Goal: Task Accomplishment & Management: Use online tool/utility

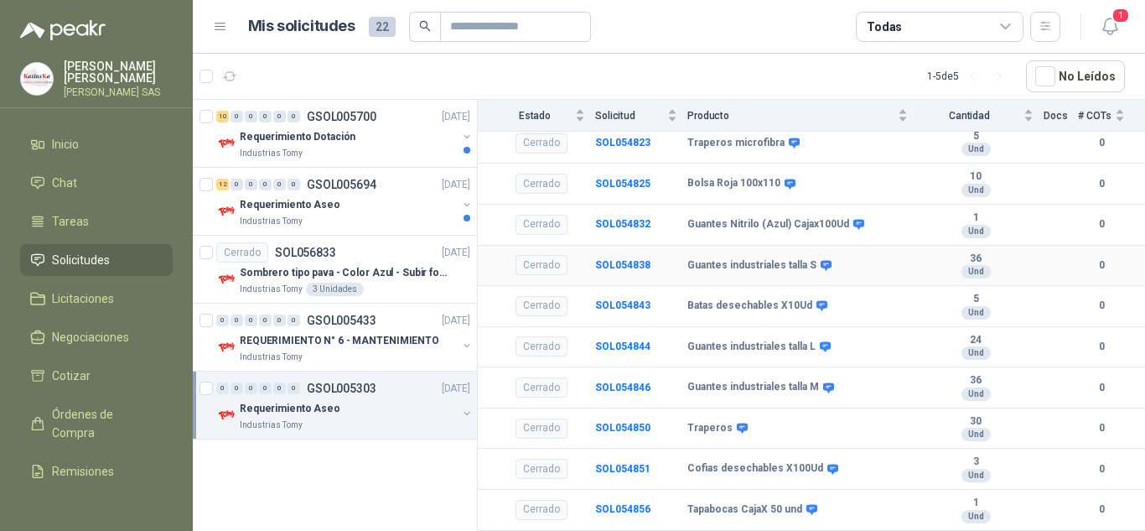
scroll to position [234, 0]
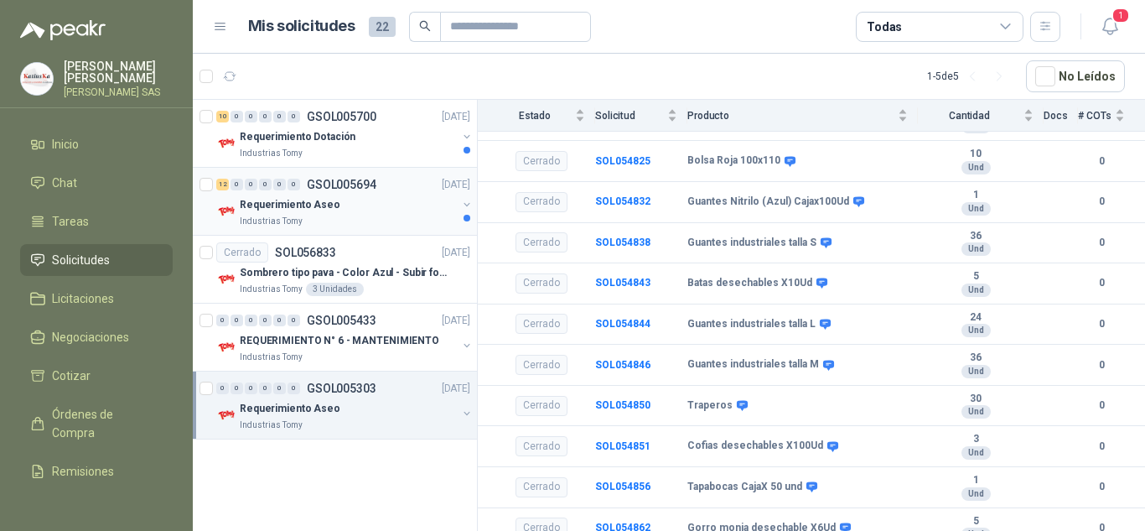
click at [390, 209] on div "Requerimiento Aseo" at bounding box center [348, 204] width 217 height 20
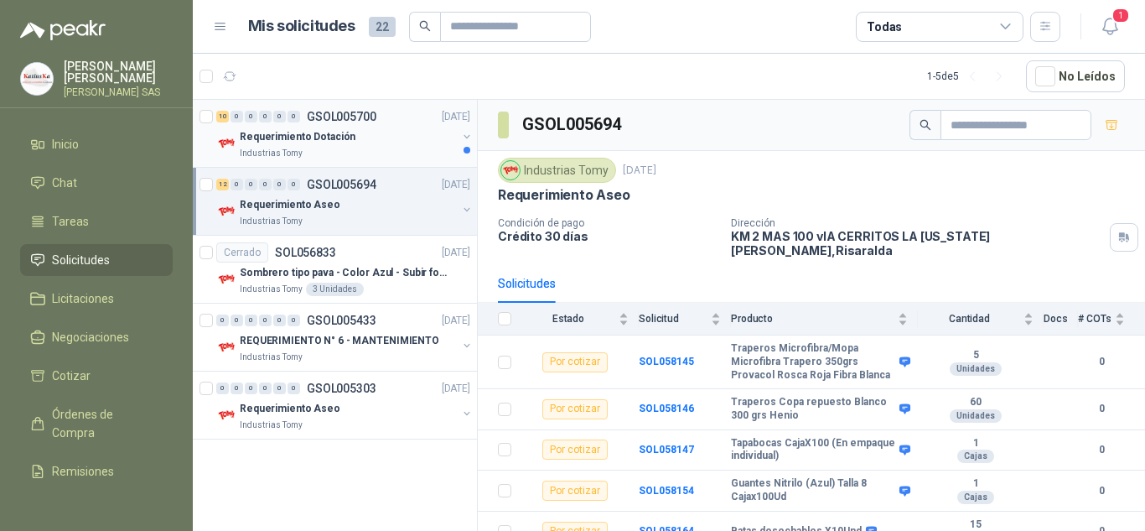
click at [334, 122] on p "GSOL005700" at bounding box center [342, 117] width 70 height 12
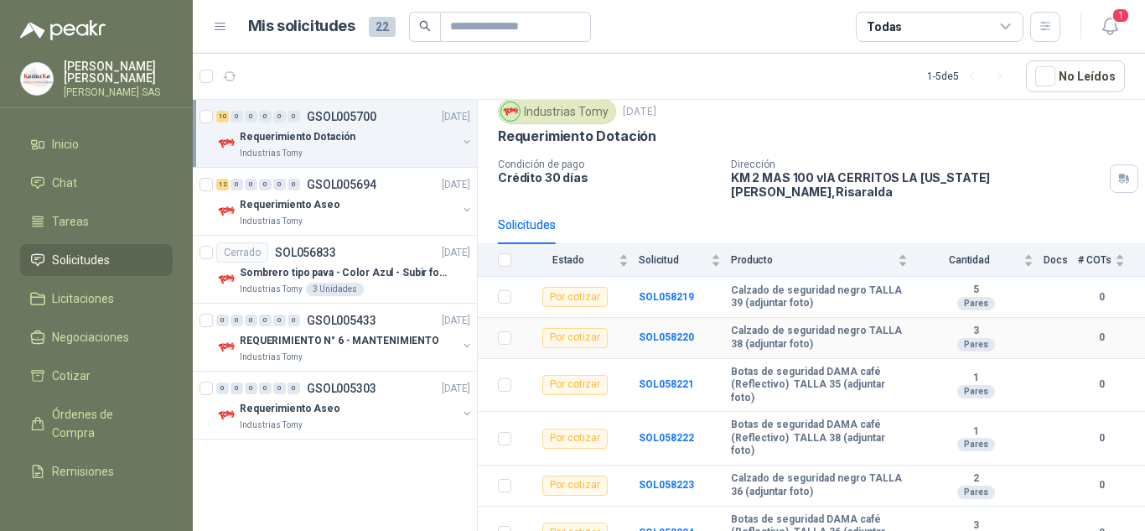
scroll to position [84, 0]
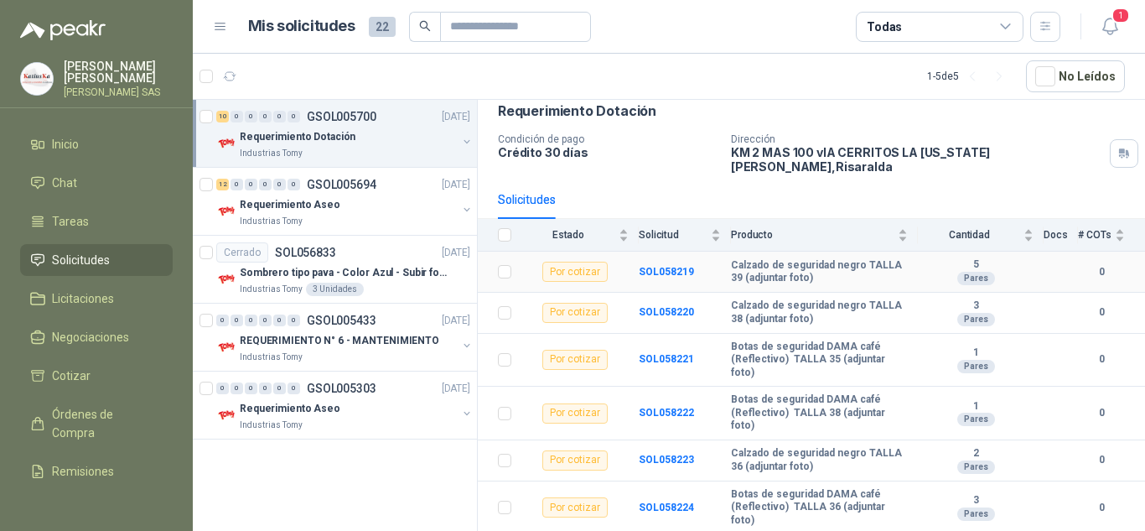
click at [793, 266] on b "Calzado de seguridad negro TALLA 39 (adjuntar foto)" at bounding box center [819, 272] width 177 height 26
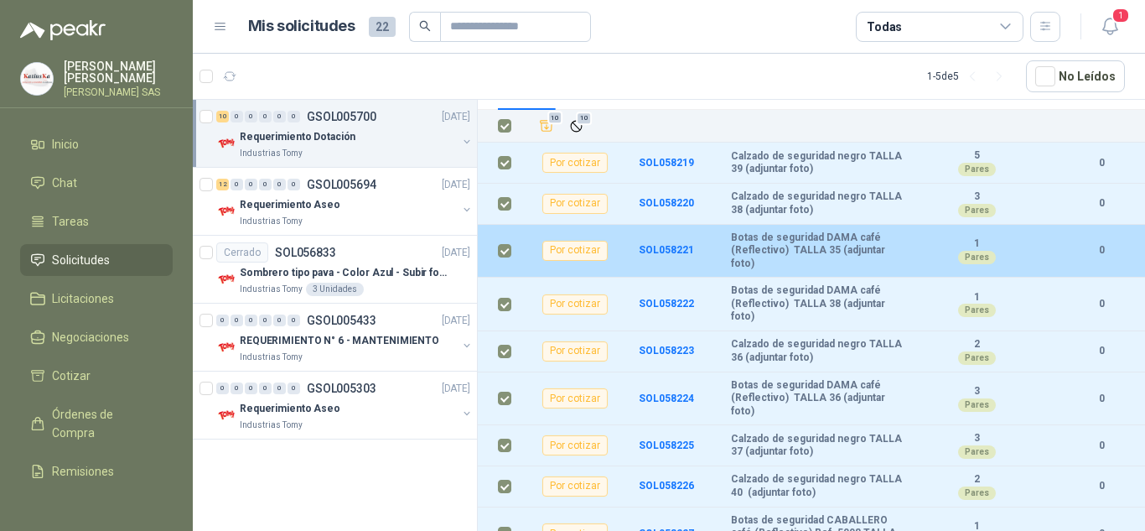
scroll to position [0, 0]
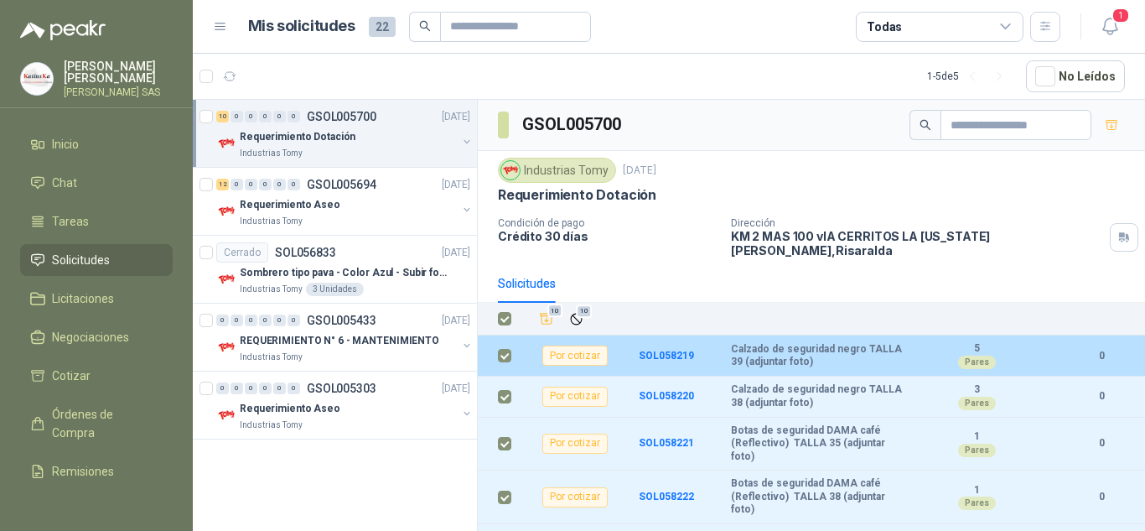
click at [576, 345] on div "Por cotizar" at bounding box center [574, 355] width 65 height 20
click at [1059, 342] on td at bounding box center [1061, 355] width 34 height 41
click at [1020, 350] on div "5 Pares" at bounding box center [977, 355] width 116 height 27
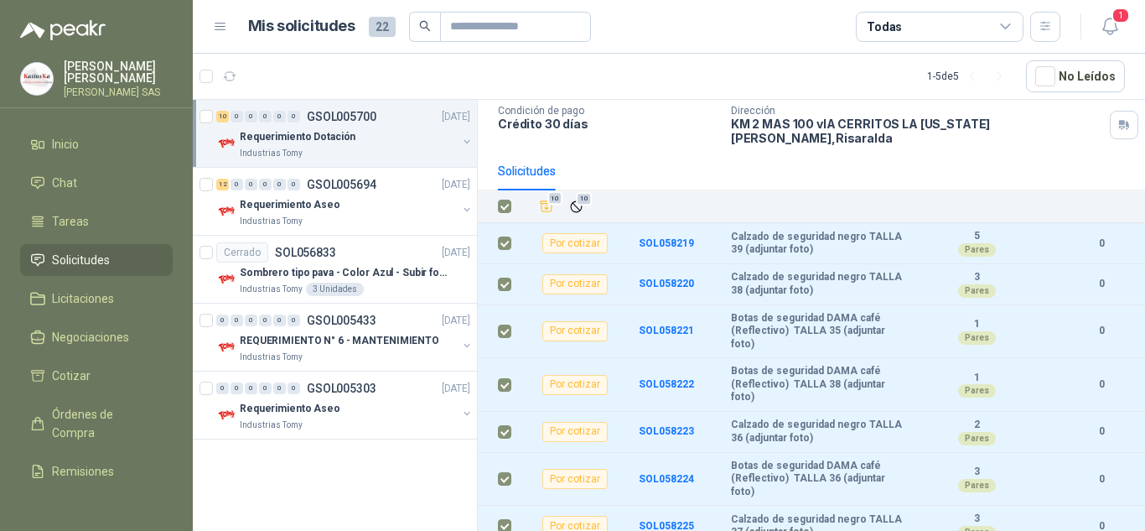
drag, startPoint x: 878, startPoint y: 453, endPoint x: 1074, endPoint y: 360, distance: 216.7
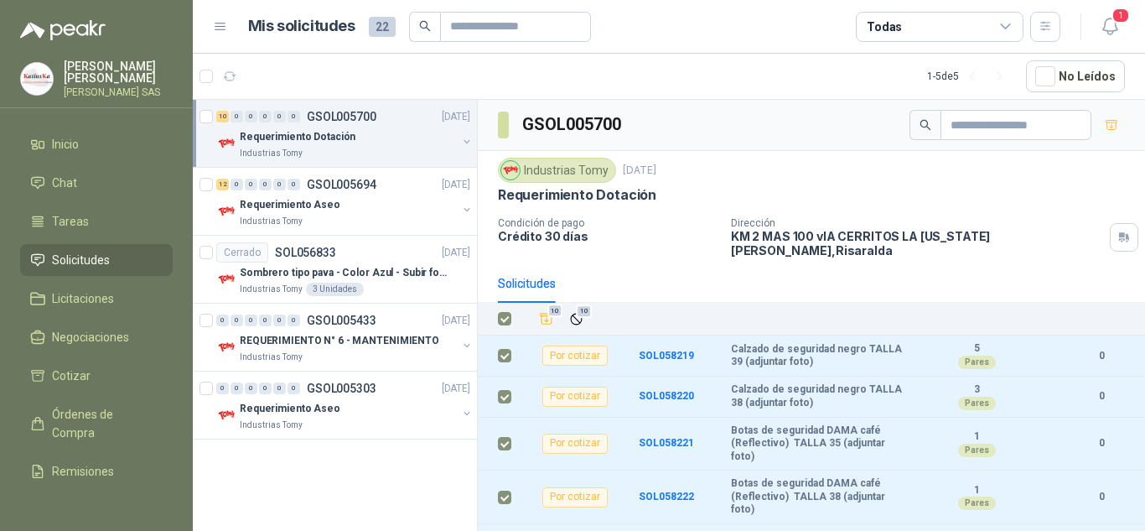
click at [513, 274] on div "Solicitudes" at bounding box center [527, 283] width 58 height 18
click at [550, 311] on icon "Añadir" at bounding box center [546, 318] width 15 height 15
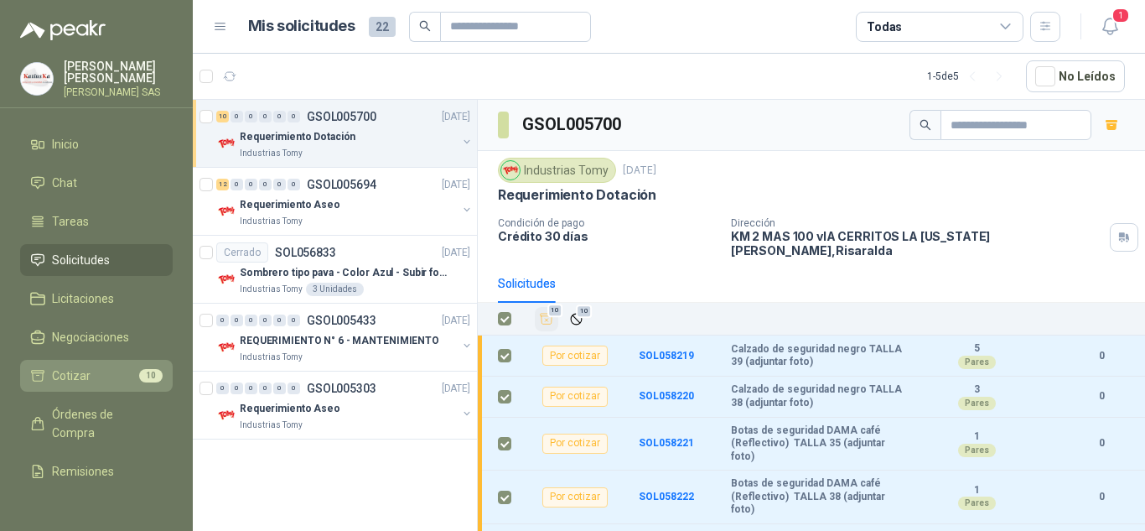
click at [120, 377] on li "Cotizar 10" at bounding box center [96, 375] width 132 height 18
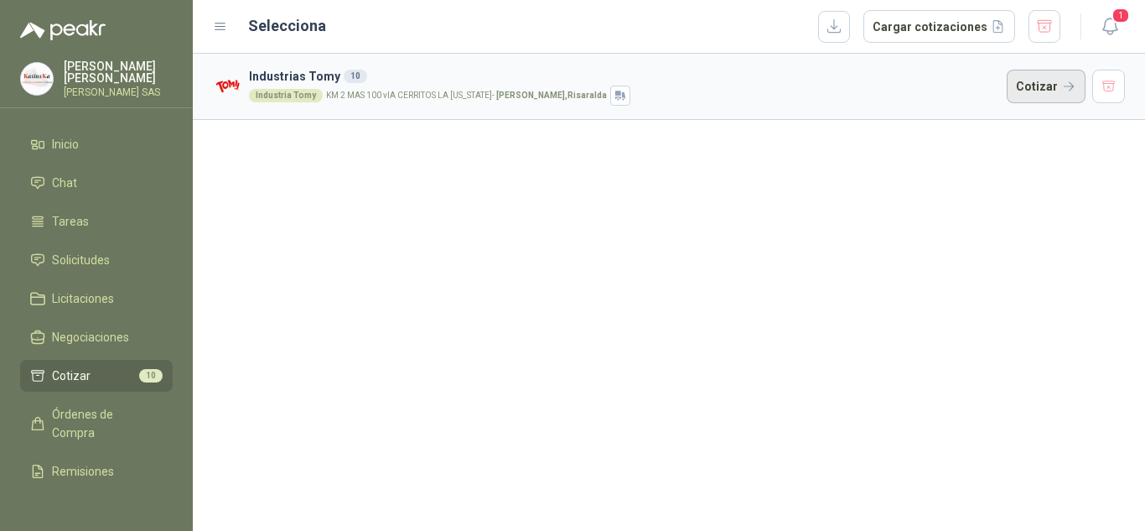
click at [1054, 85] on button "Cotizar" at bounding box center [1046, 87] width 79 height 34
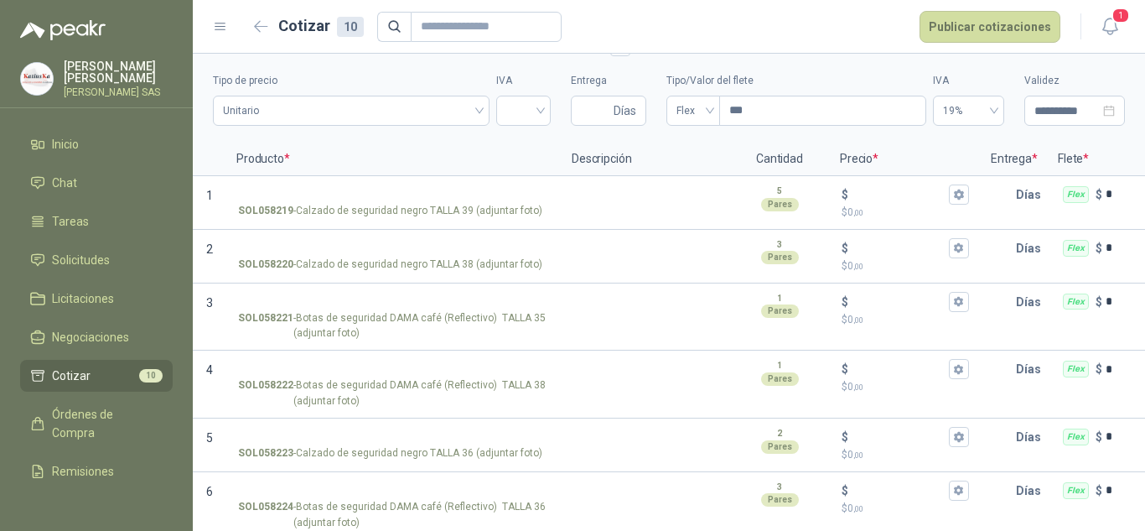
scroll to position [45, 0]
click at [593, 117] on input "Entrega" at bounding box center [595, 111] width 29 height 28
click at [329, 115] on span "Unitario" at bounding box center [351, 111] width 256 height 25
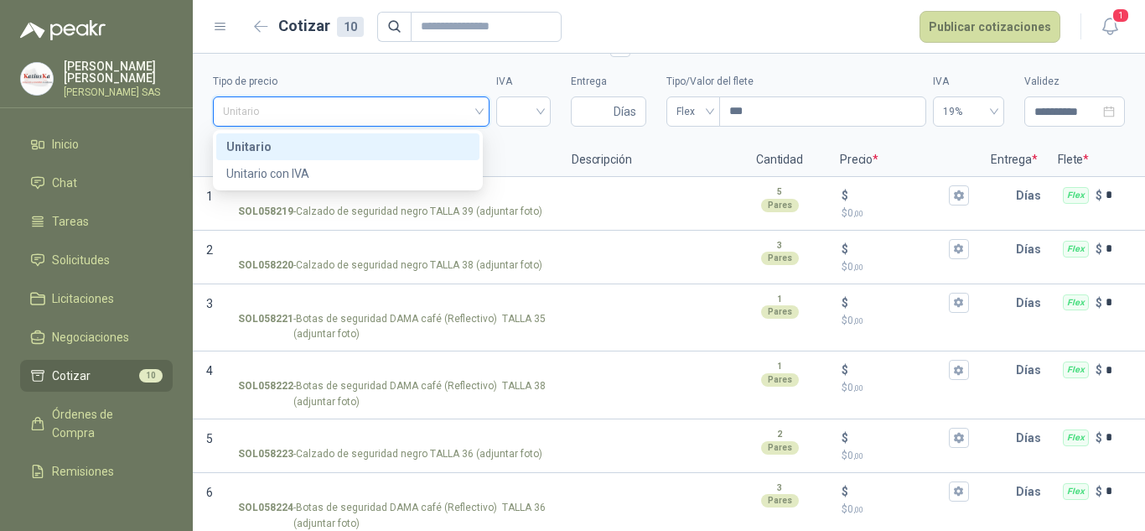
click at [313, 142] on div "Unitario" at bounding box center [347, 146] width 243 height 18
click at [313, 142] on section "**********" at bounding box center [669, 75] width 952 height 135
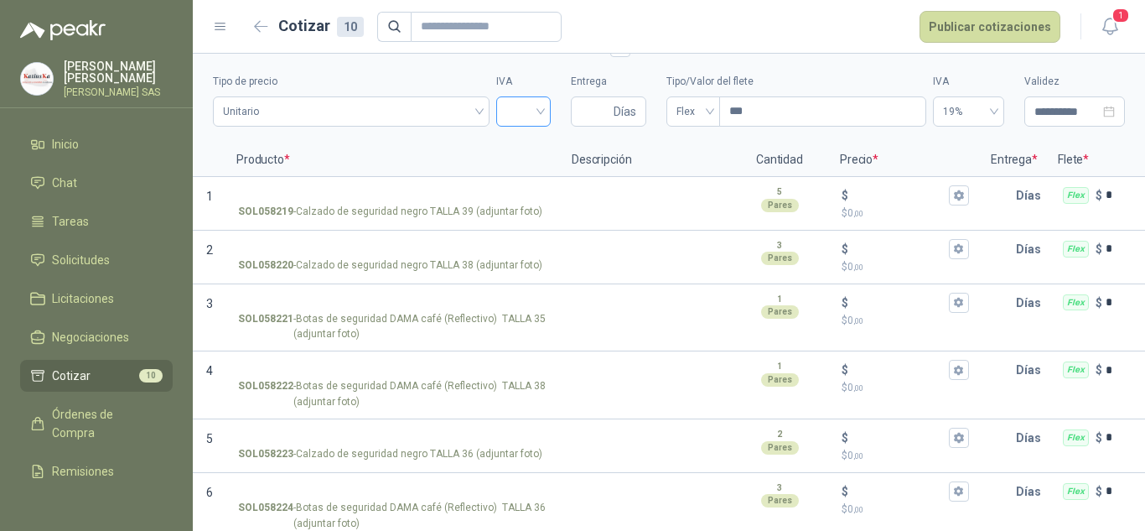
click at [520, 111] on input "search" at bounding box center [523, 109] width 34 height 25
click at [521, 150] on div "19%" at bounding box center [517, 146] width 28 height 18
click at [601, 111] on input "Entrega" at bounding box center [595, 111] width 29 height 28
type input "**"
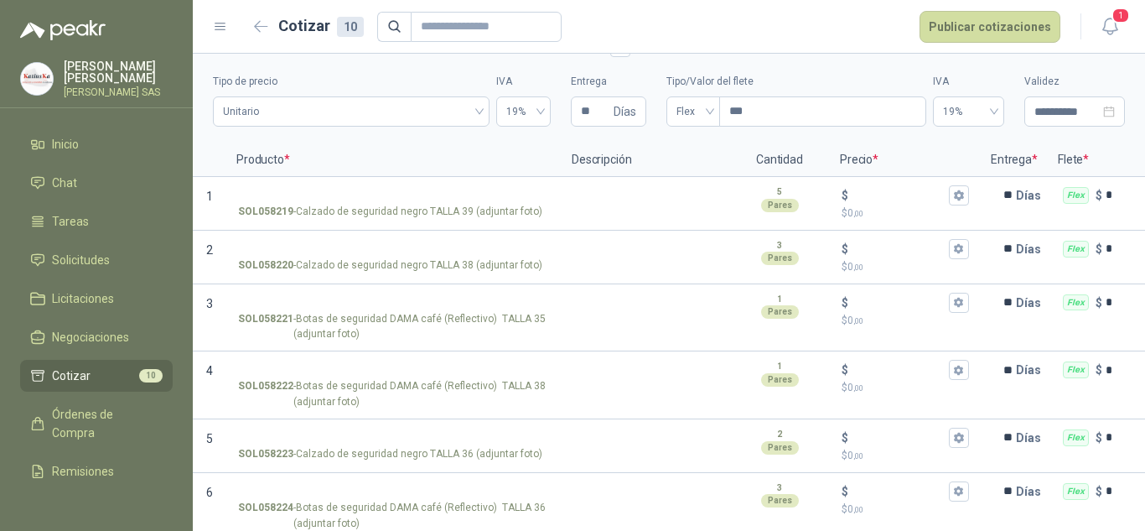
click at [681, 143] on p "Descripción" at bounding box center [646, 160] width 168 height 34
click at [697, 111] on span "Flex" at bounding box center [693, 111] width 34 height 25
click at [734, 106] on input "***" at bounding box center [822, 111] width 205 height 28
click at [676, 112] on span "Flex" at bounding box center [693, 111] width 34 height 25
click at [700, 173] on div "Incluido" at bounding box center [686, 173] width 47 height 27
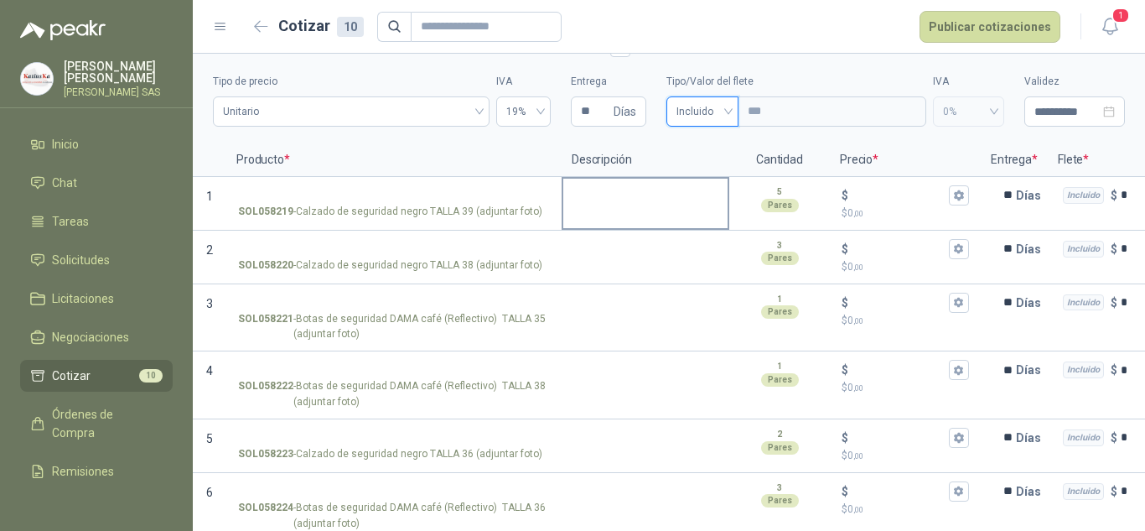
click at [636, 207] on textarea at bounding box center [645, 198] width 164 height 39
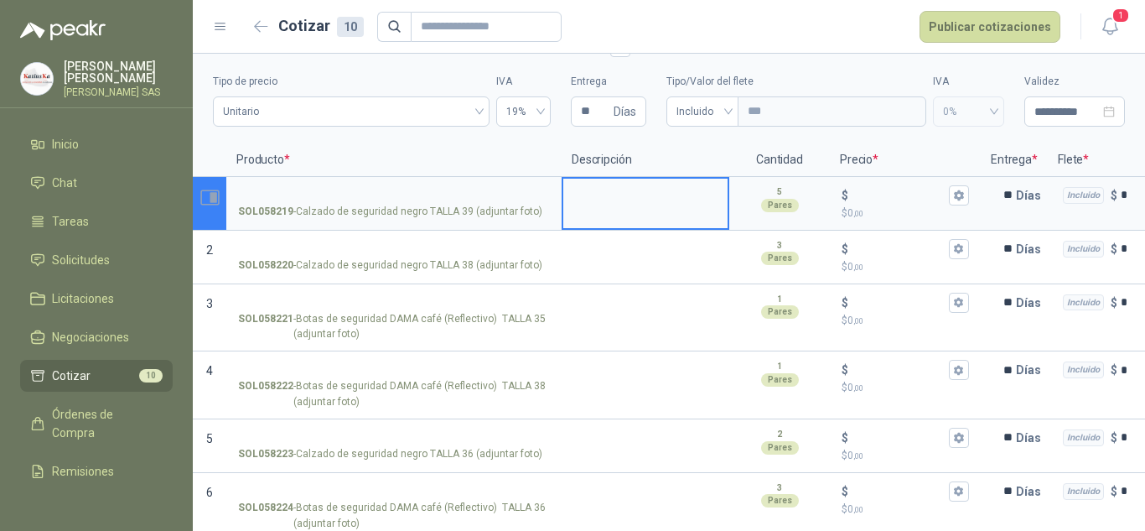
click at [207, 218] on p "1" at bounding box center [210, 204] width 34 height 54
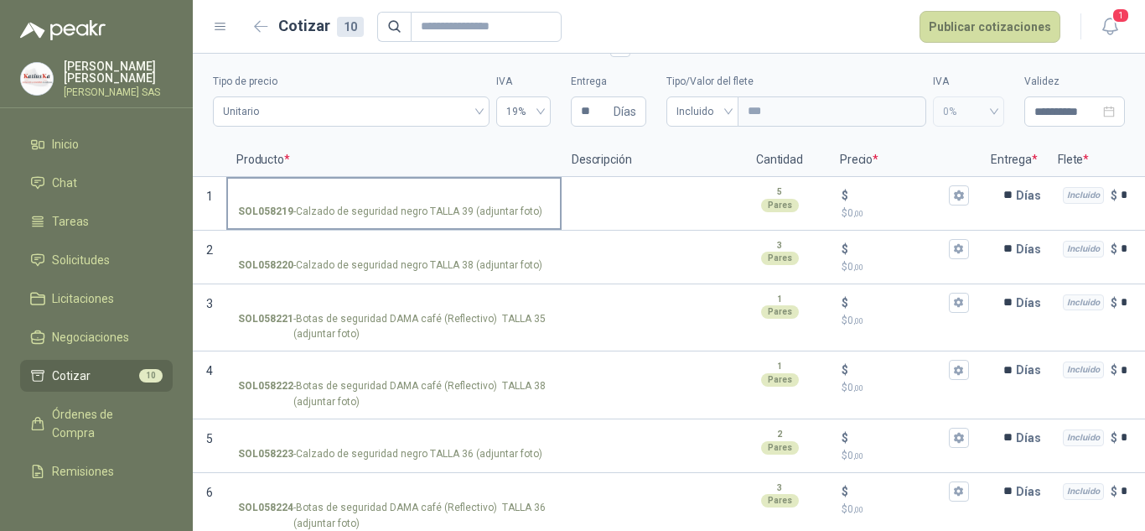
click at [438, 209] on p "SOL058219 - Calzado de seguridad negro TALLA 39 (adjuntar foto)" at bounding box center [390, 212] width 304 height 16
click at [438, 202] on input "SOL058219 - Calzado de seguridad negro TALLA 39 (adjuntar foto)" at bounding box center [394, 195] width 312 height 13
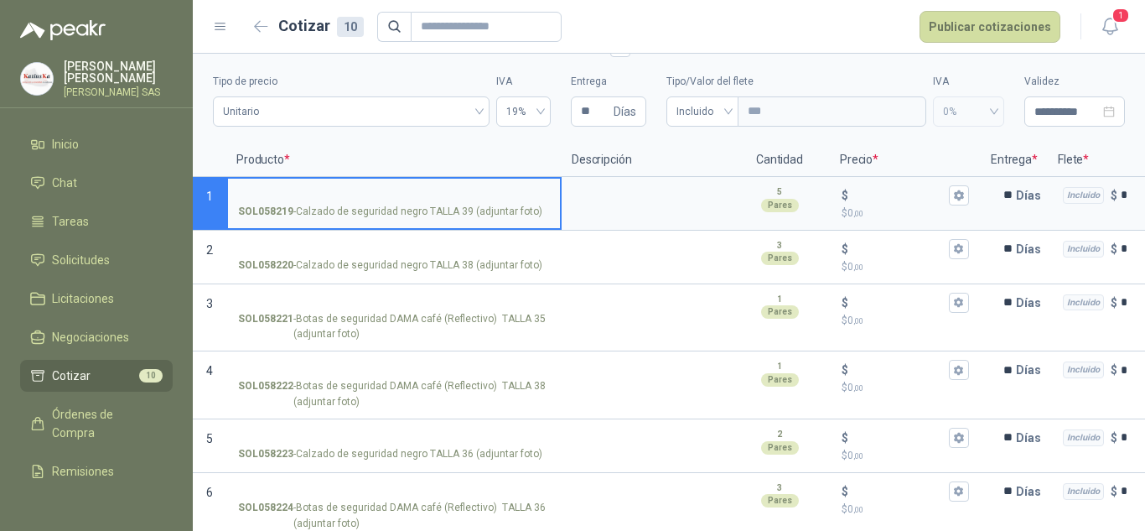
click at [398, 214] on p "SOL058219 - Calzado de seguridad negro TALLA 39 (adjuntar foto)" at bounding box center [390, 212] width 304 height 16
click at [398, 202] on input "SOL058219 - Calzado de seguridad negro TALLA 39 (adjuntar foto)" at bounding box center [394, 195] width 312 height 13
click at [287, 193] on input "SOL058219 - Calzado de seguridad negro TALLA 39 (adjuntar foto)" at bounding box center [394, 195] width 312 height 13
click at [760, 38] on form "Cotizar 10 Publicar cotizaciones" at bounding box center [654, 27] width 813 height 32
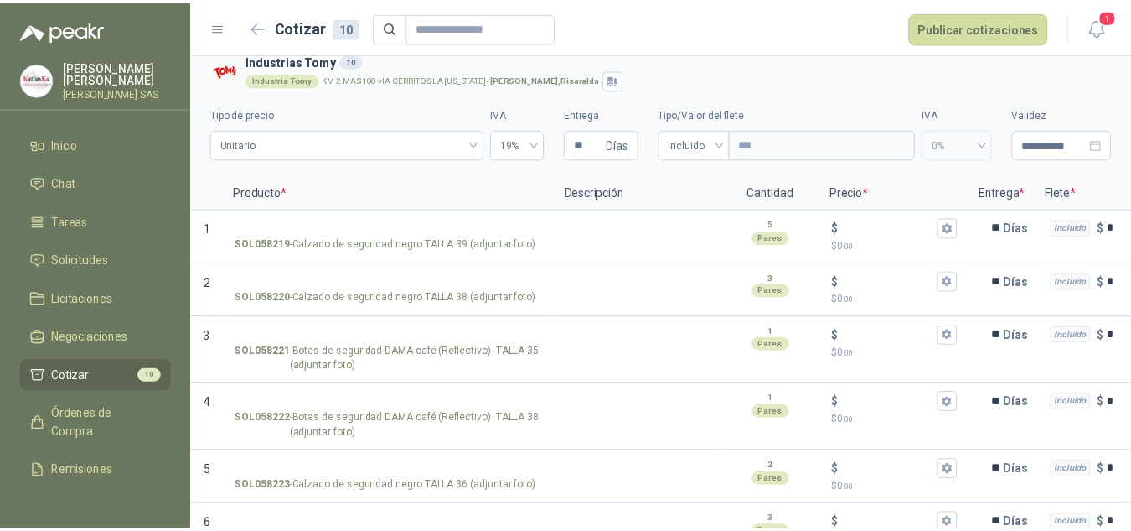
scroll to position [0, 0]
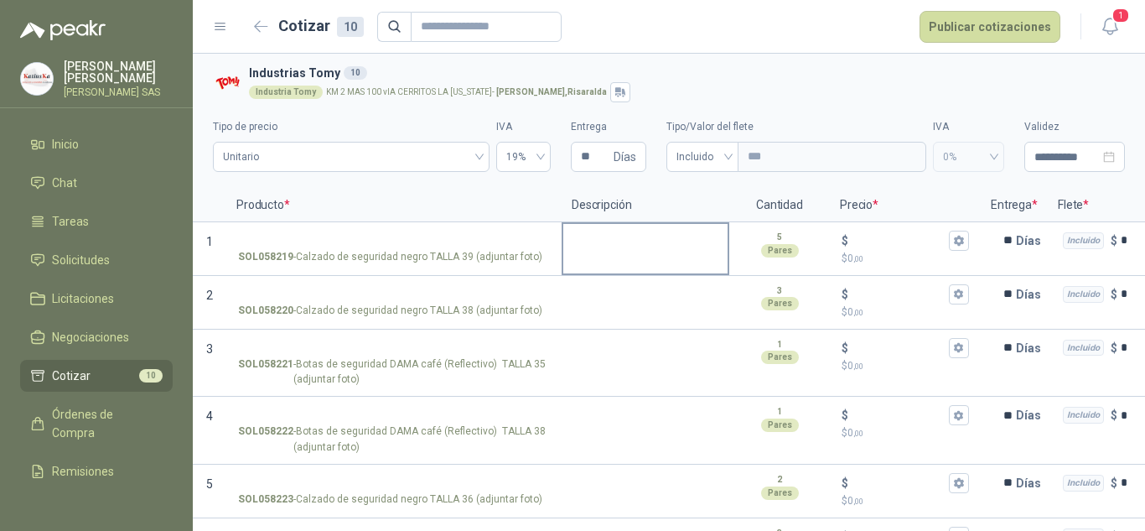
click at [593, 232] on textarea at bounding box center [645, 243] width 164 height 39
type textarea "*"
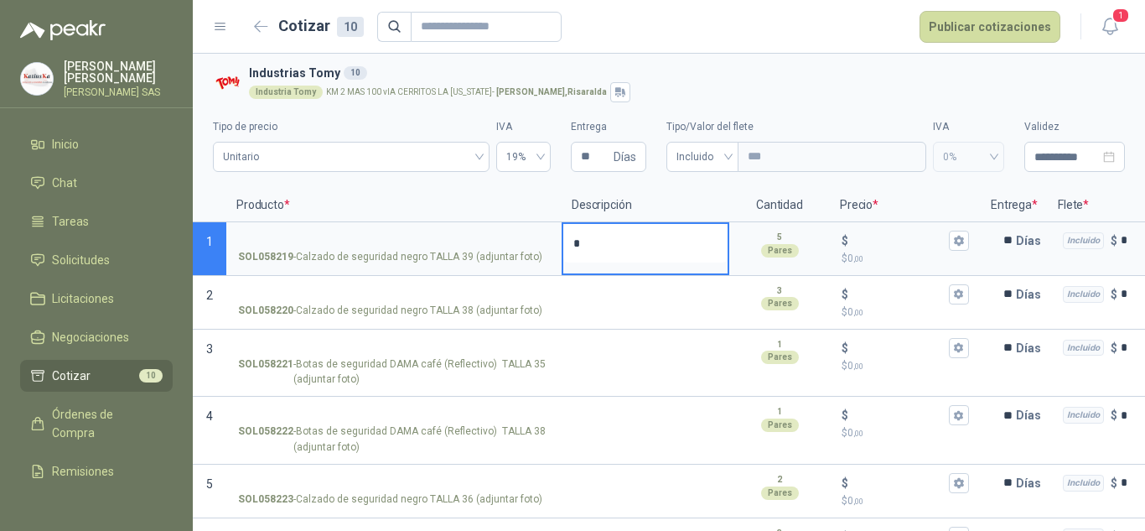
type textarea "**"
type textarea "***"
type textarea "****"
type textarea "******"
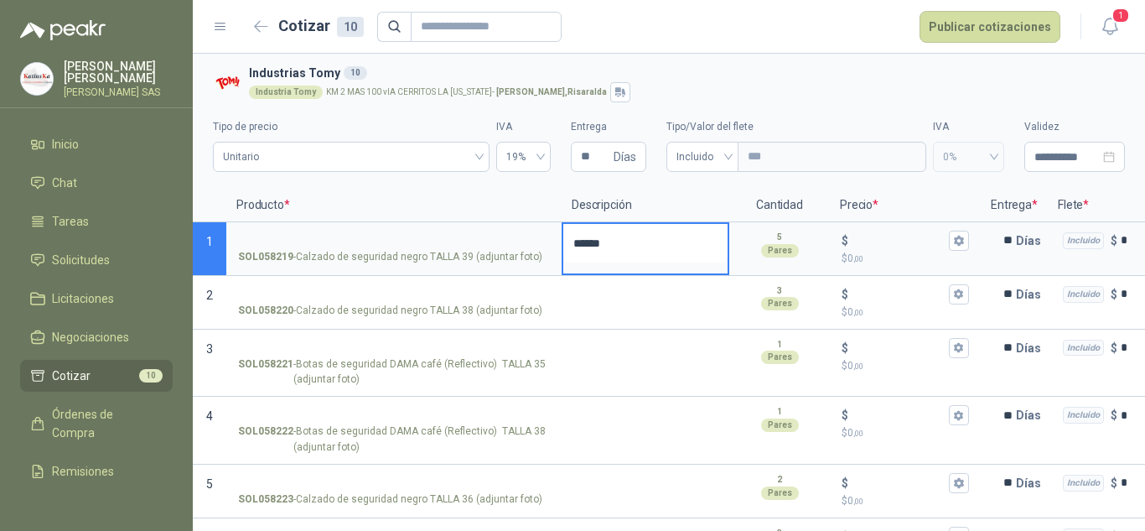
type textarea "*******"
type textarea "*********"
type textarea "**********"
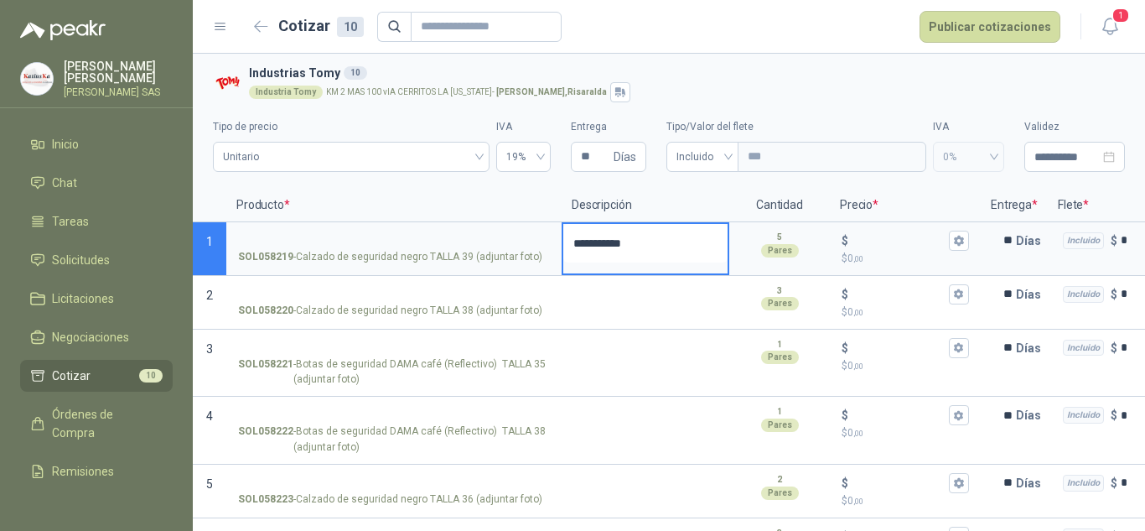
type textarea "**********"
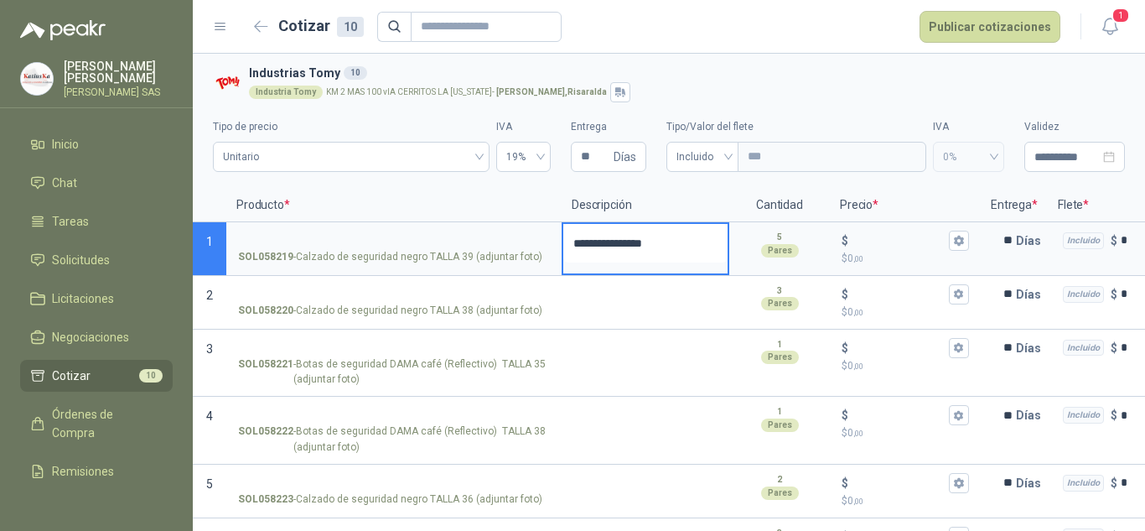
type textarea "**********"
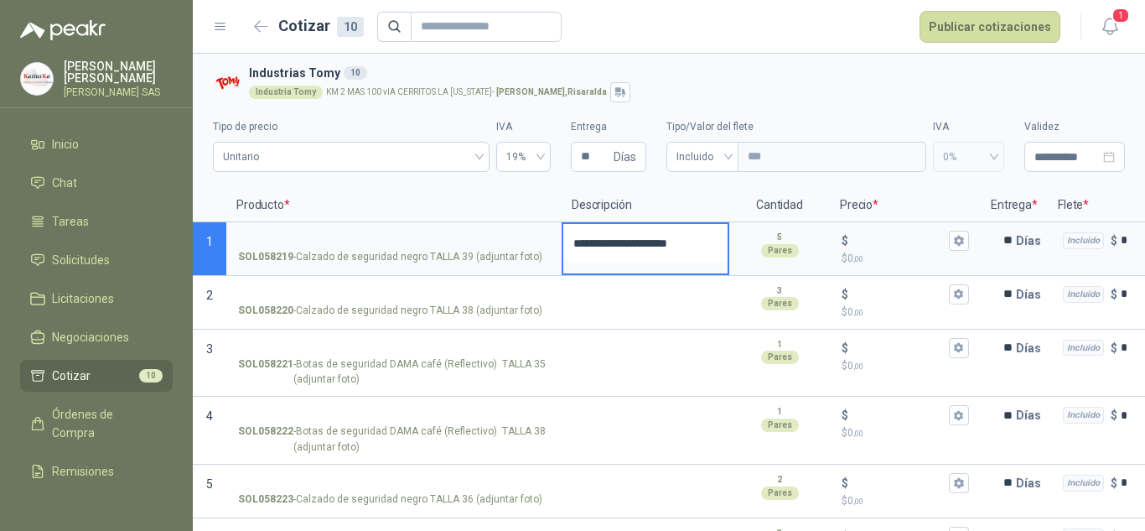
type textarea "**********"
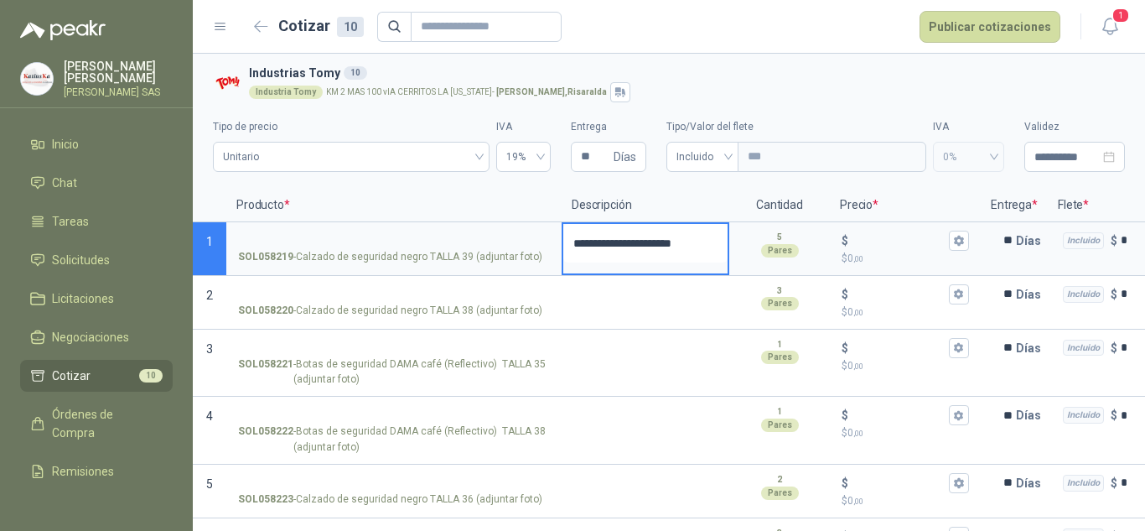
type textarea "**********"
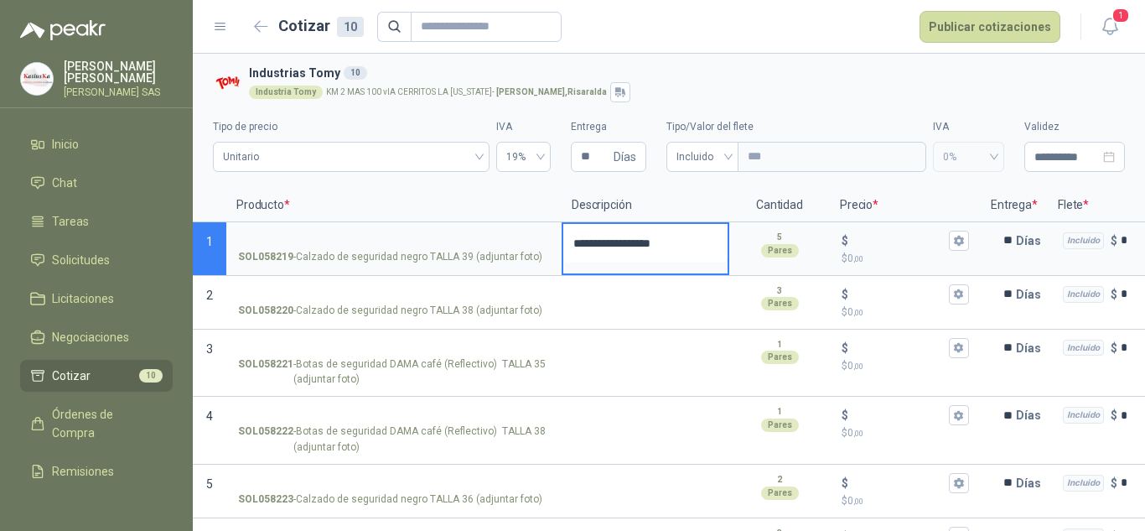
type textarea "**********"
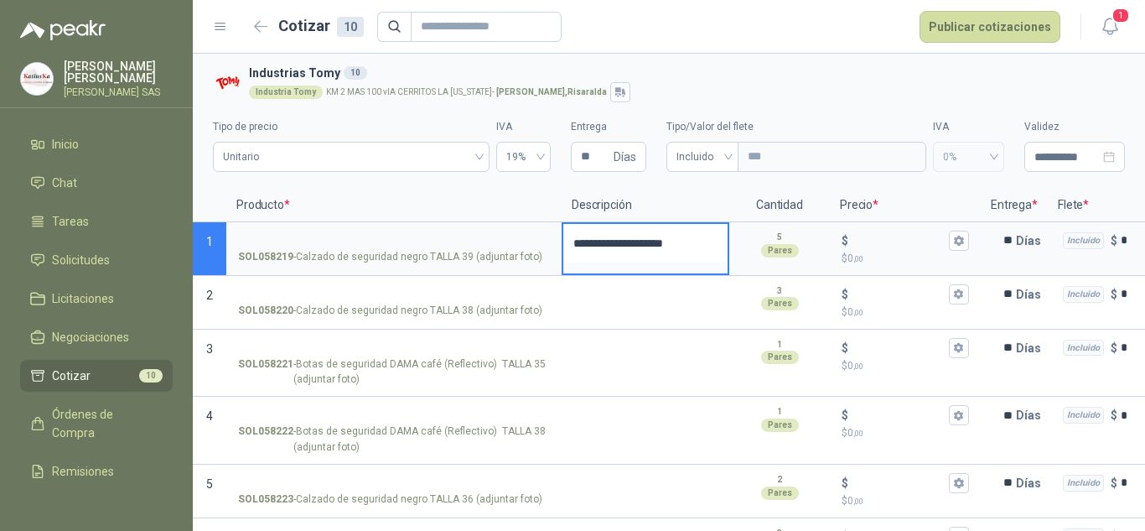
type textarea "**********"
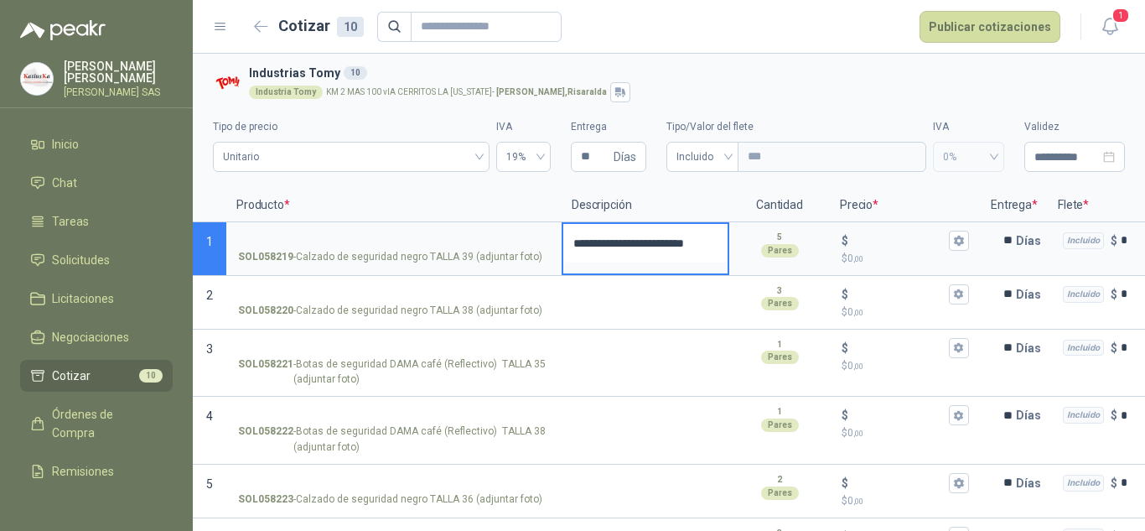
type textarea "**********"
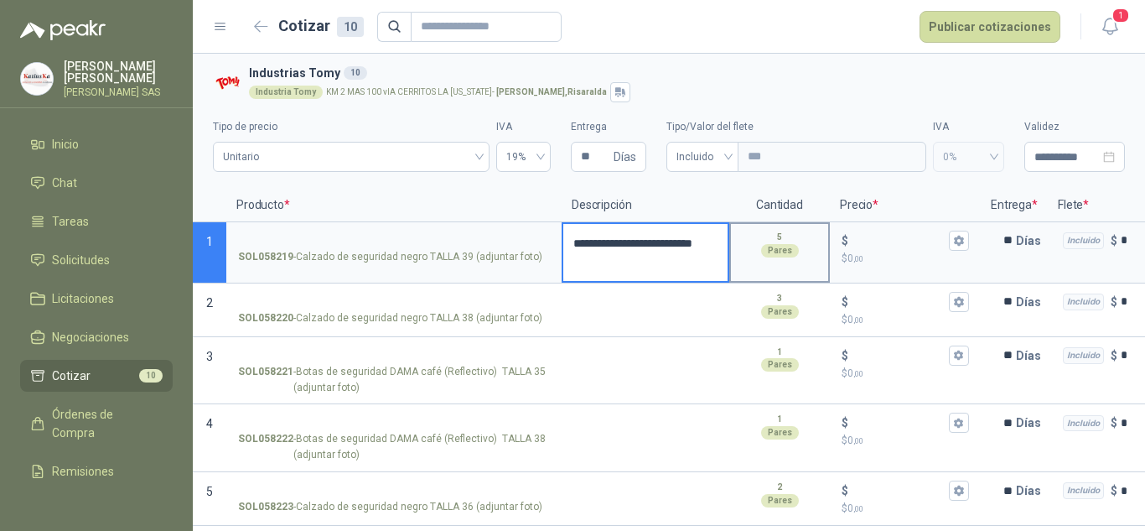
type textarea "**********"
click at [783, 270] on div "5 Pares" at bounding box center [779, 252] width 101 height 61
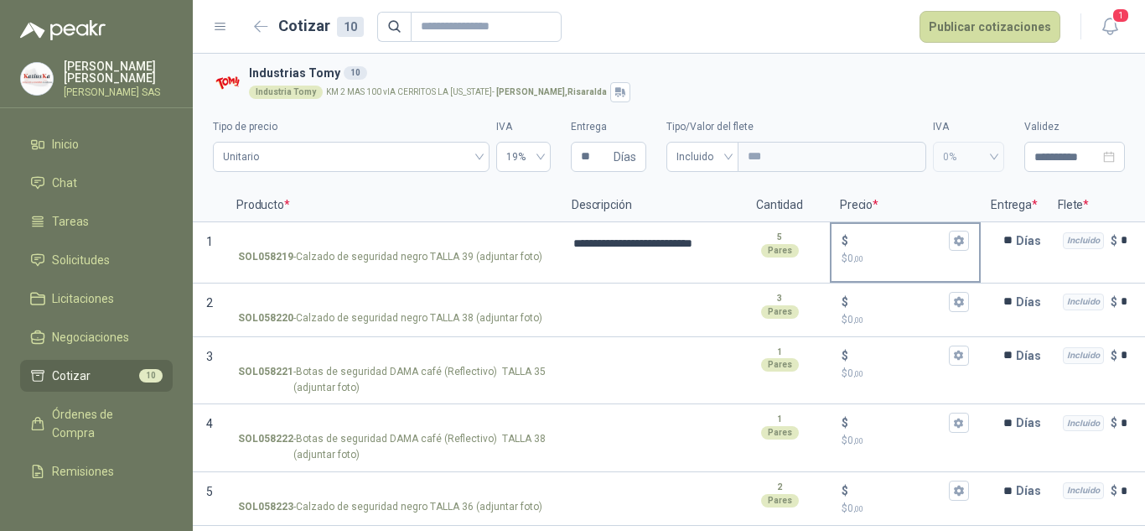
click at [940, 269] on div "$ $ 0 ,00" at bounding box center [905, 248] width 148 height 49
click at [940, 246] on input "$ $ 0 ,00" at bounding box center [899, 240] width 94 height 13
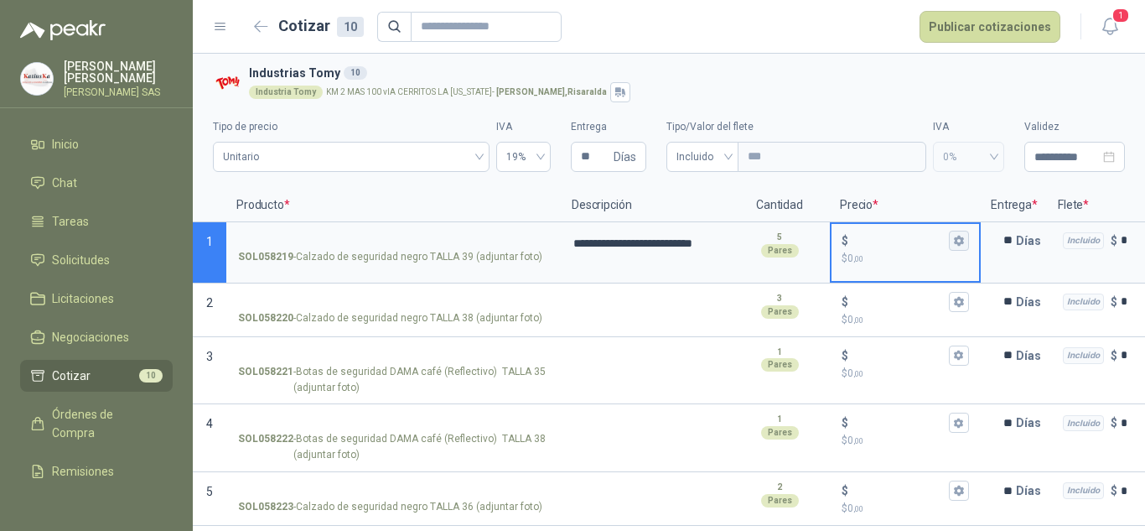
click at [955, 239] on icon "button" at bounding box center [958, 241] width 9 height 10
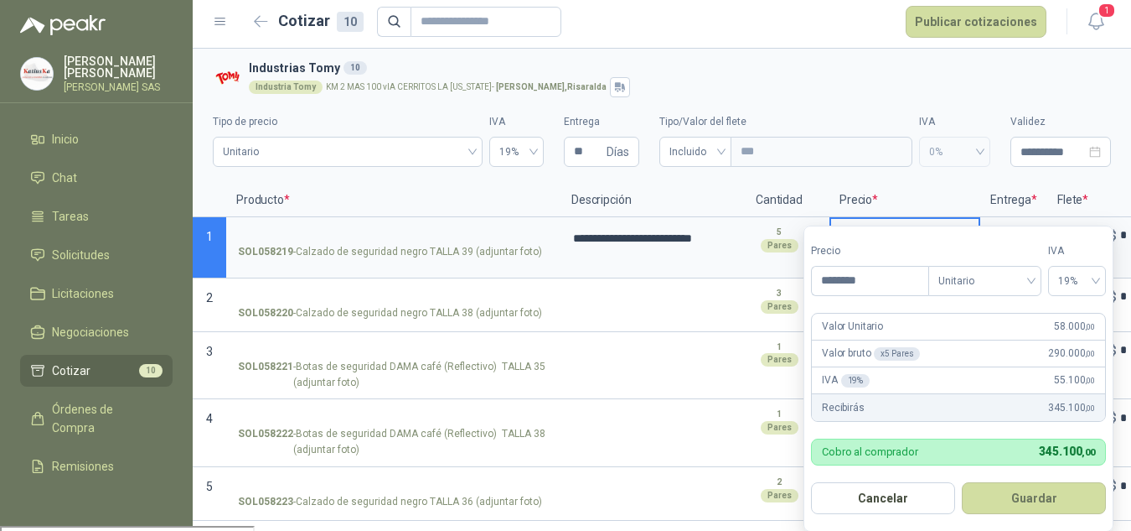
scroll to position [8, 0]
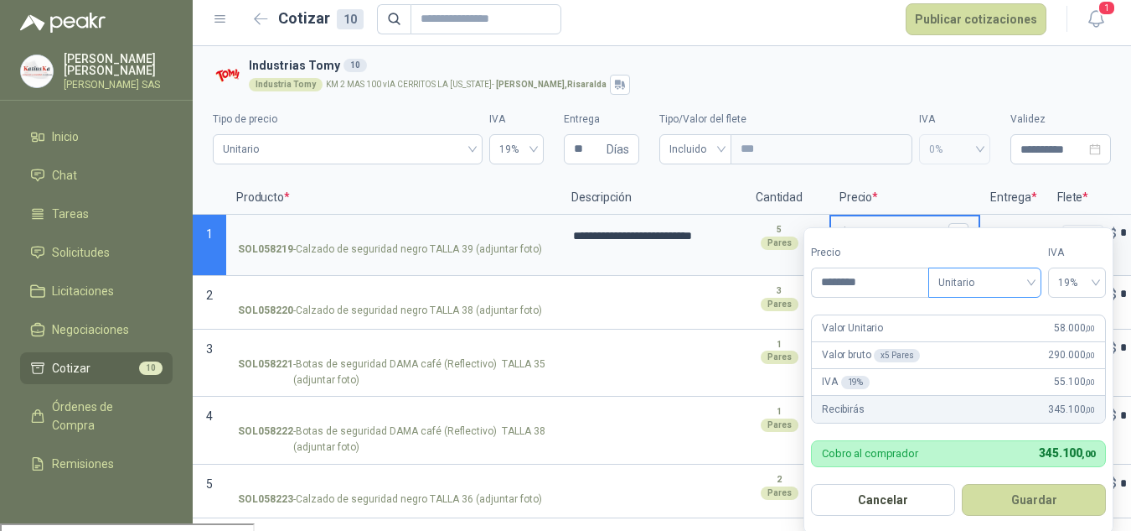
click at [991, 277] on span "Unitario" at bounding box center [985, 282] width 93 height 25
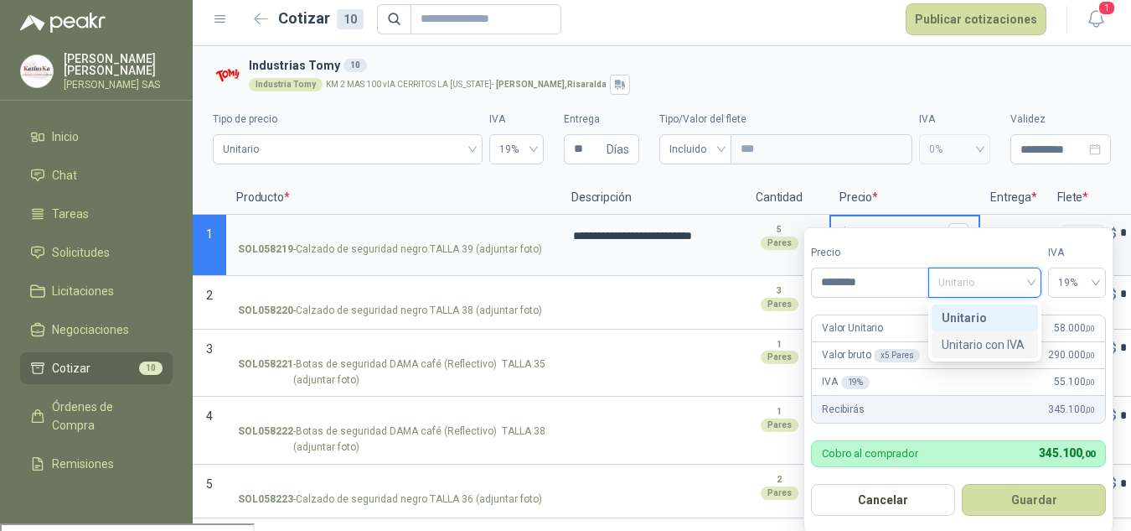
click at [992, 344] on div "Unitario con IVA" at bounding box center [985, 344] width 86 height 18
click at [988, 273] on span "Unitario con IVA" at bounding box center [985, 282] width 93 height 25
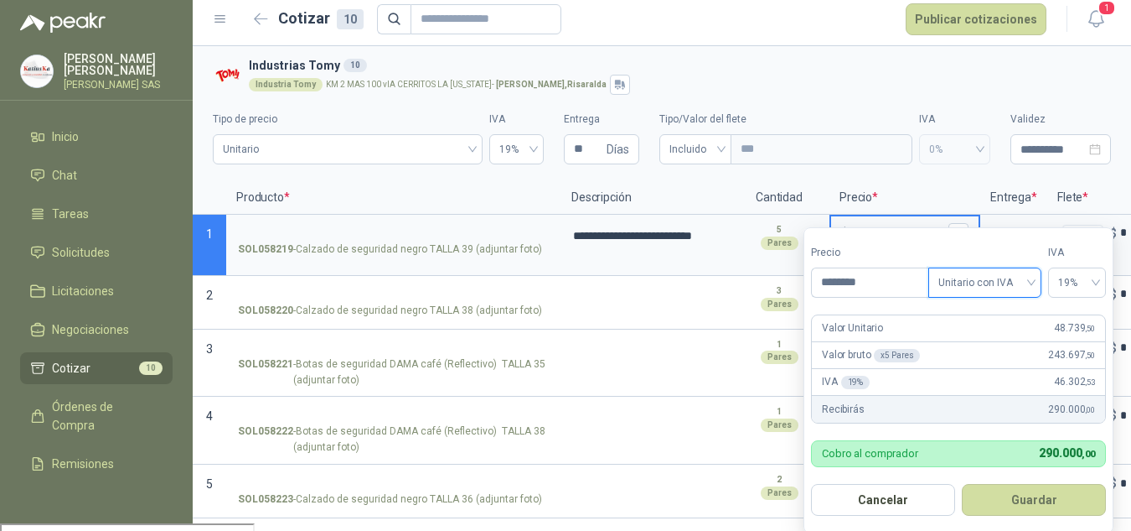
click at [976, 279] on span "Unitario con IVA" at bounding box center [985, 282] width 93 height 25
click at [967, 314] on div "Unitario" at bounding box center [985, 317] width 86 height 18
click at [881, 278] on input "********" at bounding box center [870, 282] width 117 height 28
type input "*"
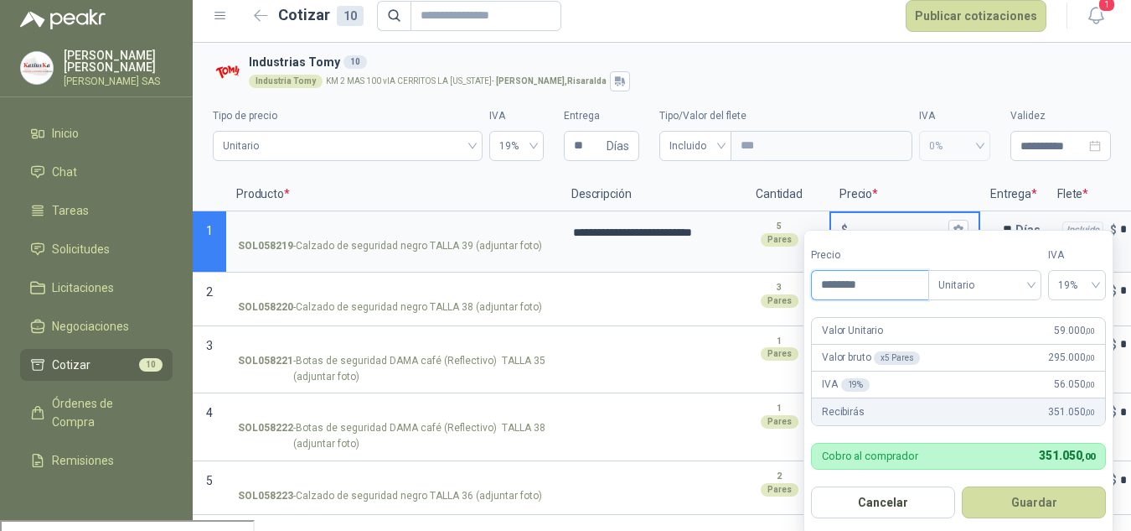
scroll to position [14, 0]
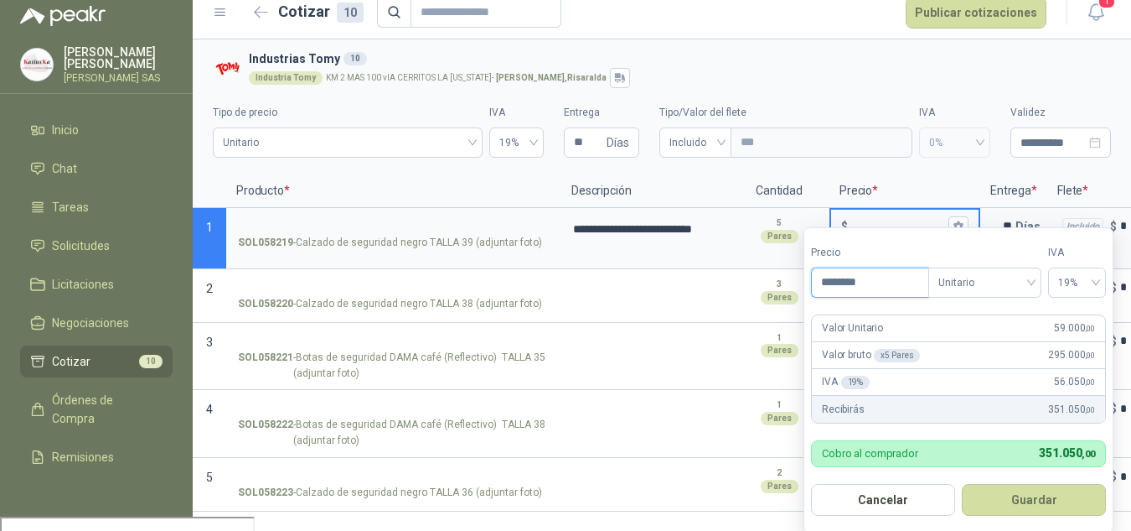
type input "********"
click at [904, 474] on form "Precio ******** Tipo Unitario IVA 19% Valor Unitario 59.000 ,00 Valor bruto x 5…" at bounding box center [959, 380] width 310 height 306
click at [1018, 498] on button "Guardar" at bounding box center [1034, 500] width 144 height 32
type input "******"
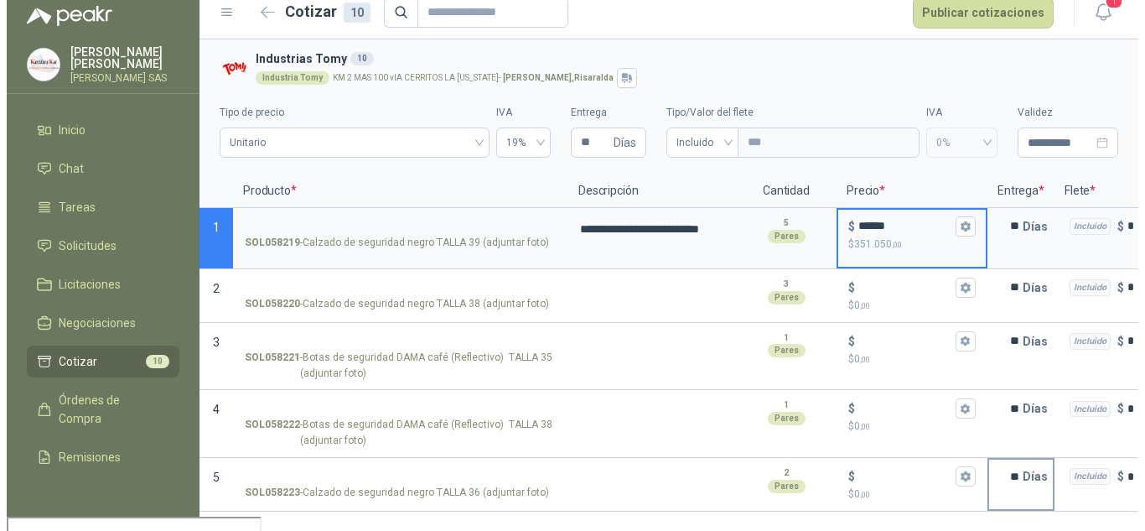
scroll to position [0, 0]
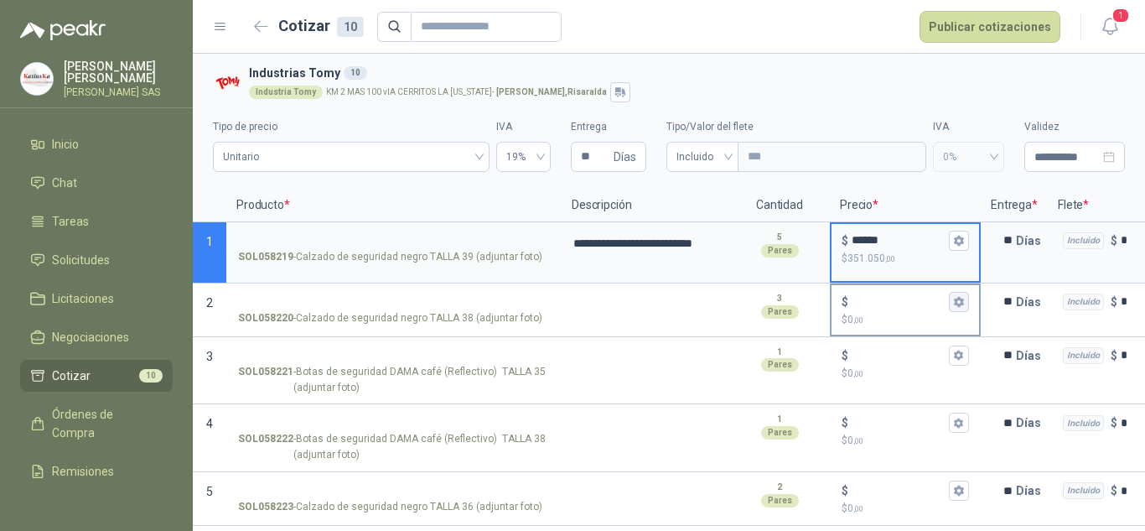
click at [958, 304] on icon "button" at bounding box center [958, 302] width 9 height 10
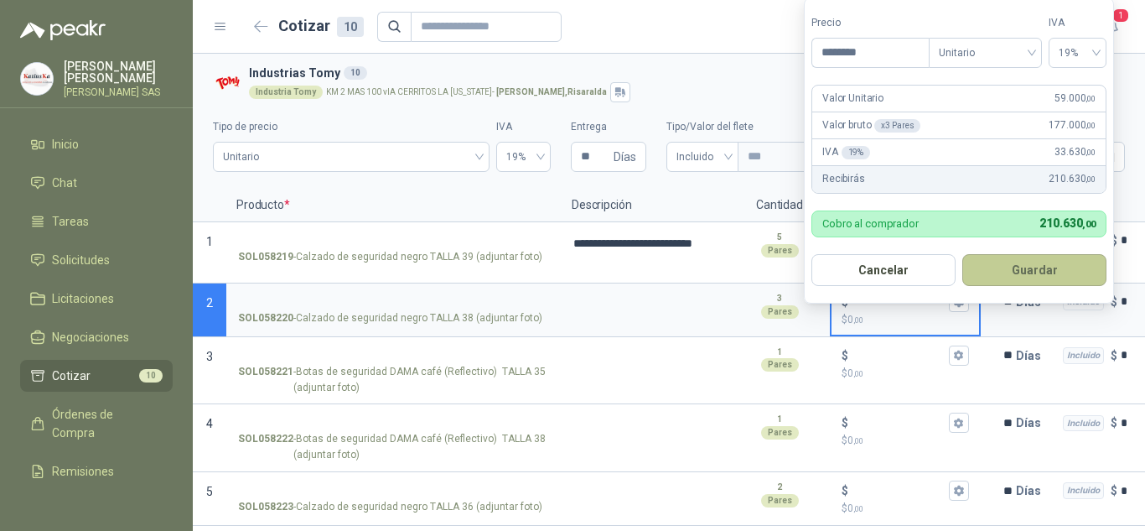
type input "********"
click at [1033, 279] on button "Guardar" at bounding box center [1034, 270] width 144 height 32
type input "******"
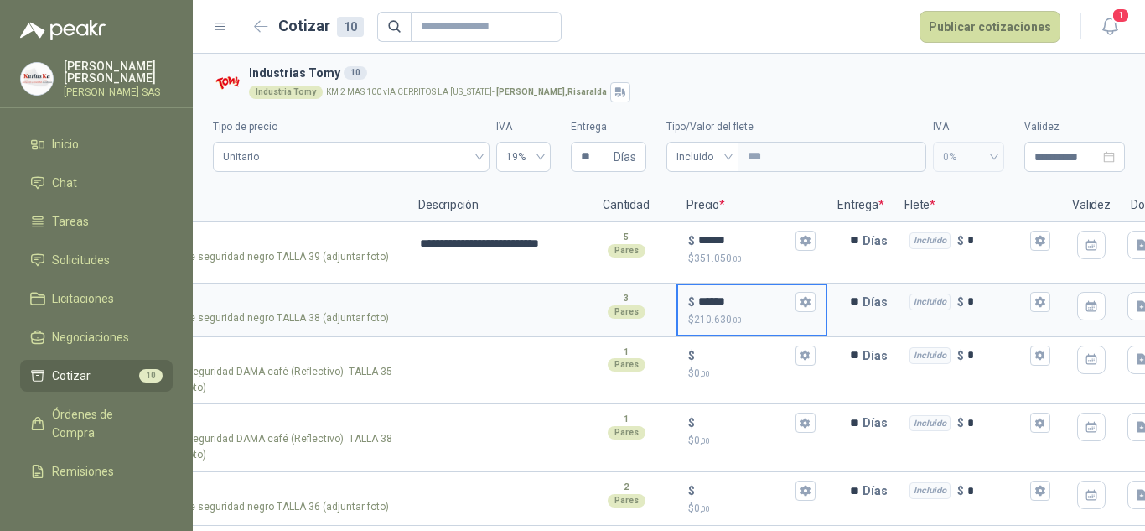
drag, startPoint x: 1054, startPoint y: 263, endPoint x: 1137, endPoint y: 261, distance: 82.2
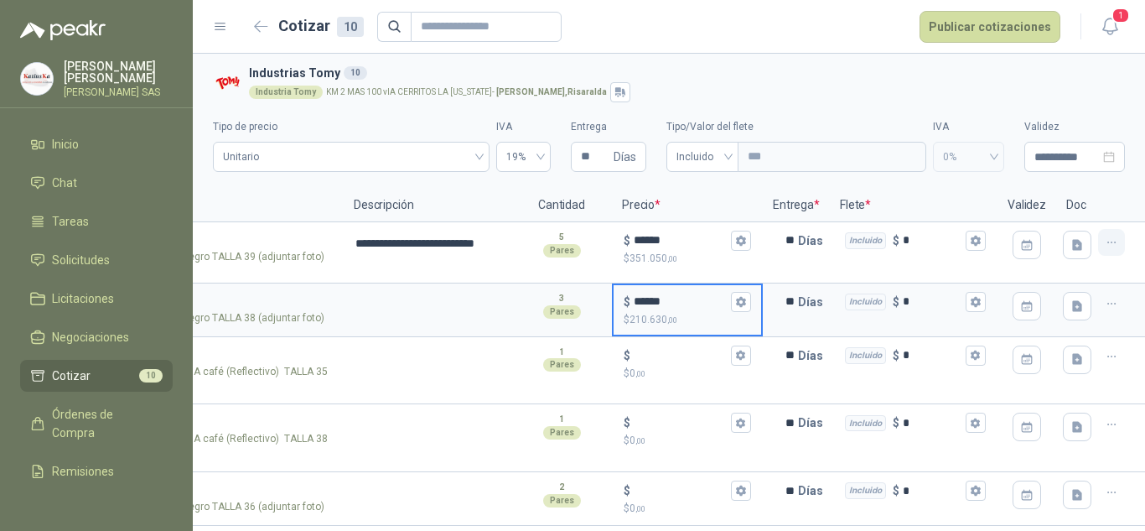
scroll to position [0, 231]
drag, startPoint x: 883, startPoint y: 261, endPoint x: 1126, endPoint y: 238, distance: 244.1
click at [1071, 243] on button "button" at bounding box center [1077, 244] width 28 height 28
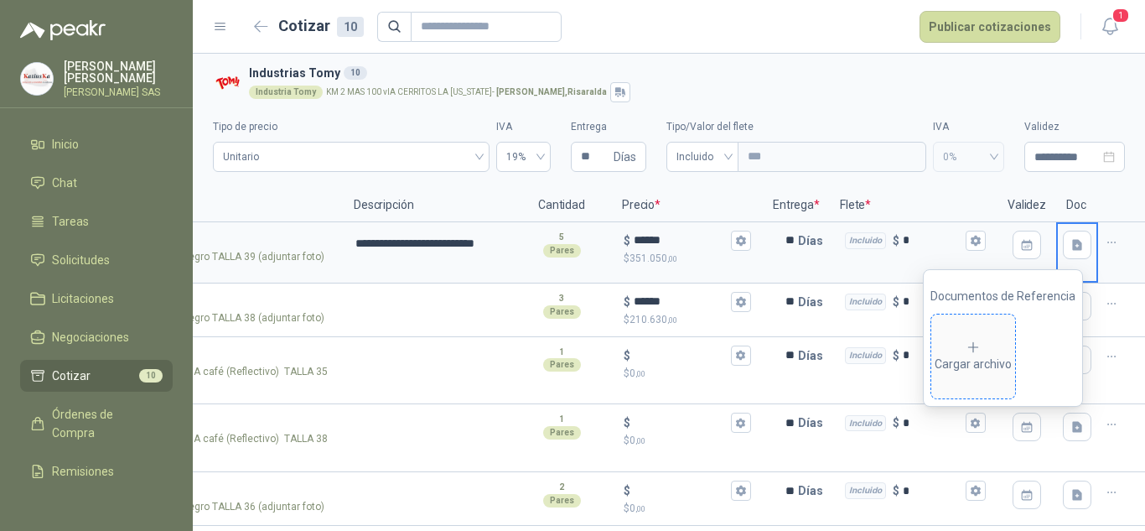
click at [988, 367] on div "Cargar archivo" at bounding box center [973, 356] width 77 height 34
click at [1106, 204] on p at bounding box center [1121, 206] width 47 height 34
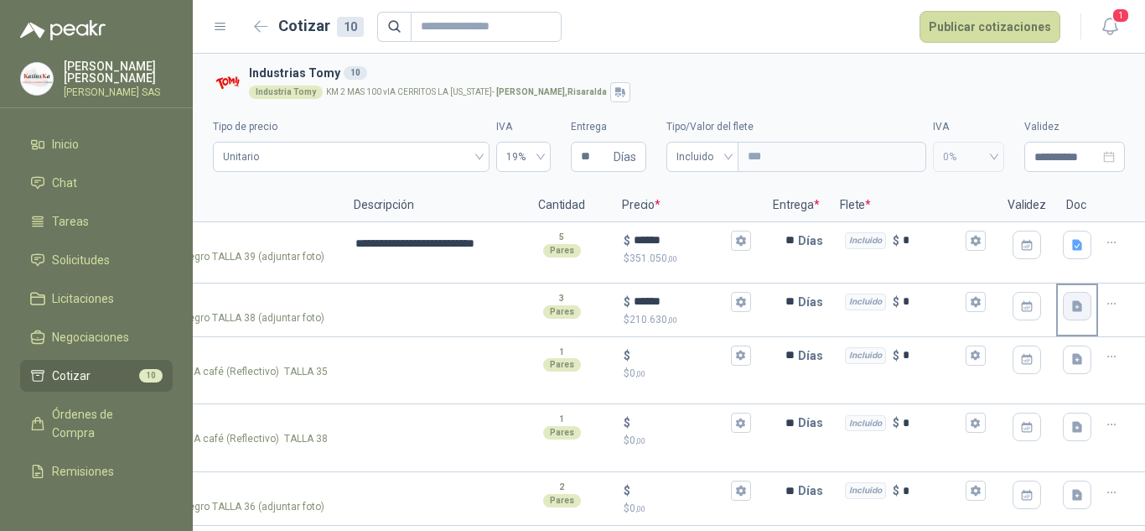
click at [1063, 308] on button "button" at bounding box center [1077, 306] width 28 height 28
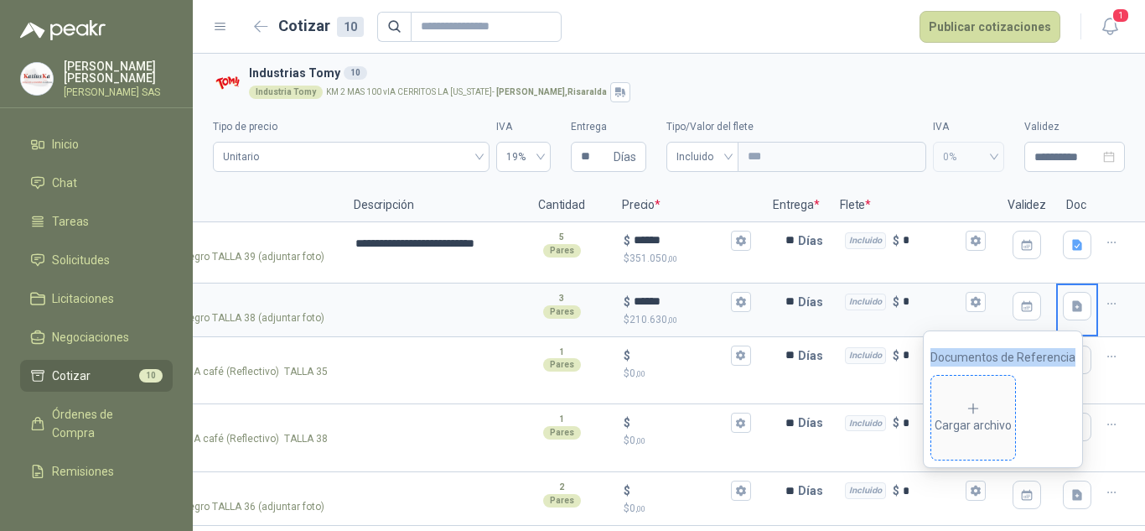
click at [997, 415] on div "Cargar archivo" at bounding box center [973, 418] width 77 height 34
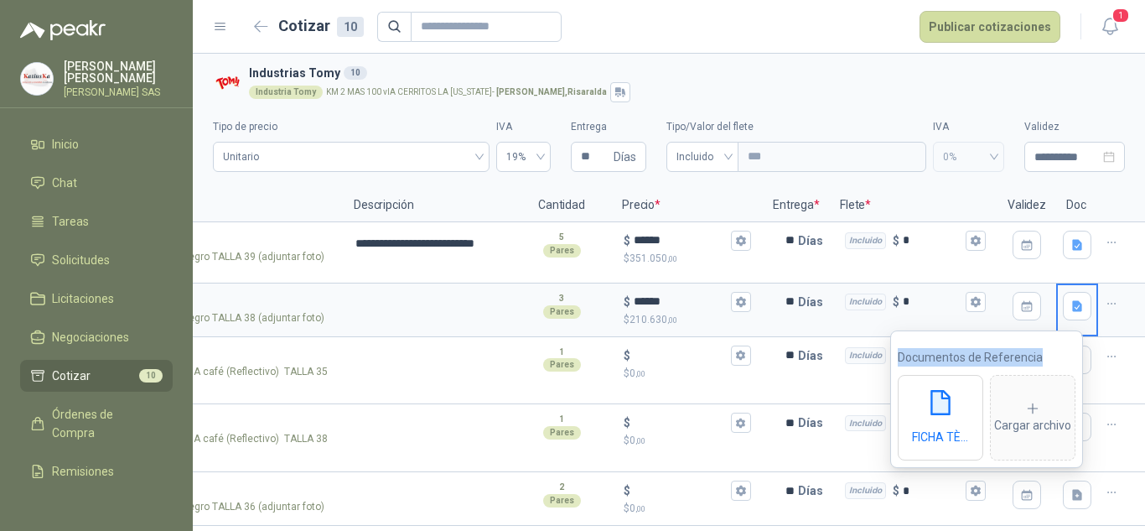
click at [1073, 91] on div "Industria Tomy KM 2 MAS 100 vIA CERRITOS LA [US_STATE] - [GEOGRAPHIC_DATA] , [G…" at bounding box center [683, 92] width 869 height 20
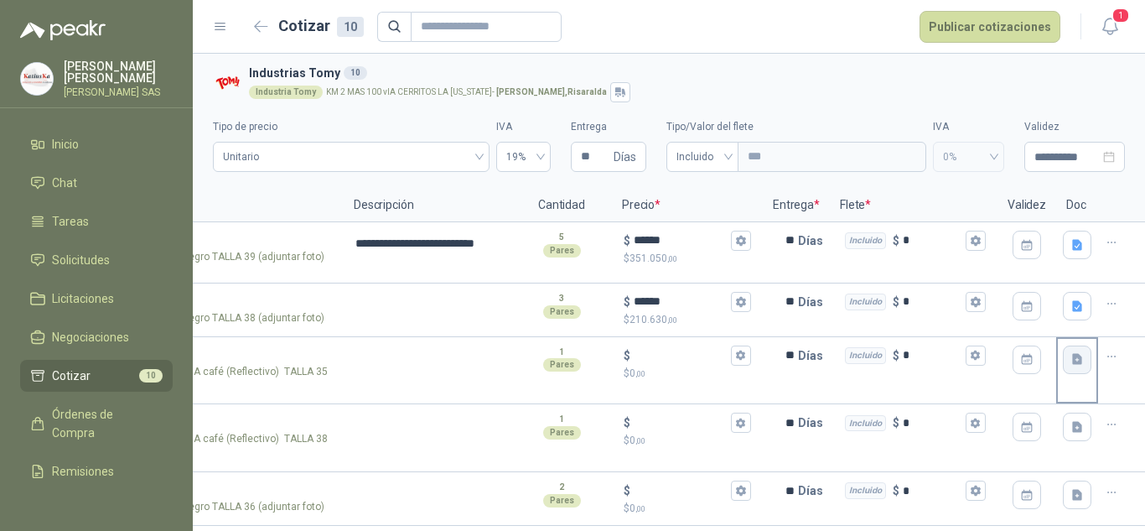
click at [1070, 359] on icon "button" at bounding box center [1077, 359] width 14 height 14
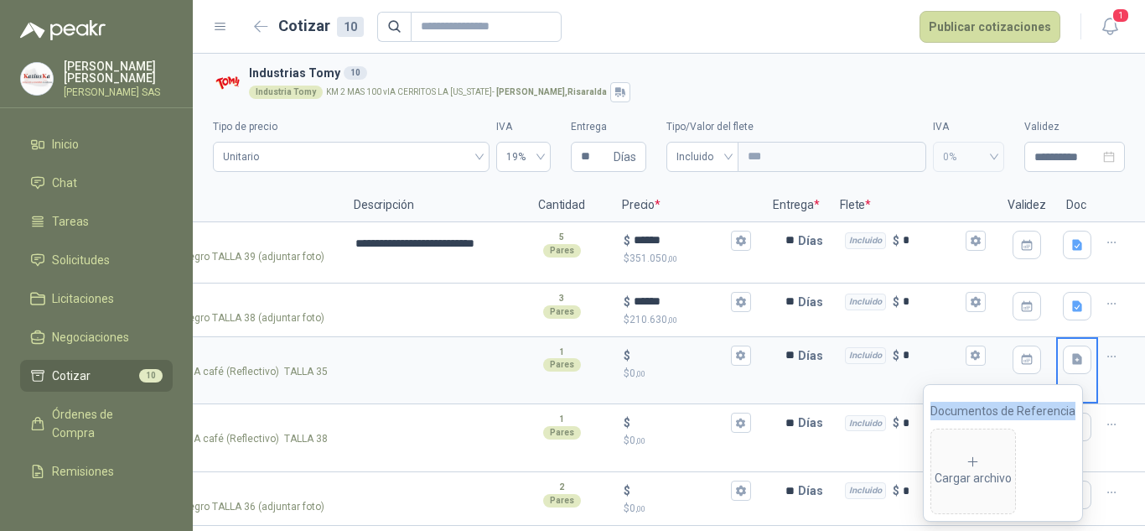
click at [892, 100] on div "Industria Tomy KM 2 MAS 100 vIA CERRITOS LA [US_STATE] - [GEOGRAPHIC_DATA] , [G…" at bounding box center [683, 92] width 869 height 20
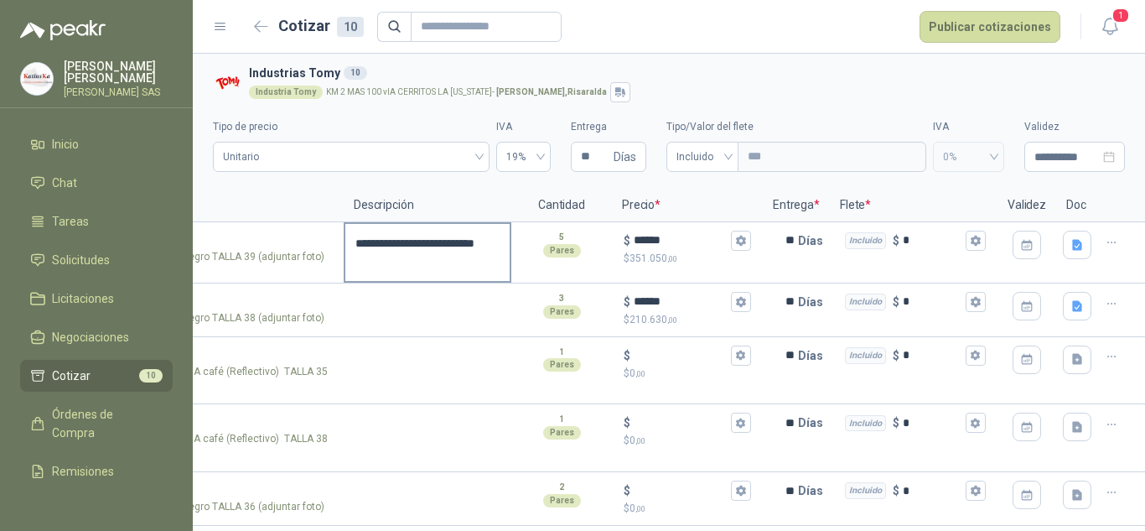
drag, startPoint x: 989, startPoint y: 237, endPoint x: 349, endPoint y: 272, distance: 641.3
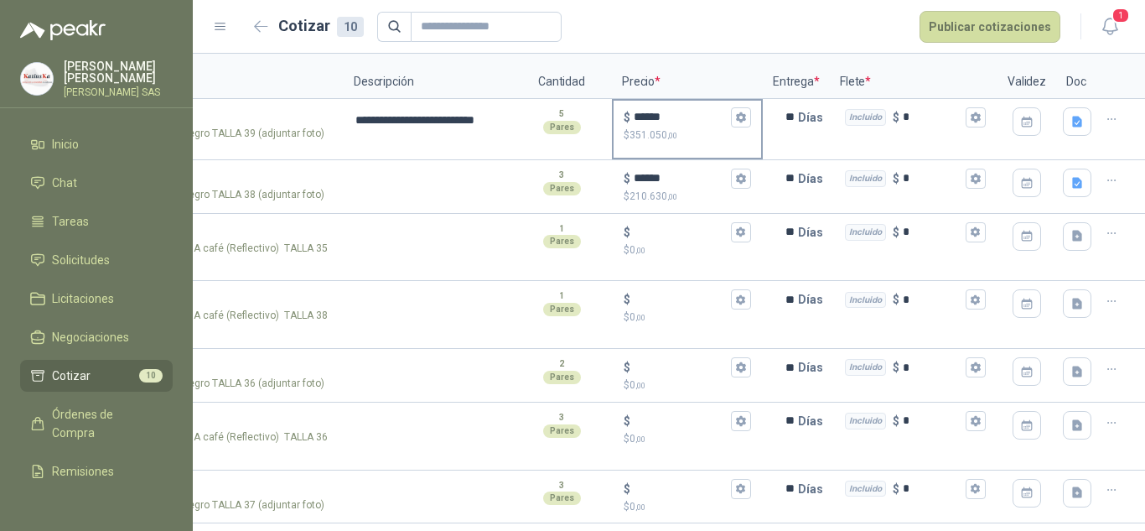
scroll to position [0, 0]
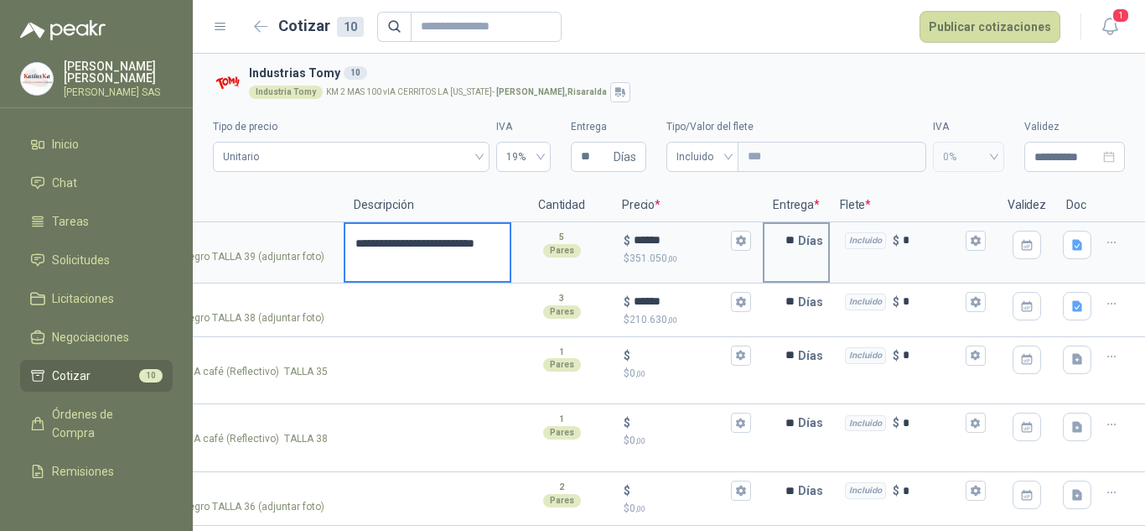
drag, startPoint x: 451, startPoint y: 247, endPoint x: 786, endPoint y: 238, distance: 335.4
click at [778, 242] on section "**********" at bounding box center [451, 252] width 952 height 61
click at [918, 189] on p "Flete *" at bounding box center [914, 206] width 168 height 34
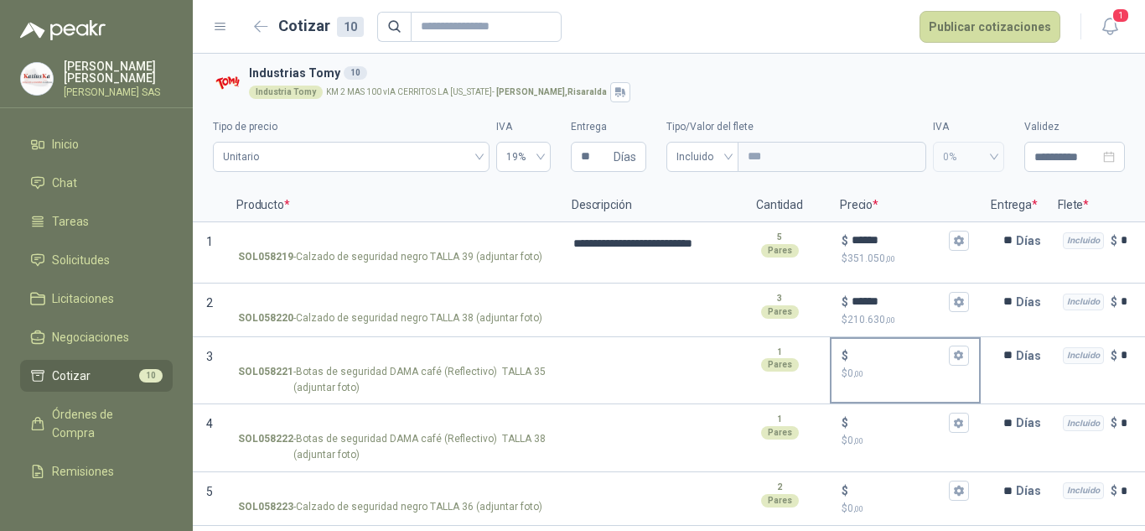
click at [870, 355] on input "$ $ 0 ,00" at bounding box center [899, 355] width 94 height 13
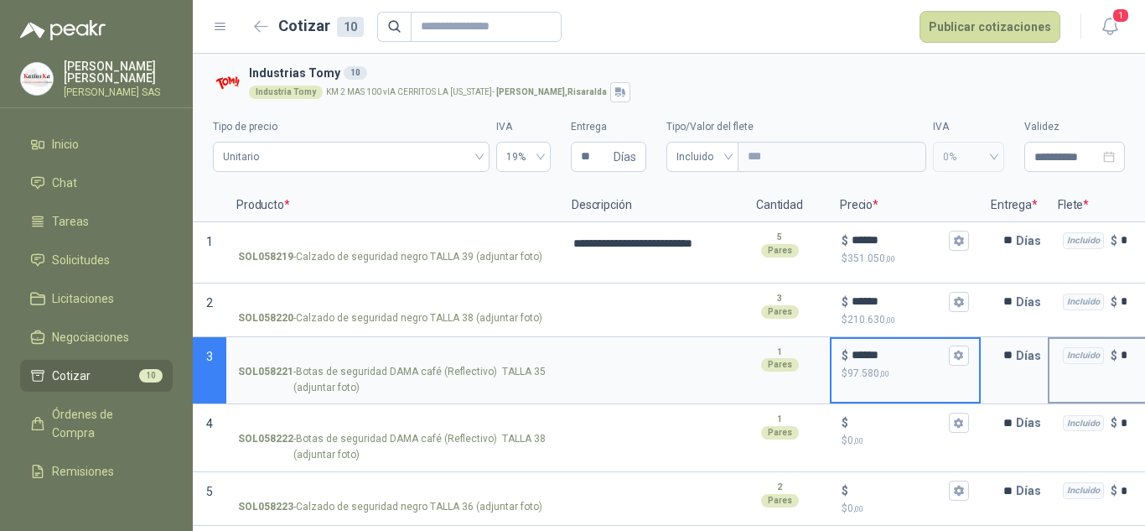
type input "******"
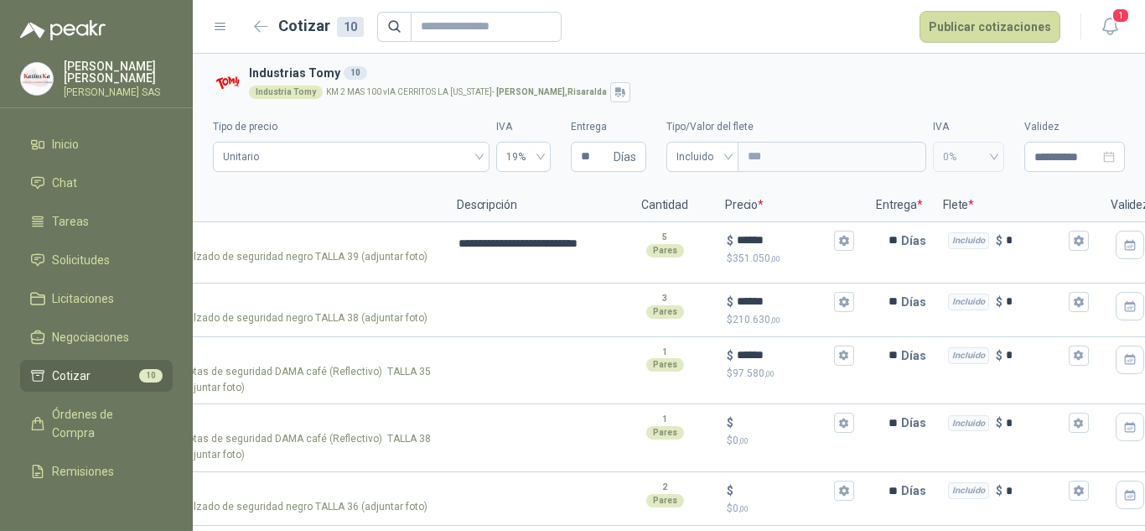
scroll to position [0, 231]
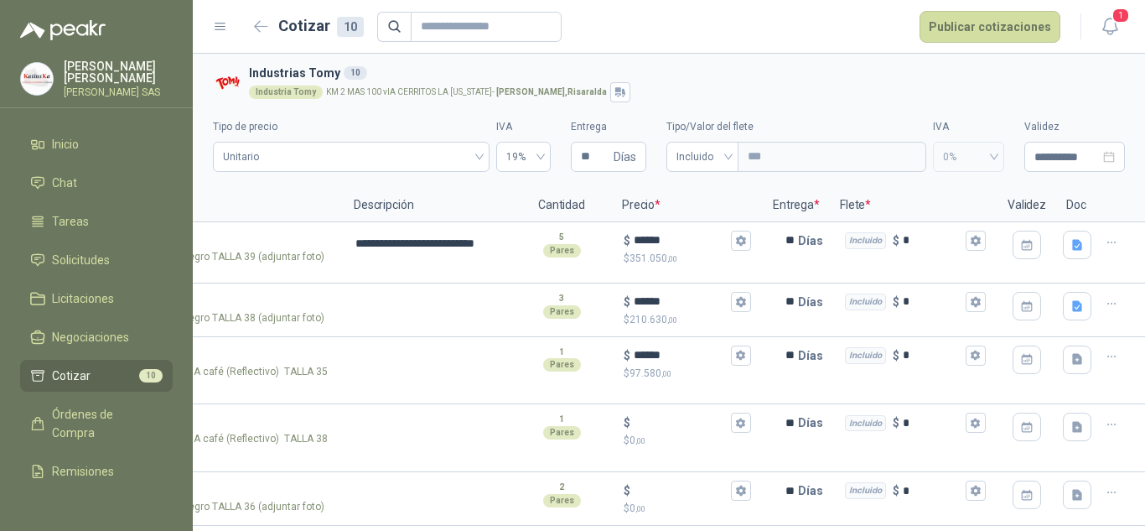
drag, startPoint x: 744, startPoint y: 215, endPoint x: 1144, endPoint y: 215, distance: 399.8
click at [1072, 365] on icon "button" at bounding box center [1077, 359] width 10 height 11
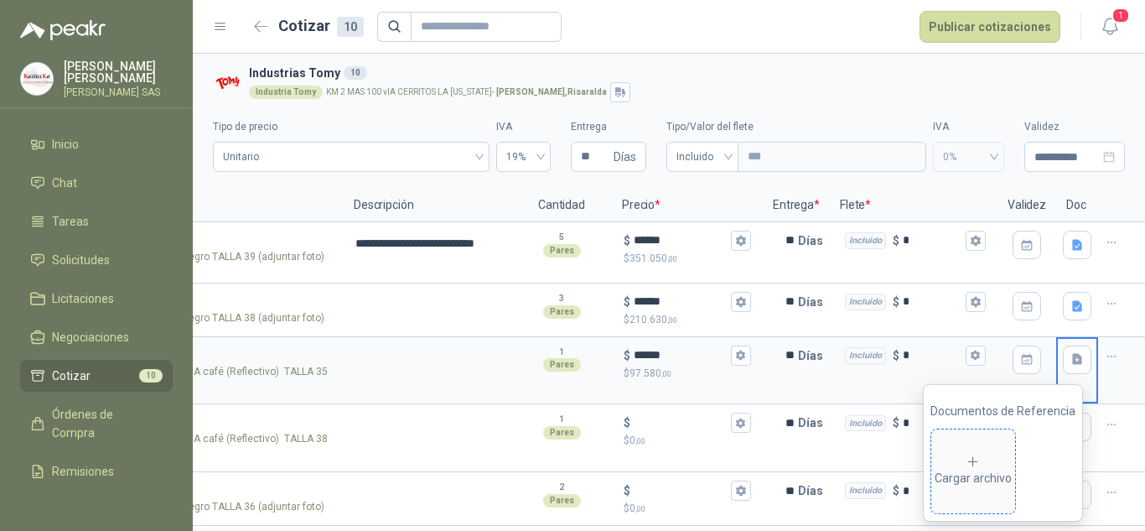
click at [947, 469] on div "Cargar archivo" at bounding box center [973, 471] width 77 height 34
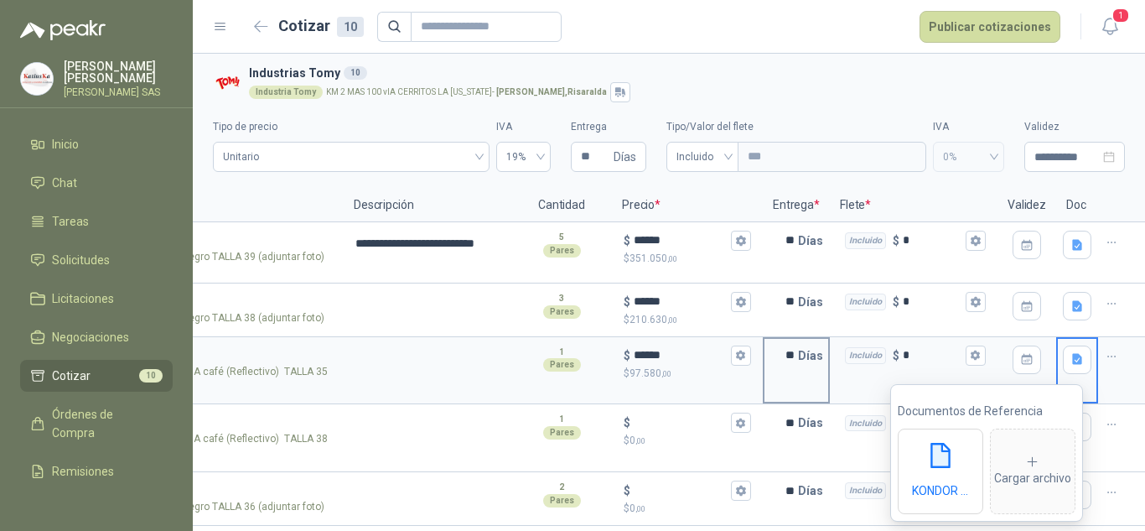
click at [798, 352] on p "Días" at bounding box center [814, 356] width 32 height 34
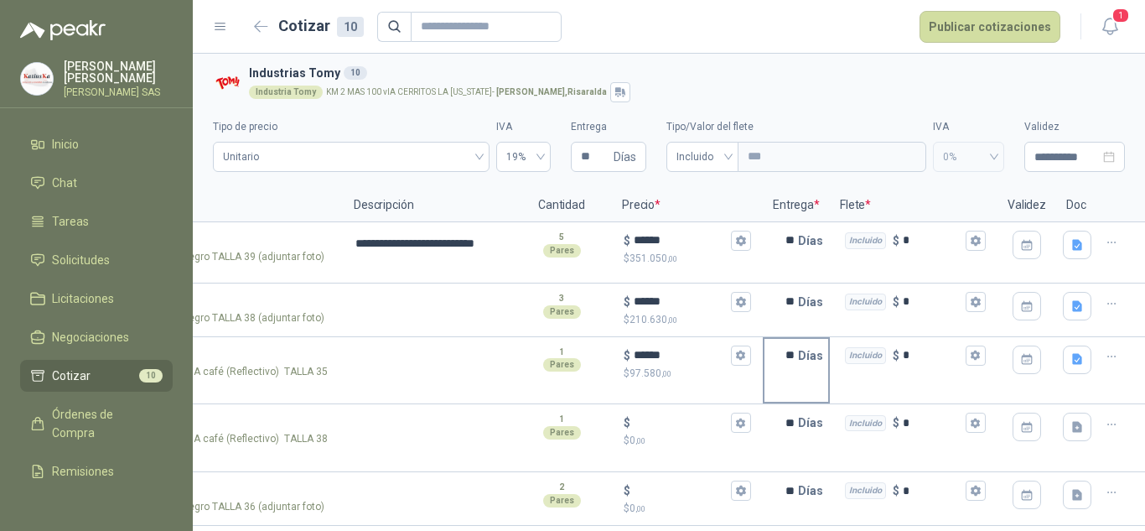
click at [778, 356] on input "**" at bounding box center [781, 356] width 34 height 34
type input "**"
click at [923, 82] on div "Industria Tomy KM 2 MAS 100 vIA CERRITOS LA [US_STATE] - [GEOGRAPHIC_DATA] , [G…" at bounding box center [683, 92] width 869 height 20
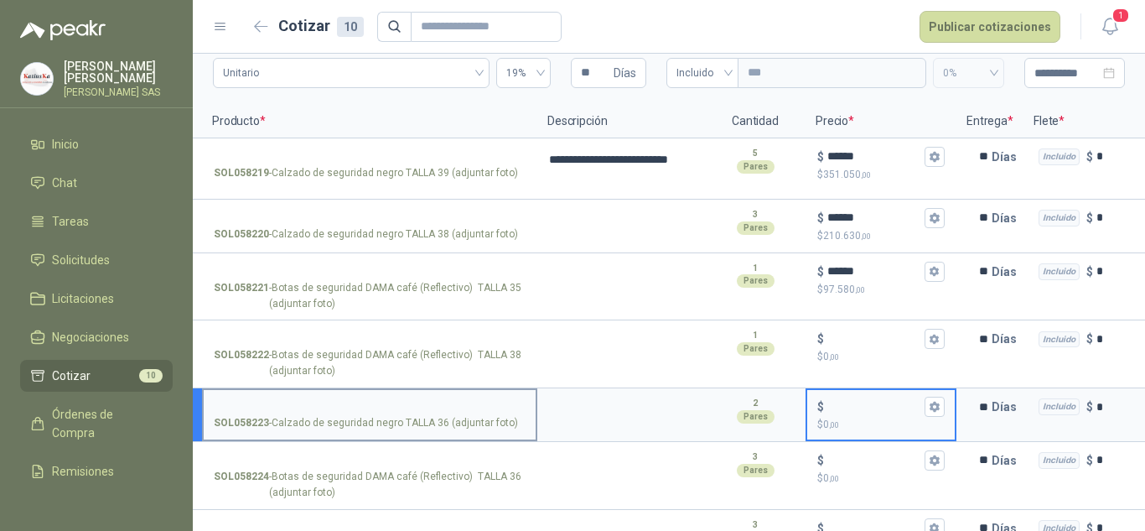
scroll to position [0, 0]
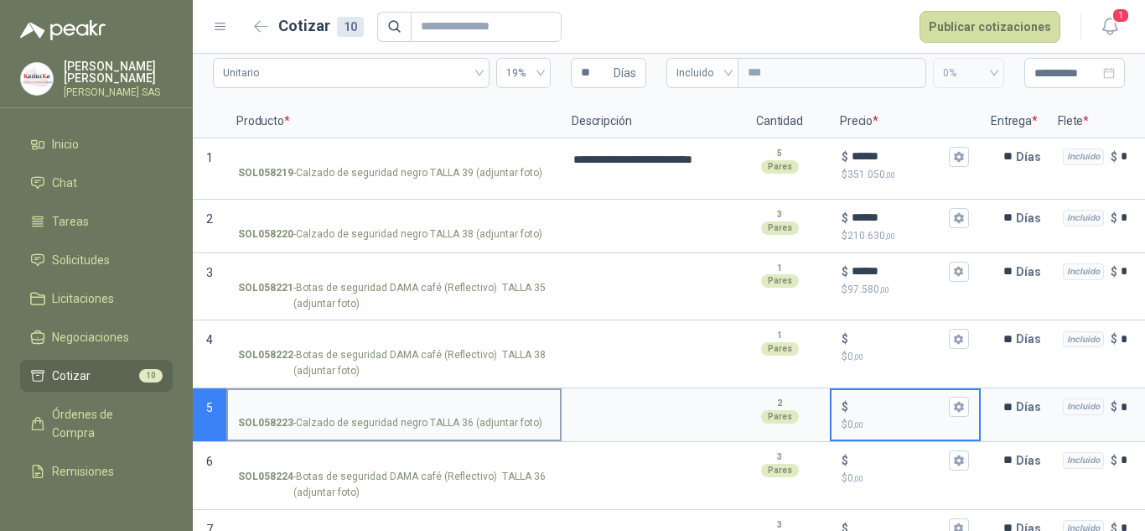
drag, startPoint x: 676, startPoint y: 408, endPoint x: 469, endPoint y: 415, distance: 208.0
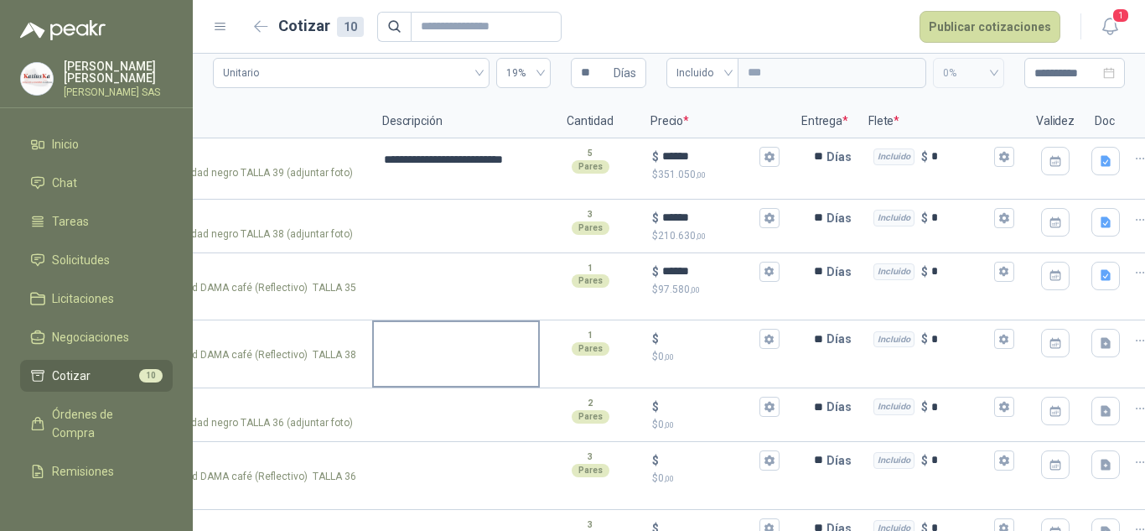
drag, startPoint x: 420, startPoint y: 355, endPoint x: 472, endPoint y: 357, distance: 52.0
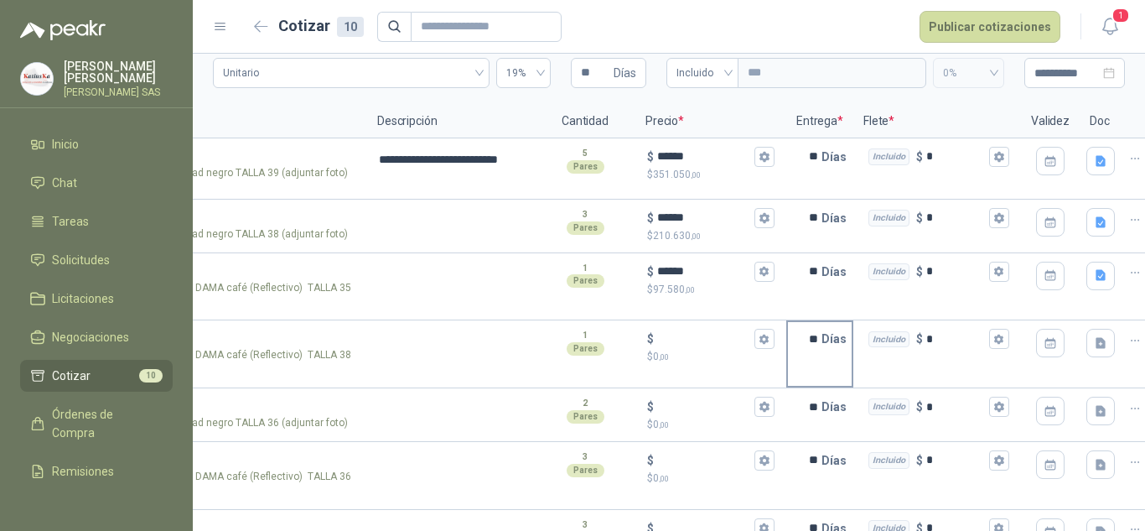
click at [807, 337] on input "**" at bounding box center [805, 339] width 34 height 34
type input "**"
click at [720, 348] on div "$" at bounding box center [710, 339] width 127 height 20
click at [720, 345] on input "$ $ 0 ,00" at bounding box center [704, 339] width 94 height 13
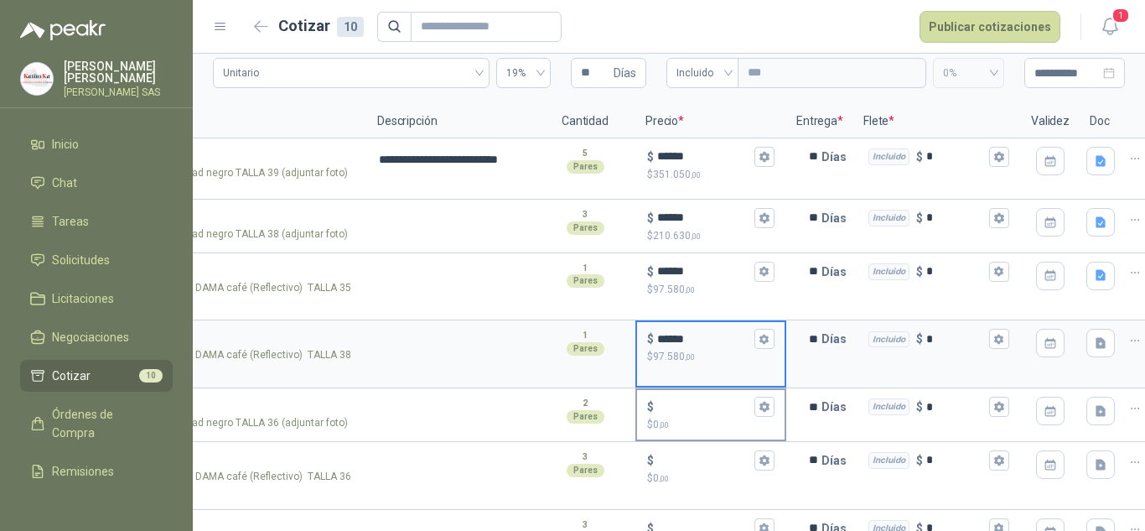
type input "******"
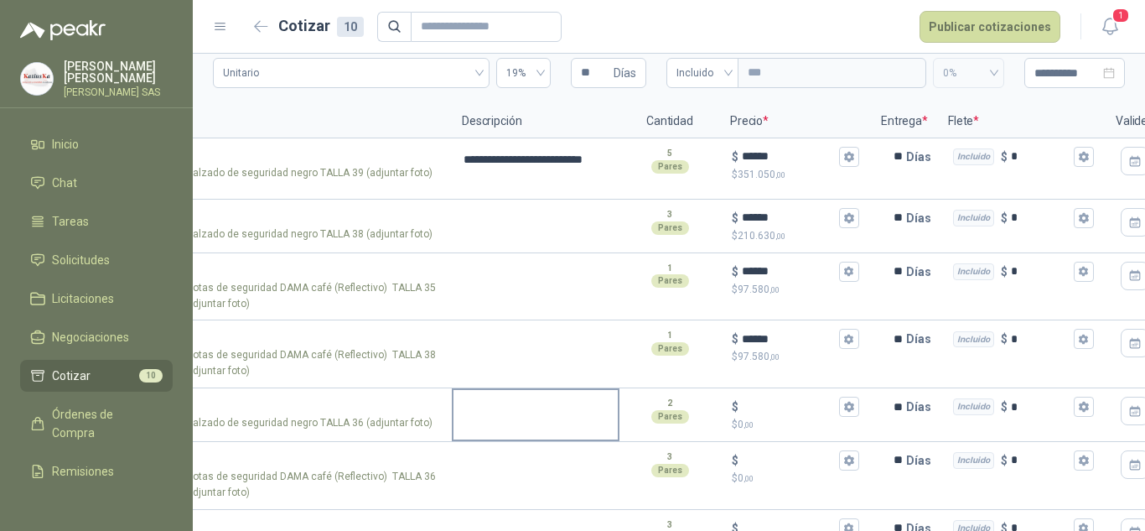
scroll to position [0, 0]
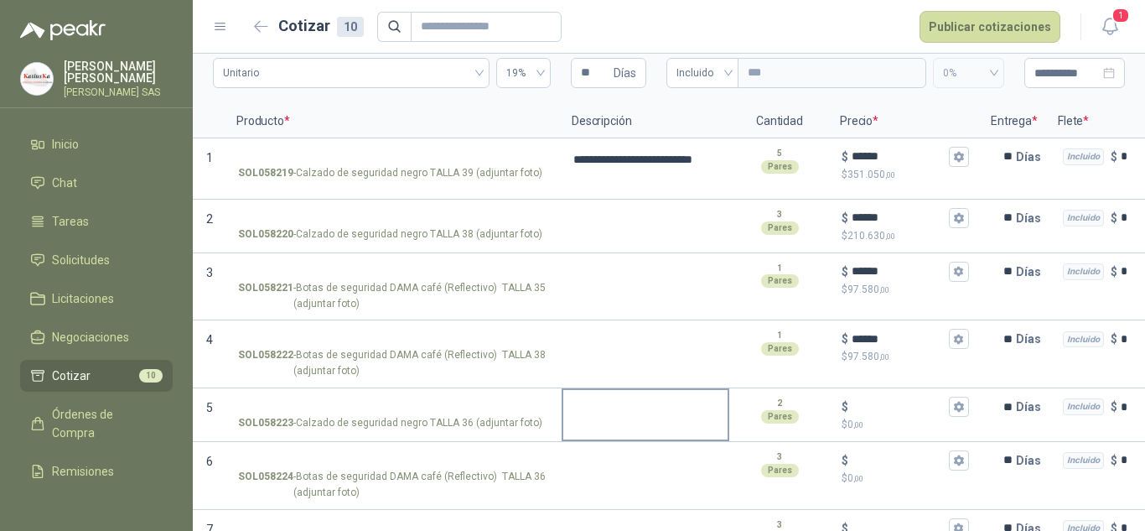
drag, startPoint x: 739, startPoint y: 412, endPoint x: 671, endPoint y: 422, distance: 69.3
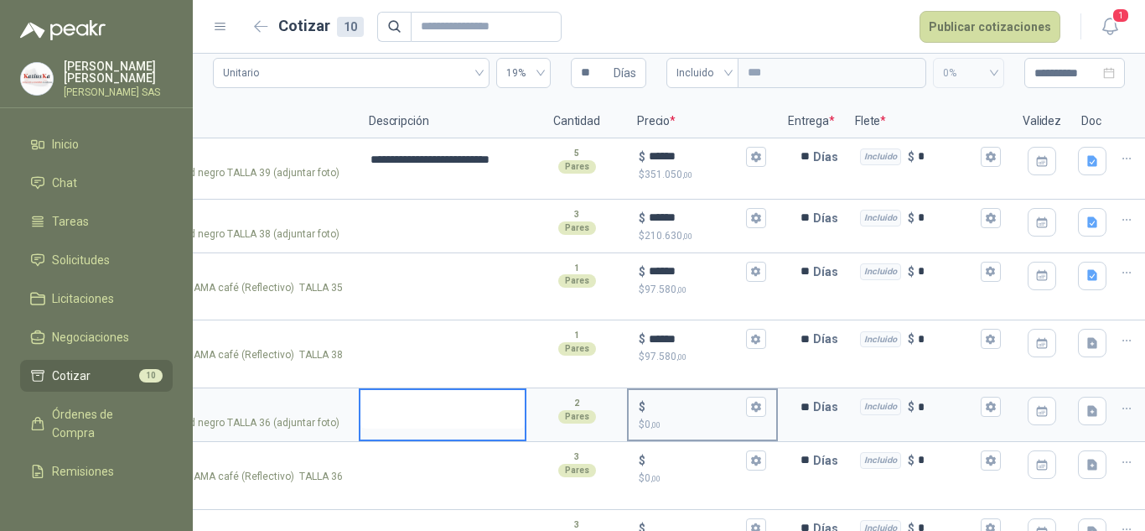
drag, startPoint x: 671, startPoint y: 422, endPoint x: 740, endPoint y: 412, distance: 70.2
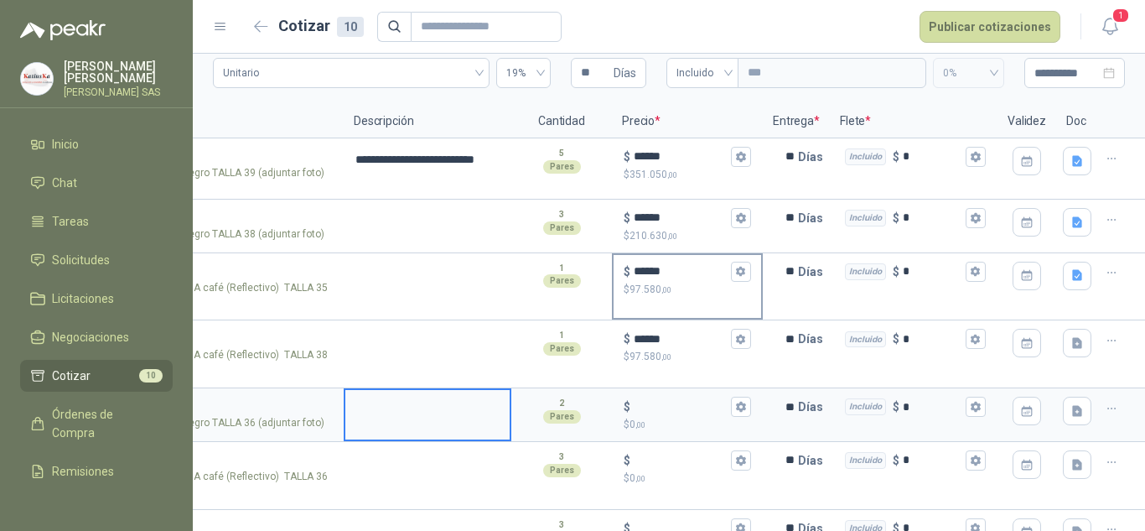
click at [634, 276] on input "******" at bounding box center [681, 271] width 94 height 13
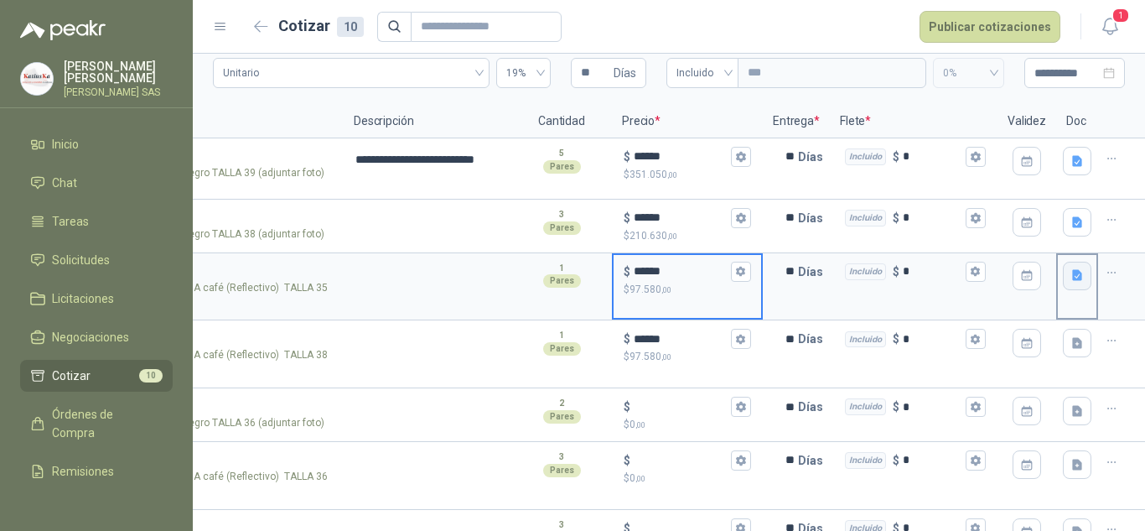
click at [1072, 281] on icon "button" at bounding box center [1077, 275] width 10 height 11
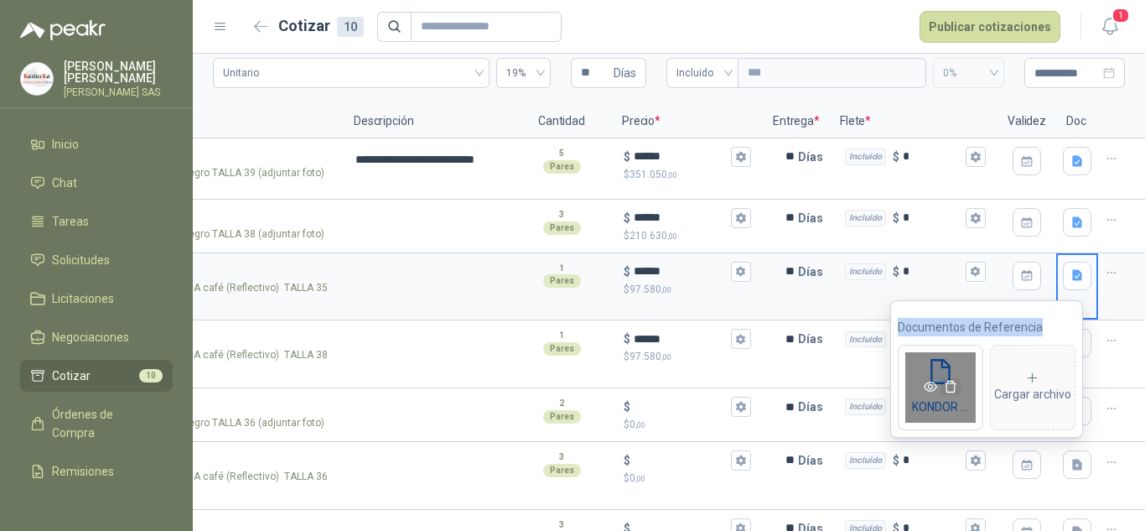
click at [950, 387] on icon "delete" at bounding box center [950, 386] width 13 height 13
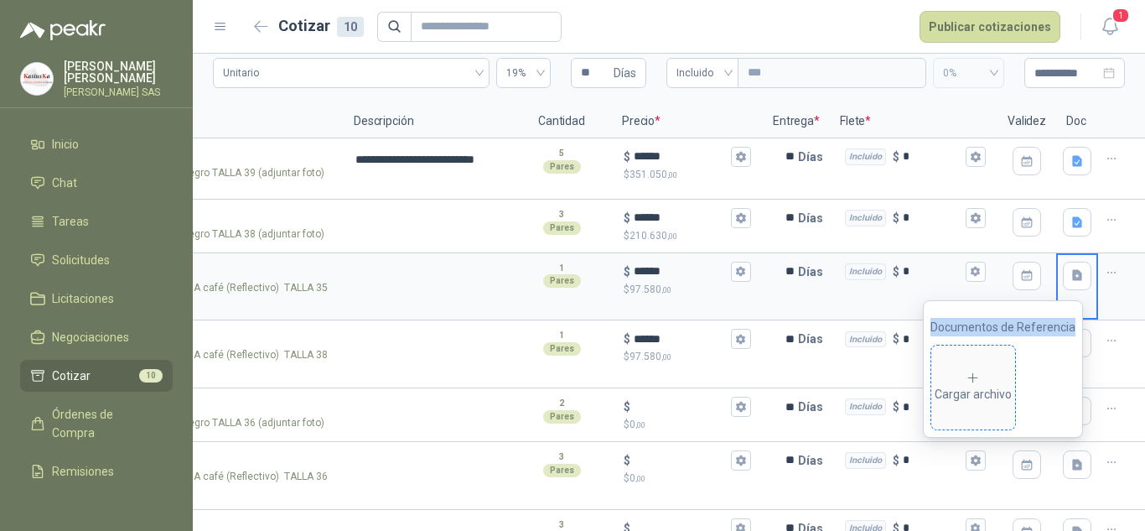
click at [986, 375] on div "Cargar archivo" at bounding box center [973, 387] width 77 height 34
click at [1072, 281] on icon "button" at bounding box center [1077, 275] width 10 height 11
click at [997, 386] on div at bounding box center [1026, 354] width 59 height 68
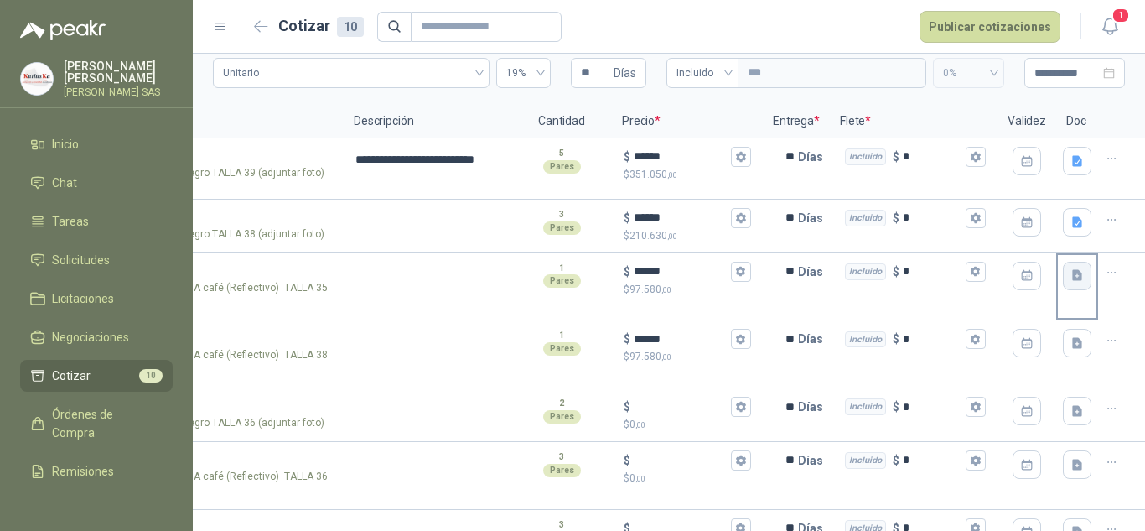
click at [1066, 287] on button "button" at bounding box center [1077, 275] width 28 height 28
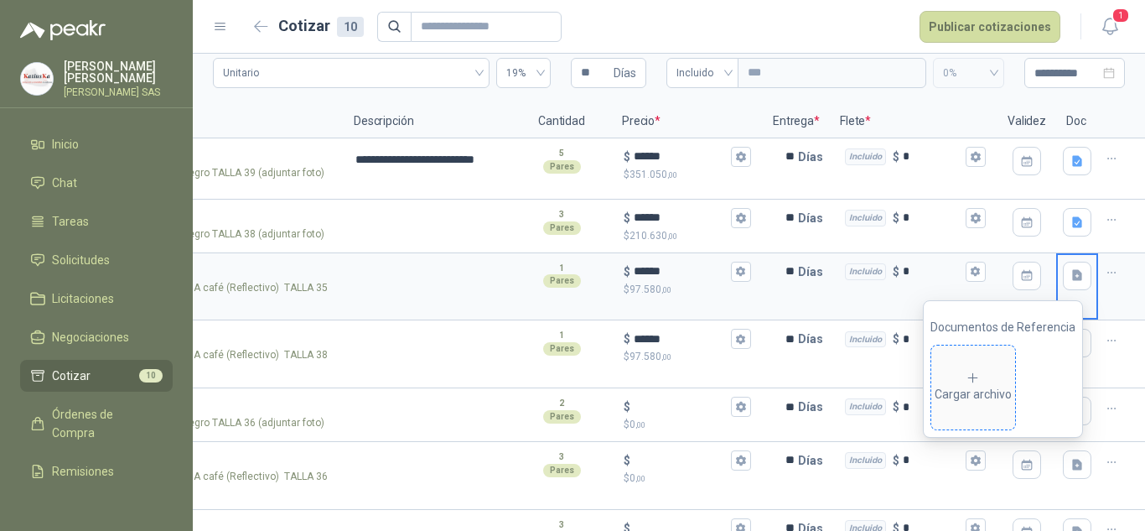
click at [955, 403] on div "Cargar archivo" at bounding box center [973, 387] width 77 height 34
click at [674, 365] on div "$ ****** $ 97.580 ,00" at bounding box center [688, 346] width 148 height 49
click at [674, 345] on input "******" at bounding box center [681, 339] width 94 height 13
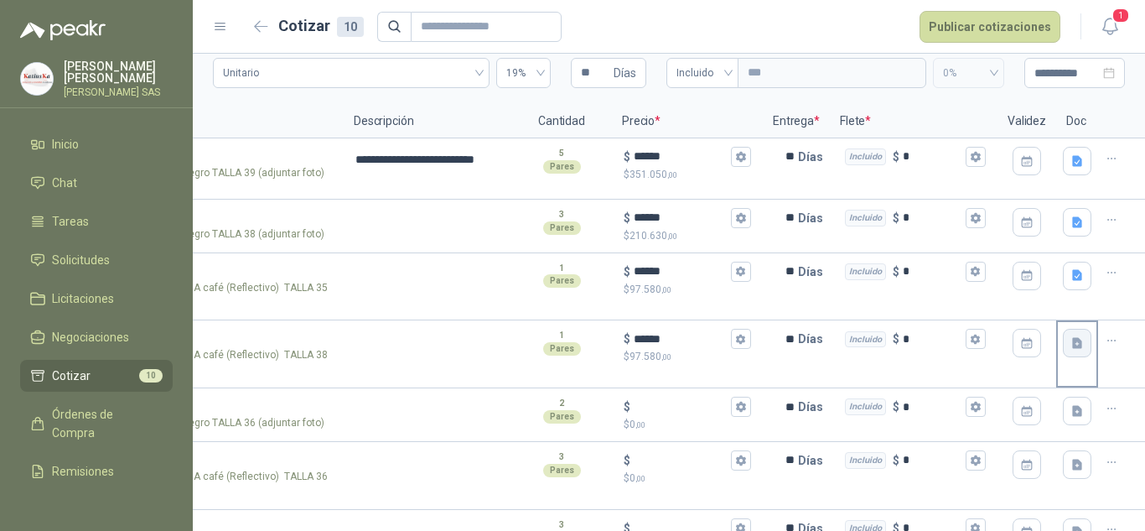
click at [1070, 339] on icon "button" at bounding box center [1077, 343] width 14 height 14
click at [1071, 343] on button "button" at bounding box center [1077, 343] width 28 height 28
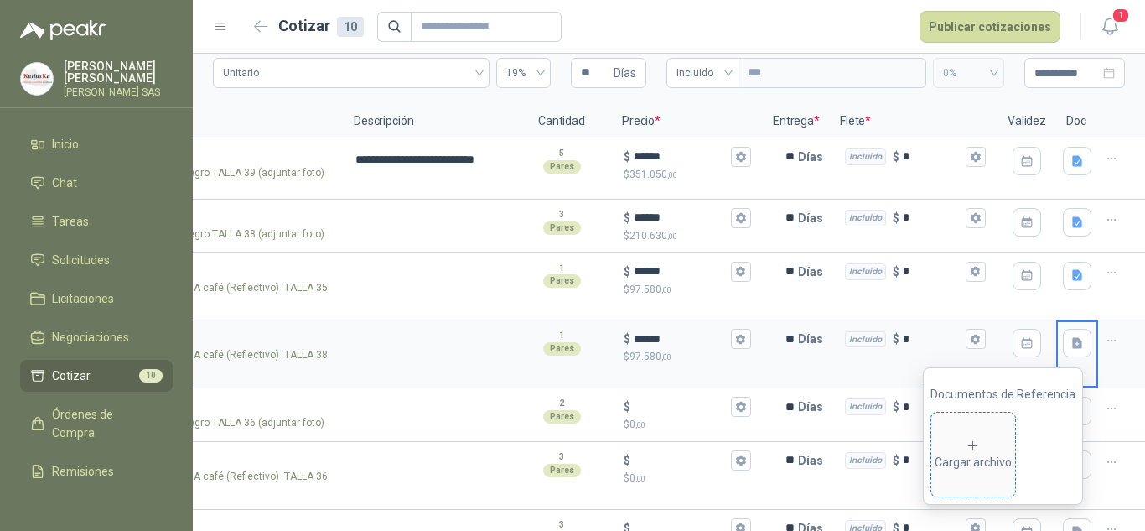
click at [985, 471] on div "Cargar archivo" at bounding box center [973, 455] width 77 height 34
click at [1122, 297] on div at bounding box center [1121, 287] width 47 height 68
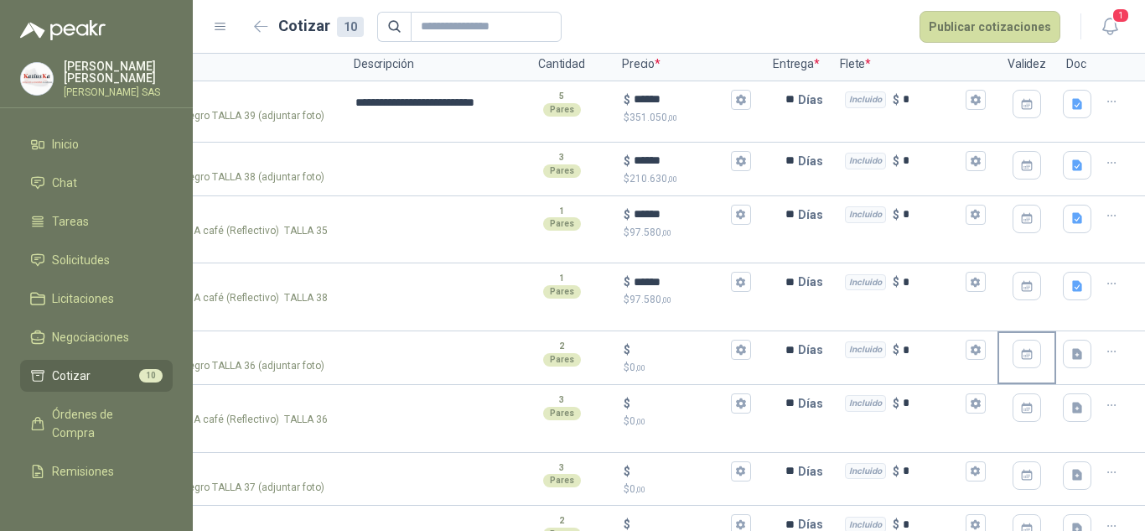
scroll to position [168, 0]
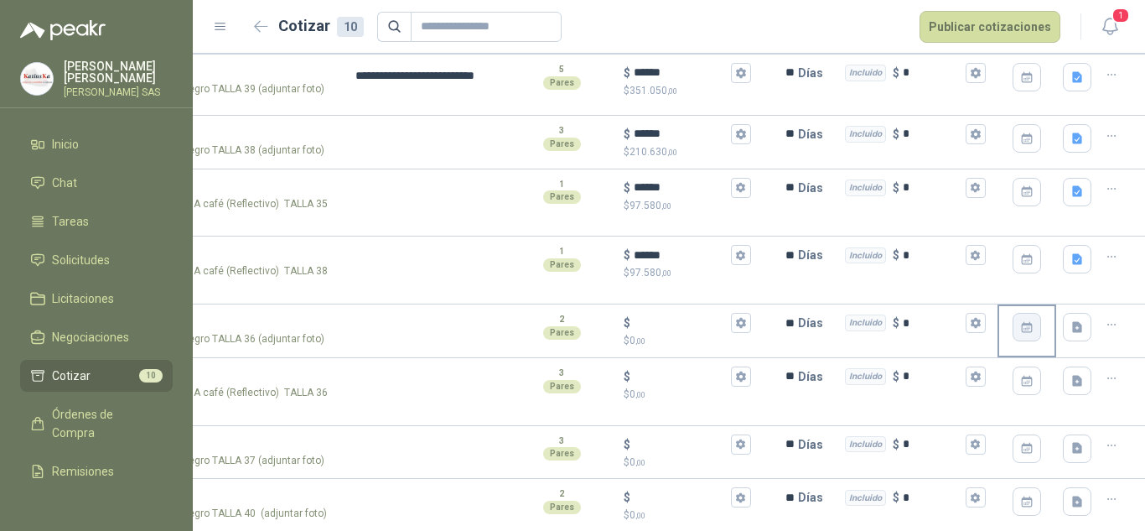
click at [1023, 327] on icon "button" at bounding box center [1026, 328] width 7 height 4
click at [1020, 325] on icon "button" at bounding box center [1027, 327] width 14 height 14
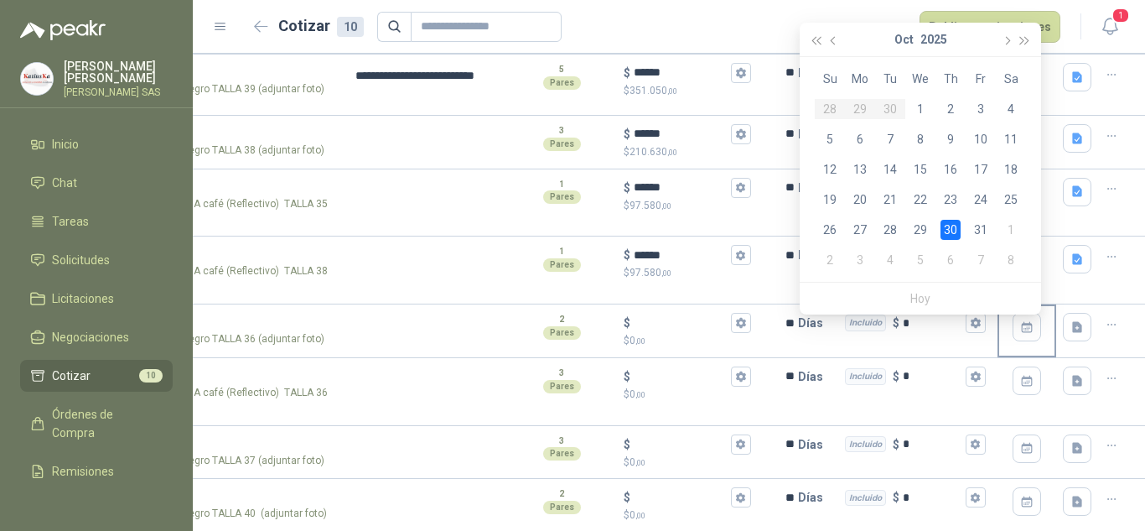
scroll to position [0, 0]
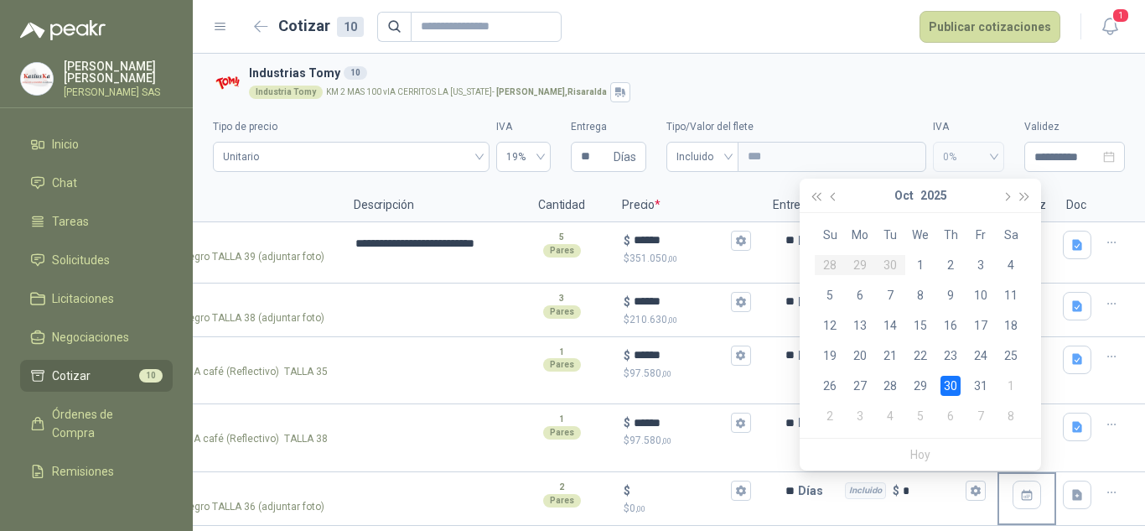
click at [1003, 101] on div "Industria Tomy KM 2 MAS 100 vIA CERRITOS LA [US_STATE] - [GEOGRAPHIC_DATA] , [G…" at bounding box center [683, 92] width 869 height 20
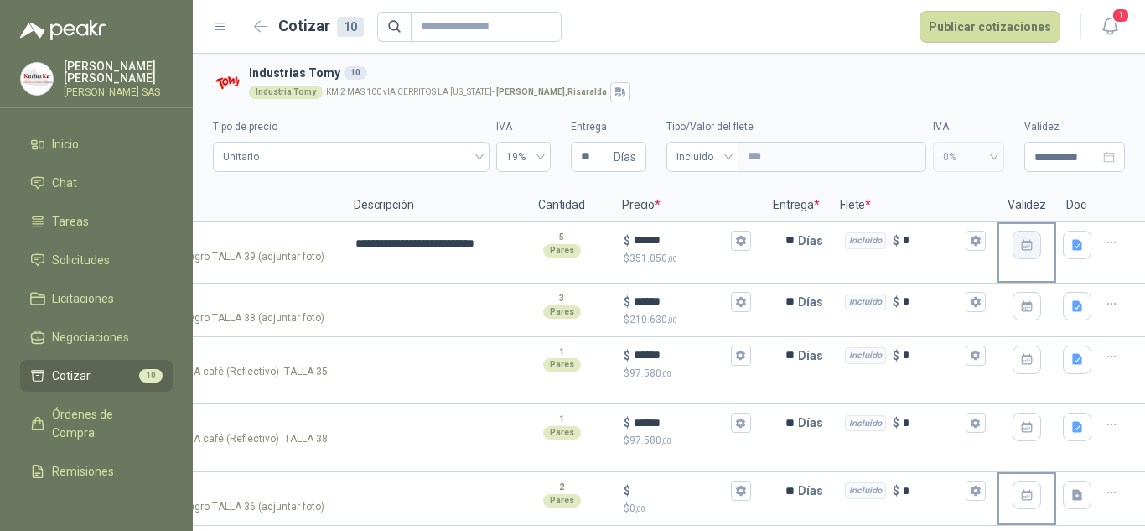
click at [1020, 246] on icon "button" at bounding box center [1027, 245] width 14 height 14
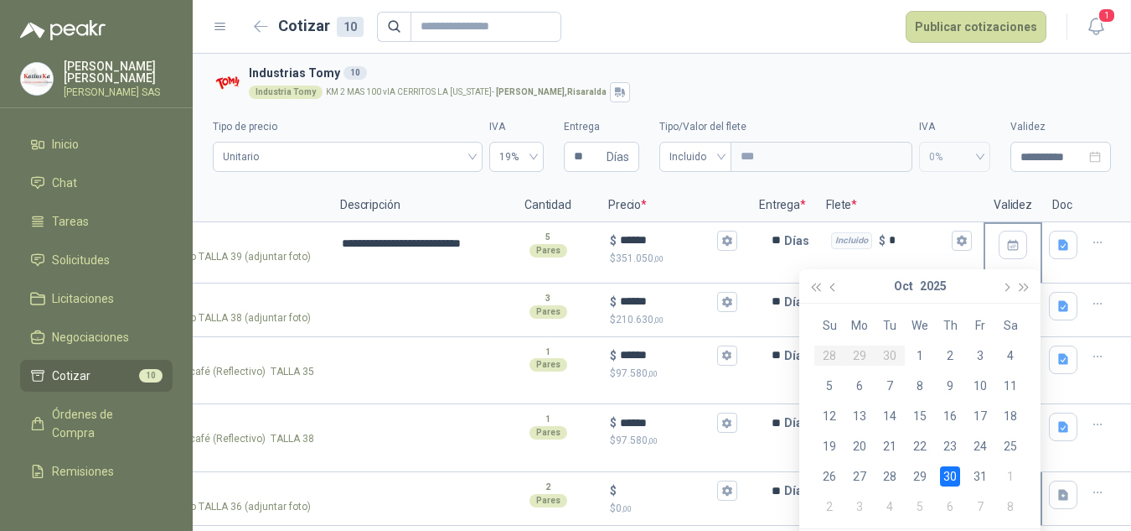
click at [955, 480] on div "30" at bounding box center [950, 476] width 20 height 20
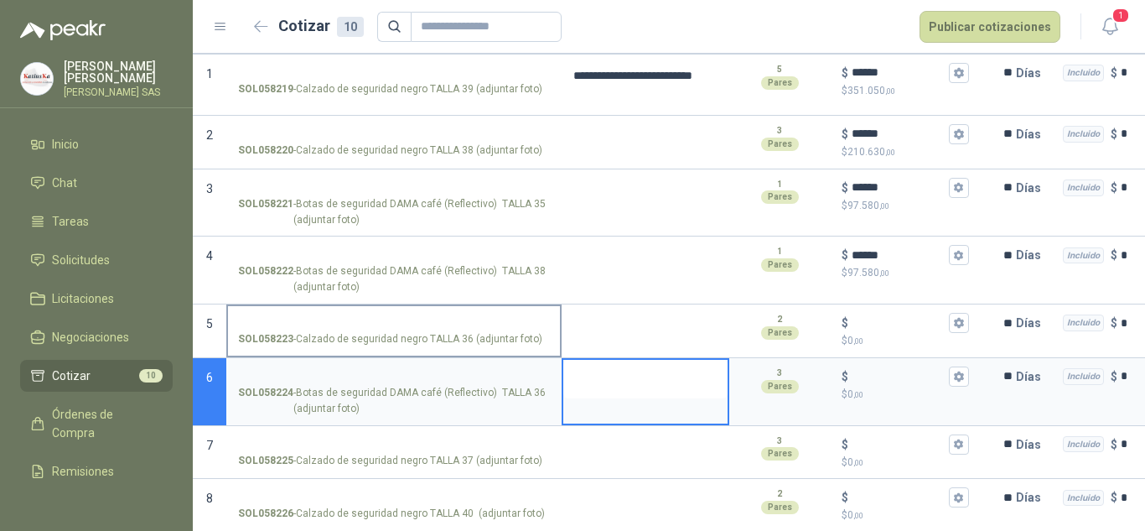
drag, startPoint x: 324, startPoint y: 344, endPoint x: 287, endPoint y: 342, distance: 37.0
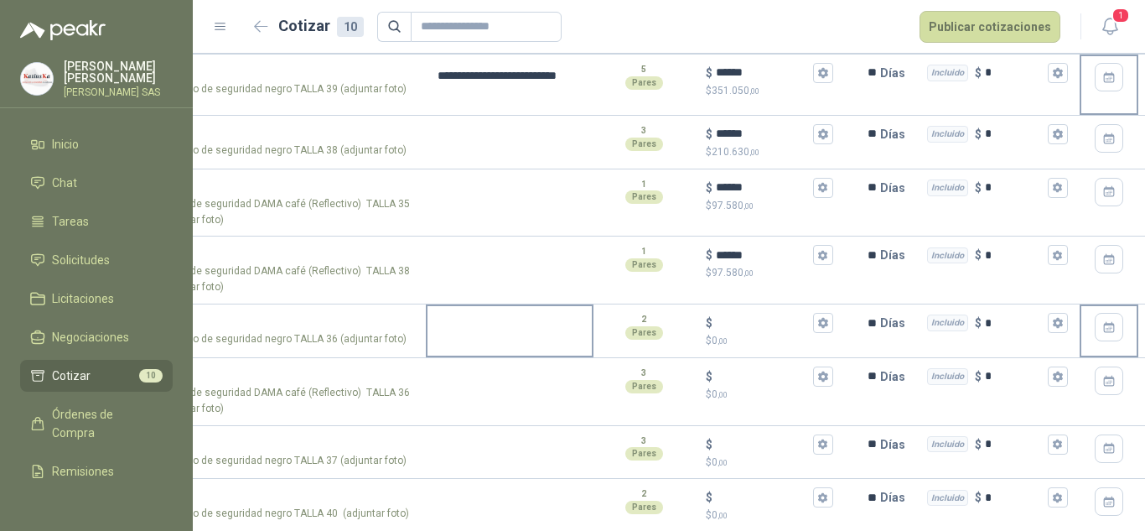
drag, startPoint x: 380, startPoint y: 343, endPoint x: 484, endPoint y: 347, distance: 104.0
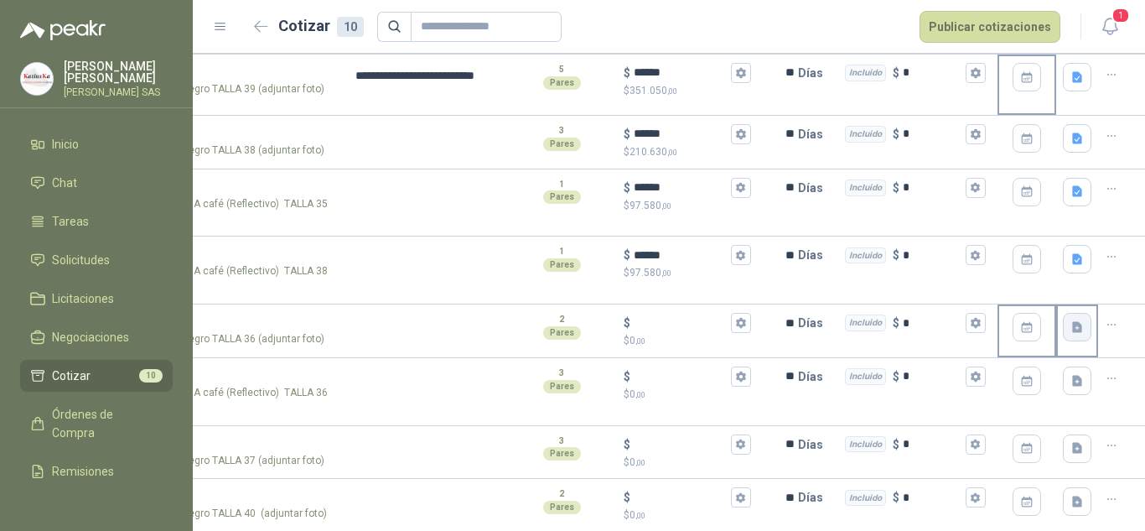
click at [1070, 329] on icon "button" at bounding box center [1077, 327] width 14 height 14
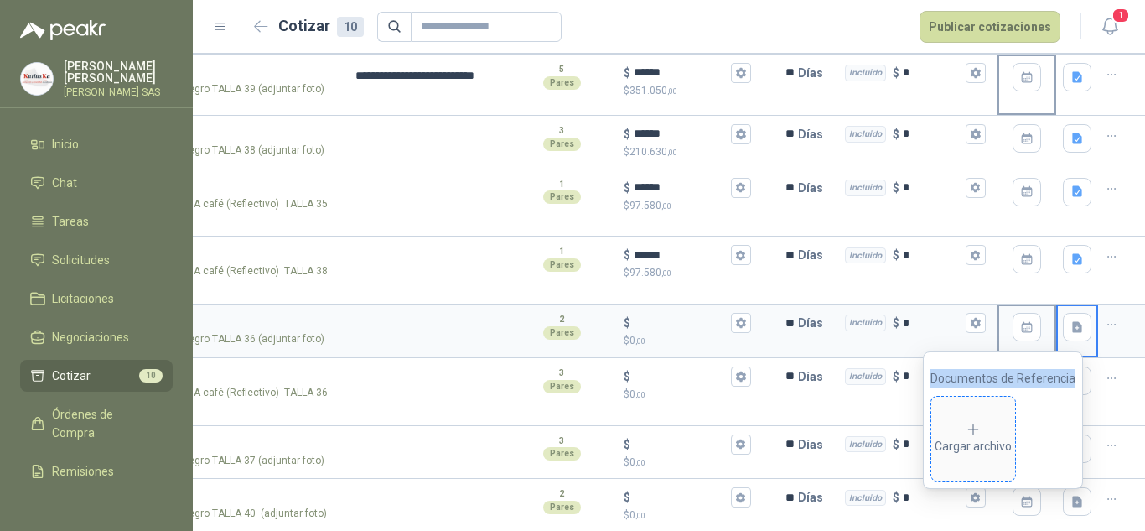
click at [976, 419] on span "Cargar archivo" at bounding box center [973, 438] width 84 height 84
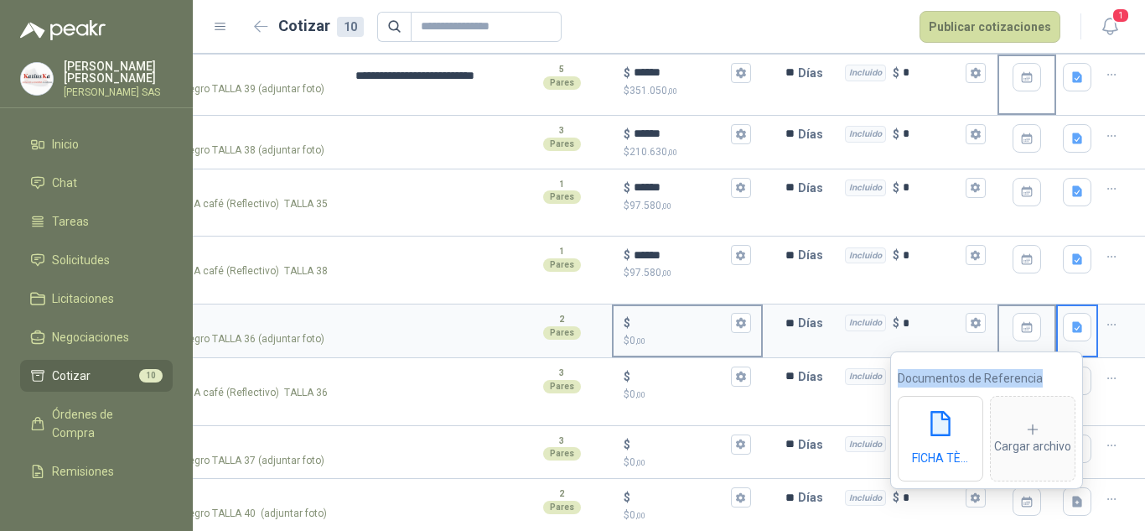
click at [637, 328] on input "$ $ 0 ,00" at bounding box center [681, 323] width 94 height 13
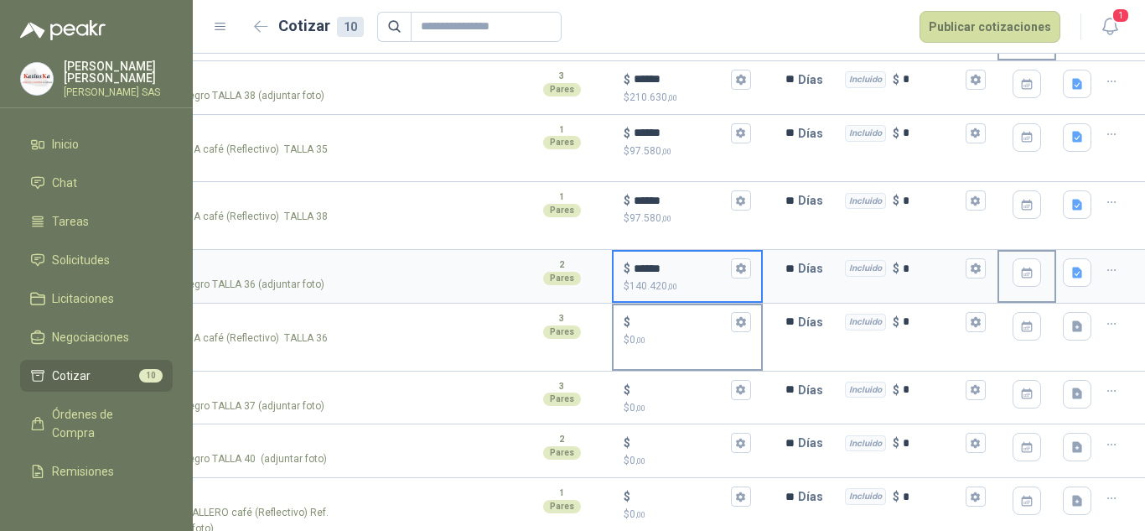
scroll to position [251, 0]
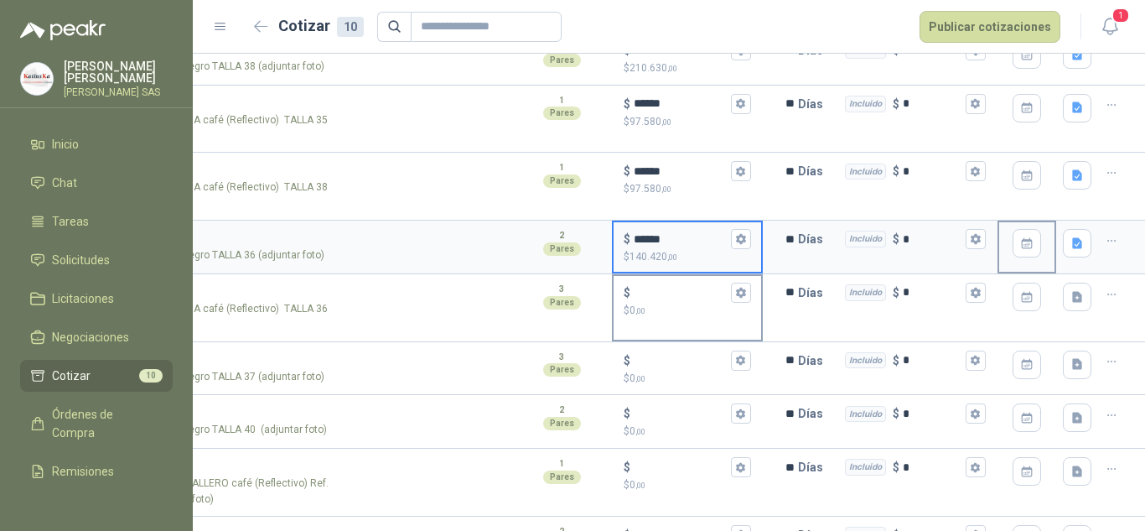
type input "******"
click at [650, 298] on input "$ $ 0 ,00" at bounding box center [681, 292] width 94 height 13
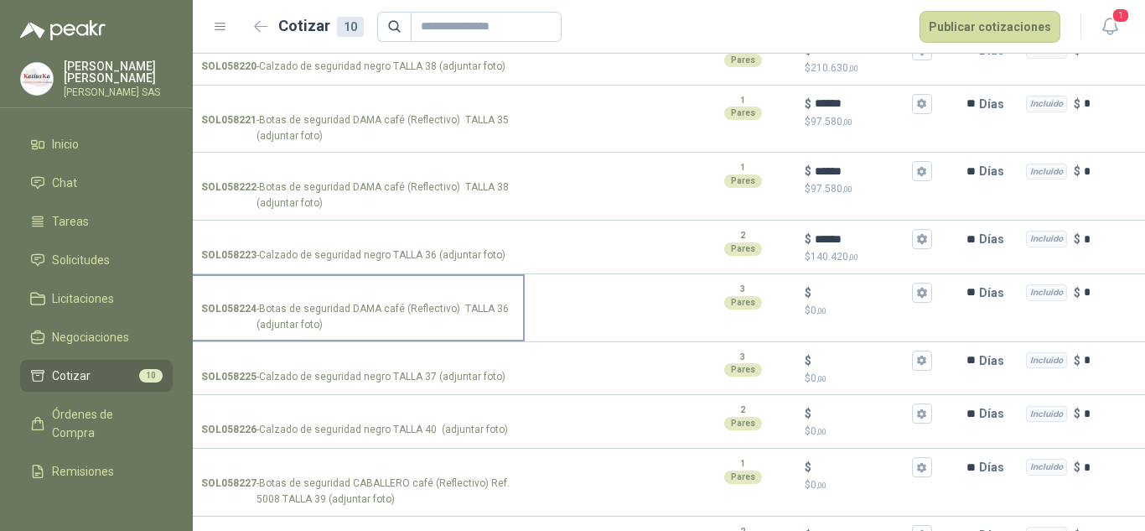
drag, startPoint x: 426, startPoint y: 323, endPoint x: 366, endPoint y: 324, distance: 59.5
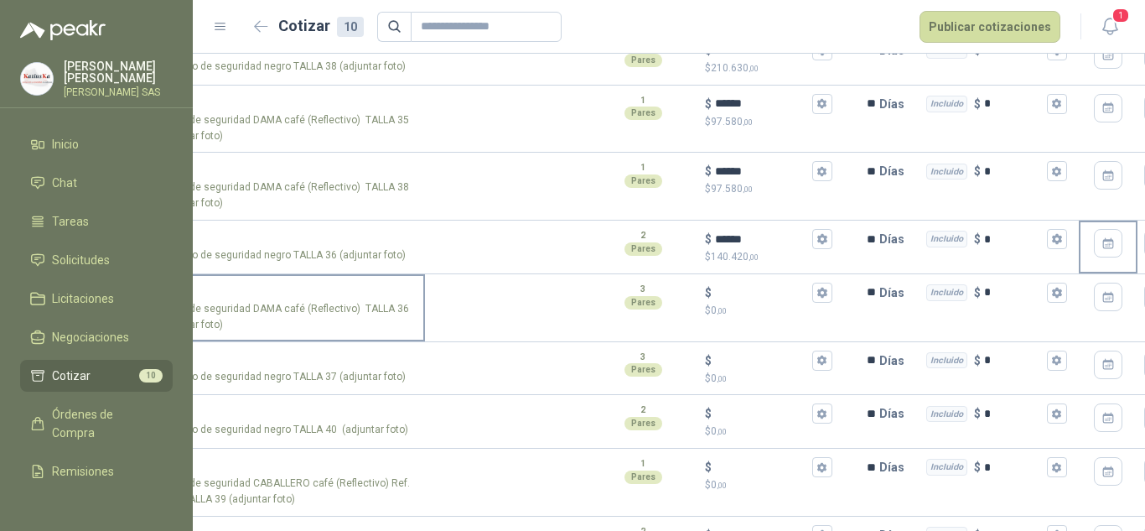
drag, startPoint x: 336, startPoint y: 307, endPoint x: 431, endPoint y: 306, distance: 94.7
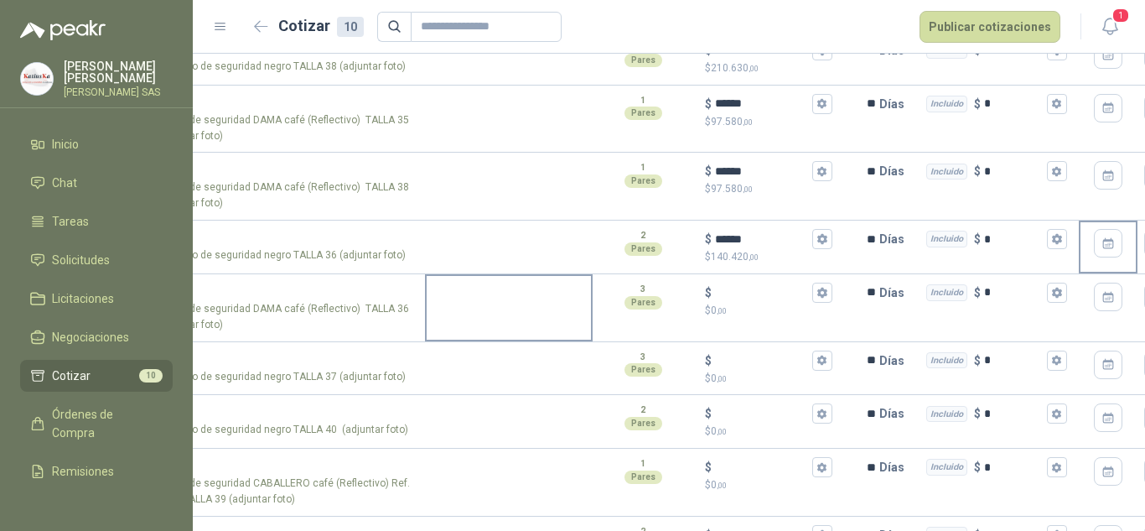
scroll to position [0, 210]
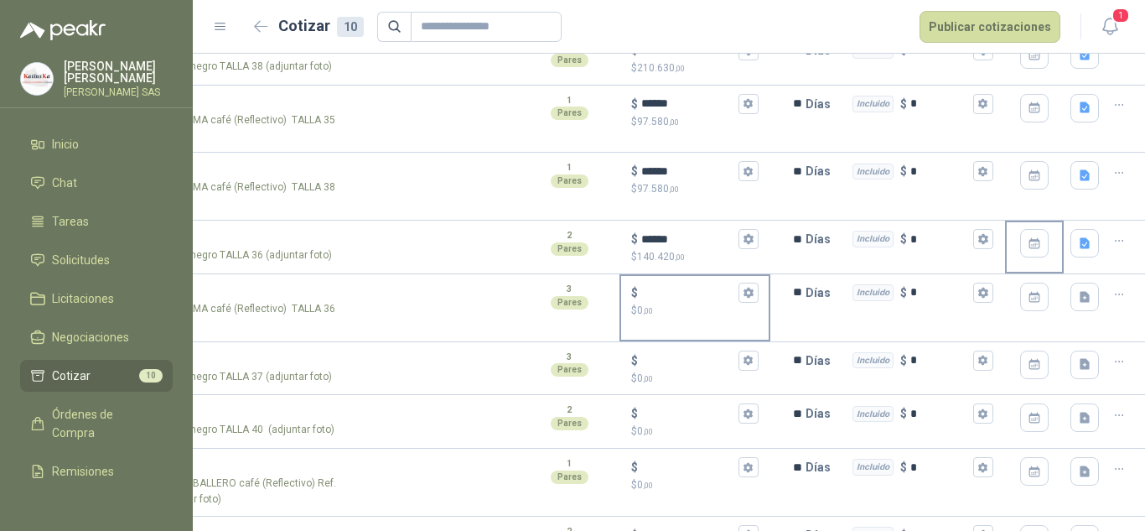
click at [693, 296] on input "$ $ 0 ,00" at bounding box center [688, 292] width 94 height 13
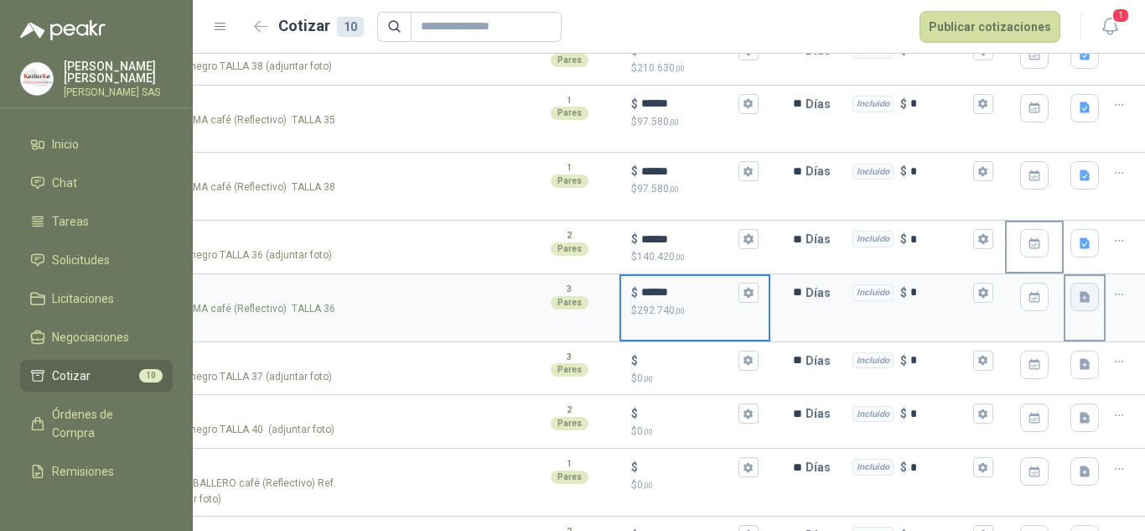
type input "******"
click at [1080, 298] on icon "button" at bounding box center [1085, 296] width 10 height 11
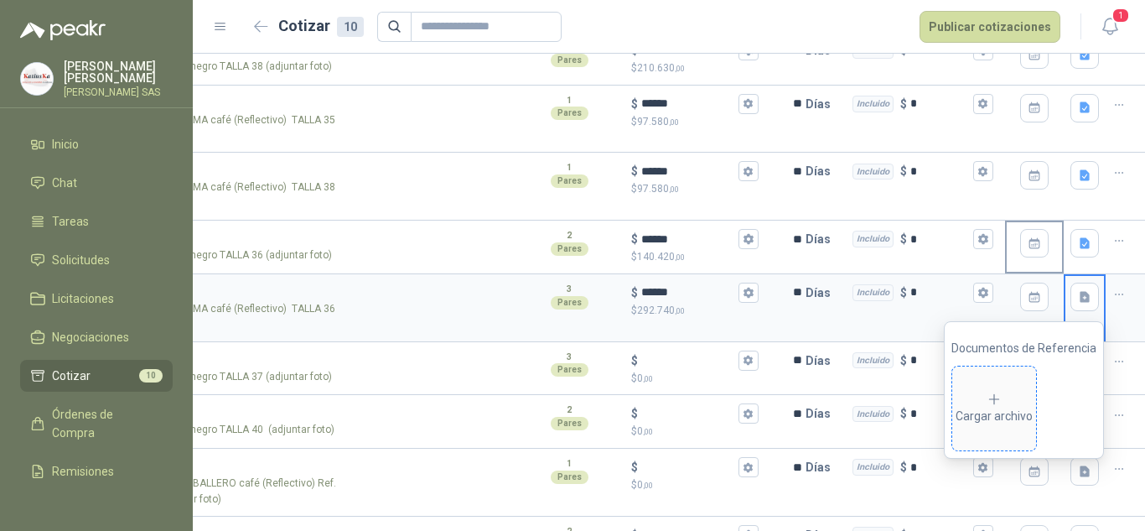
click at [974, 406] on div "Cargar archivo" at bounding box center [993, 408] width 77 height 34
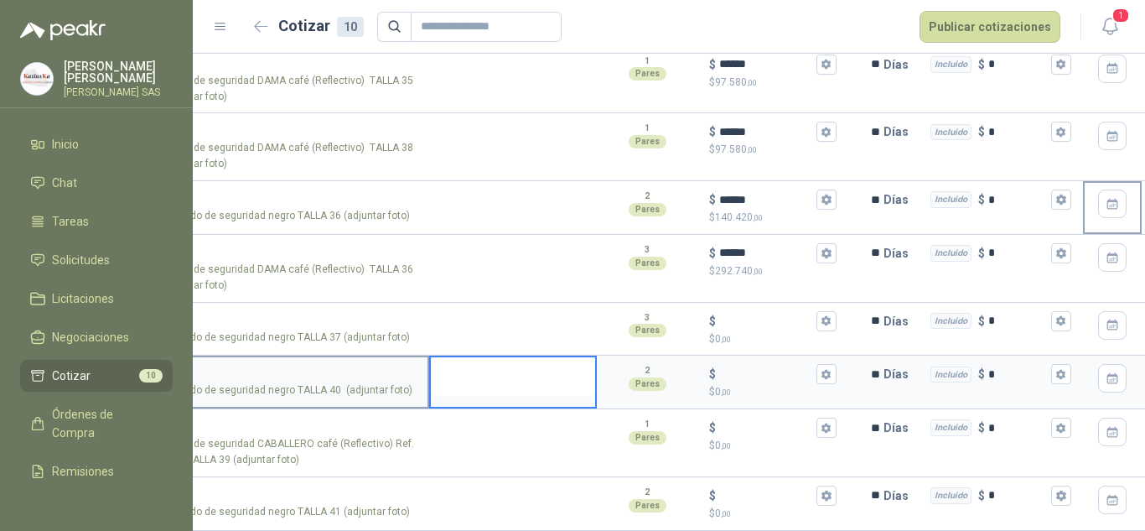
scroll to position [0, 0]
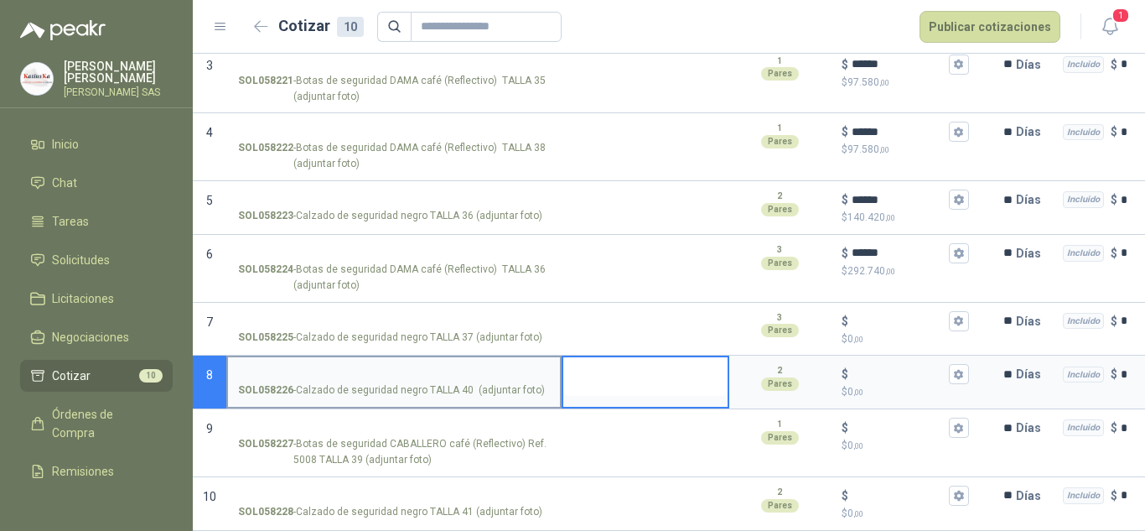
drag, startPoint x: 428, startPoint y: 349, endPoint x: 393, endPoint y: 350, distance: 35.2
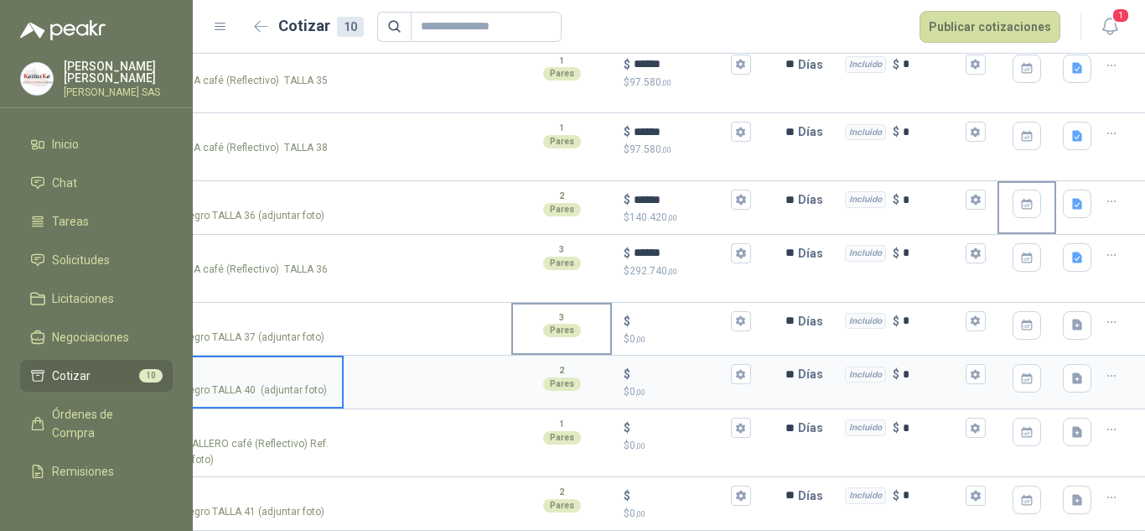
drag, startPoint x: 365, startPoint y: 355, endPoint x: 525, endPoint y: 339, distance: 160.8
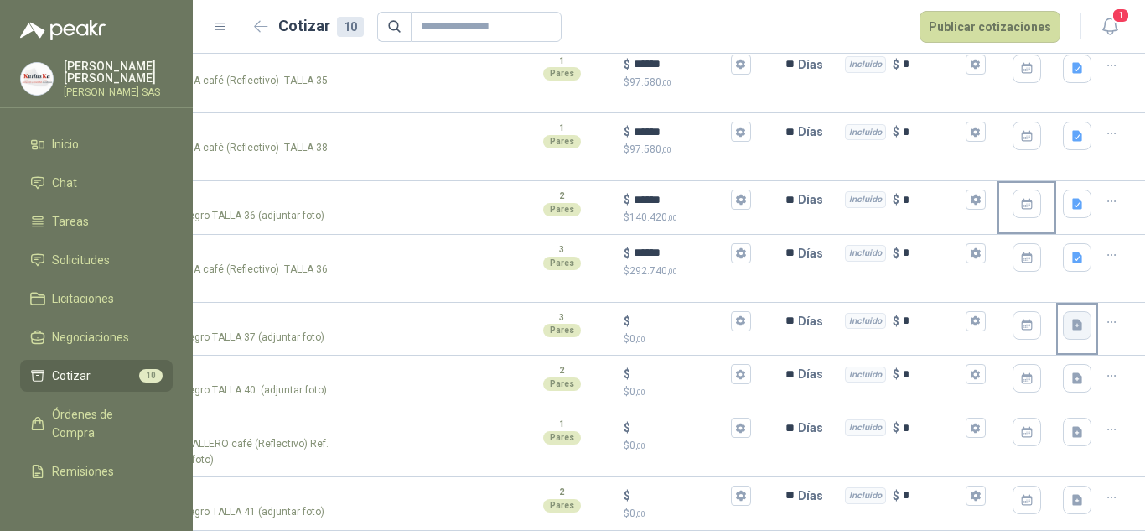
click at [1072, 319] on icon "button" at bounding box center [1077, 324] width 10 height 11
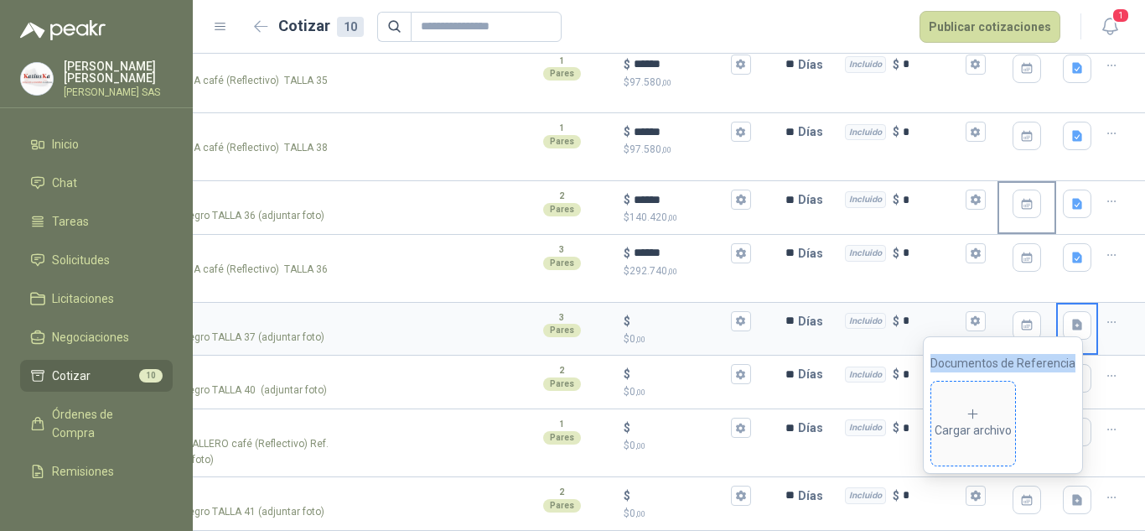
click at [981, 410] on icon at bounding box center [973, 413] width 15 height 15
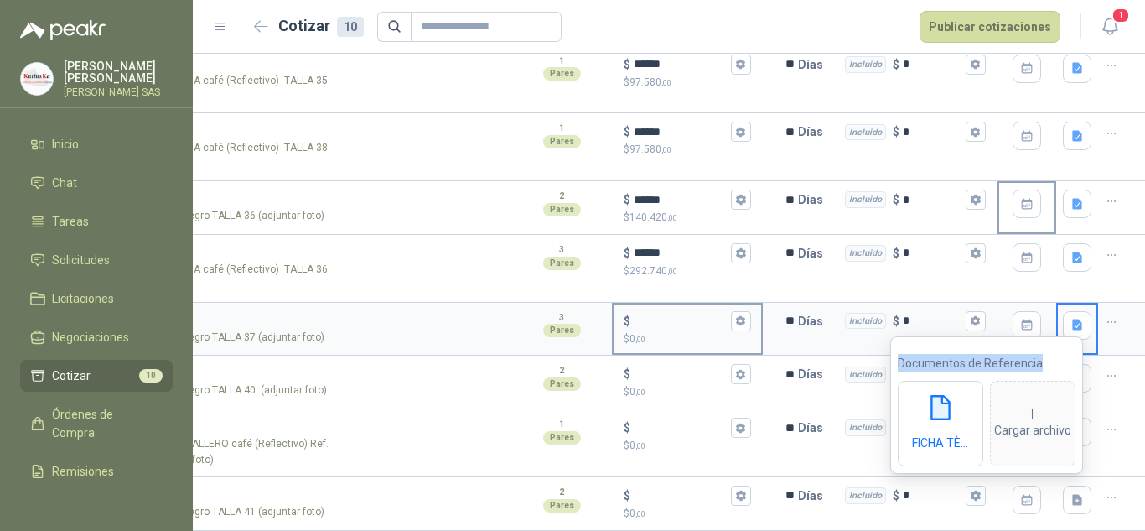
click at [639, 314] on input "$ $ 0 ,00" at bounding box center [681, 320] width 94 height 13
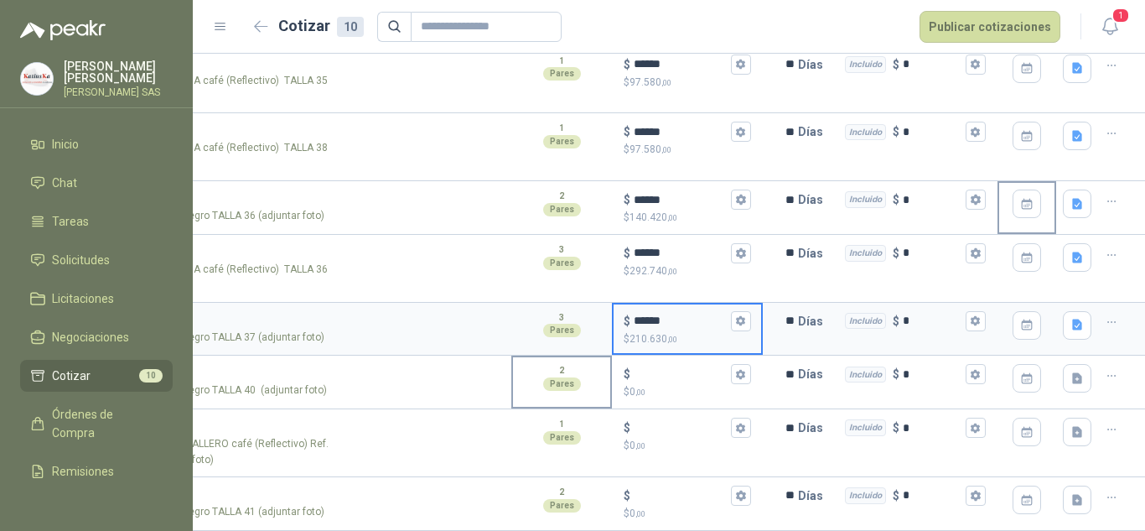
type input "******"
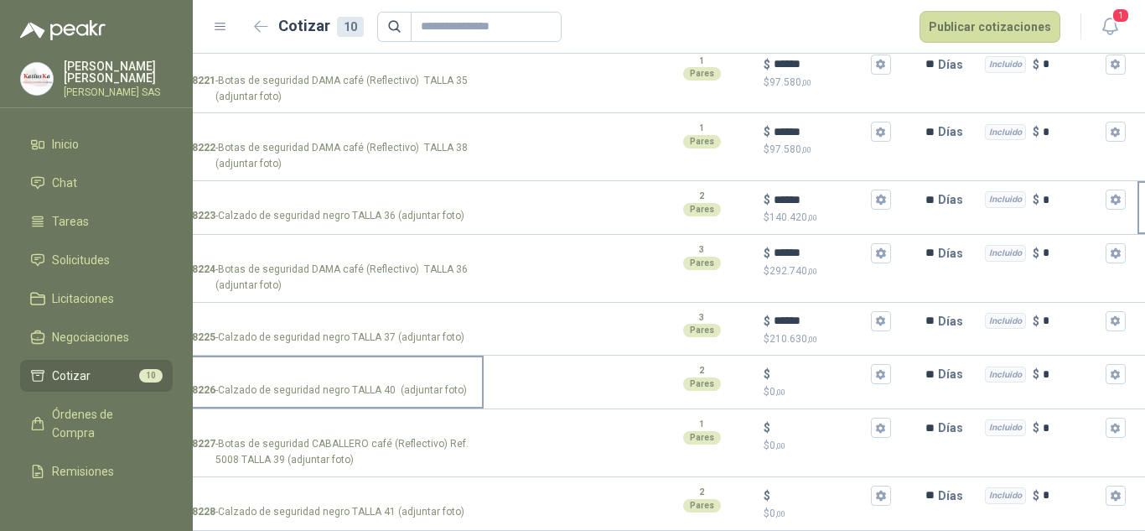
scroll to position [0, 0]
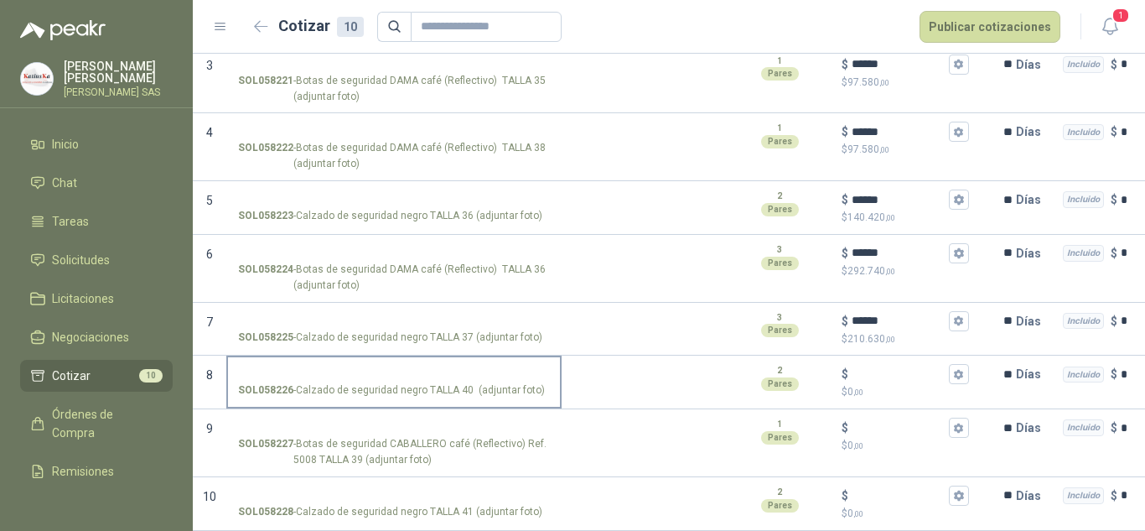
drag, startPoint x: 571, startPoint y: 373, endPoint x: 531, endPoint y: 375, distance: 40.3
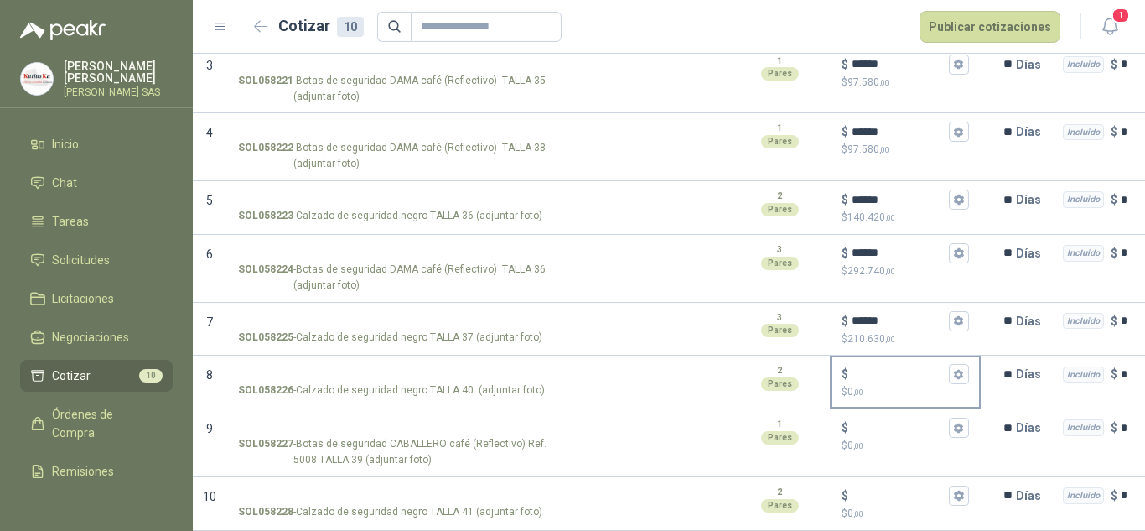
click at [903, 368] on input "$ $ 0 ,00" at bounding box center [899, 374] width 94 height 13
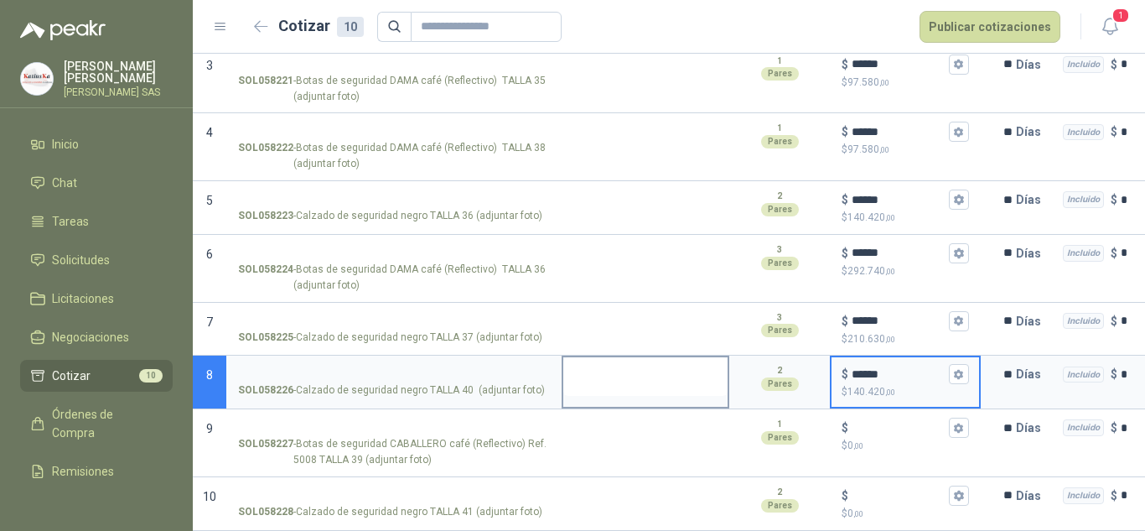
type input "******"
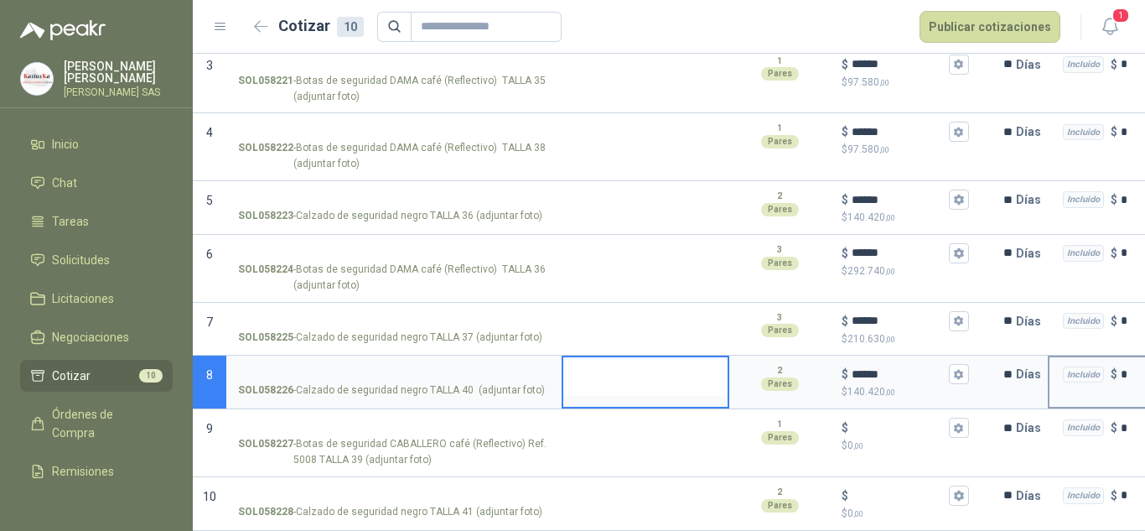
scroll to position [0, 231]
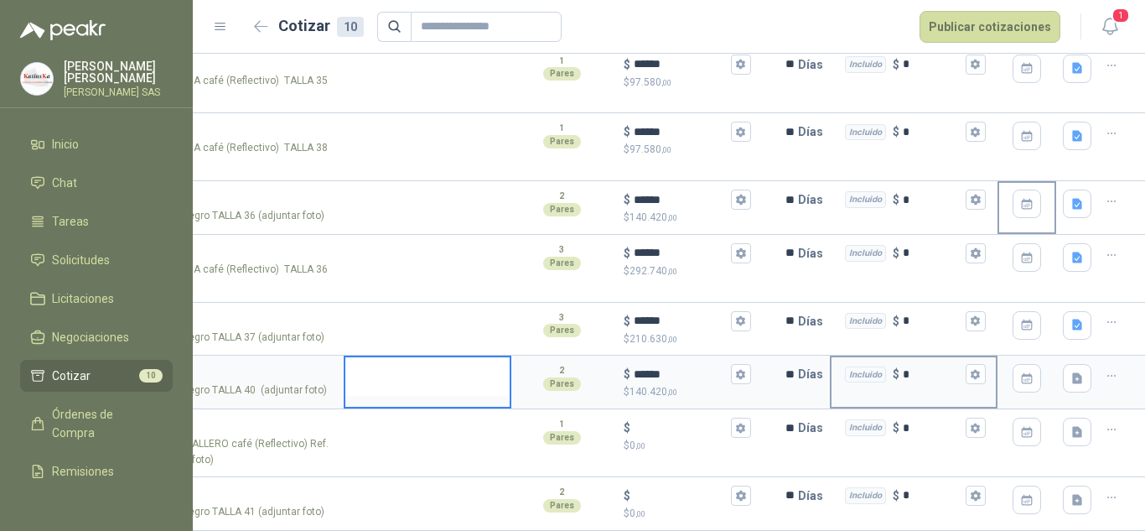
drag, startPoint x: 667, startPoint y: 380, endPoint x: 859, endPoint y: 370, distance: 192.2
click at [1070, 371] on icon "button" at bounding box center [1077, 378] width 14 height 14
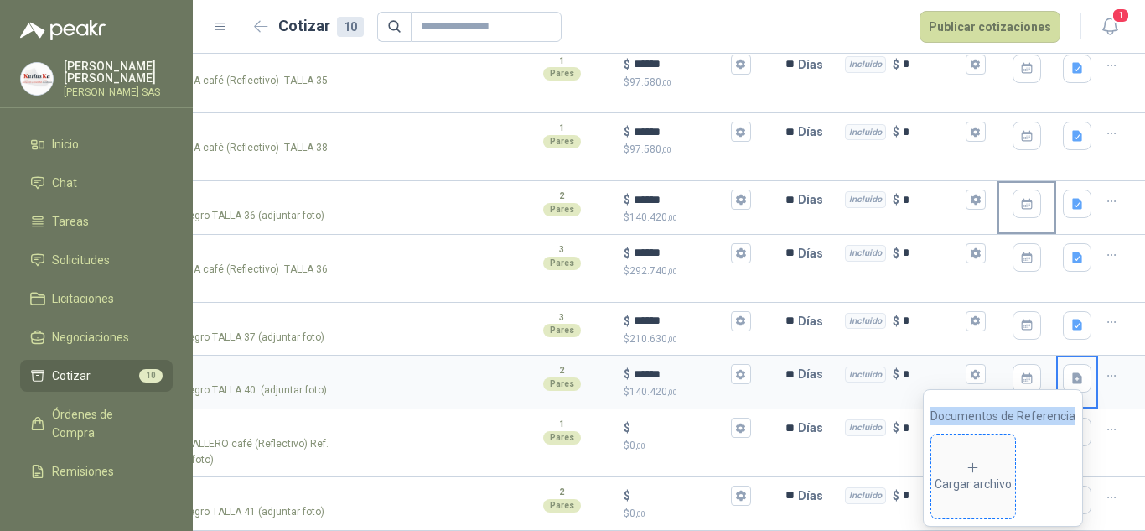
click at [981, 449] on span "Cargar archivo" at bounding box center [973, 476] width 84 height 84
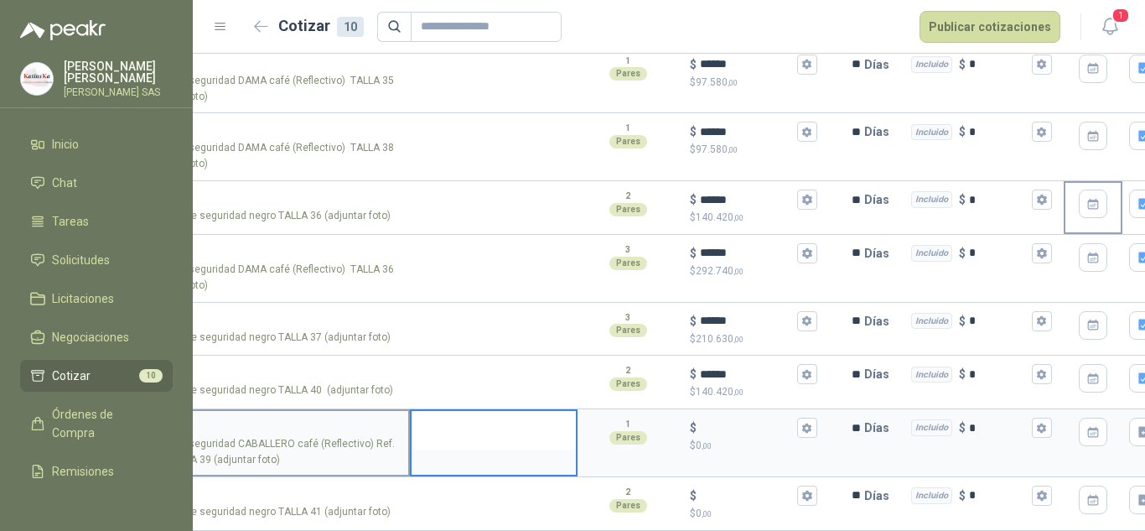
scroll to position [0, 50]
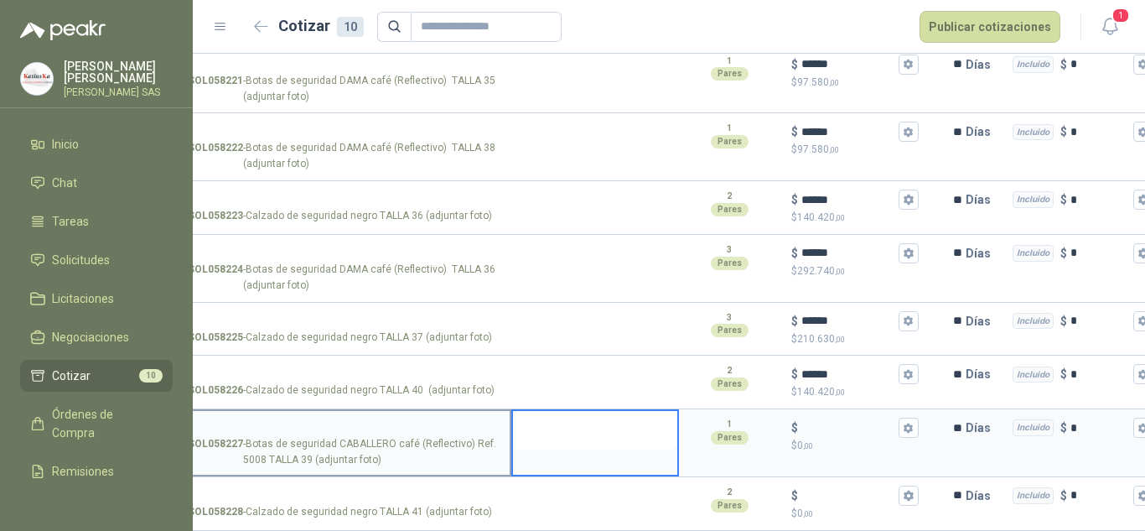
drag, startPoint x: 386, startPoint y: 418, endPoint x: 357, endPoint y: 421, distance: 29.4
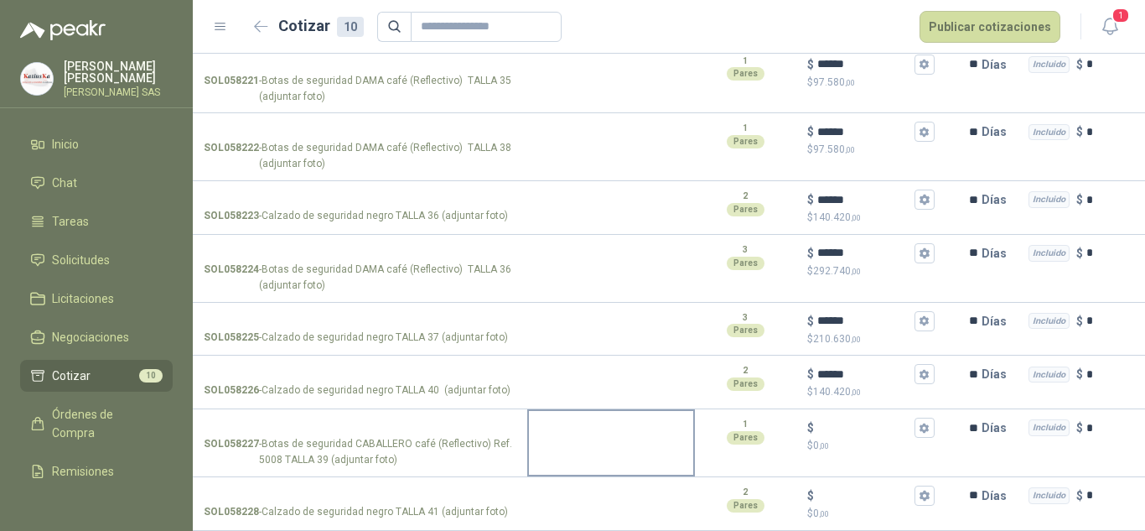
drag, startPoint x: 637, startPoint y: 441, endPoint x: 664, endPoint y: 438, distance: 26.9
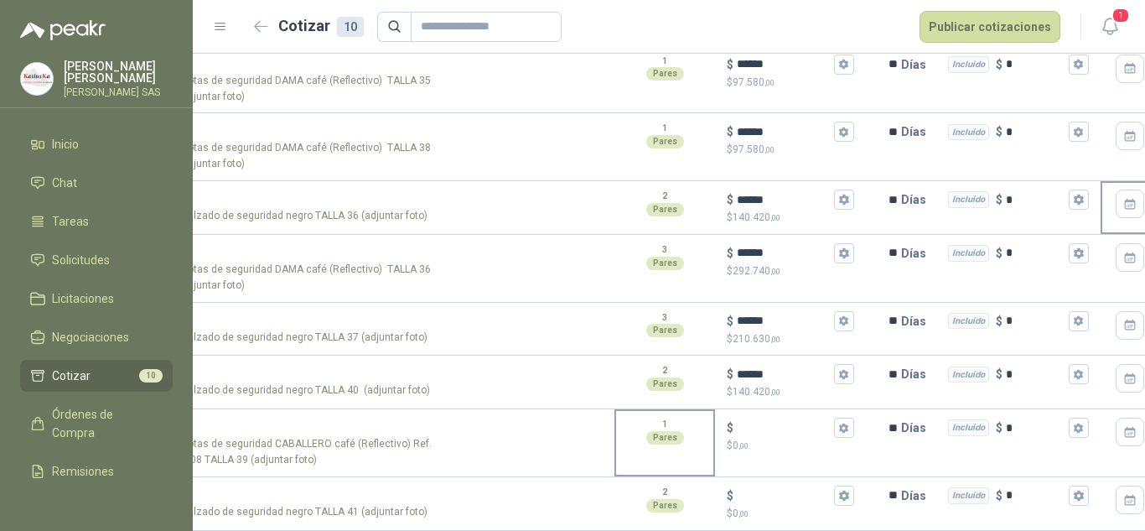
drag, startPoint x: 537, startPoint y: 440, endPoint x: 674, endPoint y: 432, distance: 136.9
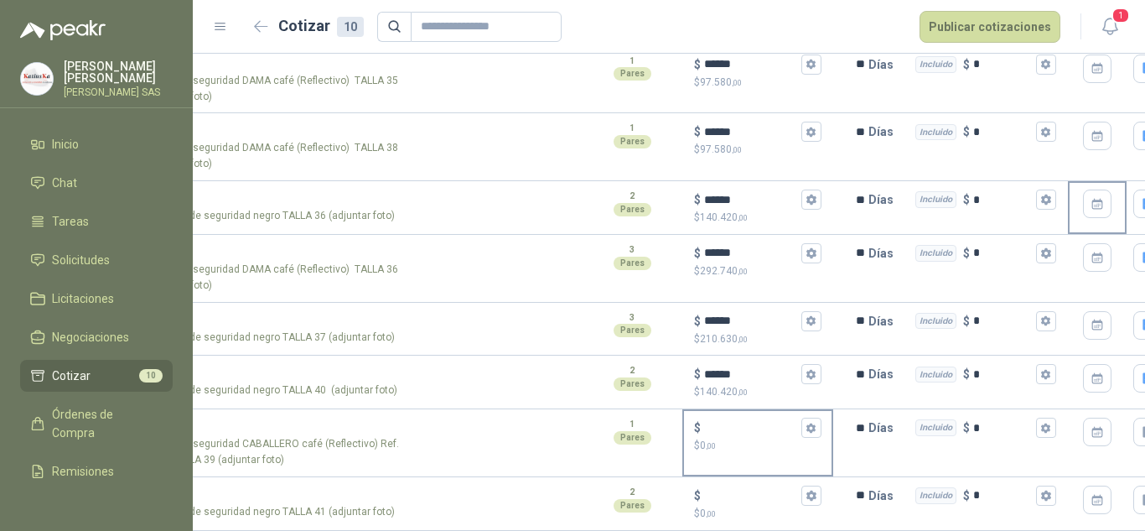
click at [737, 422] on div "$" at bounding box center [757, 427] width 127 height 20
click at [737, 422] on input "$ $ 0 ,00" at bounding box center [751, 428] width 94 height 13
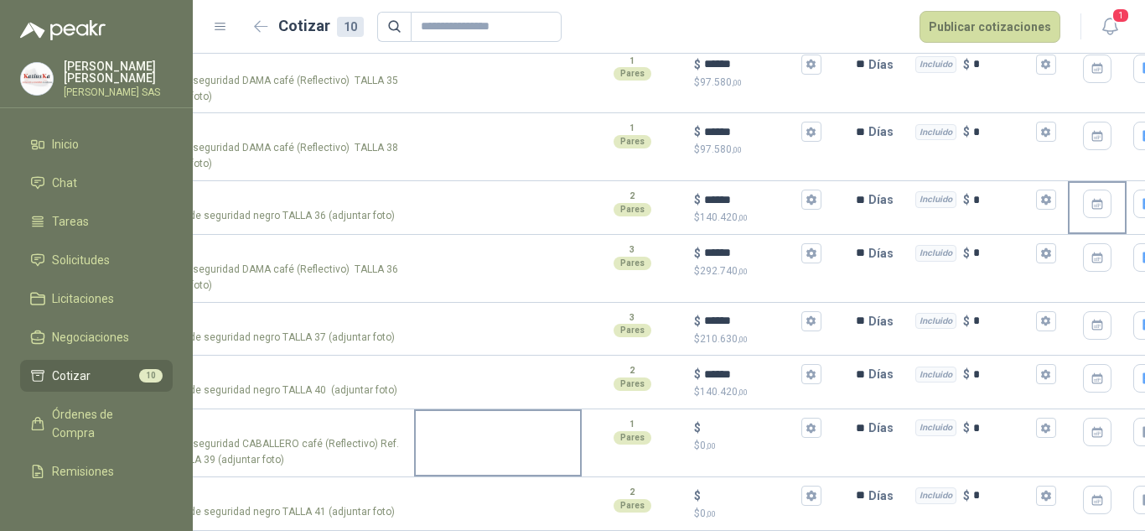
scroll to position [293, 0]
drag, startPoint x: 489, startPoint y: 447, endPoint x: 415, endPoint y: 443, distance: 73.8
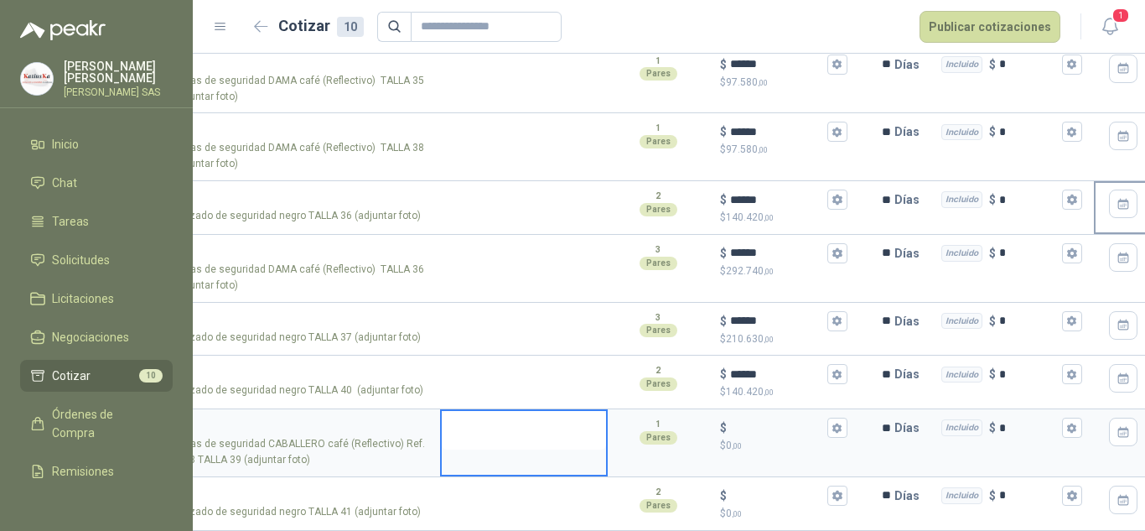
scroll to position [0, 41]
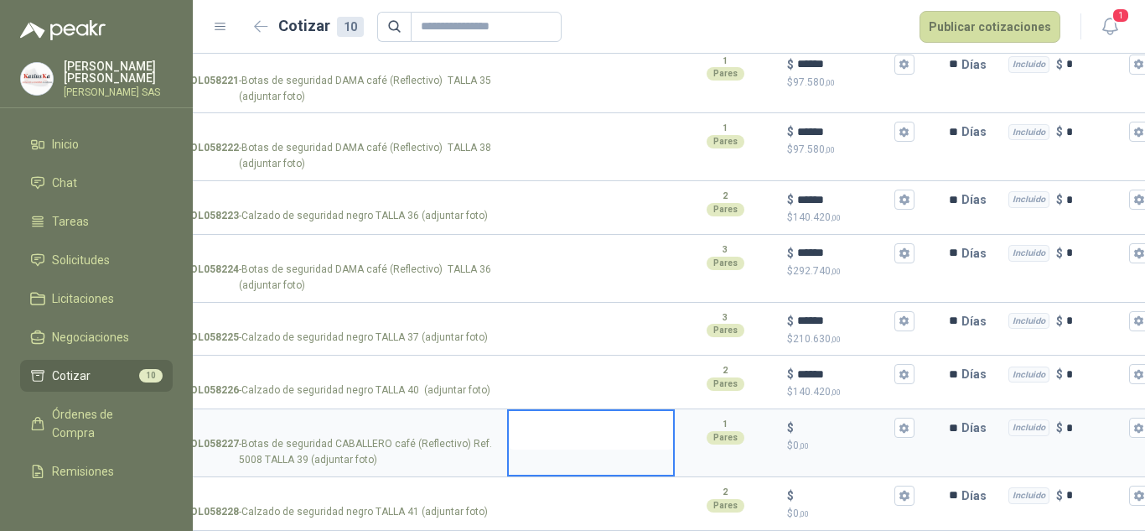
drag, startPoint x: 478, startPoint y: 439, endPoint x: 463, endPoint y: 441, distance: 15.2
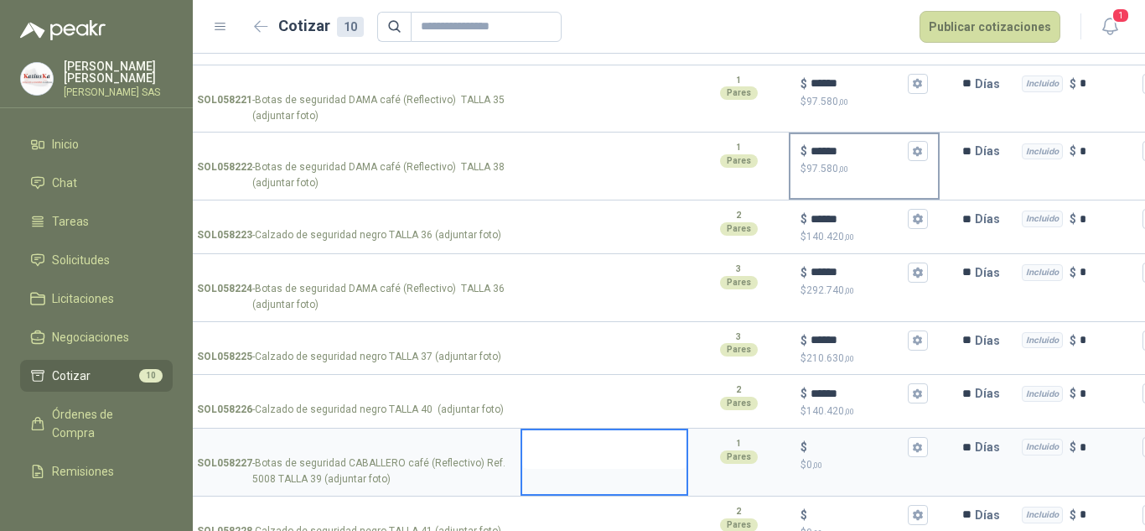
scroll to position [210, 0]
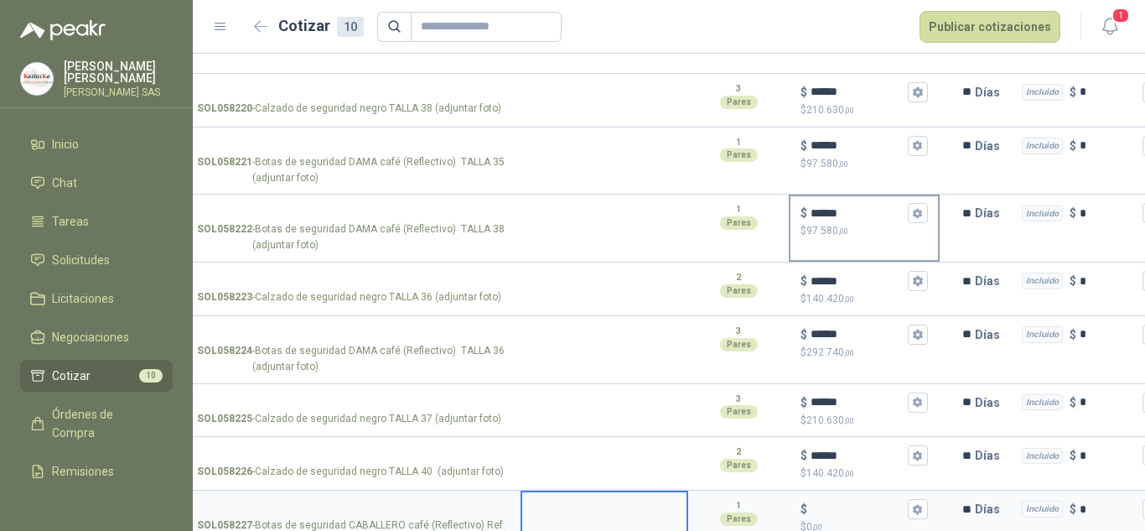
click at [825, 211] on input "******" at bounding box center [857, 213] width 94 height 13
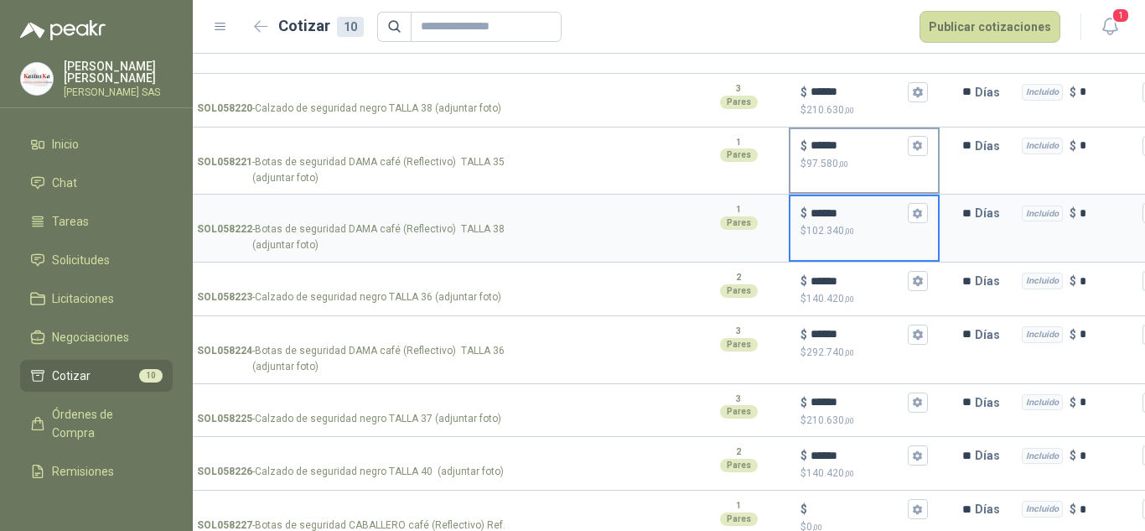
type input "******"
click at [820, 142] on input "******" at bounding box center [857, 145] width 94 height 13
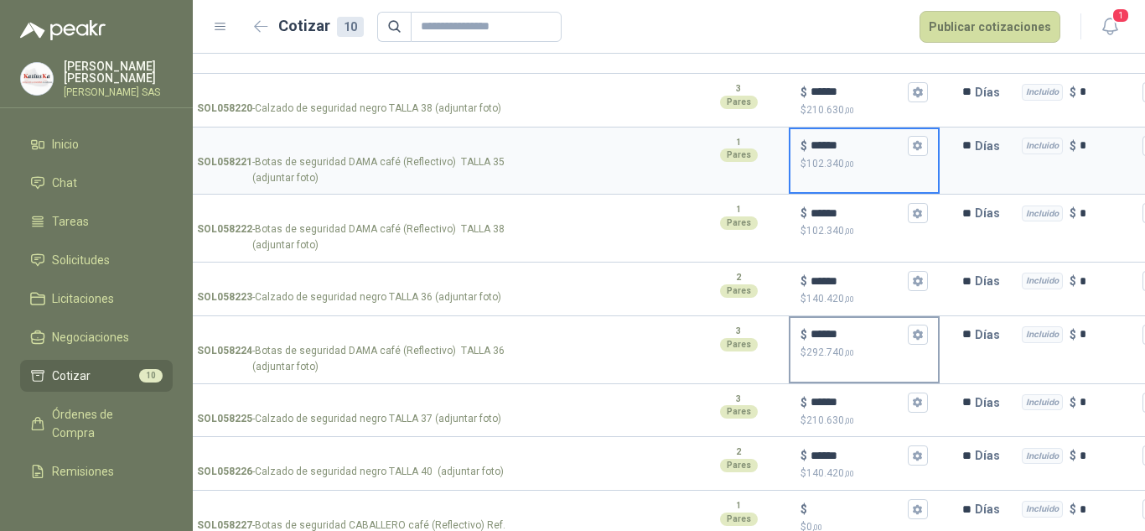
type input "******"
click at [817, 331] on input "******" at bounding box center [857, 334] width 94 height 13
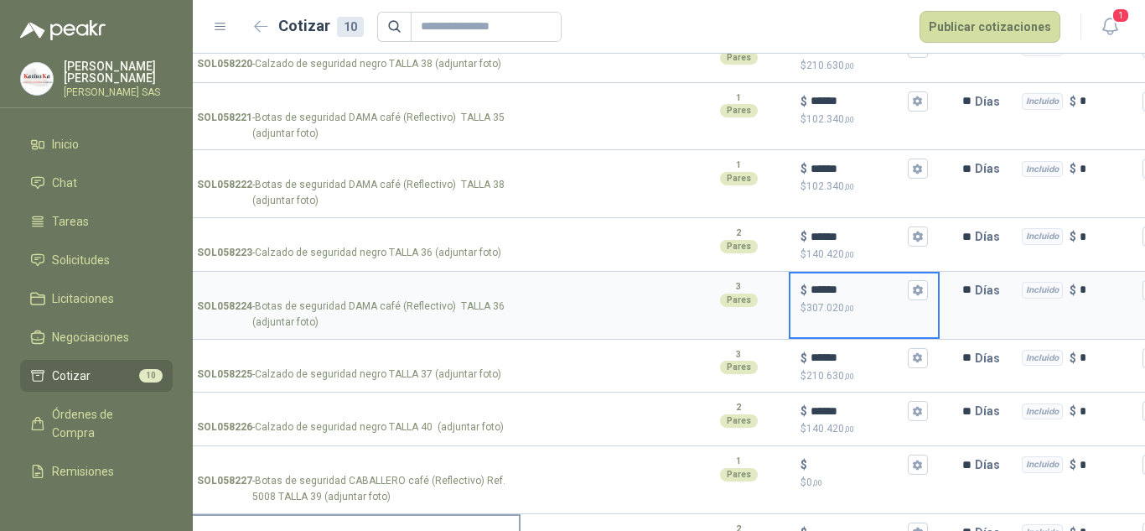
scroll to position [304, 0]
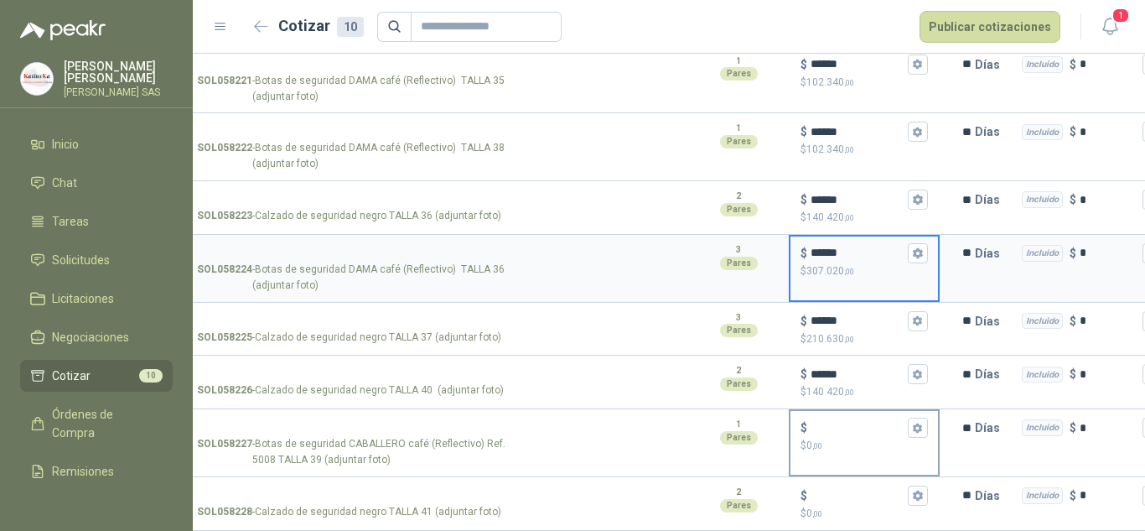
type input "******"
click at [833, 422] on input "$ $ 0 ,00" at bounding box center [857, 428] width 94 height 13
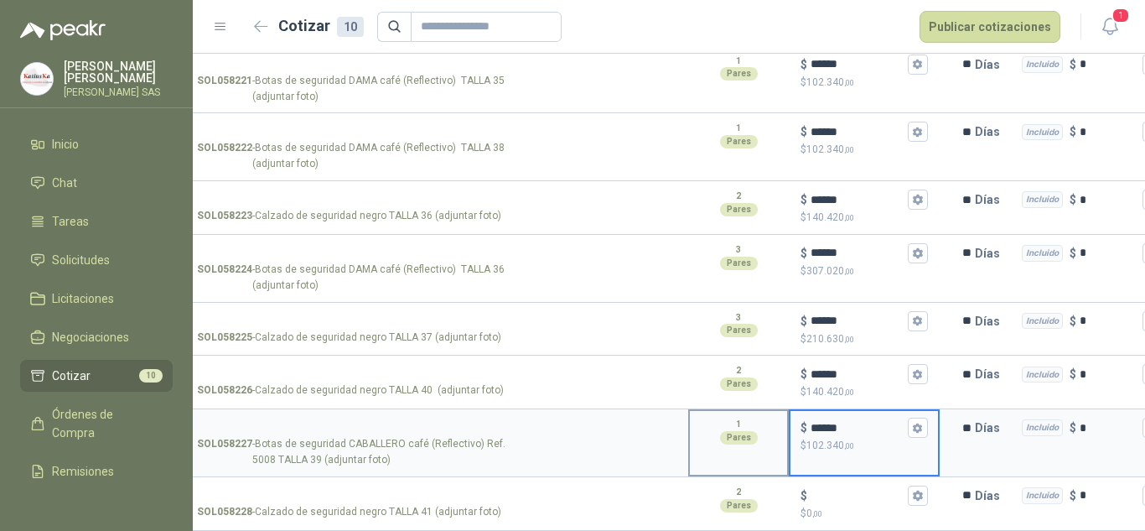
drag, startPoint x: 852, startPoint y: 411, endPoint x: 749, endPoint y: 417, distance: 103.3
click at [749, 417] on section "9 SOL058227 - Botas de seguridad CABALLERO café (Reflectivo) Ref. 5008 TALLA 39…" at bounding box center [628, 443] width 952 height 68
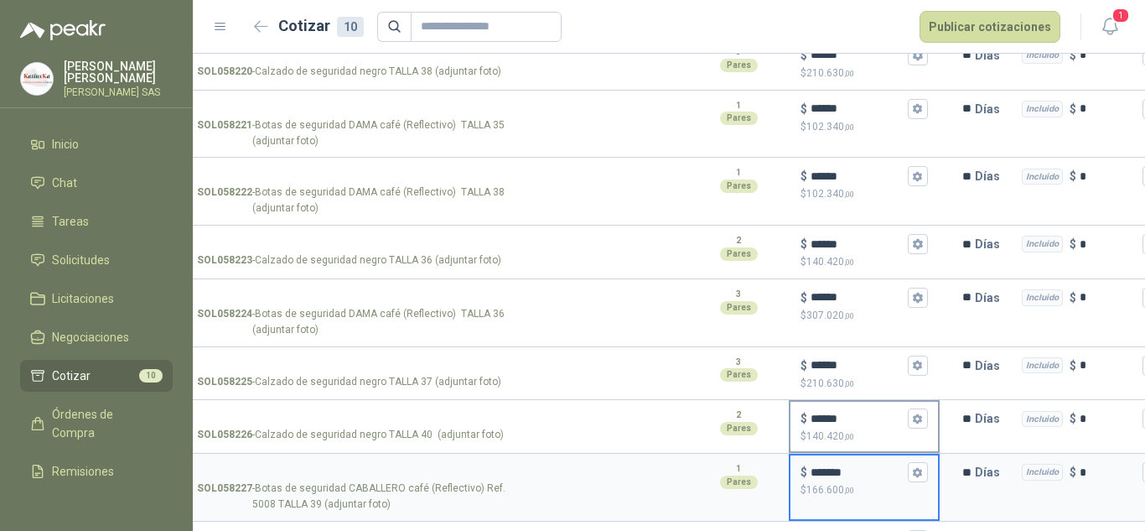
scroll to position [220, 0]
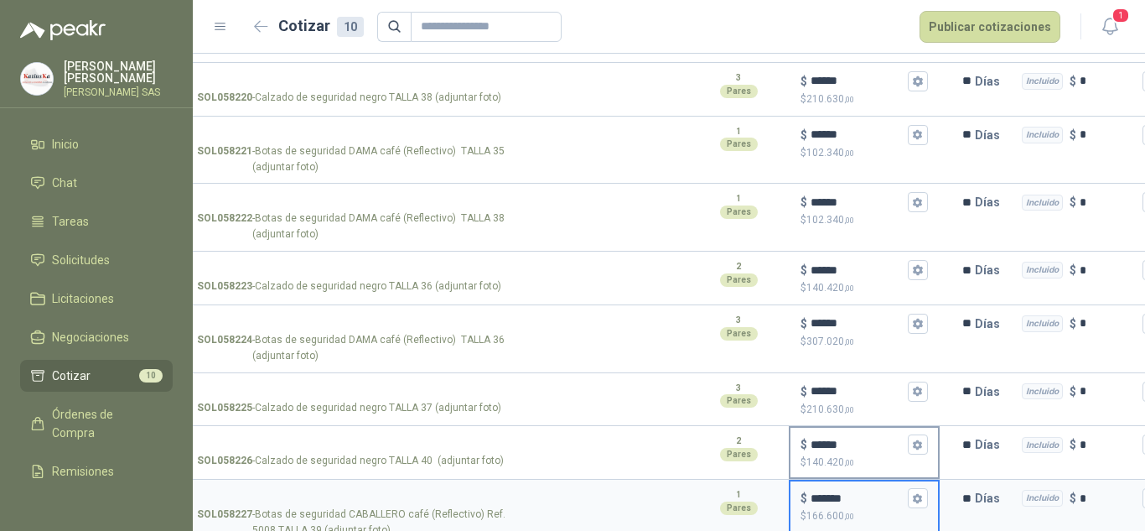
type input "*******"
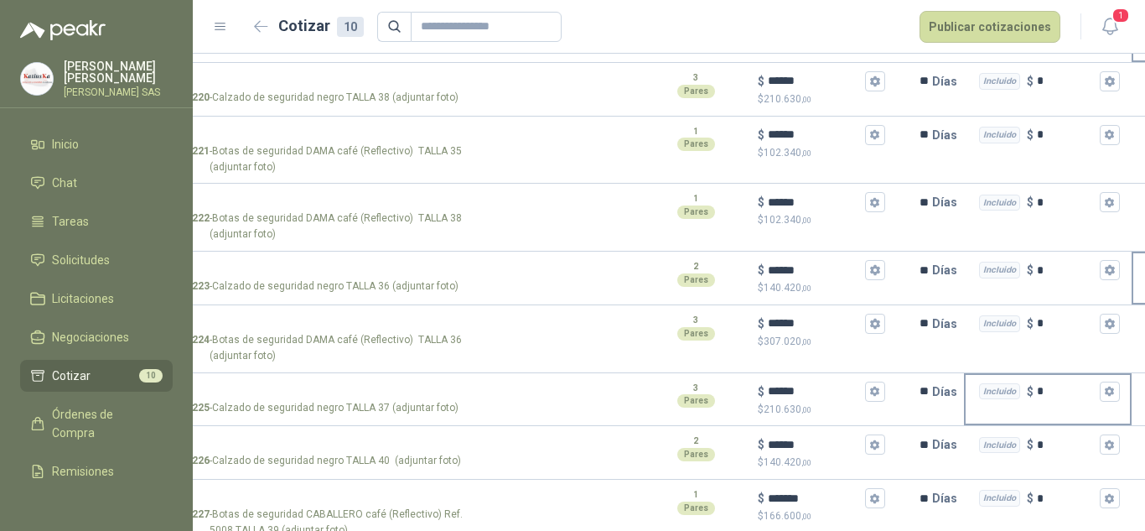
scroll to position [0, 231]
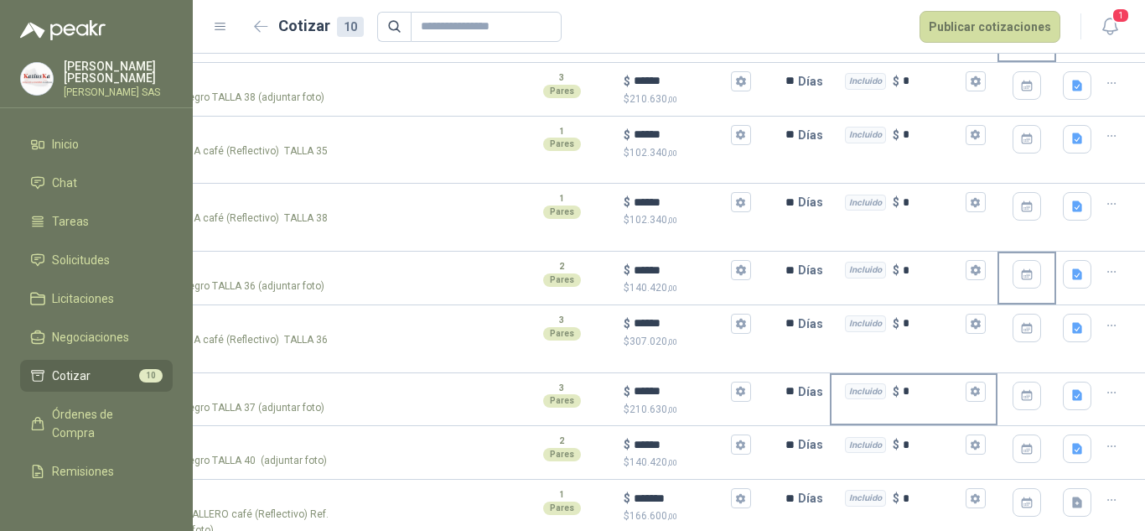
drag, startPoint x: 852, startPoint y: 434, endPoint x: 938, endPoint y: 423, distance: 86.2
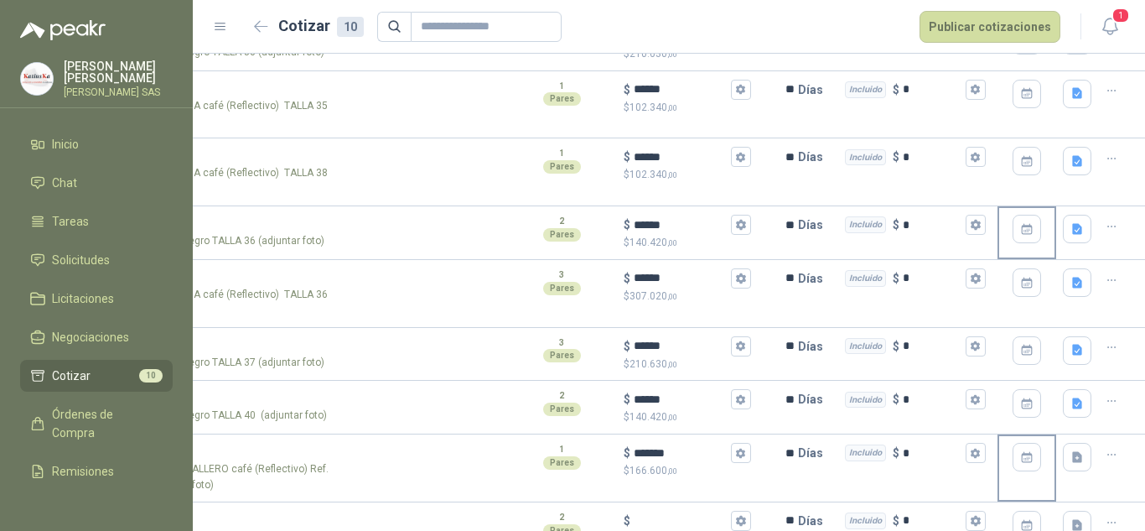
scroll to position [304, 0]
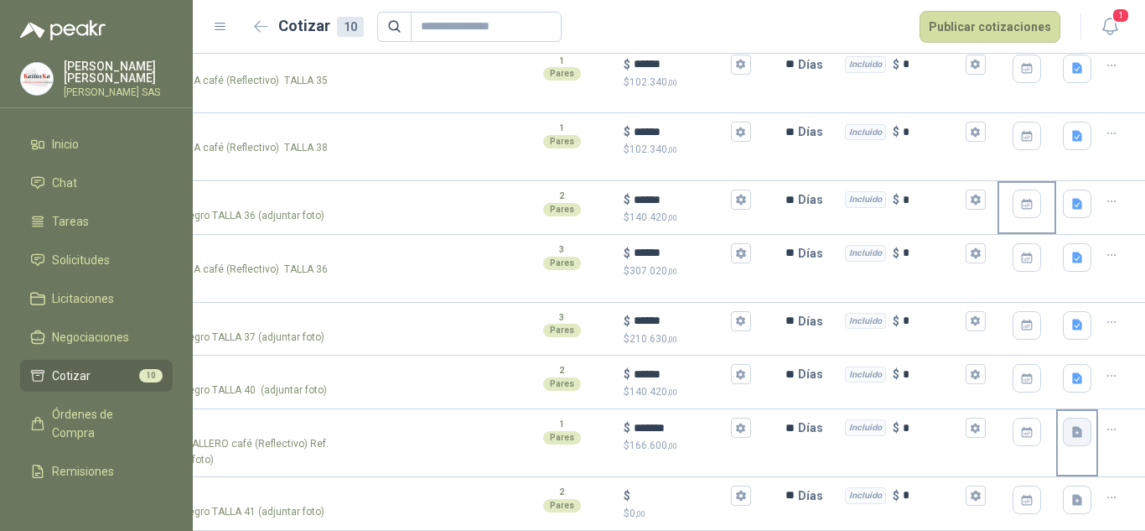
click at [1070, 425] on icon "button" at bounding box center [1077, 432] width 14 height 14
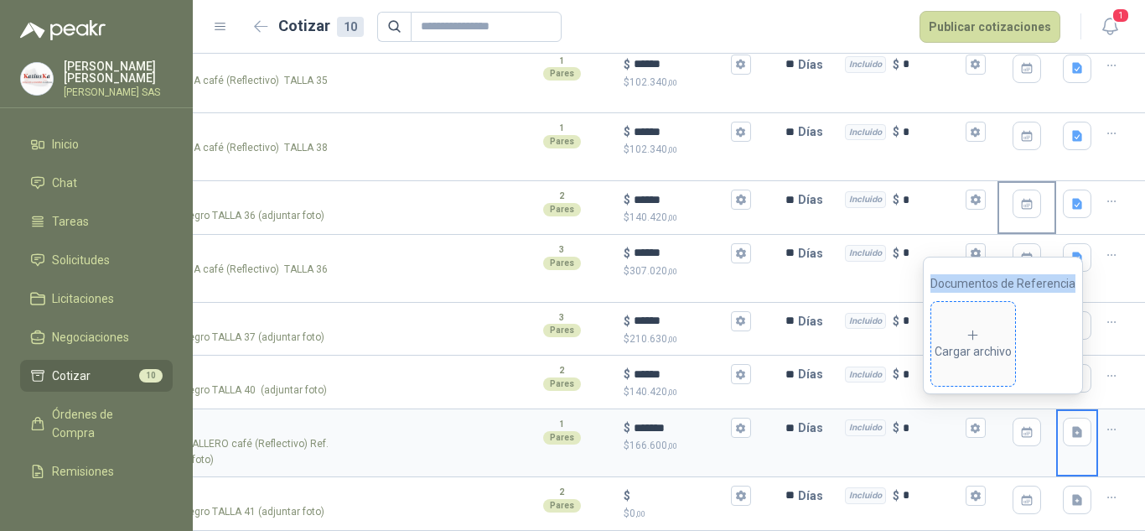
click at [981, 341] on icon at bounding box center [973, 335] width 15 height 15
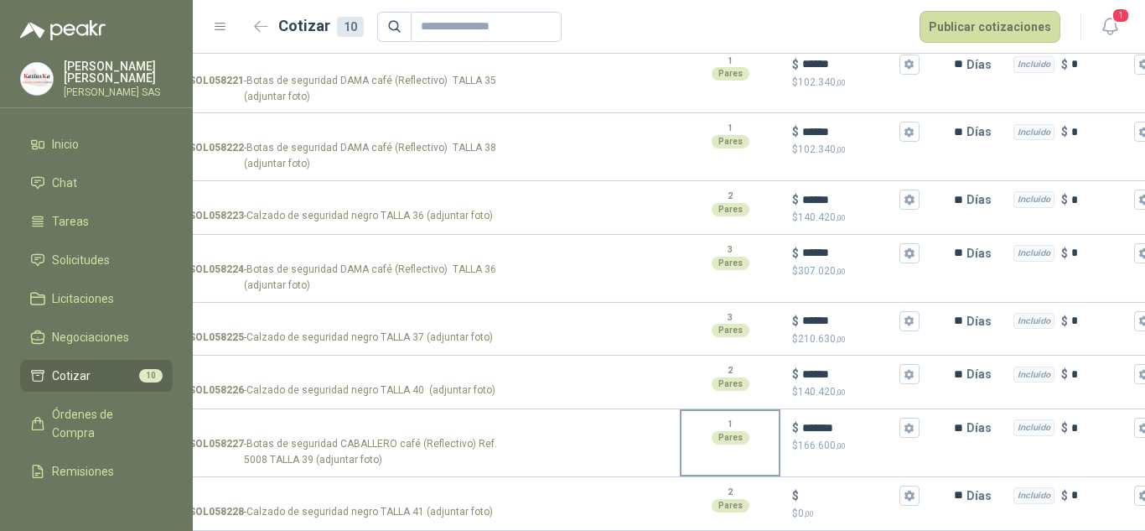
scroll to position [0, 0]
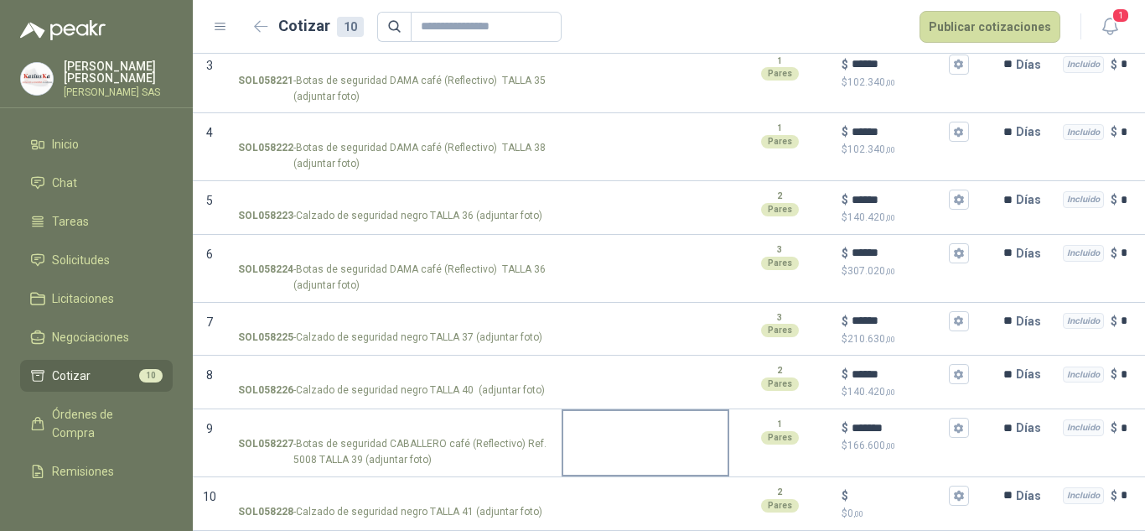
drag, startPoint x: 1038, startPoint y: 443, endPoint x: 696, endPoint y: 443, distance: 341.1
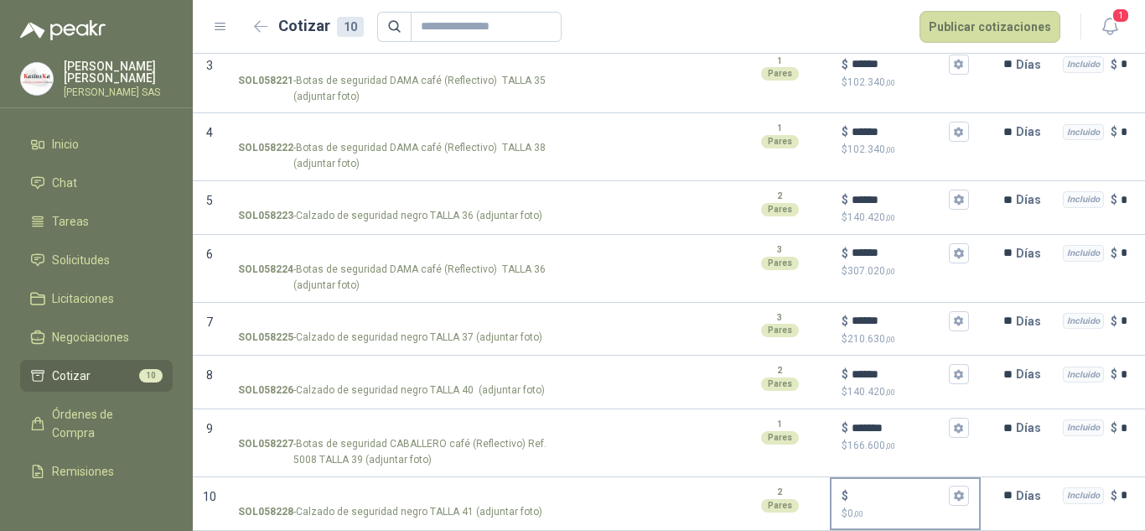
click at [871, 489] on input "$ $ 0 ,00" at bounding box center [899, 495] width 94 height 13
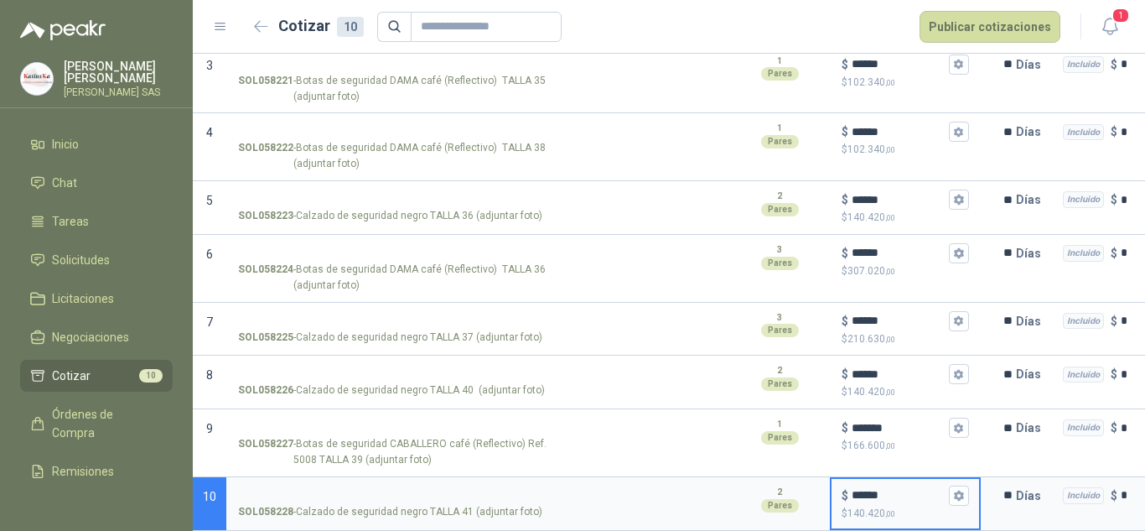
type input "******"
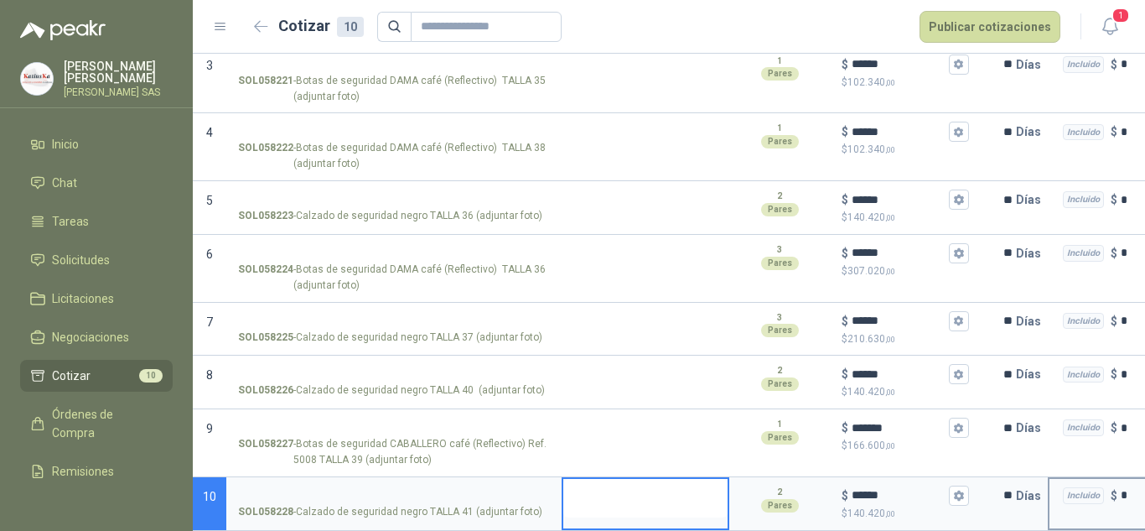
scroll to position [0, 231]
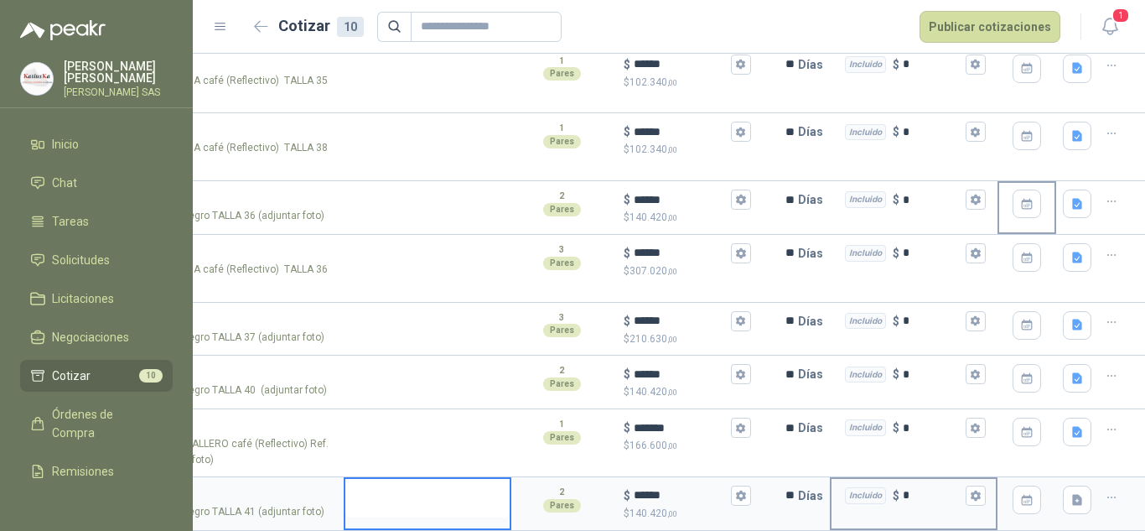
drag, startPoint x: 831, startPoint y: 475, endPoint x: 966, endPoint y: 470, distance: 135.0
click at [1070, 493] on icon "button" at bounding box center [1077, 500] width 14 height 14
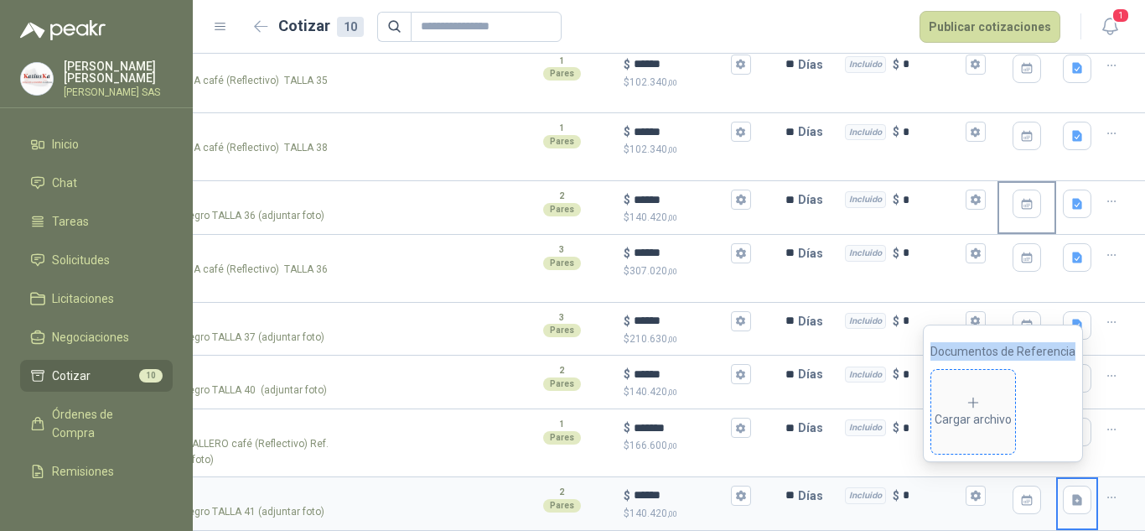
click at [997, 409] on div "Cargar archivo" at bounding box center [973, 412] width 77 height 34
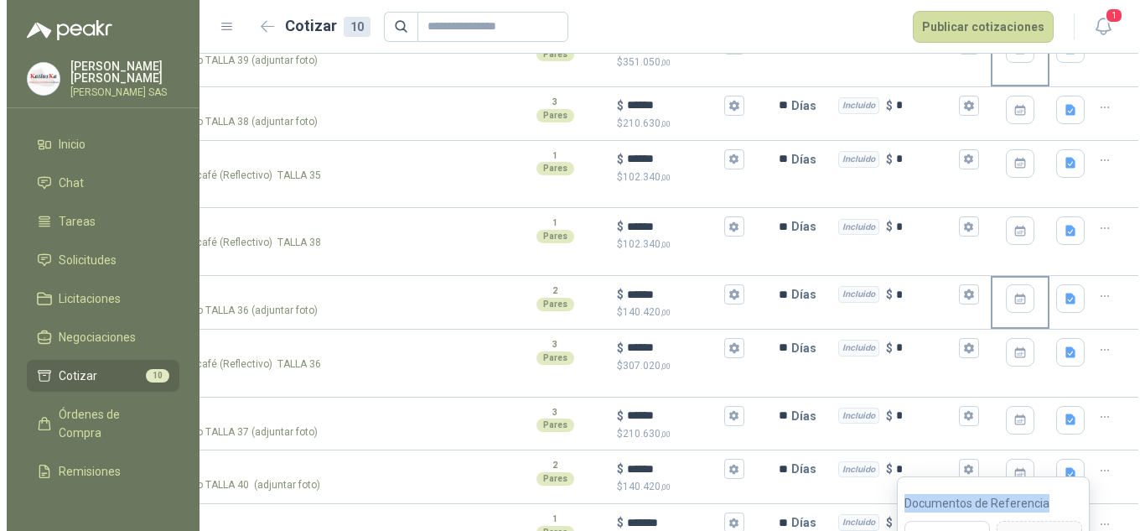
scroll to position [0, 0]
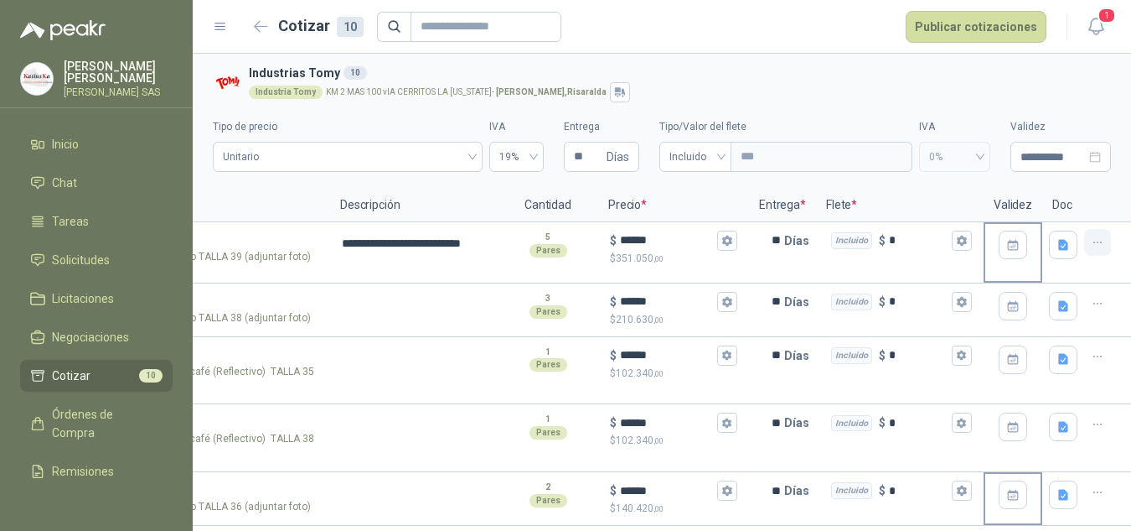
click at [1099, 240] on icon "button" at bounding box center [1098, 243] width 14 height 14
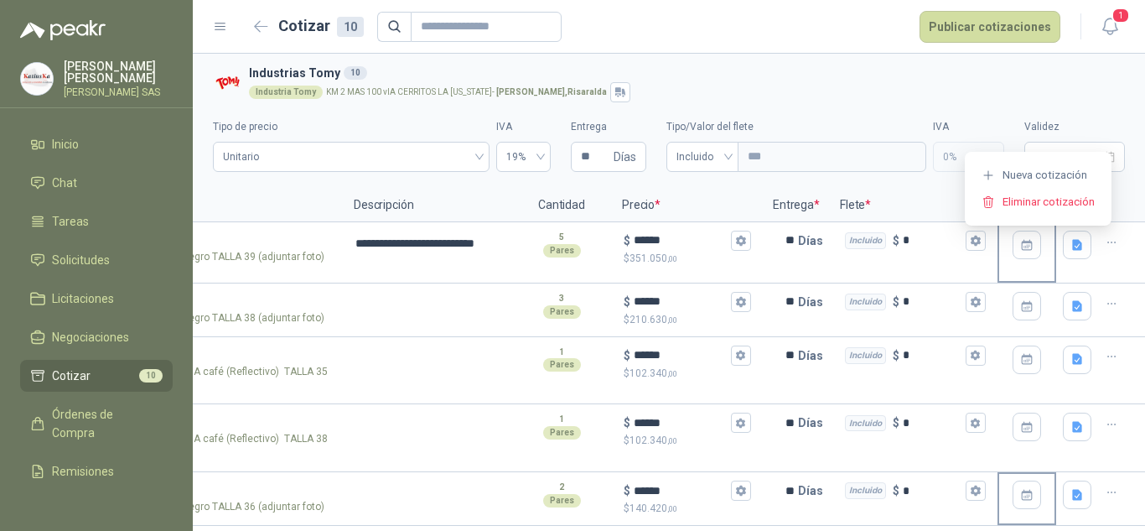
click at [1125, 179] on section "**********" at bounding box center [669, 121] width 952 height 135
click at [1105, 239] on icon "button" at bounding box center [1112, 243] width 14 height 14
click at [1103, 91] on div "Industria Tomy KM 2 MAS 100 vIA CERRITOS LA [US_STATE] - [GEOGRAPHIC_DATA] , [G…" at bounding box center [683, 92] width 869 height 20
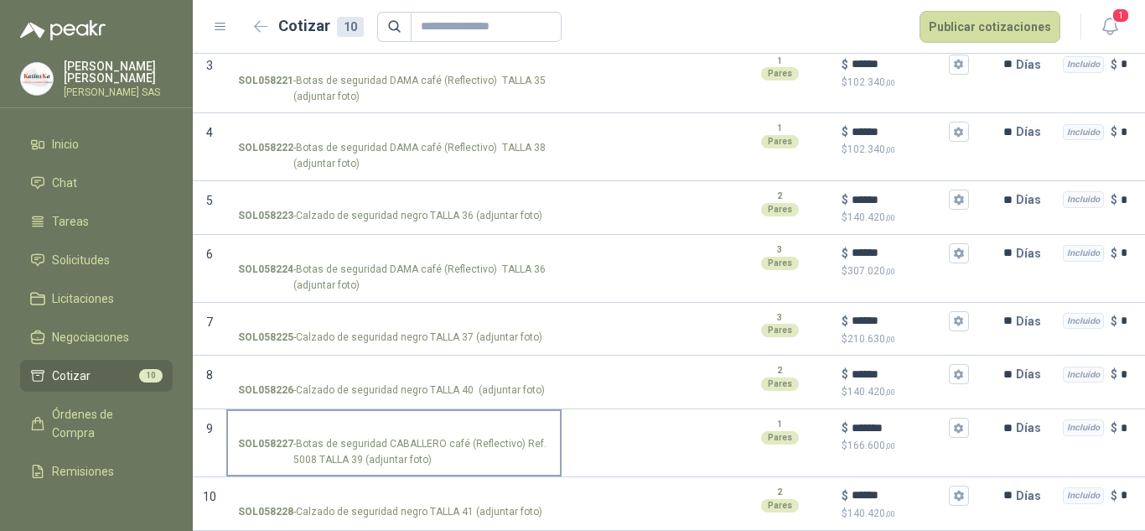
drag, startPoint x: 846, startPoint y: 371, endPoint x: 298, endPoint y: 434, distance: 551.7
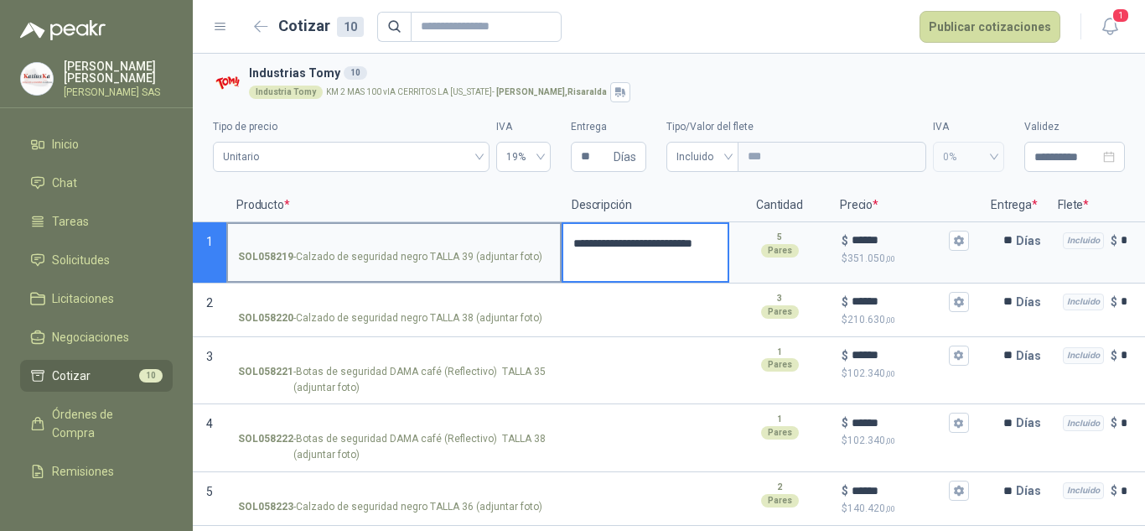
drag, startPoint x: 588, startPoint y: 250, endPoint x: 556, endPoint y: 232, distance: 37.1
click at [556, 232] on section "**********" at bounding box center [669, 252] width 952 height 61
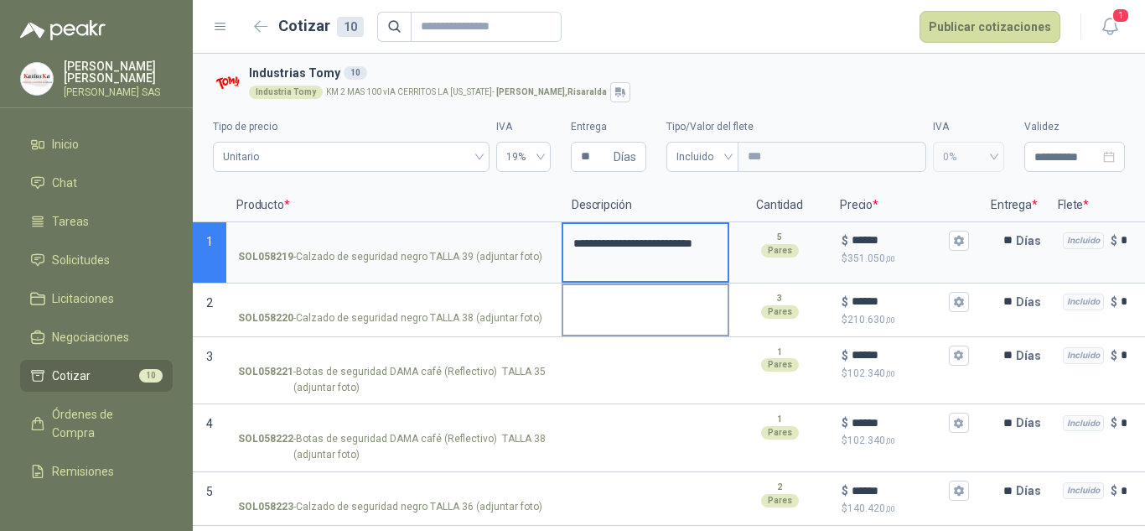
click at [612, 314] on textarea at bounding box center [645, 304] width 164 height 39
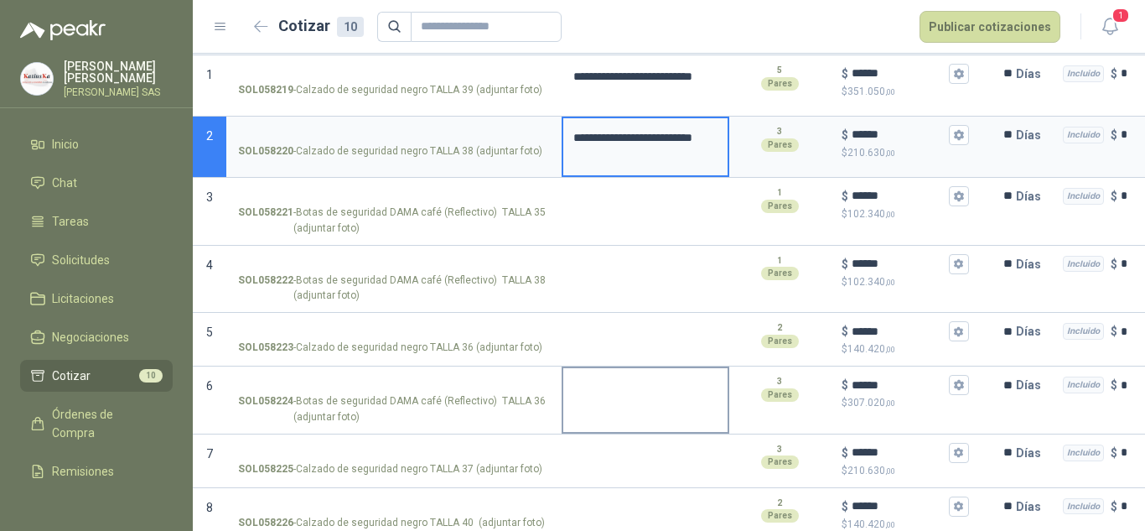
scroll to position [168, 0]
click at [598, 334] on textarea at bounding box center [645, 332] width 164 height 39
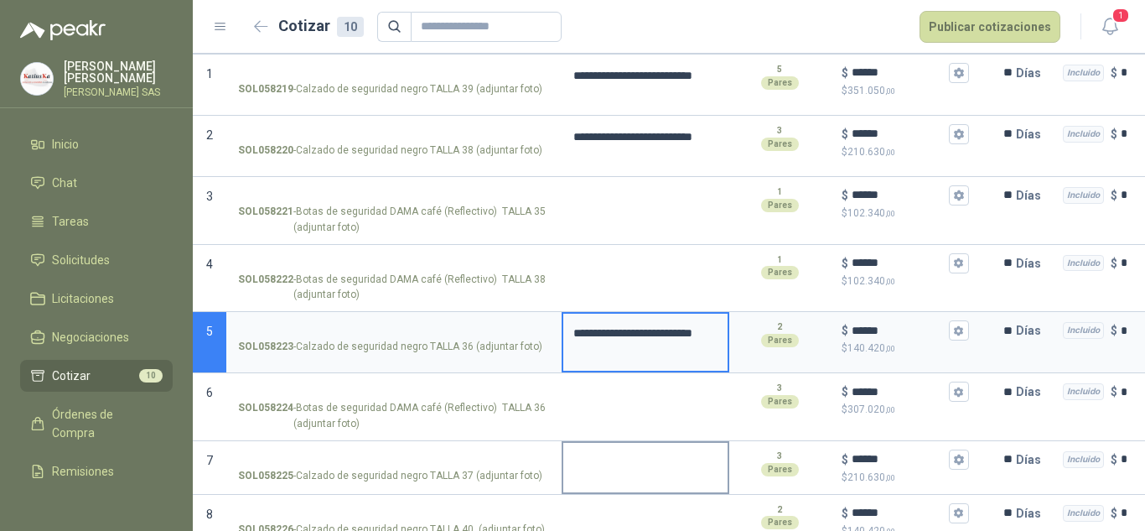
click at [604, 458] on textarea at bounding box center [645, 462] width 164 height 39
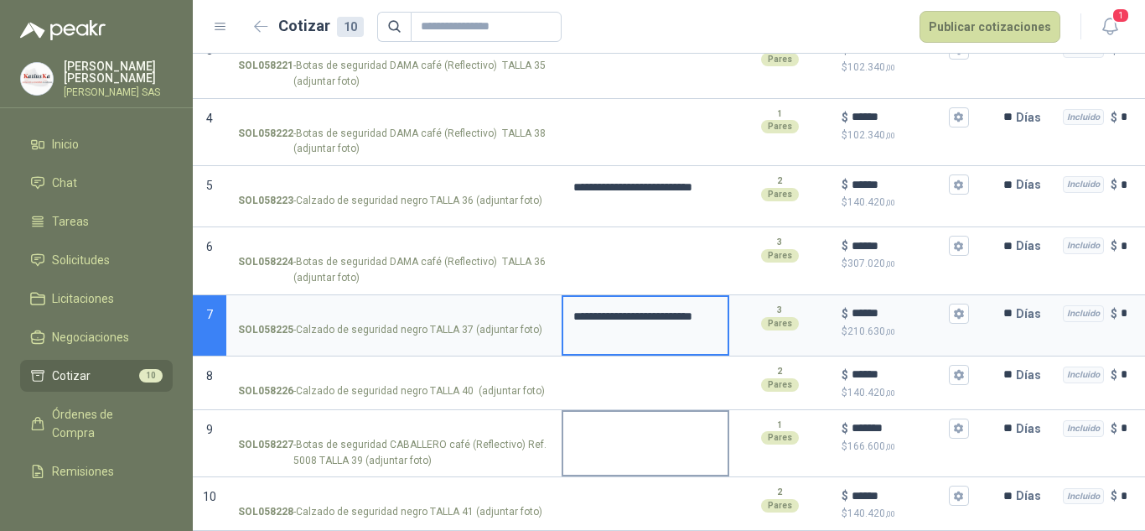
scroll to position [327, 0]
click at [598, 360] on textarea at bounding box center [645, 377] width 164 height 39
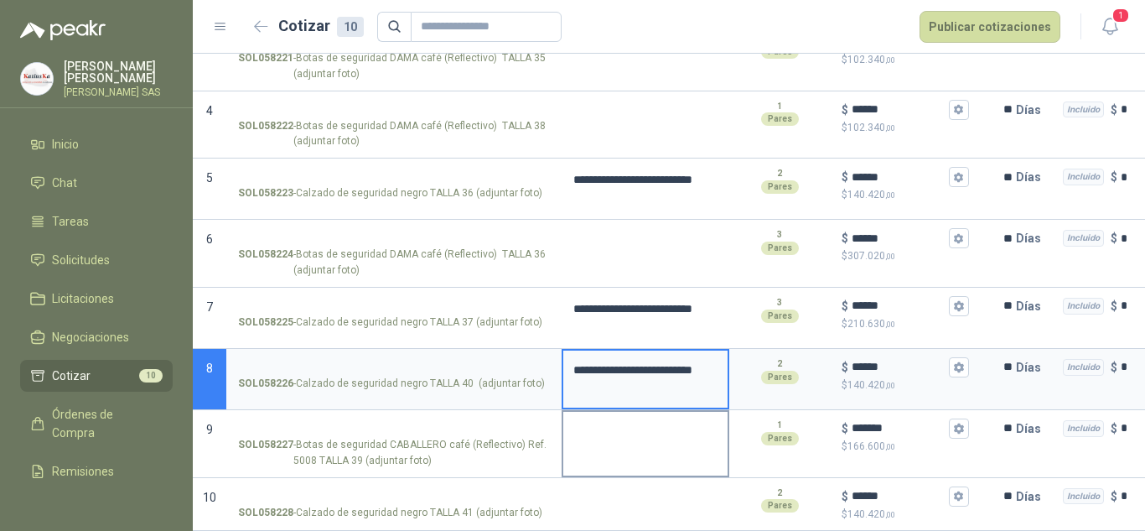
scroll to position [334, 0]
click at [616, 484] on textarea at bounding box center [645, 498] width 164 height 39
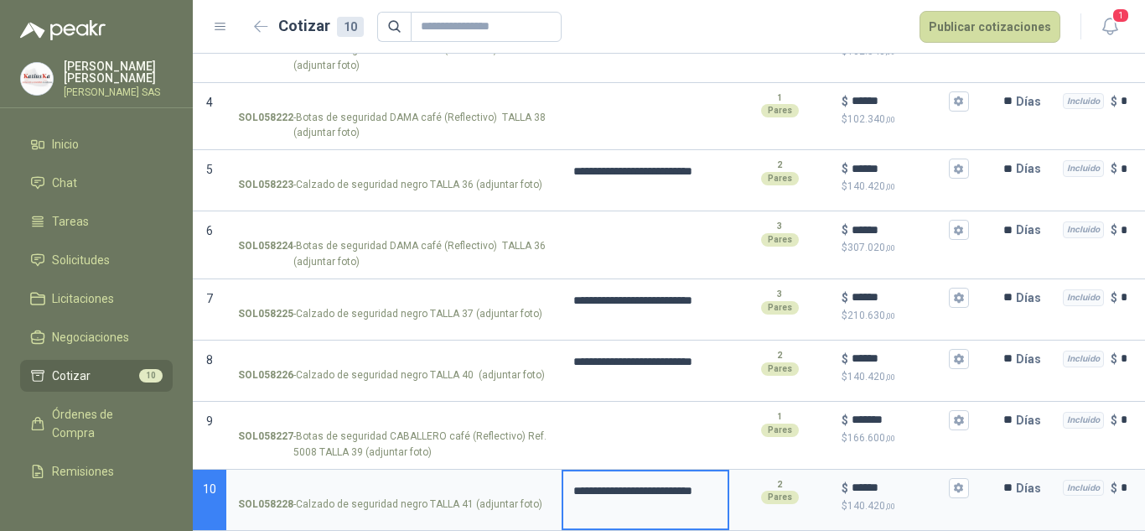
scroll to position [0, 0]
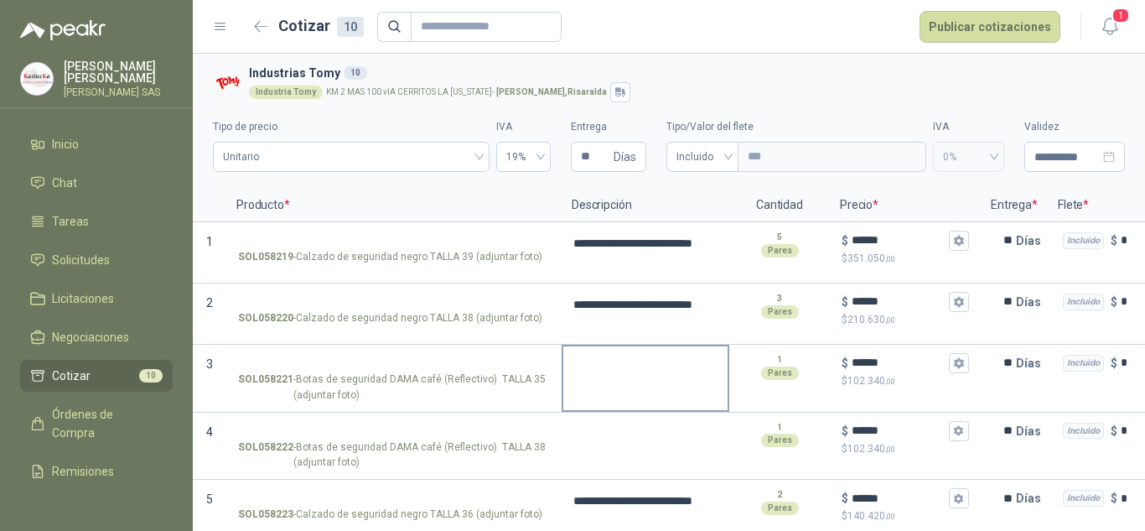
click at [614, 381] on textarea at bounding box center [645, 365] width 164 height 39
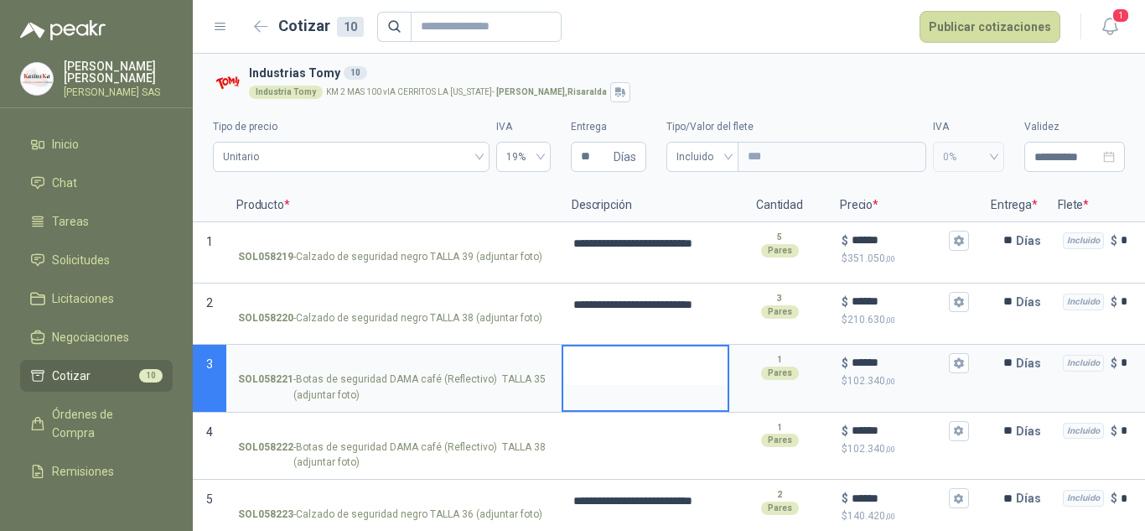
type textarea "*"
type textarea "**"
type textarea "*"
type textarea "***"
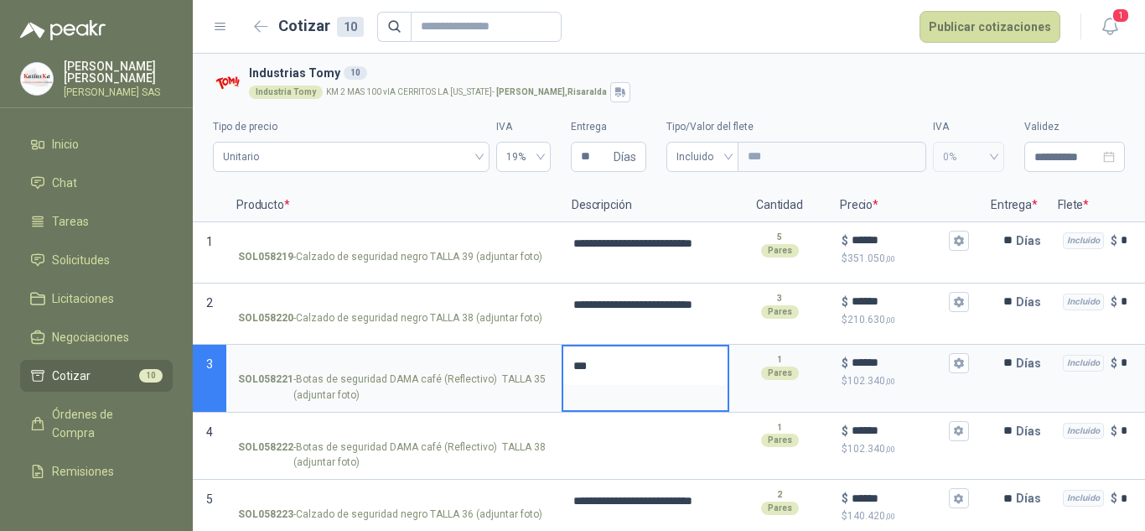
type textarea "****"
type textarea "******"
type textarea "*******"
type textarea "********"
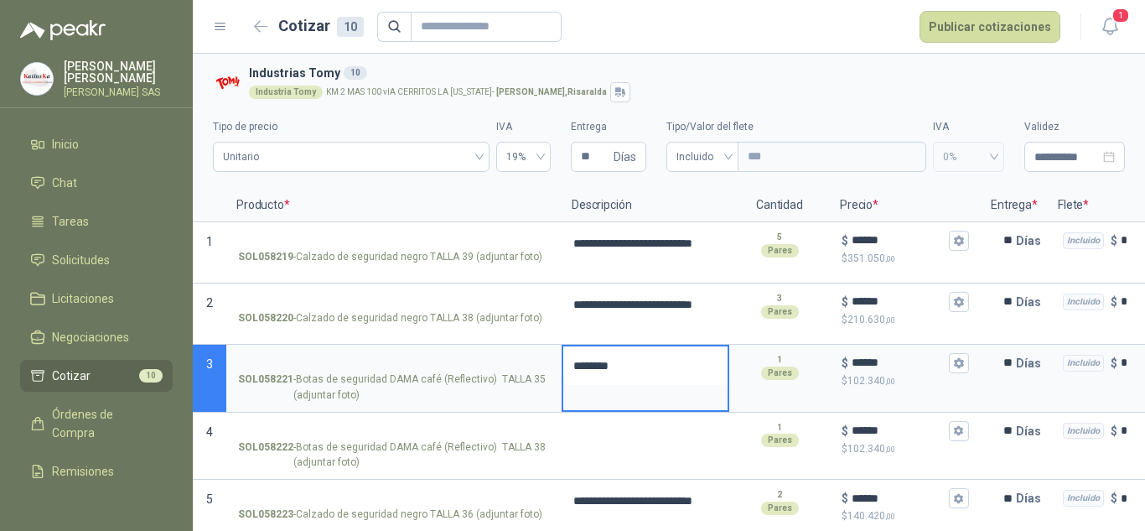
type textarea "*********"
type textarea "**********"
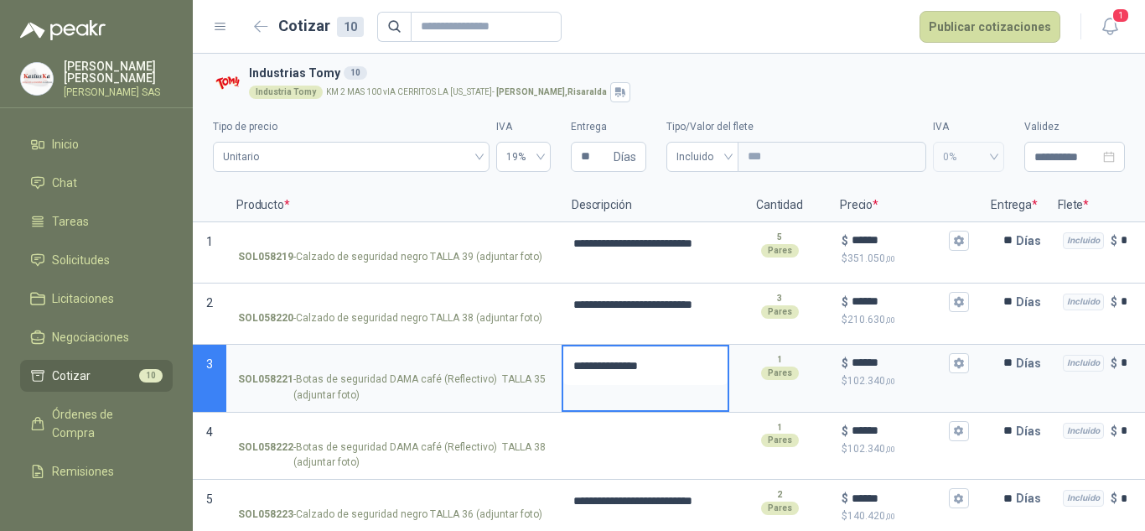
type textarea "**********"
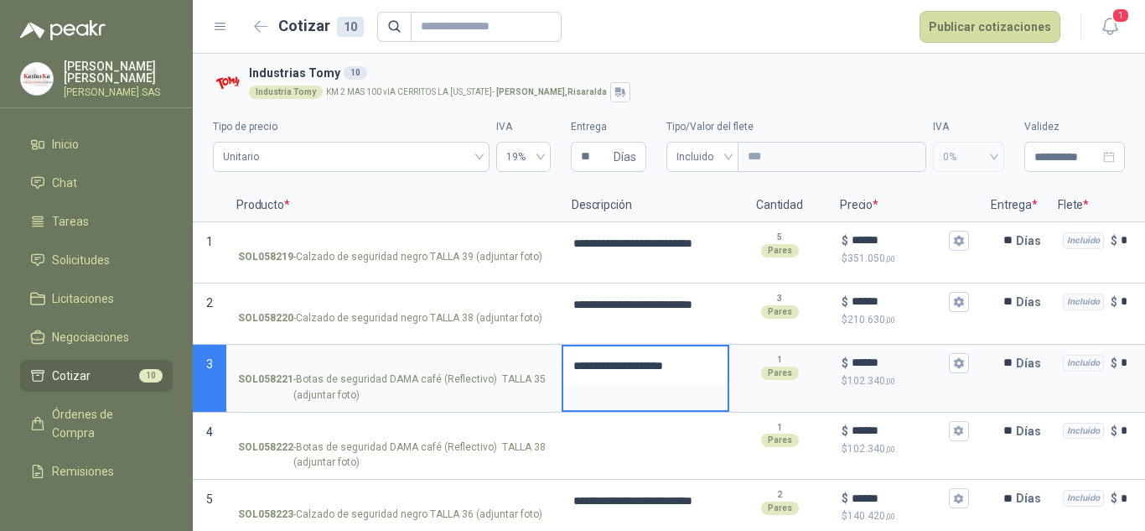
type textarea "**********"
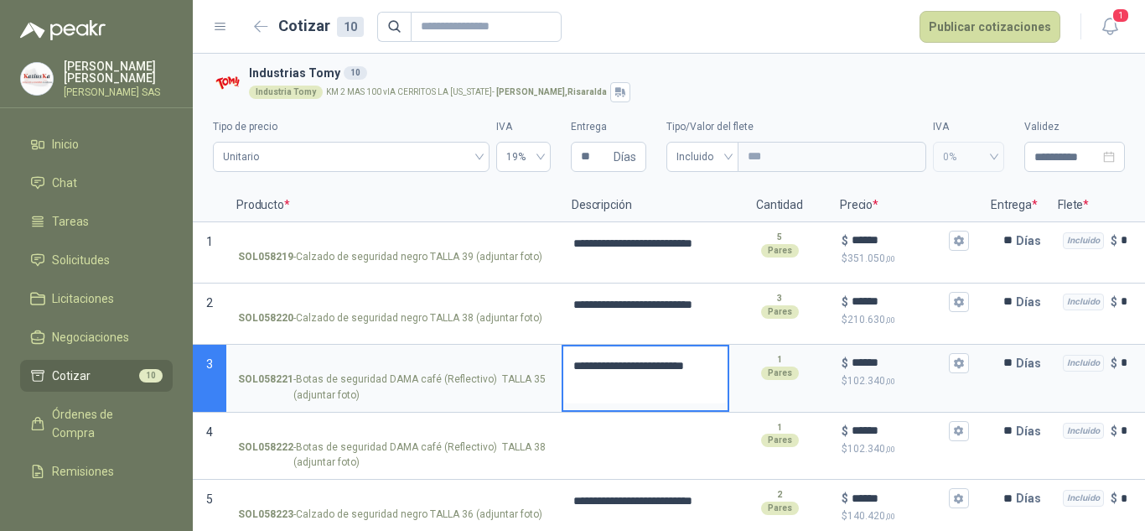
type textarea "**********"
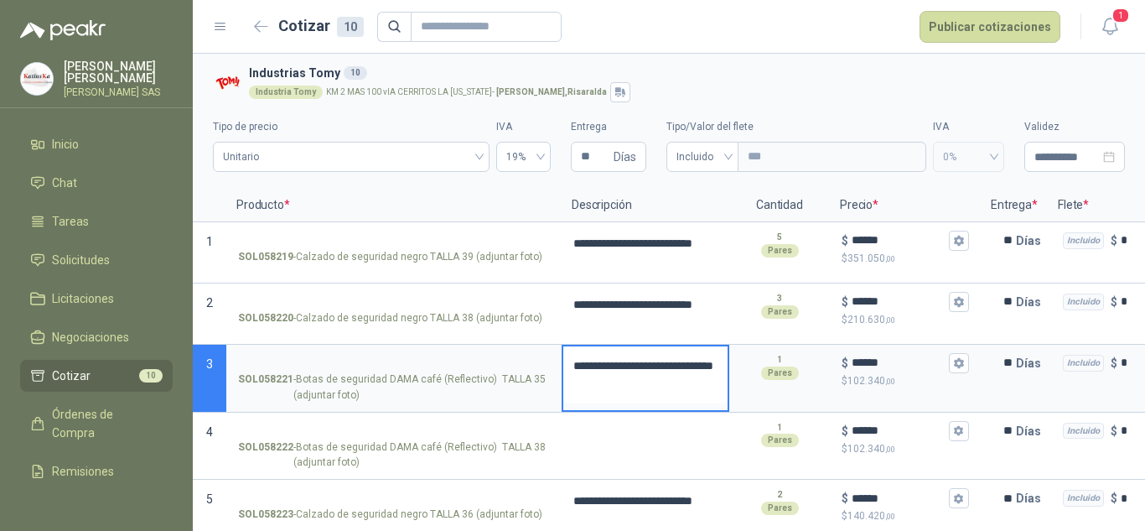
type textarea "**********"
drag, startPoint x: 707, startPoint y: 384, endPoint x: 571, endPoint y: 345, distance: 142.0
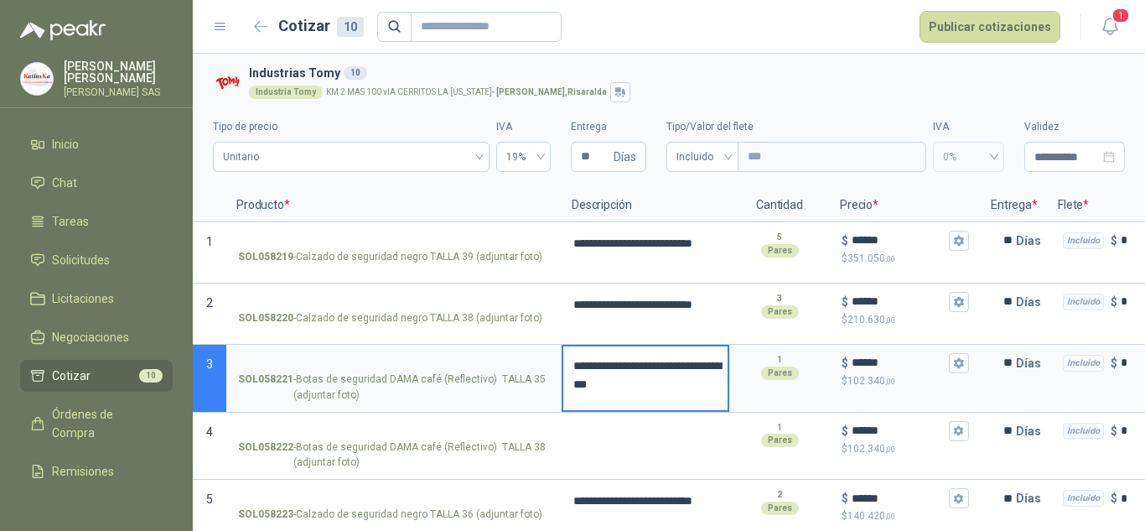
click at [571, 344] on div "**********" at bounding box center [646, 378] width 168 height 68
type textarea "**********"
click at [672, 438] on textarea at bounding box center [645, 433] width 164 height 39
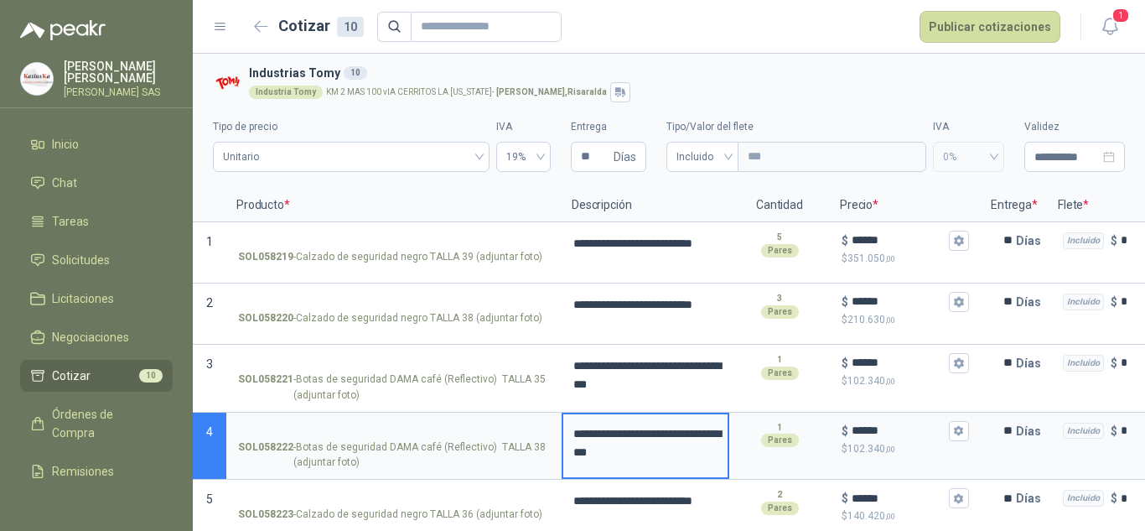
scroll to position [251, 0]
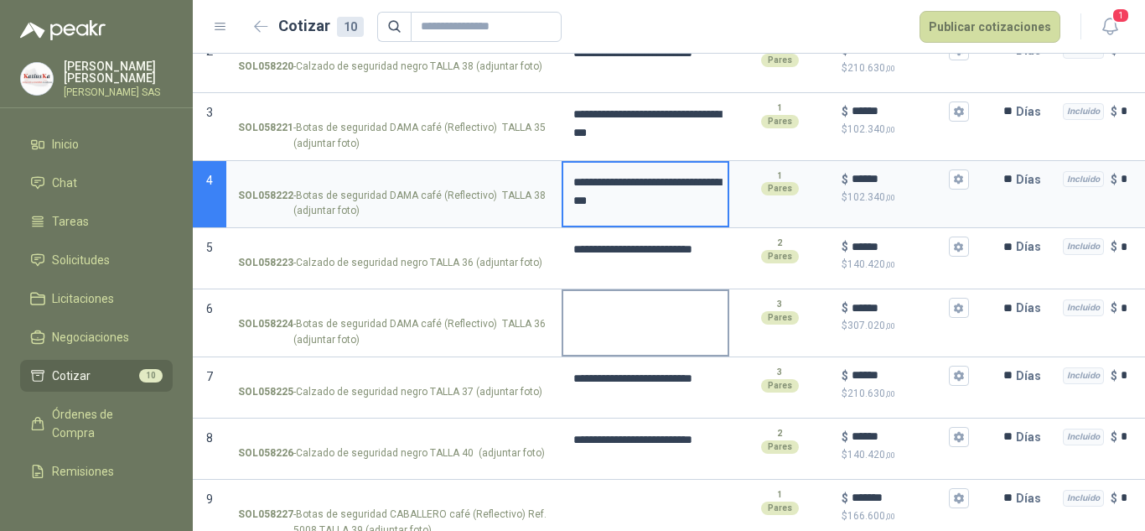
click at [631, 315] on textarea at bounding box center [645, 310] width 164 height 39
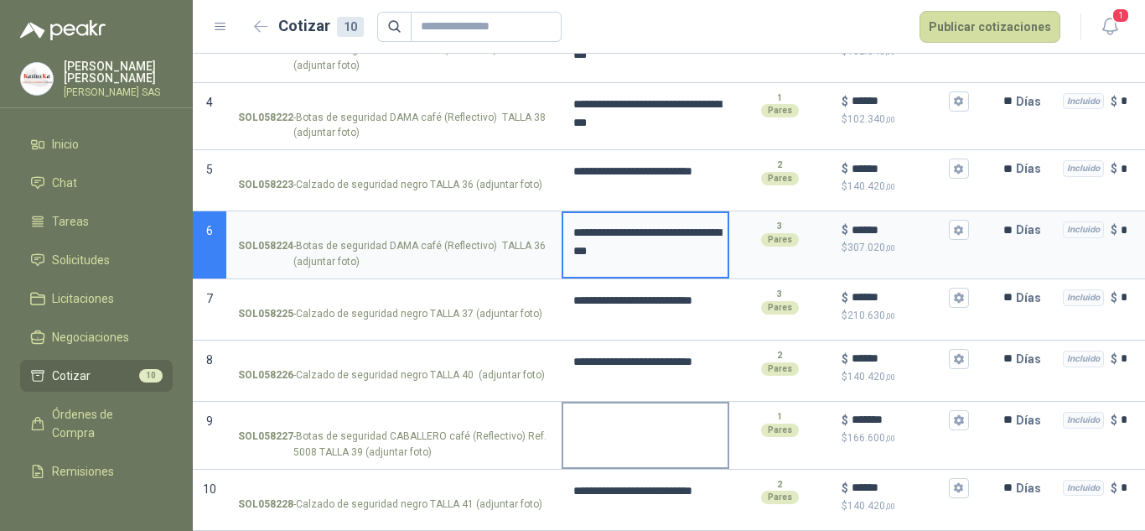
scroll to position [343, 0]
click at [619, 423] on textarea at bounding box center [645, 422] width 164 height 39
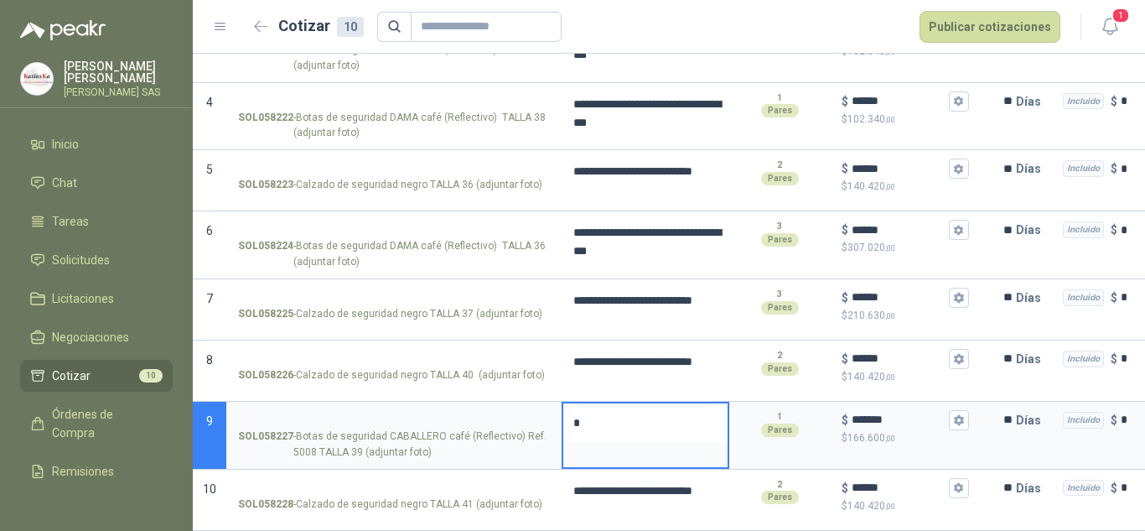
type textarea "*"
type textarea "***"
type textarea "****"
type textarea "******"
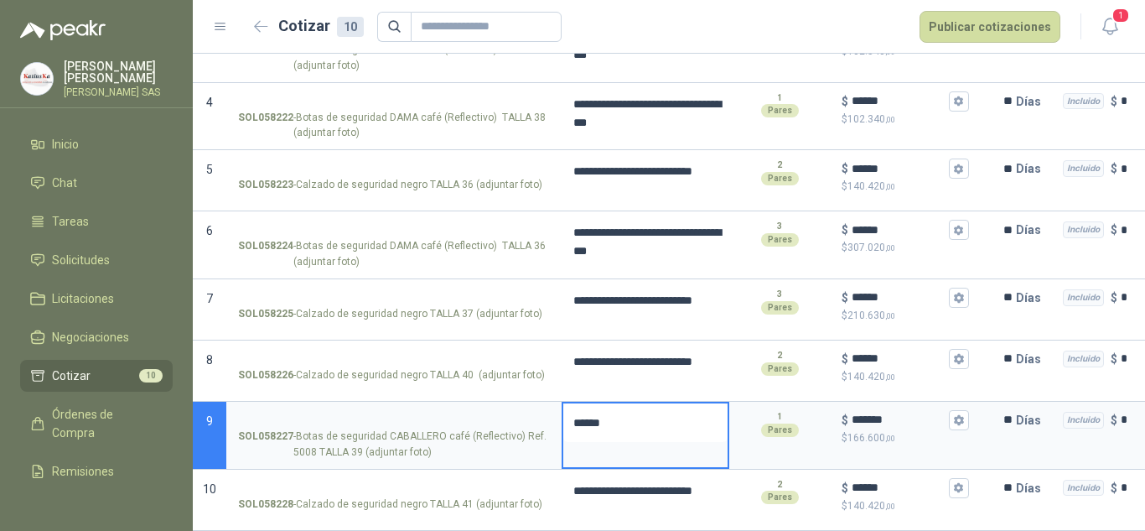
type textarea "*******"
type textarea "********"
click at [646, 220] on textarea "**********" at bounding box center [645, 241] width 164 height 57
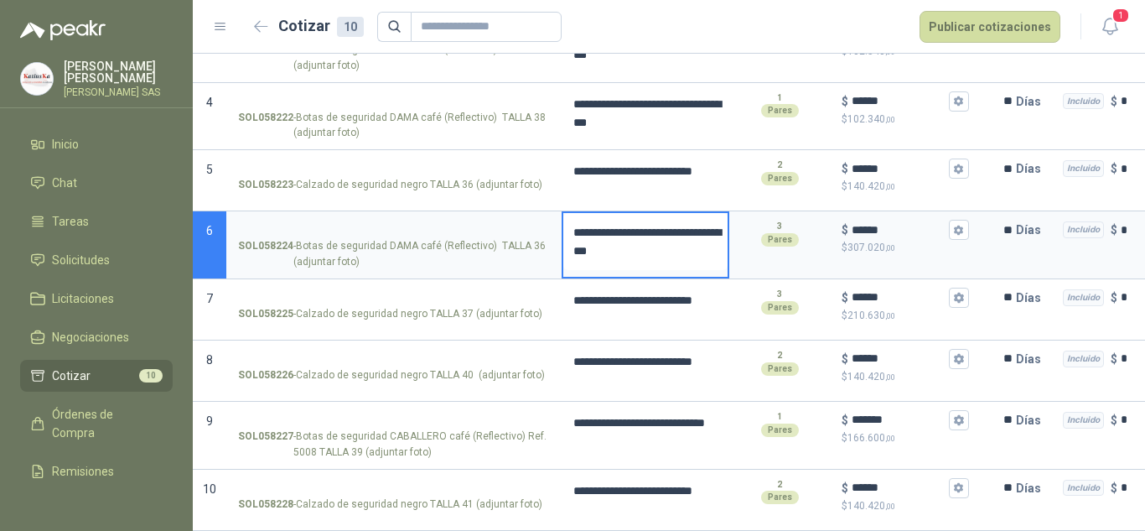
click at [569, 236] on textarea "**********" at bounding box center [645, 241] width 164 height 57
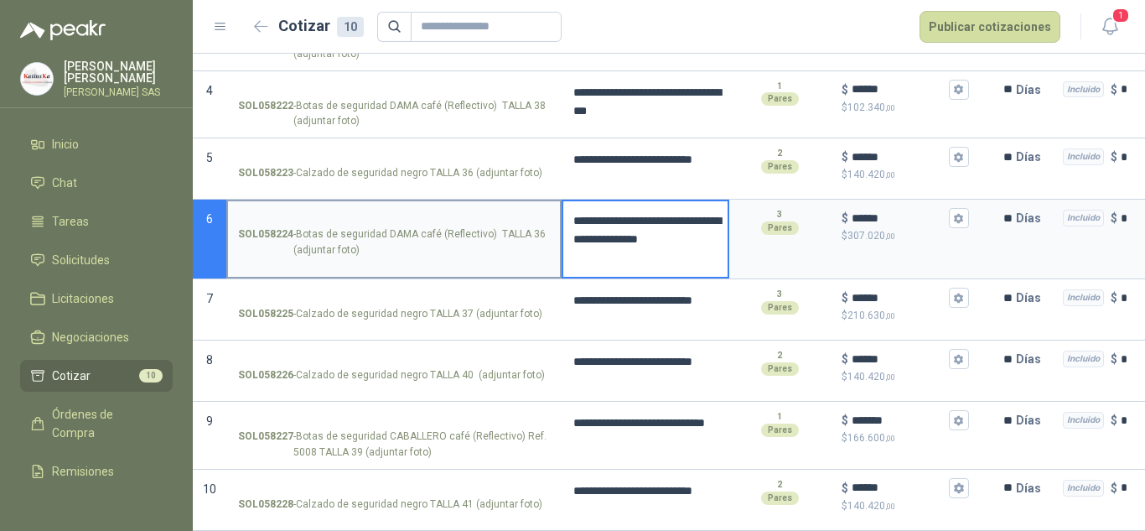
drag, startPoint x: 677, startPoint y: 267, endPoint x: 543, endPoint y: 208, distance: 146.4
click at [543, 208] on section "**********" at bounding box center [669, 239] width 952 height 80
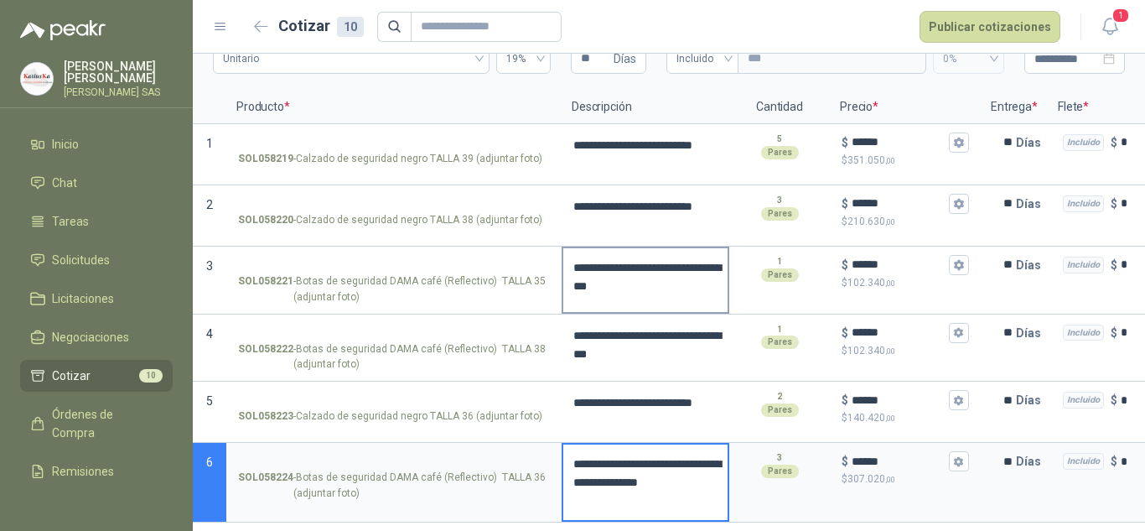
scroll to position [91, 0]
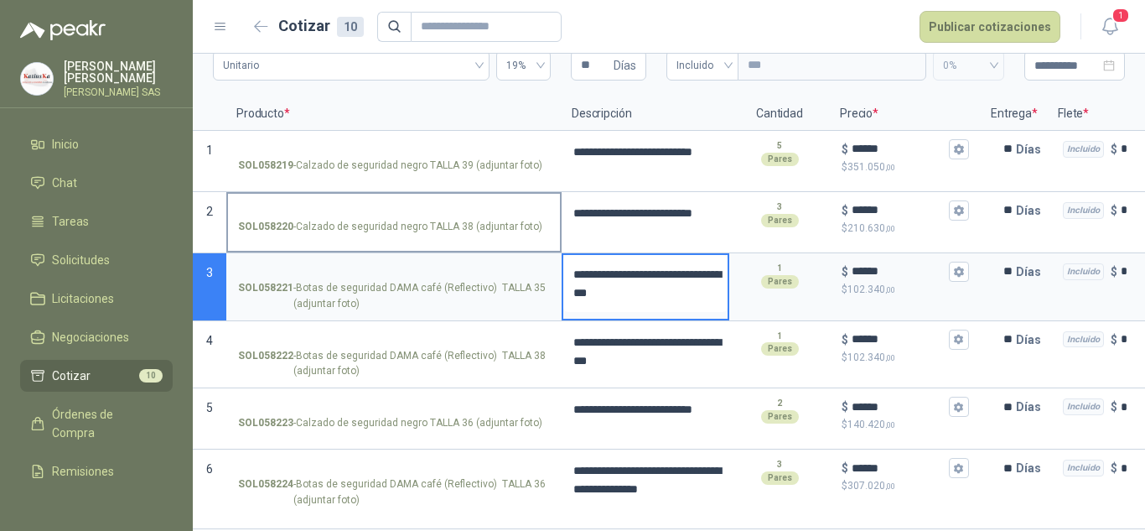
drag, startPoint x: 707, startPoint y: 290, endPoint x: 530, endPoint y: 250, distance: 181.4
click at [530, 250] on div "**********" at bounding box center [669, 438] width 952 height 683
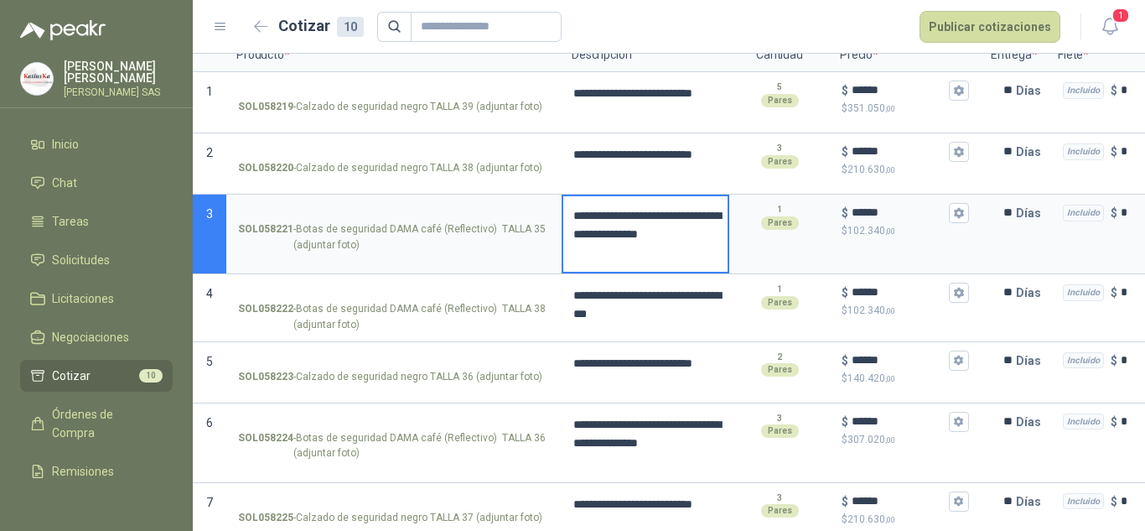
scroll to position [175, 0]
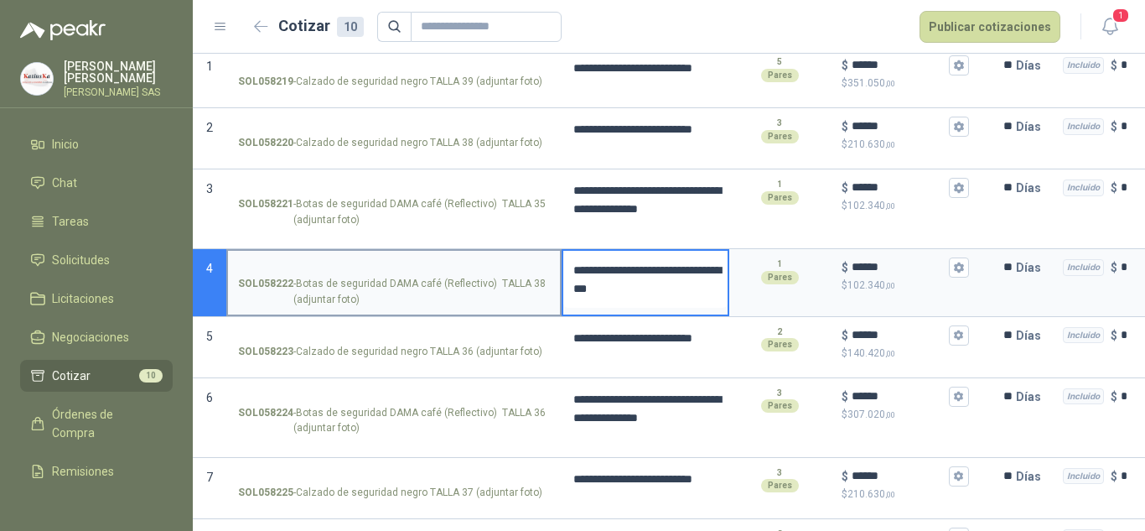
drag, startPoint x: 696, startPoint y: 297, endPoint x: 538, endPoint y: 267, distance: 160.3
click at [538, 267] on section "**********" at bounding box center [669, 283] width 952 height 68
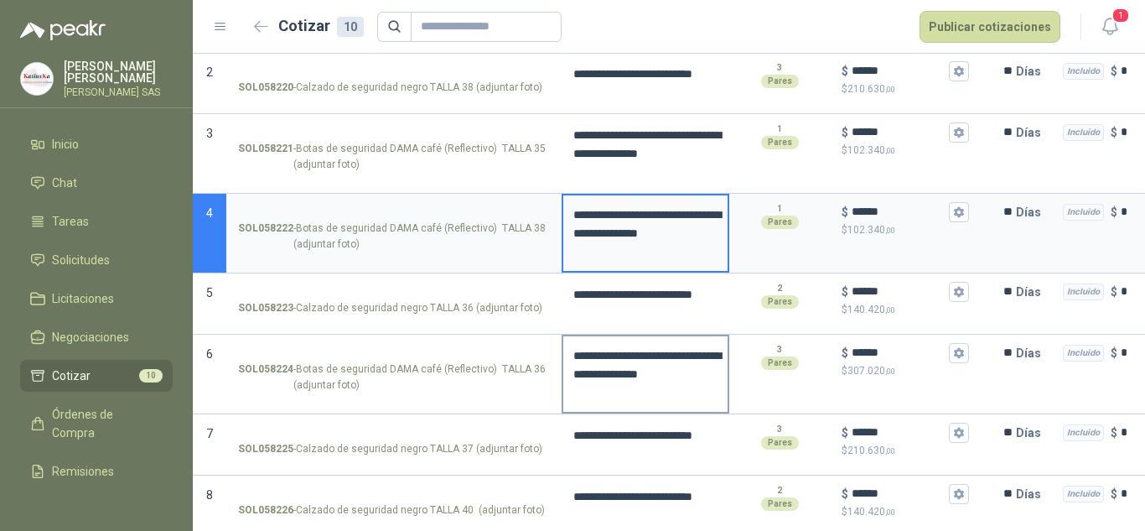
scroll to position [259, 0]
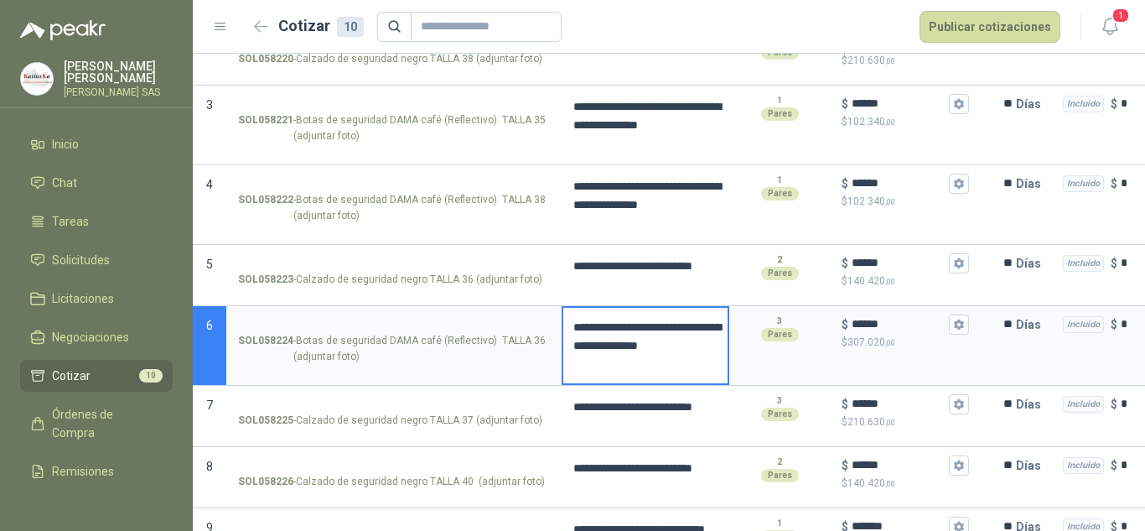
click at [681, 364] on textarea "**********" at bounding box center [645, 345] width 164 height 75
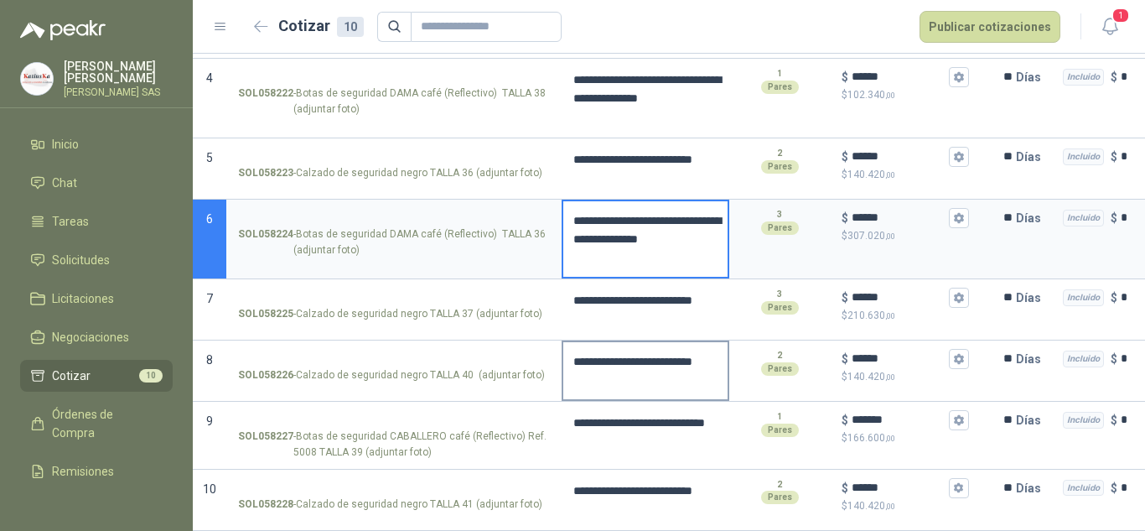
scroll to position [379, 0]
click at [644, 407] on textarea "**********" at bounding box center [645, 431] width 164 height 57
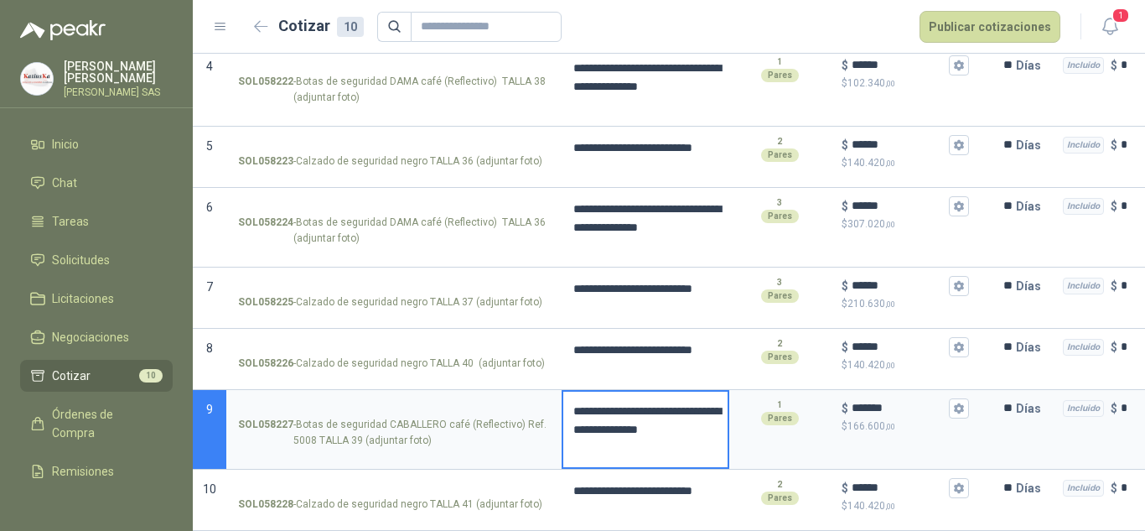
scroll to position [391, 0]
click at [671, 494] on textarea "**********" at bounding box center [645, 499] width 164 height 57
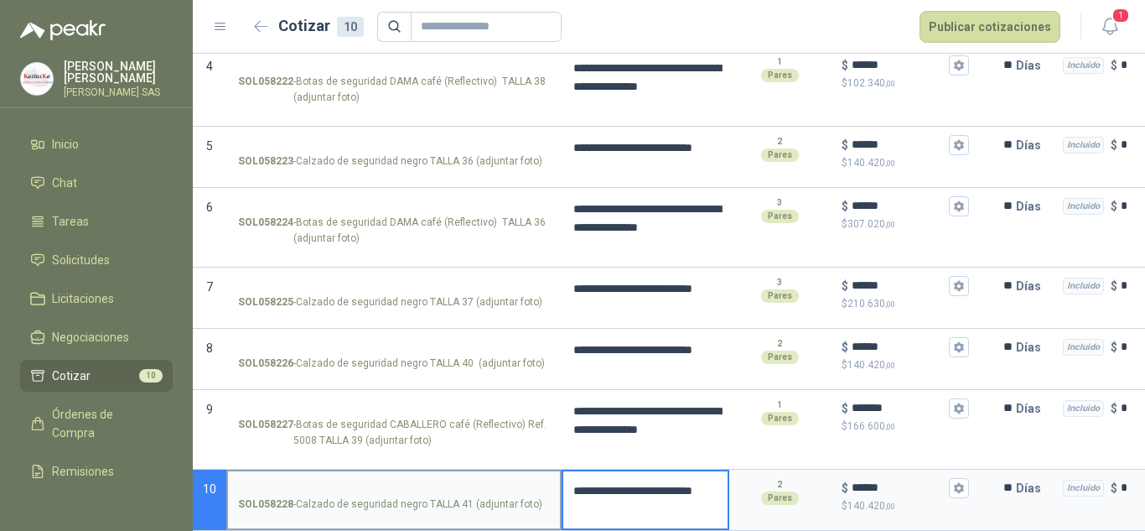
drag, startPoint x: 668, startPoint y: 495, endPoint x: 542, endPoint y: 463, distance: 129.9
click at [542, 469] on section "**********" at bounding box center [669, 499] width 952 height 61
drag, startPoint x: 673, startPoint y: 502, endPoint x: 552, endPoint y: 462, distance: 127.2
click at [552, 469] on section "**********" at bounding box center [669, 499] width 952 height 61
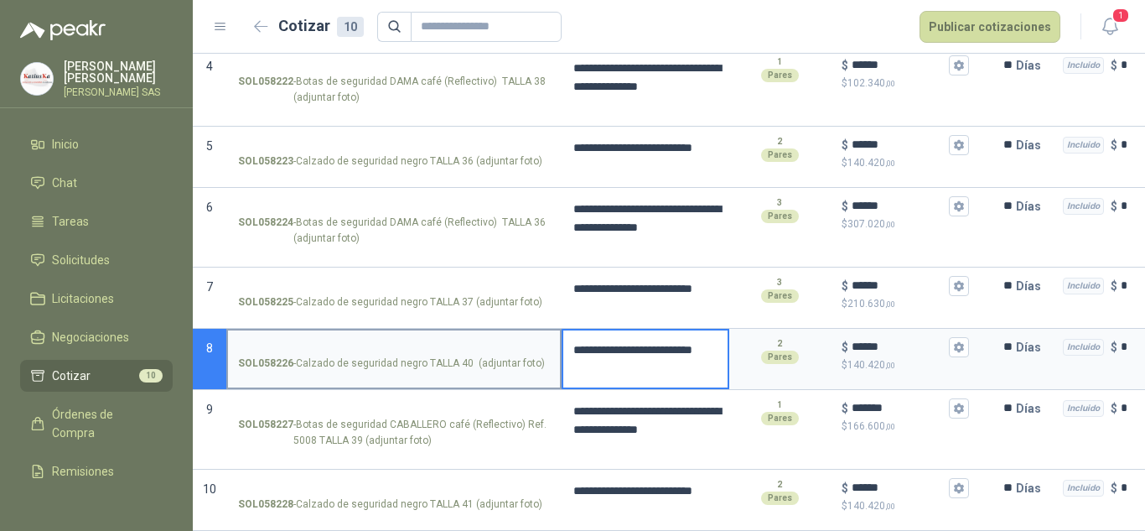
drag, startPoint x: 567, startPoint y: 340, endPoint x: 546, endPoint y: 327, distance: 24.9
click at [553, 329] on section "**********" at bounding box center [669, 359] width 952 height 61
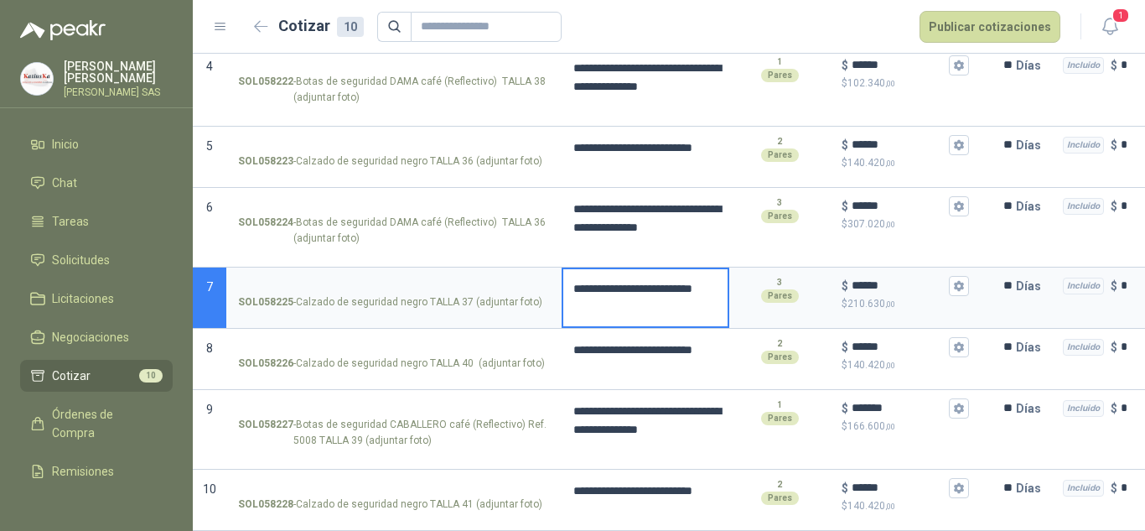
drag, startPoint x: 614, startPoint y: 290, endPoint x: 562, endPoint y: 277, distance: 53.7
click at [565, 276] on textarea "**********" at bounding box center [645, 297] width 164 height 57
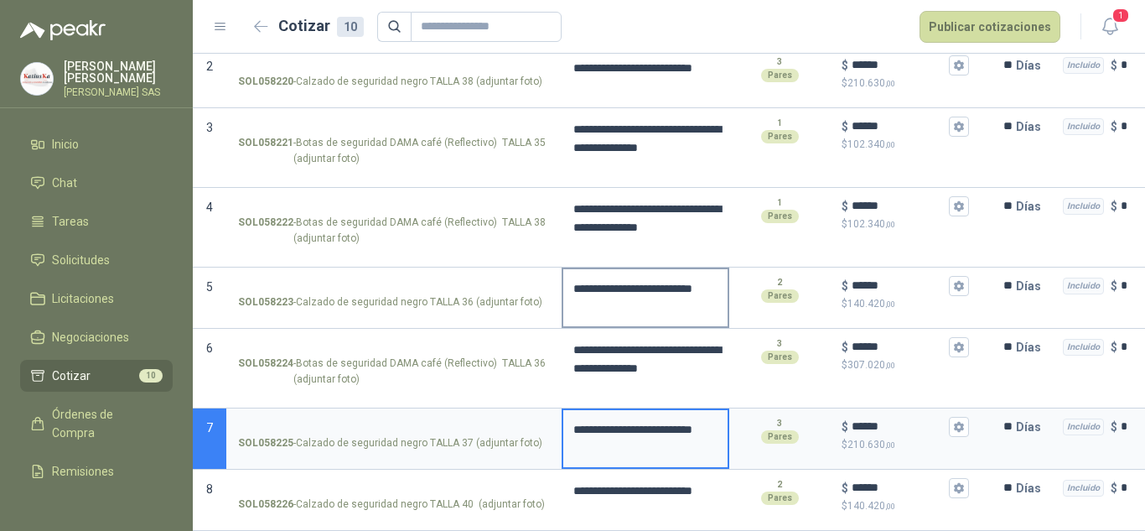
scroll to position [223, 0]
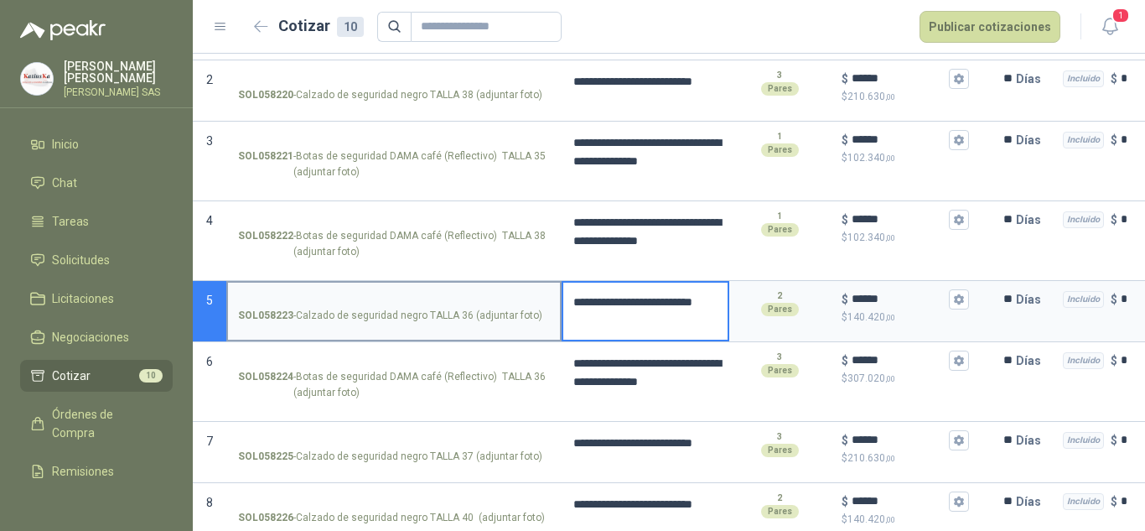
click at [531, 303] on section "**********" at bounding box center [669, 311] width 952 height 61
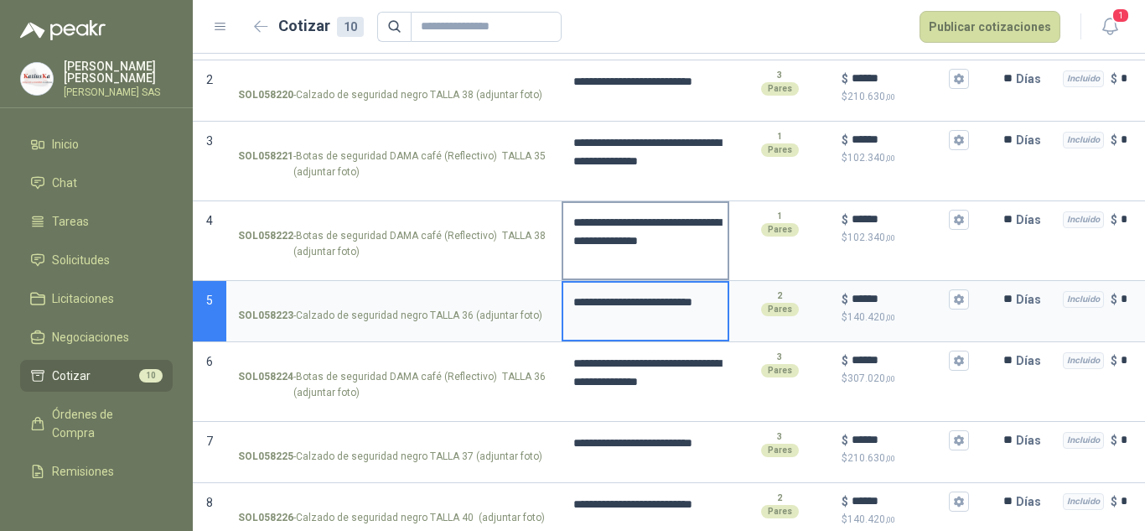
scroll to position [139, 0]
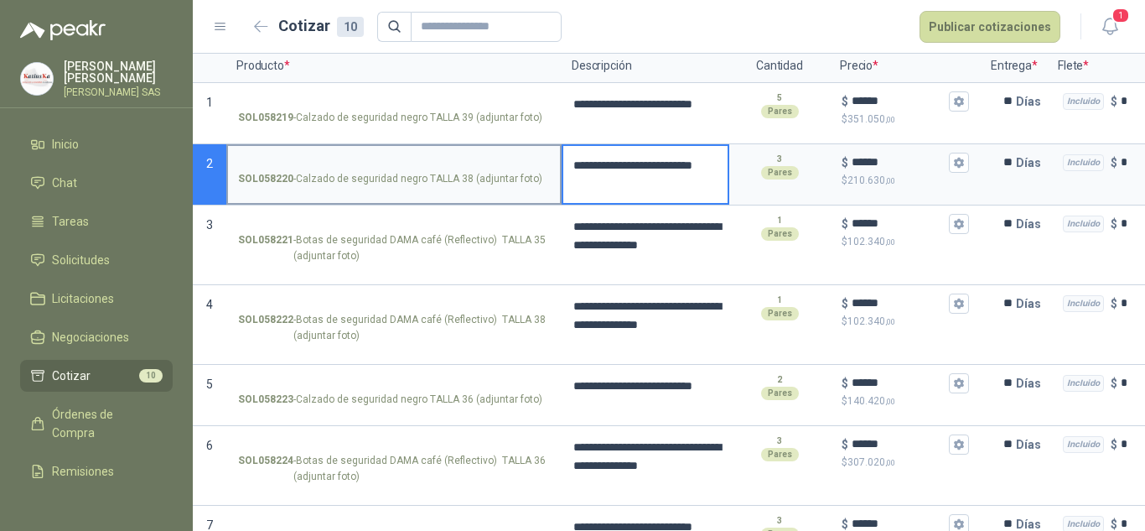
drag, startPoint x: 583, startPoint y: 184, endPoint x: 561, endPoint y: 155, distance: 37.0
click at [561, 155] on section "**********" at bounding box center [669, 174] width 952 height 61
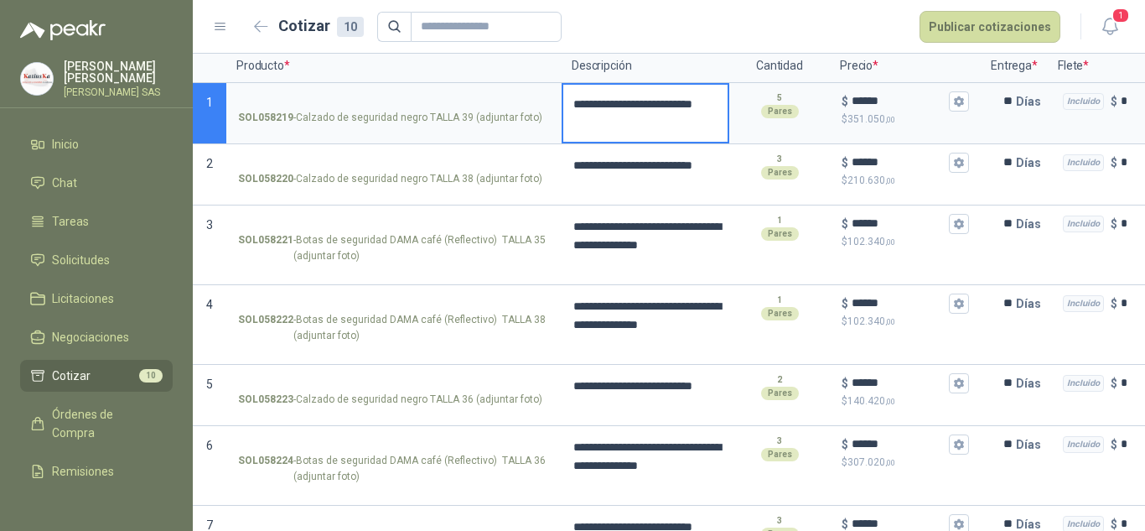
drag, startPoint x: 605, startPoint y: 131, endPoint x: 569, endPoint y: 99, distance: 48.1
click at [569, 99] on textarea "**********" at bounding box center [645, 113] width 164 height 57
click at [824, 15] on form "Cotizar 10 Publicar cotizaciones" at bounding box center [654, 27] width 813 height 32
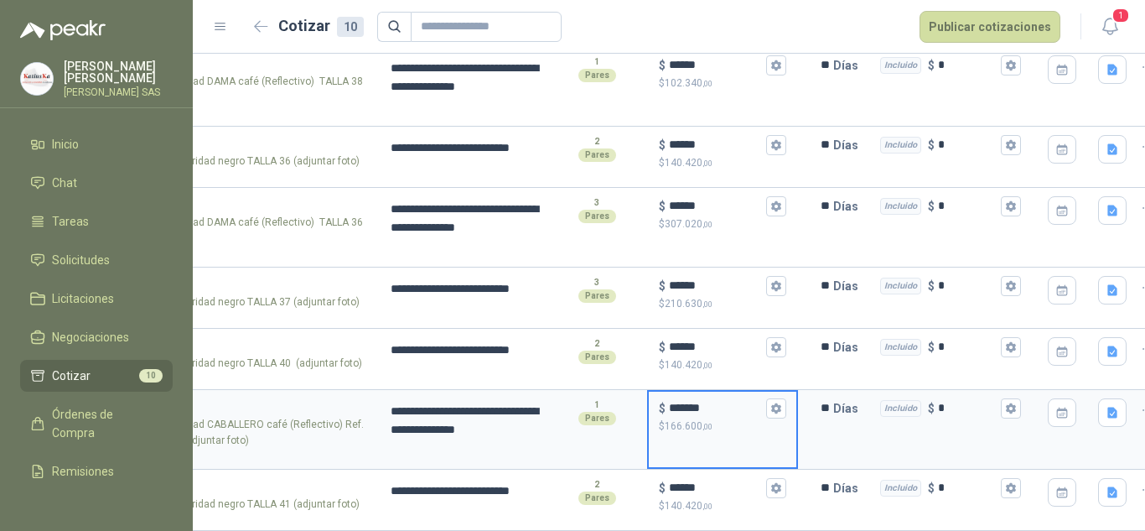
scroll to position [0, 231]
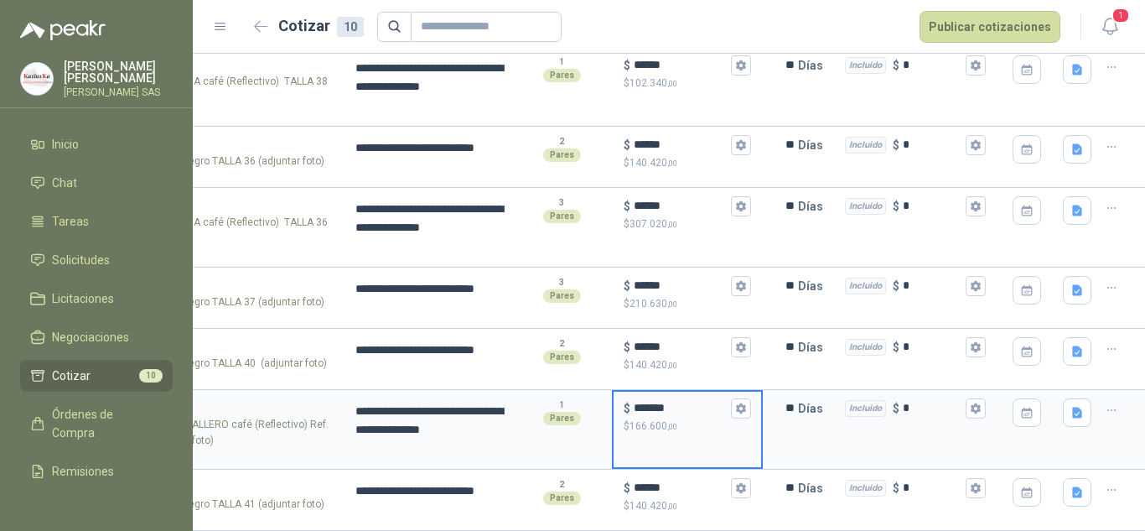
drag, startPoint x: 913, startPoint y: 393, endPoint x: 1144, endPoint y: 368, distance: 232.7
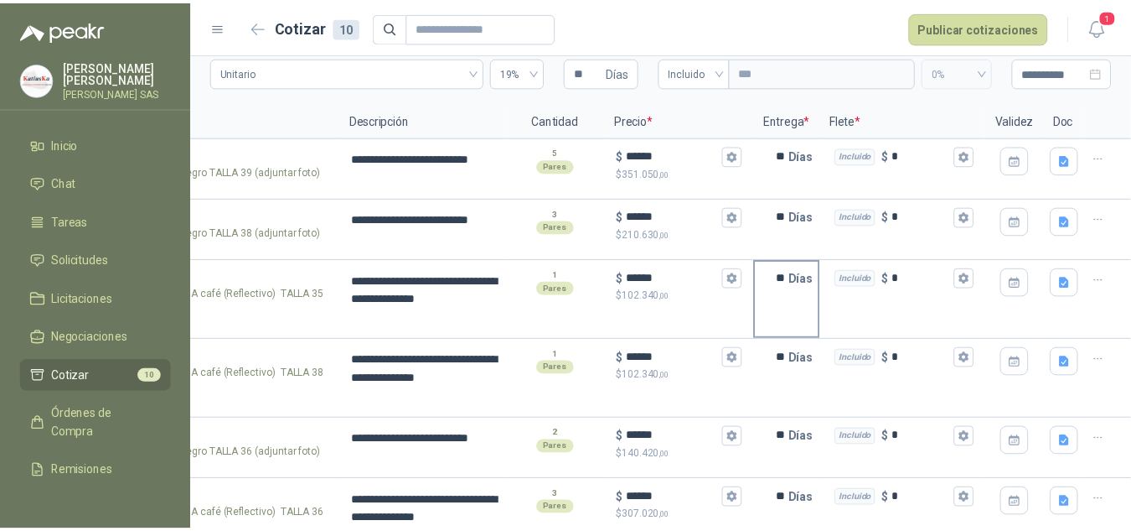
scroll to position [0, 0]
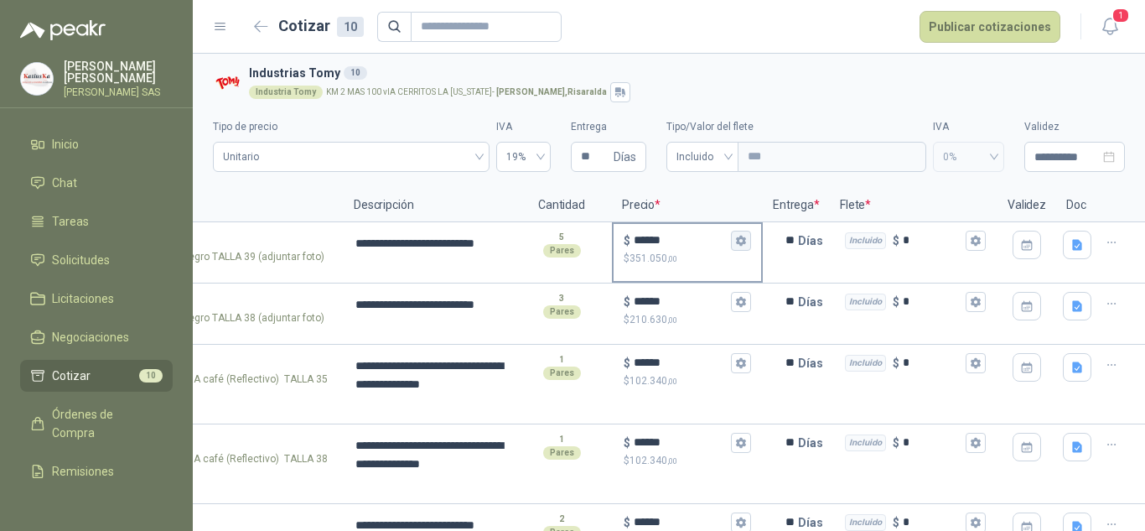
click at [735, 235] on icon "button" at bounding box center [740, 240] width 11 height 11
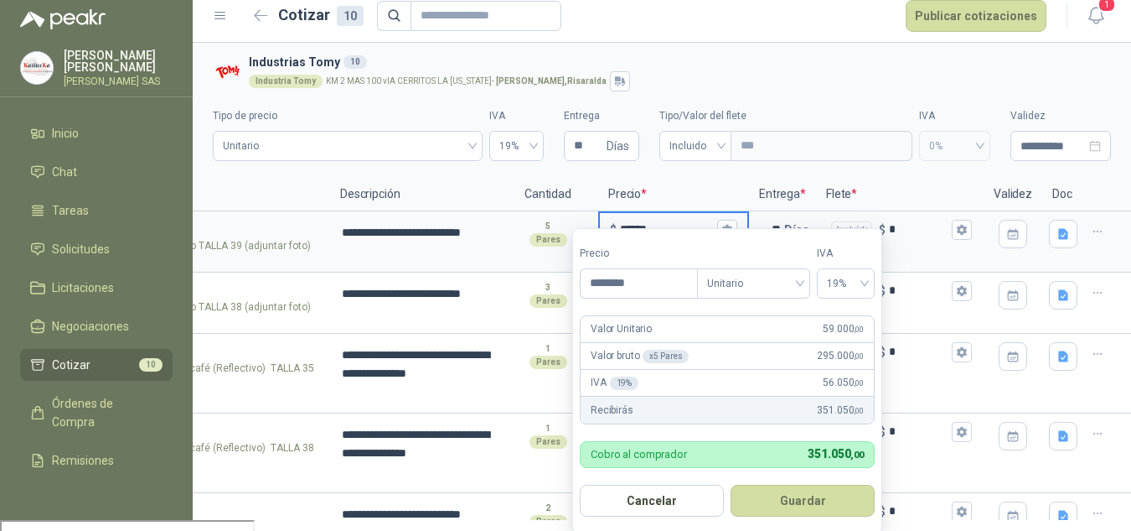
scroll to position [12, 0]
click at [798, 88] on div "Industria Tomy KM 2 MAS 100 vIA CERRITOS LA [US_STATE] - [GEOGRAPHIC_DATA] , [G…" at bounding box center [677, 80] width 856 height 20
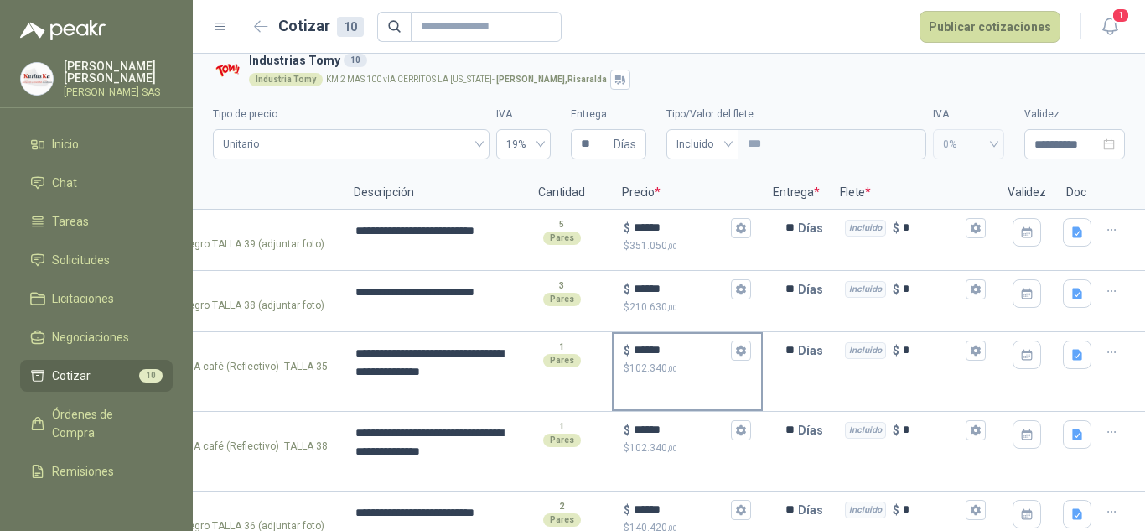
scroll to position [0, 0]
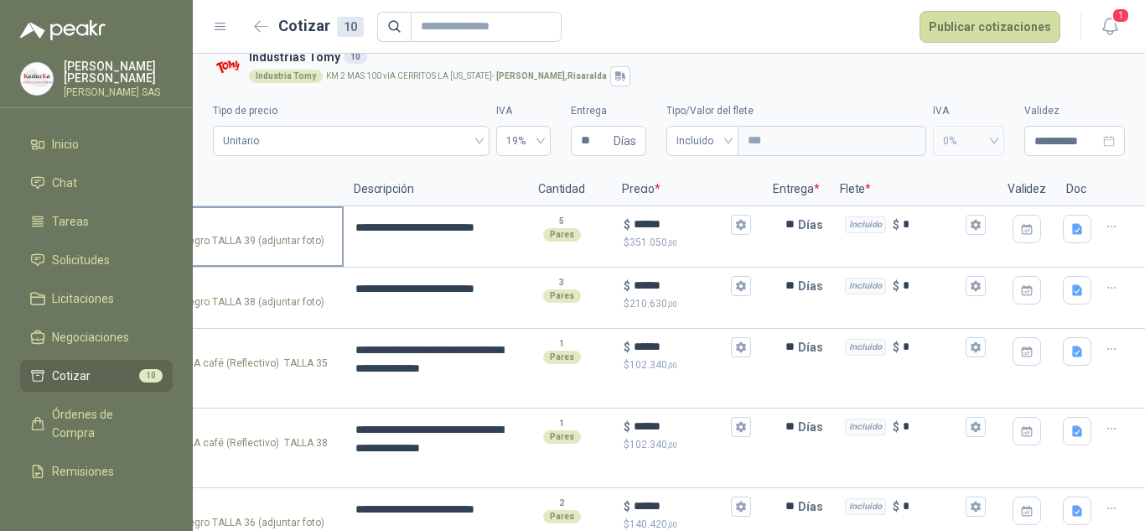
drag, startPoint x: 757, startPoint y: 179, endPoint x: 311, endPoint y: 208, distance: 446.9
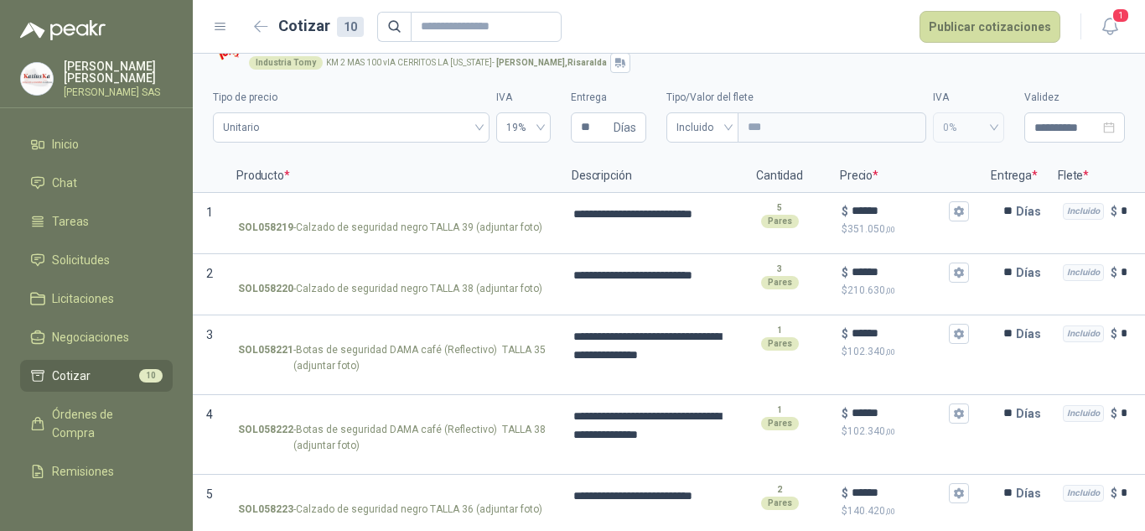
drag, startPoint x: 344, startPoint y: 181, endPoint x: 166, endPoint y: 192, distance: 178.0
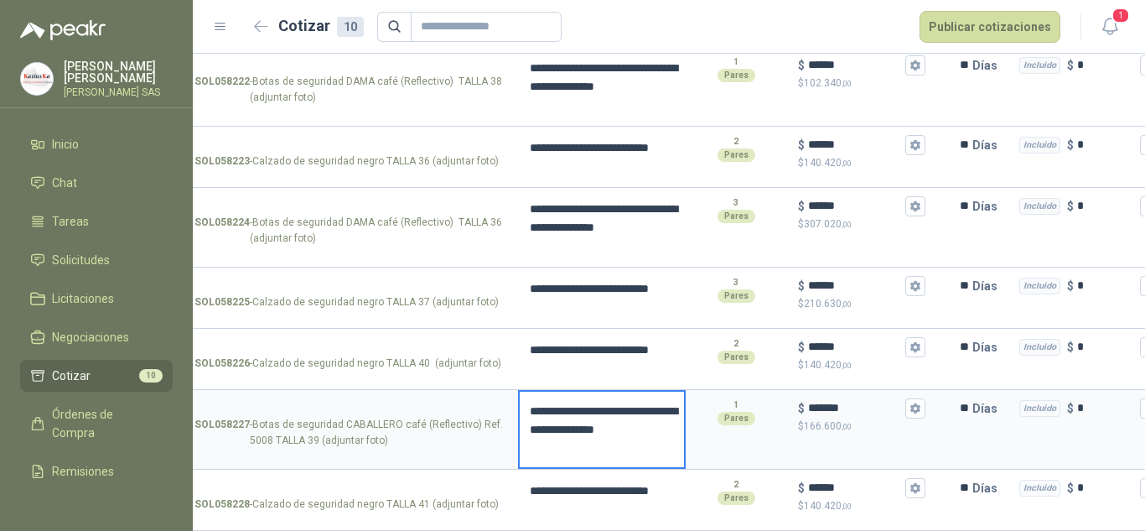
scroll to position [0, 231]
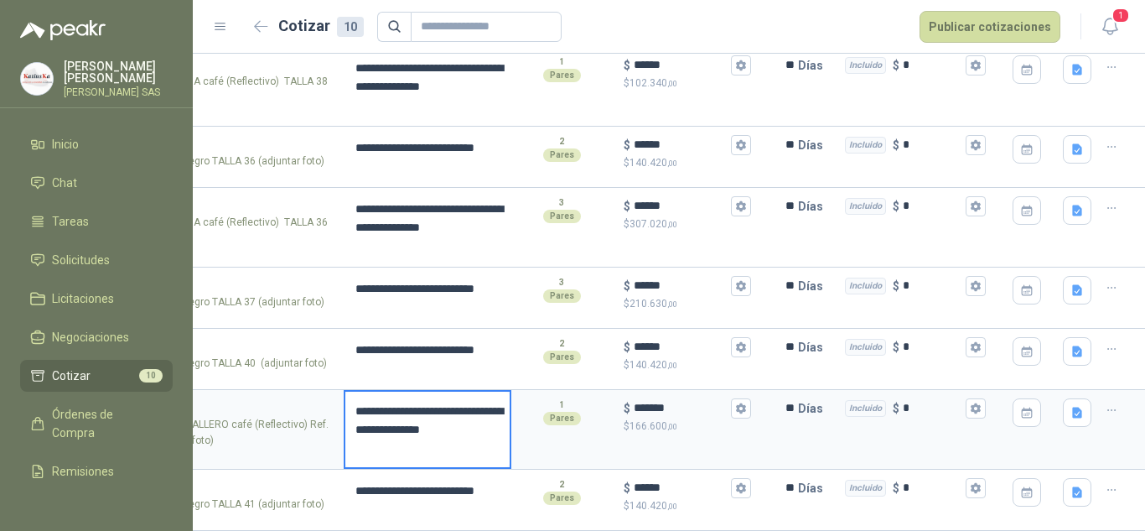
drag, startPoint x: 671, startPoint y: 387, endPoint x: 1099, endPoint y: 386, distance: 428.3
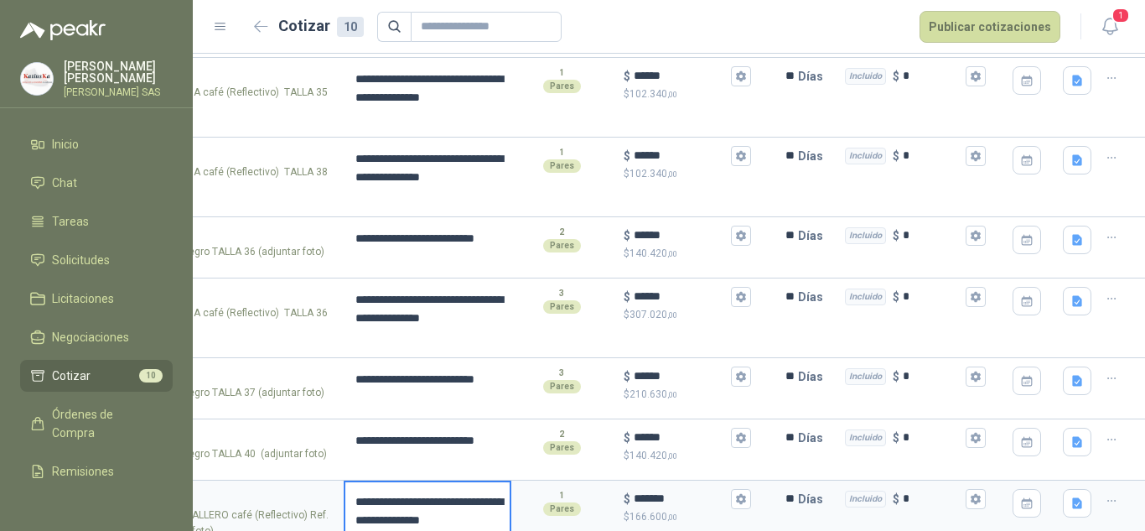
scroll to position [0, 0]
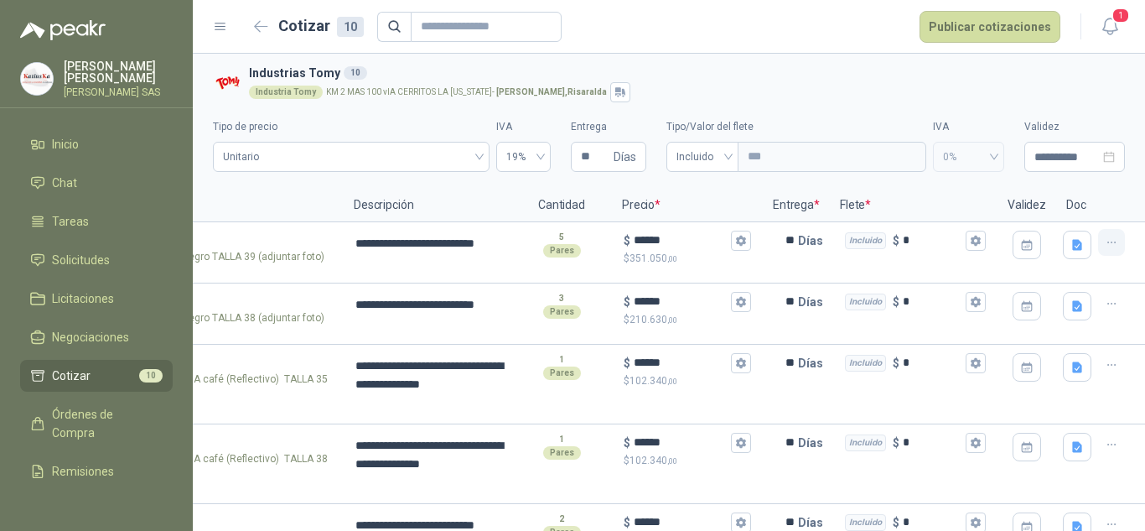
click at [1105, 244] on icon "button" at bounding box center [1112, 243] width 14 height 14
click at [1086, 177] on button "Nueva cotización" at bounding box center [1038, 175] width 127 height 27
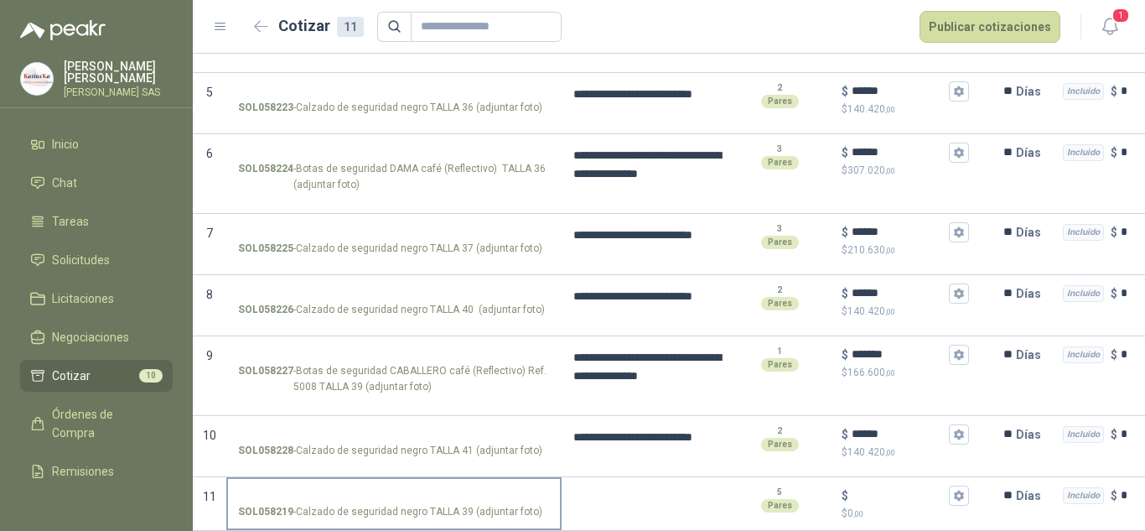
drag, startPoint x: 698, startPoint y: 475, endPoint x: 466, endPoint y: 484, distance: 232.3
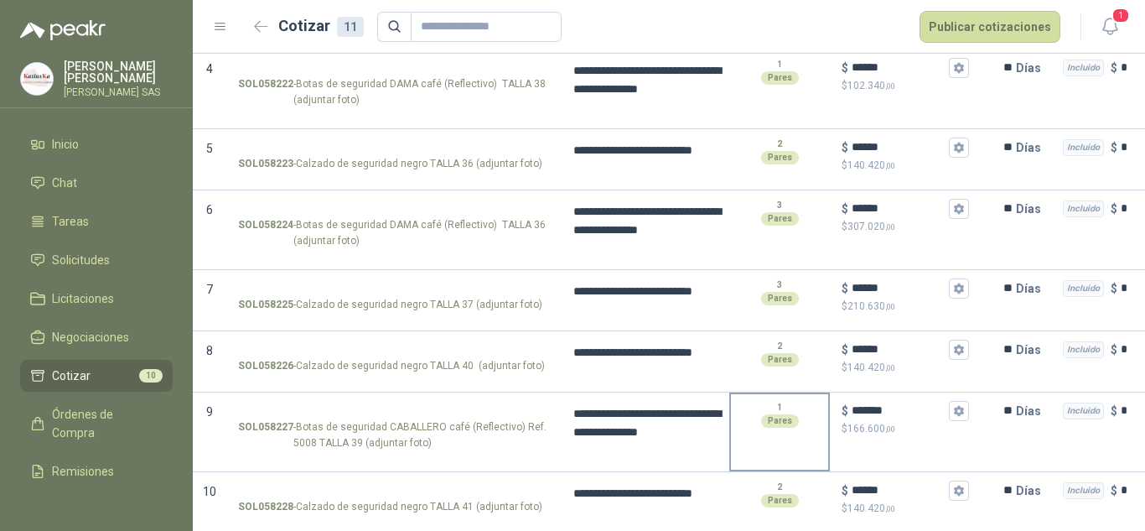
scroll to position [444, 0]
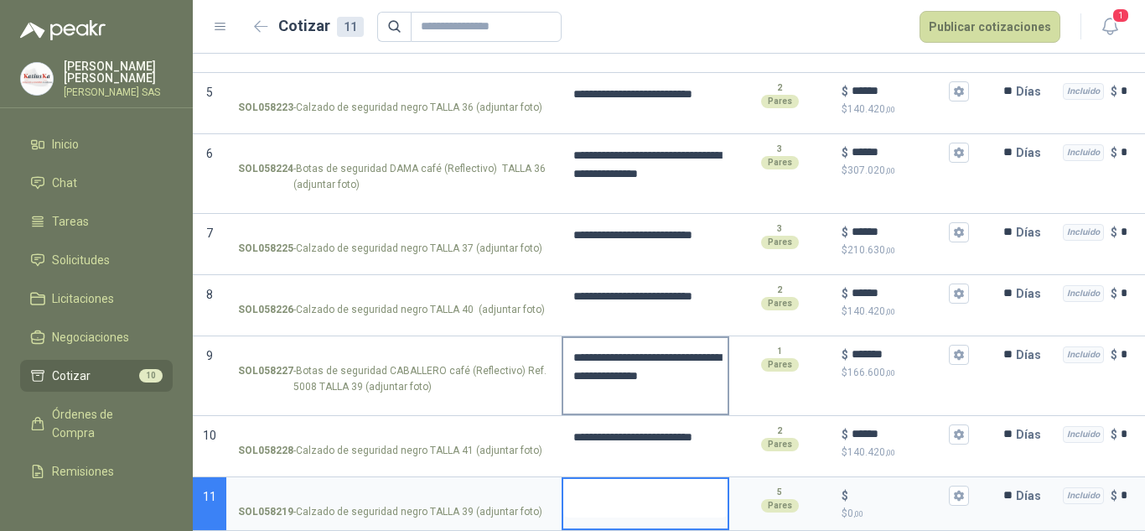
drag, startPoint x: 636, startPoint y: 491, endPoint x: 592, endPoint y: 390, distance: 110.7
click at [629, 354] on div "**********" at bounding box center [669, 144] width 952 height 773
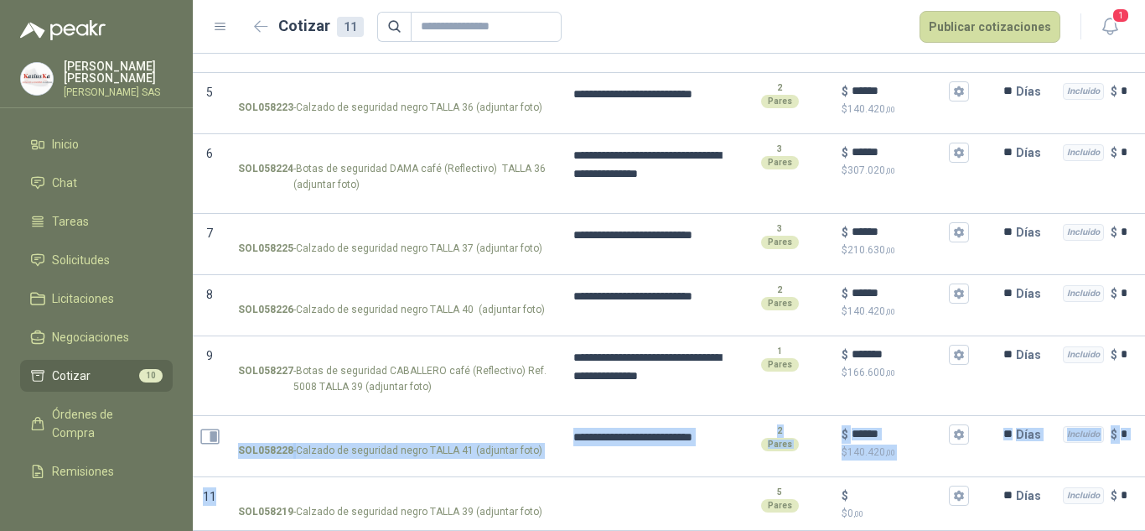
drag, startPoint x: 209, startPoint y: 500, endPoint x: 212, endPoint y: 450, distance: 49.6
click at [210, 448] on div "**********" at bounding box center [669, 144] width 952 height 773
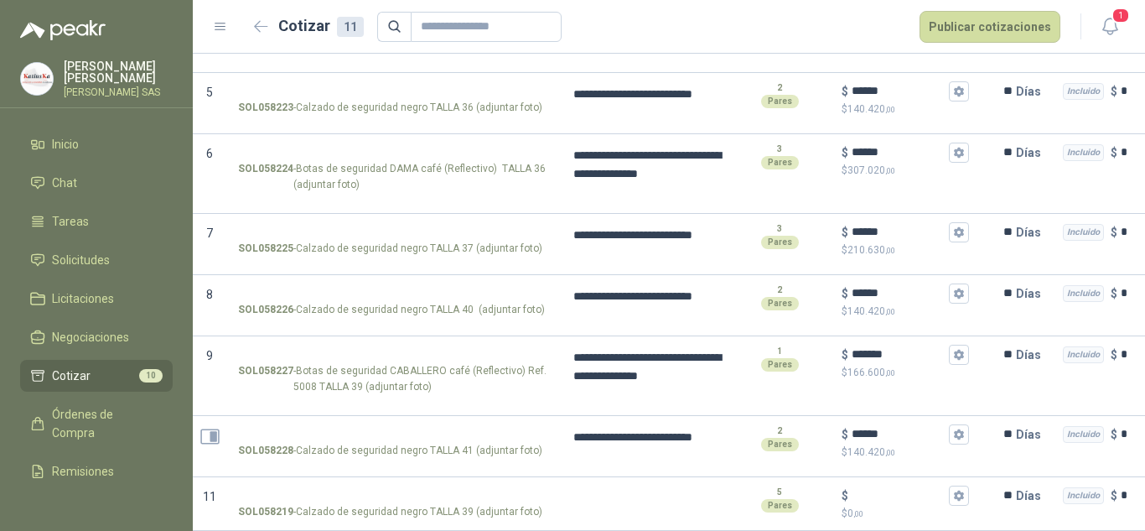
click at [212, 450] on p "10" at bounding box center [210, 446] width 34 height 61
drag, startPoint x: 209, startPoint y: 481, endPoint x: 221, endPoint y: 484, distance: 13.0
click at [221, 484] on p "11" at bounding box center [210, 504] width 34 height 54
click at [213, 492] on icon "Abrir detalle" at bounding box center [213, 497] width 7 height 11
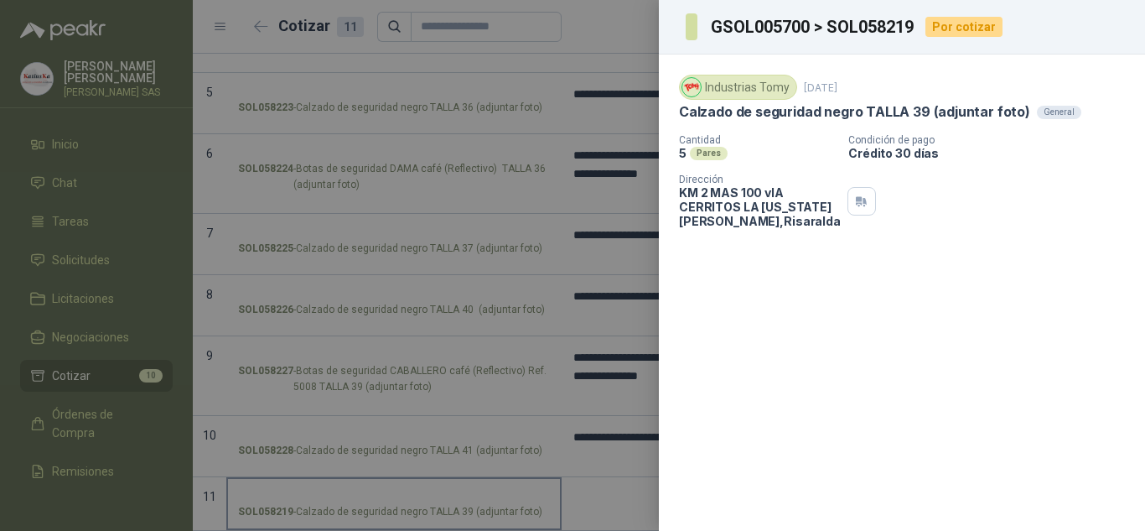
click at [443, 481] on div at bounding box center [572, 265] width 1145 height 531
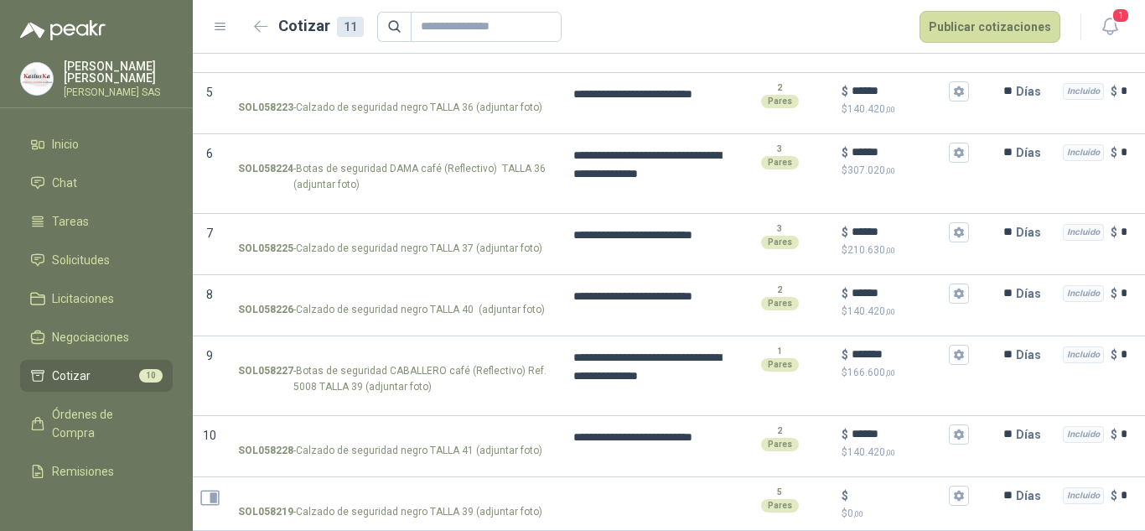
click at [203, 487] on icon "Abrir detalle" at bounding box center [209, 497] width 21 height 21
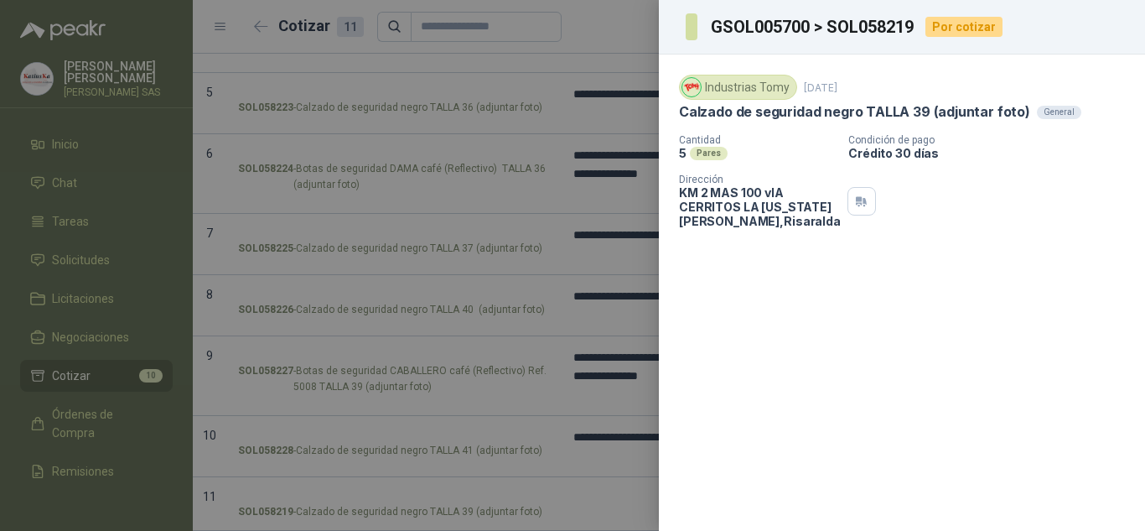
click at [573, 119] on div at bounding box center [572, 265] width 1145 height 531
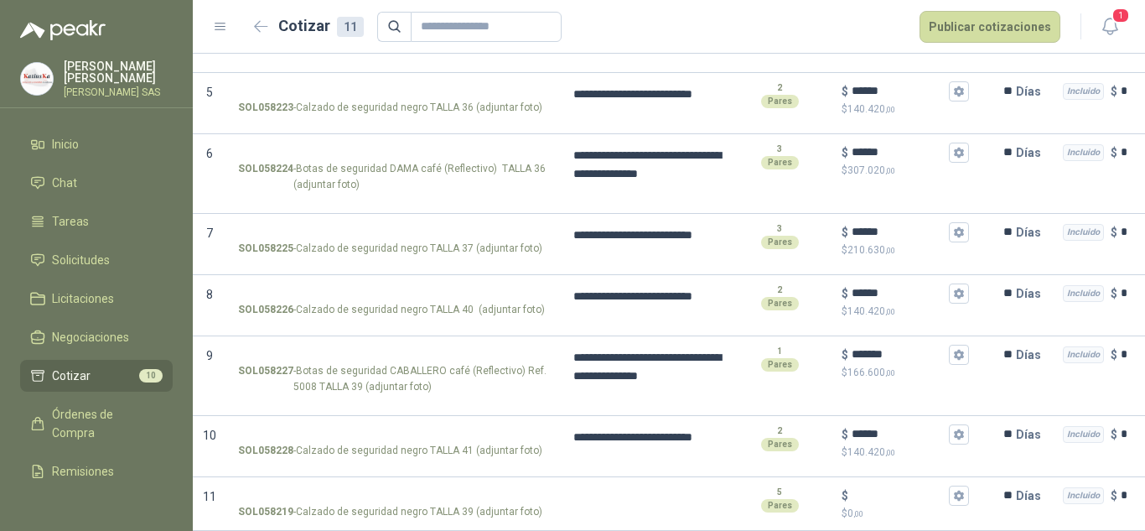
scroll to position [0, 231]
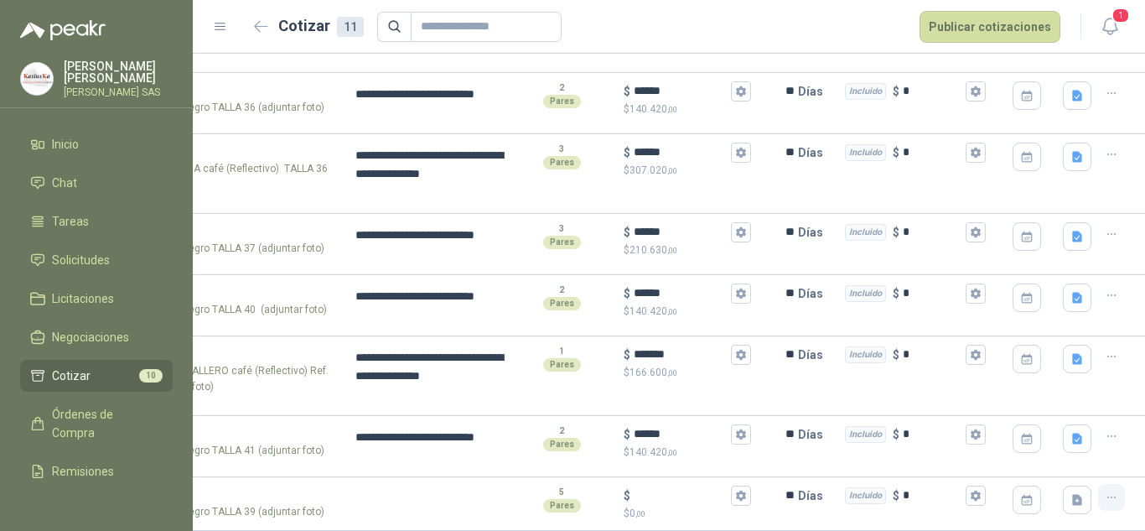
click at [1105, 490] on icon "button" at bounding box center [1112, 497] width 14 height 14
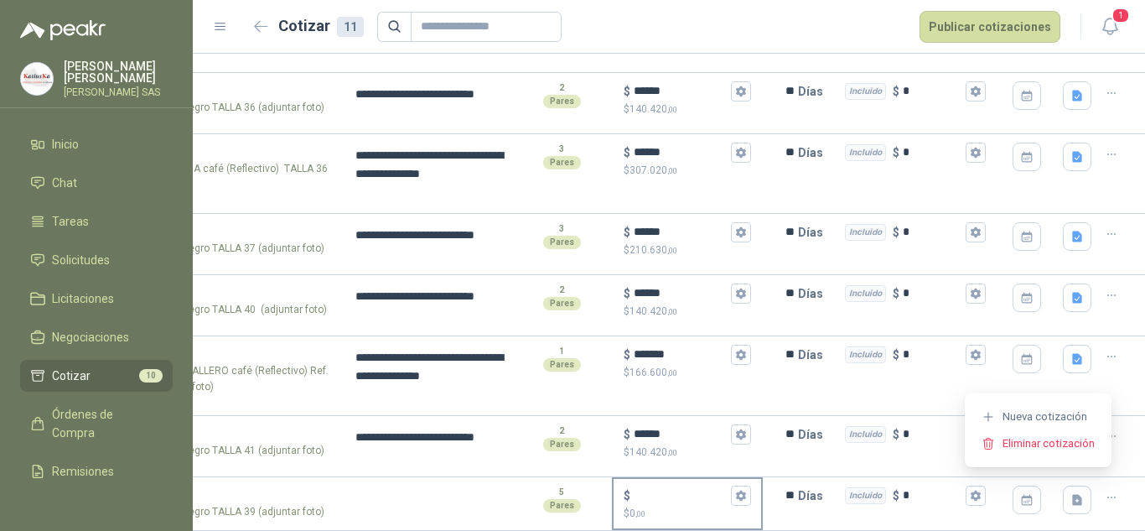
click at [639, 489] on input "$ $ 0 ,00" at bounding box center [681, 495] width 94 height 13
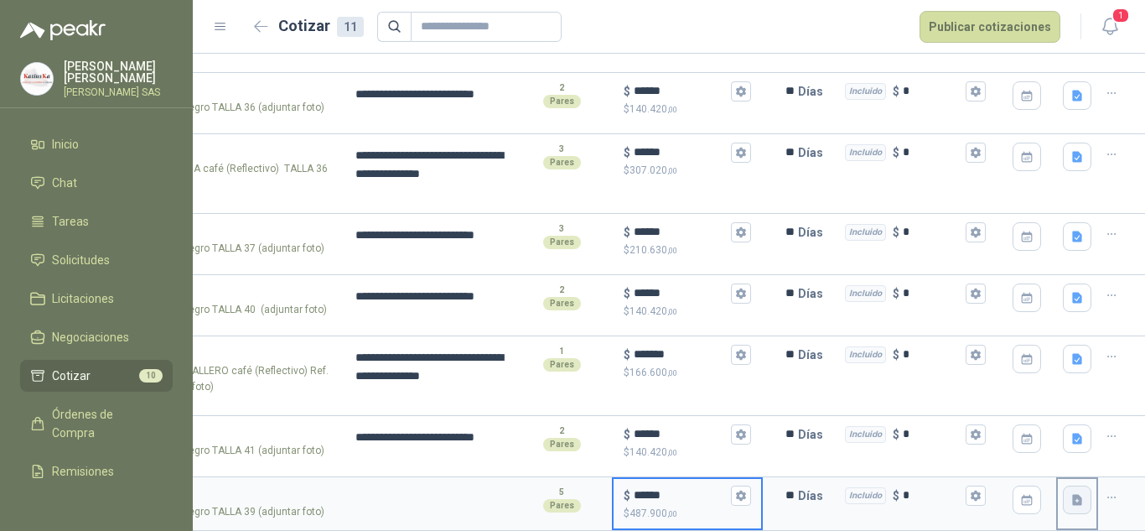
click at [1072, 494] on icon "button" at bounding box center [1077, 499] width 10 height 11
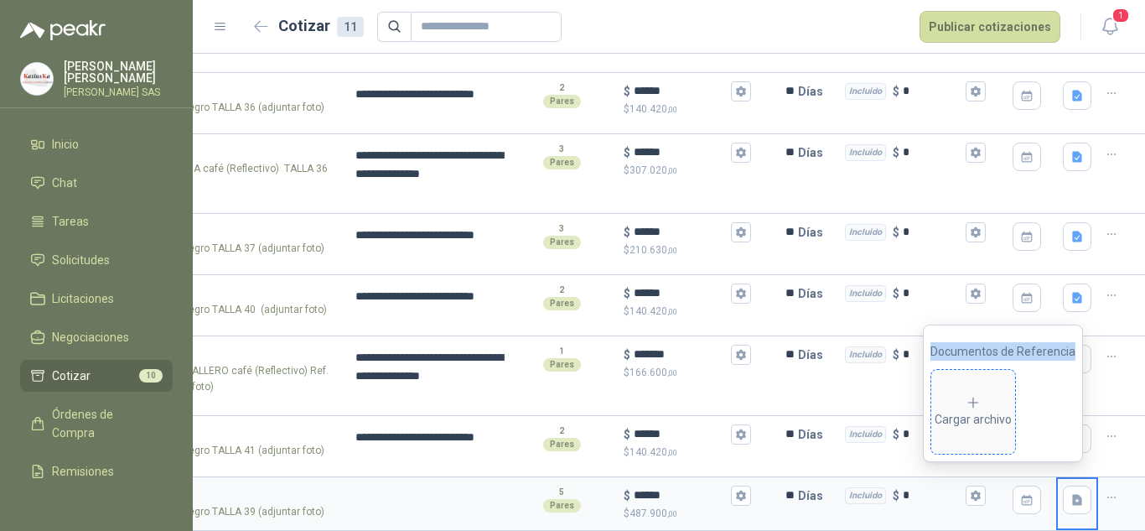
click at [981, 407] on icon at bounding box center [973, 402] width 15 height 15
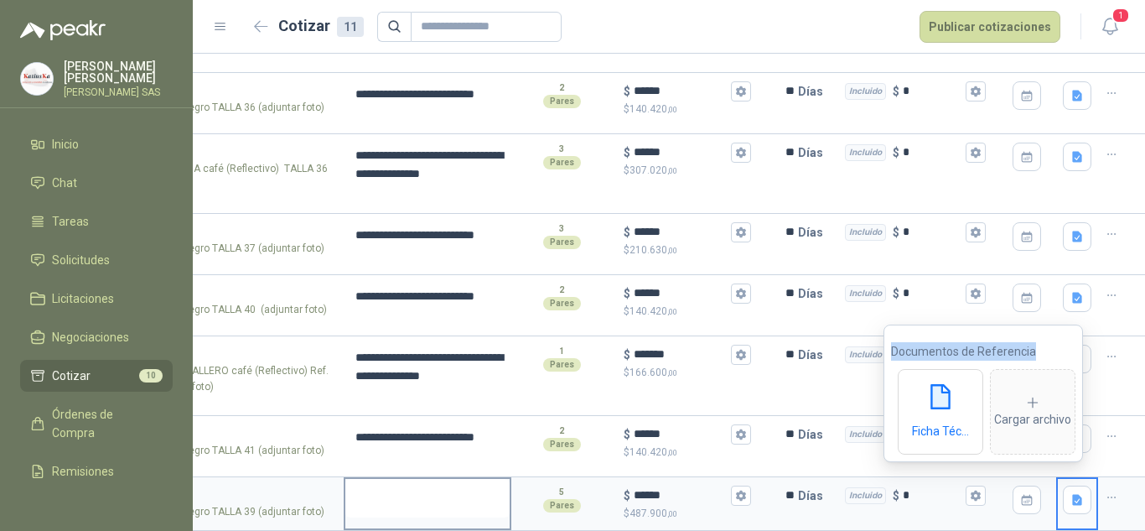
click at [386, 487] on textarea at bounding box center [427, 498] width 164 height 39
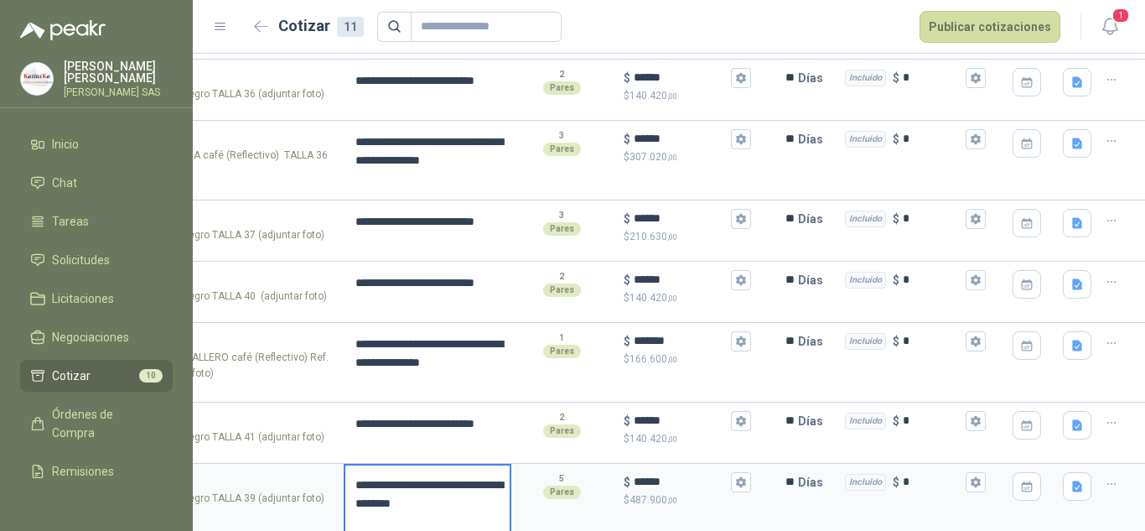
click at [393, 505] on textarea "**********" at bounding box center [427, 502] width 164 height 75
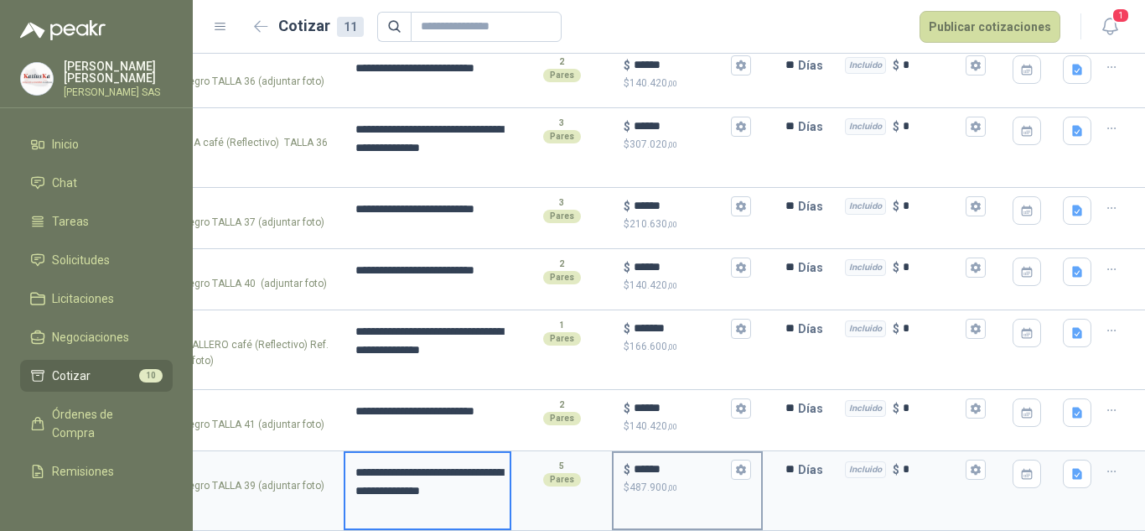
click at [660, 508] on div "$ ****** $ 487.900 ,00" at bounding box center [687, 491] width 151 height 80
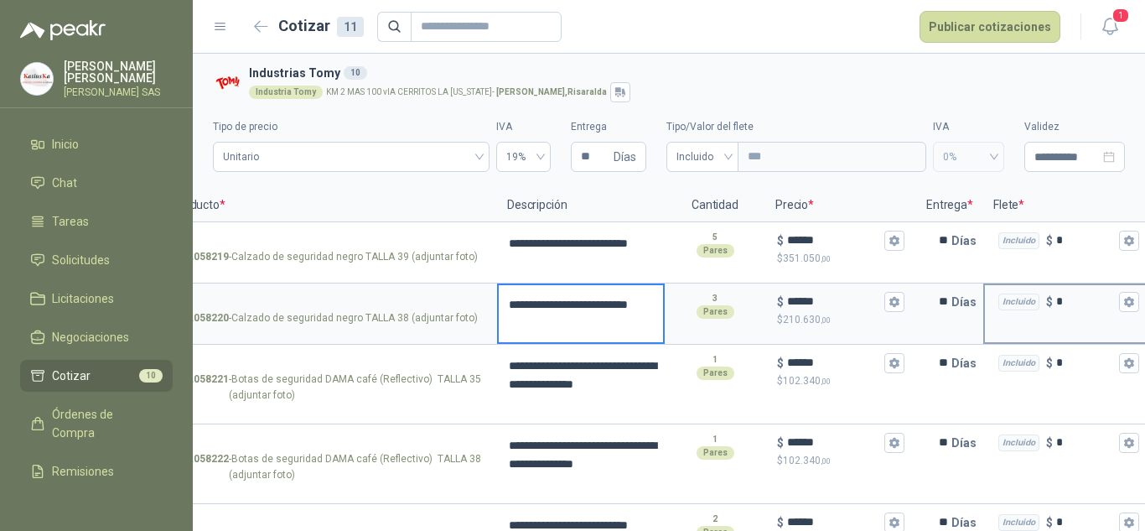
scroll to position [0, 231]
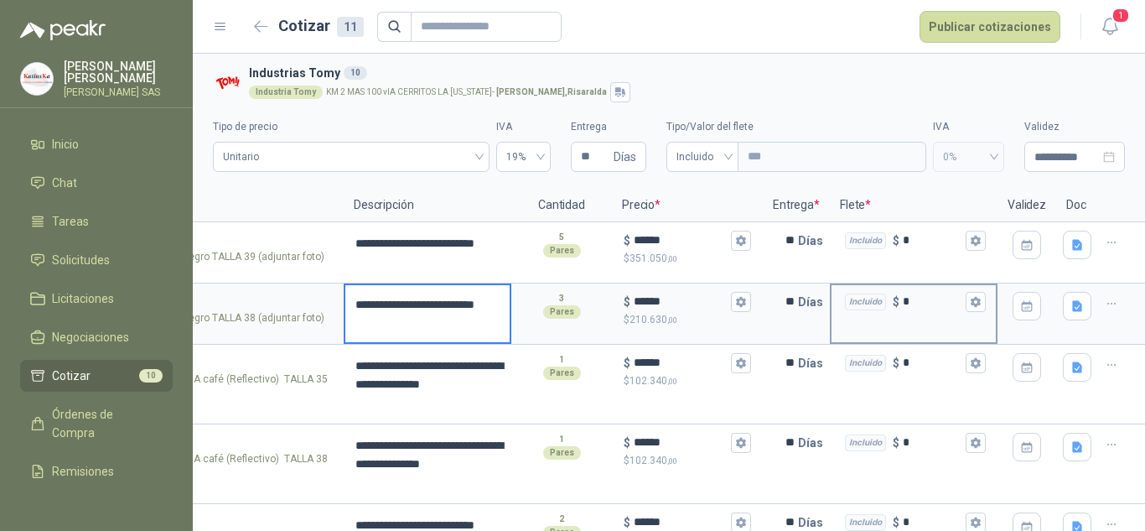
drag, startPoint x: 582, startPoint y: 337, endPoint x: 948, endPoint y: 331, distance: 366.3
click at [1105, 303] on button "button" at bounding box center [1111, 303] width 27 height 27
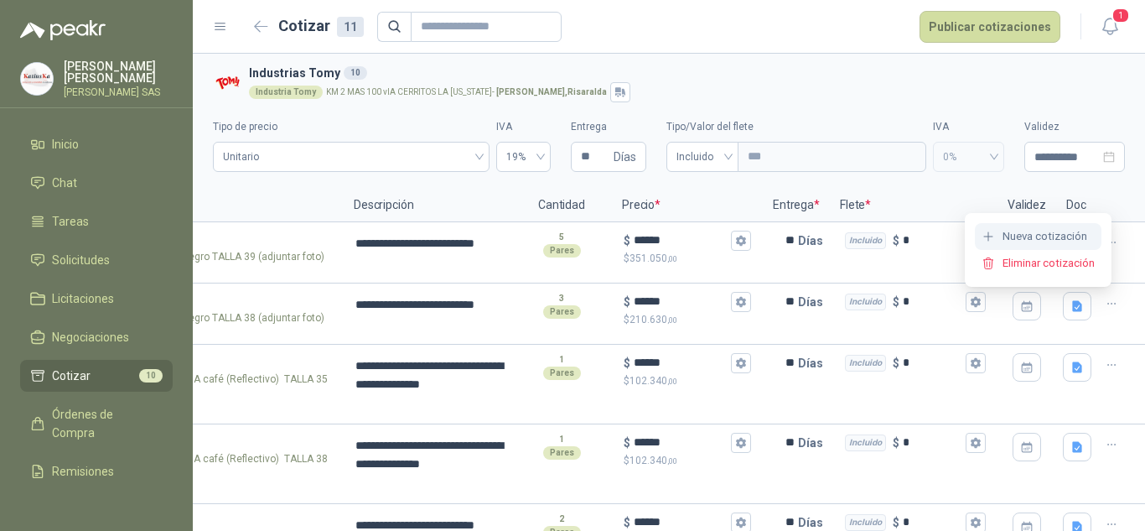
click at [1088, 239] on button "Nueva cotización" at bounding box center [1038, 236] width 127 height 27
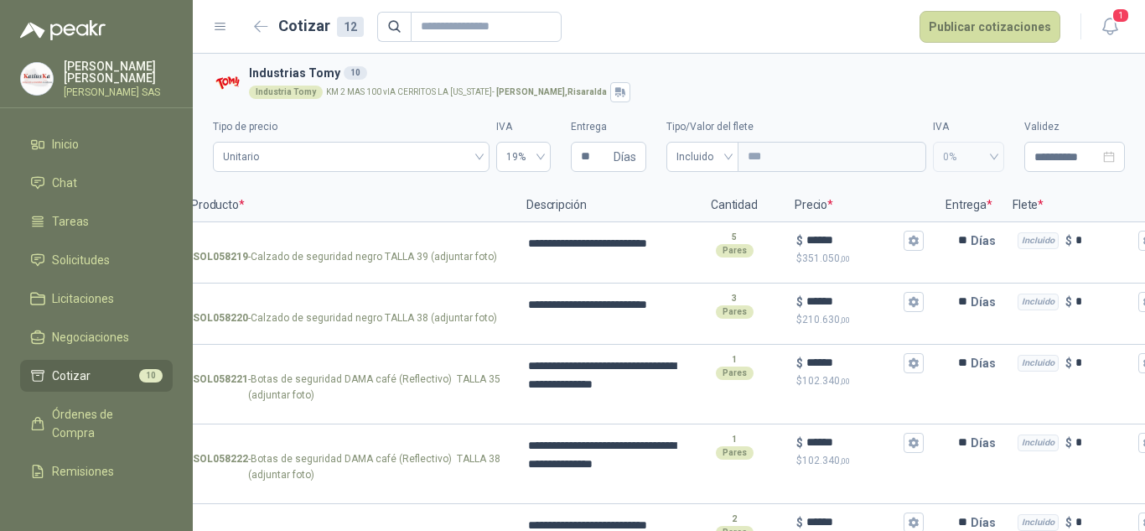
scroll to position [524, 0]
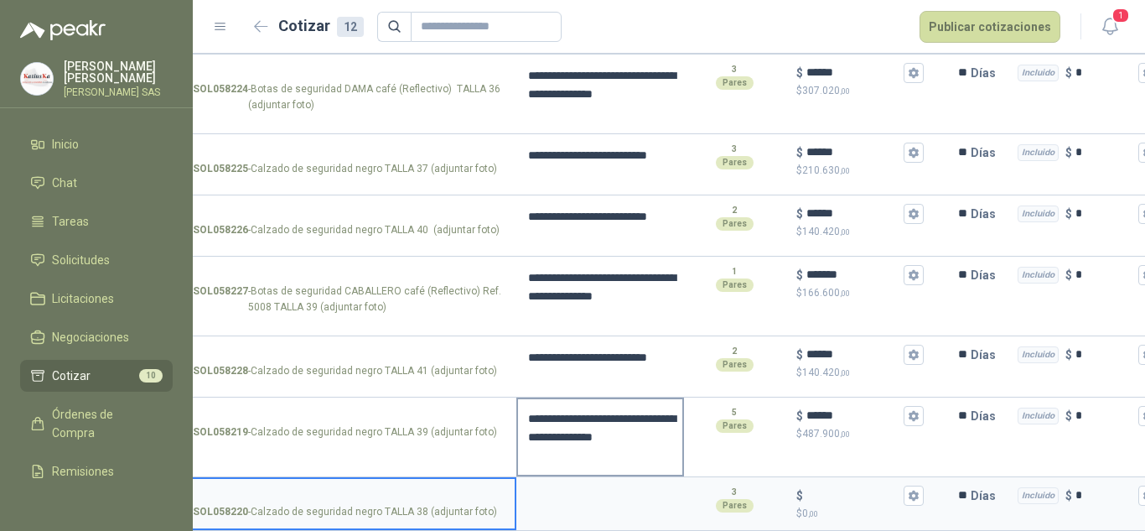
click at [629, 428] on textarea "**********" at bounding box center [600, 436] width 164 height 75
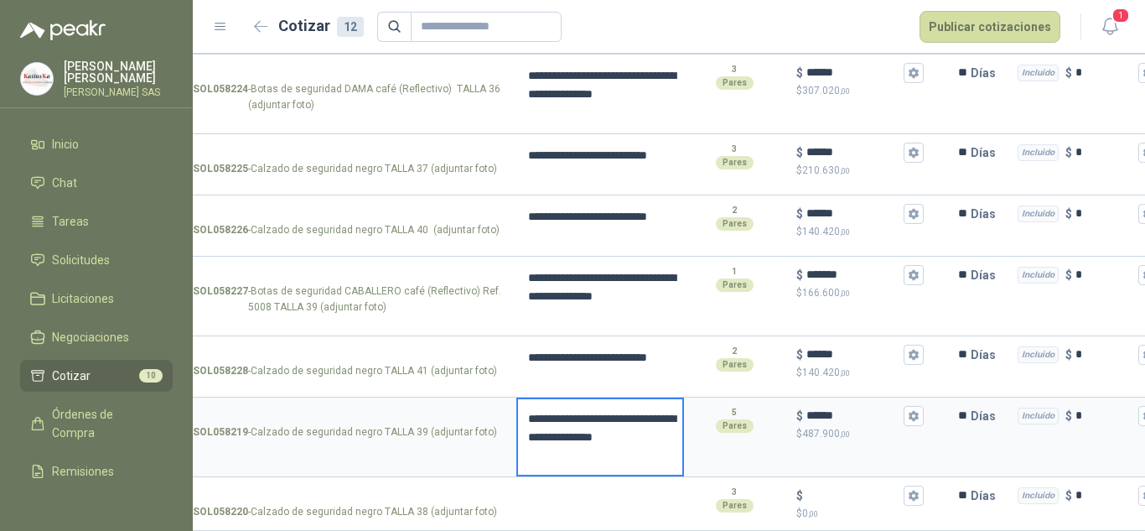
drag, startPoint x: 650, startPoint y: 437, endPoint x: 520, endPoint y: 398, distance: 134.7
click at [521, 399] on textarea "**********" at bounding box center [600, 436] width 164 height 75
click at [613, 497] on textarea at bounding box center [600, 498] width 164 height 39
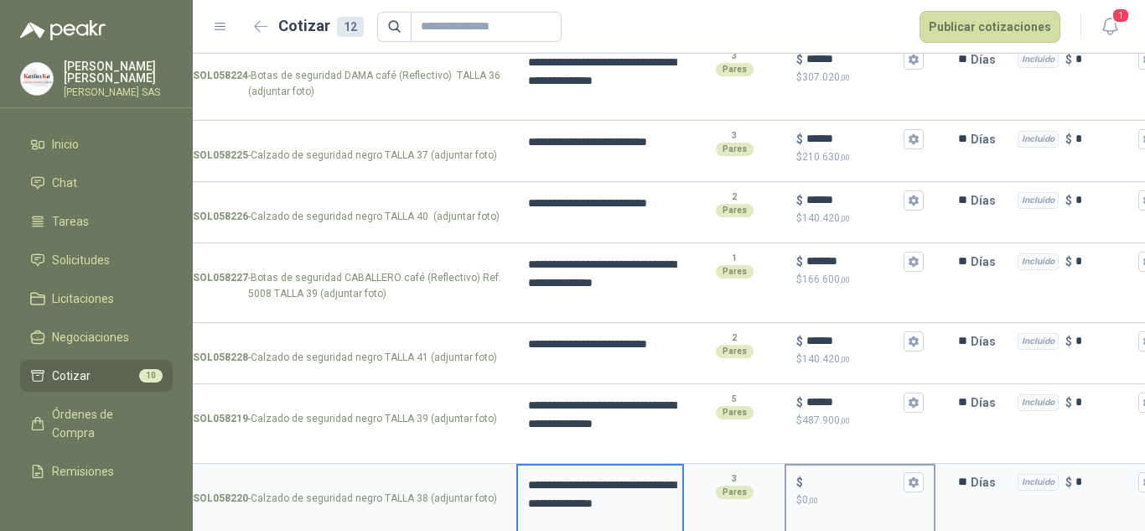
click at [841, 484] on input "$ $ 0 ,00" at bounding box center [853, 481] width 94 height 13
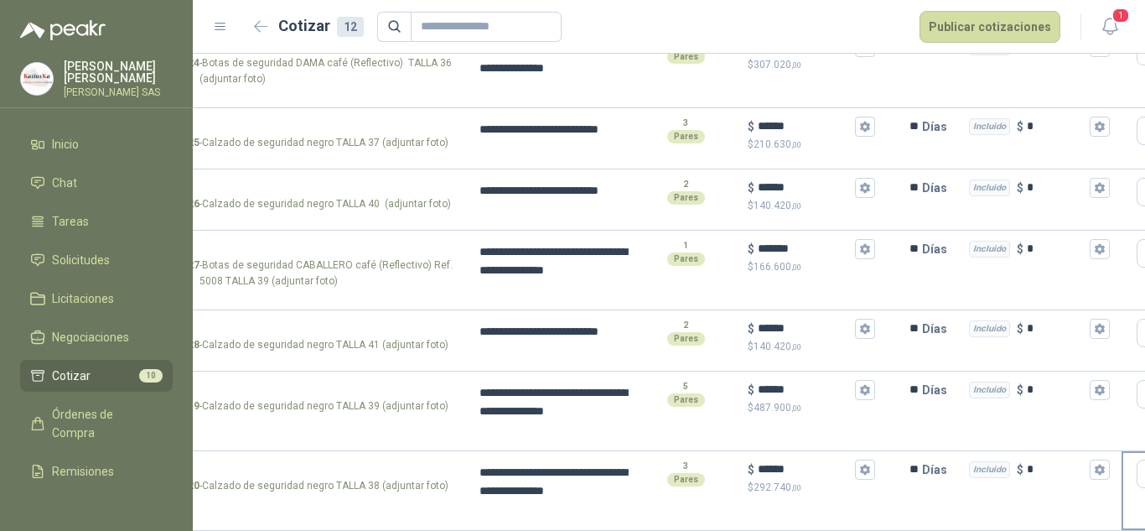
scroll to position [0, 231]
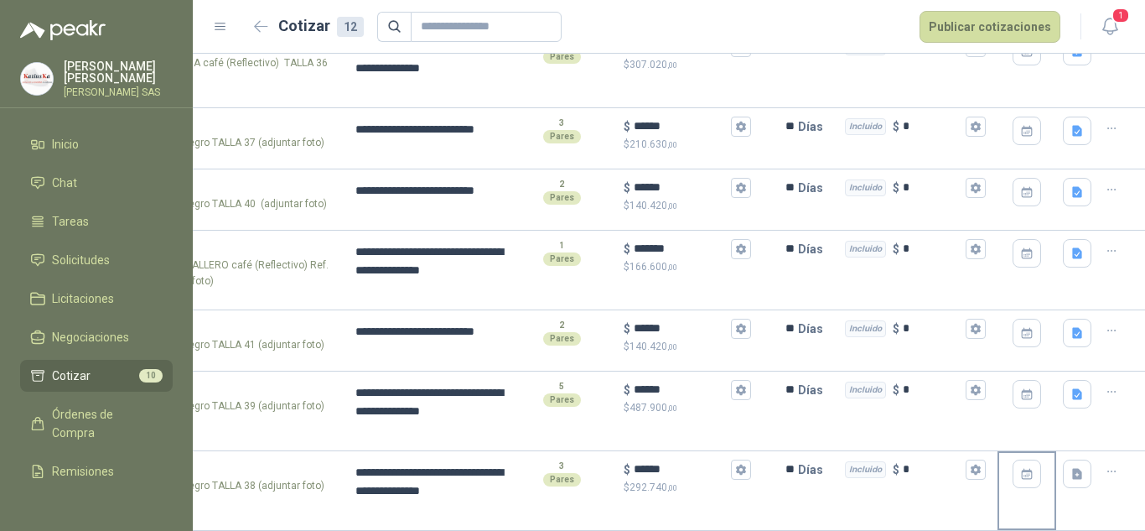
drag, startPoint x: 865, startPoint y: 480, endPoint x: 1025, endPoint y: 480, distance: 160.1
click at [1070, 467] on icon "button" at bounding box center [1077, 474] width 14 height 14
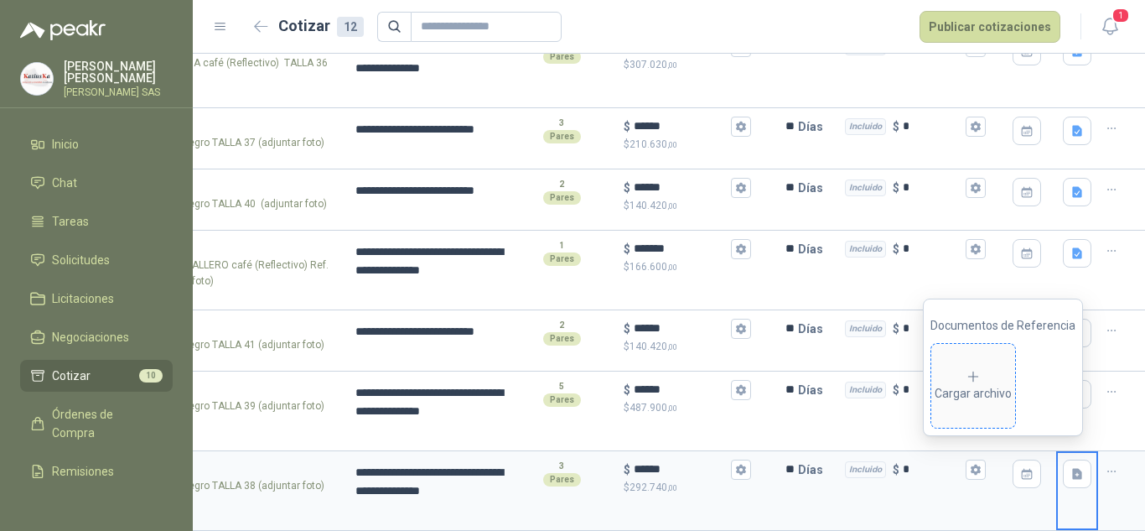
click at [1000, 393] on div "Cargar archivo" at bounding box center [973, 386] width 77 height 34
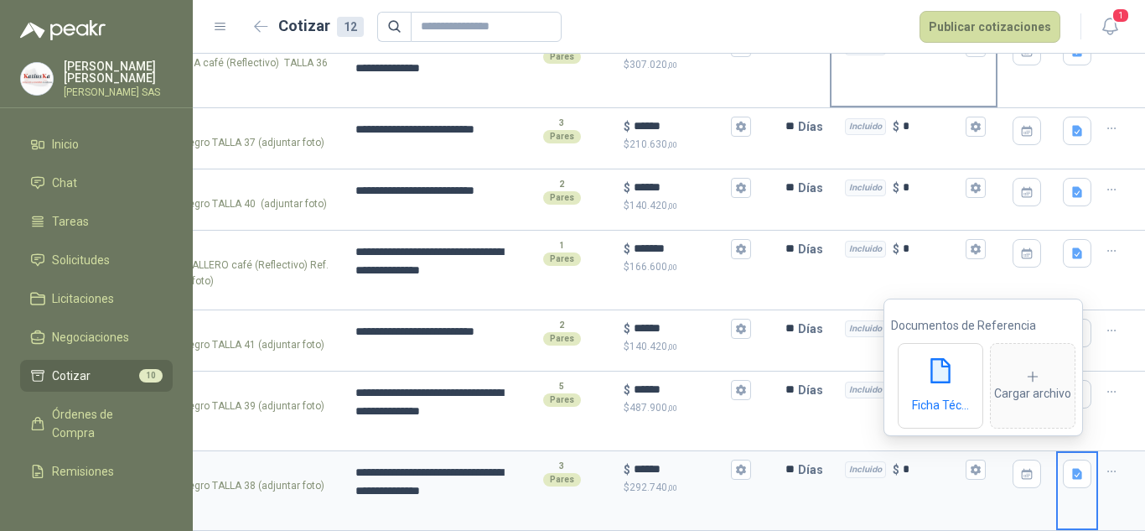
click at [832, 61] on div "Incluido $ *" at bounding box center [914, 68] width 168 height 80
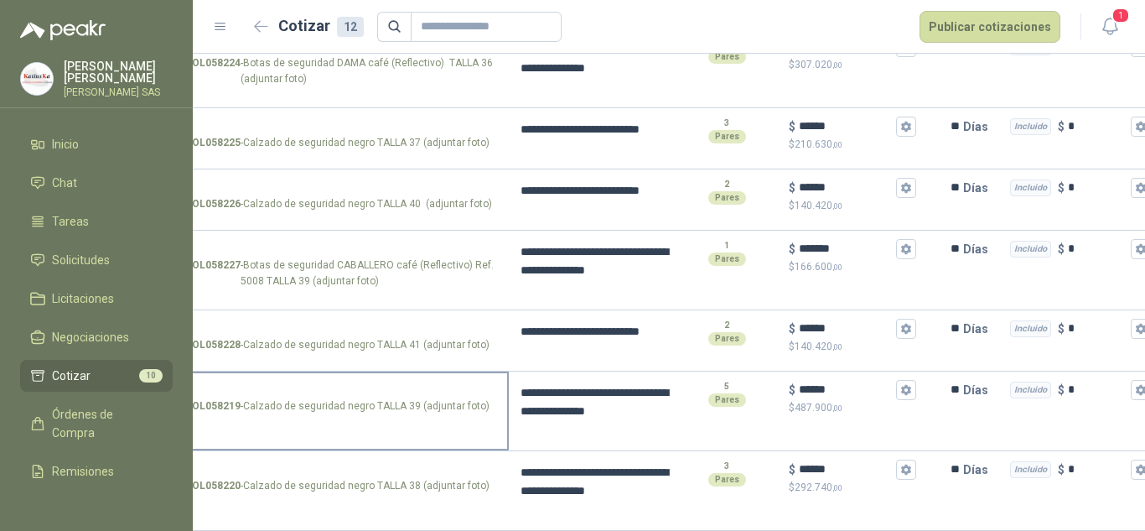
scroll to position [0, 0]
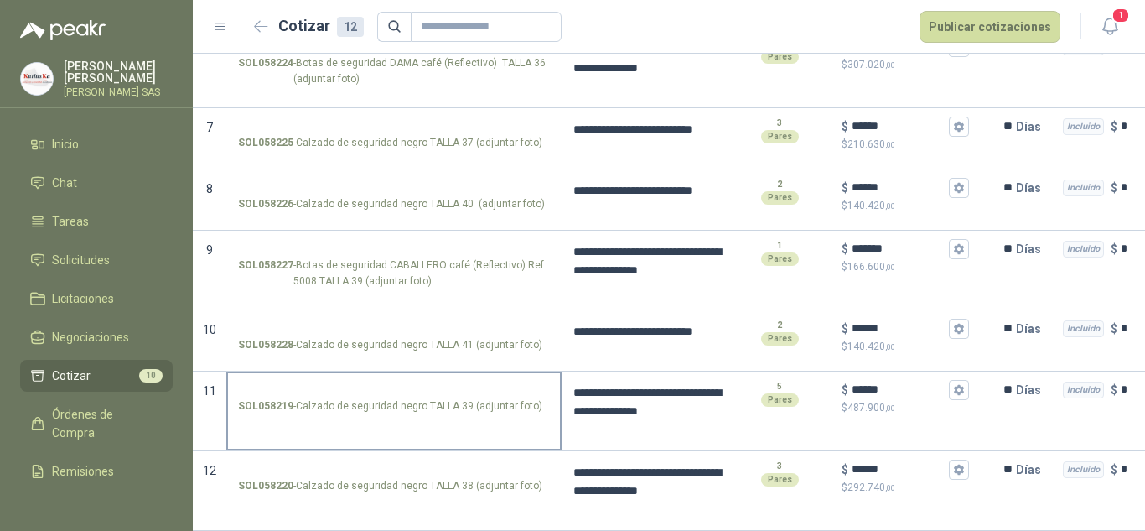
drag, startPoint x: 761, startPoint y: 352, endPoint x: 456, endPoint y: 360, distance: 305.2
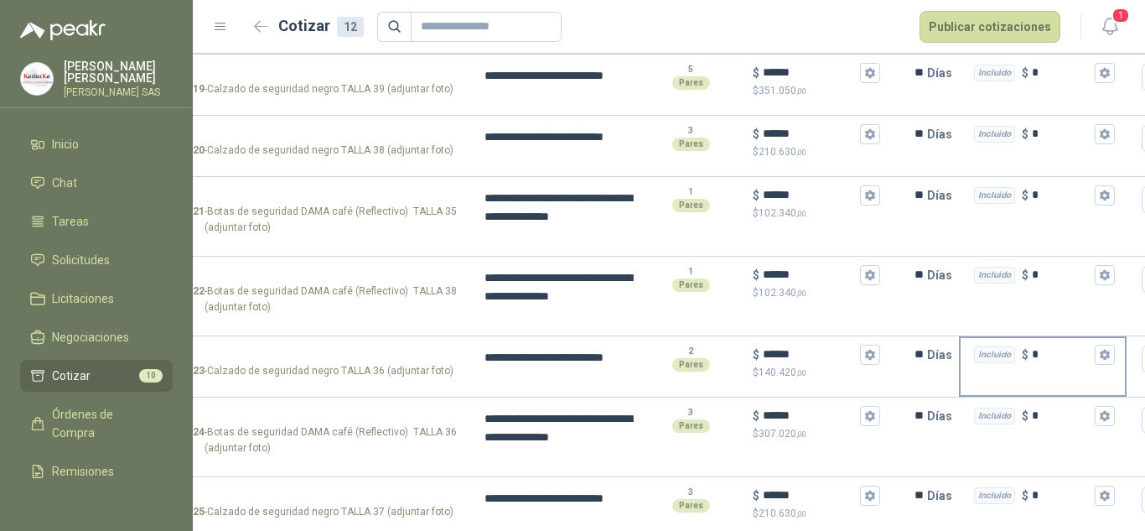
scroll to position [0, 231]
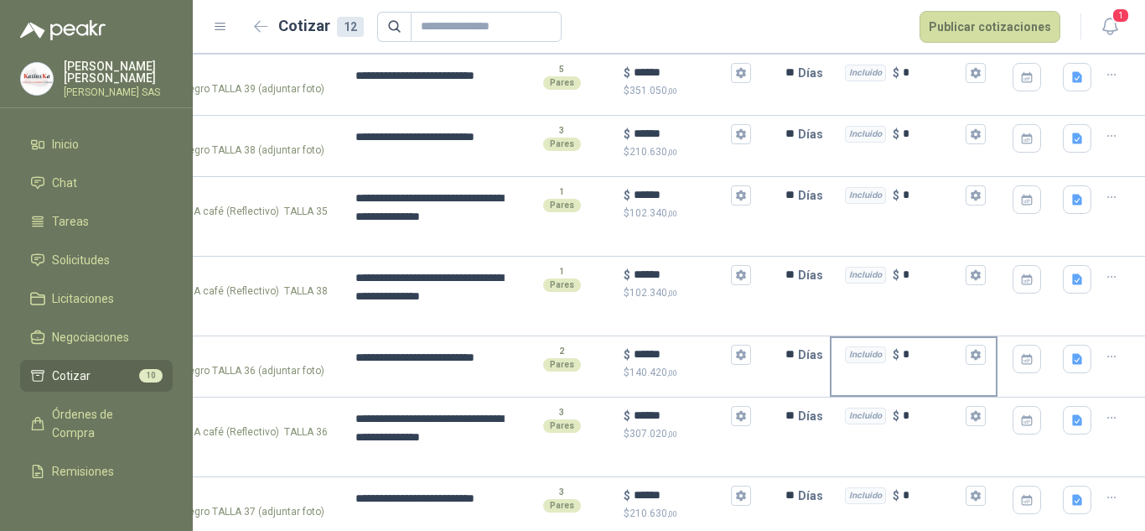
drag, startPoint x: 368, startPoint y: 383, endPoint x: 860, endPoint y: 377, distance: 492.0
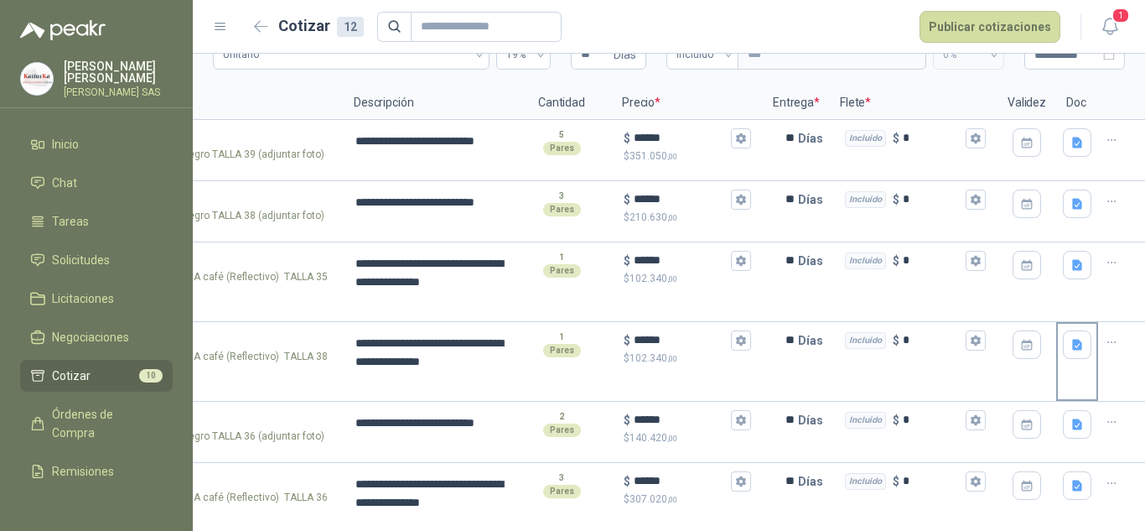
scroll to position [84, 0]
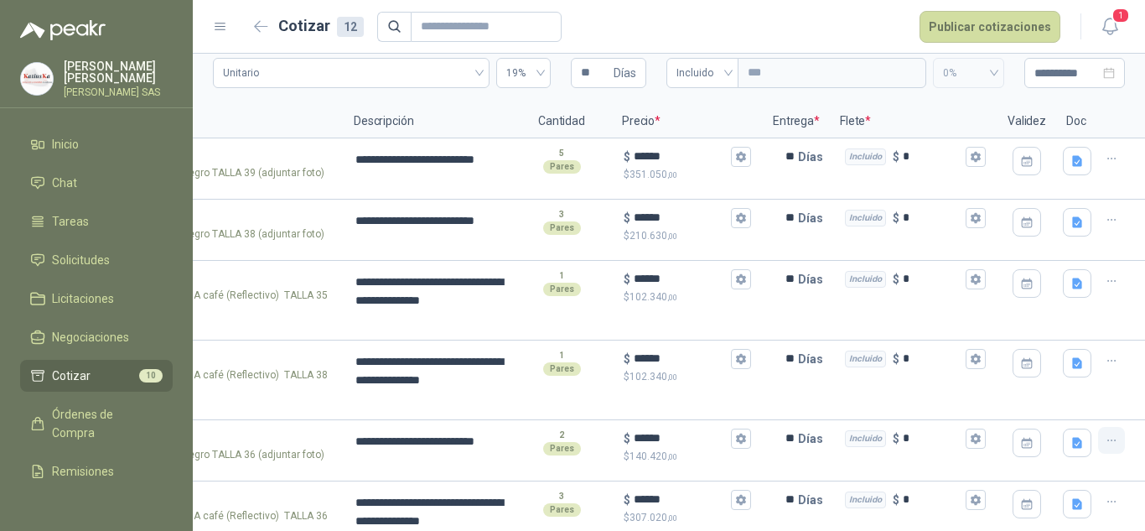
click at [1105, 438] on icon "button" at bounding box center [1112, 440] width 14 height 14
click at [1084, 371] on button "Nueva cotización" at bounding box center [1038, 373] width 127 height 27
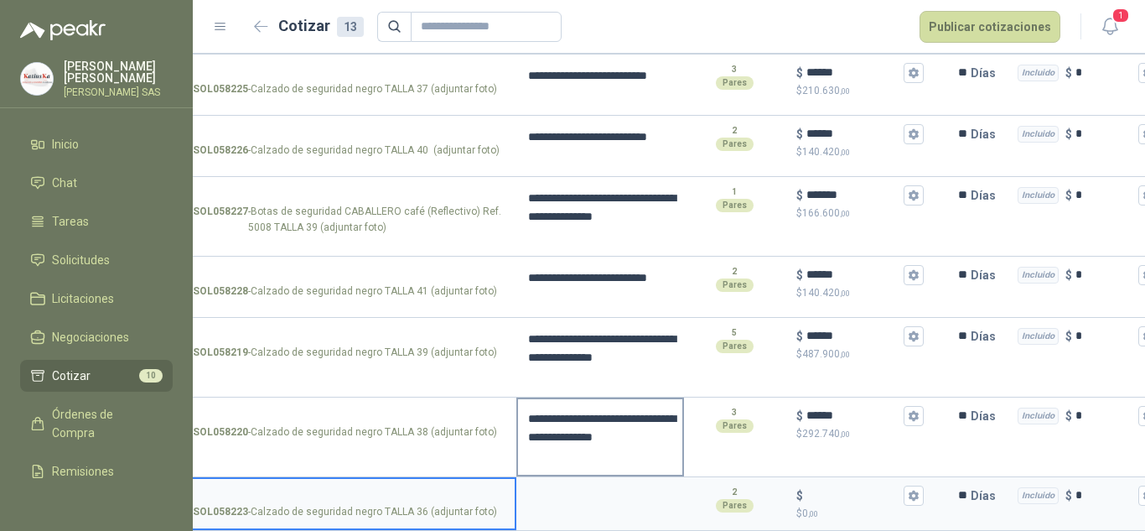
click at [599, 445] on textarea "**********" at bounding box center [600, 436] width 164 height 75
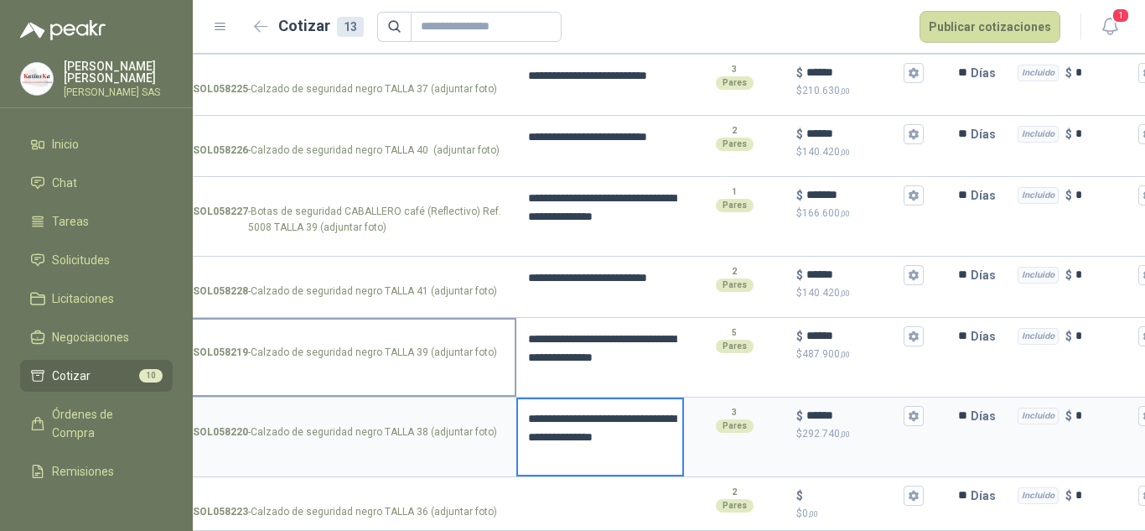
drag, startPoint x: 661, startPoint y: 448, endPoint x: 508, endPoint y: 382, distance: 167.1
click at [508, 382] on div "**********" at bounding box center [669, 65] width 952 height 932
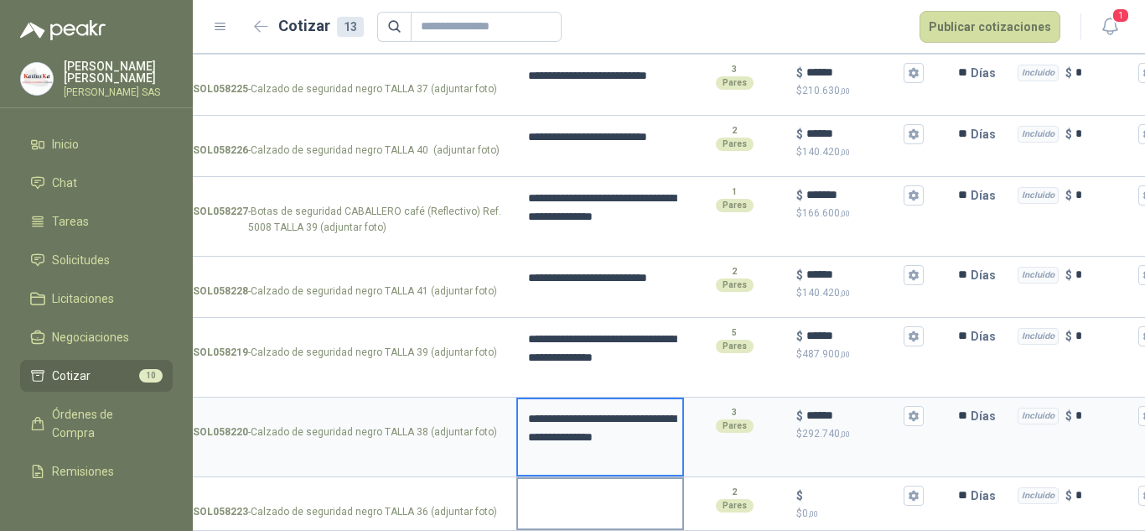
click at [619, 488] on textarea at bounding box center [600, 498] width 164 height 39
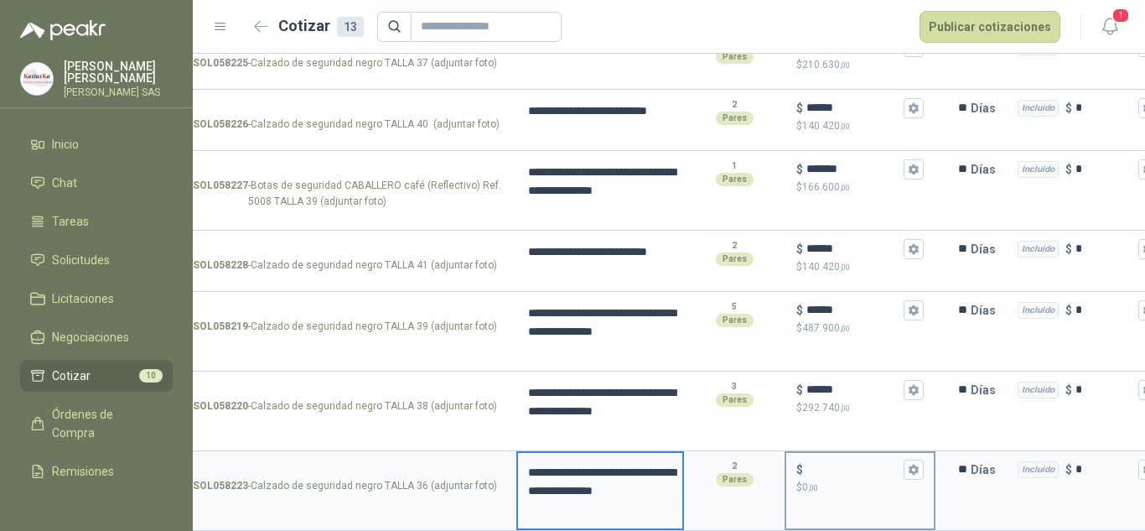
scroll to position [629, 0]
click at [816, 463] on input "$ $ 0 ,00" at bounding box center [853, 469] width 94 height 13
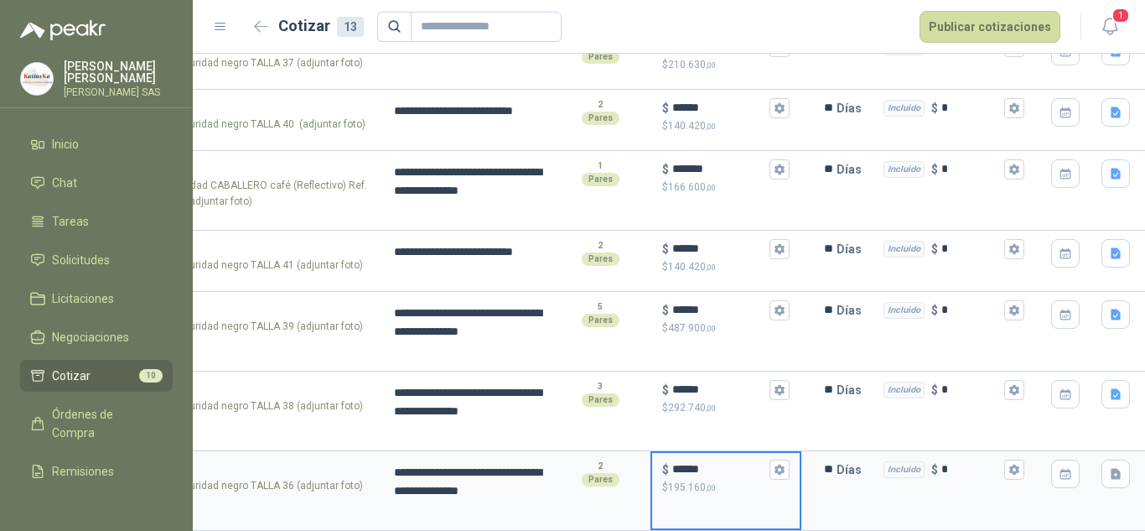
scroll to position [0, 231]
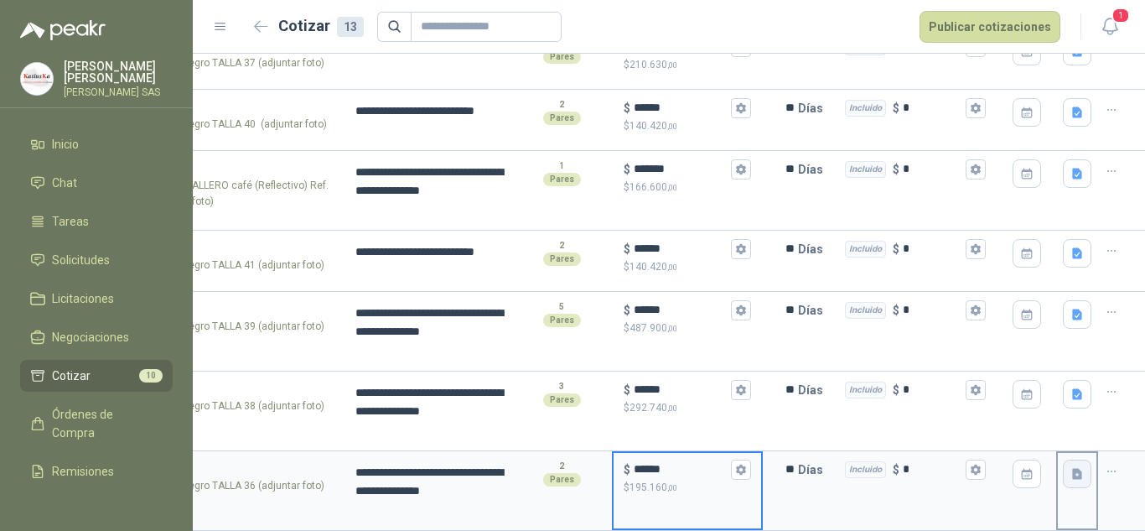
click at [1070, 467] on icon "button" at bounding box center [1077, 474] width 14 height 14
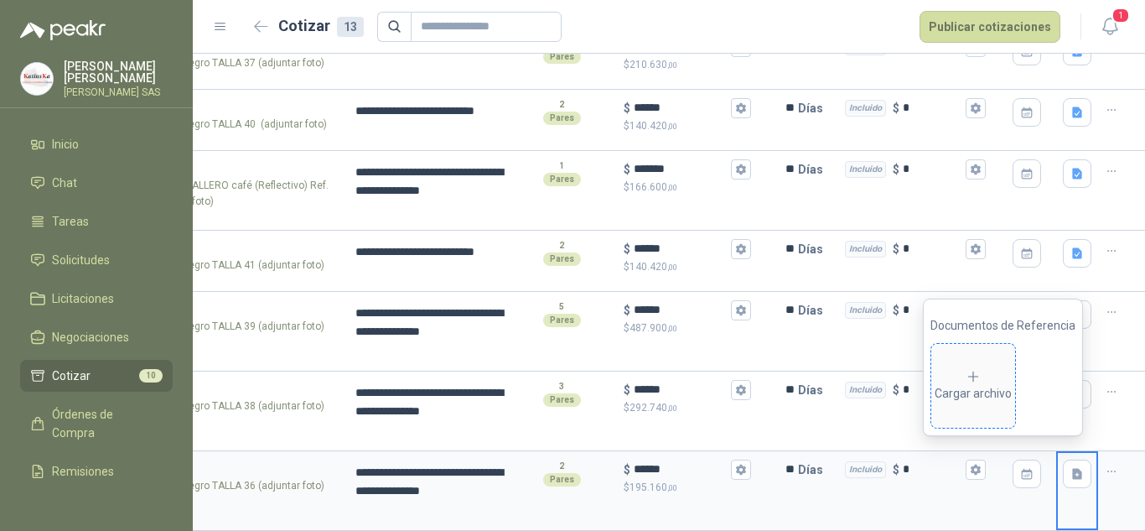
click at [981, 395] on div "Cargar archivo" at bounding box center [973, 386] width 77 height 34
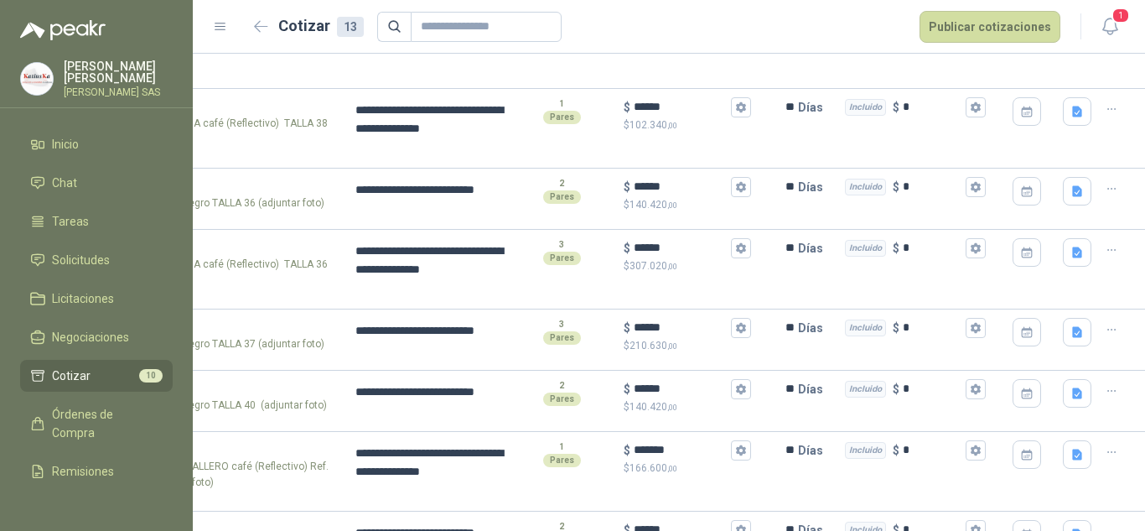
drag, startPoint x: 894, startPoint y: 339, endPoint x: 1144, endPoint y: 315, distance: 250.9
click at [1098, 319] on button "button" at bounding box center [1111, 329] width 27 height 27
click at [1073, 259] on button "Nueva cotización" at bounding box center [1038, 262] width 127 height 27
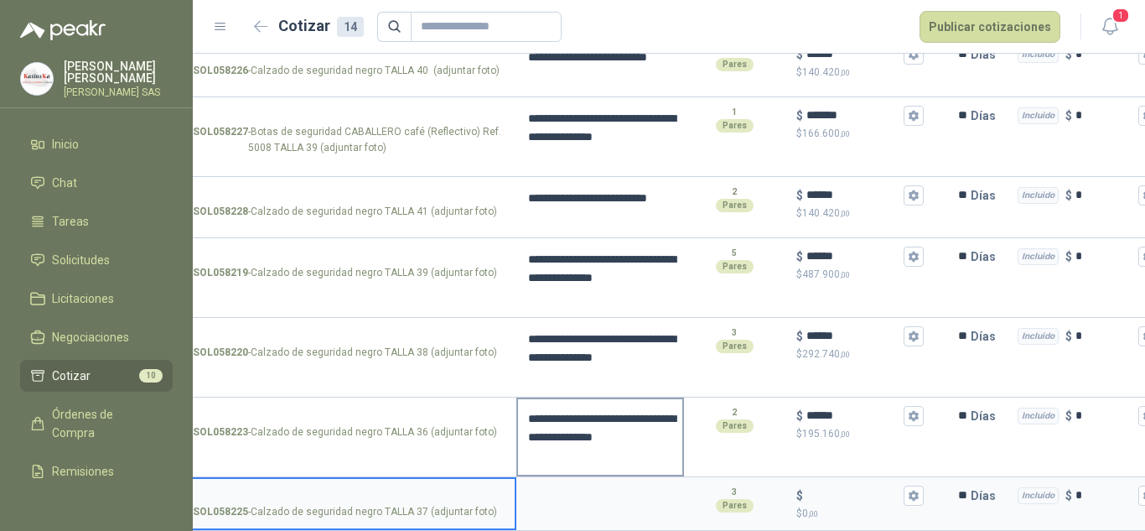
click at [597, 441] on textarea "**********" at bounding box center [600, 436] width 164 height 75
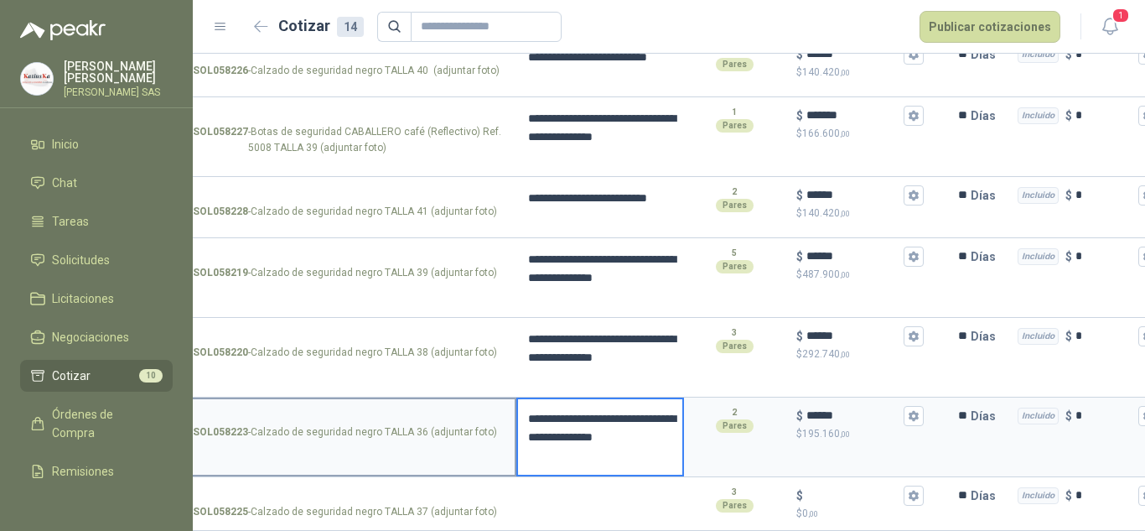
drag, startPoint x: 676, startPoint y: 443, endPoint x: 510, endPoint y: 396, distance: 172.2
click at [510, 397] on section "**********" at bounding box center [624, 437] width 952 height 80
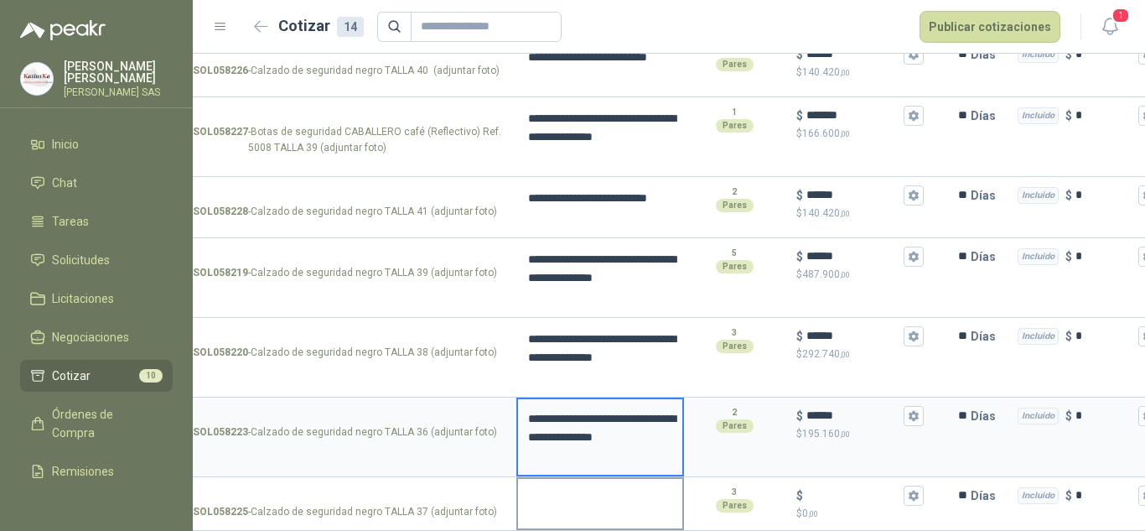
click at [573, 490] on textarea at bounding box center [600, 498] width 164 height 39
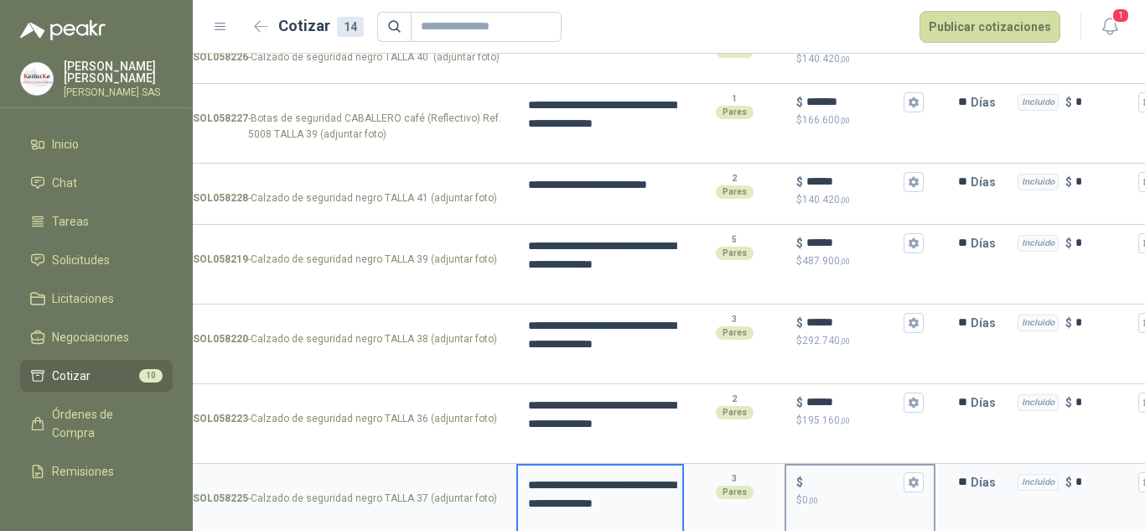
click at [822, 474] on div "$" at bounding box center [859, 482] width 127 height 20
click at [822, 475] on input "$ $ 0 ,00" at bounding box center [853, 481] width 94 height 13
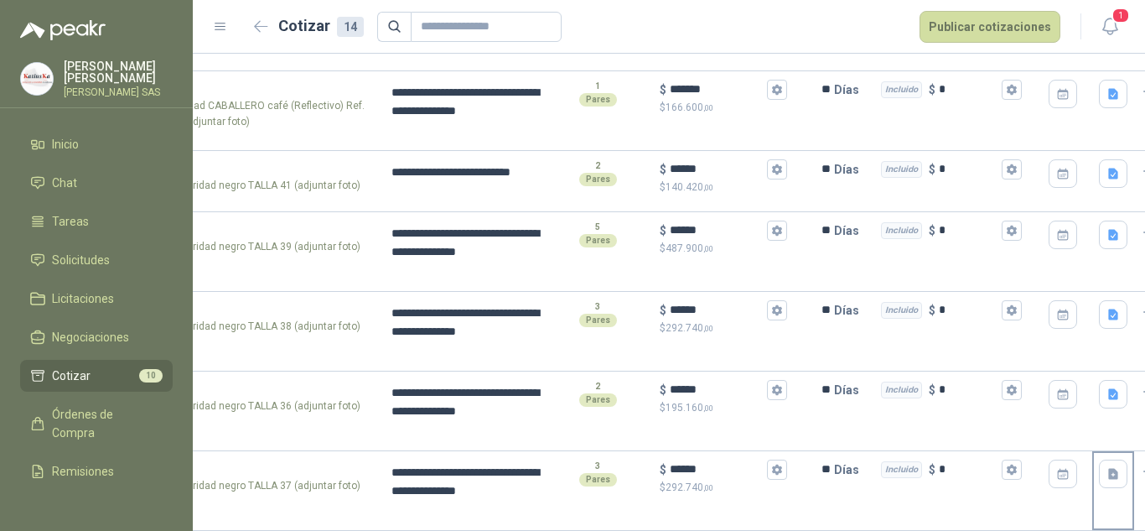
scroll to position [0, 231]
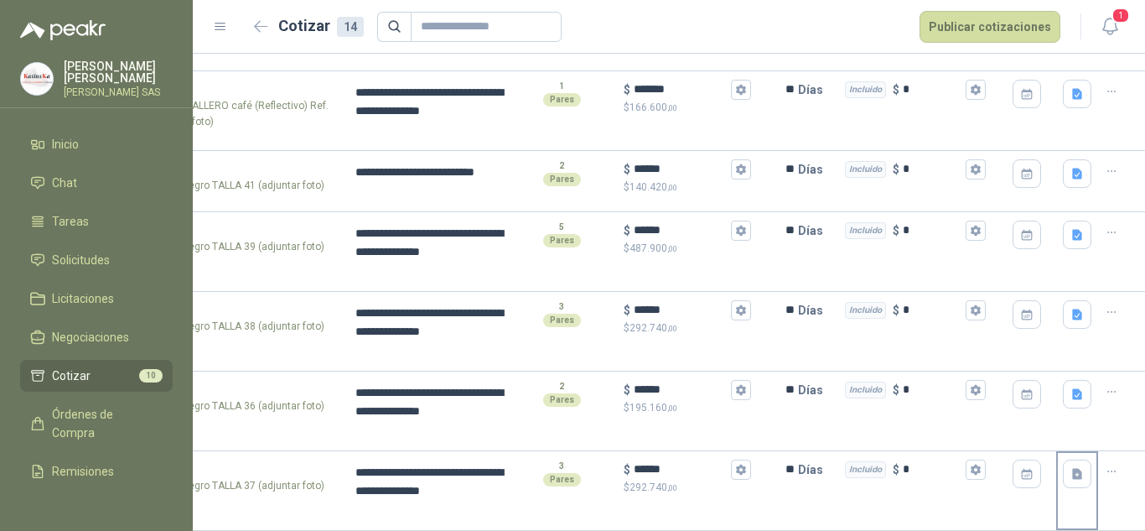
drag, startPoint x: 886, startPoint y: 484, endPoint x: 1064, endPoint y: 481, distance: 177.7
click at [1072, 468] on icon "button" at bounding box center [1077, 473] width 10 height 11
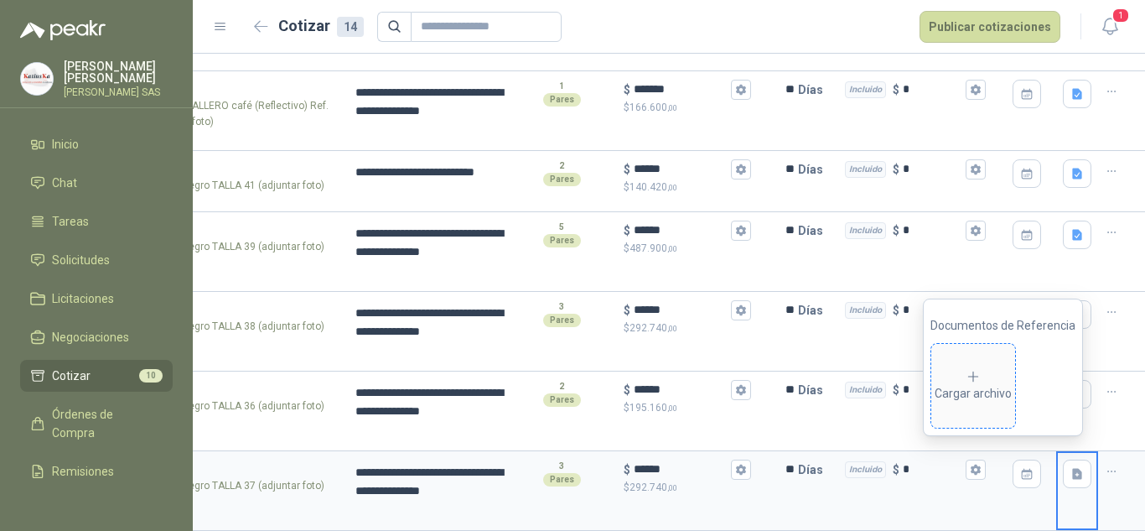
click at [959, 392] on div "Cargar archivo" at bounding box center [973, 386] width 77 height 34
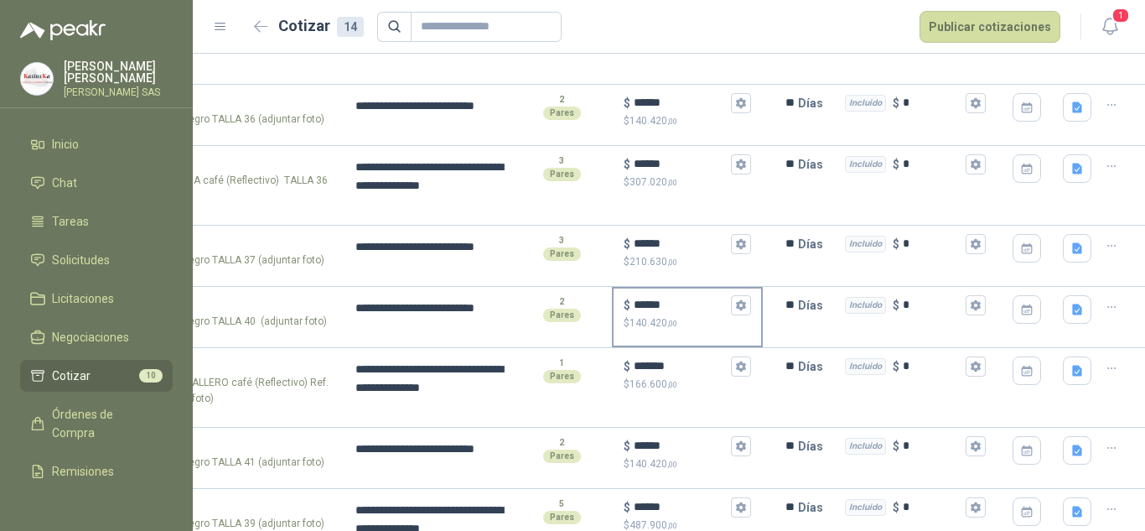
drag, startPoint x: 382, startPoint y: 319, endPoint x: 748, endPoint y: 331, distance: 365.6
click at [1105, 303] on icon "button" at bounding box center [1112, 307] width 14 height 14
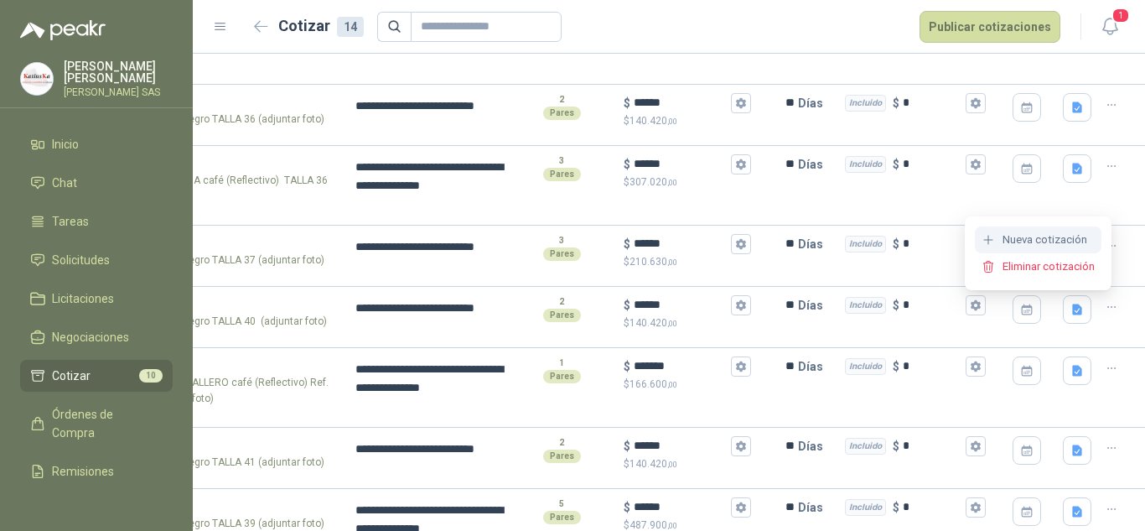
click at [1052, 228] on button "Nueva cotización" at bounding box center [1038, 239] width 127 height 27
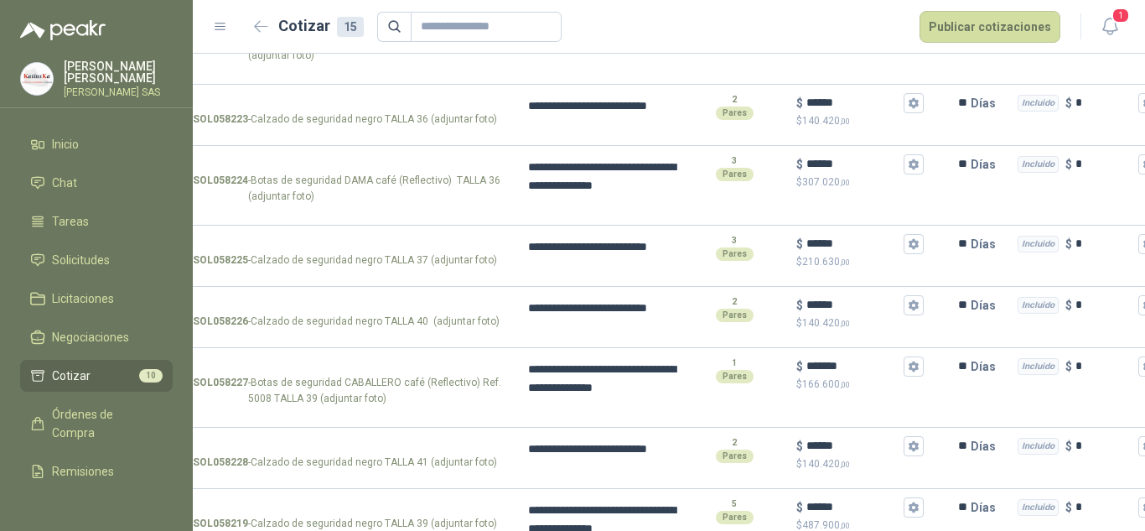
scroll to position [763, 0]
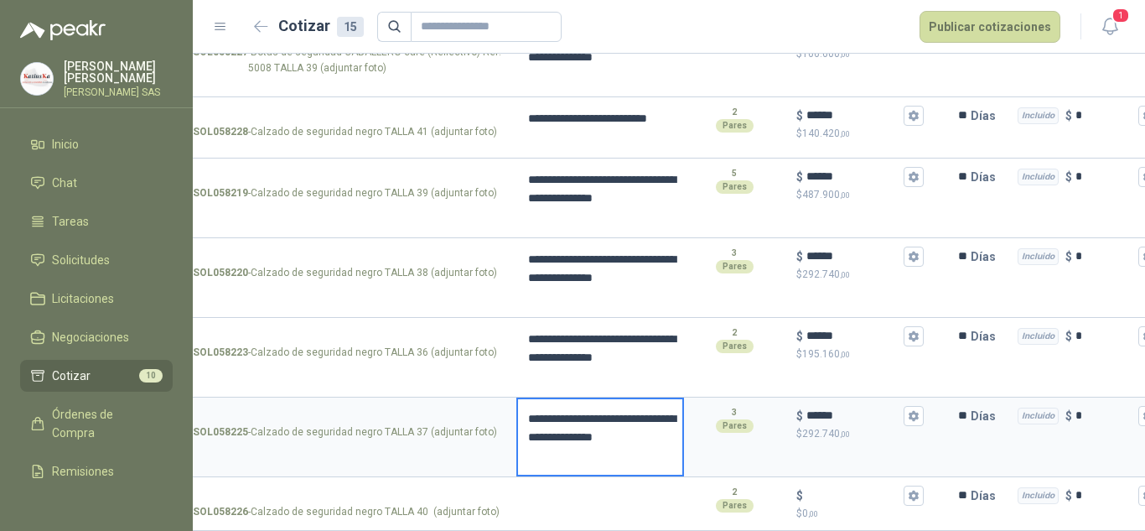
drag, startPoint x: 633, startPoint y: 446, endPoint x: 574, endPoint y: 416, distance: 66.0
click at [574, 416] on textarea "**********" at bounding box center [600, 436] width 164 height 75
drag, startPoint x: 658, startPoint y: 439, endPoint x: 496, endPoint y: 390, distance: 169.1
click at [496, 397] on section "**********" at bounding box center [624, 437] width 952 height 80
click at [571, 488] on textarea at bounding box center [600, 498] width 164 height 39
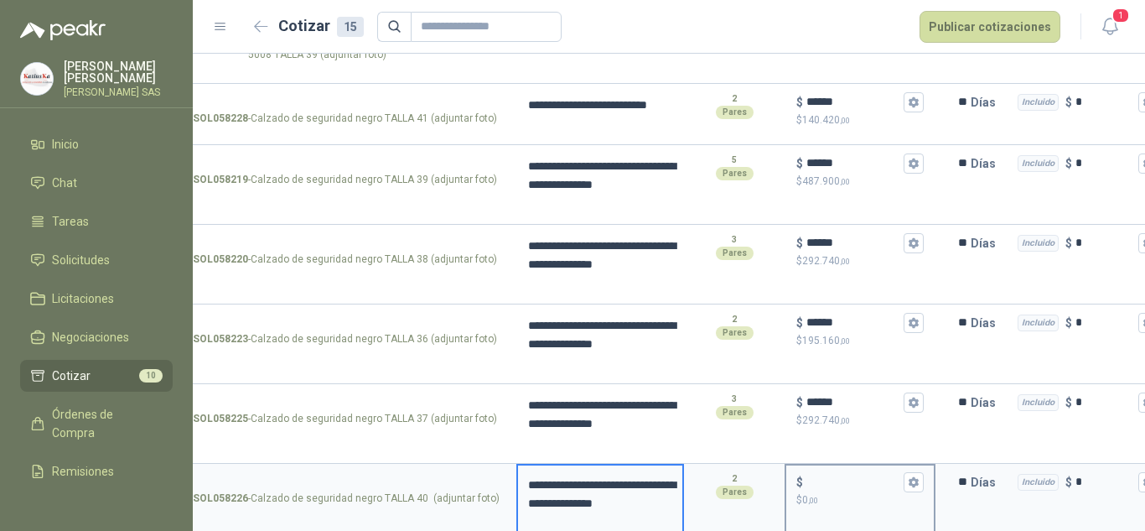
click at [847, 488] on input "$ $ 0 ,00" at bounding box center [853, 481] width 94 height 13
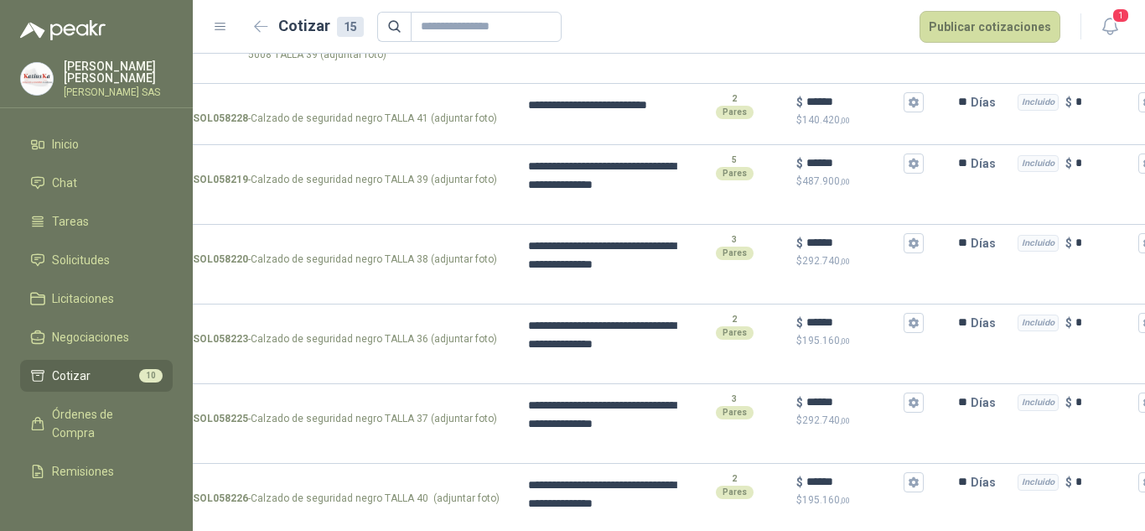
scroll to position [0, 231]
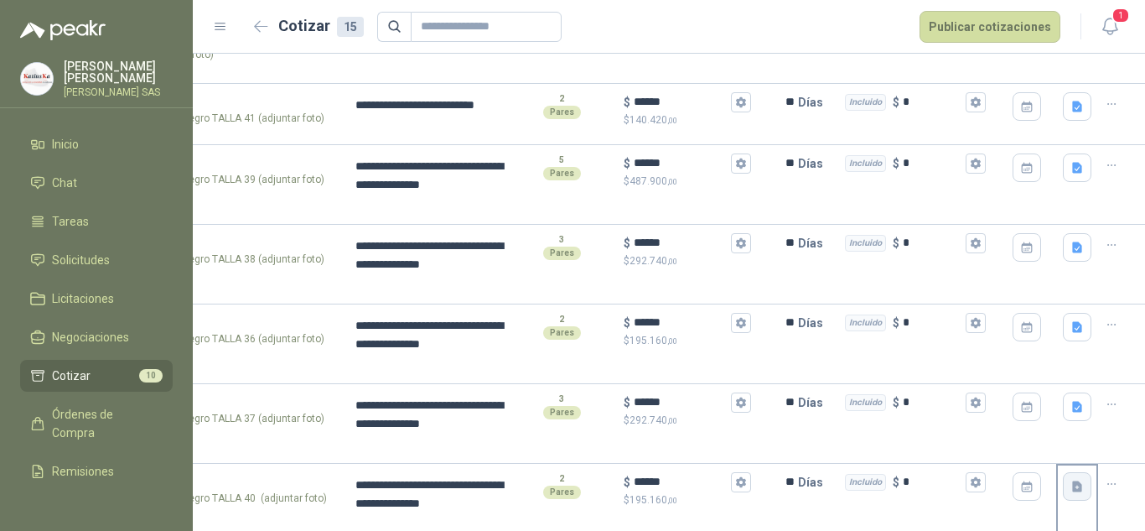
click at [1070, 487] on icon "button" at bounding box center [1077, 486] width 14 height 14
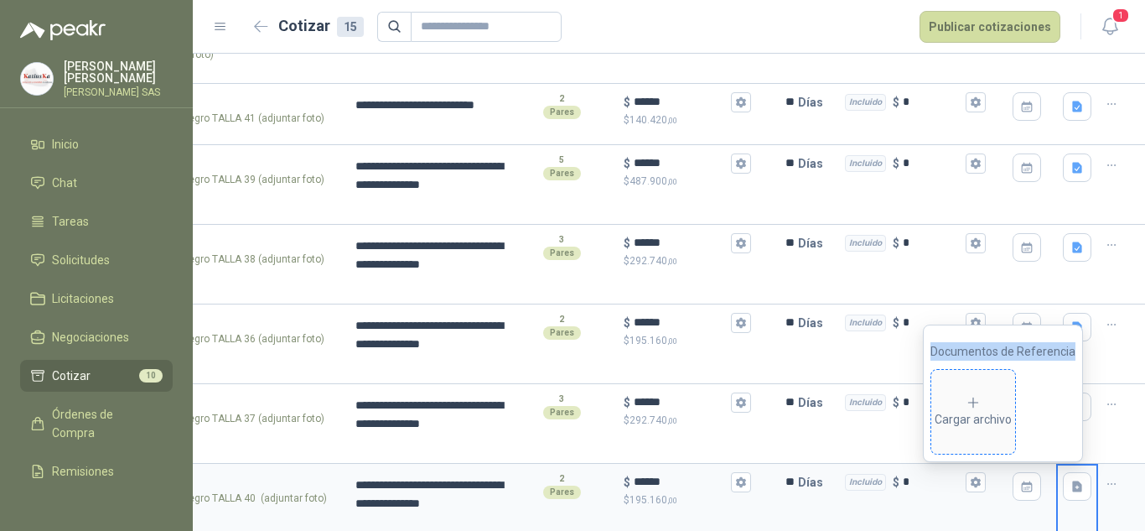
click at [981, 395] on icon at bounding box center [973, 402] width 15 height 15
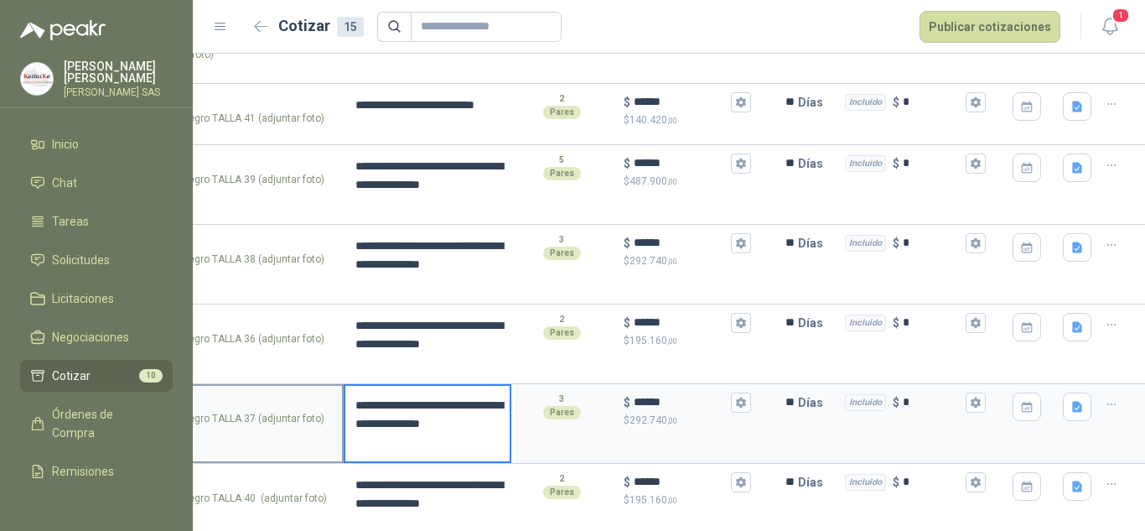
scroll to position [0, 0]
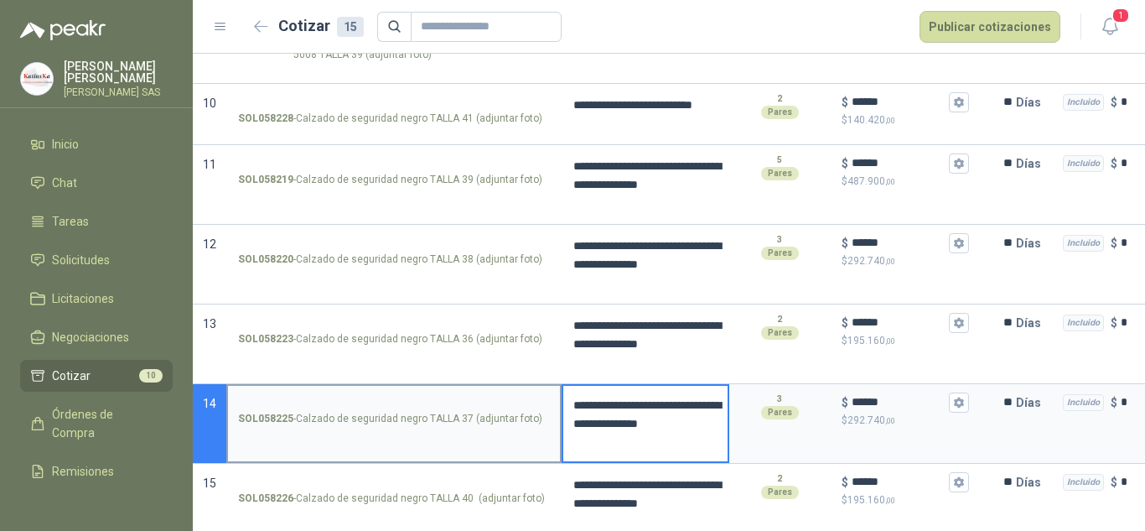
drag, startPoint x: 318, startPoint y: 408, endPoint x: 264, endPoint y: 412, distance: 53.8
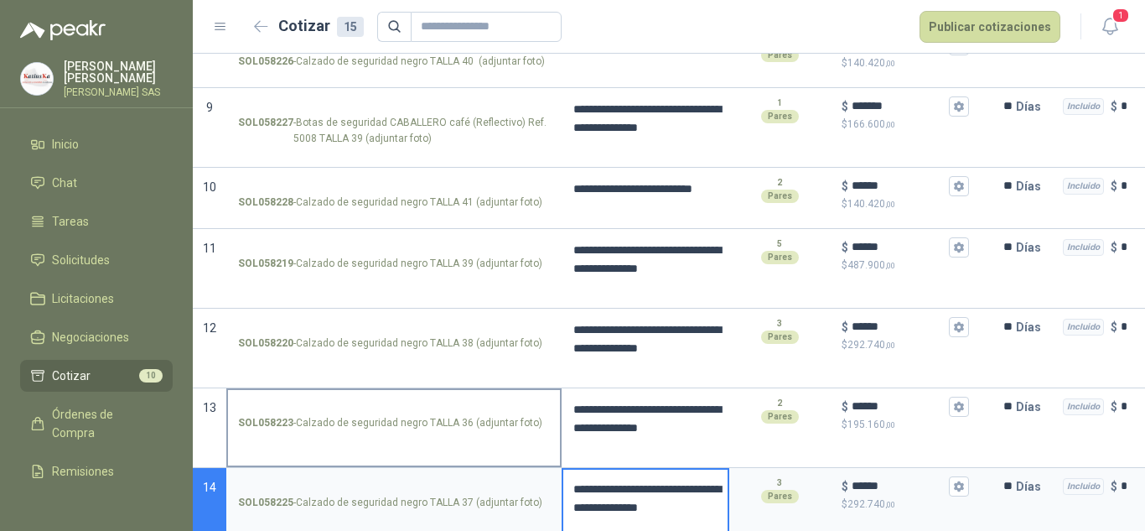
scroll to position [789, 0]
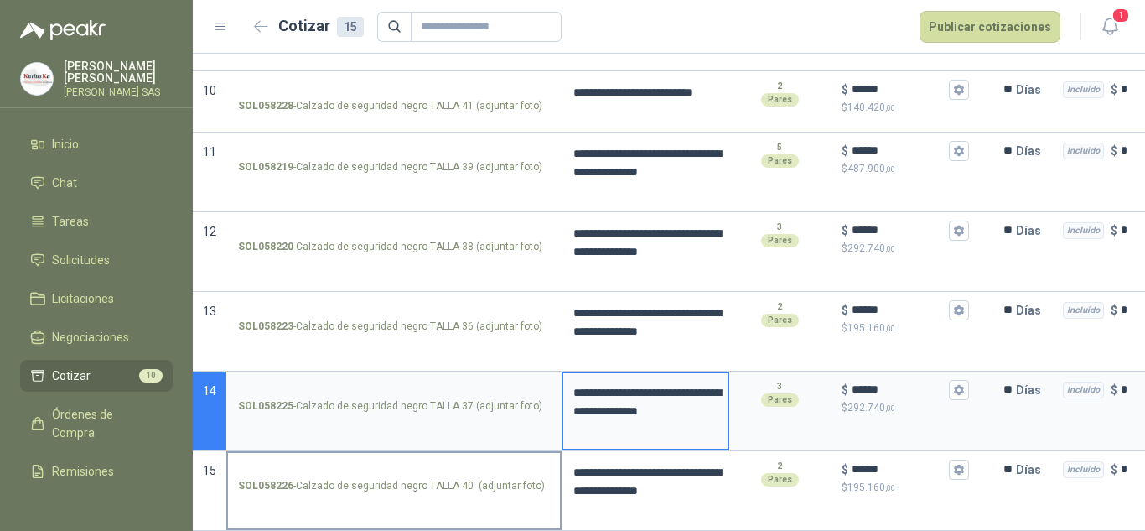
click at [294, 483] on label "SOL058226 - Calzado de seguridad negro TALLA 40 (adjuntar foto)" at bounding box center [394, 477] width 332 height 48
click at [294, 476] on input "SOL058226 - Calzado de seguridad negro TALLA 40 (adjuntar foto)" at bounding box center [394, 469] width 312 height 13
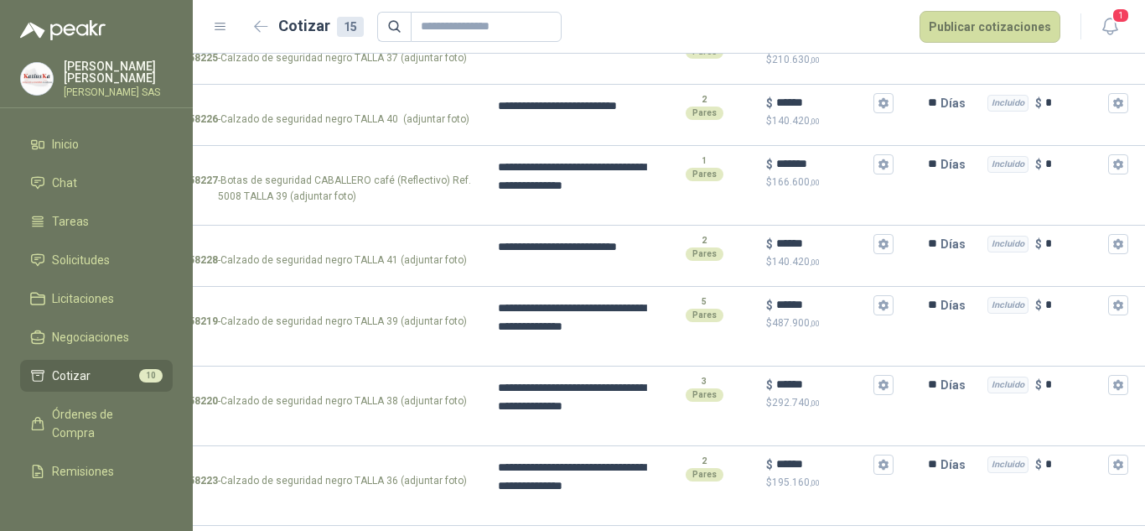
scroll to position [0, 231]
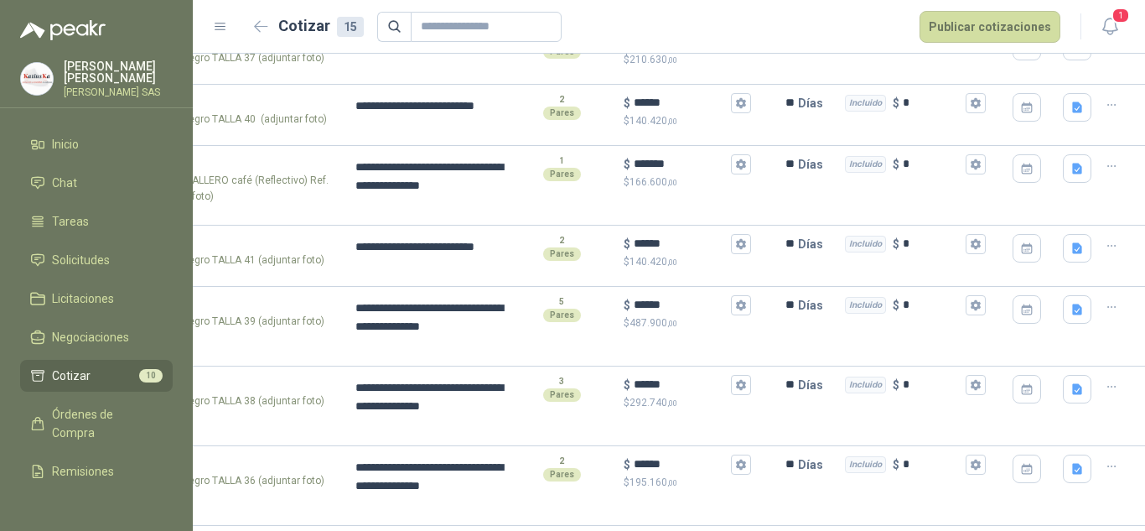
drag, startPoint x: 998, startPoint y: 272, endPoint x: 1144, endPoint y: 271, distance: 145.8
click at [1110, 241] on button "button" at bounding box center [1111, 245] width 27 height 27
click at [1056, 178] on button "Nueva cotización" at bounding box center [1038, 178] width 127 height 27
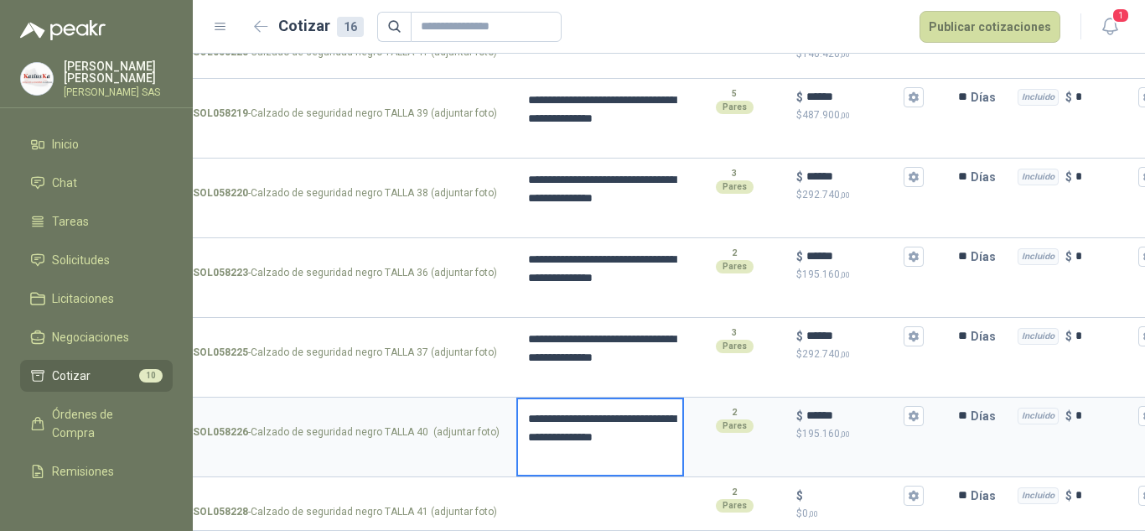
drag, startPoint x: 526, startPoint y: 394, endPoint x: 517, endPoint y: 388, distance: 10.9
click at [517, 397] on div "**********" at bounding box center [600, 437] width 168 height 80
click at [579, 500] on textarea at bounding box center [600, 498] width 164 height 39
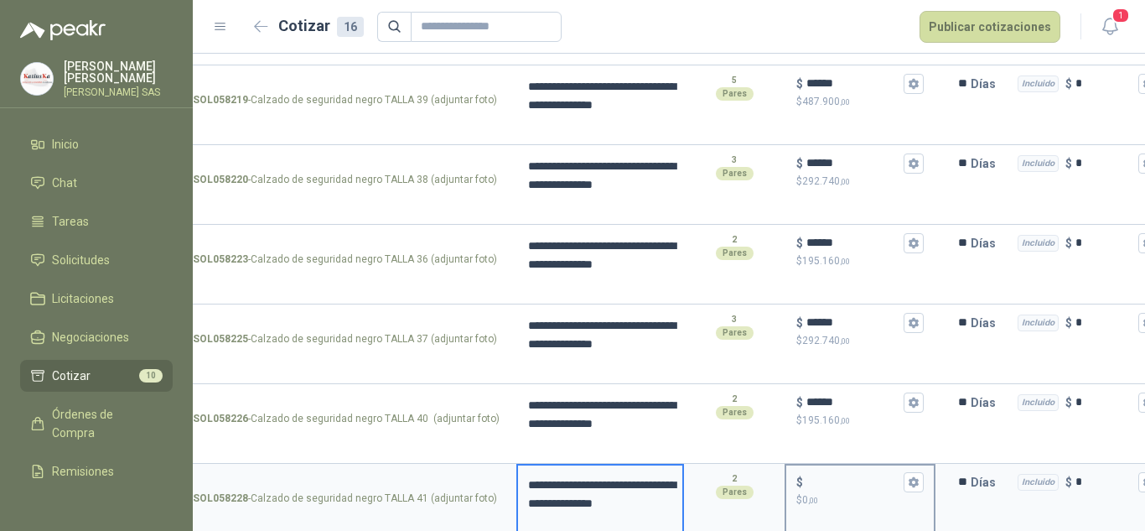
click at [831, 476] on input "$ $ 0 ,00" at bounding box center [853, 481] width 94 height 13
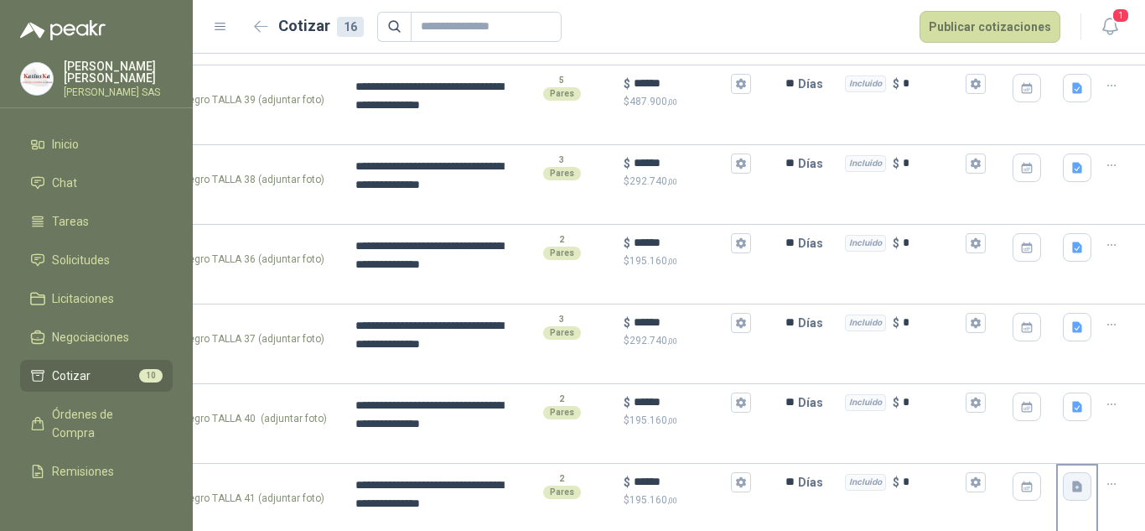
click at [1072, 489] on icon "button" at bounding box center [1077, 485] width 10 height 11
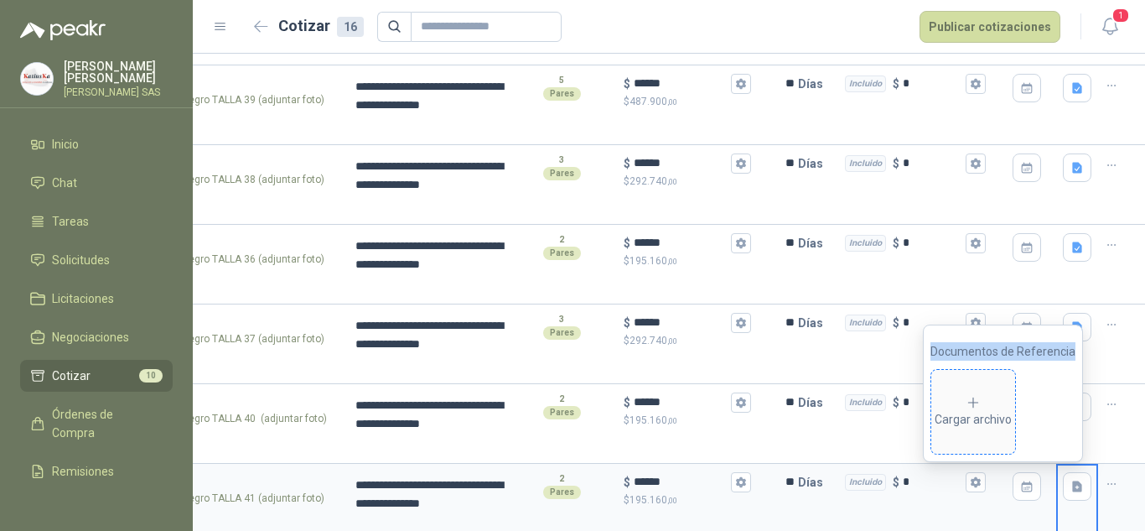
click at [992, 397] on div "Cargar archivo" at bounding box center [973, 412] width 77 height 34
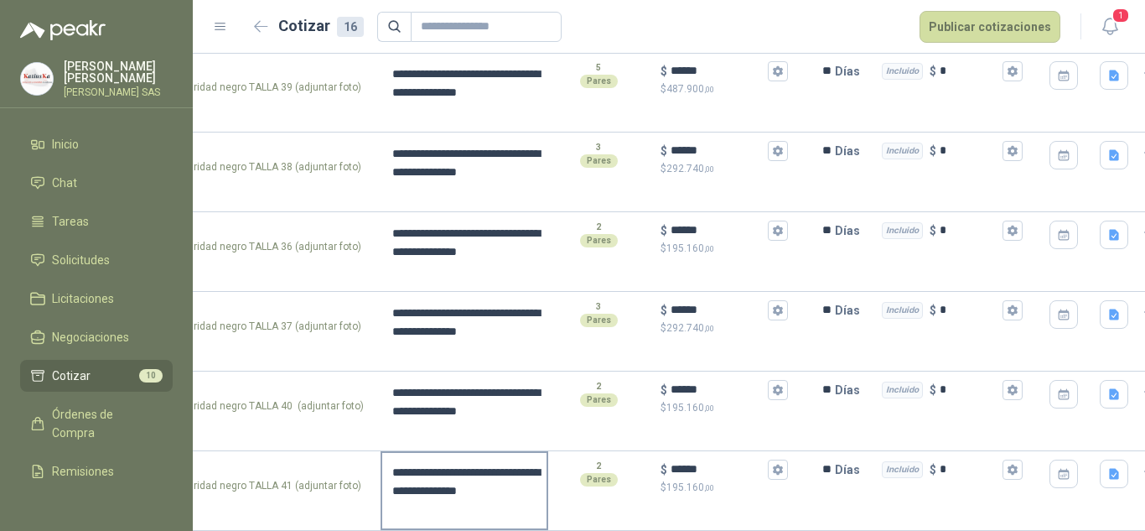
scroll to position [0, 0]
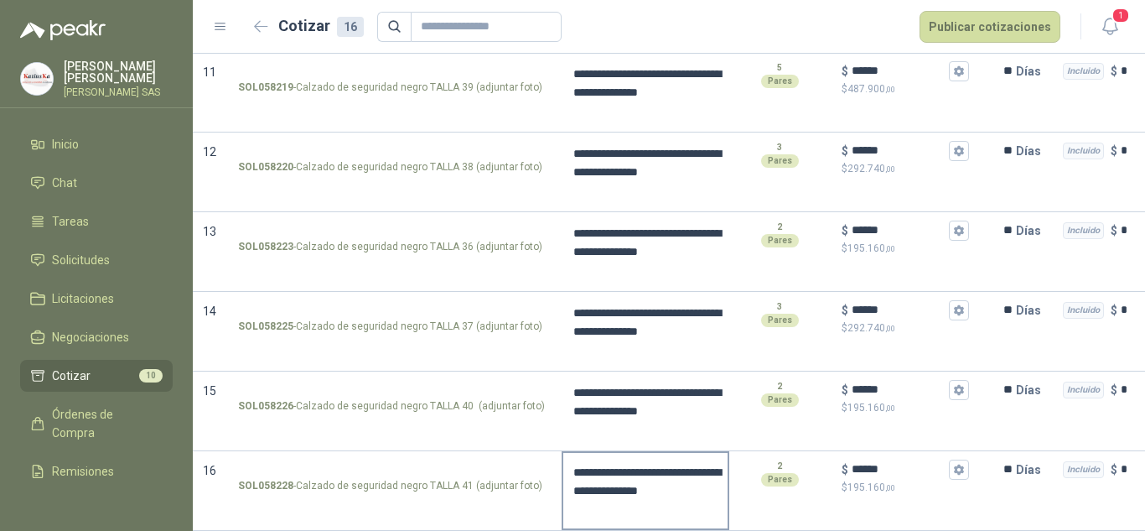
drag, startPoint x: 934, startPoint y: 480, endPoint x: 580, endPoint y: 496, distance: 354.0
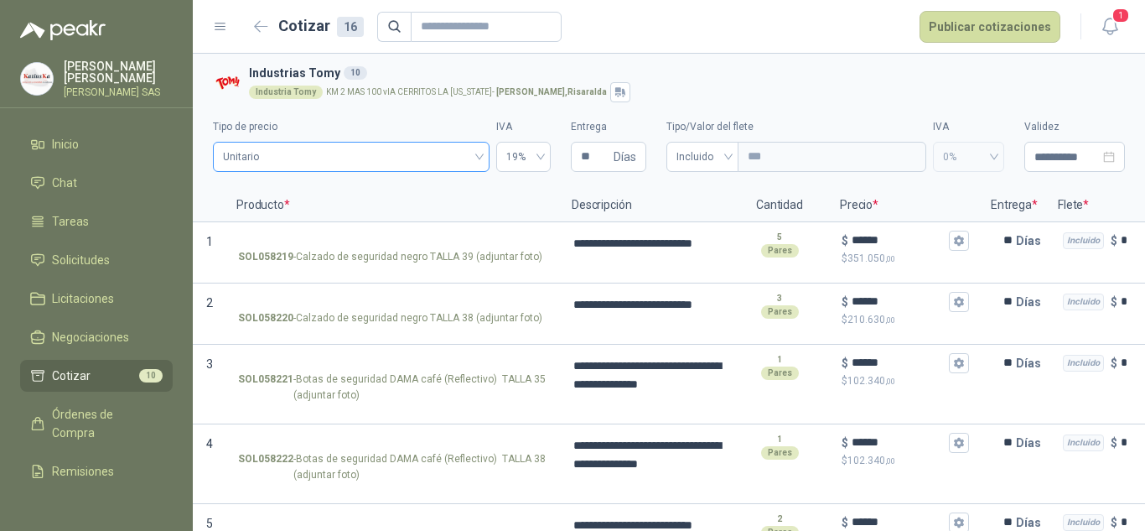
click at [454, 155] on span "Unitario" at bounding box center [351, 156] width 256 height 25
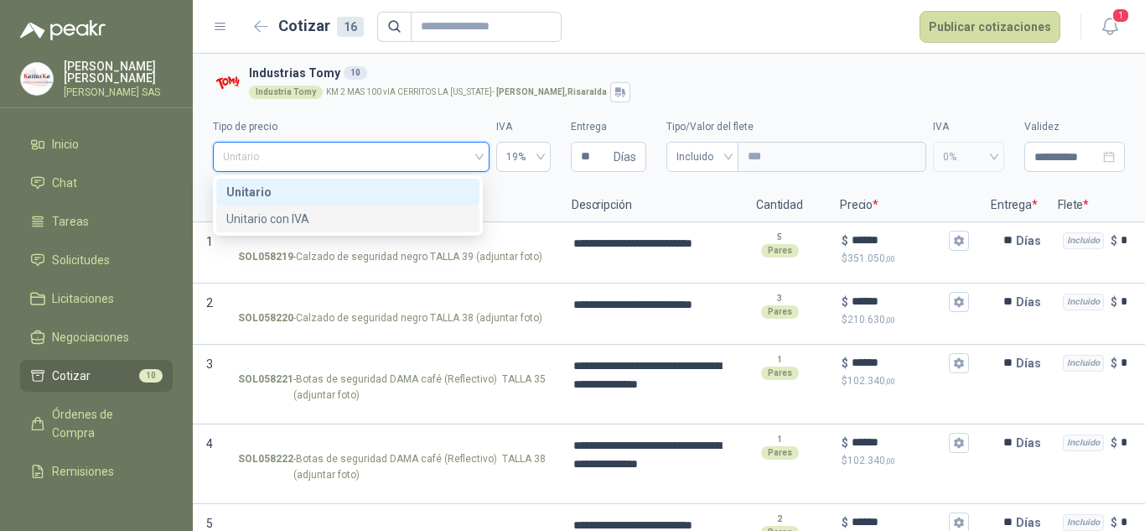
click at [378, 223] on div "Unitario con IVA" at bounding box center [347, 219] width 243 height 18
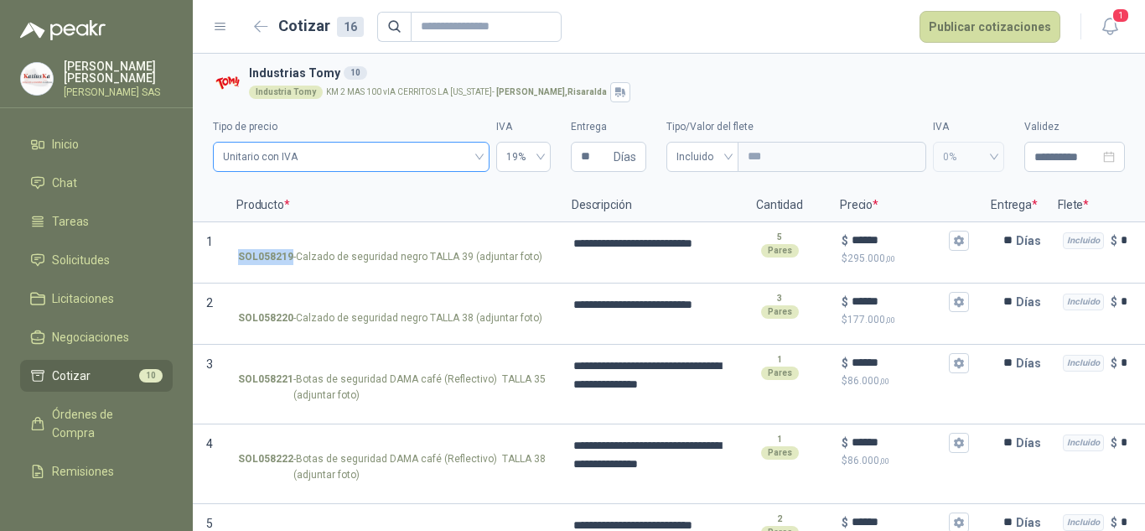
click at [456, 155] on span "Unitario con IVA" at bounding box center [351, 156] width 256 height 25
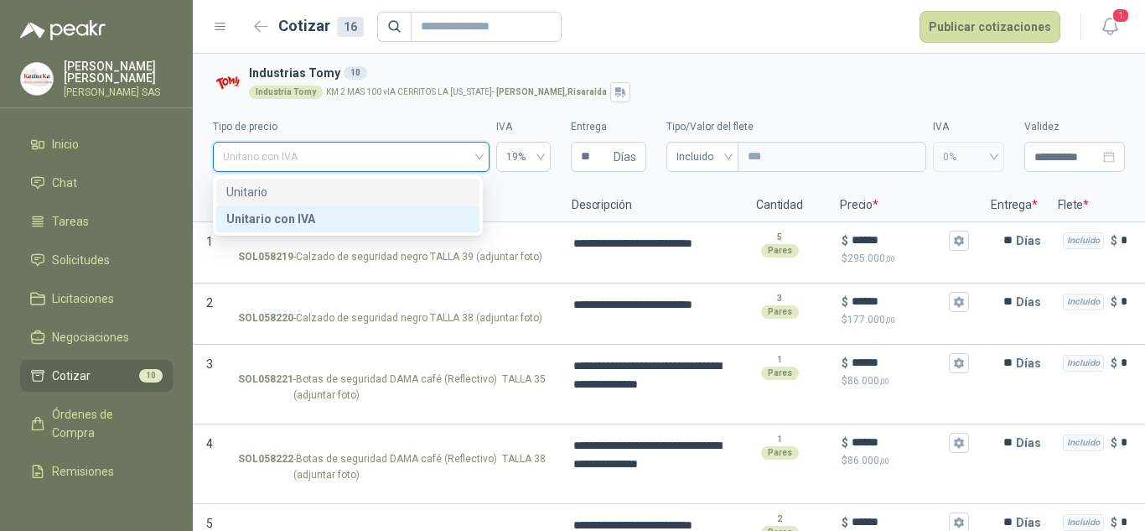
click at [360, 184] on div "Unitario" at bounding box center [347, 192] width 243 height 18
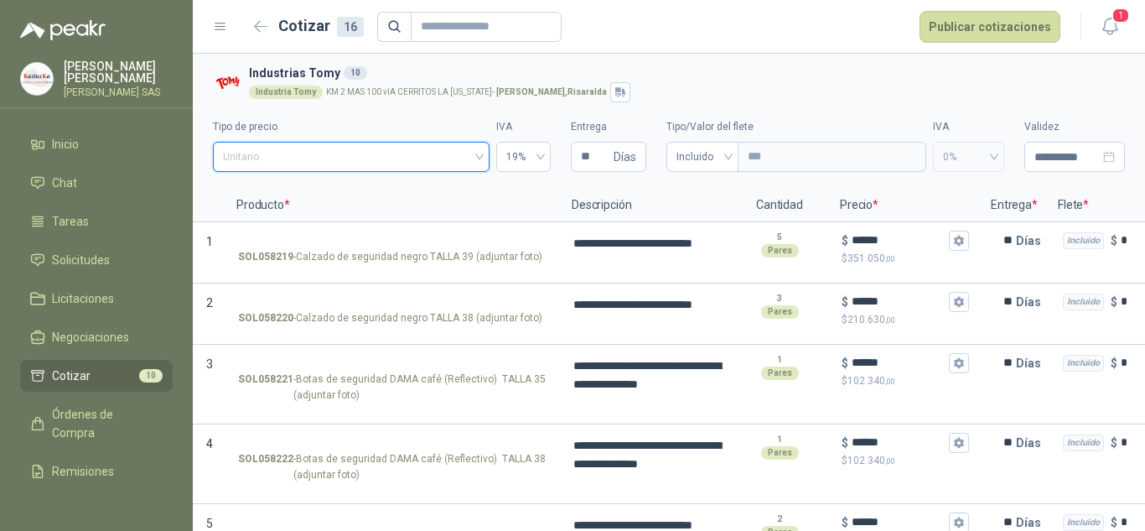
click at [333, 152] on span "Unitario" at bounding box center [351, 156] width 256 height 25
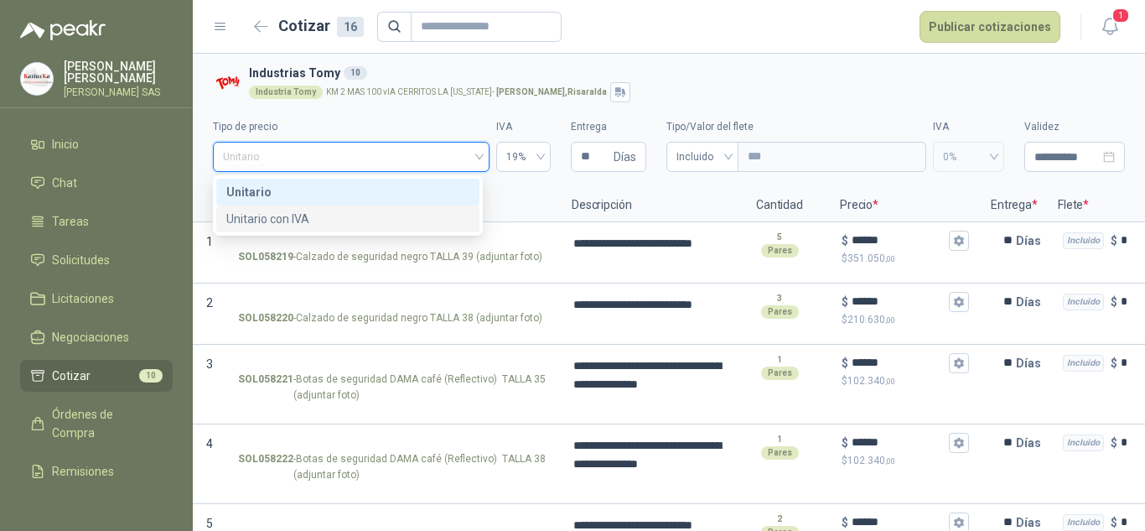
click at [311, 225] on div "Unitario con IVA" at bounding box center [347, 219] width 243 height 18
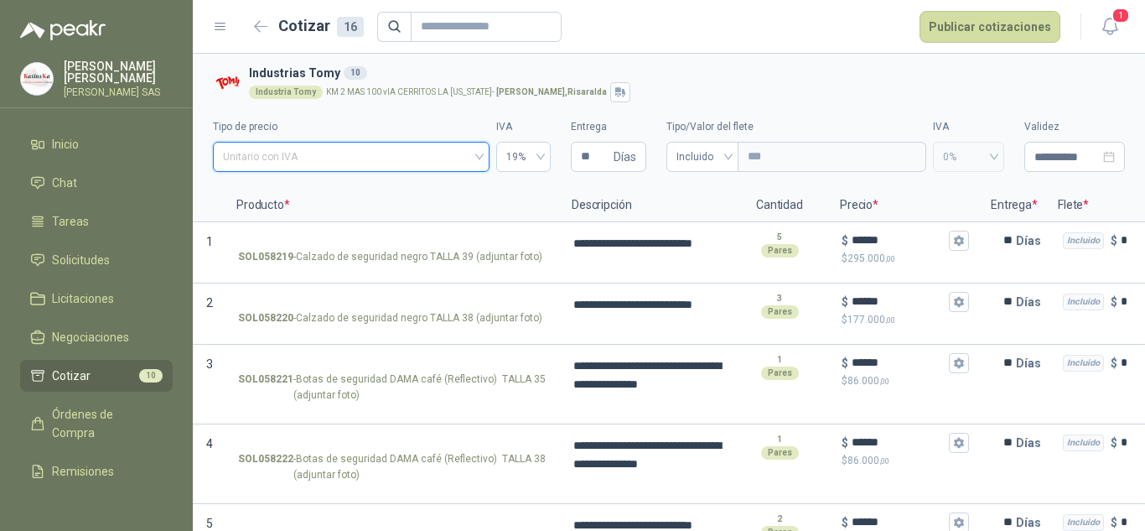
click at [469, 148] on span "Unitario con IVA" at bounding box center [351, 156] width 256 height 25
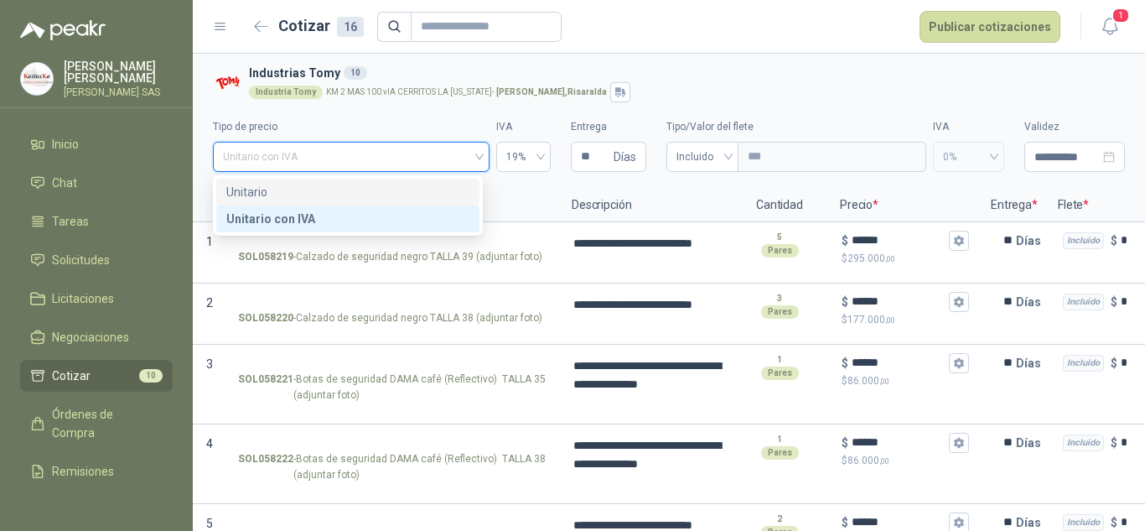
click at [388, 185] on div "Unitario" at bounding box center [347, 192] width 243 height 18
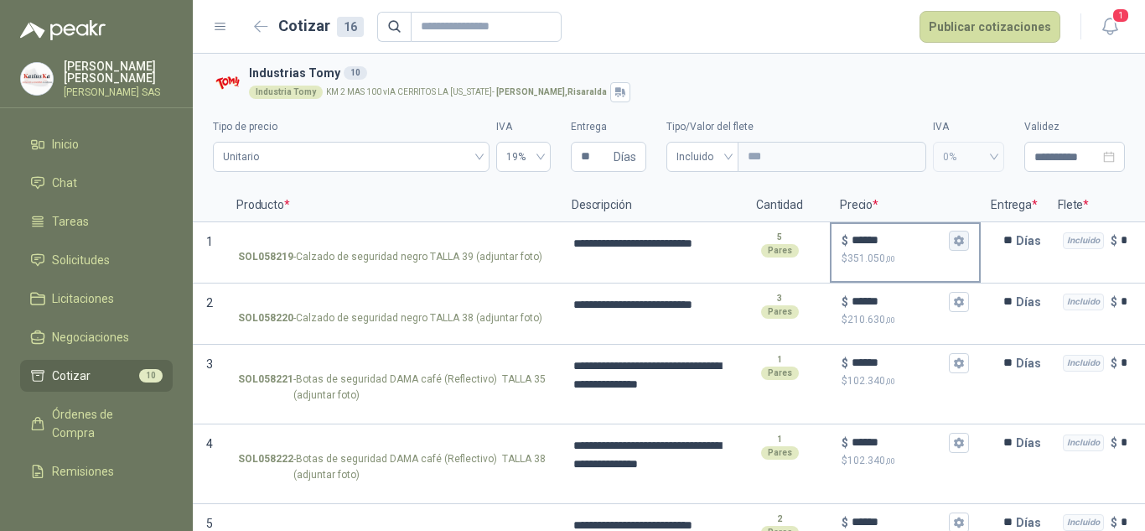
click at [961, 239] on icon "button" at bounding box center [958, 241] width 9 height 10
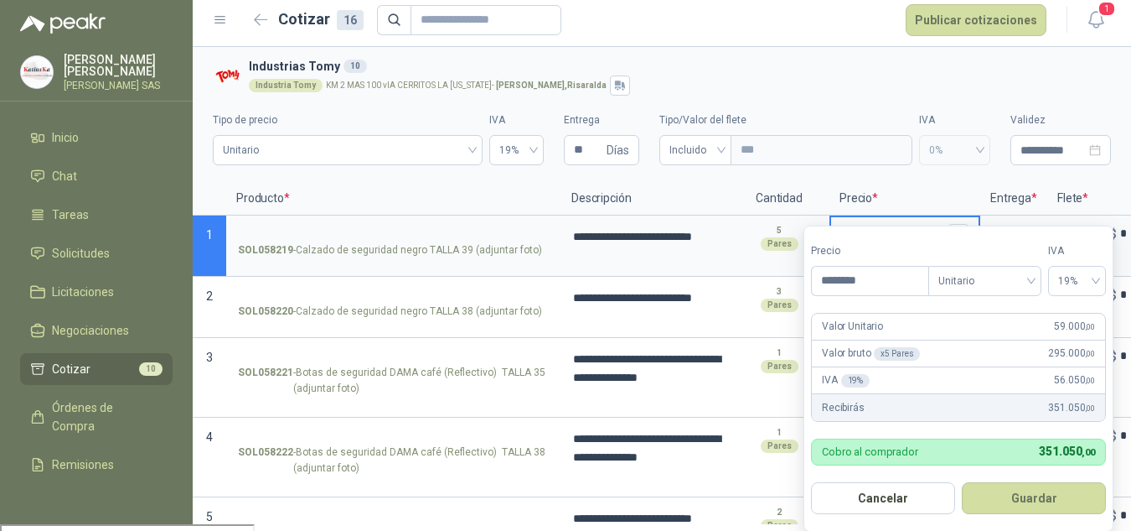
scroll to position [8, 0]
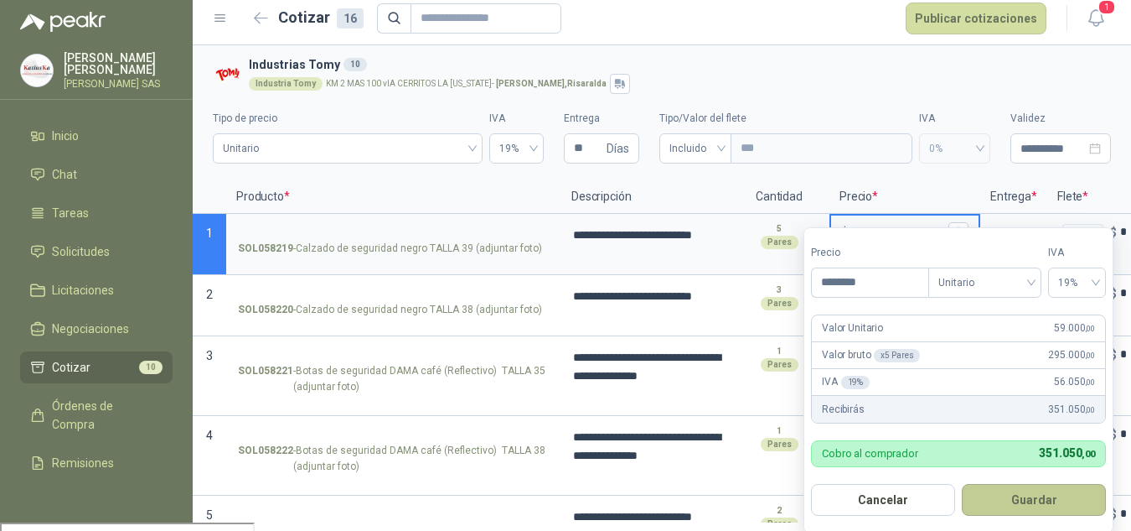
click at [1067, 501] on button "Guardar" at bounding box center [1034, 500] width 144 height 32
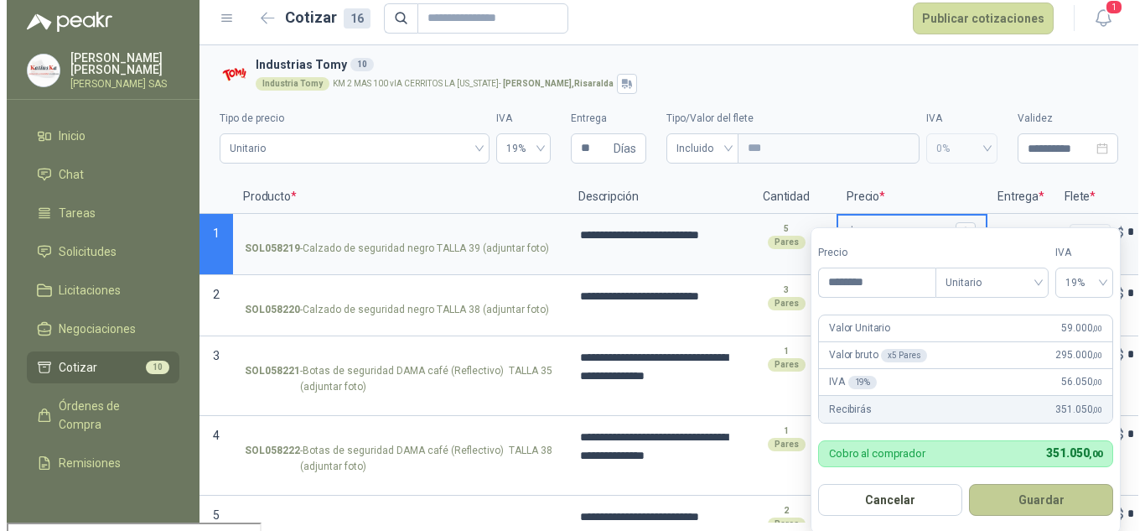
scroll to position [0, 0]
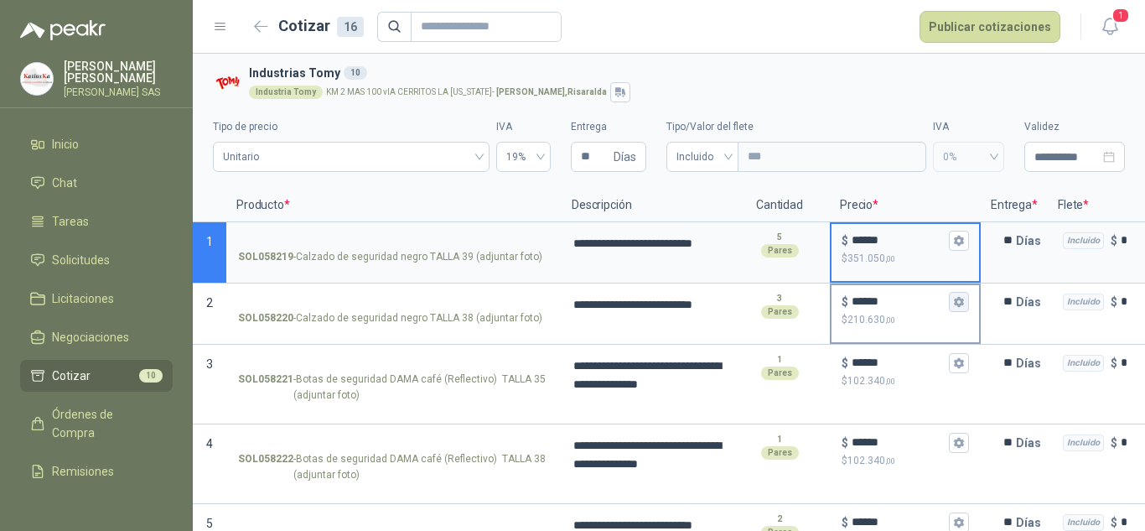
click at [963, 303] on icon "button" at bounding box center [958, 302] width 9 height 10
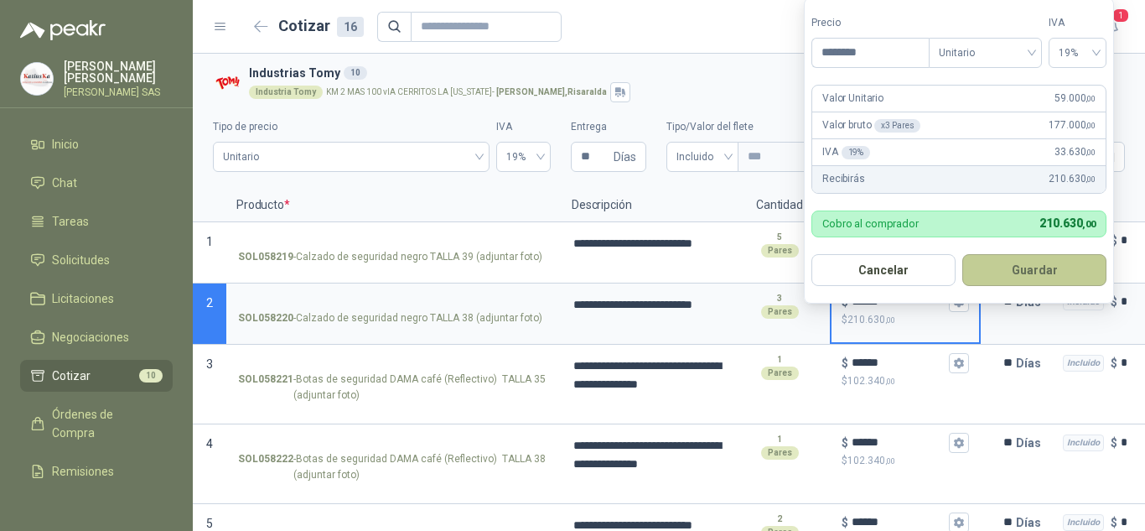
click at [1034, 271] on button "Guardar" at bounding box center [1034, 270] width 144 height 32
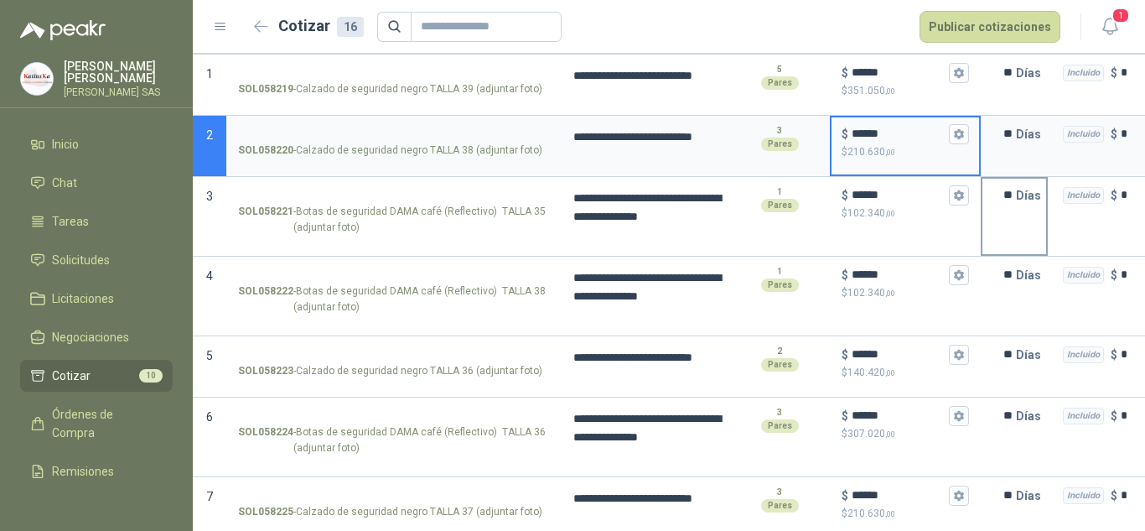
scroll to position [84, 0]
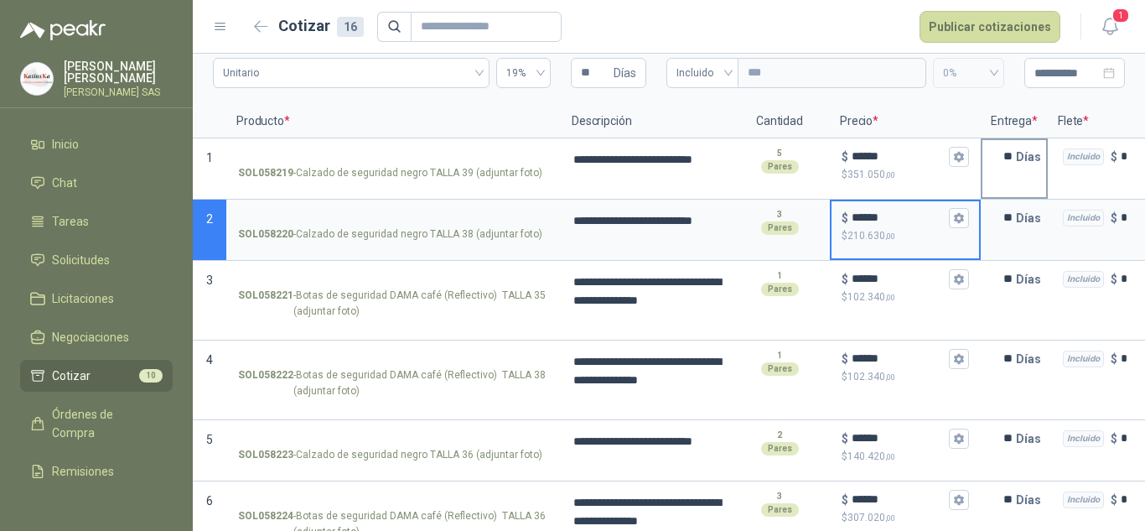
drag, startPoint x: 1010, startPoint y: 154, endPoint x: 1012, endPoint y: 164, distance: 10.4
click at [1011, 154] on input "**" at bounding box center [999, 157] width 34 height 34
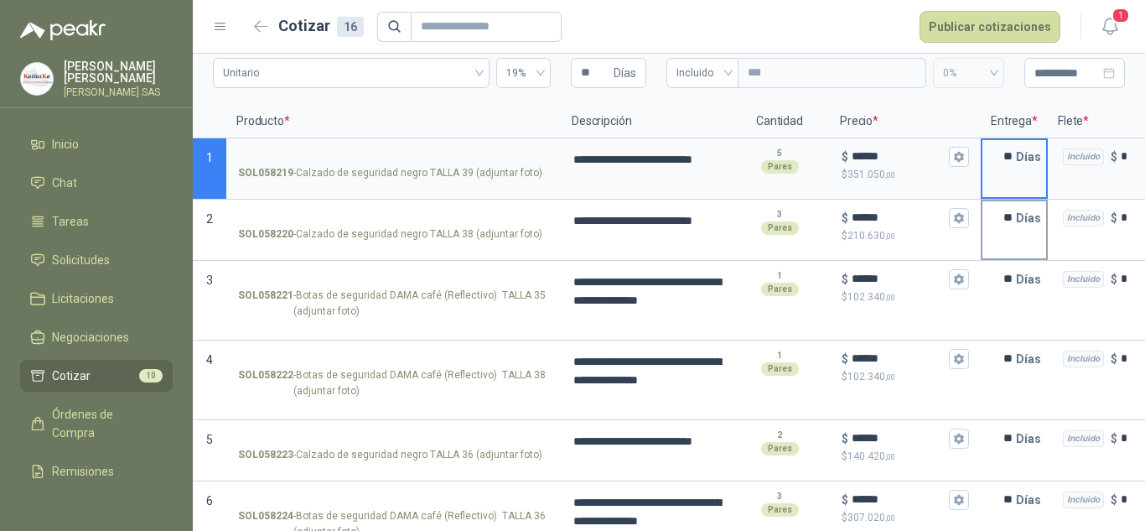
click at [1015, 219] on input "**" at bounding box center [999, 218] width 34 height 34
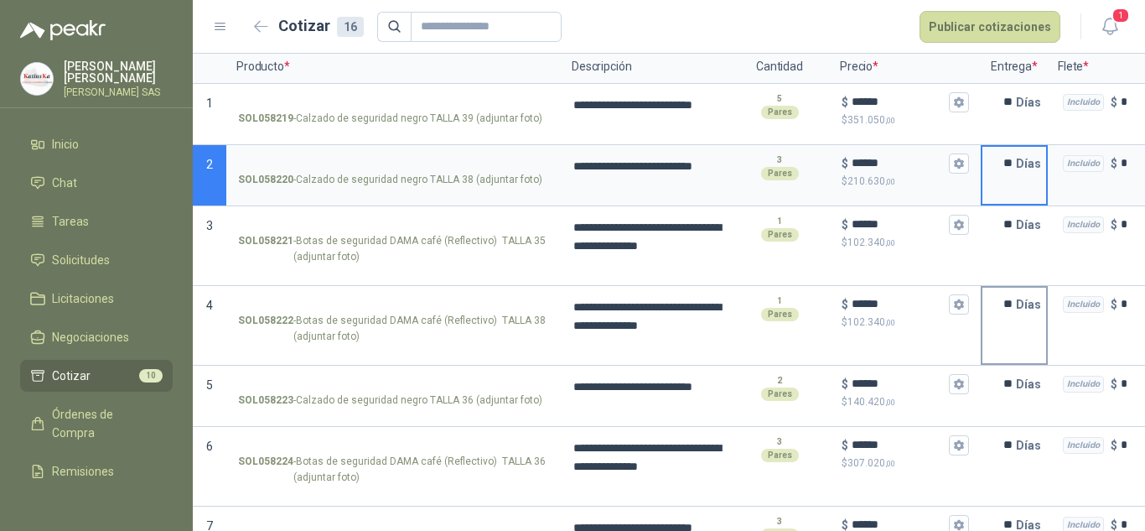
scroll to position [251, 0]
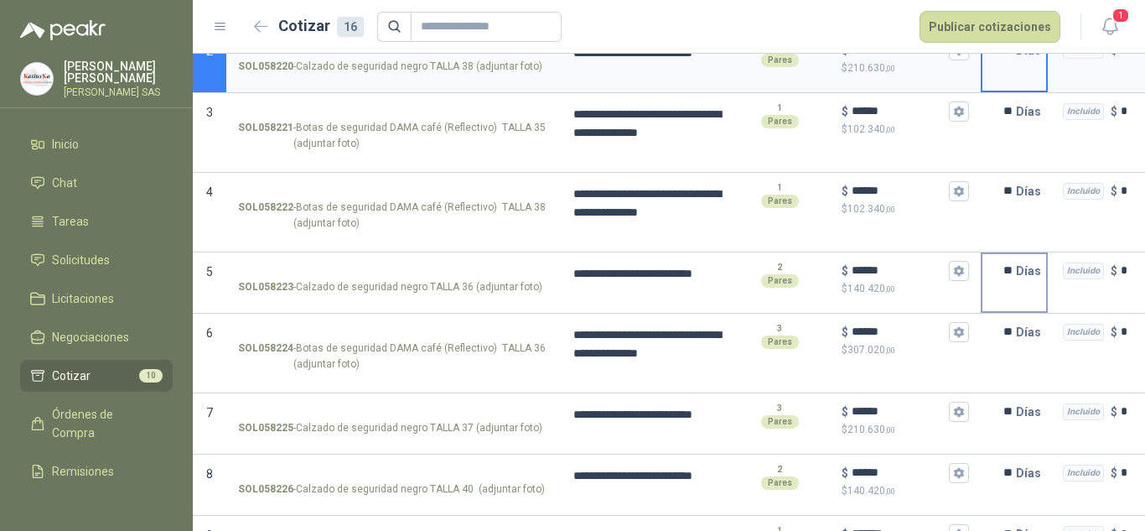
click at [1011, 272] on input "**" at bounding box center [999, 271] width 34 height 34
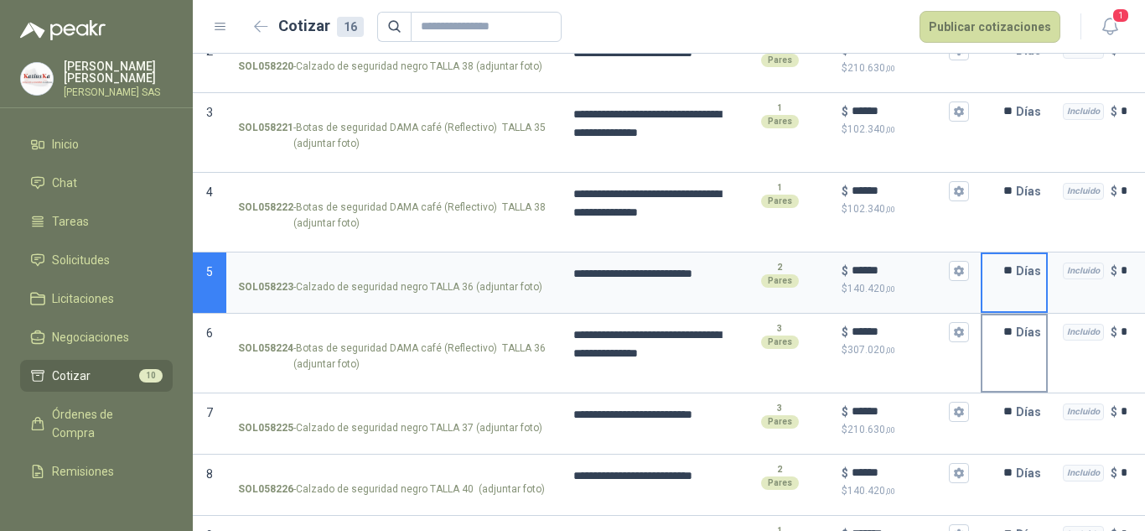
click at [1007, 330] on input "**" at bounding box center [999, 332] width 34 height 34
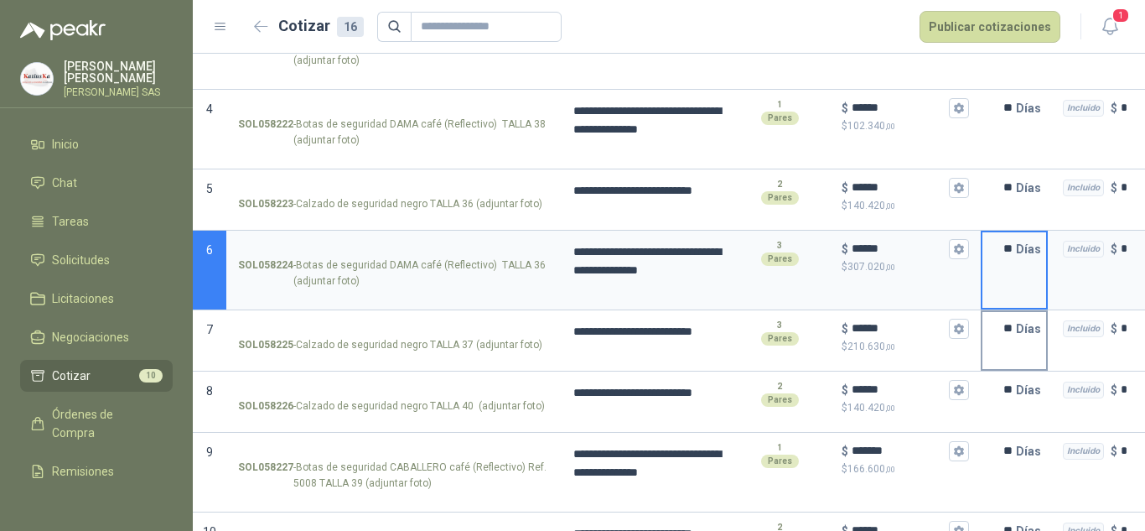
scroll to position [335, 0]
click at [1006, 331] on input "**" at bounding box center [999, 328] width 34 height 34
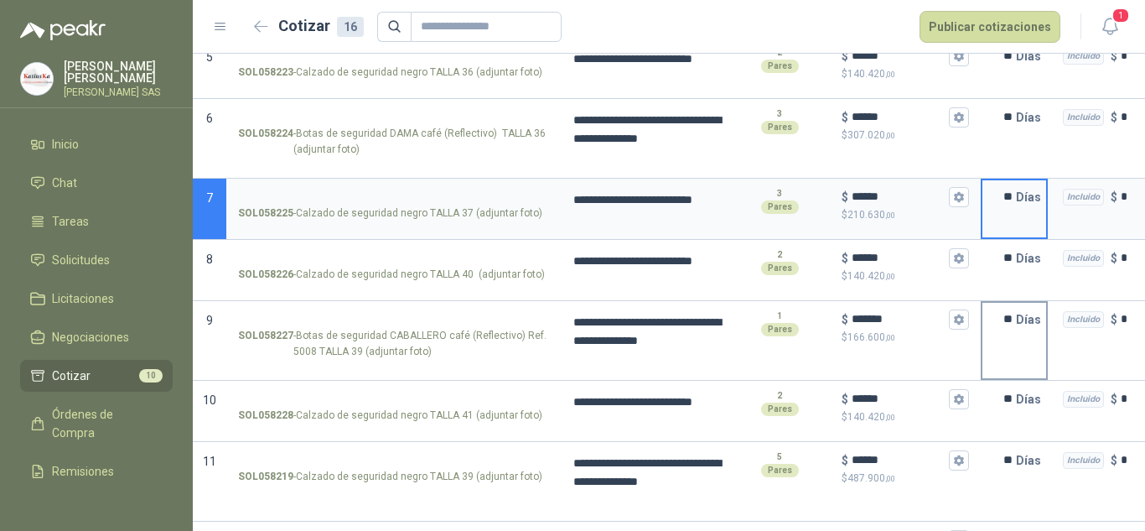
scroll to position [503, 0]
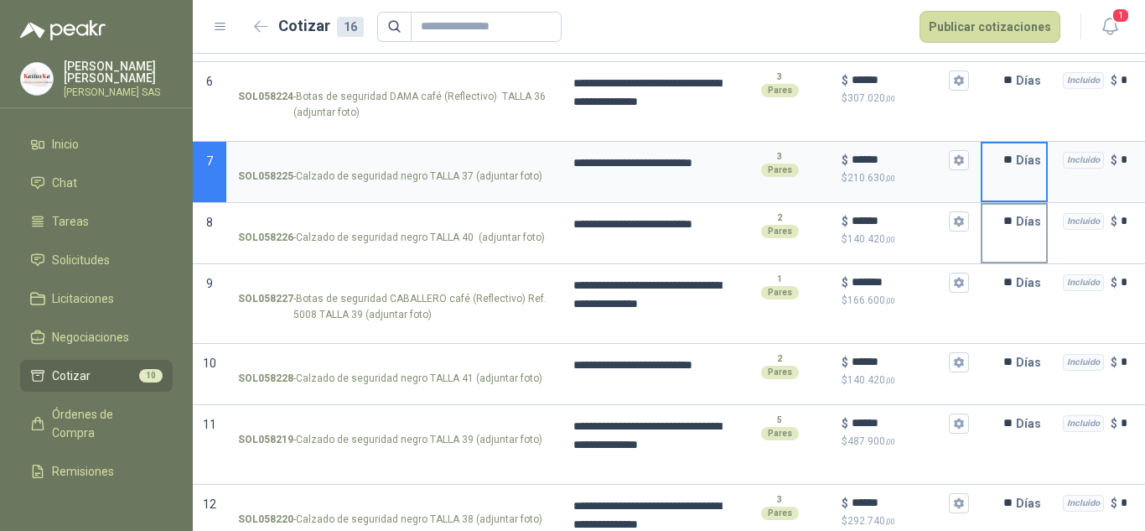
drag, startPoint x: 1010, startPoint y: 218, endPoint x: 1037, endPoint y: 252, distance: 43.6
click at [1010, 217] on input "**" at bounding box center [999, 222] width 34 height 34
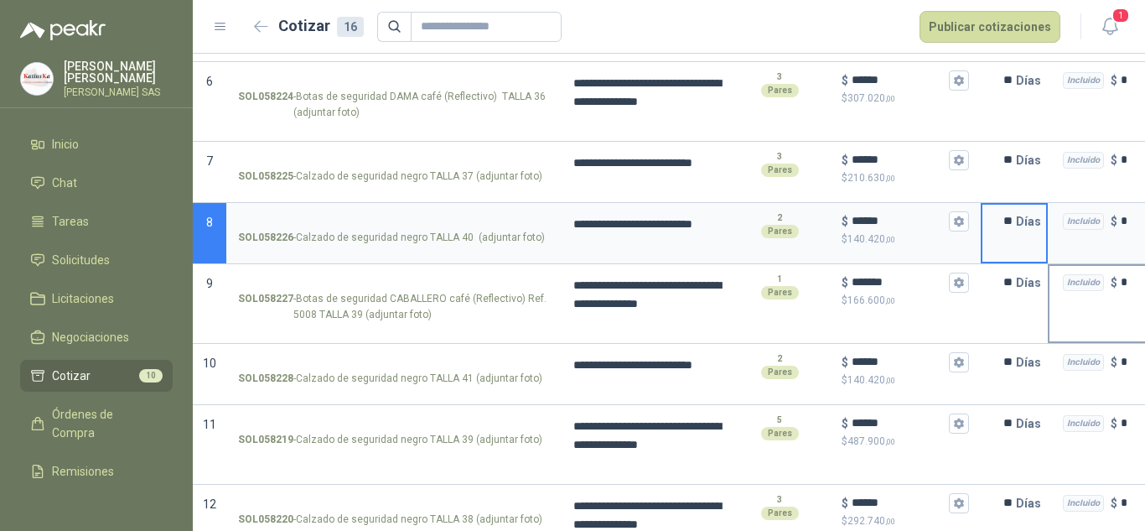
drag, startPoint x: 1013, startPoint y: 282, endPoint x: 1085, endPoint y: 323, distance: 82.5
click at [1013, 282] on input "**" at bounding box center [999, 283] width 34 height 34
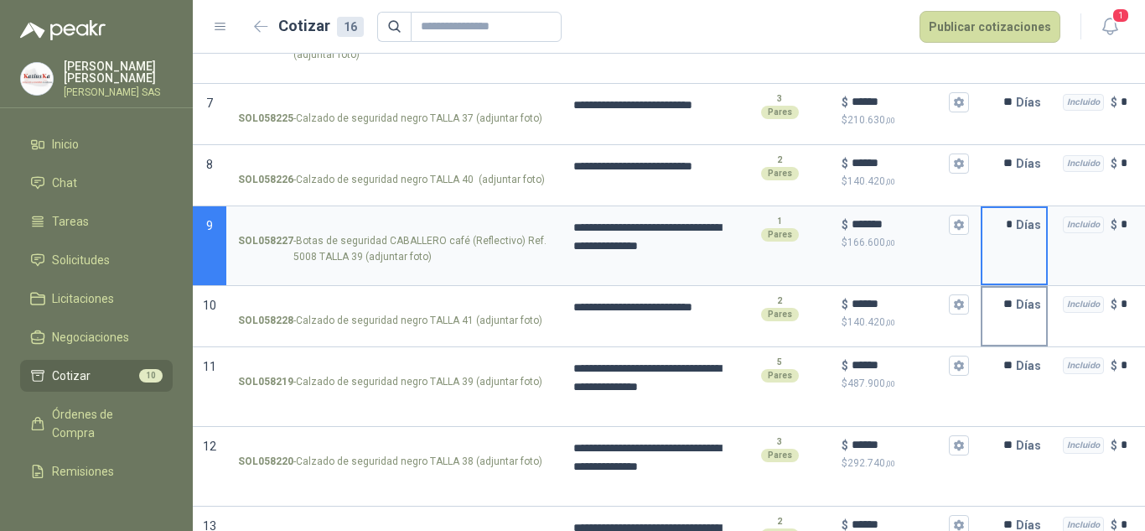
scroll to position [587, 0]
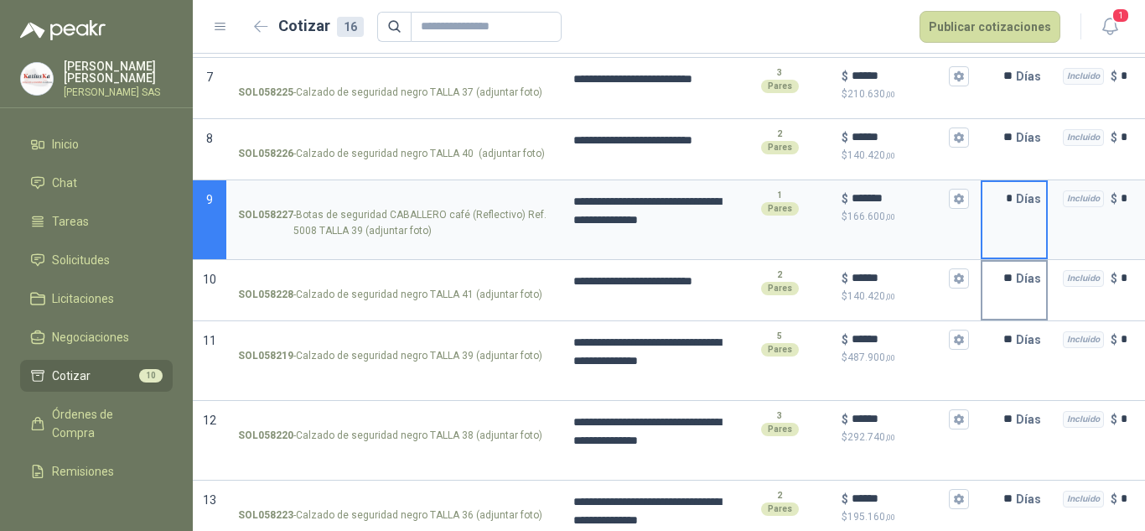
click at [1010, 278] on input "**" at bounding box center [999, 278] width 34 height 34
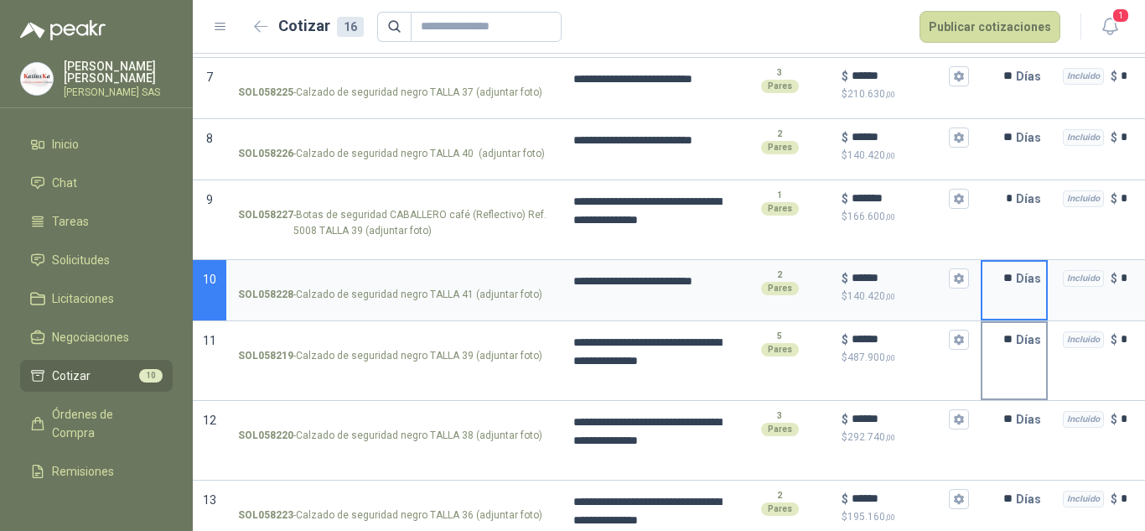
click at [1008, 341] on input "**" at bounding box center [999, 340] width 34 height 34
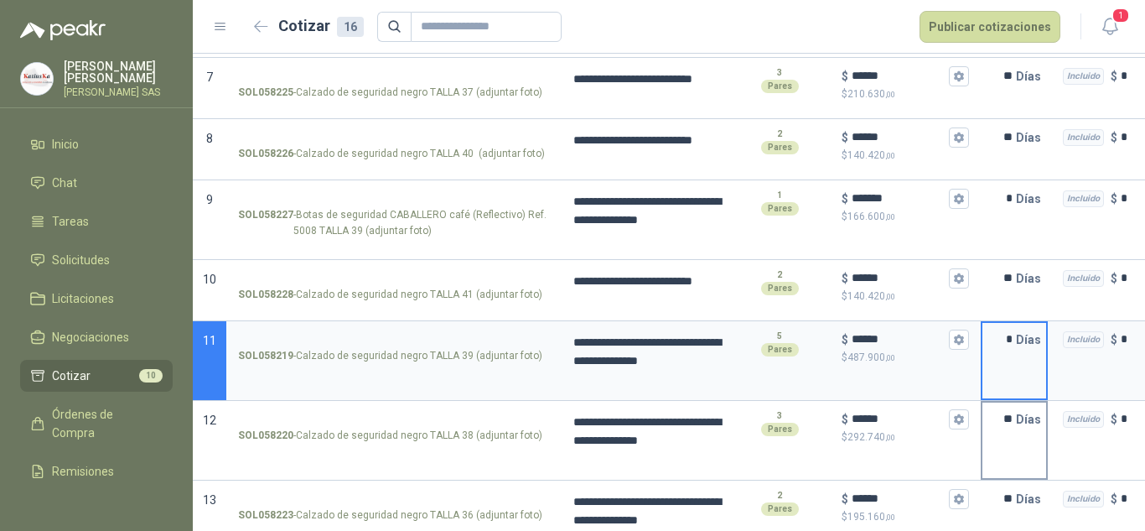
click at [1010, 430] on input "**" at bounding box center [999, 419] width 34 height 34
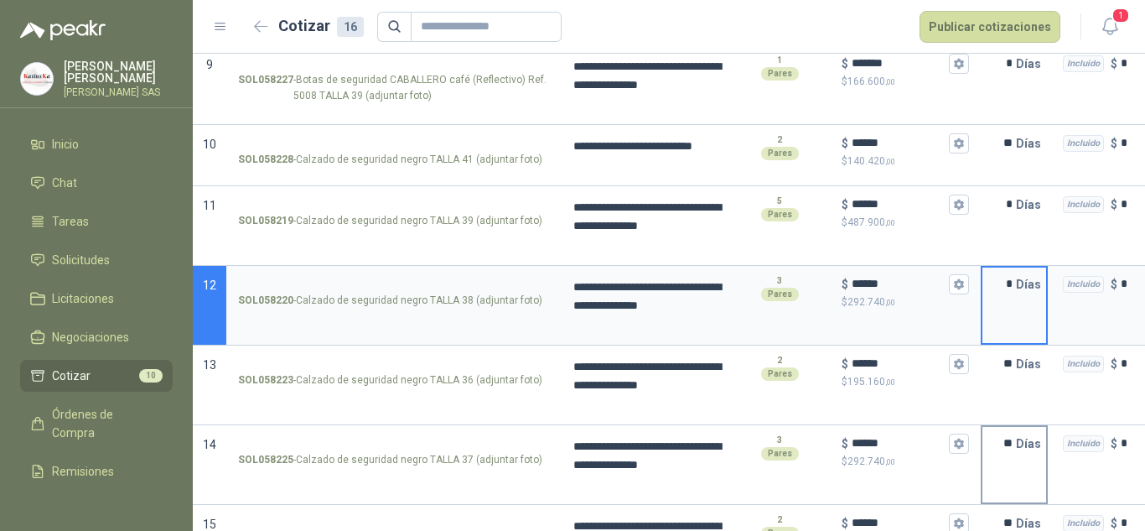
scroll to position [754, 0]
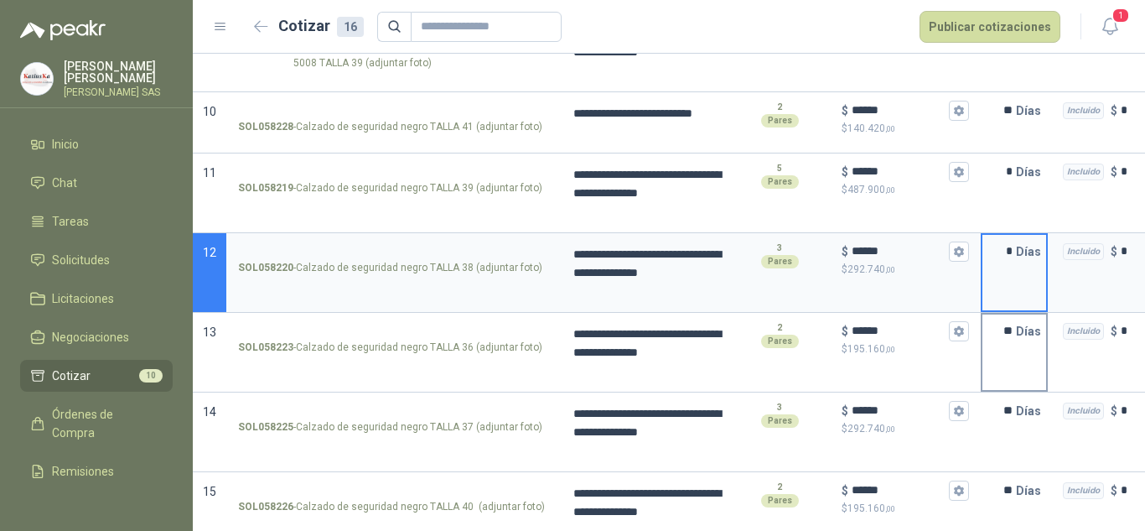
click at [1007, 327] on input "**" at bounding box center [999, 331] width 34 height 34
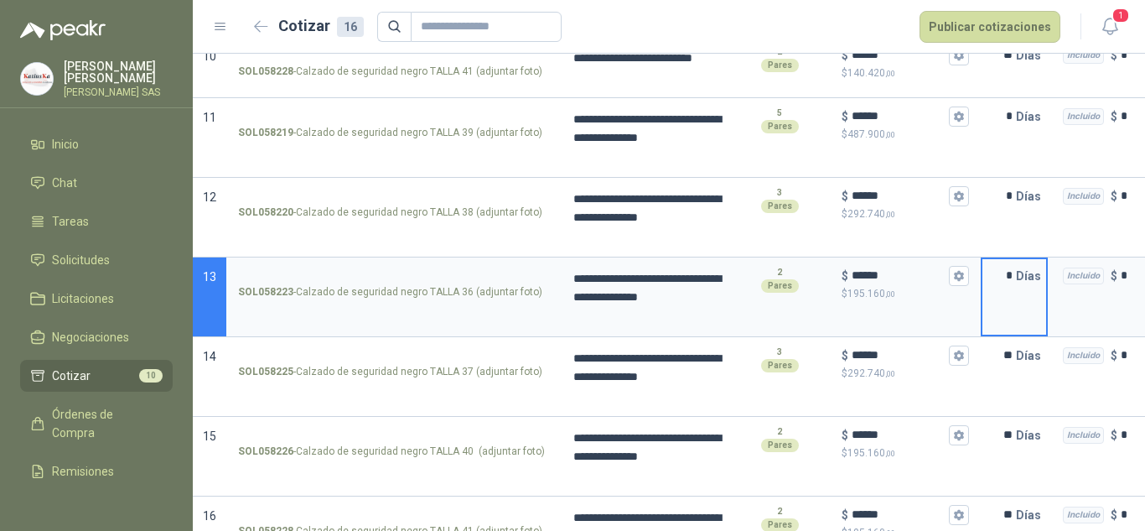
scroll to position [838, 0]
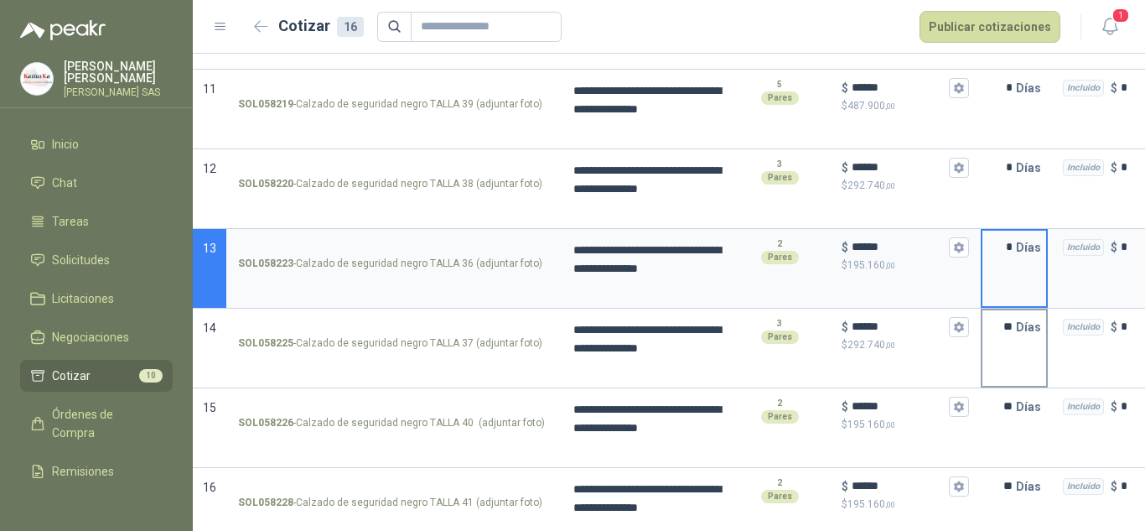
click at [1007, 324] on input "**" at bounding box center [999, 327] width 34 height 34
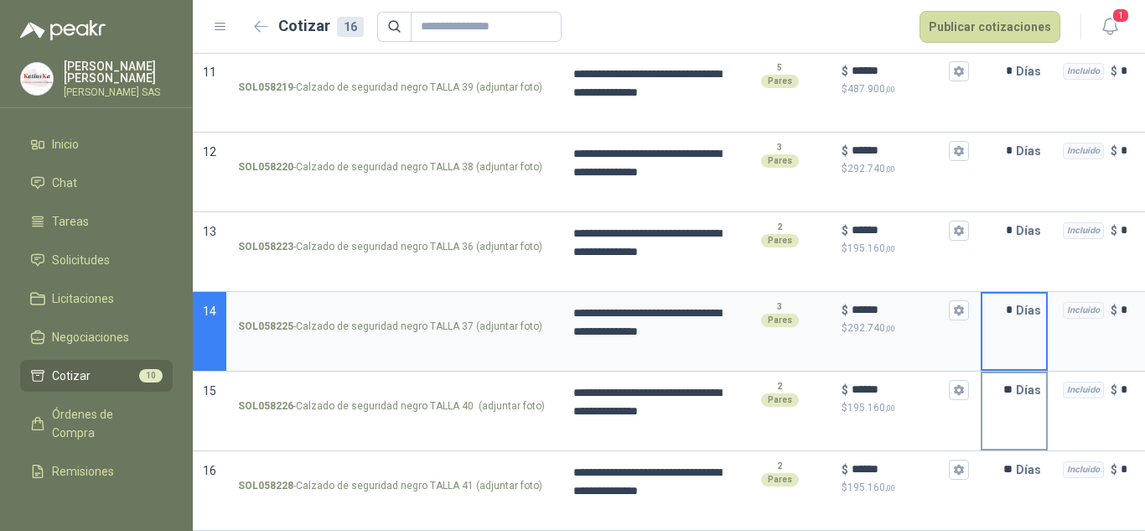
scroll to position [868, 0]
click at [1009, 377] on input "**" at bounding box center [999, 390] width 34 height 34
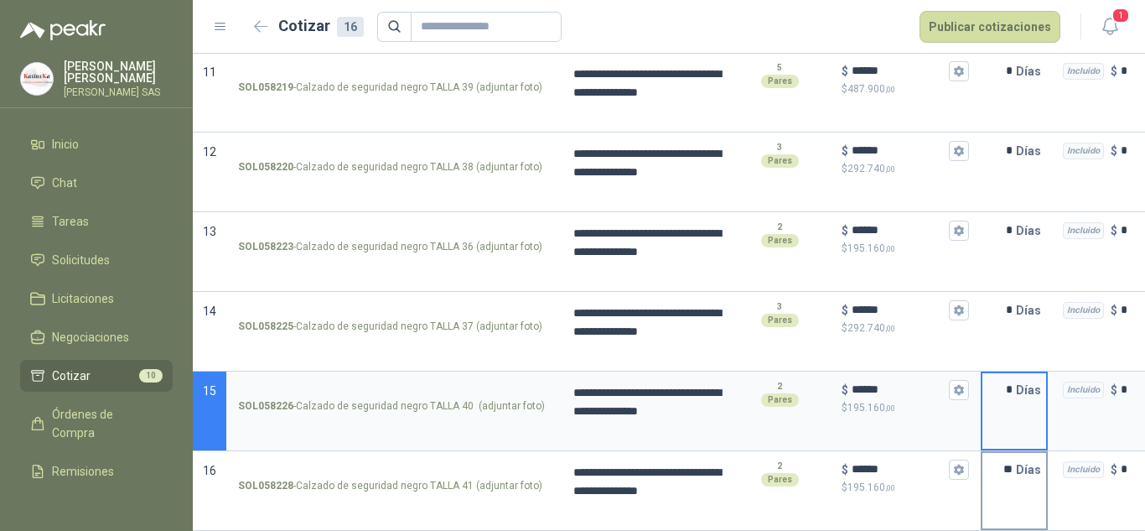
click at [1009, 461] on input "**" at bounding box center [999, 470] width 34 height 34
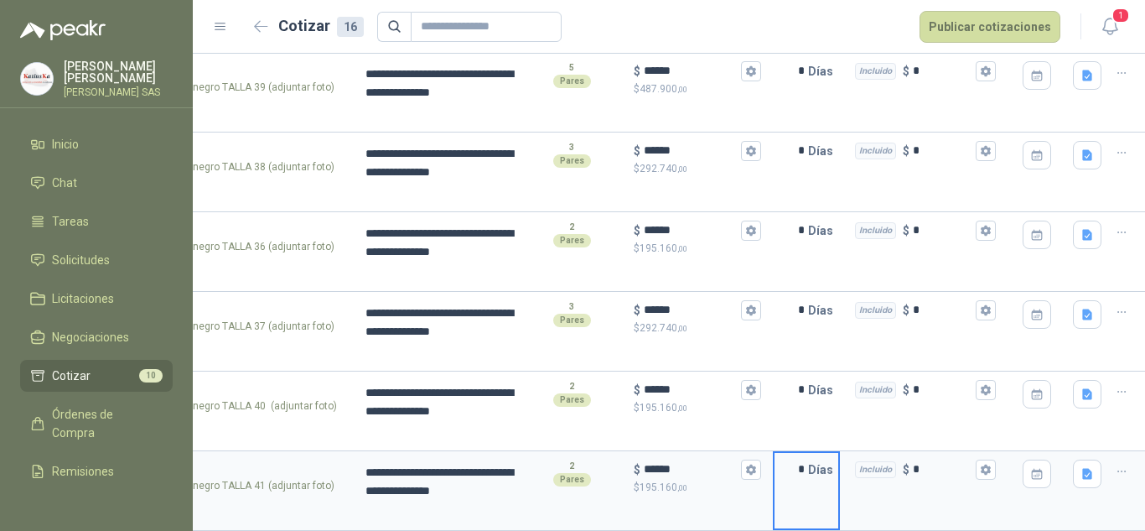
scroll to position [0, 231]
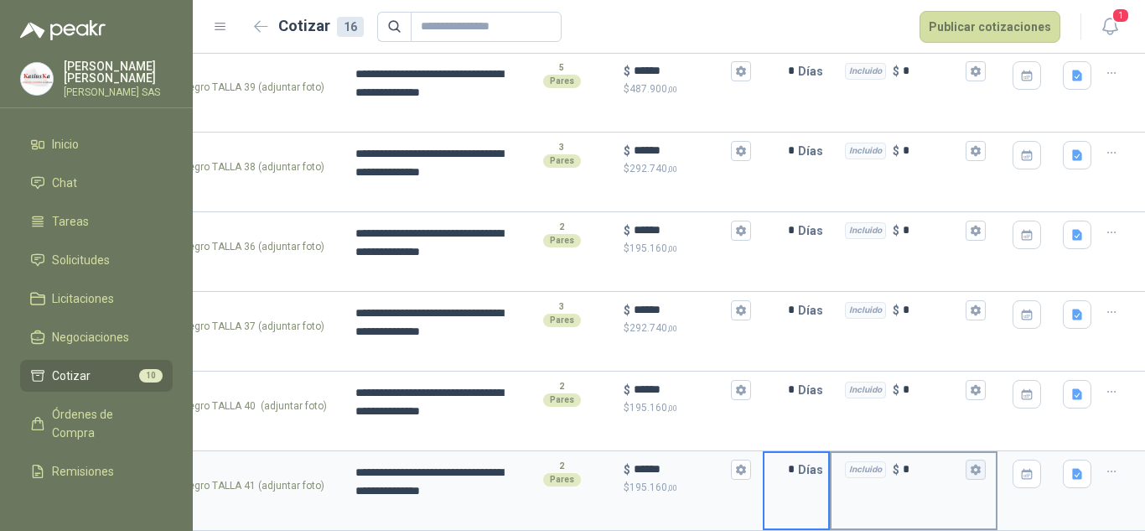
click at [971, 464] on icon "button" at bounding box center [975, 469] width 9 height 10
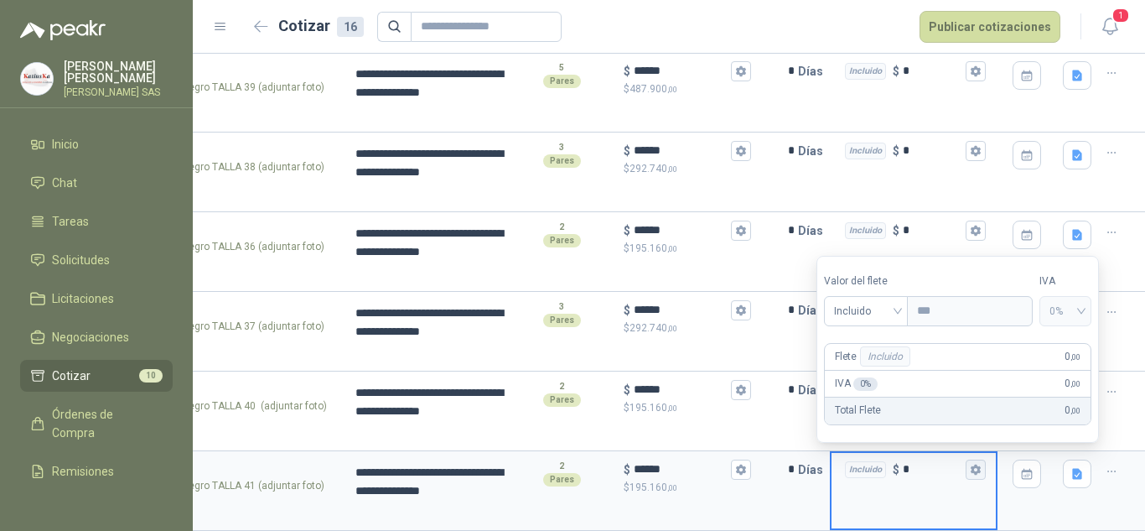
click at [971, 464] on icon "button" at bounding box center [975, 469] width 9 height 10
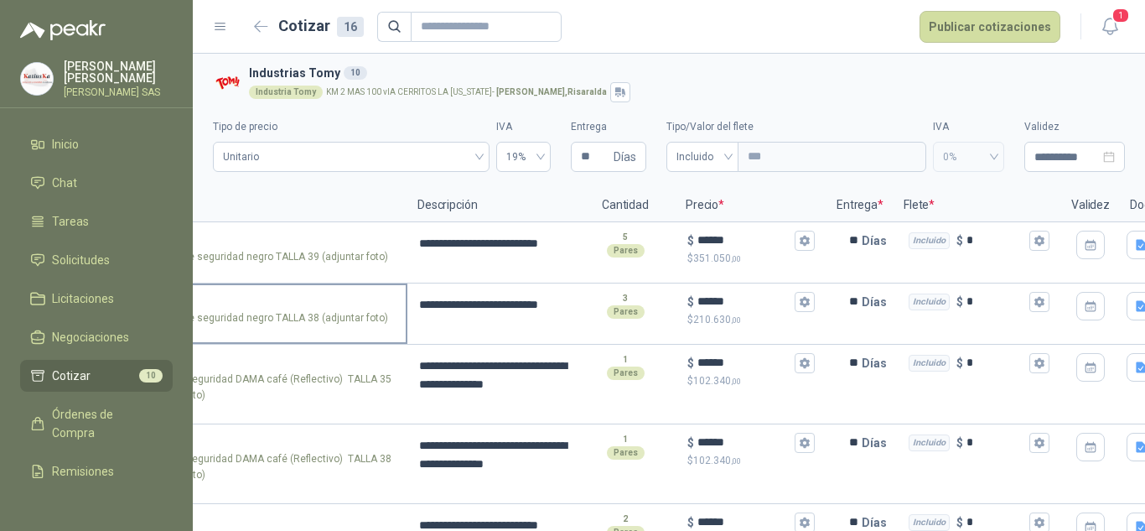
scroll to position [0, 0]
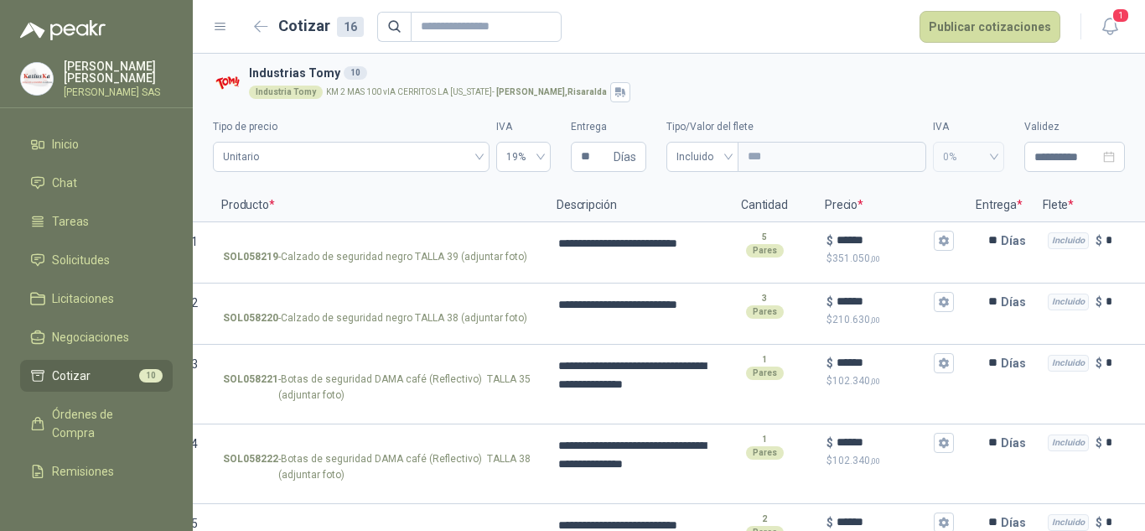
drag, startPoint x: 609, startPoint y: 199, endPoint x: 647, endPoint y: 200, distance: 37.7
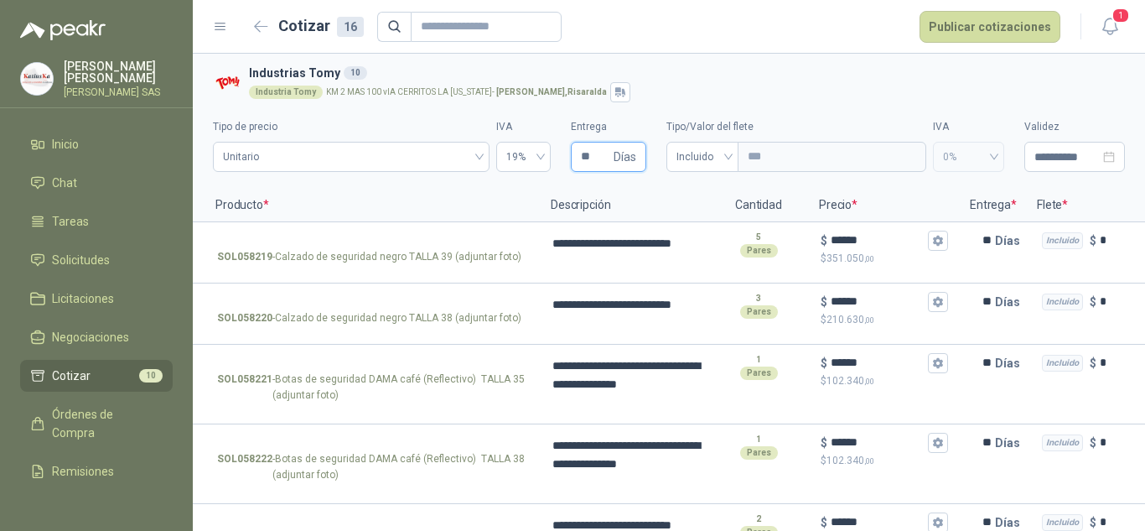
click at [588, 153] on input "**" at bounding box center [595, 156] width 29 height 28
click at [634, 96] on div "Industria Tomy KM 2 MAS 100 vIA CERRITOS LA [US_STATE] - [GEOGRAPHIC_DATA] , [G…" at bounding box center [683, 92] width 869 height 20
drag, startPoint x: 510, startPoint y: 184, endPoint x: 795, endPoint y: 173, distance: 285.2
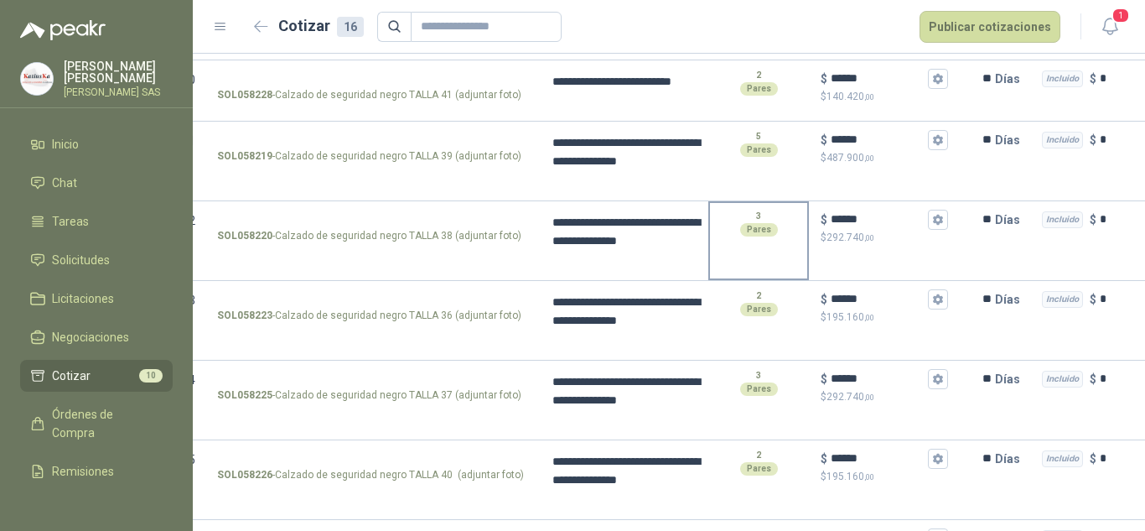
scroll to position [868, 0]
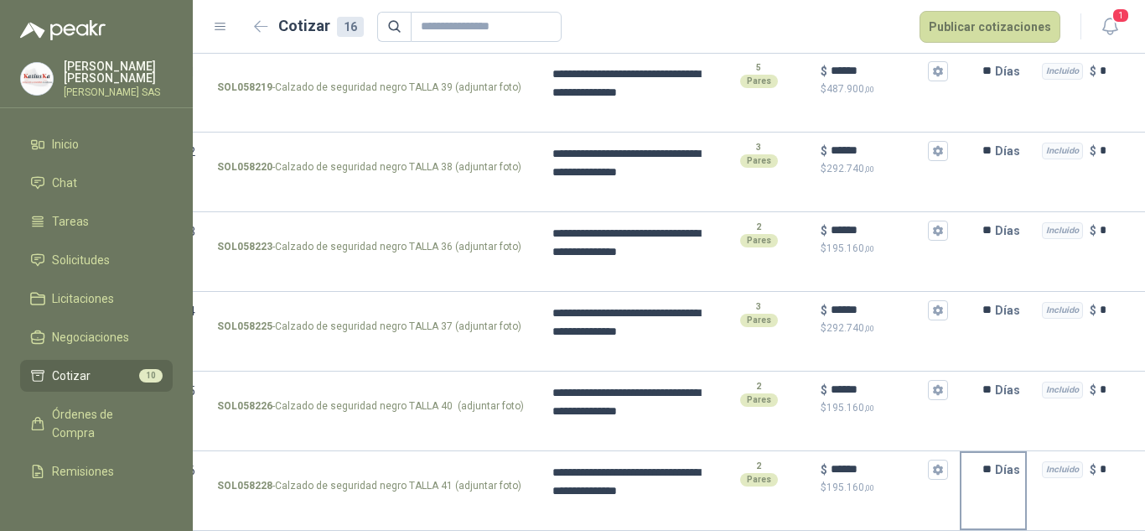
click at [990, 455] on input "**" at bounding box center [978, 470] width 34 height 34
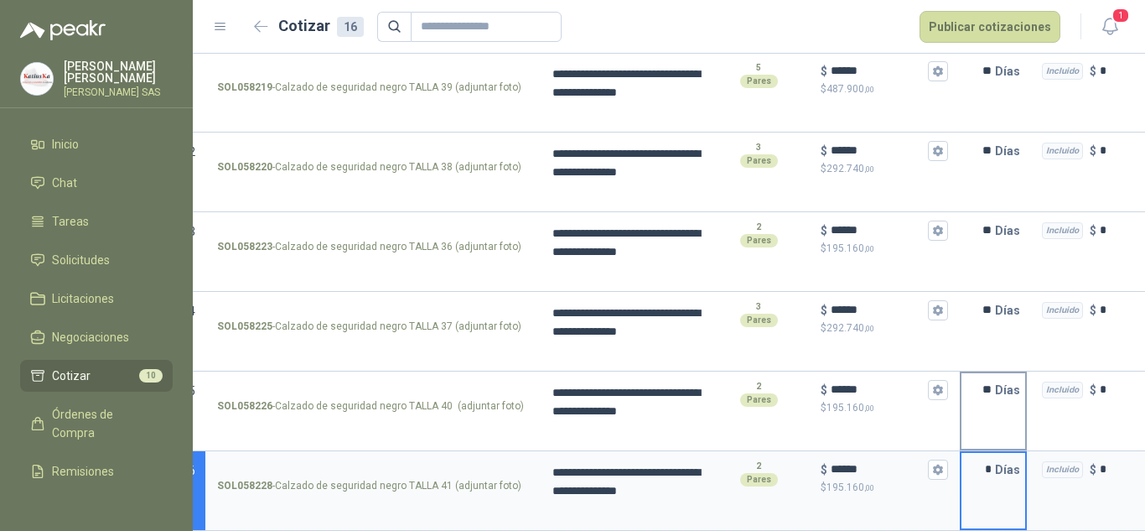
click at [992, 381] on input "**" at bounding box center [978, 390] width 34 height 34
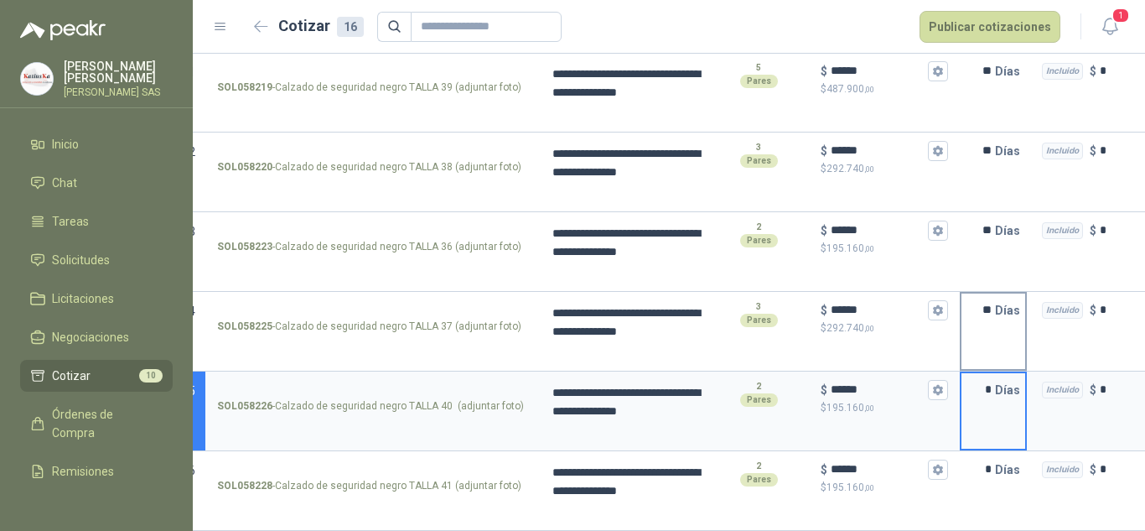
click at [988, 298] on input "**" at bounding box center [978, 310] width 34 height 34
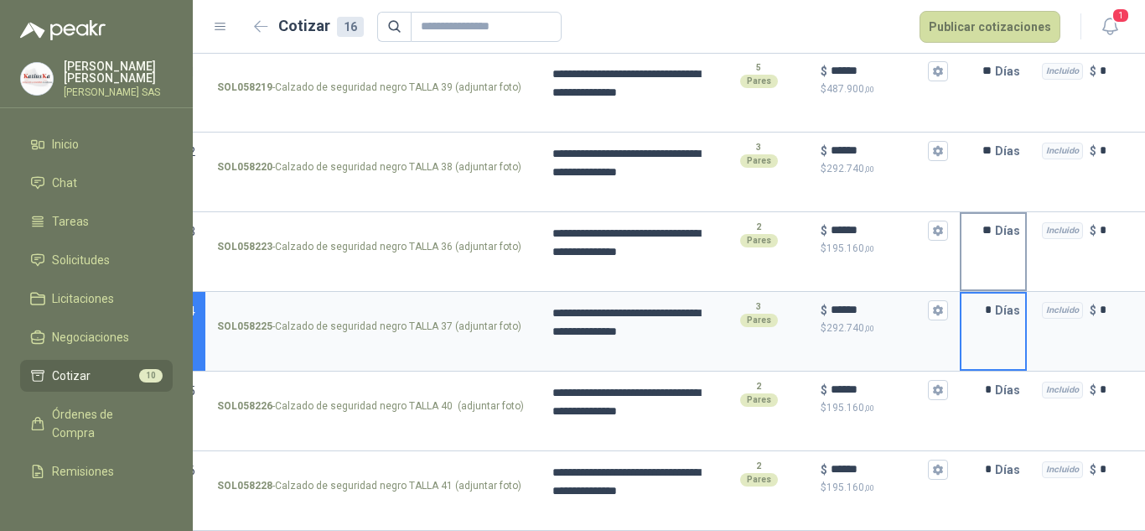
click at [995, 215] on p "Días" at bounding box center [1011, 231] width 32 height 34
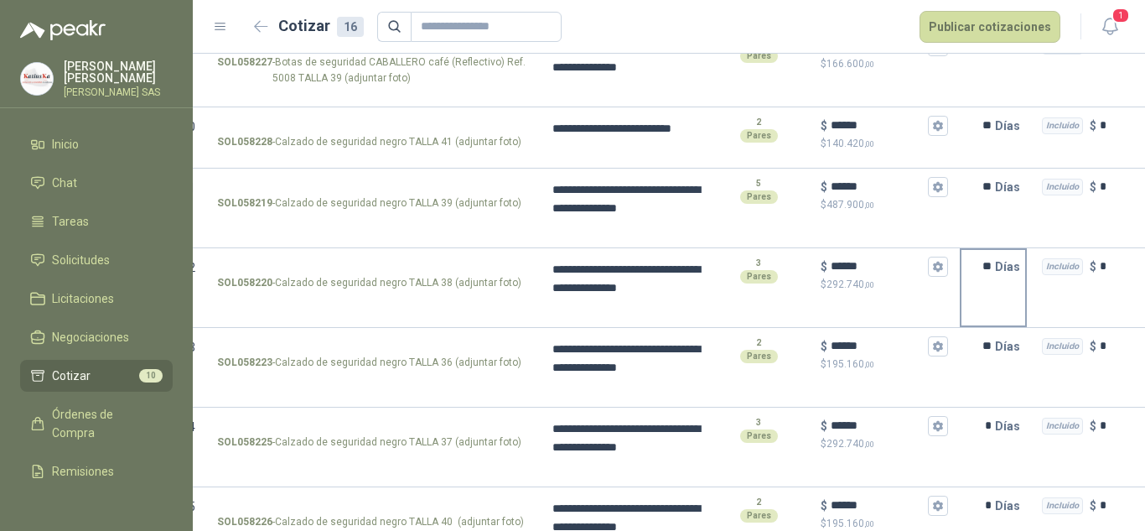
scroll to position [701, 0]
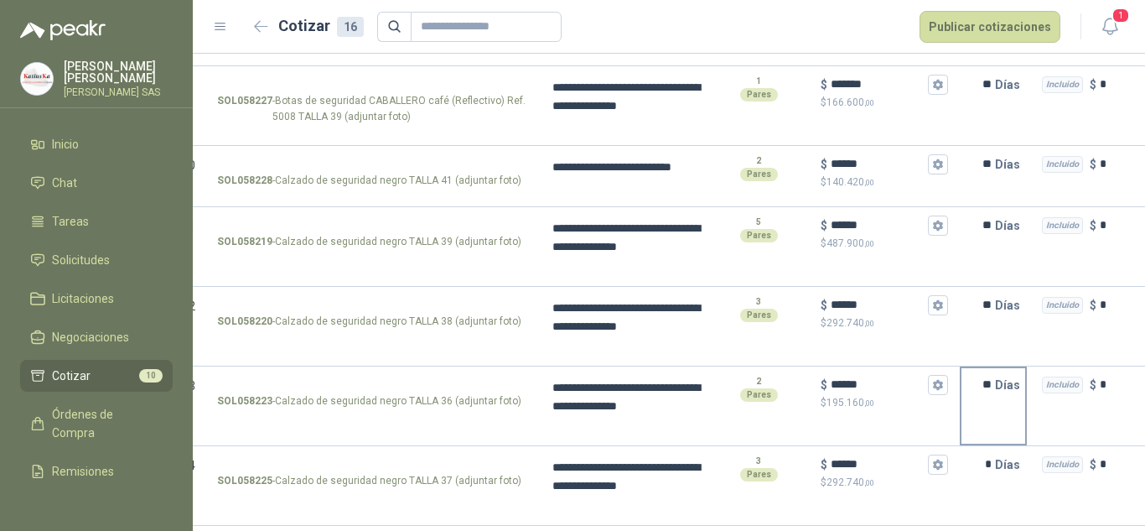
click at [986, 385] on input "**" at bounding box center [978, 385] width 34 height 34
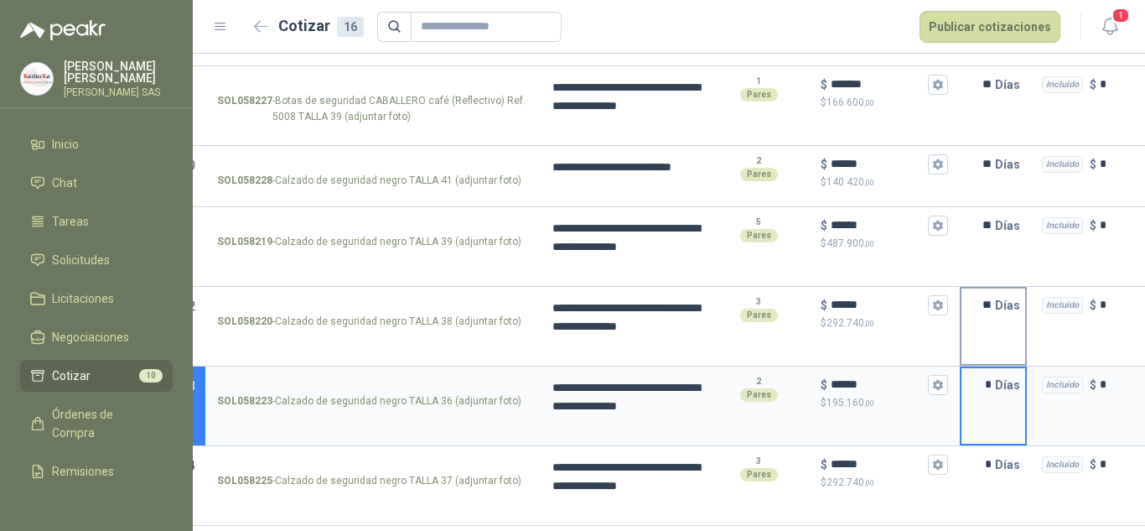
click at [988, 301] on input "**" at bounding box center [978, 305] width 34 height 34
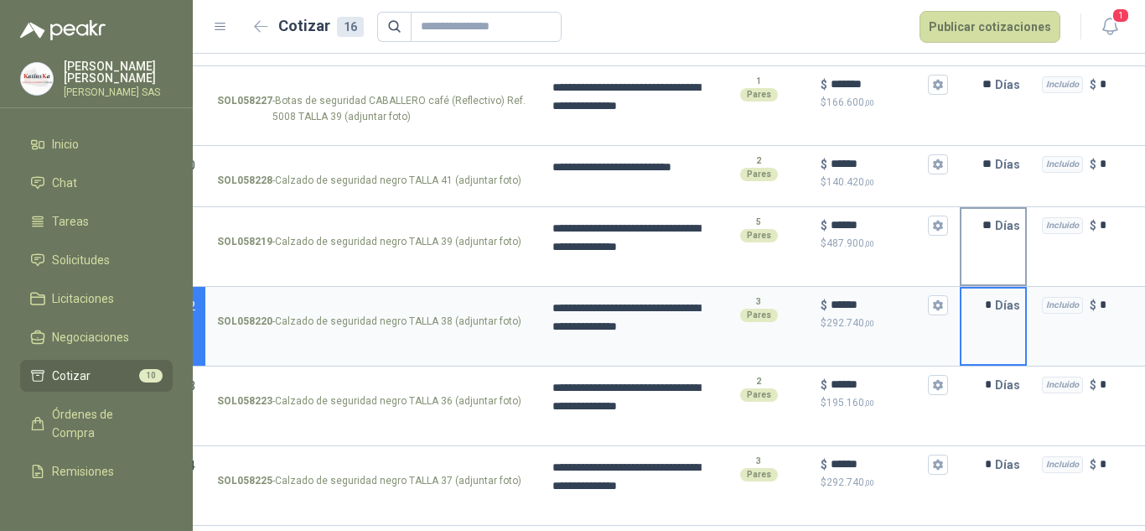
drag, startPoint x: 986, startPoint y: 223, endPoint x: 1012, endPoint y: 242, distance: 32.4
click at [986, 222] on input "**" at bounding box center [978, 226] width 34 height 34
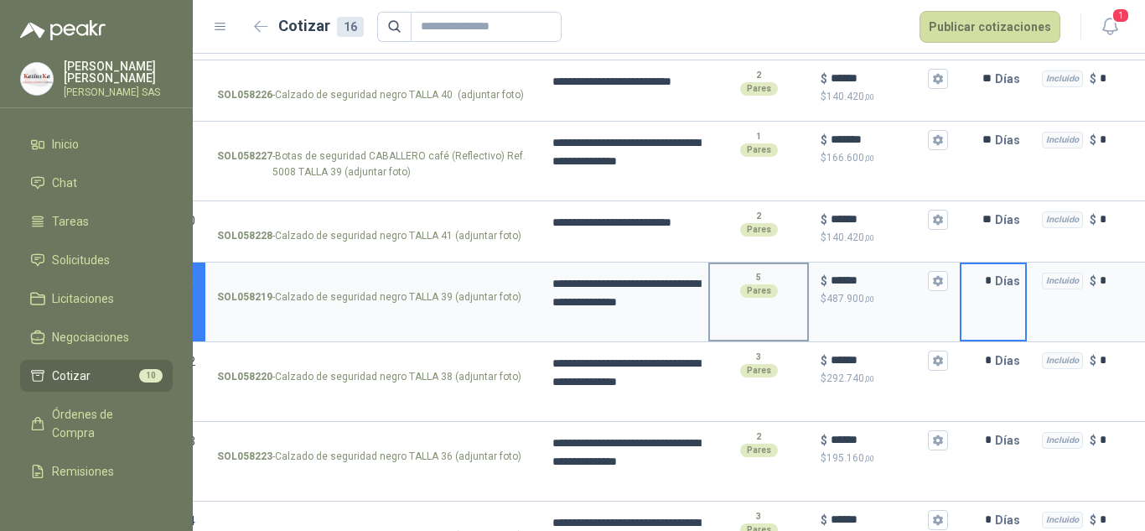
scroll to position [617, 0]
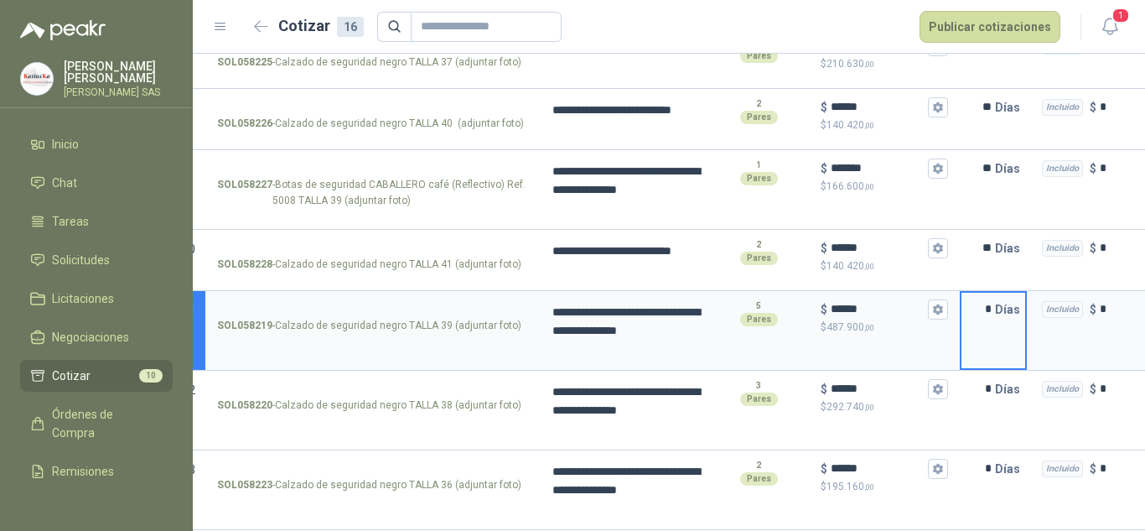
click at [992, 167] on input "**" at bounding box center [978, 169] width 34 height 34
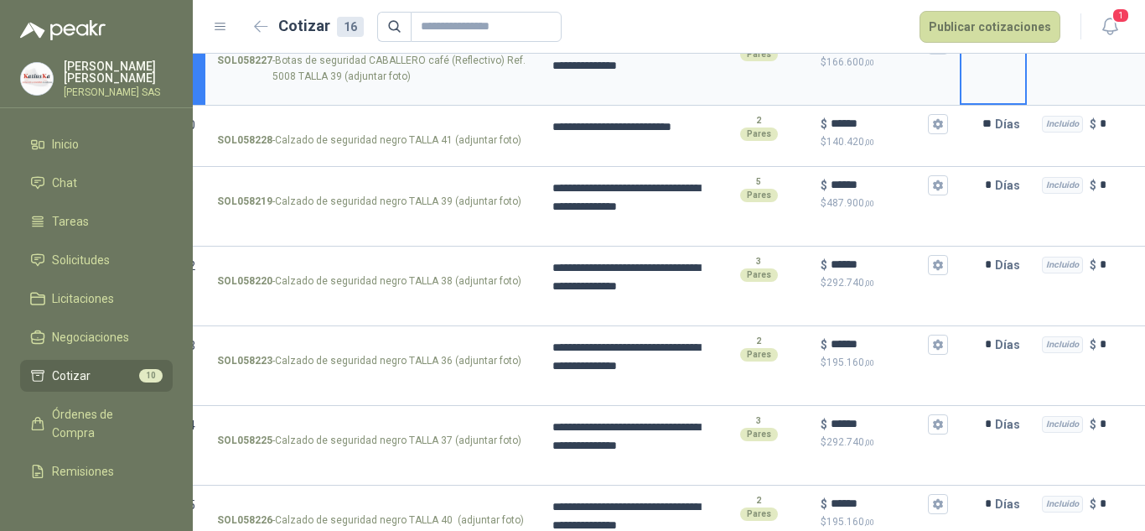
scroll to position [868, 0]
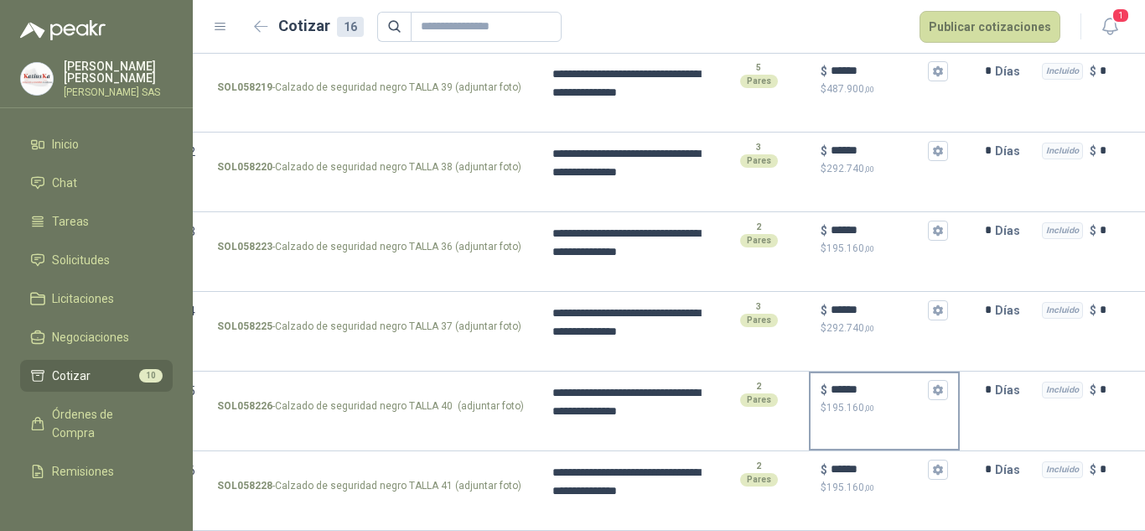
click at [950, 405] on div "$ ****** $ 195.160 ,00" at bounding box center [884, 397] width 148 height 49
click at [924, 396] on input "******" at bounding box center [878, 389] width 94 height 13
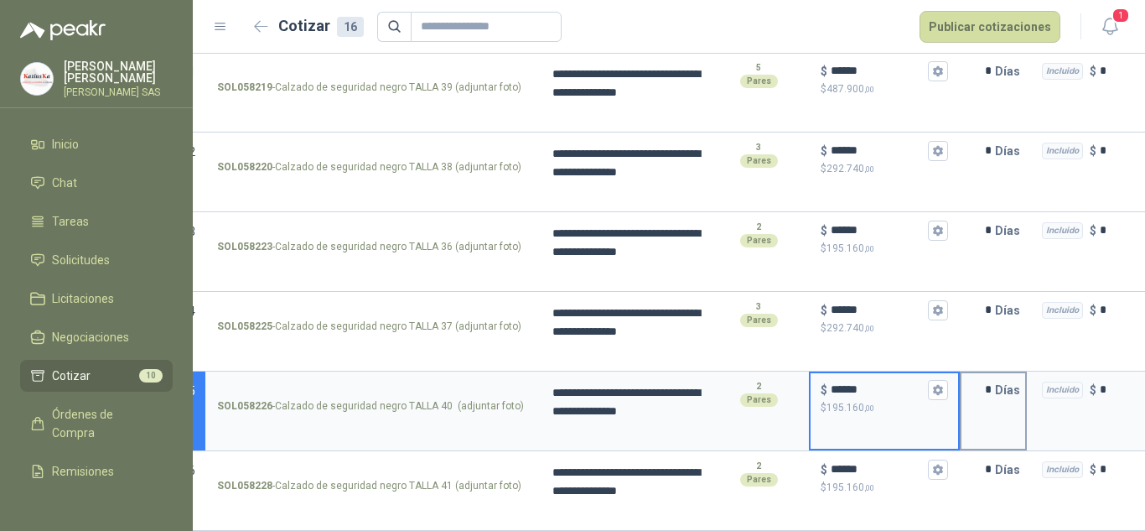
click at [986, 406] on div "* Días" at bounding box center [993, 411] width 67 height 80
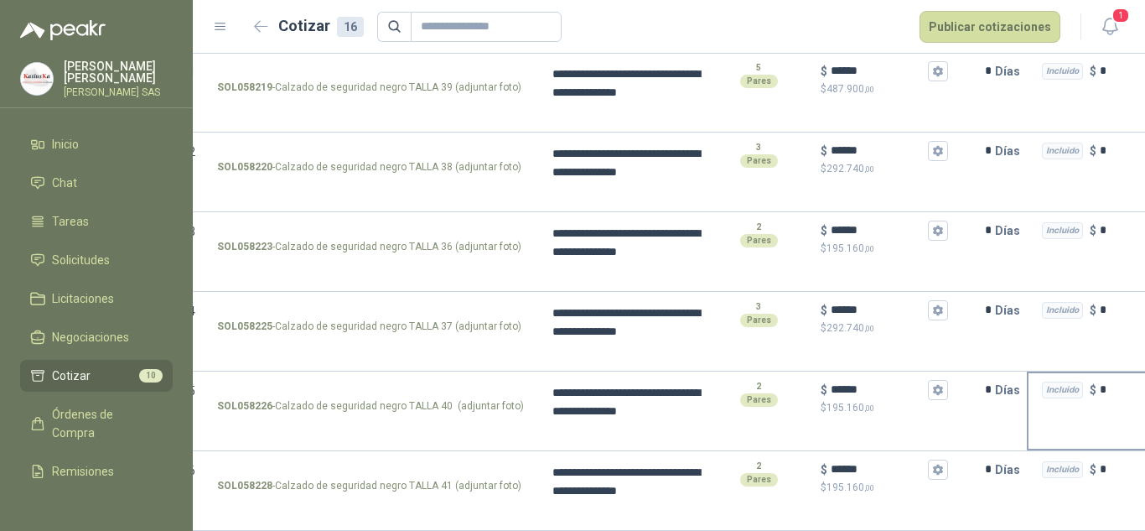
click at [1044, 408] on div "Incluido $ *" at bounding box center [1111, 411] width 168 height 80
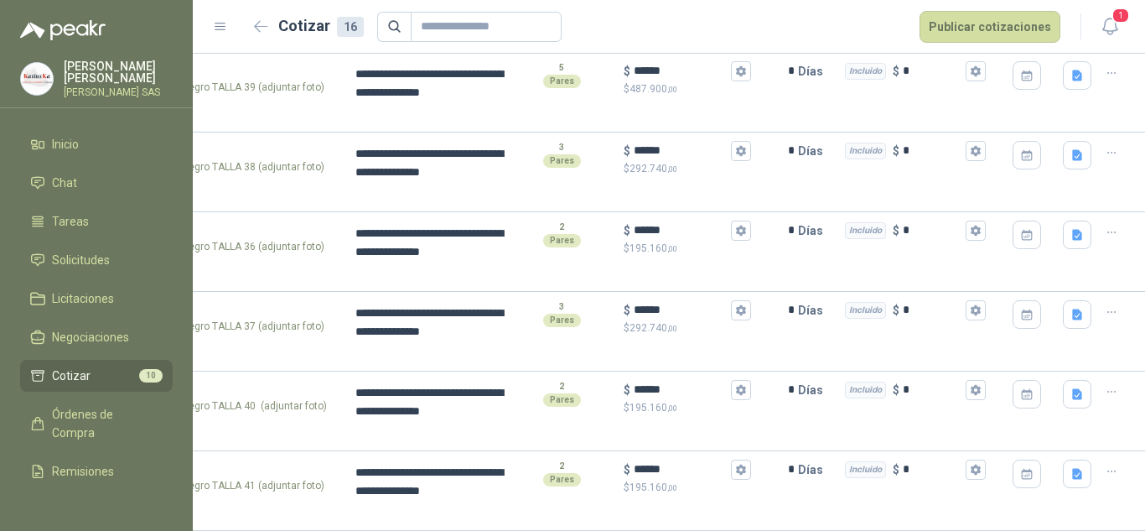
scroll to position [0, 0]
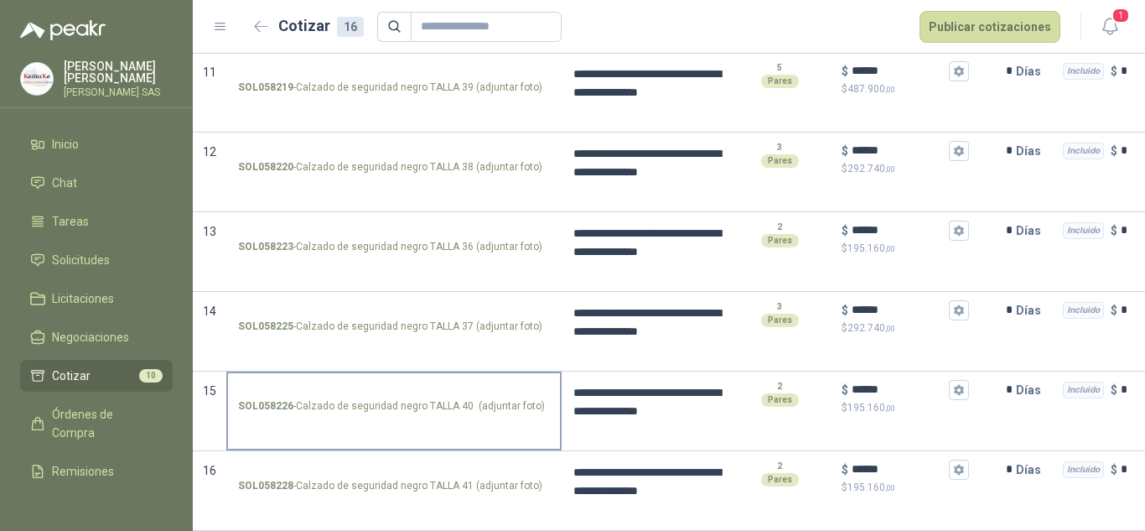
click at [318, 398] on p "SOL058226 - Calzado de seguridad negro TALLA 40 (adjuntar foto)" at bounding box center [391, 406] width 307 height 16
click at [318, 389] on input "SOL058226 - Calzado de seguridad negro TALLA 40 (adjuntar foto)" at bounding box center [394, 390] width 312 height 13
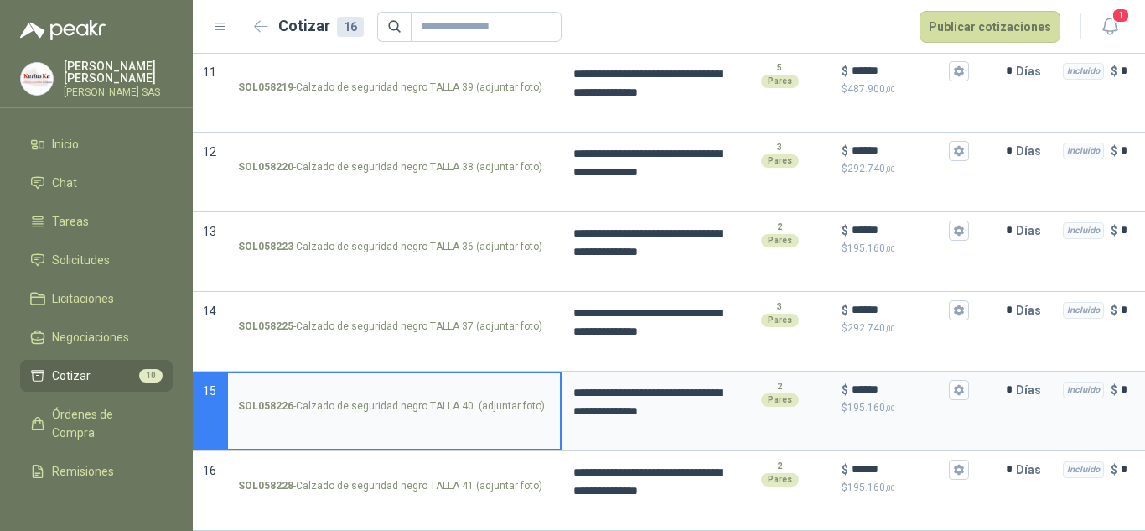
click at [312, 398] on p "SOL058226 - Calzado de seguridad negro TALLA 40 (adjuntar foto)" at bounding box center [391, 406] width 307 height 16
click at [312, 394] on input "SOL058226 - Calzado de seguridad negro TALLA 40 (adjuntar foto)" at bounding box center [394, 390] width 312 height 13
drag, startPoint x: 520, startPoint y: 371, endPoint x: 207, endPoint y: 385, distance: 313.7
click at [207, 385] on section "**********" at bounding box center [669, 411] width 952 height 80
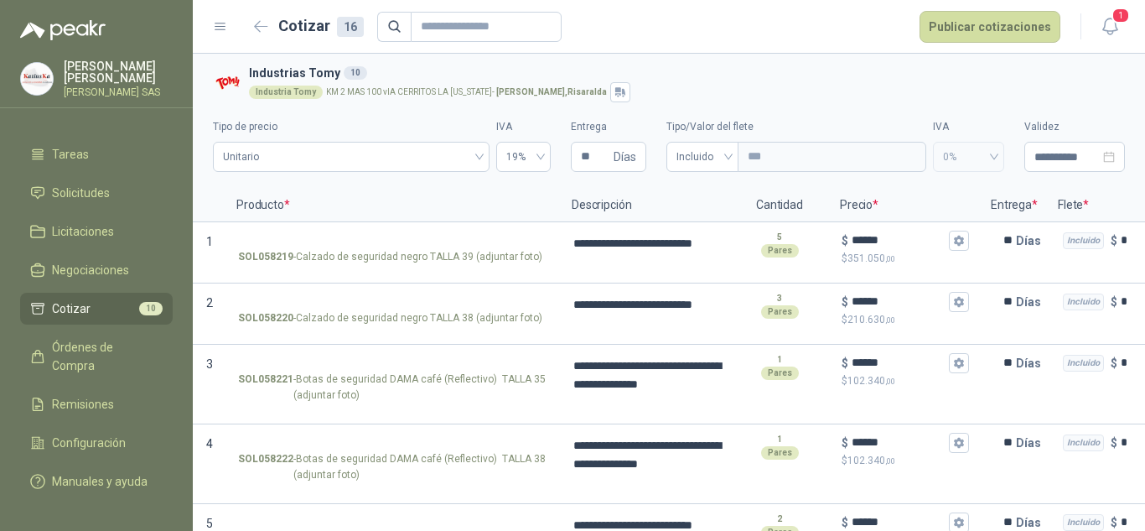
scroll to position [99, 0]
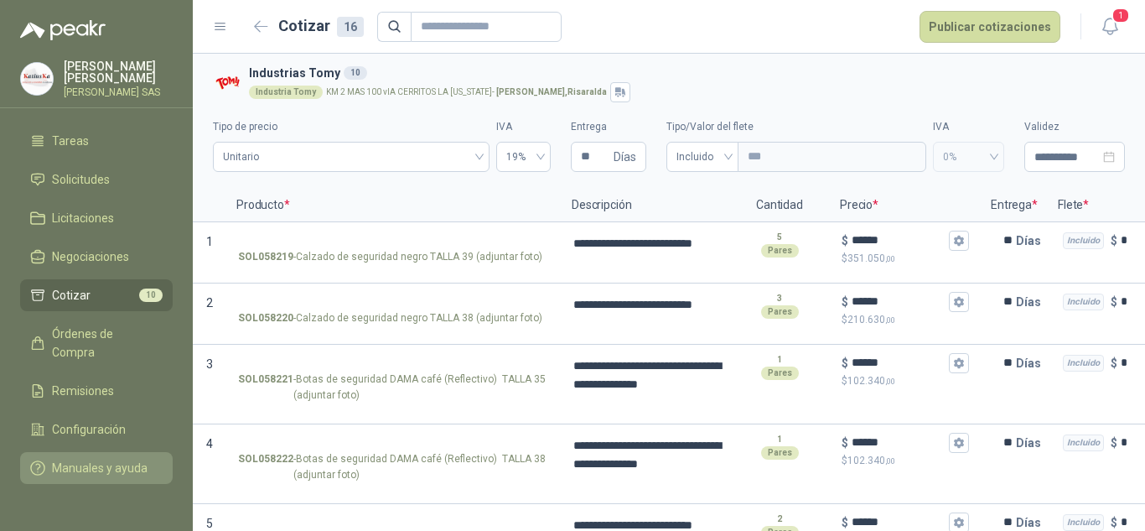
click at [74, 460] on span "Manuales y ayuda" at bounding box center [100, 467] width 96 height 18
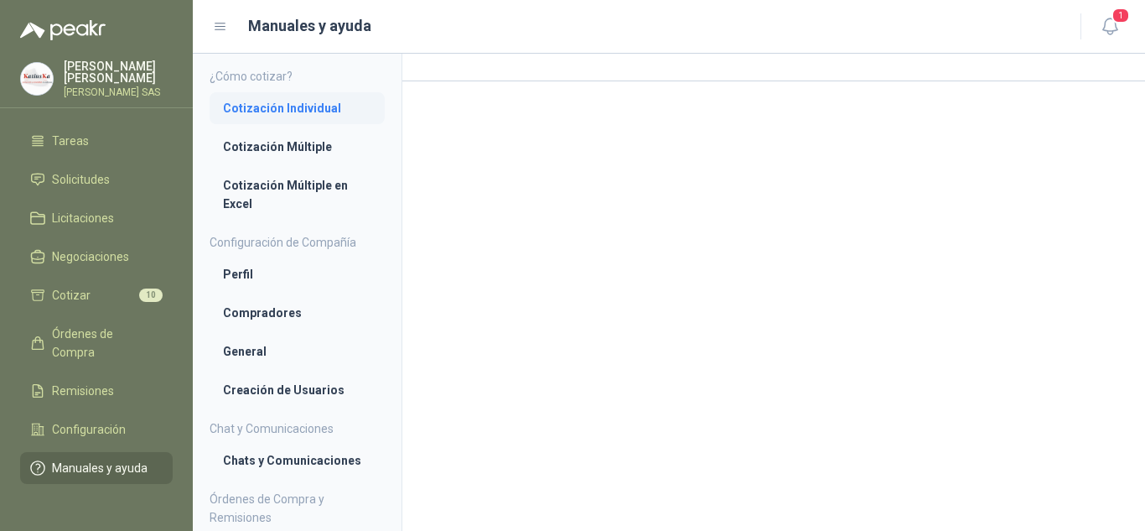
click at [299, 111] on li "Cotización Individual" at bounding box center [297, 108] width 148 height 18
click at [298, 112] on li "Cotización Individual" at bounding box center [297, 109] width 147 height 18
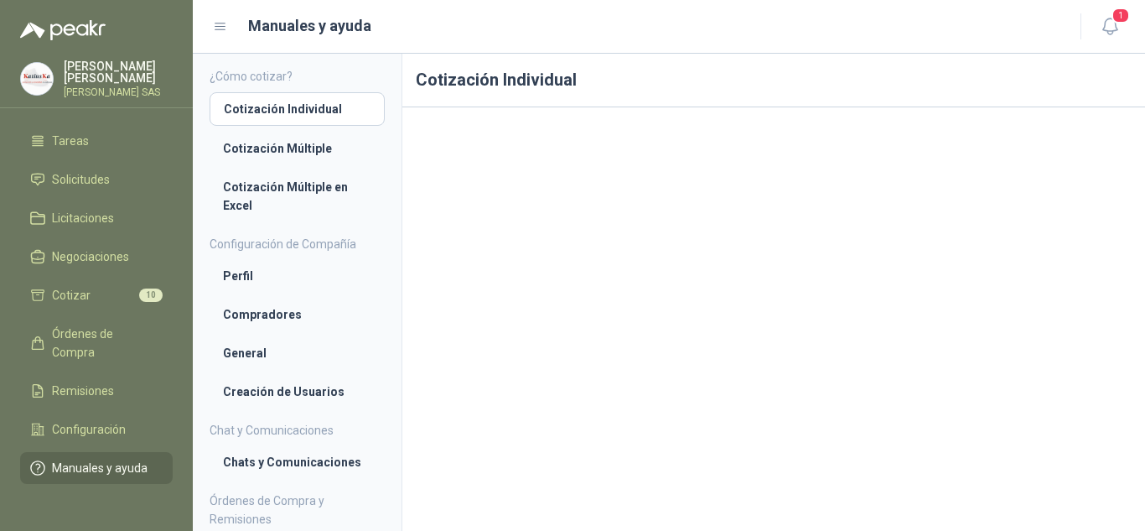
scroll to position [4, 0]
click at [951, 50] on header "Manuales y ayuda 1" at bounding box center [669, 27] width 952 height 54
click at [317, 137] on link "Cotización Múltiple" at bounding box center [297, 148] width 175 height 32
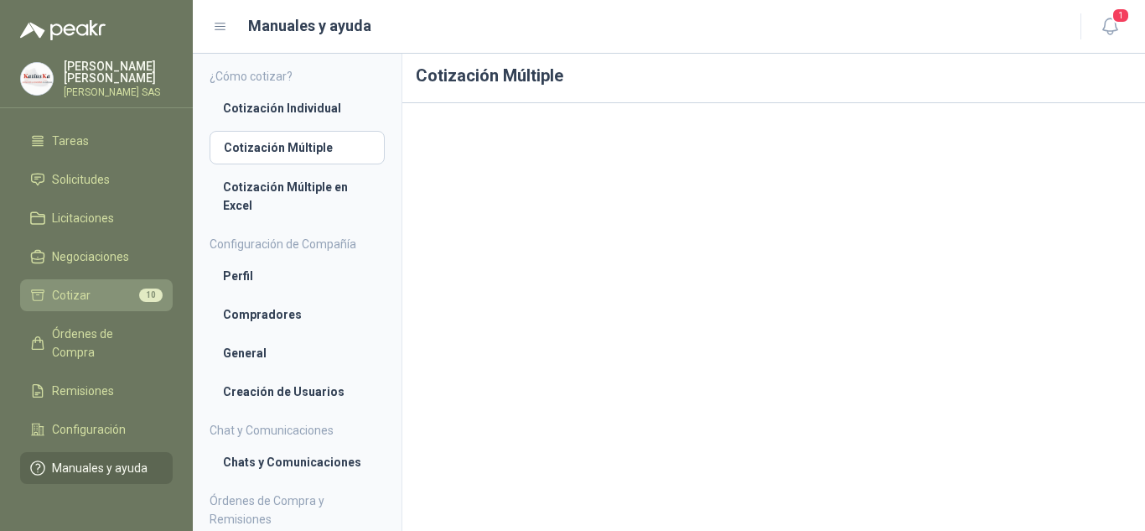
click at [101, 286] on li "Cotizar 10" at bounding box center [96, 295] width 132 height 18
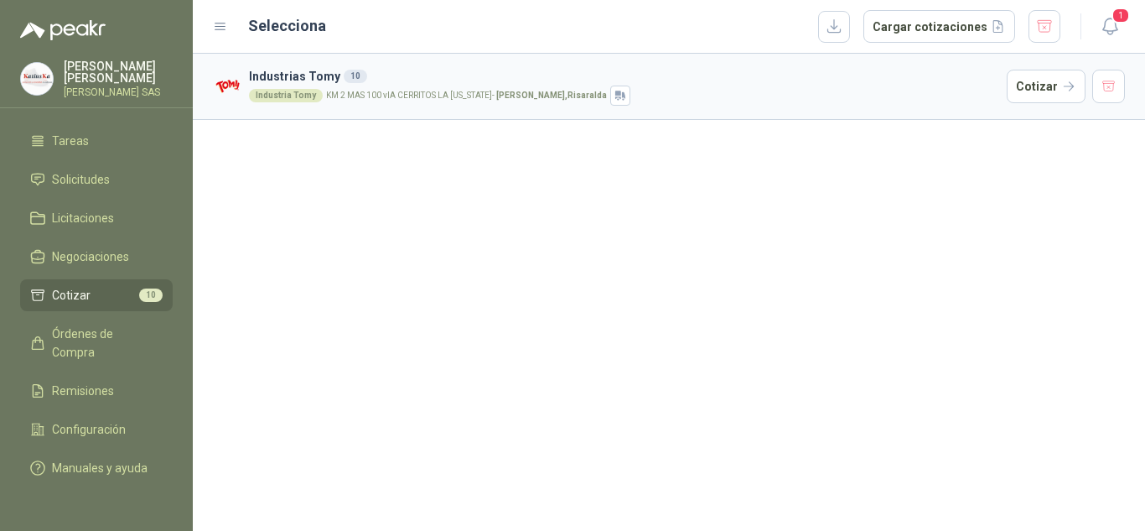
click at [784, 73] on h3 "Industrias Tomy 10" at bounding box center [624, 76] width 751 height 18
click at [1032, 77] on button "Cotizar" at bounding box center [1046, 87] width 79 height 34
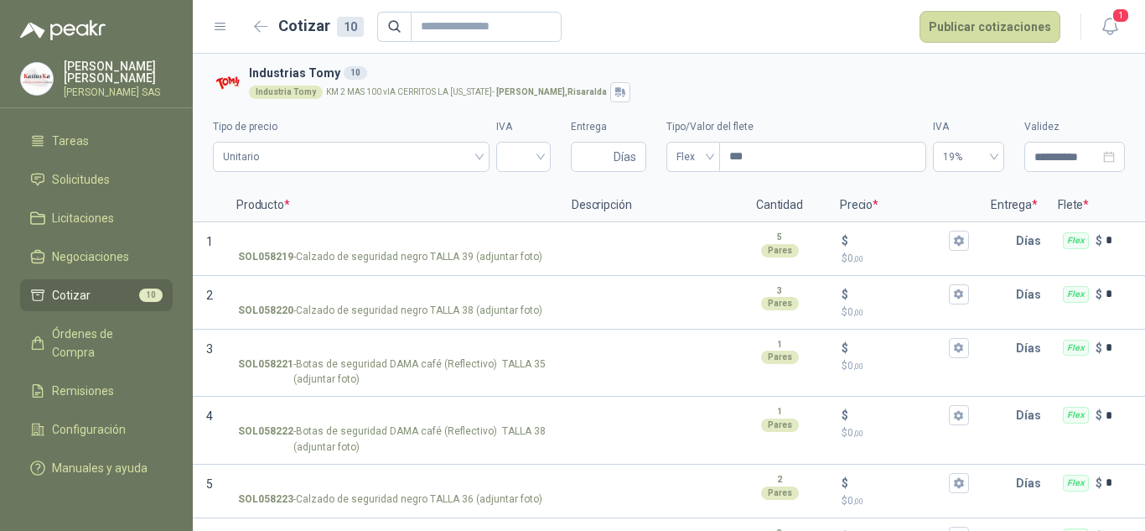
click at [91, 286] on li "Cotizar 10" at bounding box center [96, 295] width 132 height 18
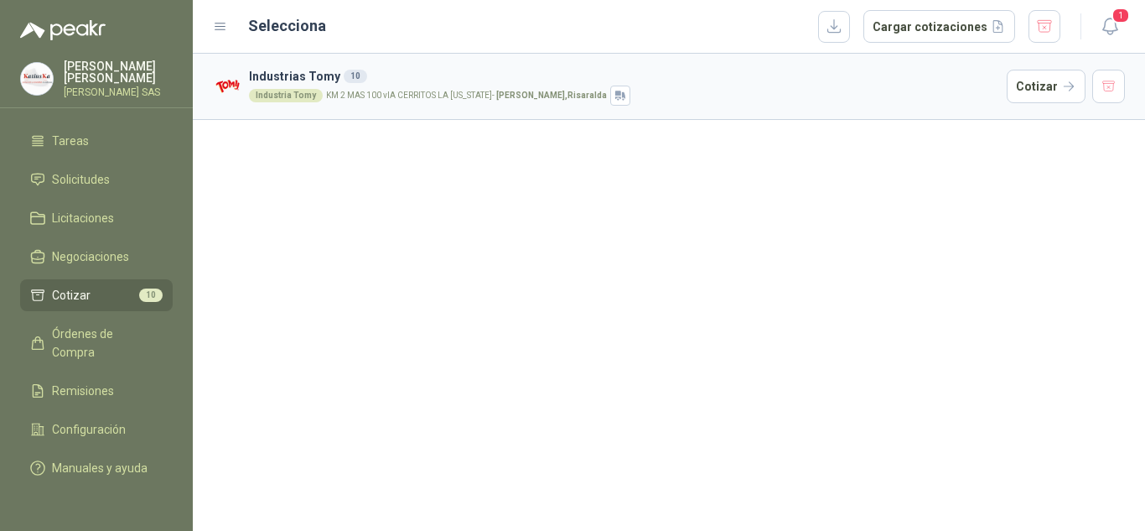
click at [503, 80] on h3 "Industrias Tomy 10" at bounding box center [624, 76] width 751 height 18
click at [319, 102] on div "Industria Tomy KM 2 MAS 100 vIA CERRITOS LA [US_STATE] - [GEOGRAPHIC_DATA] , [G…" at bounding box center [624, 95] width 751 height 20
click at [866, 96] on div "Industria Tomy KM 2 MAS 100 vIA CERRITOS LA [US_STATE] - [GEOGRAPHIC_DATA] , [G…" at bounding box center [624, 95] width 751 height 20
click at [1030, 83] on button "Cotizar" at bounding box center [1046, 87] width 79 height 34
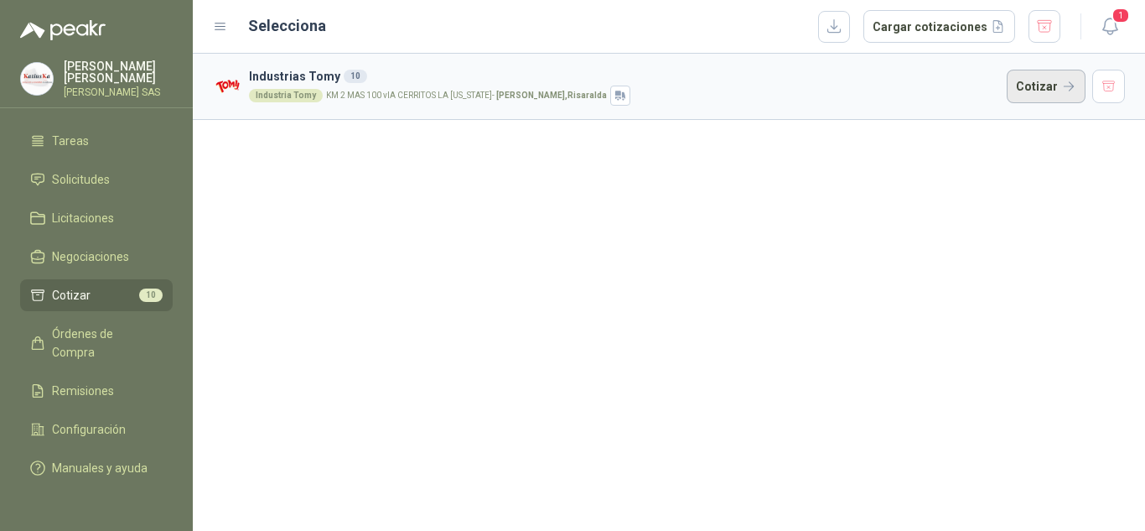
click at [1030, 83] on button "Cotizar" at bounding box center [1046, 87] width 79 height 34
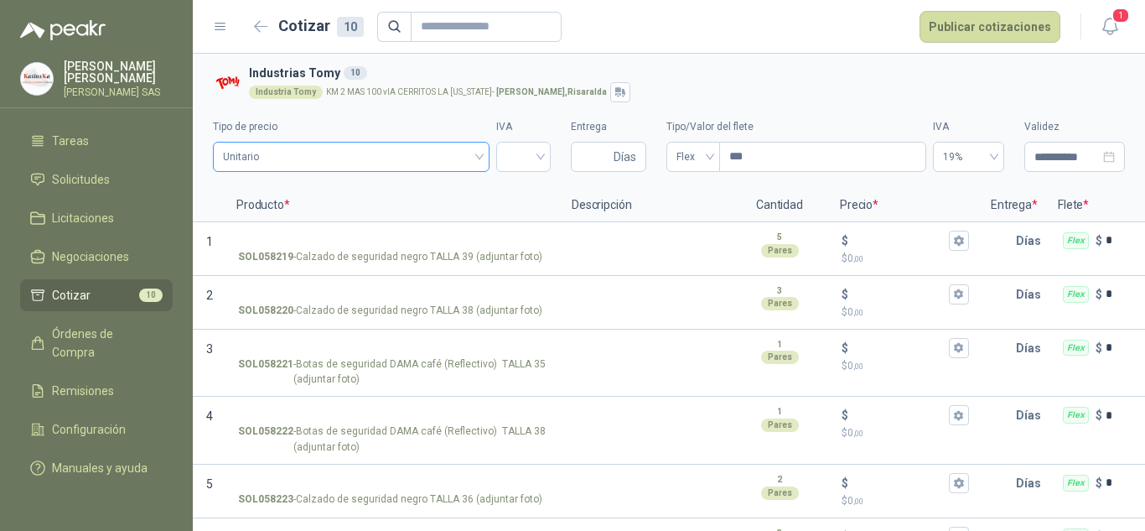
click at [412, 149] on span "Unitario" at bounding box center [351, 156] width 256 height 25
click at [524, 148] on input "search" at bounding box center [523, 154] width 34 height 25
click at [527, 184] on div "19%" at bounding box center [517, 192] width 28 height 18
click at [583, 159] on input "Entrega" at bounding box center [595, 156] width 29 height 28
click at [702, 158] on span "Flex" at bounding box center [693, 156] width 34 height 25
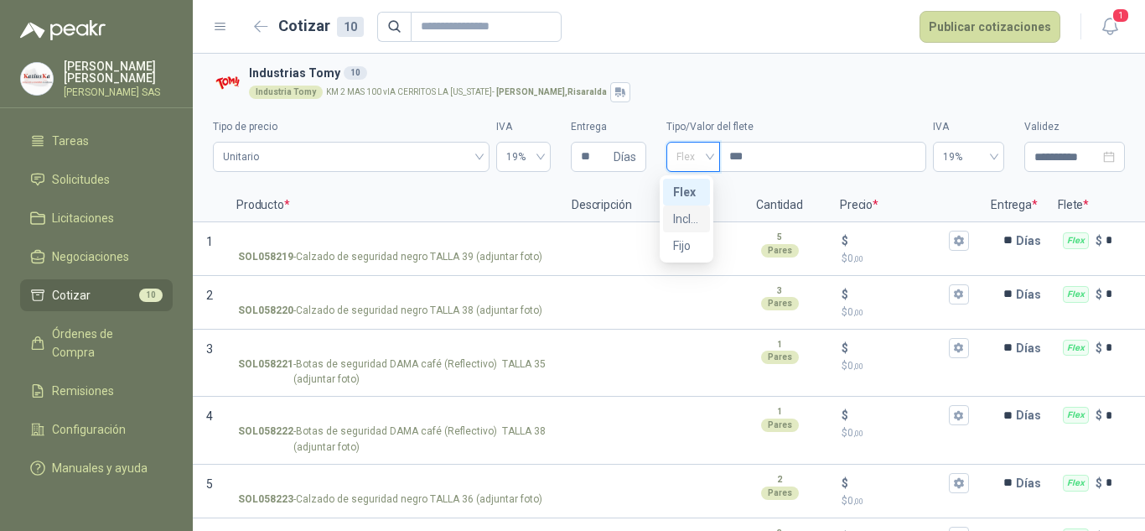
click at [688, 215] on div "Incluido" at bounding box center [686, 219] width 27 height 18
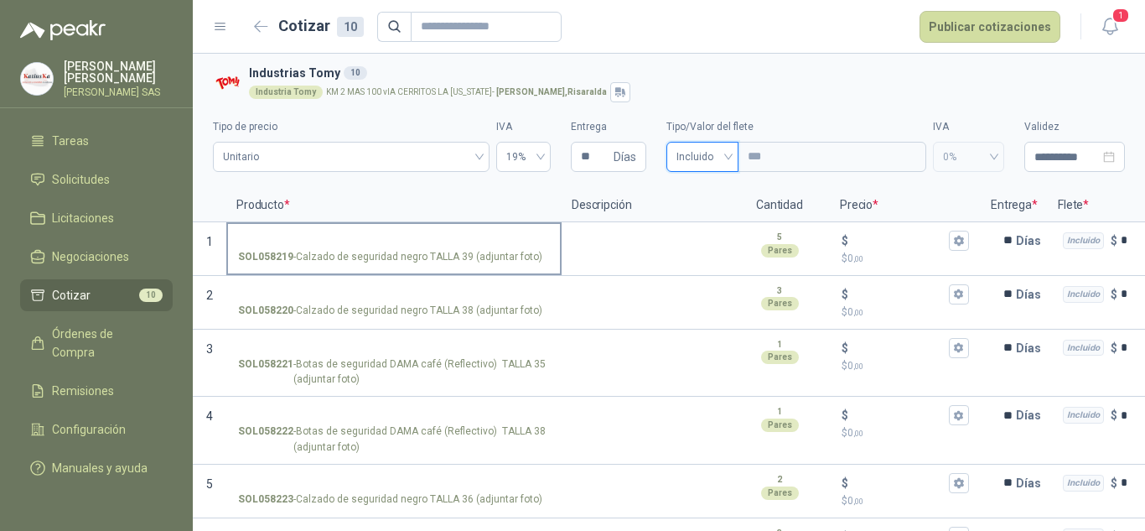
click at [267, 235] on input "SOL058219 - Calzado de seguridad negro TALLA 39 (adjuntar foto)" at bounding box center [394, 241] width 312 height 13
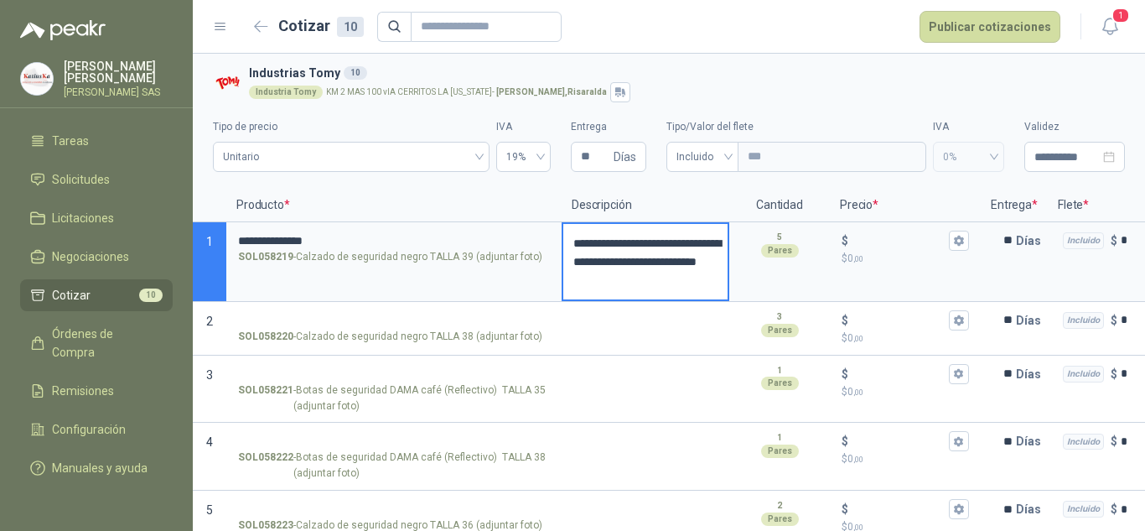
drag, startPoint x: 680, startPoint y: 282, endPoint x: 667, endPoint y: 265, distance: 21.6
click at [667, 265] on textarea "**********" at bounding box center [645, 261] width 164 height 75
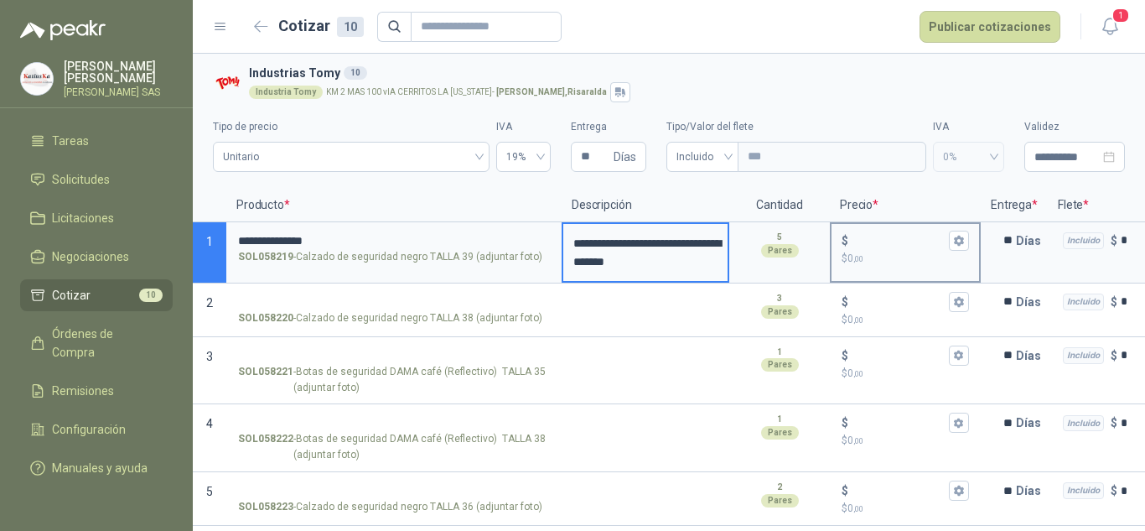
click at [872, 239] on input "$ $ 0 ,00" at bounding box center [899, 240] width 94 height 13
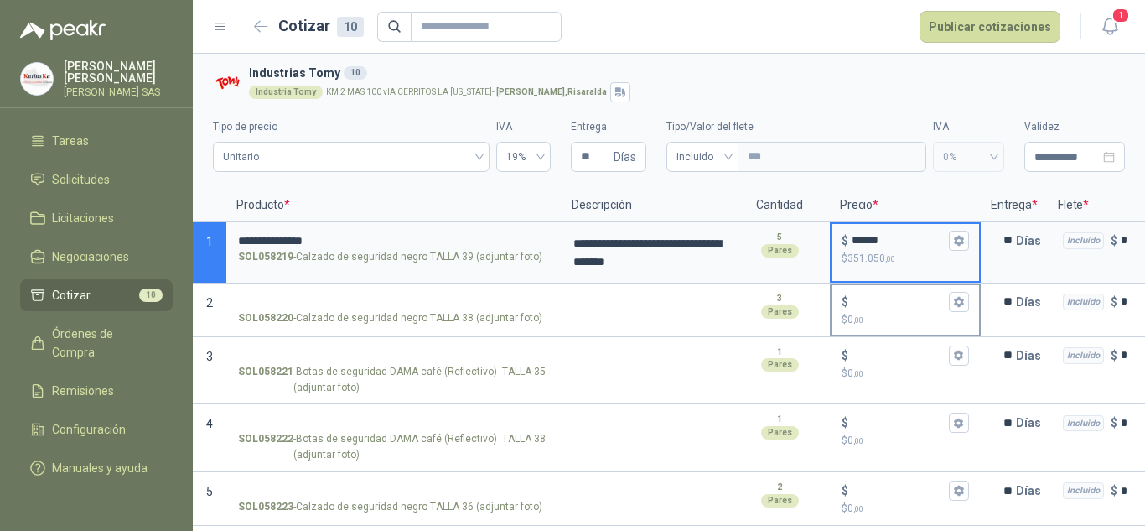
click at [898, 302] on input "$ $ 0 ,00" at bounding box center [899, 301] width 94 height 13
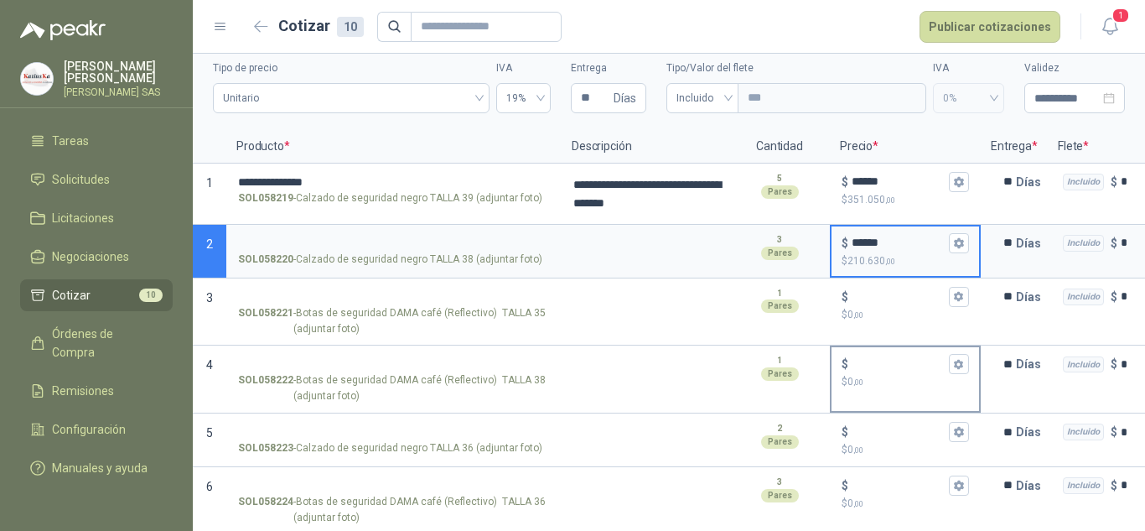
scroll to position [84, 0]
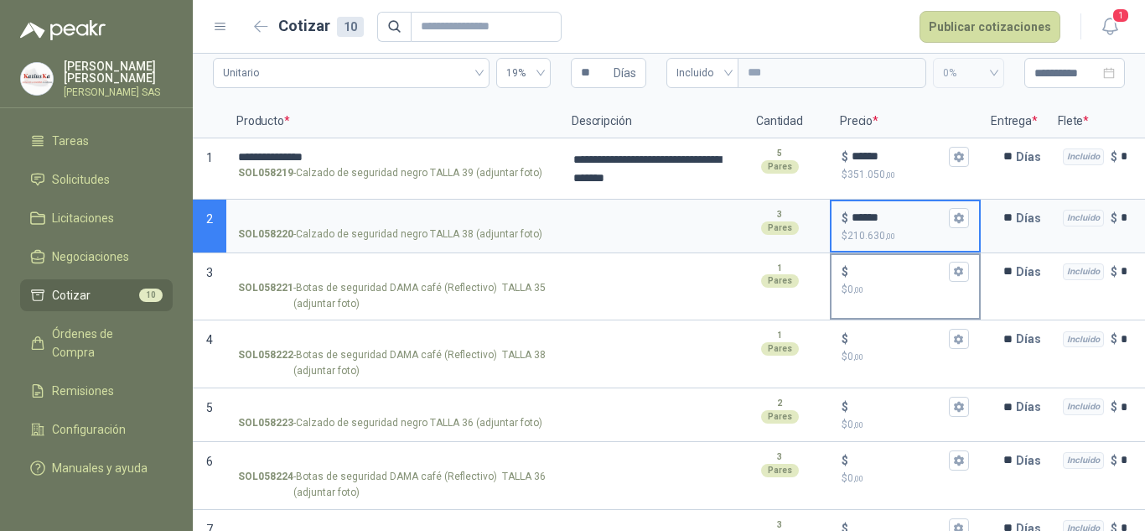
click at [898, 277] on input "$ $ 0 ,00" at bounding box center [899, 271] width 94 height 13
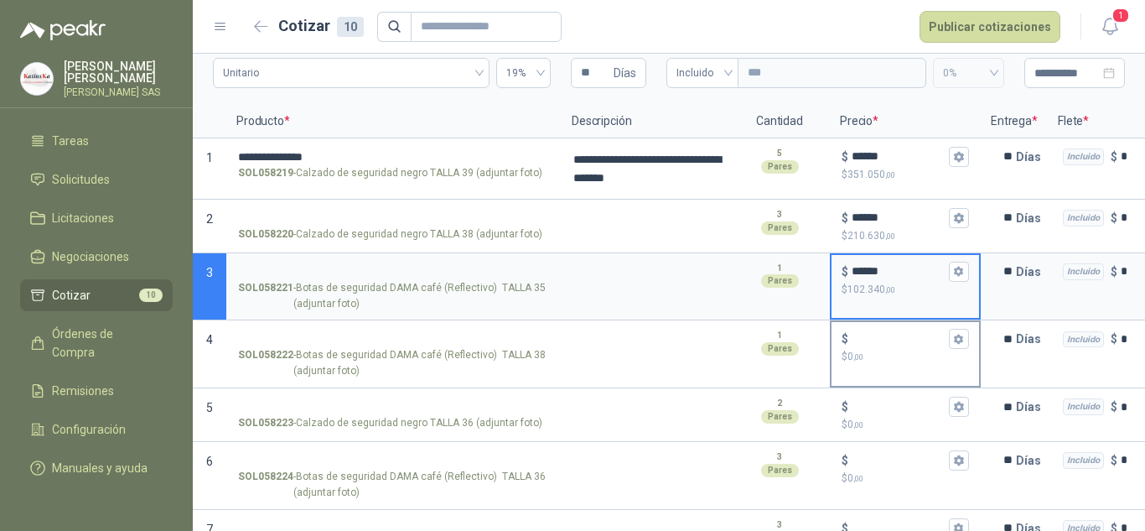
click at [881, 338] on input "$ $ 0 ,00" at bounding box center [899, 339] width 94 height 13
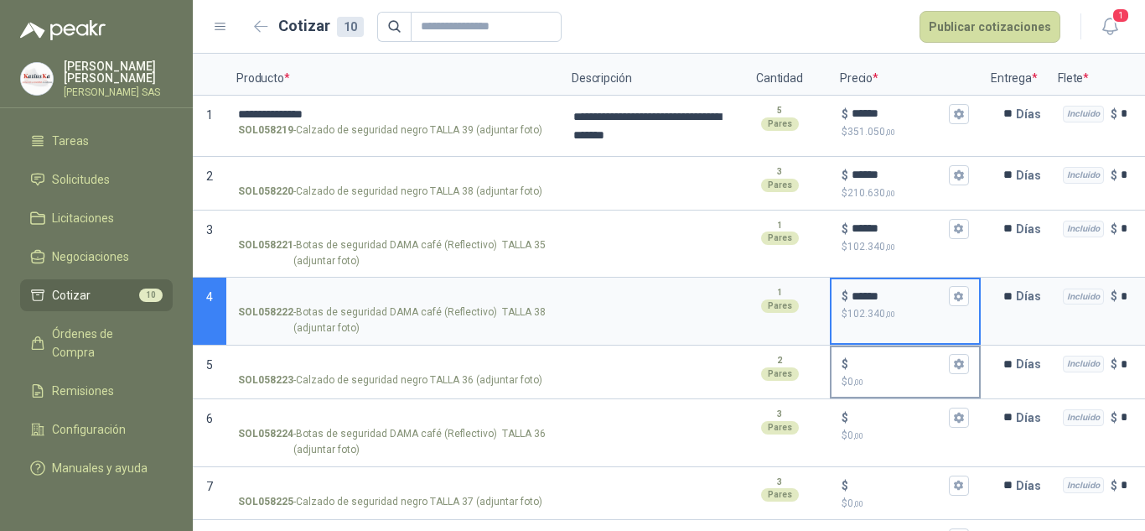
scroll to position [168, 0]
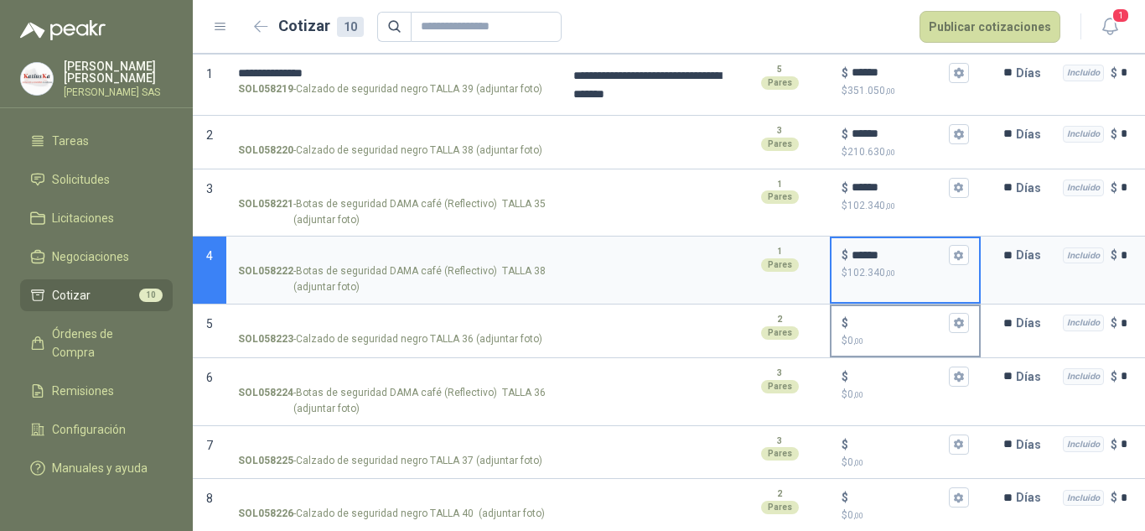
click at [883, 321] on input "$ $ 0 ,00" at bounding box center [899, 323] width 94 height 13
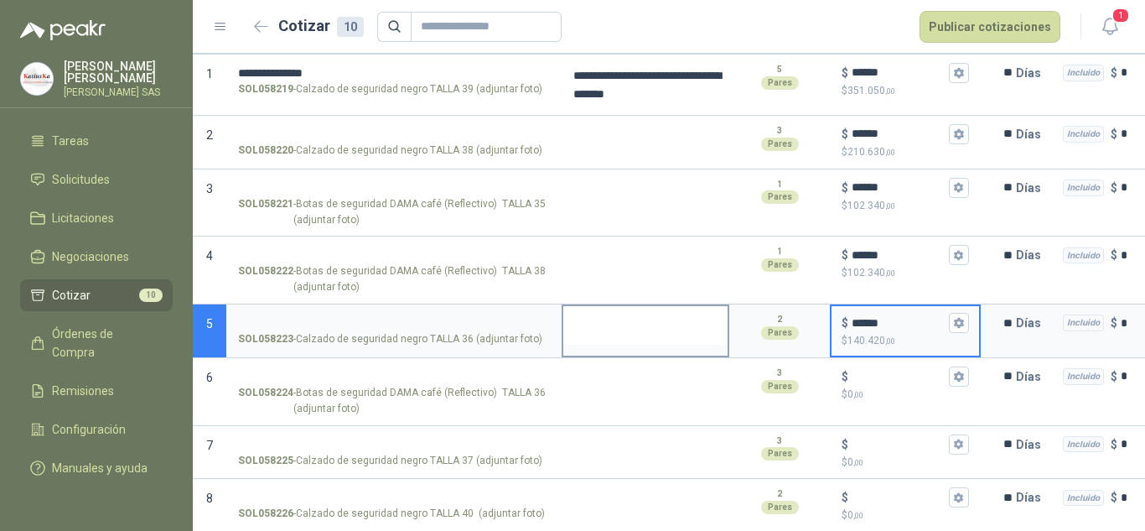
click at [654, 339] on textarea at bounding box center [645, 325] width 164 height 39
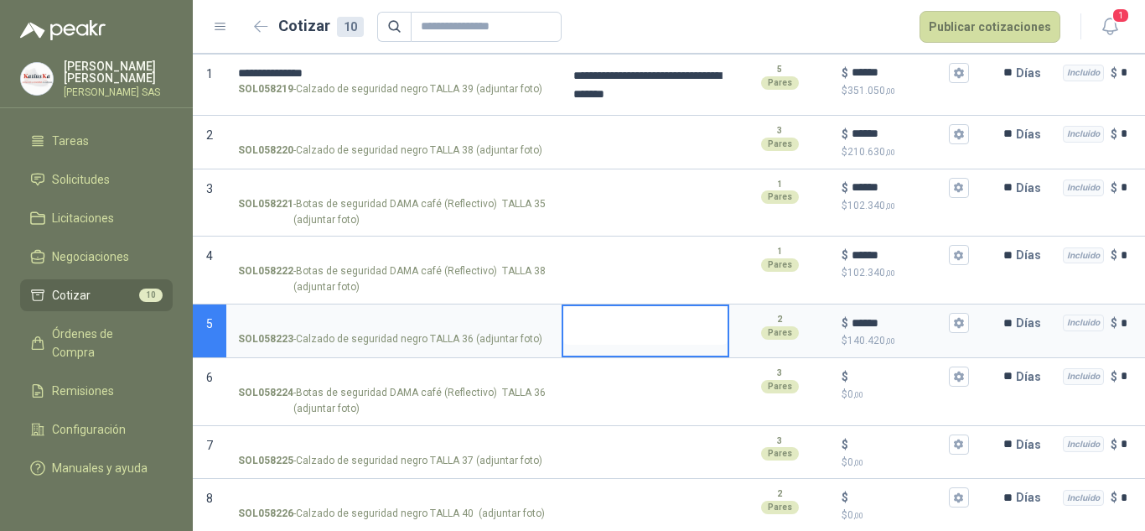
click at [654, 338] on textarea at bounding box center [645, 325] width 164 height 39
click at [866, 371] on input "$ $ 0 ,00" at bounding box center [899, 376] width 94 height 13
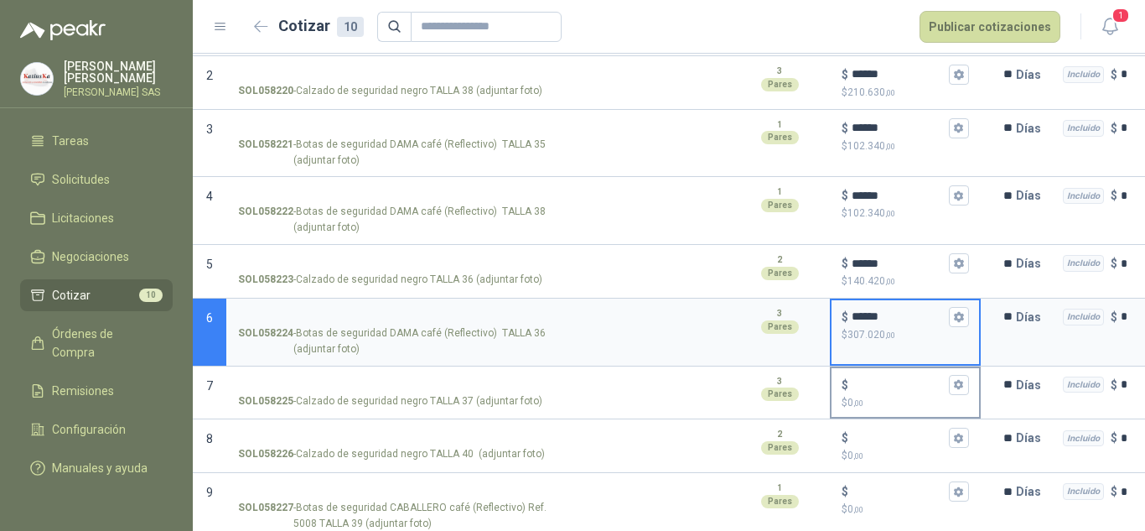
scroll to position [304, 0]
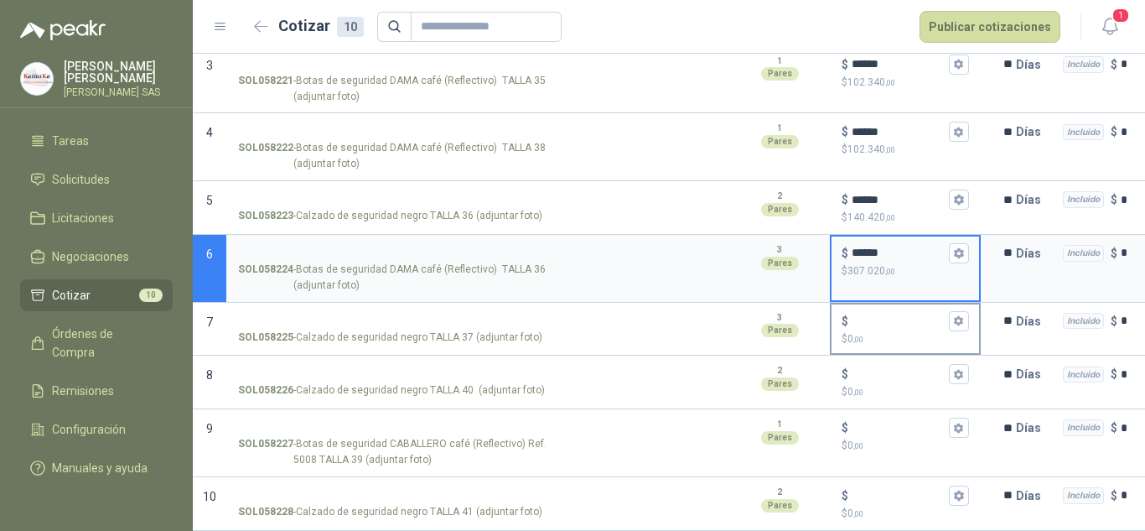
click at [877, 311] on div "$" at bounding box center [904, 321] width 127 height 20
click at [877, 314] on input "$ $ 0 ,00" at bounding box center [899, 320] width 94 height 13
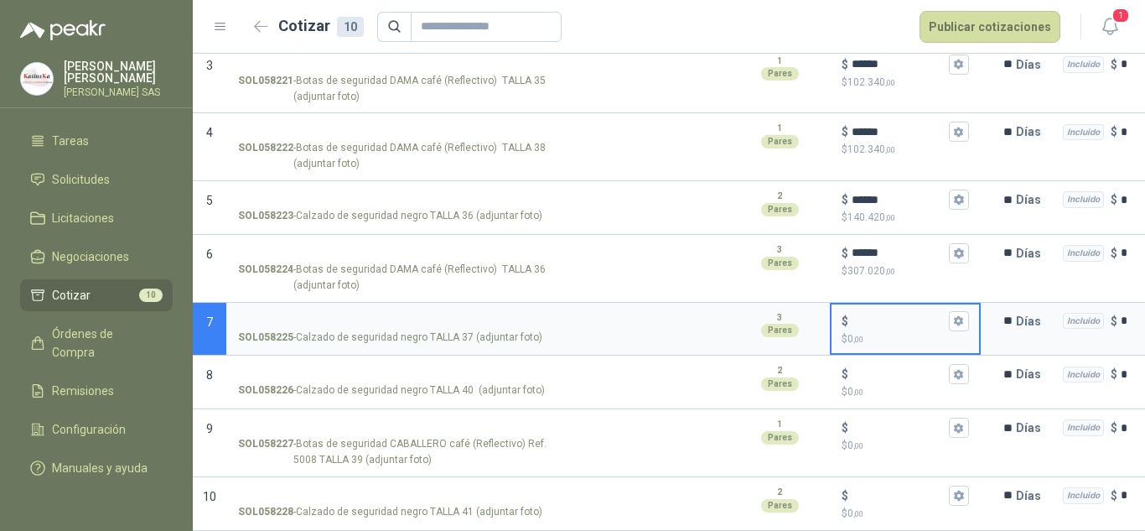
click at [869, 314] on input "$ $ 0 ,00" at bounding box center [899, 320] width 94 height 13
click at [883, 368] on input "$ $ 0 ,00" at bounding box center [899, 374] width 94 height 13
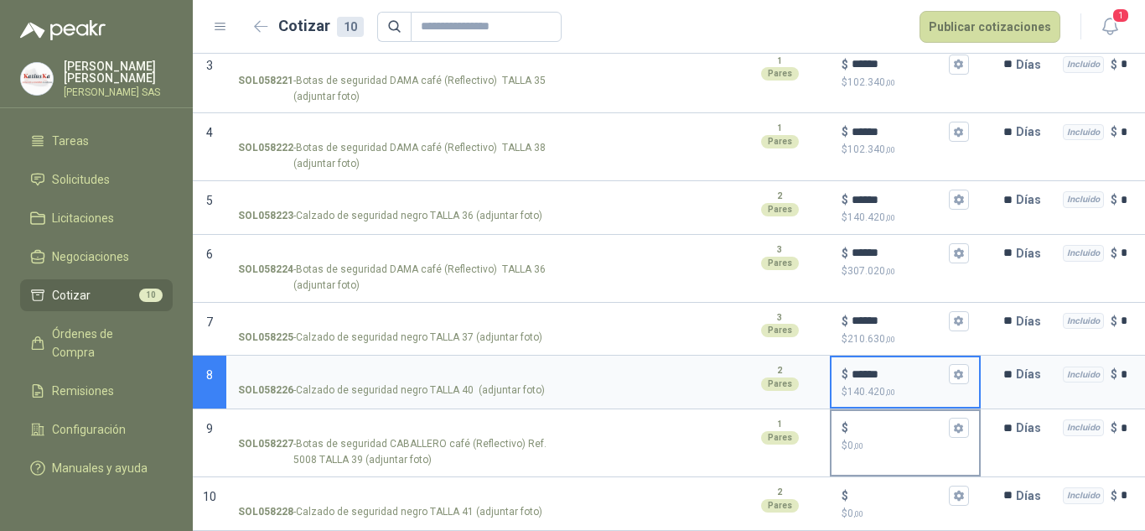
click at [878, 422] on input "$ $ 0 ,00" at bounding box center [899, 428] width 94 height 13
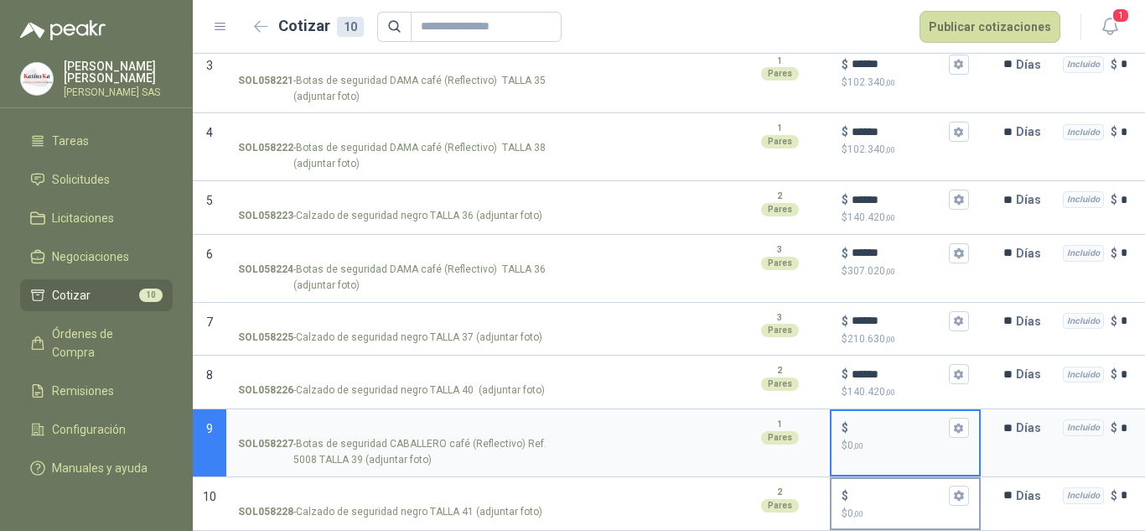
click at [889, 489] on input "$ $ 0 ,00" at bounding box center [899, 495] width 94 height 13
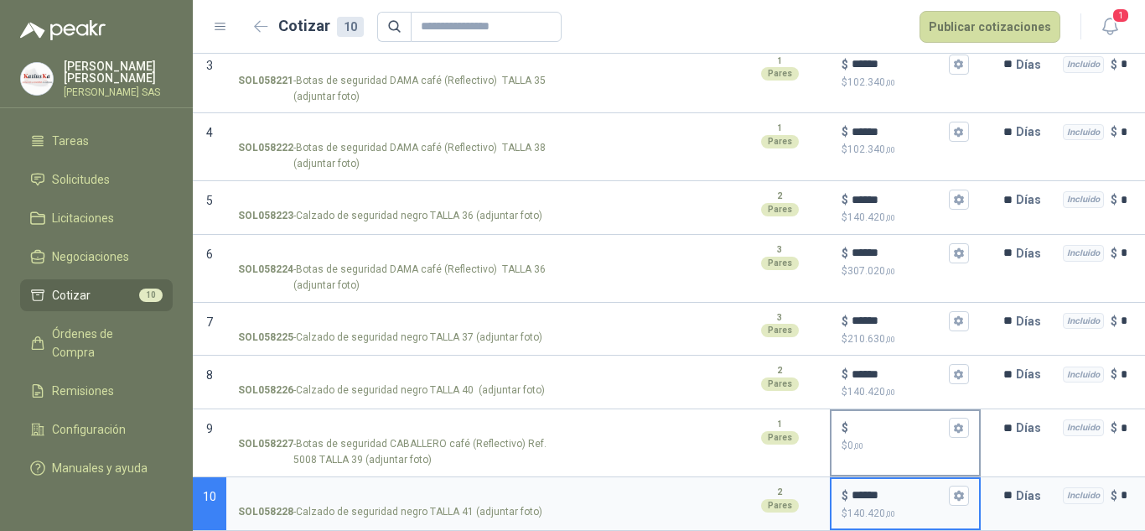
click at [883, 422] on input "$ $ 0 ,00" at bounding box center [899, 428] width 94 height 13
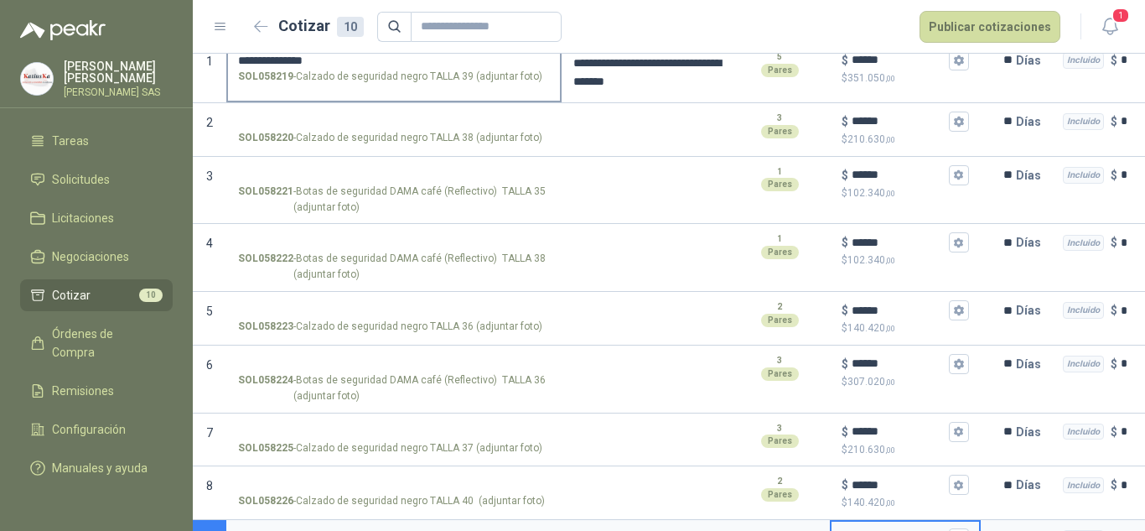
scroll to position [0, 0]
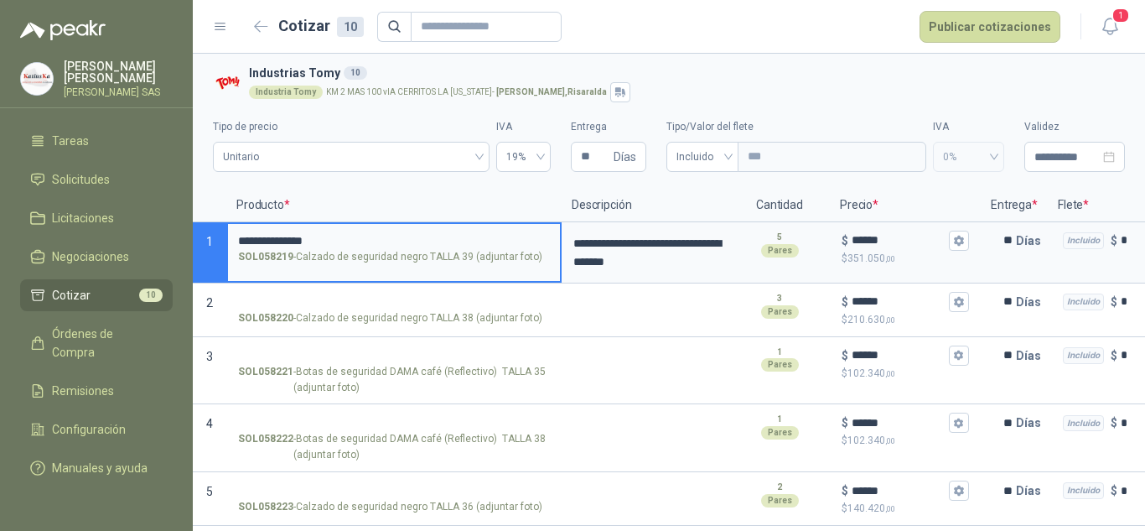
drag, startPoint x: 218, startPoint y: 234, endPoint x: 226, endPoint y: 236, distance: 8.8
click at [218, 235] on section "**********" at bounding box center [669, 252] width 952 height 61
click at [316, 304] on input "SOL058220 - Calzado de seguridad negro TALLA 38 (adjuntar foto)" at bounding box center [394, 302] width 312 height 13
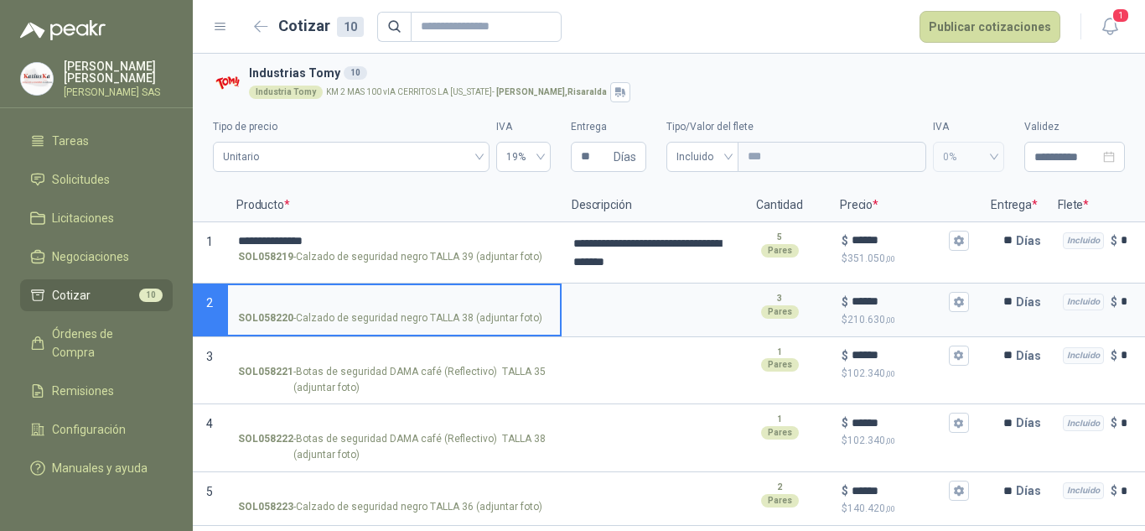
click at [291, 298] on input "SOL058220 - Calzado de seguridad negro TALLA 38 (adjuntar foto)" at bounding box center [394, 302] width 312 height 13
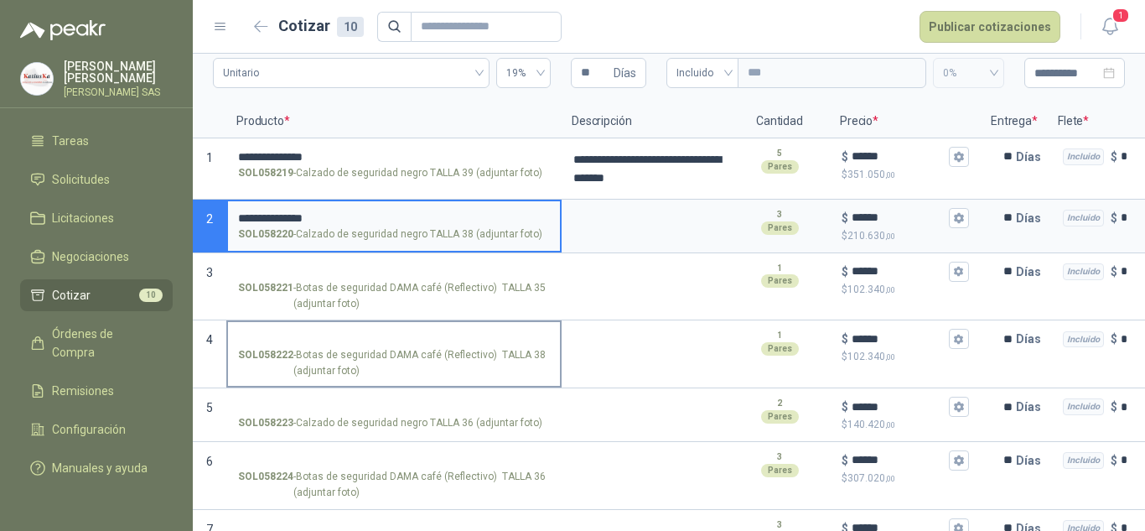
scroll to position [168, 0]
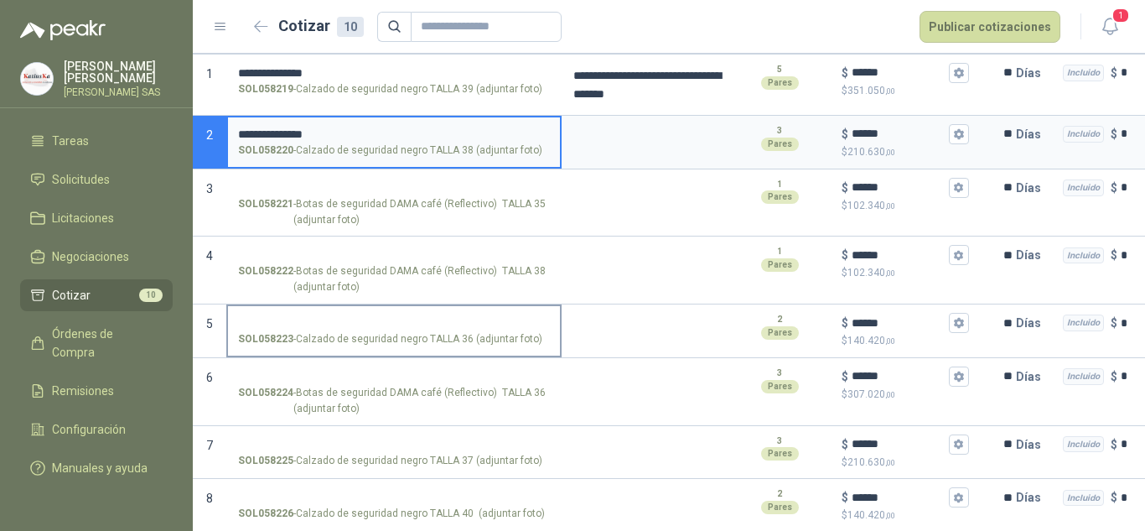
click at [284, 317] on input "SOL058223 - Calzado de seguridad negro TALLA 36 (adjuntar foto)" at bounding box center [394, 323] width 312 height 13
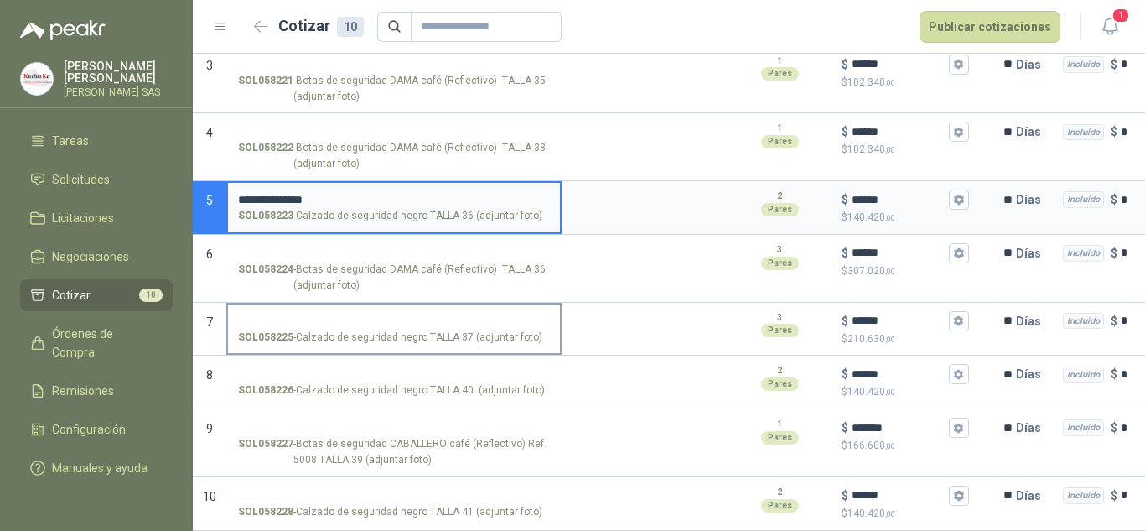
scroll to position [304, 0]
drag, startPoint x: 289, startPoint y: 298, endPoint x: 287, endPoint y: 311, distance: 13.5
click at [289, 304] on label "SOL058225 - Calzado de seguridad negro TALLA 37 (adjuntar foto)" at bounding box center [394, 328] width 332 height 48
click at [289, 315] on input "SOL058225 - Calzado de seguridad negro TALLA 37 (adjuntar foto)" at bounding box center [394, 321] width 312 height 13
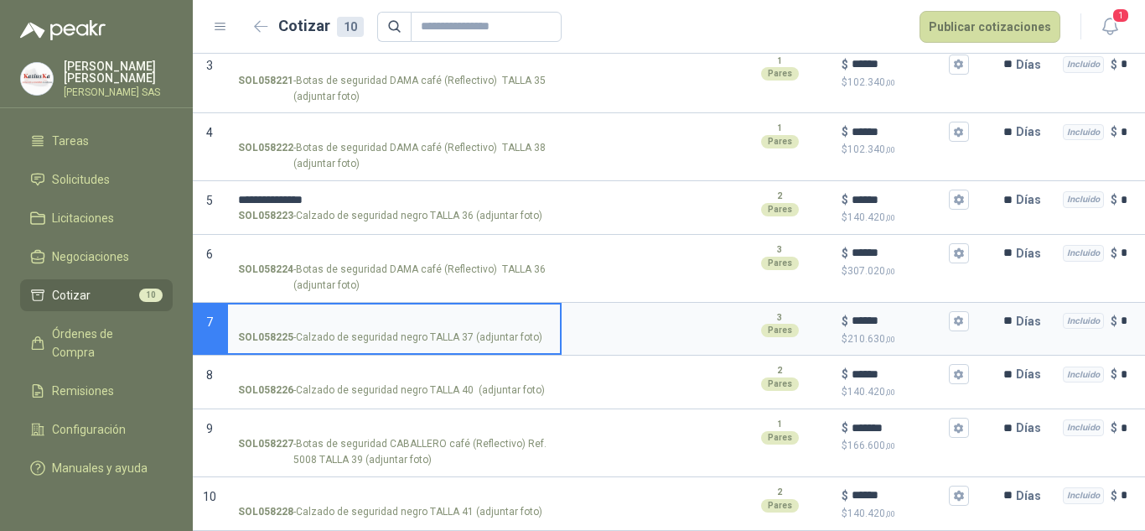
click at [287, 315] on input "SOL058225 - Calzado de seguridad negro TALLA 37 (adjuntar foto)" at bounding box center [394, 321] width 312 height 13
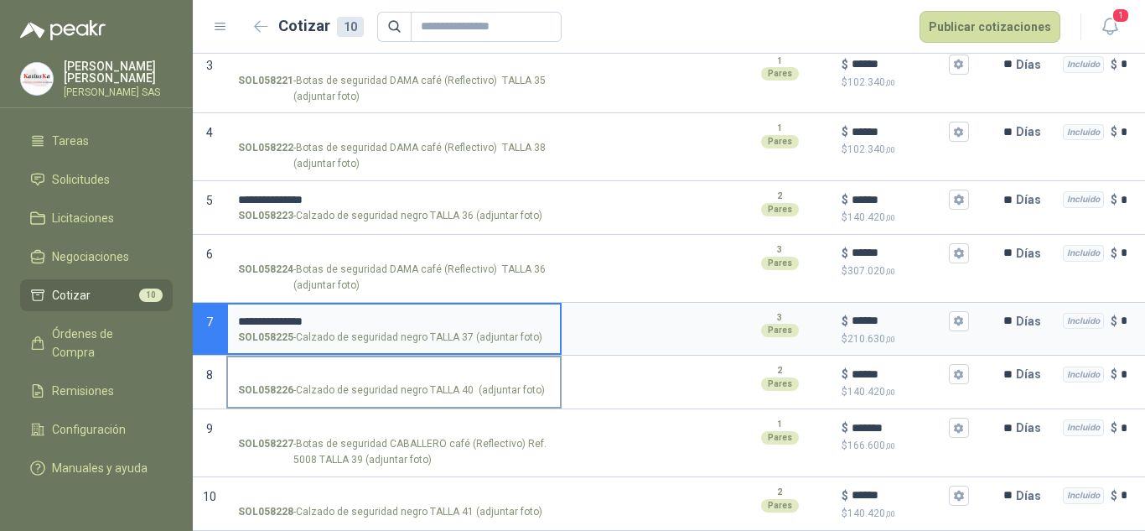
click at [280, 368] on input "SOL058226 - Calzado de seguridad negro TALLA 40 (adjuntar foto)" at bounding box center [394, 374] width 312 height 13
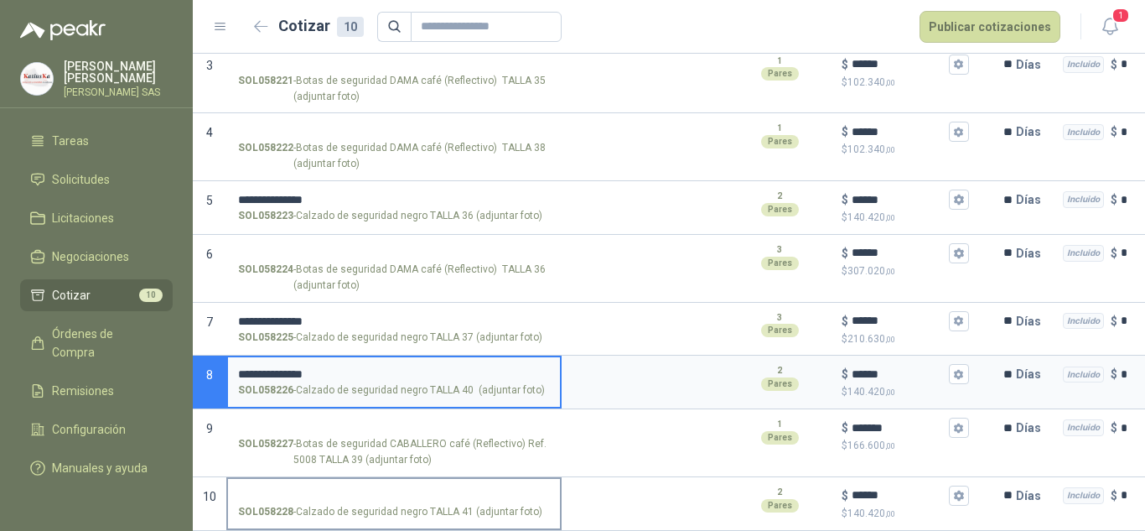
click at [354, 489] on input "SOL058228 - Calzado de seguridad negro TALLA 41 (adjuntar foto)" at bounding box center [394, 495] width 312 height 13
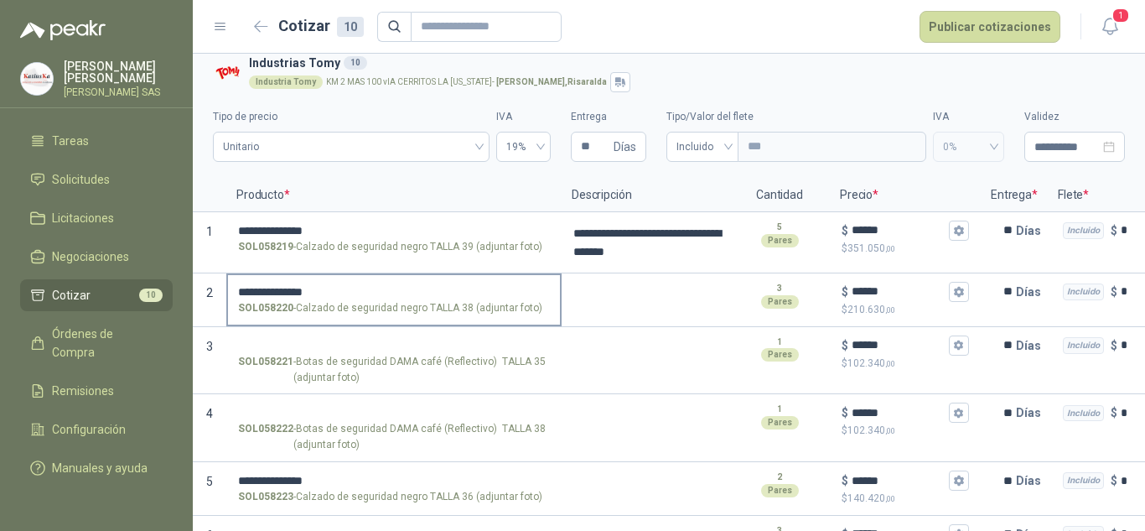
scroll to position [0, 0]
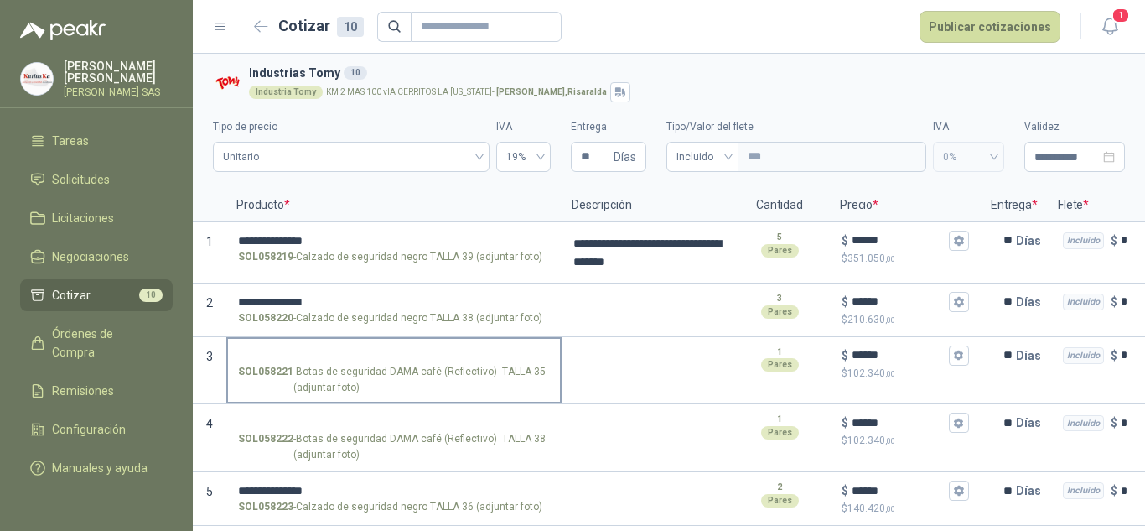
click at [308, 350] on input "SOL058221 - Botas de seguridad DAMA café (Reflectivo) TALLA 35 (adjuntar foto)" at bounding box center [394, 356] width 312 height 13
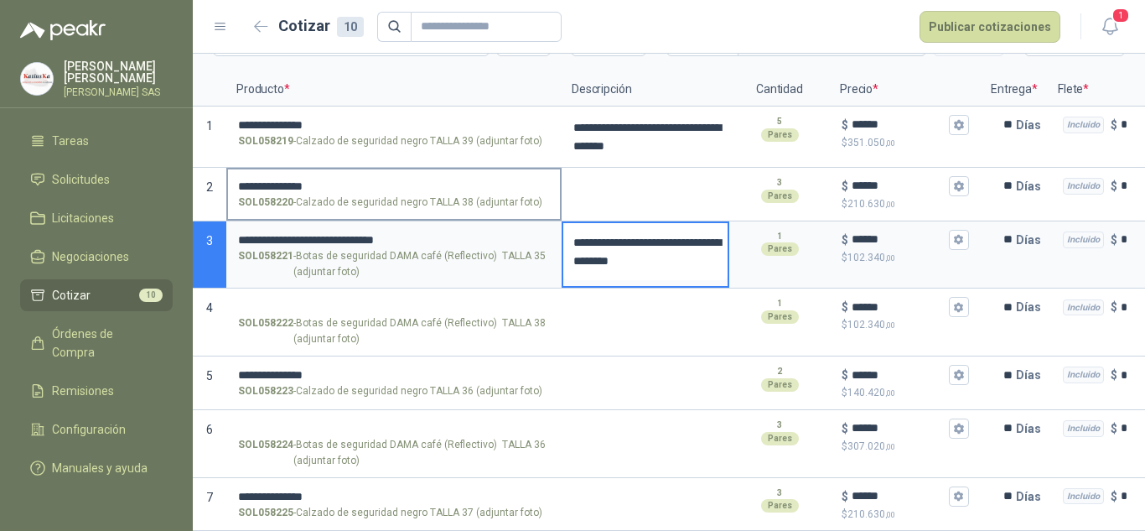
scroll to position [168, 0]
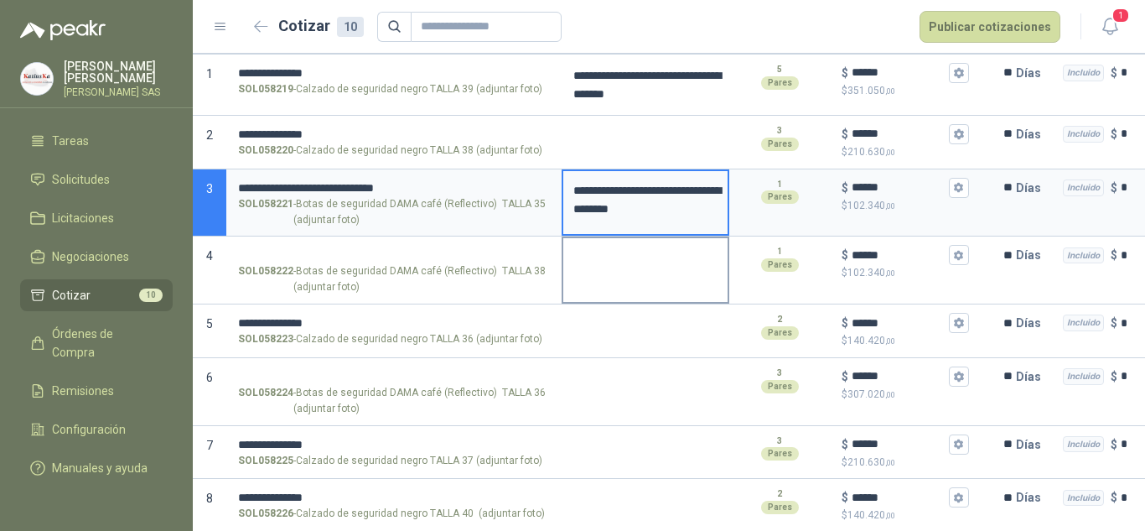
click at [691, 303] on div at bounding box center [646, 270] width 168 height 68
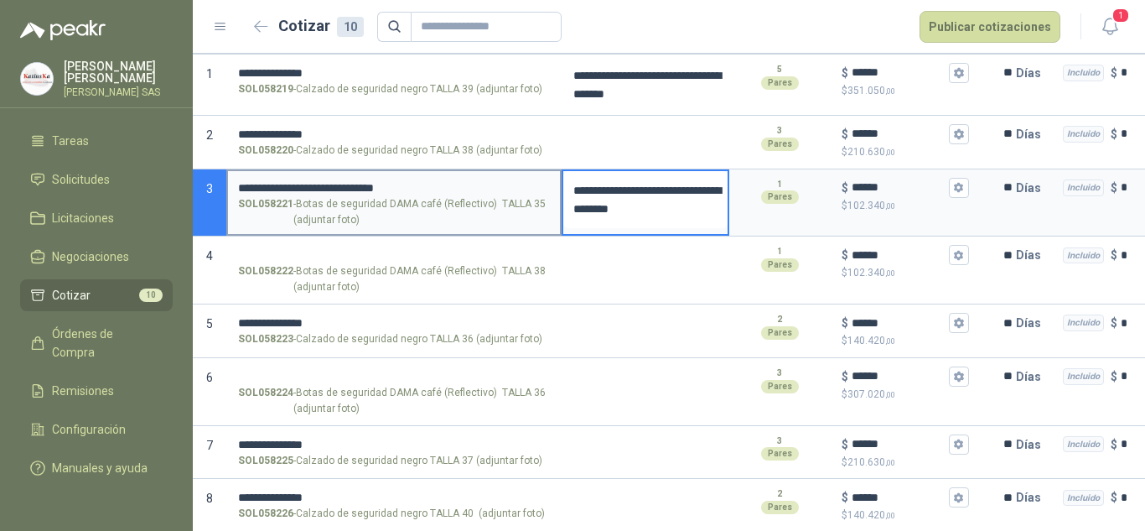
drag, startPoint x: 674, startPoint y: 214, endPoint x: 548, endPoint y: 187, distance: 128.5
click at [548, 187] on section "**********" at bounding box center [669, 203] width 952 height 68
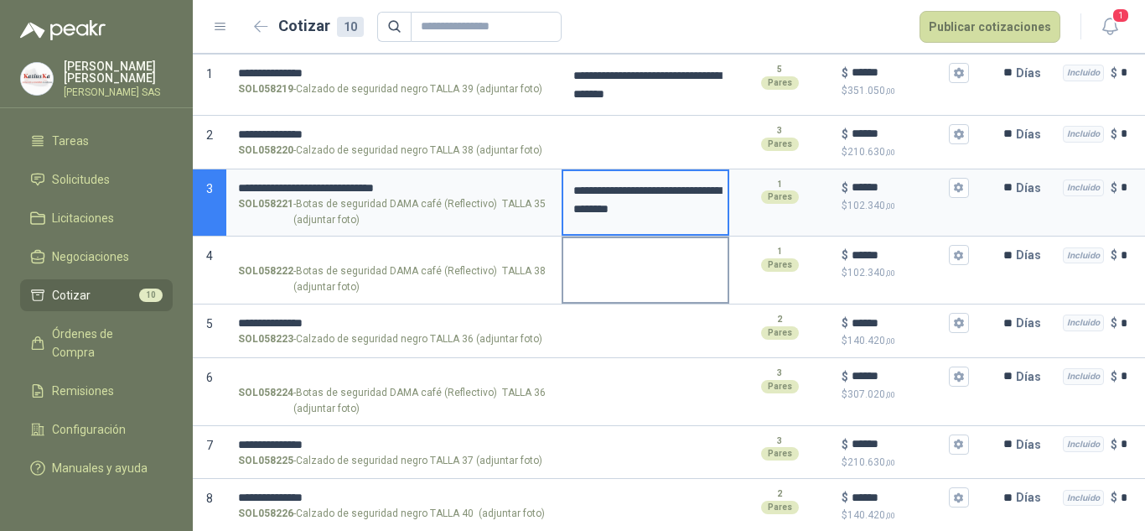
click at [611, 267] on textarea at bounding box center [645, 257] width 164 height 39
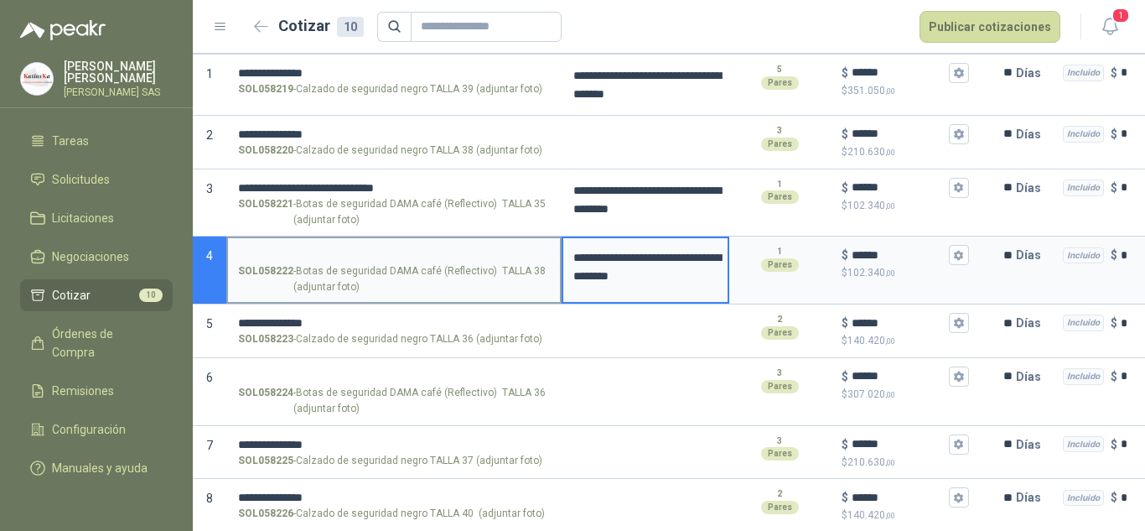
click at [309, 251] on input "SOL058222 - Botas de seguridad DAMA café (Reflectivo) TALLA 38 (adjuntar foto)" at bounding box center [394, 255] width 312 height 13
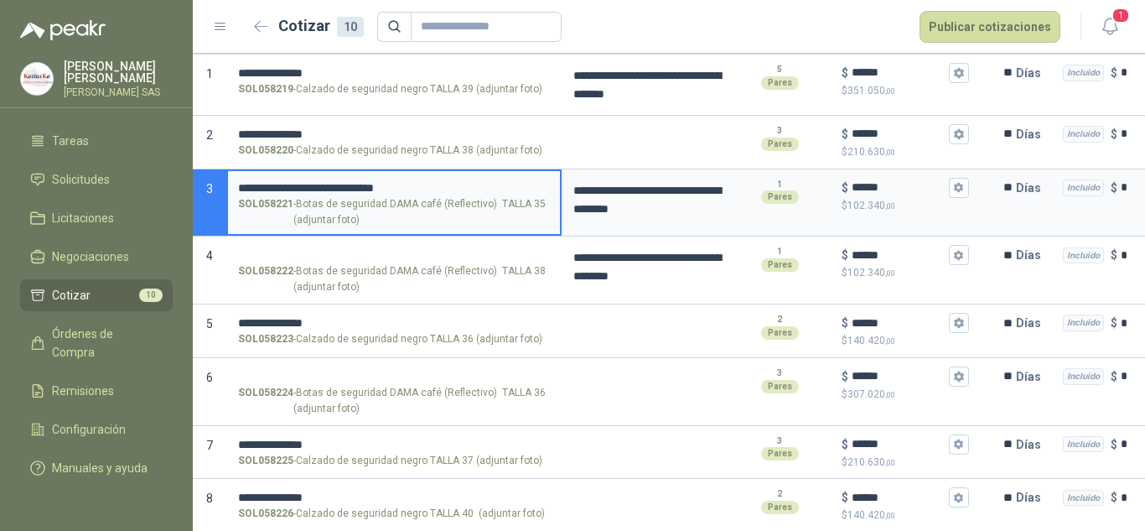
drag, startPoint x: 325, startPoint y: 188, endPoint x: 229, endPoint y: 188, distance: 96.4
click at [229, 188] on label "**********" at bounding box center [394, 203] width 332 height 64
click at [279, 243] on label "SOL058222 - Botas de seguridad DAMA café (Reflectivo) TALLA 38 (adjuntar foto)" at bounding box center [394, 270] width 332 height 64
click at [279, 249] on input "SOL058222 - Botas de seguridad DAMA café (Reflectivo) TALLA 38 (adjuntar foto)" at bounding box center [394, 255] width 312 height 13
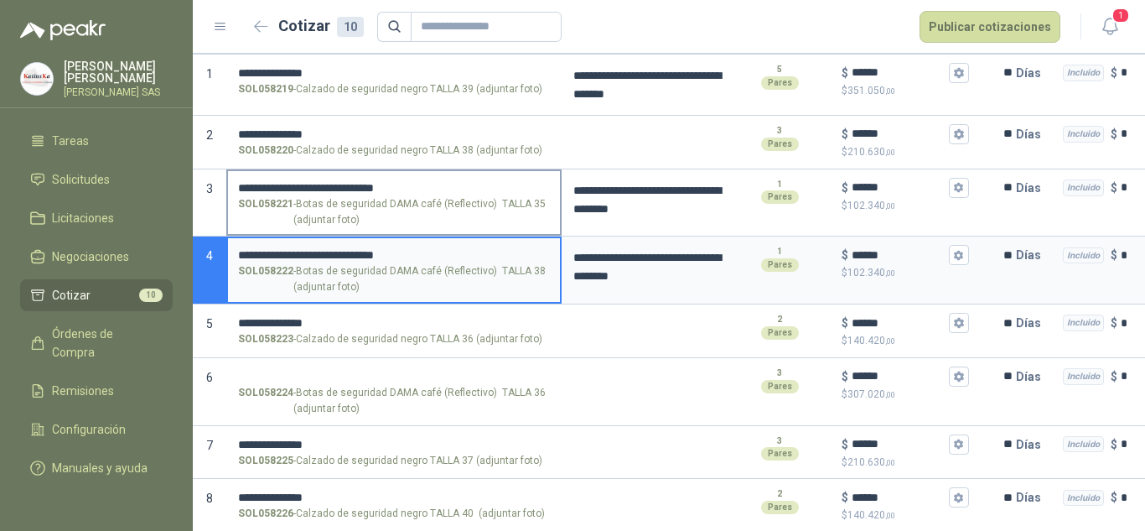
scroll to position [0, 0]
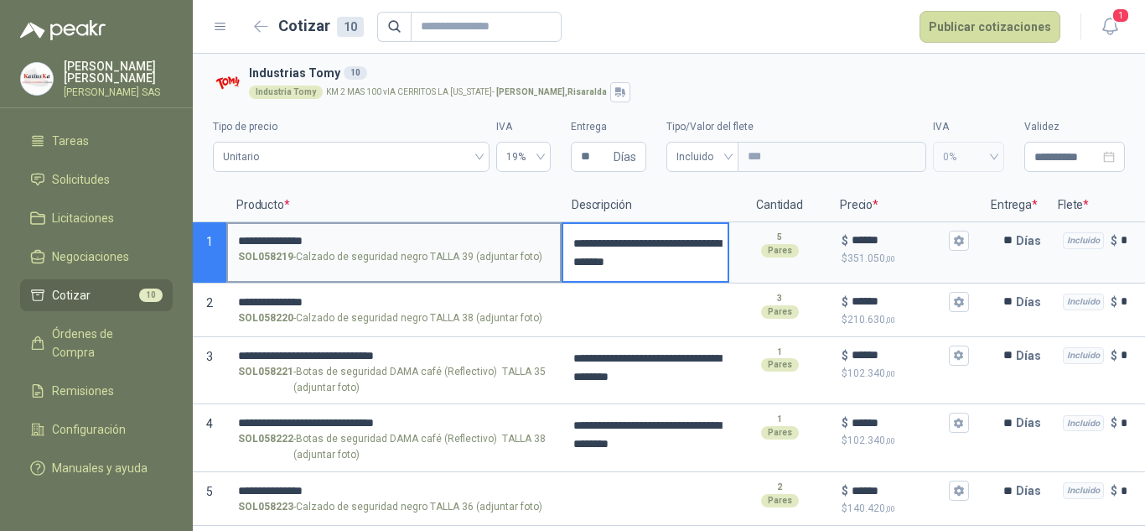
drag, startPoint x: 704, startPoint y: 254, endPoint x: 556, endPoint y: 224, distance: 151.4
click at [556, 224] on section "**********" at bounding box center [669, 252] width 952 height 61
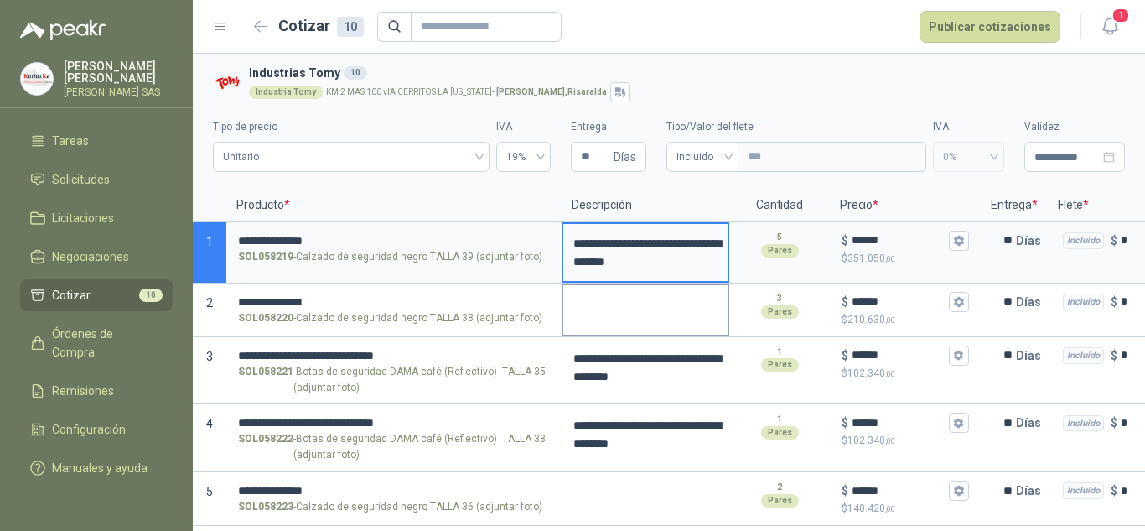
click at [658, 294] on textarea at bounding box center [645, 304] width 164 height 39
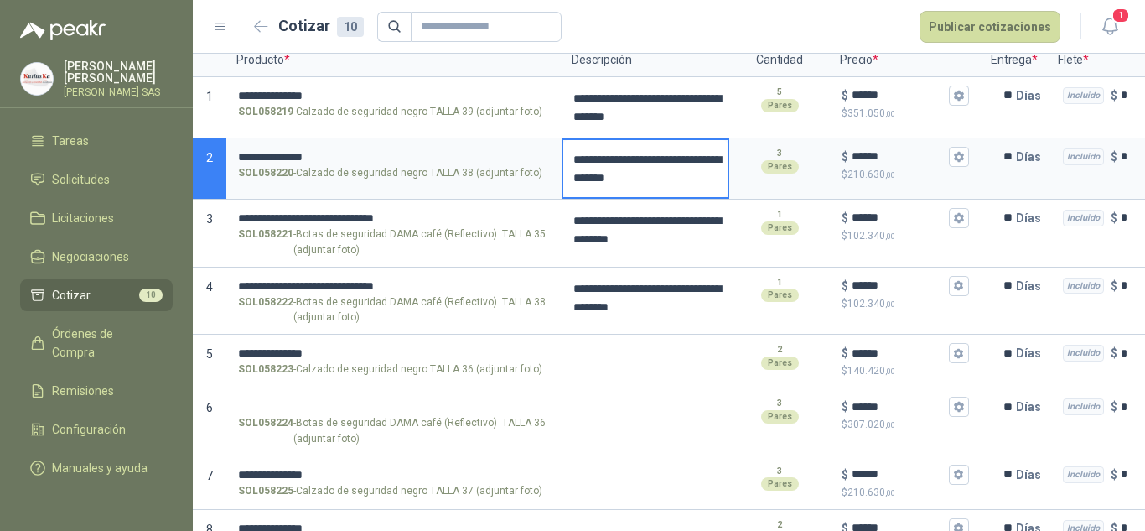
scroll to position [168, 0]
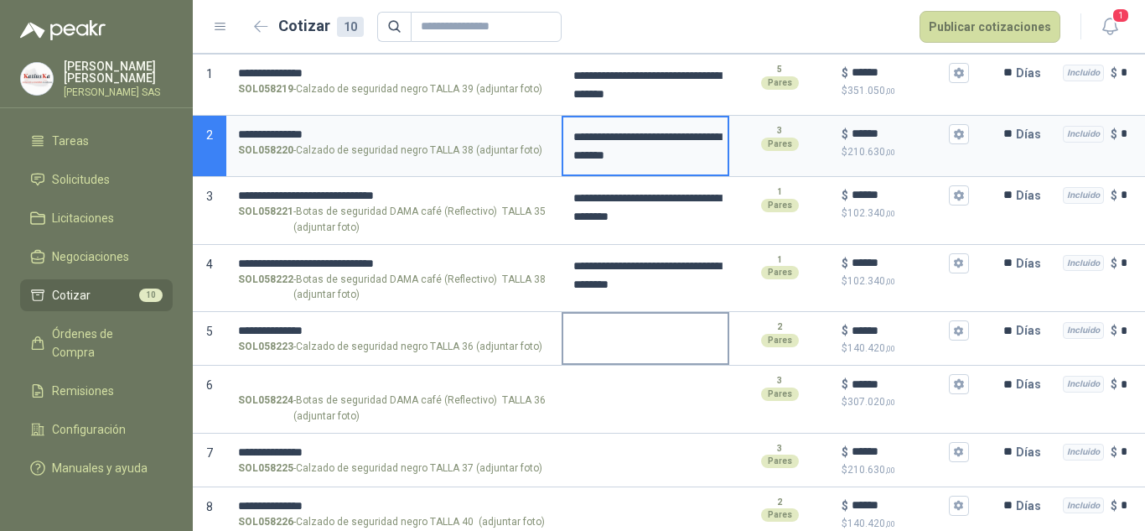
click at [628, 332] on textarea at bounding box center [645, 332] width 164 height 39
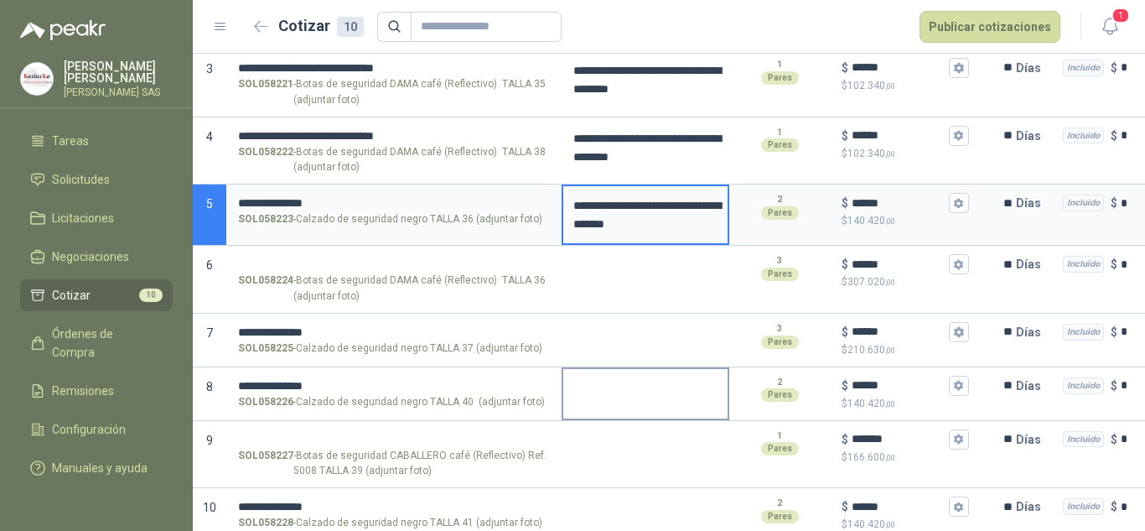
scroll to position [319, 0]
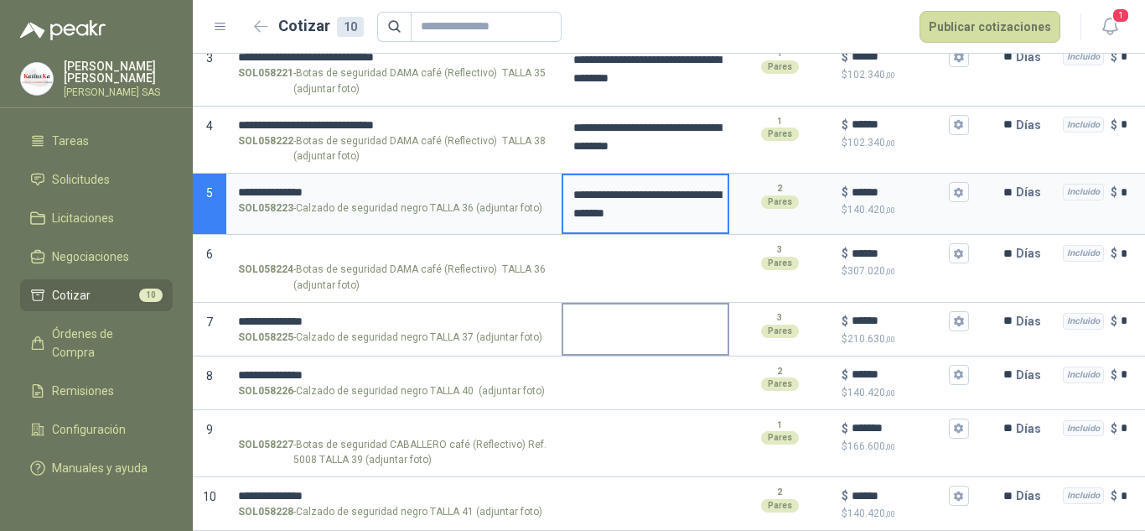
click at [615, 324] on textarea at bounding box center [645, 323] width 164 height 39
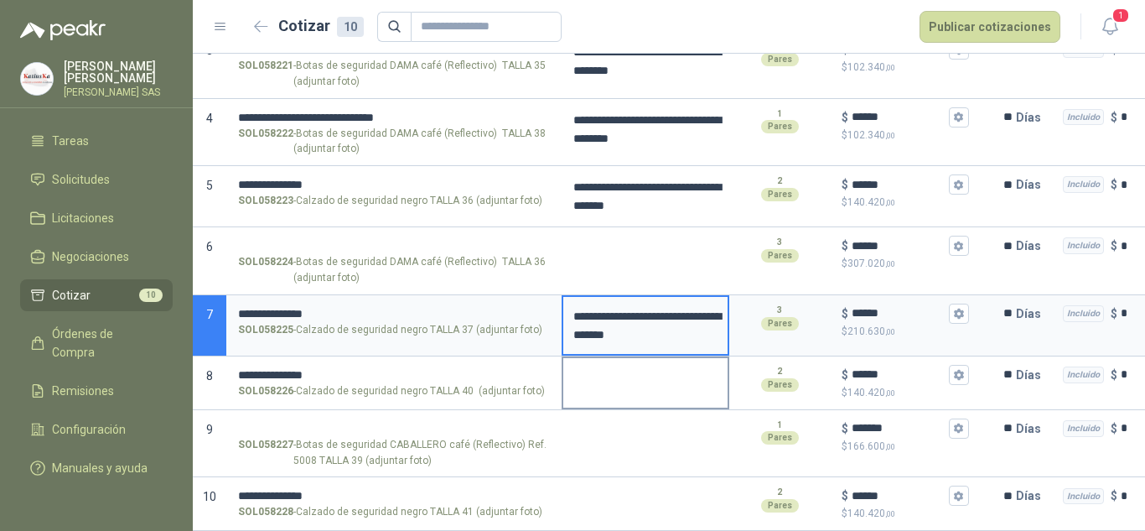
click at [598, 384] on textarea at bounding box center [645, 377] width 164 height 39
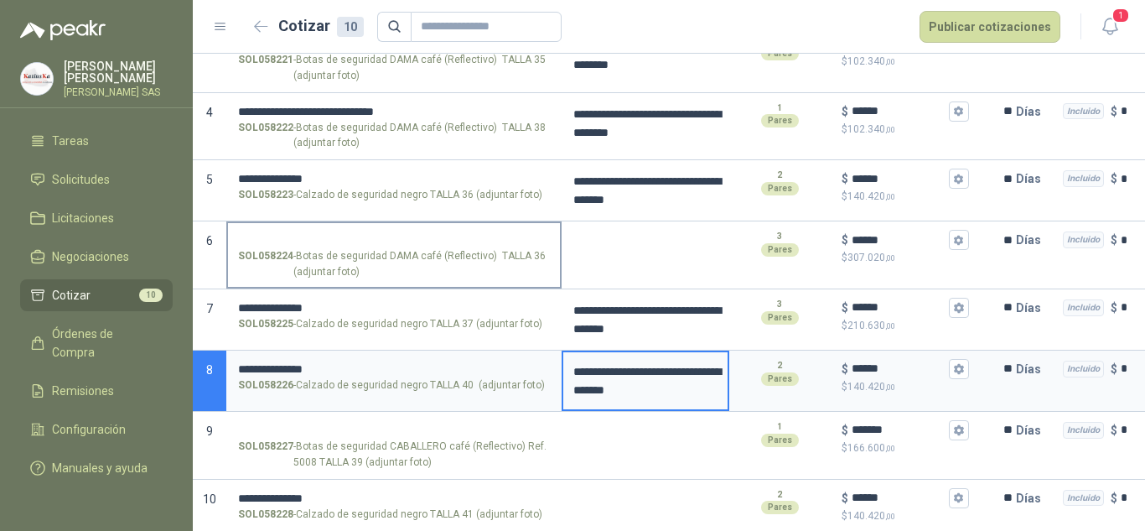
scroll to position [236, 0]
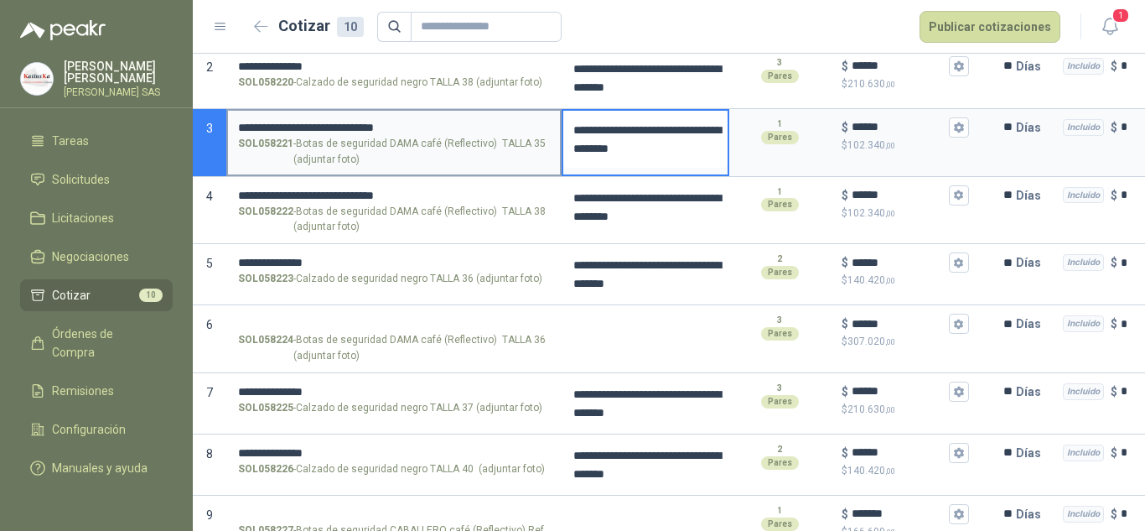
drag, startPoint x: 673, startPoint y: 147, endPoint x: 558, endPoint y: 123, distance: 117.2
click at [558, 123] on section "**********" at bounding box center [669, 143] width 952 height 68
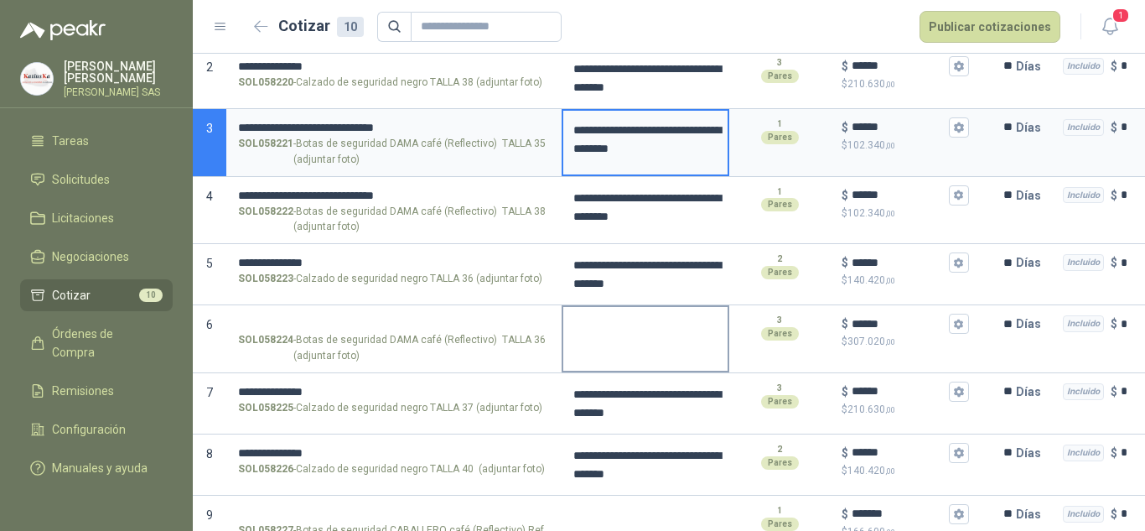
click at [619, 334] on textarea at bounding box center [645, 326] width 164 height 39
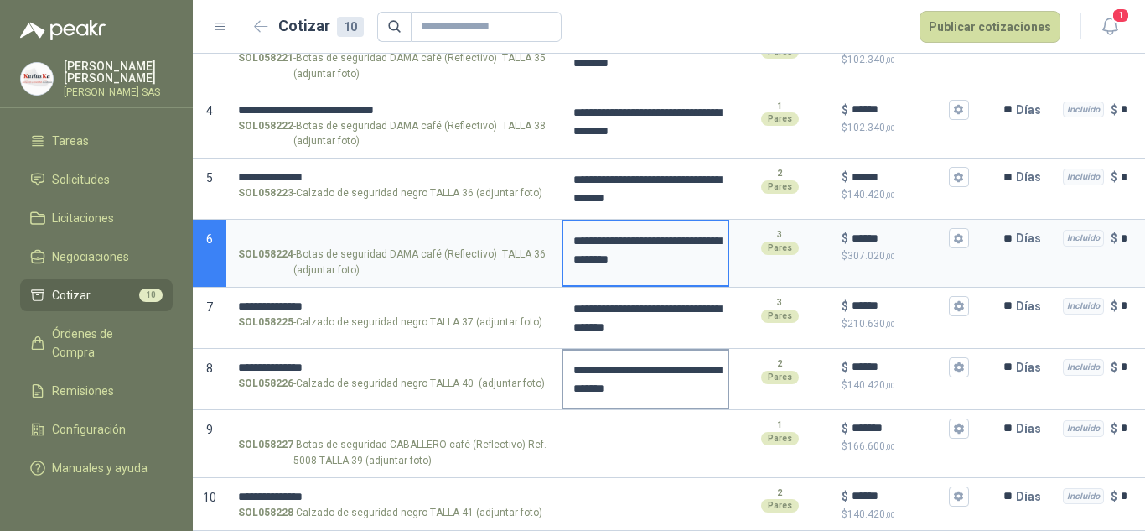
scroll to position [334, 0]
click at [615, 418] on textarea at bounding box center [645, 431] width 164 height 39
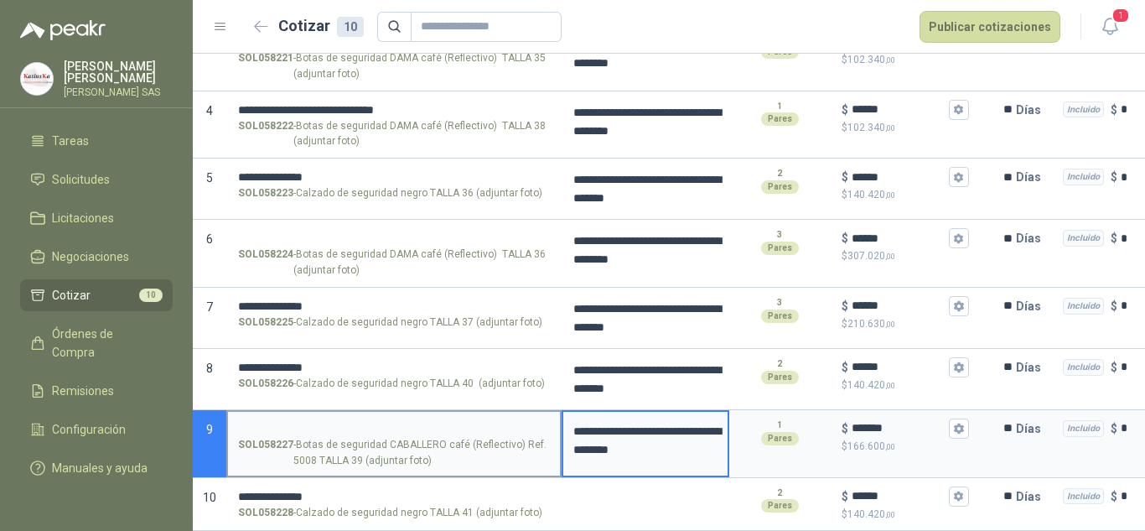
click at [320, 422] on input "SOL058227 - Botas de seguridad CABALLERO café (Reflectivo) Ref. 5008 TALLA 39 (…" at bounding box center [394, 428] width 312 height 13
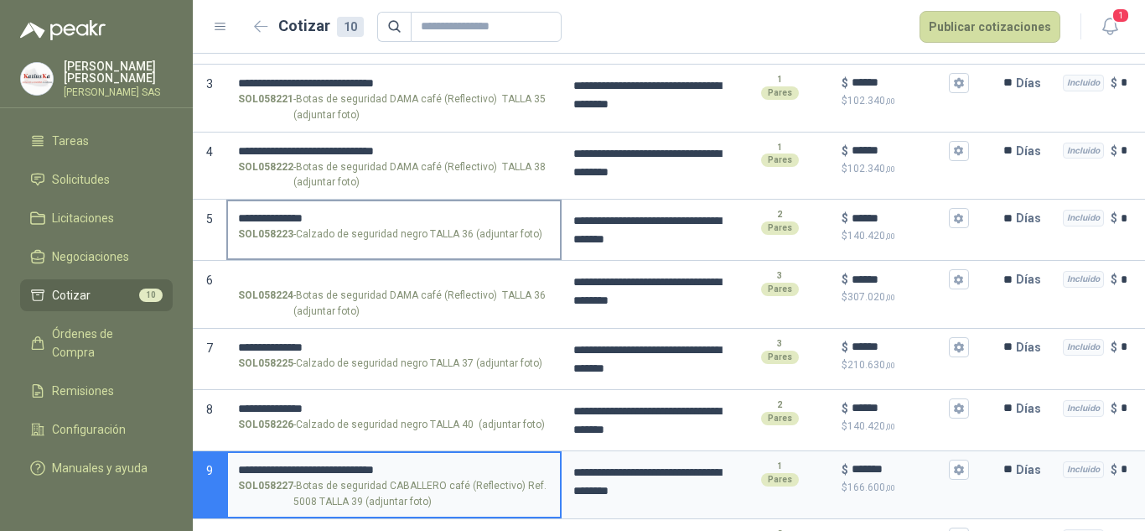
scroll to position [251, 0]
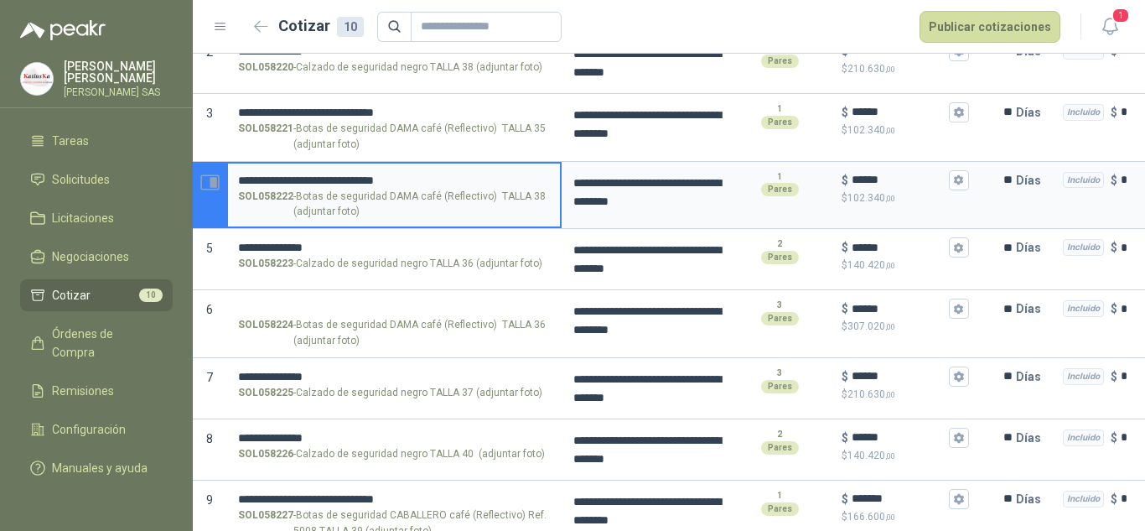
drag, startPoint x: 463, startPoint y: 179, endPoint x: 217, endPoint y: 175, distance: 246.4
click at [217, 175] on section "**********" at bounding box center [669, 196] width 952 height 68
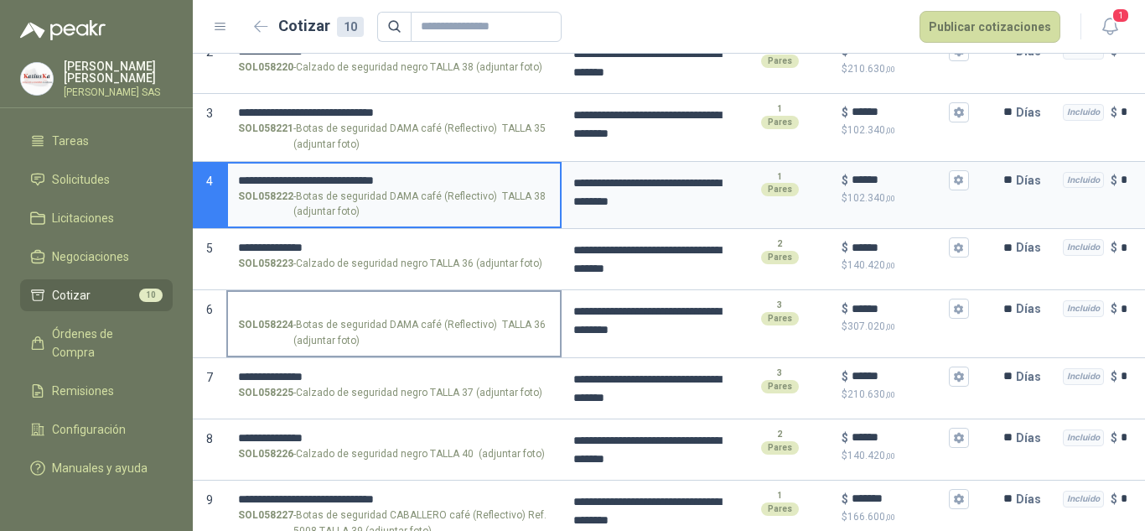
click at [371, 303] on input "SOL058224 - Botas de seguridad DAMA café (Reflectivo) TALLA 36 (adjuntar foto)" at bounding box center [394, 309] width 312 height 13
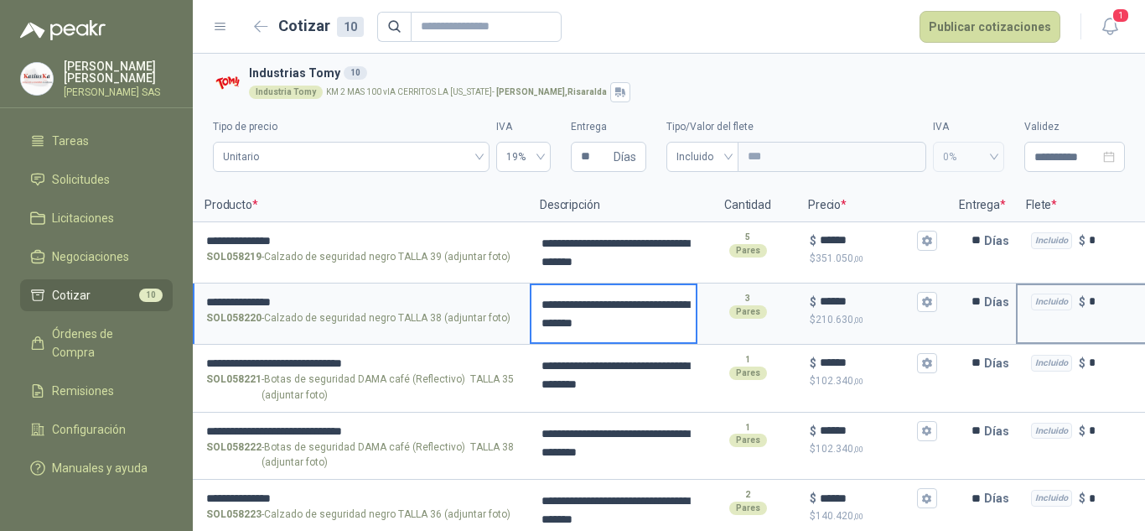
scroll to position [0, 231]
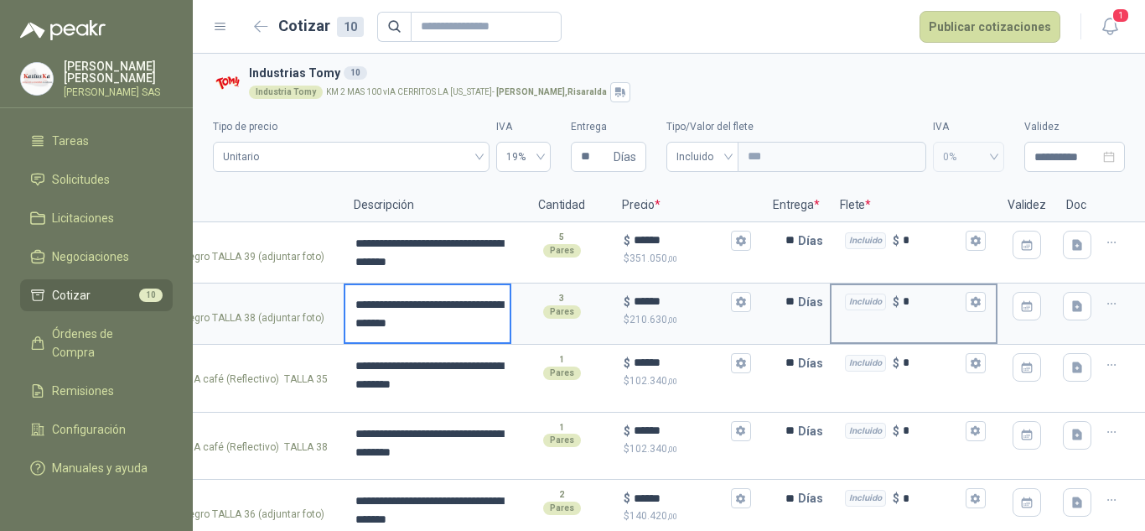
drag, startPoint x: 665, startPoint y: 322, endPoint x: 884, endPoint y: 322, distance: 218.8
click at [1070, 246] on icon "button" at bounding box center [1077, 245] width 14 height 14
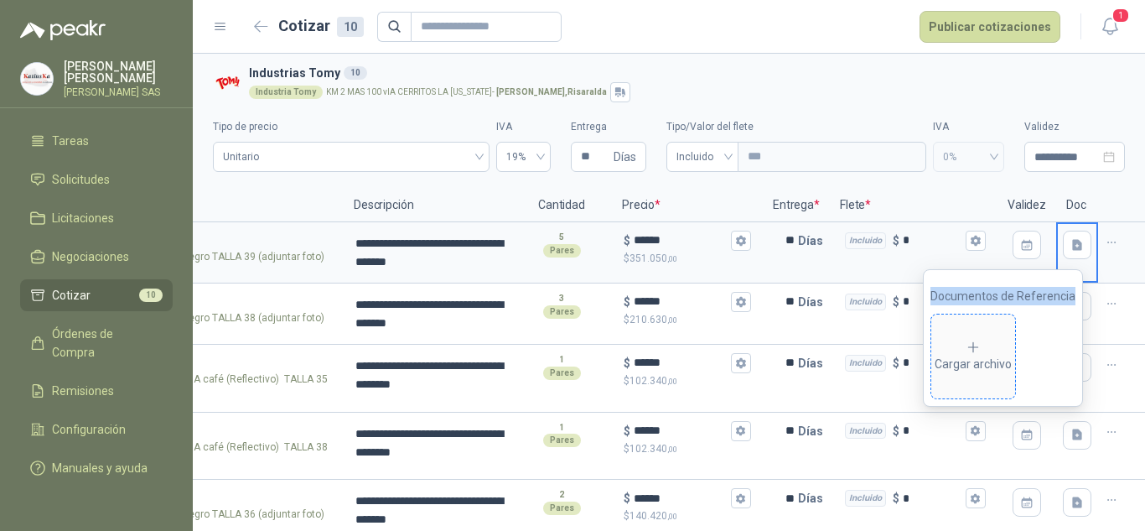
click at [981, 348] on icon at bounding box center [973, 346] width 15 height 15
click at [1120, 258] on div at bounding box center [1121, 252] width 47 height 61
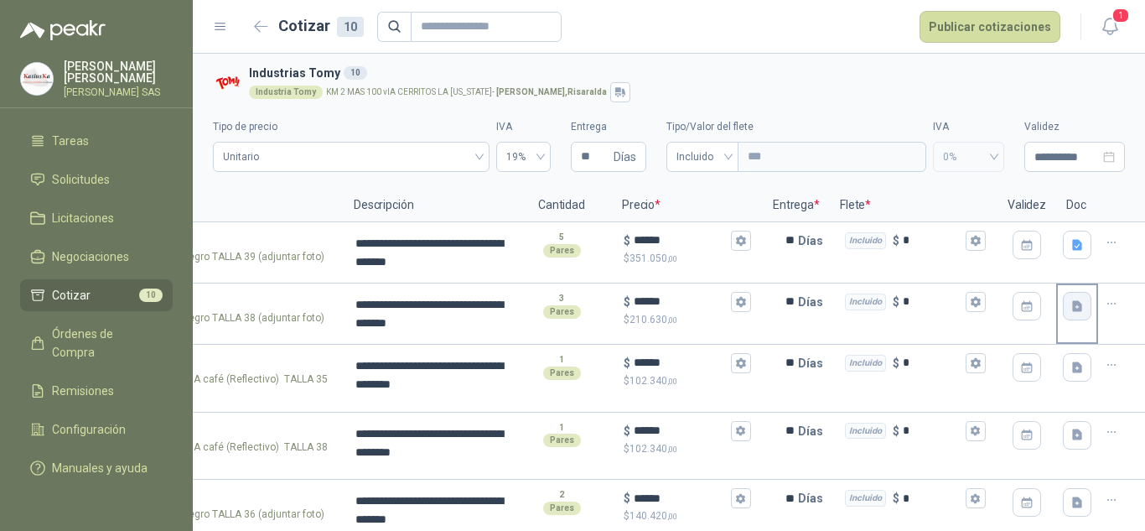
click at [1072, 304] on icon "button" at bounding box center [1077, 305] width 10 height 11
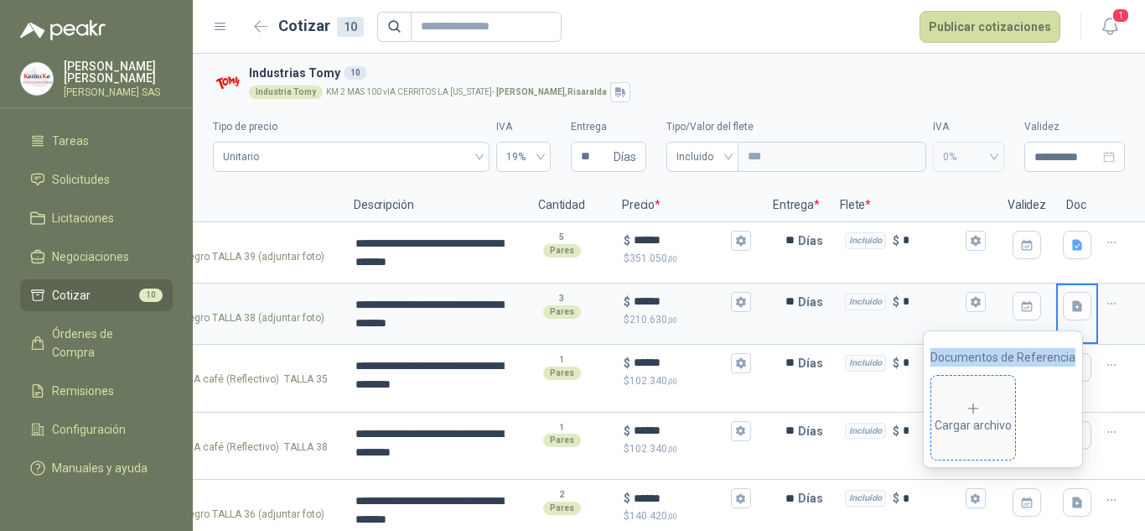
click at [988, 386] on span "Cargar archivo" at bounding box center [973, 417] width 84 height 84
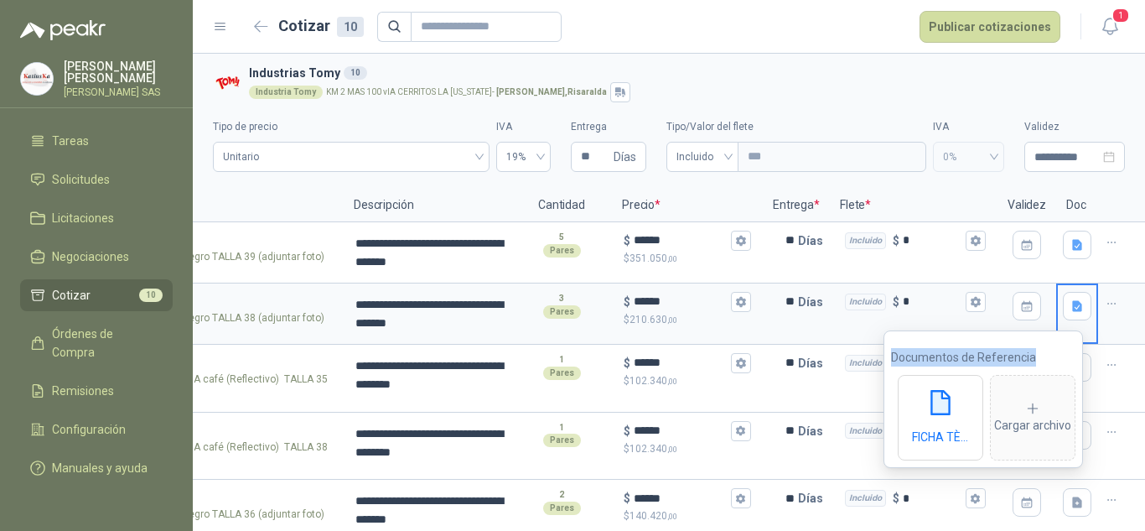
click at [1125, 293] on div at bounding box center [1121, 313] width 47 height 61
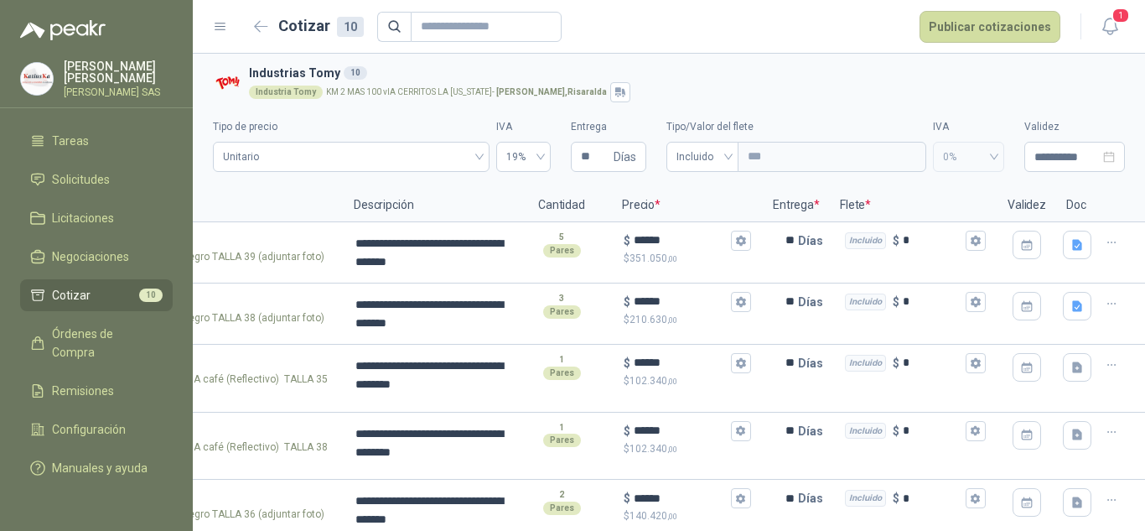
scroll to position [84, 0]
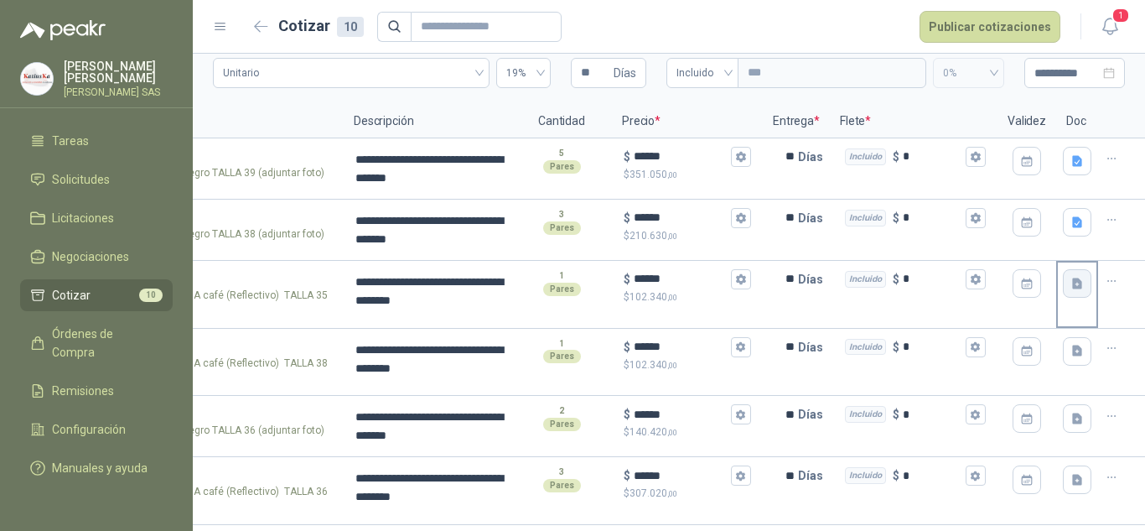
click at [1070, 289] on icon "button" at bounding box center [1077, 284] width 14 height 14
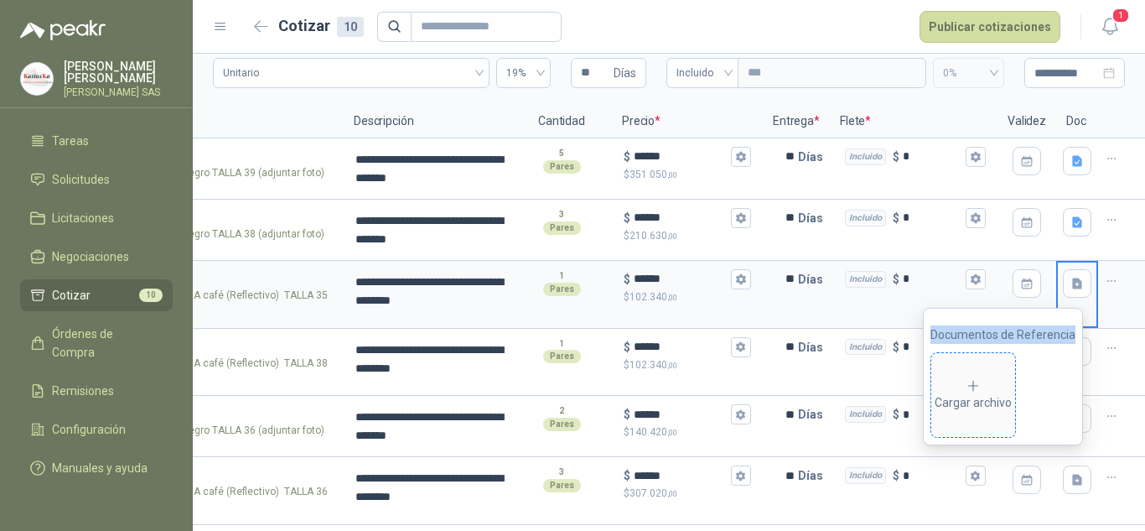
click at [981, 391] on icon at bounding box center [973, 385] width 15 height 15
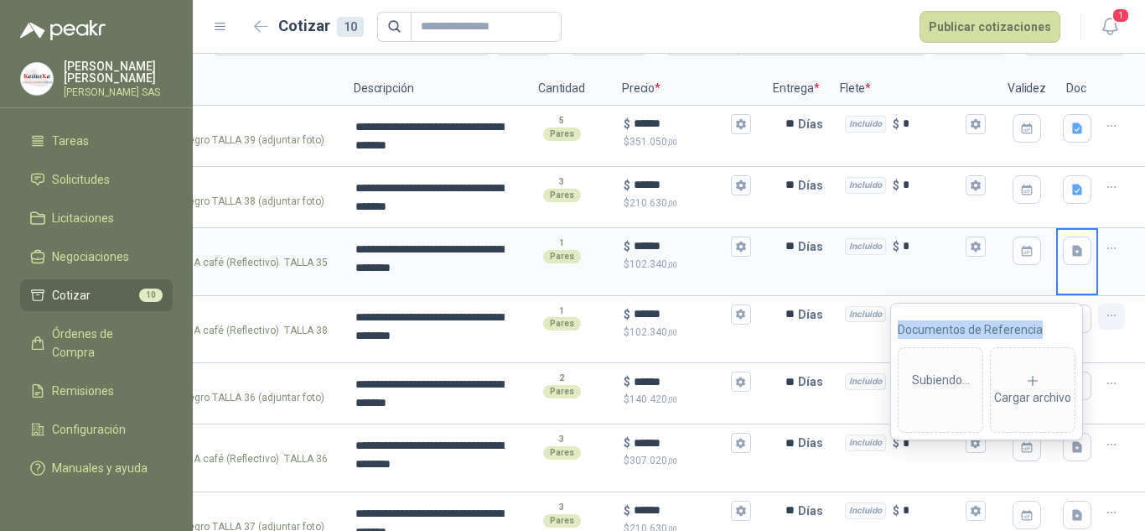
scroll to position [168, 0]
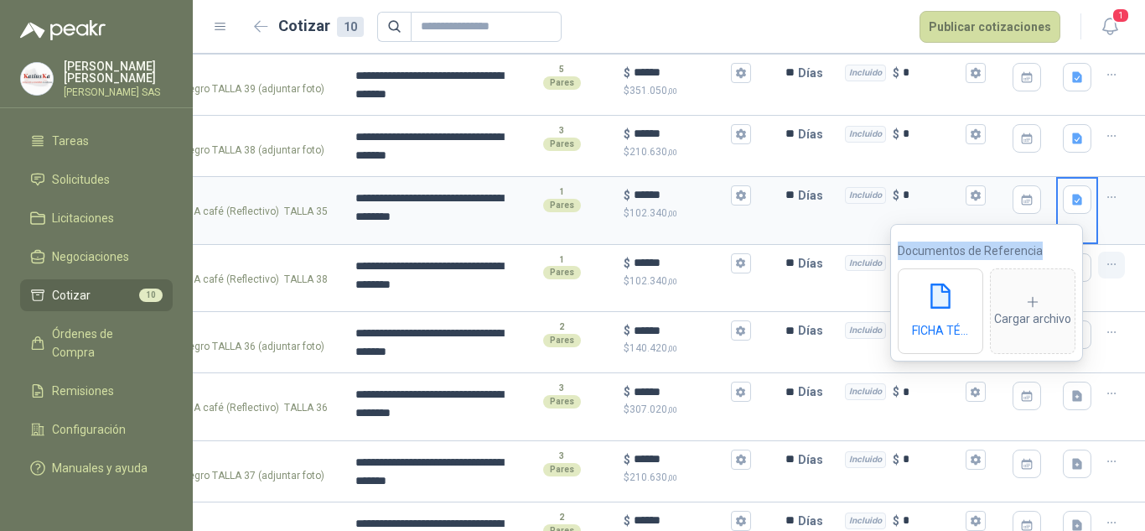
click at [1105, 270] on icon "button" at bounding box center [1112, 264] width 14 height 14
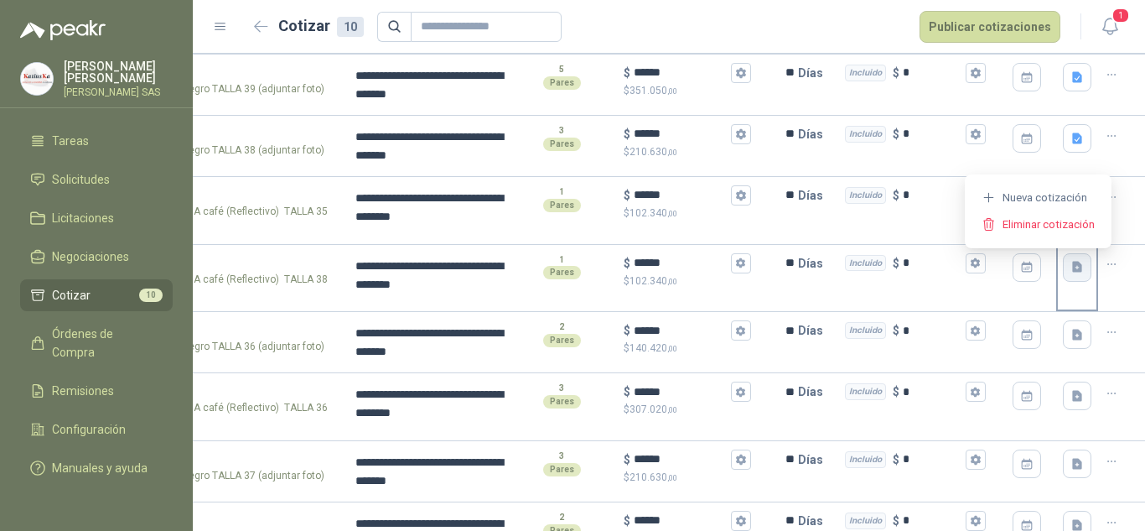
click at [1071, 270] on button "button" at bounding box center [1077, 267] width 28 height 28
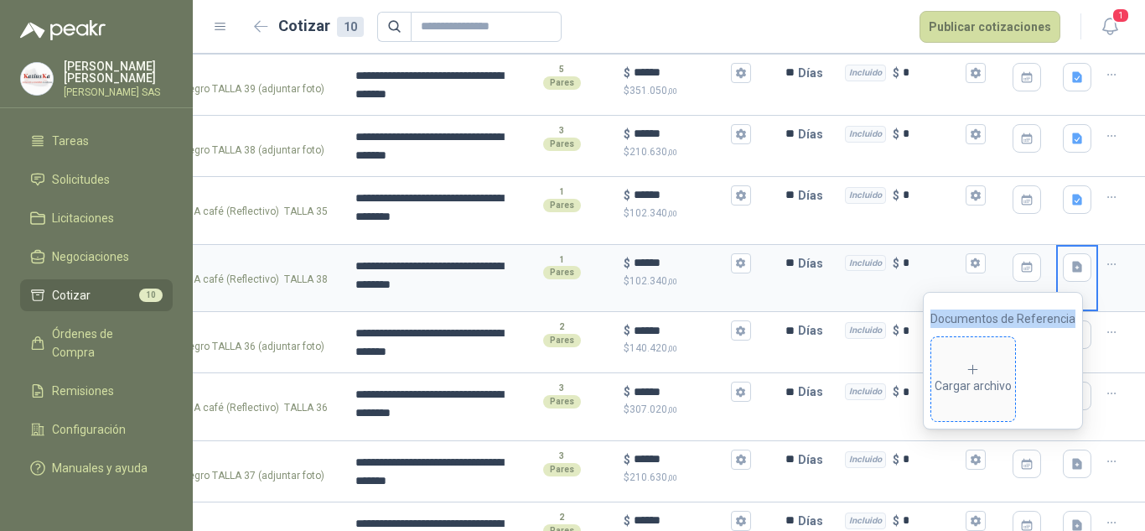
click at [975, 376] on div "Cargar archivo" at bounding box center [973, 379] width 77 height 34
click at [1128, 333] on div at bounding box center [1121, 342] width 47 height 61
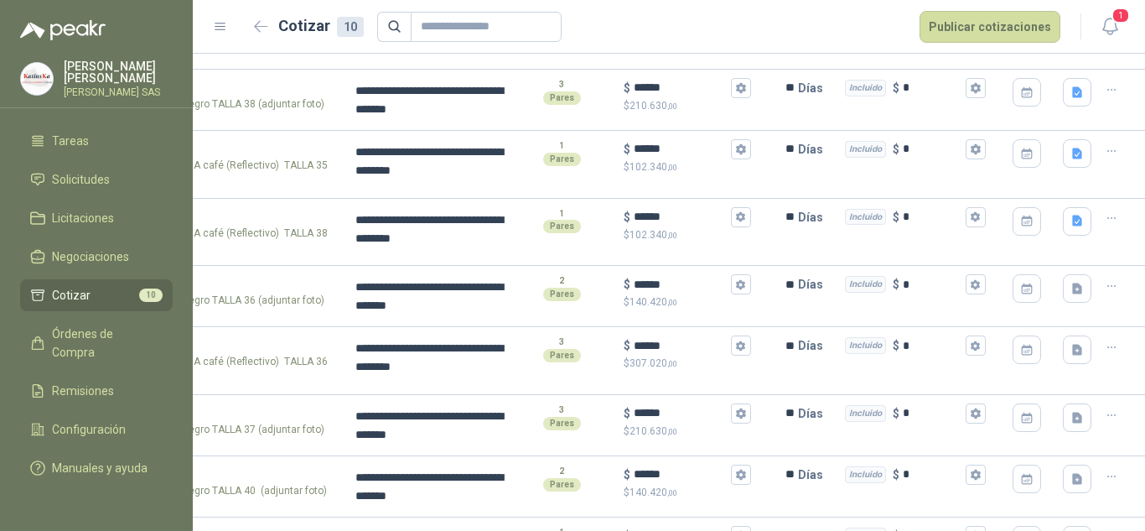
scroll to position [251, 0]
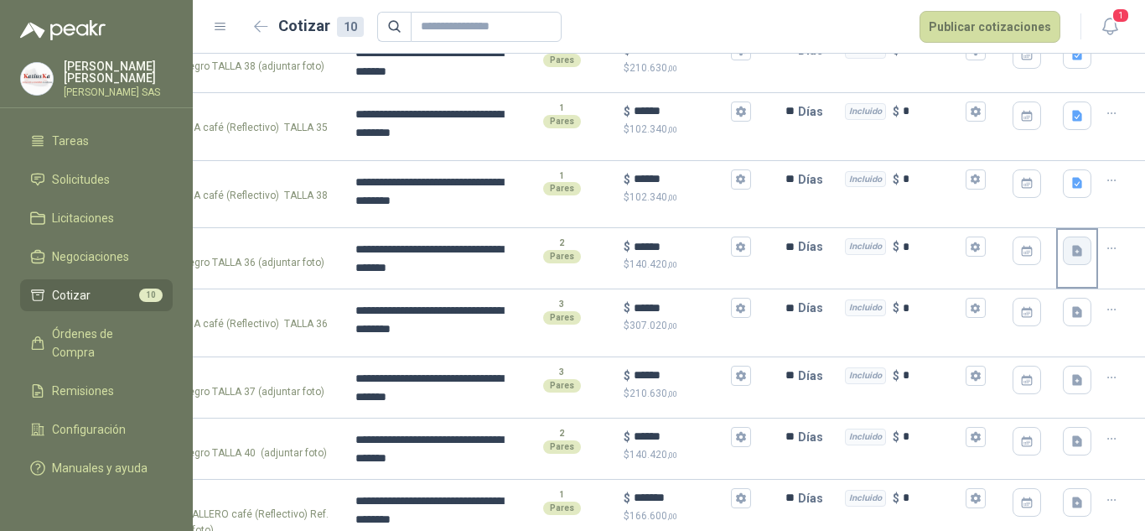
click at [1070, 252] on icon "button" at bounding box center [1077, 251] width 14 height 14
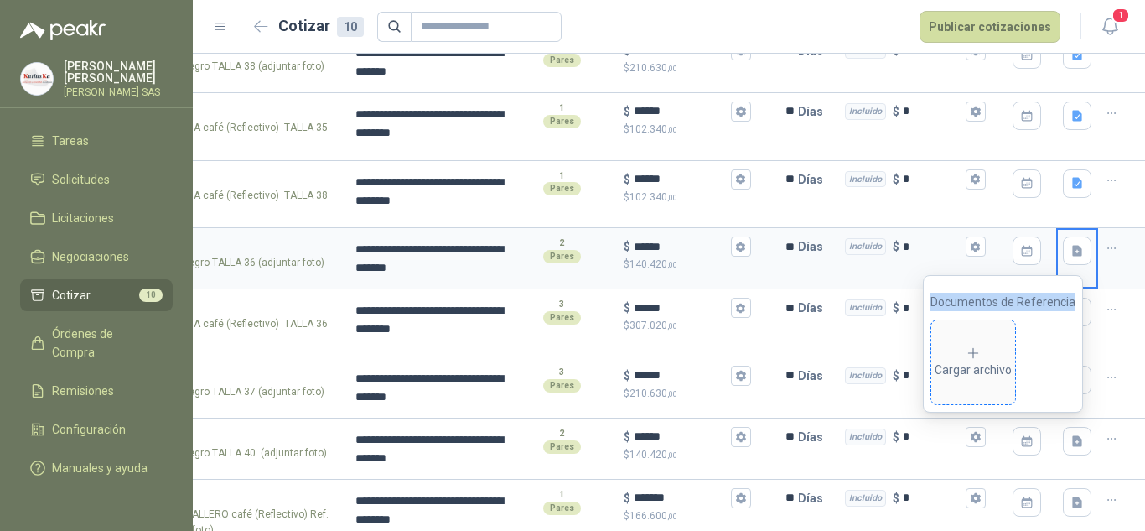
click at [964, 350] on div "Cargar archivo" at bounding box center [973, 362] width 77 height 34
click at [1126, 345] on div at bounding box center [1121, 323] width 47 height 68
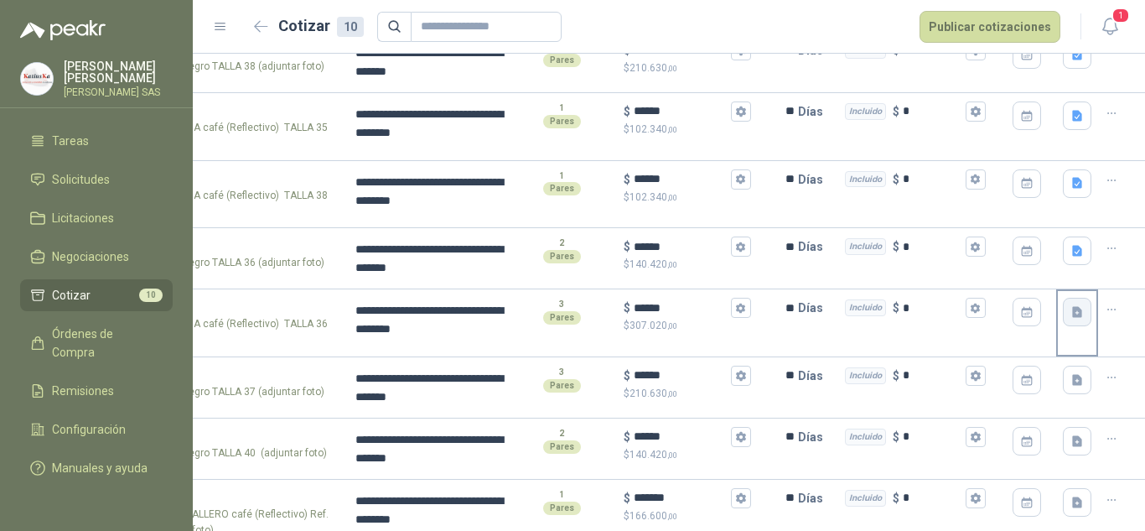
click at [1072, 315] on icon "button" at bounding box center [1077, 312] width 10 height 11
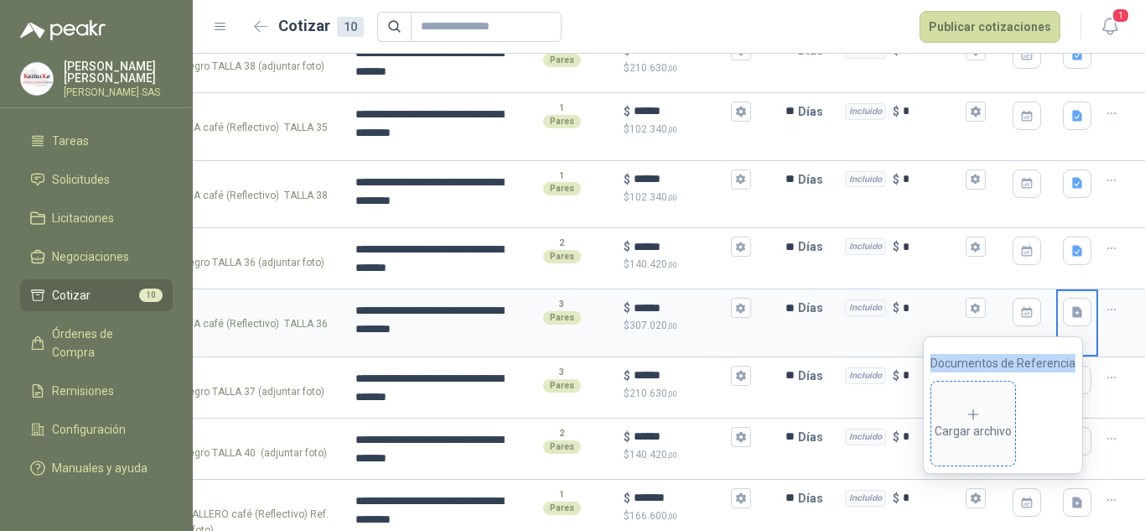
click at [986, 397] on span "Cargar archivo" at bounding box center [973, 423] width 84 height 84
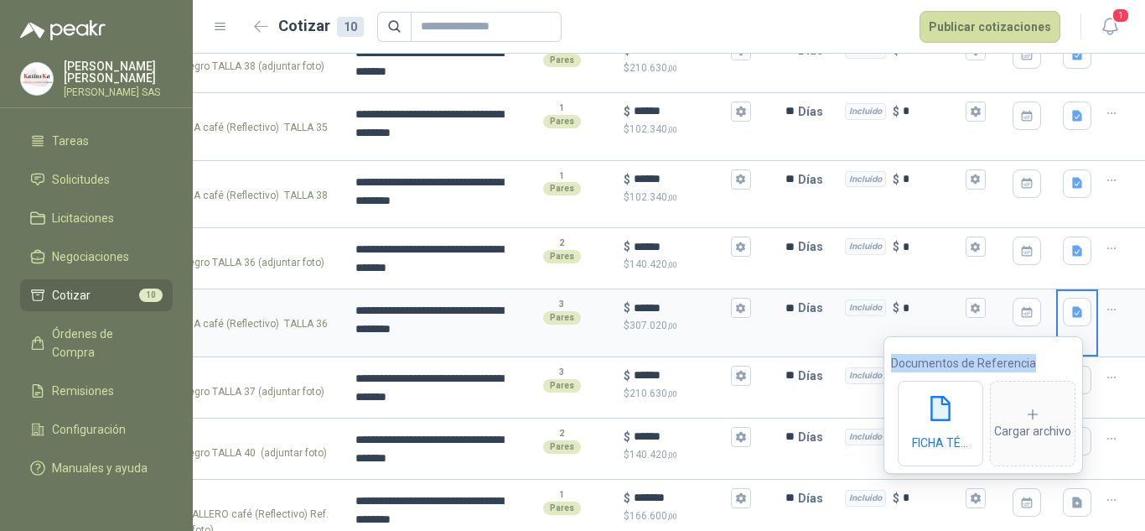
click at [1117, 386] on div at bounding box center [1121, 387] width 47 height 61
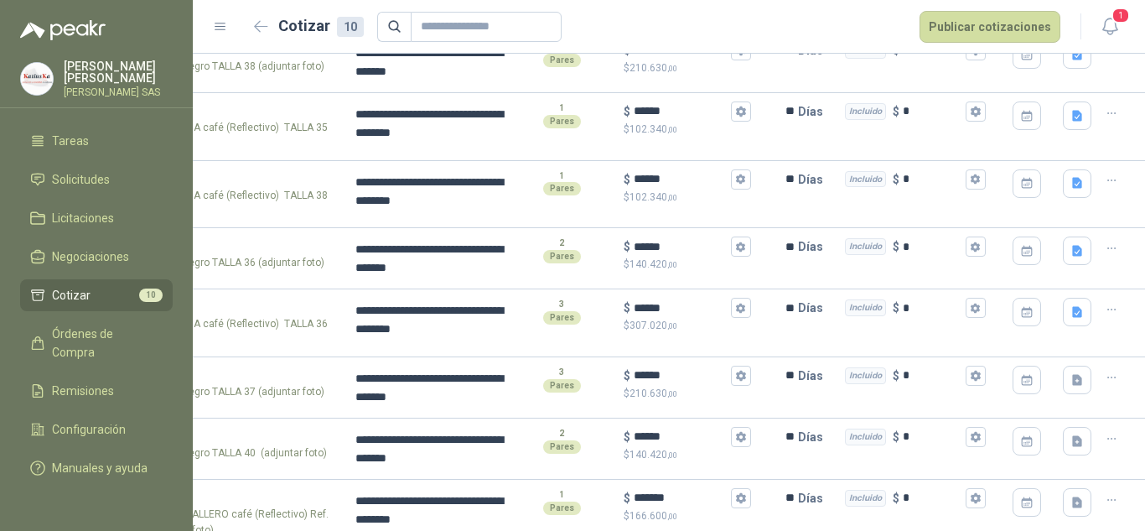
scroll to position [334, 0]
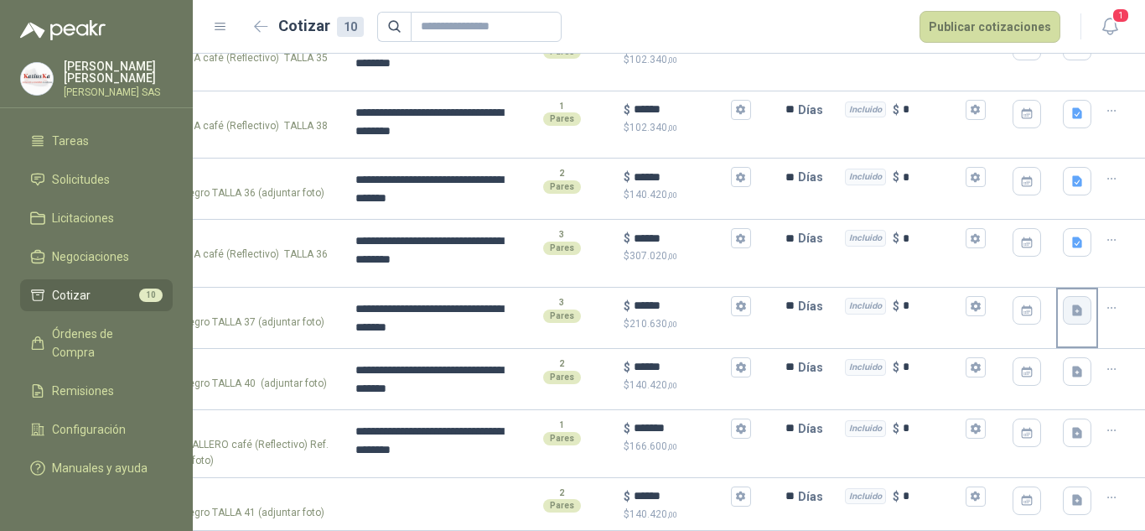
click at [1070, 303] on icon "button" at bounding box center [1077, 310] width 14 height 14
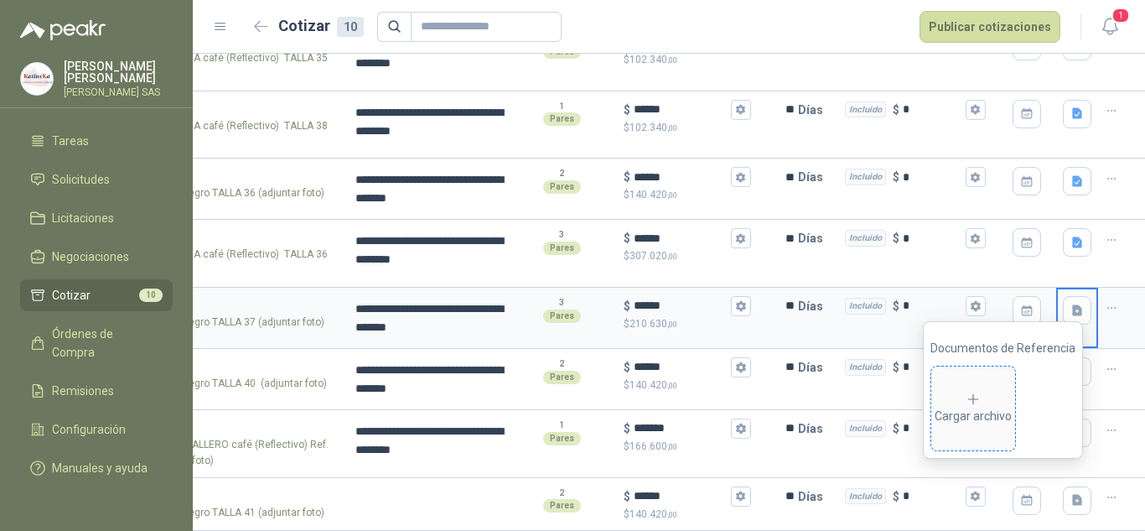
click at [980, 409] on div "Cargar archivo" at bounding box center [973, 408] width 77 height 34
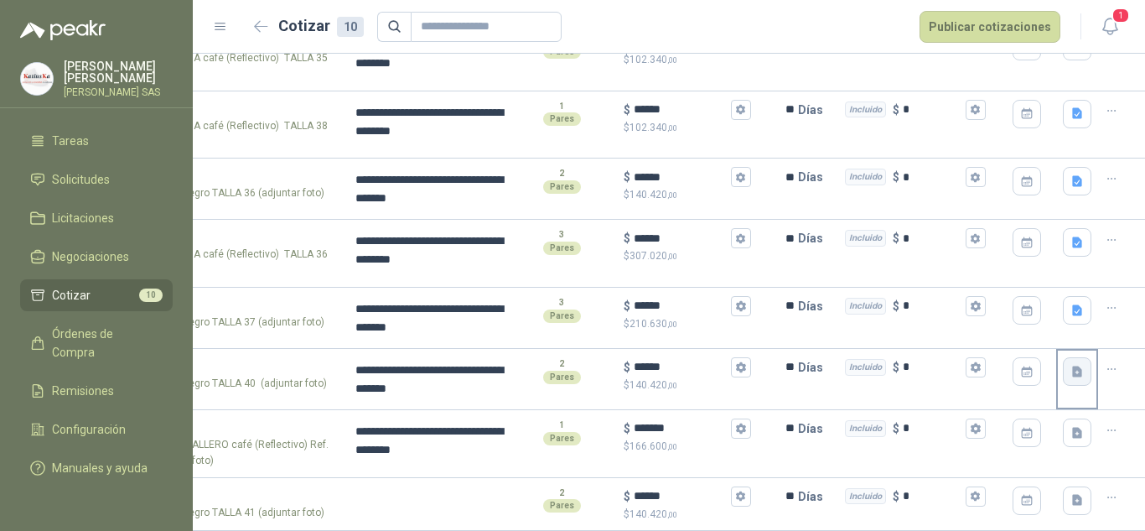
click at [1070, 365] on icon "button" at bounding box center [1077, 372] width 14 height 14
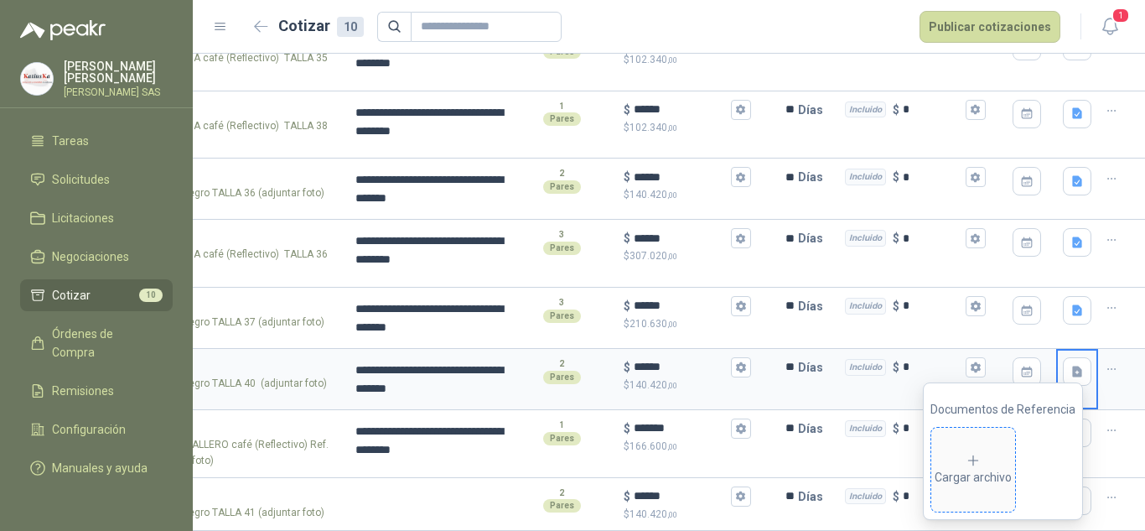
click at [996, 483] on div "Cargar archivo" at bounding box center [973, 470] width 77 height 34
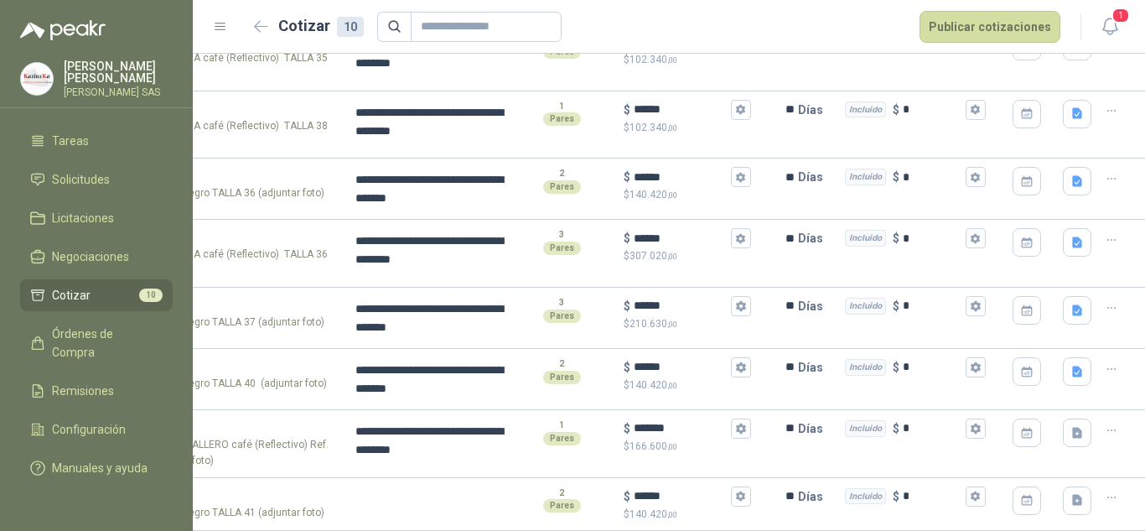
click at [1122, 388] on div at bounding box center [1121, 379] width 47 height 61
click at [1072, 427] on icon "button" at bounding box center [1077, 432] width 10 height 11
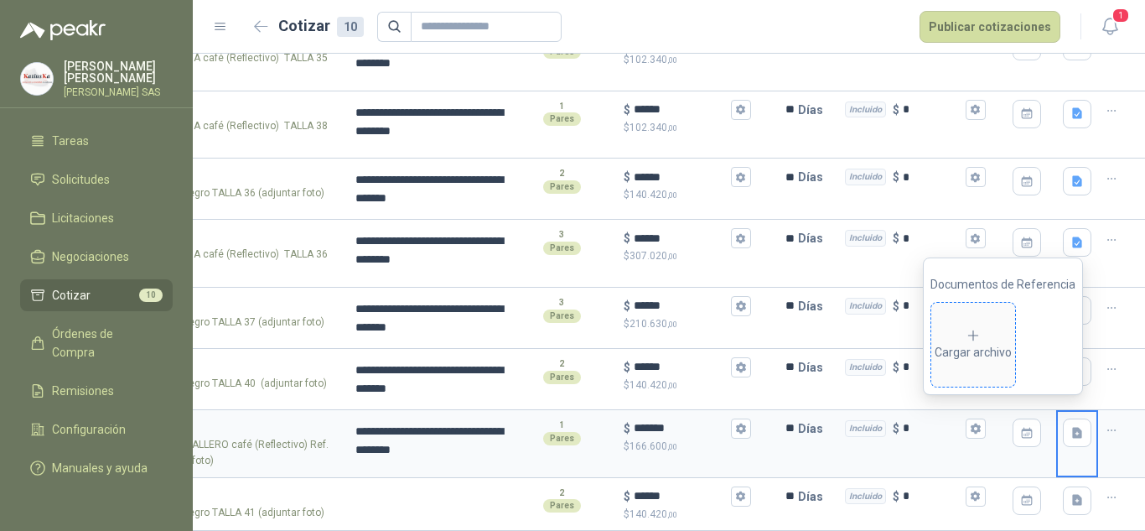
click at [990, 348] on div "Cargar archivo" at bounding box center [973, 345] width 77 height 34
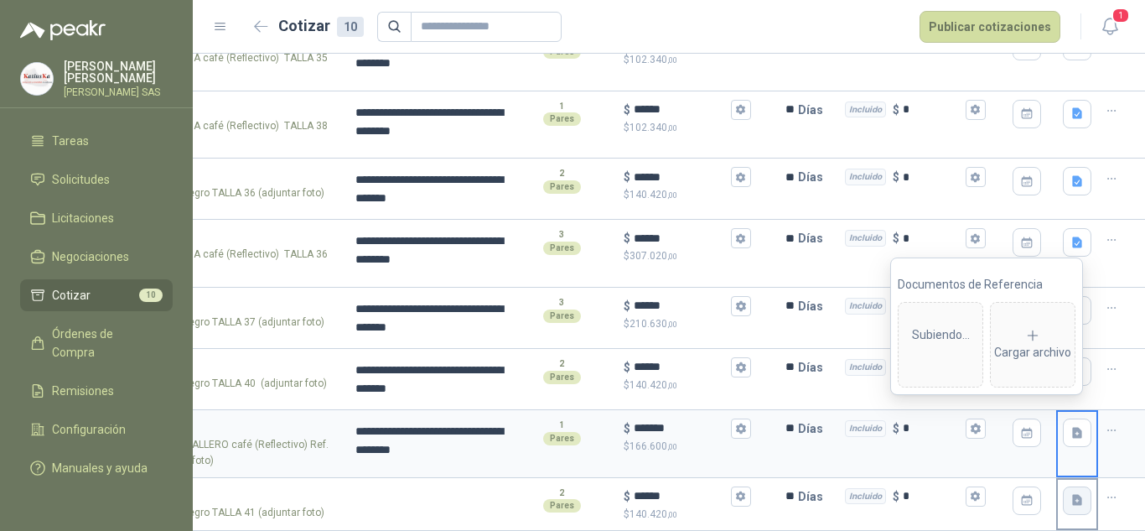
click at [1072, 494] on icon "button" at bounding box center [1077, 499] width 10 height 11
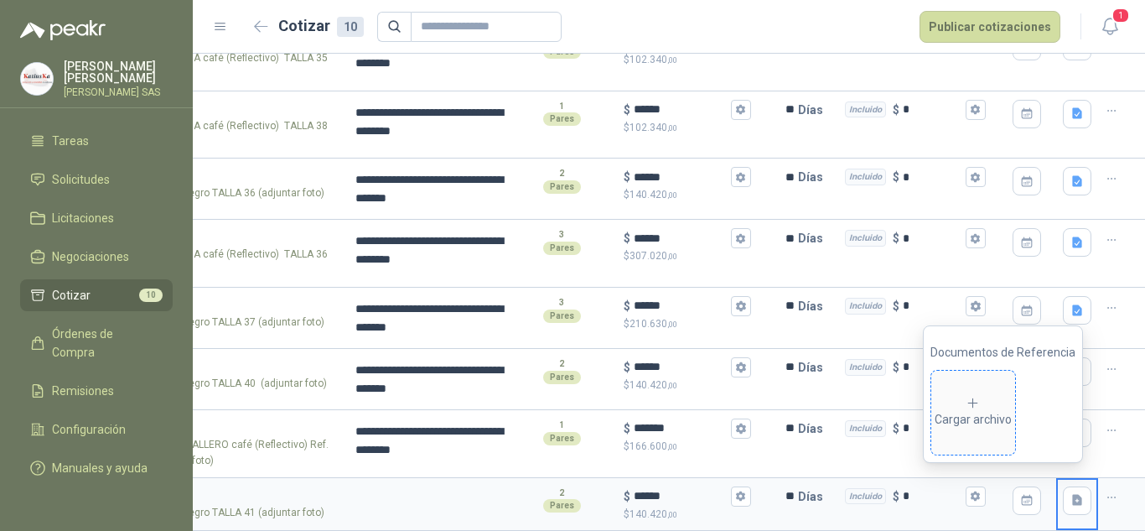
click at [981, 420] on div "Cargar archivo" at bounding box center [973, 413] width 77 height 34
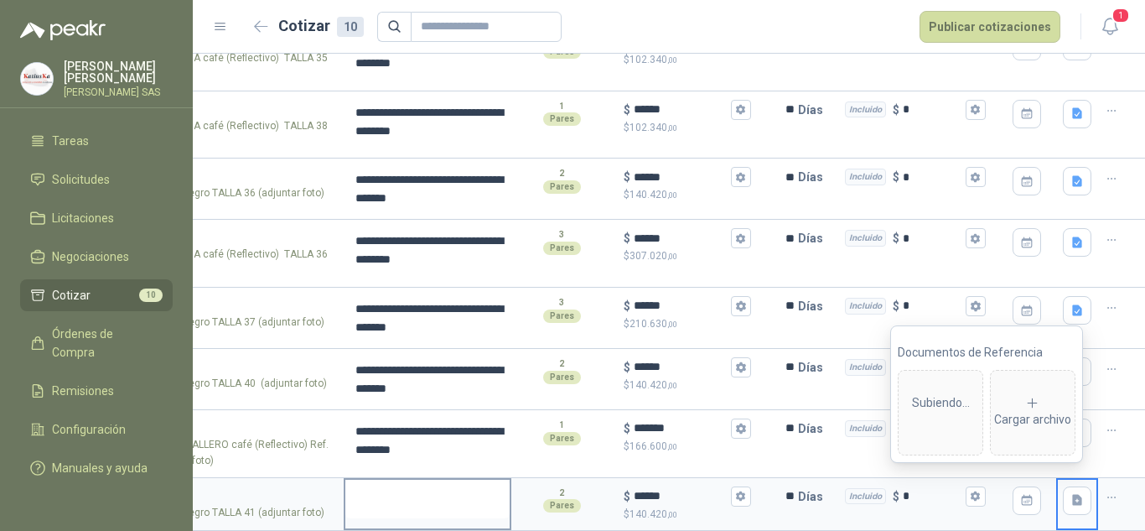
click at [455, 497] on textarea at bounding box center [427, 498] width 164 height 39
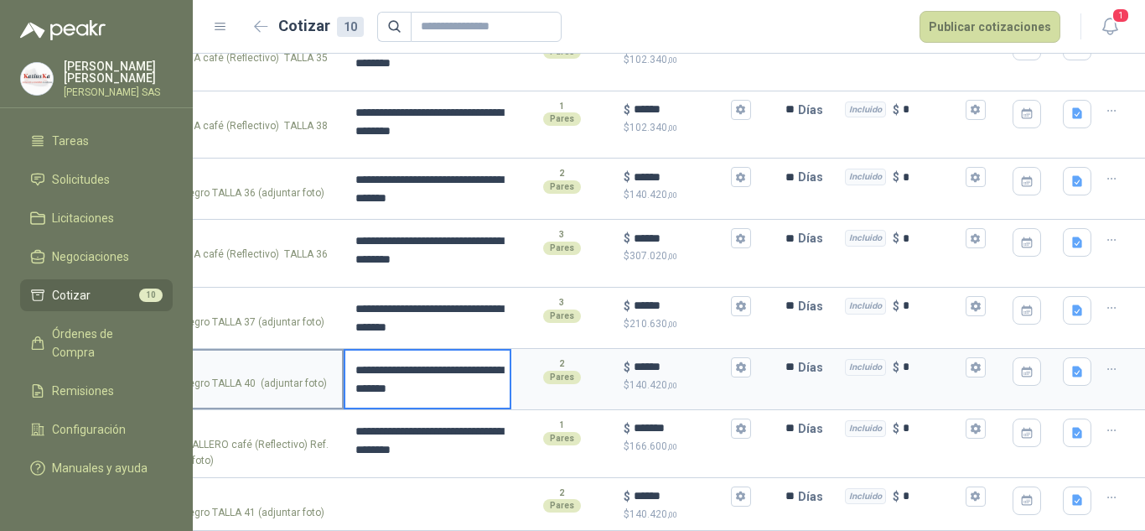
drag, startPoint x: 376, startPoint y: 357, endPoint x: 329, endPoint y: 348, distance: 47.8
click at [329, 349] on section "**********" at bounding box center [451, 379] width 952 height 61
click at [411, 500] on textarea at bounding box center [427, 498] width 164 height 39
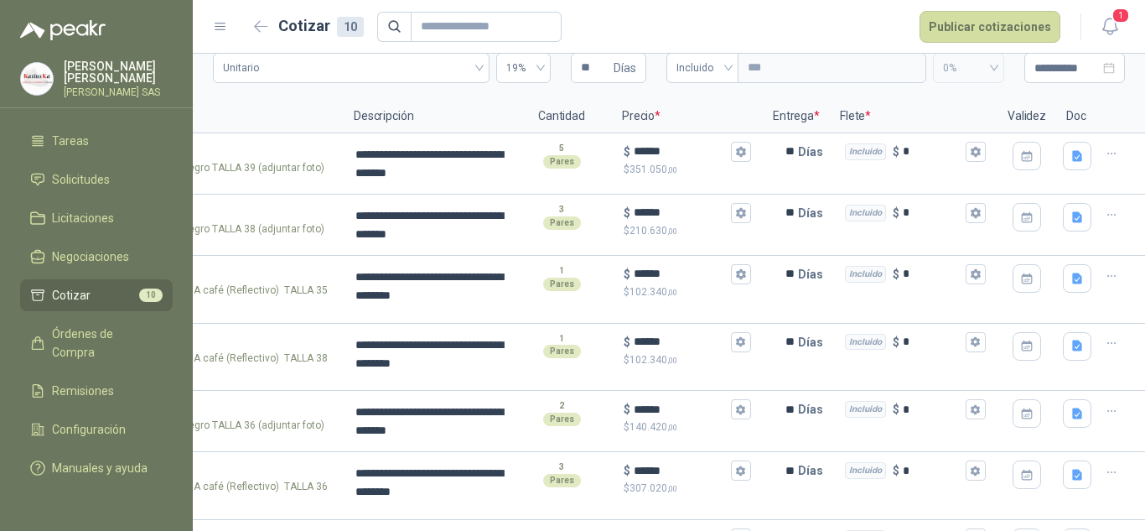
scroll to position [0, 0]
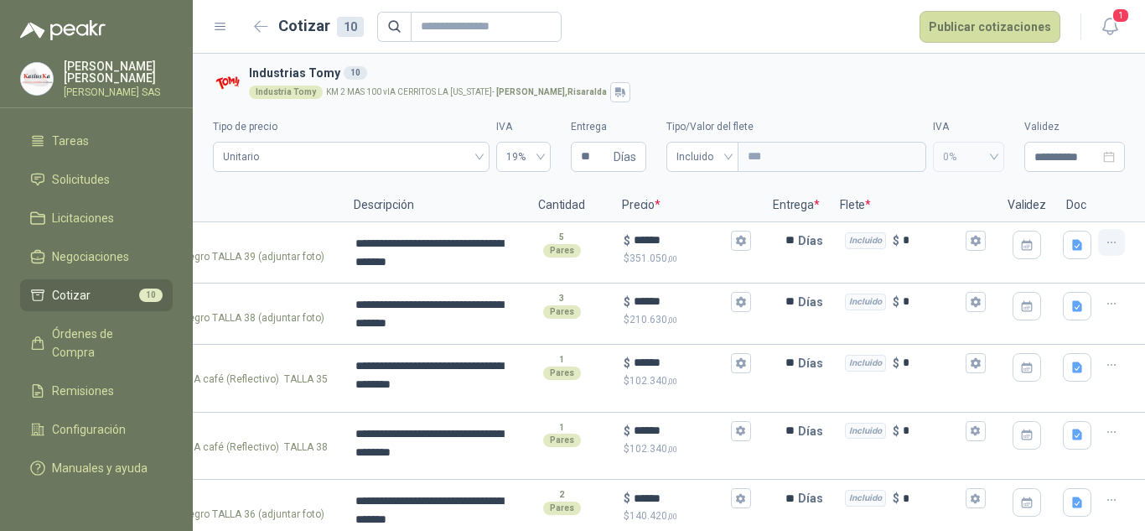
click at [1106, 239] on button "button" at bounding box center [1111, 242] width 27 height 27
click at [1039, 173] on button "Nueva cotización" at bounding box center [1038, 175] width 127 height 27
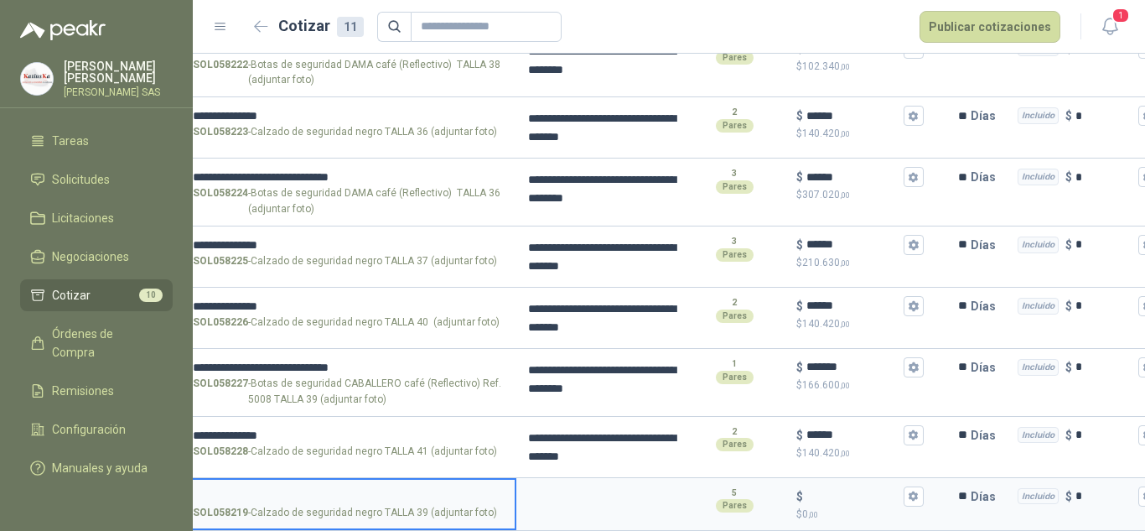
click at [356, 490] on input "SOL058219 - Calzado de seguridad negro TALLA 39 (adjuntar foto)" at bounding box center [349, 496] width 312 height 13
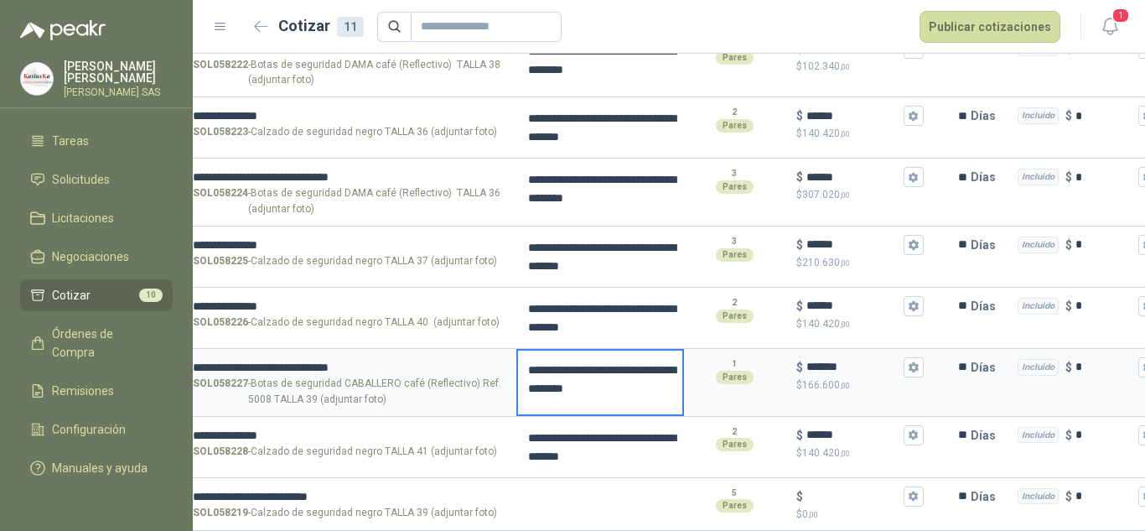
drag, startPoint x: 566, startPoint y: 344, endPoint x: 522, endPoint y: 337, distance: 44.2
click at [522, 350] on textarea "**********" at bounding box center [600, 378] width 164 height 57
click at [572, 501] on textarea at bounding box center [600, 498] width 164 height 39
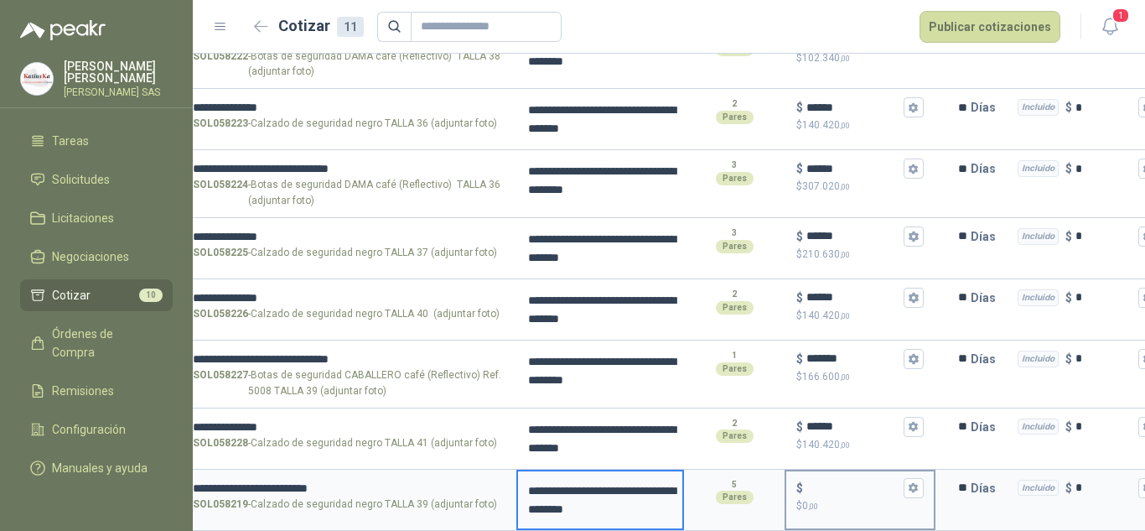
click at [851, 488] on input "$ $ 0 ,00" at bounding box center [853, 487] width 94 height 13
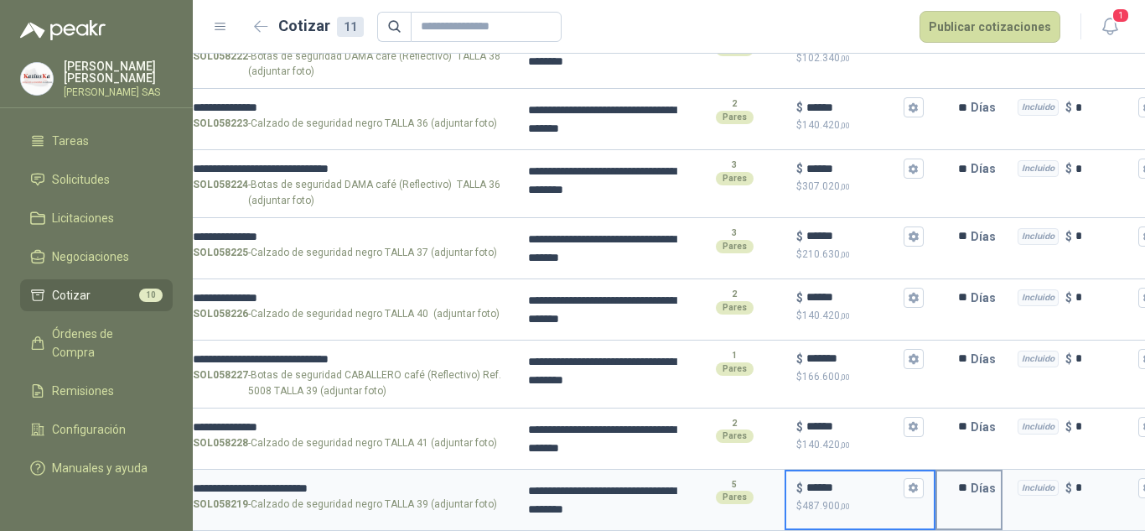
drag, startPoint x: 967, startPoint y: 485, endPoint x: 979, endPoint y: 483, distance: 12.0
click at [967, 484] on input "**" at bounding box center [954, 488] width 34 height 34
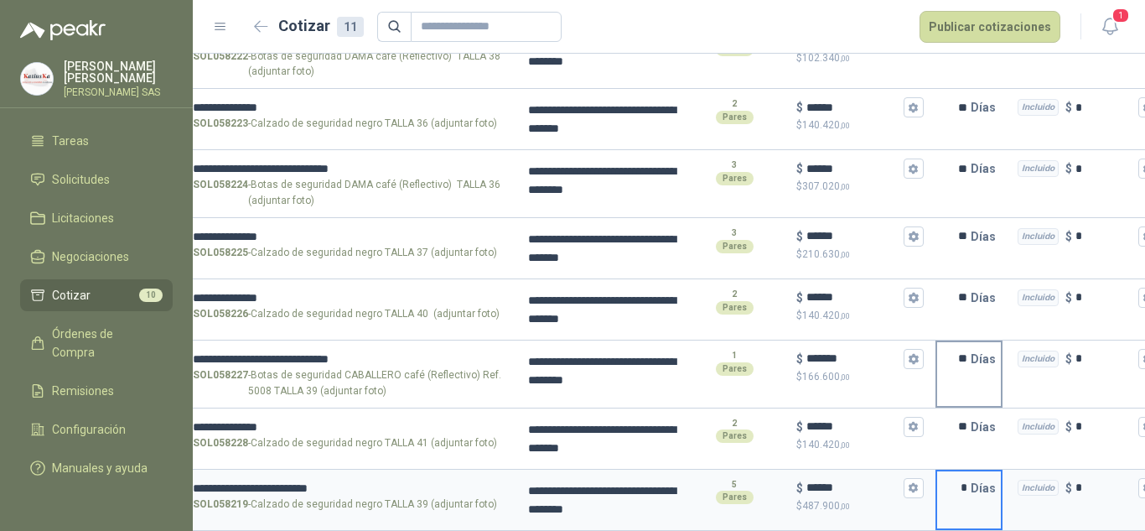
click at [968, 353] on input "**" at bounding box center [954, 359] width 34 height 34
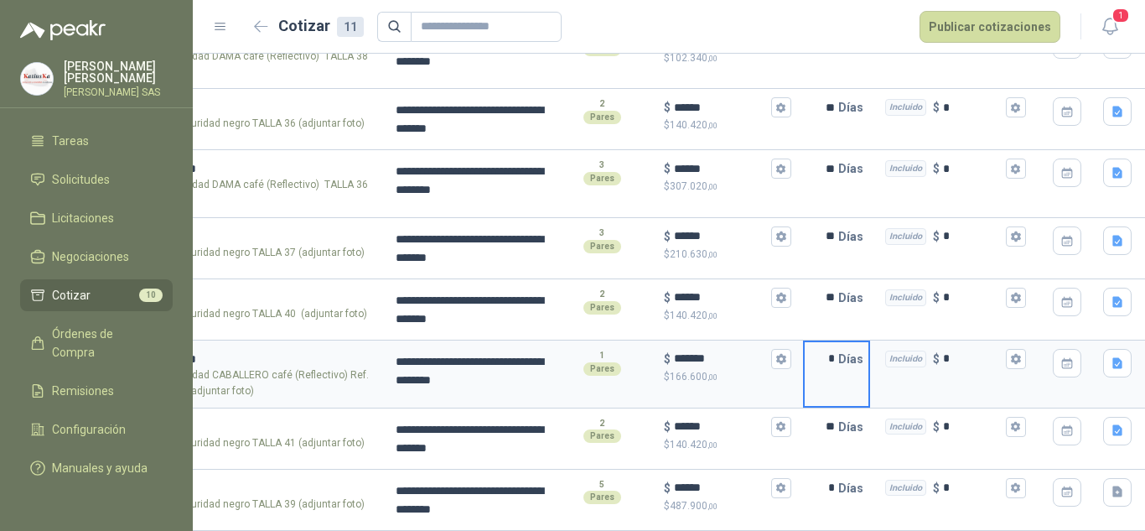
scroll to position [0, 203]
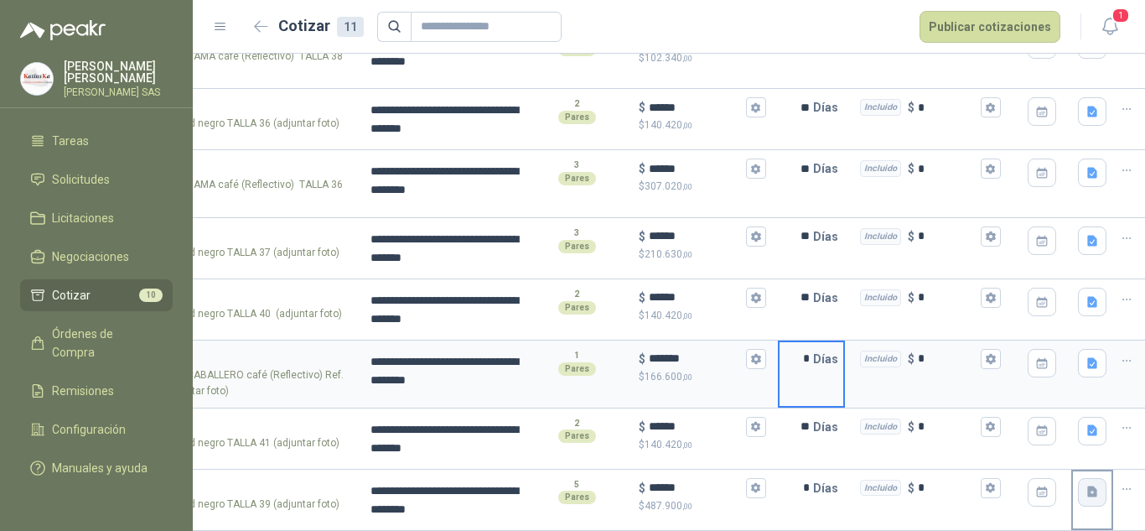
click at [1095, 492] on icon "button" at bounding box center [1092, 491] width 10 height 11
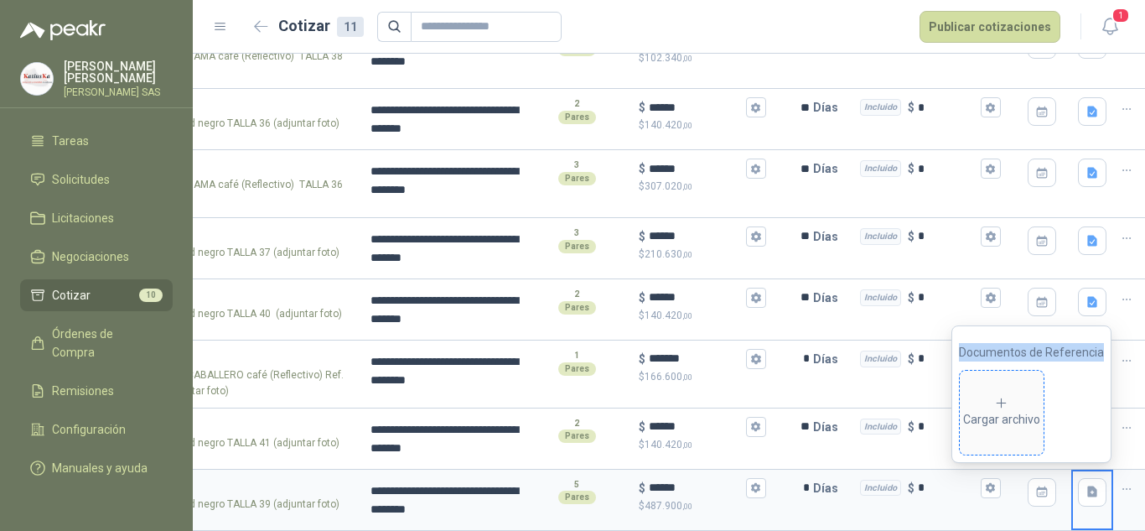
click at [1023, 396] on div "Cargar archivo" at bounding box center [1001, 413] width 77 height 34
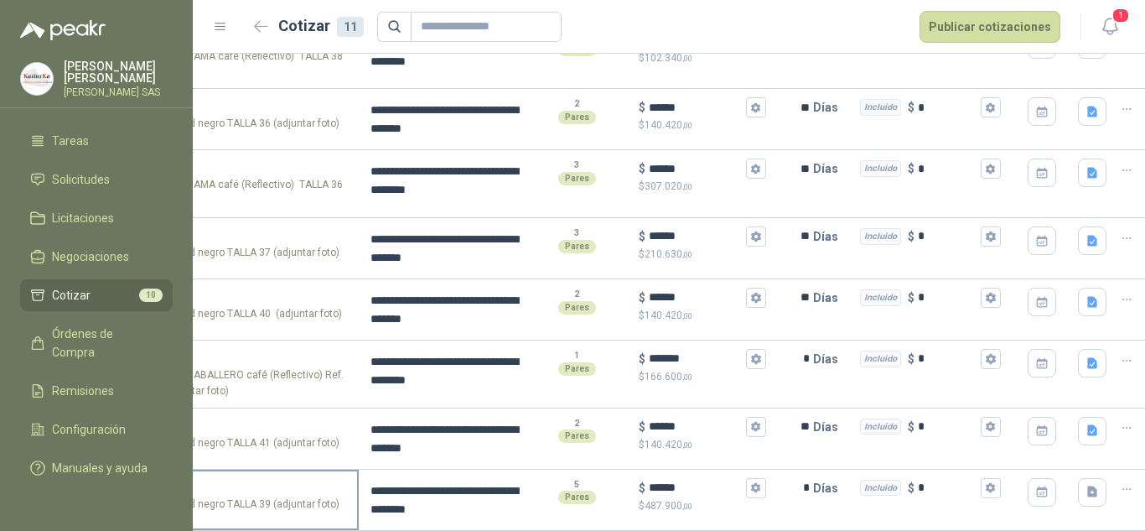
scroll to position [0, 0]
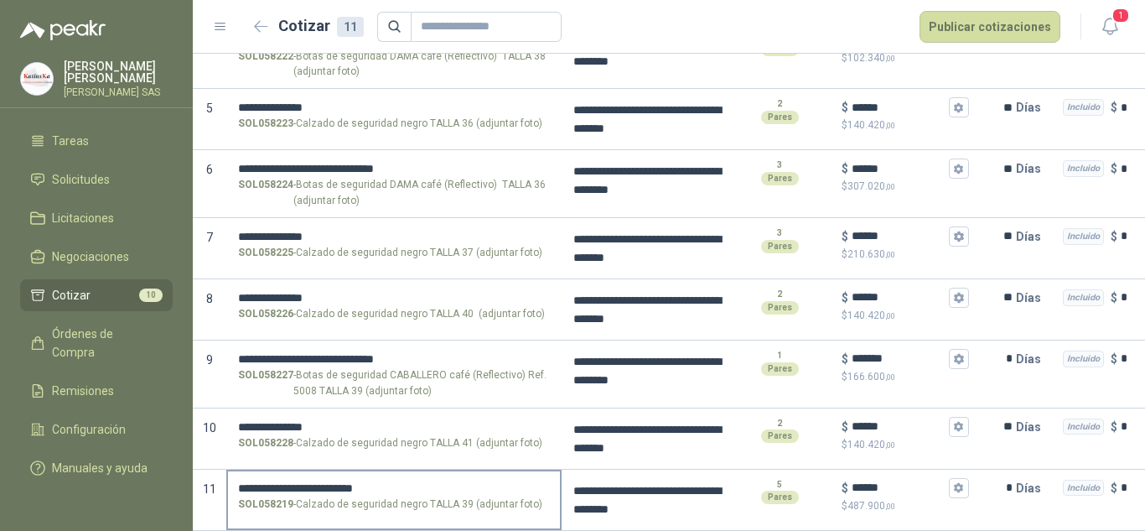
drag, startPoint x: 919, startPoint y: 508, endPoint x: 438, endPoint y: 502, distance: 481.1
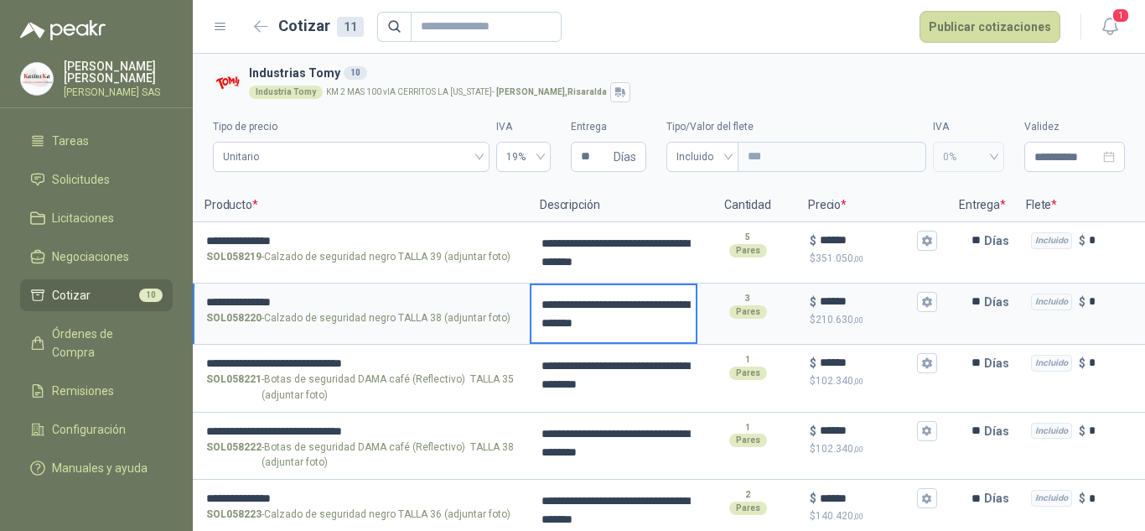
scroll to position [0, 231]
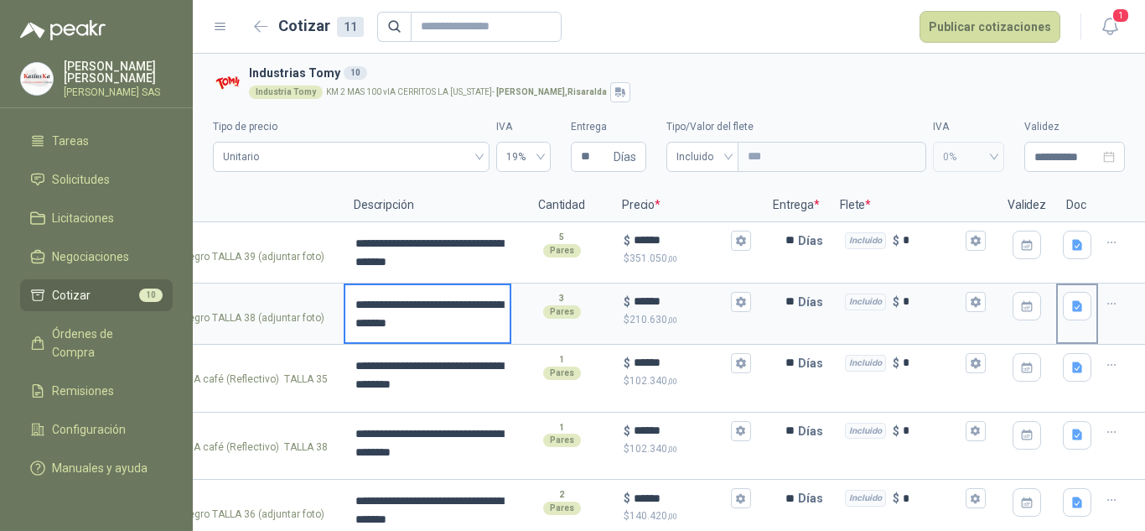
drag, startPoint x: 686, startPoint y: 328, endPoint x: 1055, endPoint y: 324, distance: 368.8
click at [1105, 308] on icon "button" at bounding box center [1112, 304] width 14 height 14
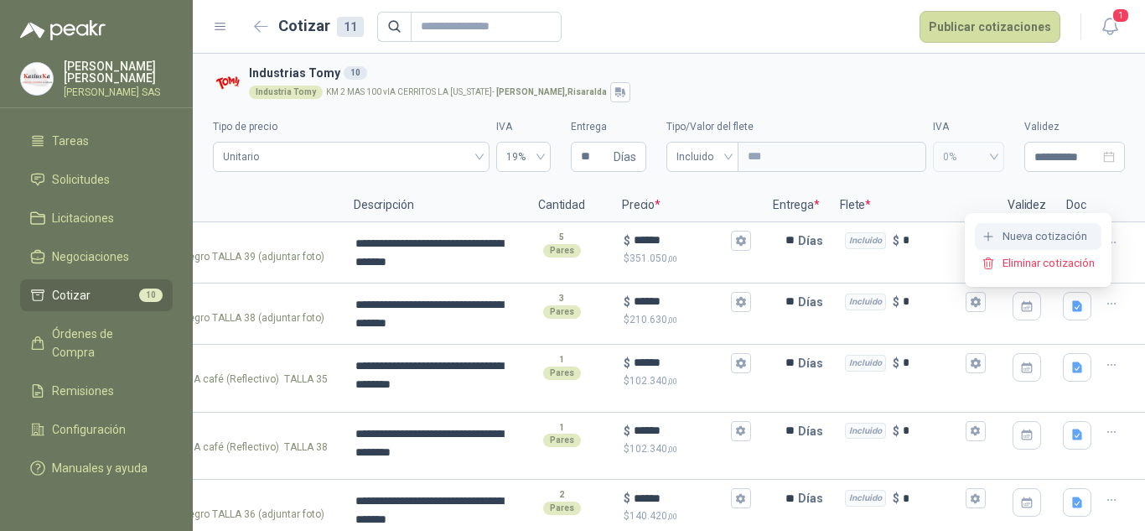
click at [1080, 240] on button "Nueva cotización" at bounding box center [1038, 236] width 127 height 27
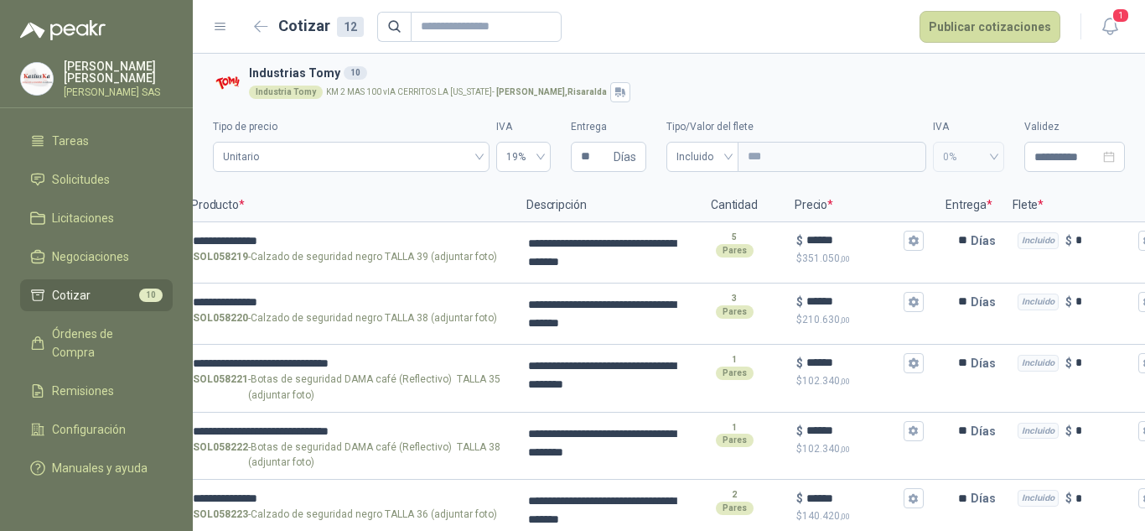
scroll to position [457, 0]
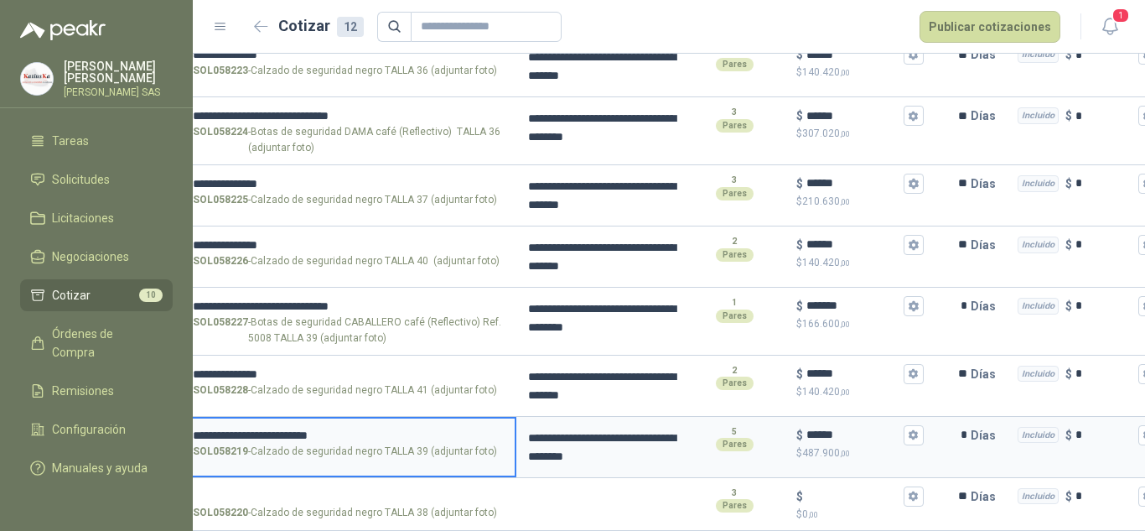
click at [168, 418] on div "**********" at bounding box center [572, 265] width 1145 height 531
click at [310, 490] on input "SOL058220 - Calzado de seguridad negro TALLA 38 (adjuntar foto)" at bounding box center [349, 496] width 312 height 13
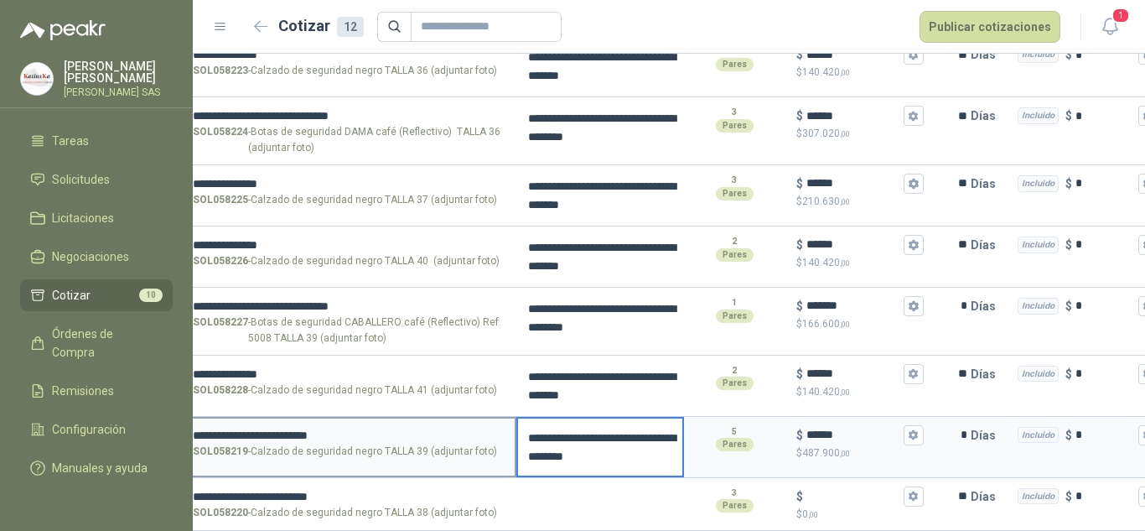
drag, startPoint x: 625, startPoint y: 443, endPoint x: 501, endPoint y: 419, distance: 126.2
click at [501, 419] on section "**********" at bounding box center [624, 447] width 952 height 61
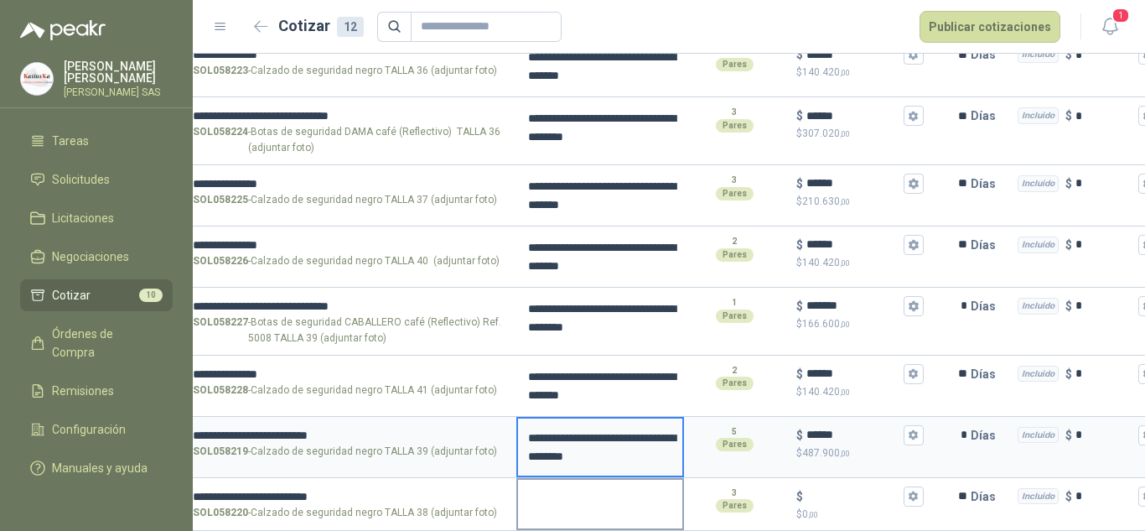
drag, startPoint x: 580, startPoint y: 484, endPoint x: 594, endPoint y: 484, distance: 14.2
click at [579, 484] on textarea at bounding box center [600, 498] width 164 height 39
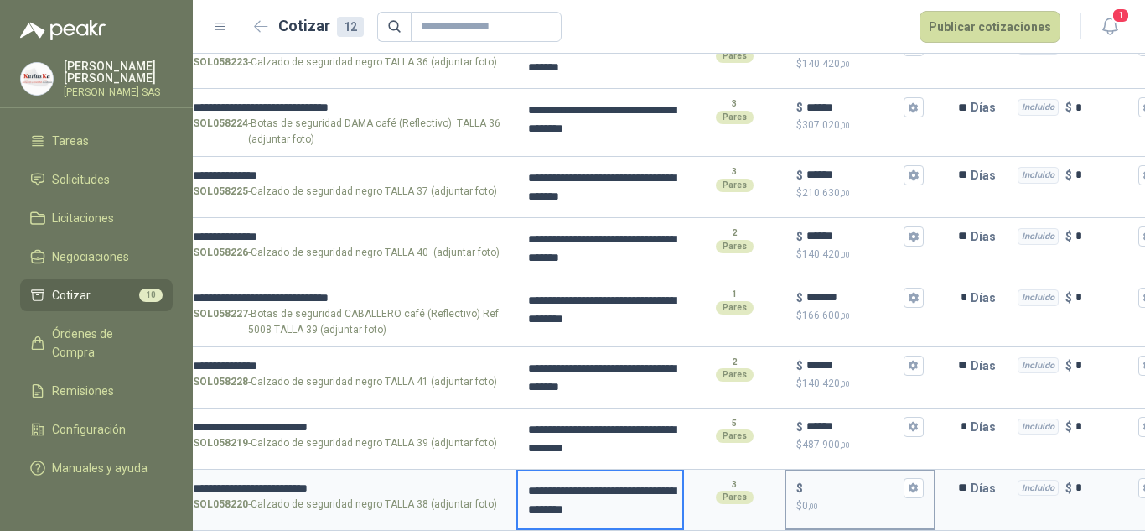
click at [818, 481] on input "$ $ 0 ,00" at bounding box center [853, 487] width 94 height 13
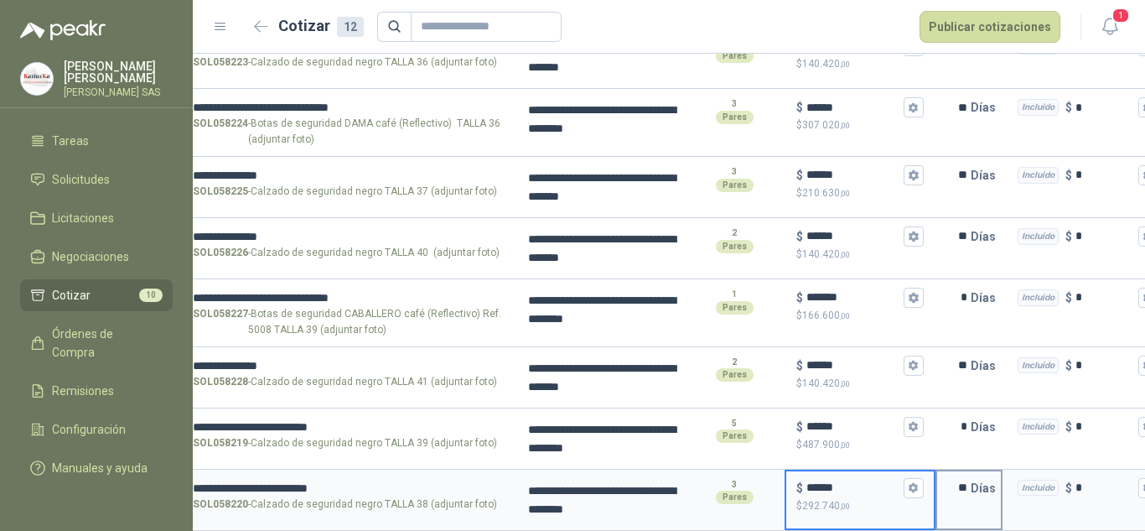
click at [968, 482] on input "**" at bounding box center [954, 488] width 34 height 34
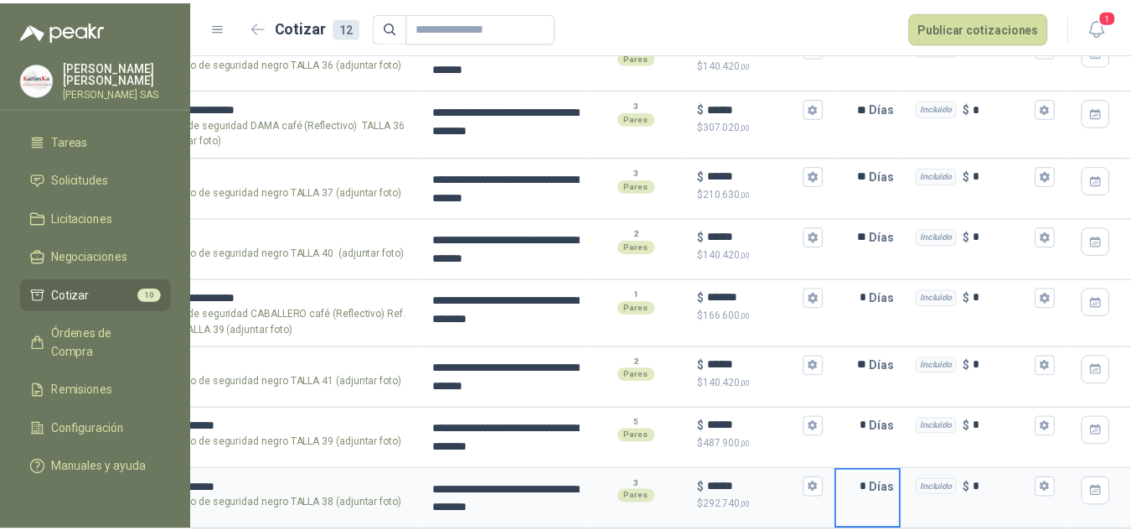
scroll to position [0, 231]
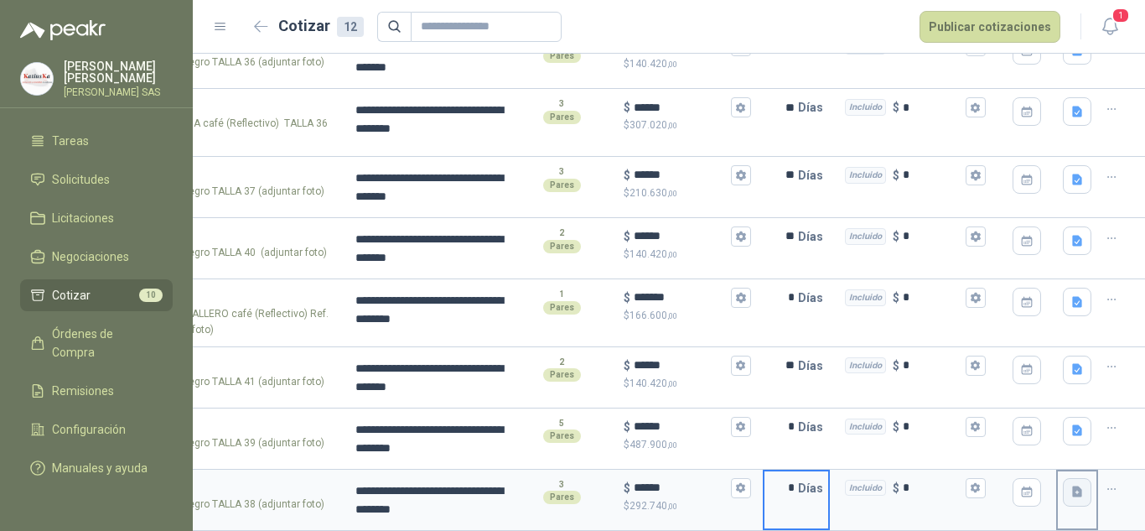
click at [1072, 486] on icon "button" at bounding box center [1077, 491] width 10 height 11
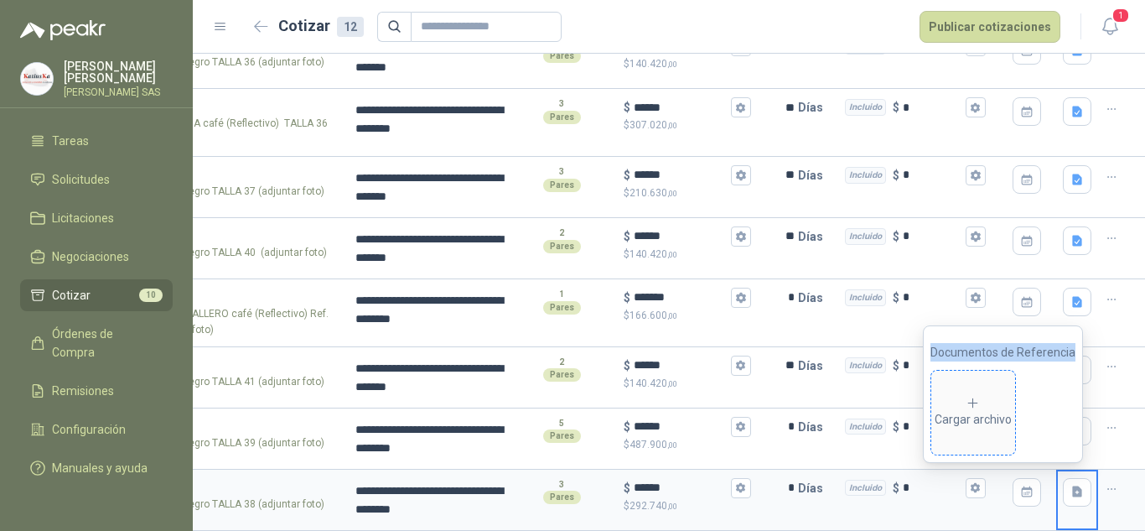
click at [990, 391] on span "Cargar archivo" at bounding box center [973, 412] width 84 height 84
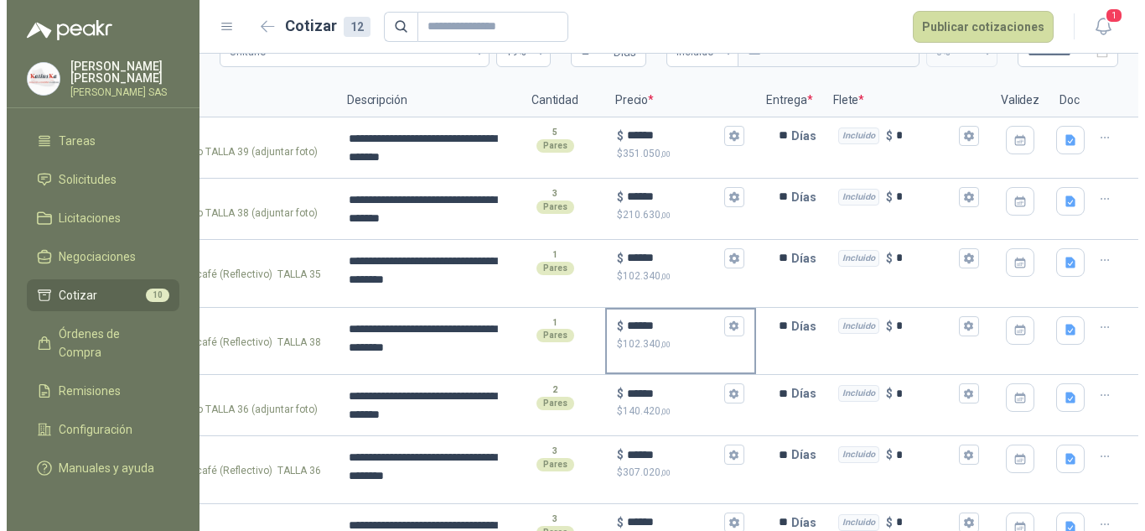
scroll to position [168, 0]
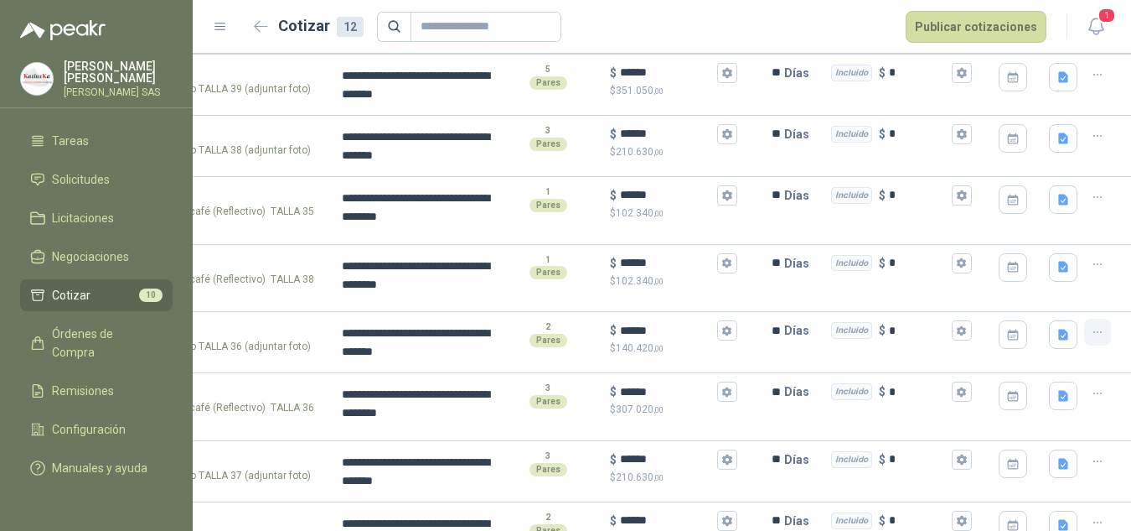
click at [1095, 335] on icon "button" at bounding box center [1098, 332] width 14 height 14
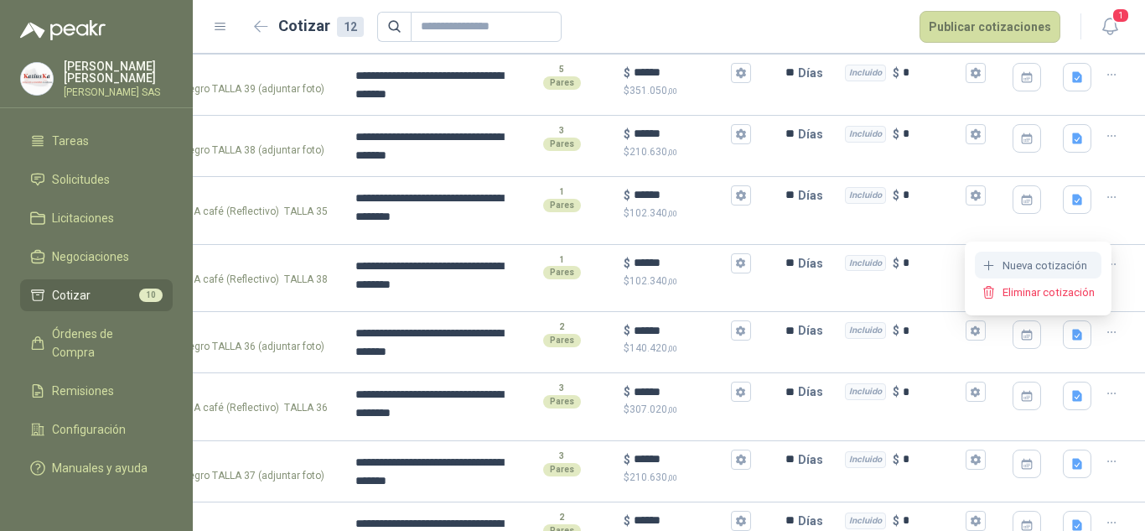
click at [1028, 257] on button "Nueva cotización" at bounding box center [1038, 264] width 127 height 27
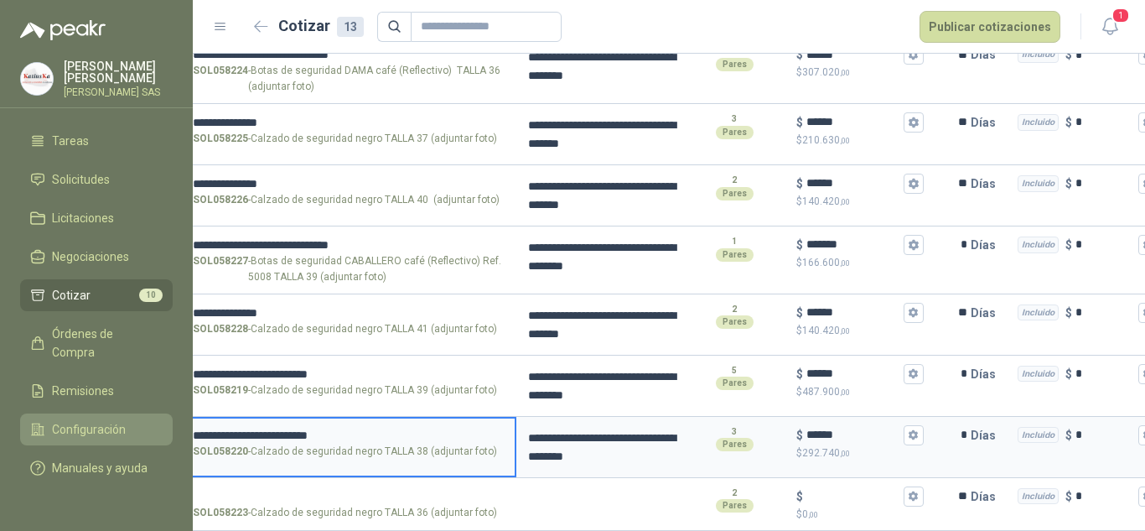
scroll to position [0, 0]
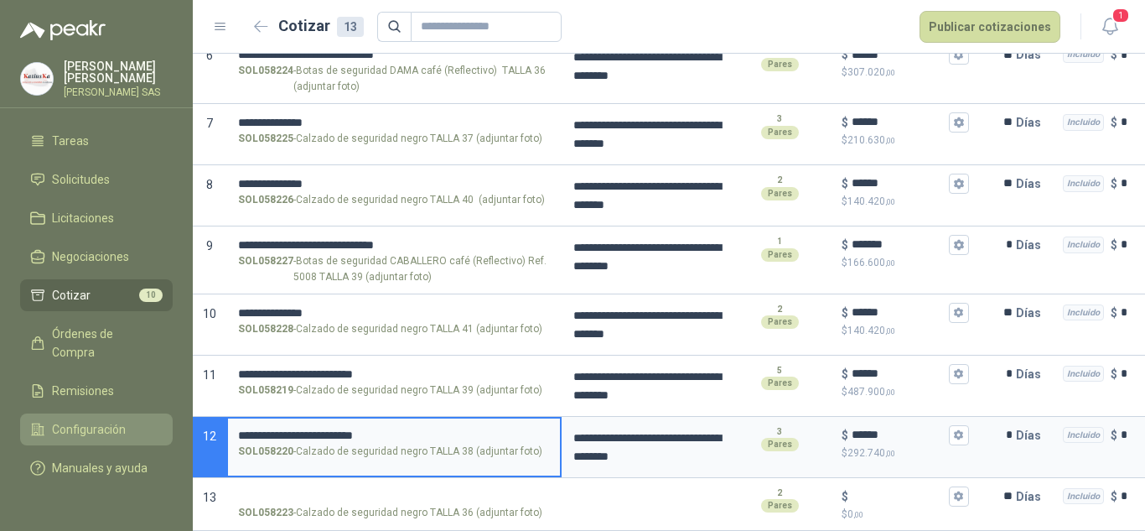
drag, startPoint x: 402, startPoint y: 419, endPoint x: 144, endPoint y: 406, distance: 258.5
click at [144, 406] on div "**********" at bounding box center [572, 265] width 1145 height 531
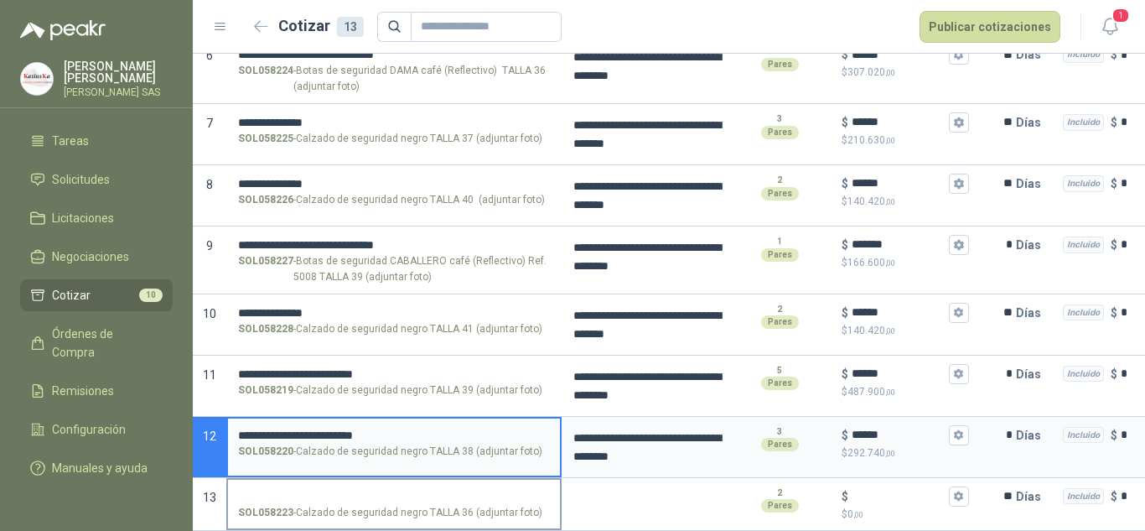
click at [393, 479] on label "SOL058223 - Calzado de seguridad negro TALLA 36 (adjuntar foto)" at bounding box center [394, 503] width 332 height 48
click at [393, 490] on input "SOL058223 - Calzado de seguridad negro TALLA 36 (adjuntar foto)" at bounding box center [394, 496] width 312 height 13
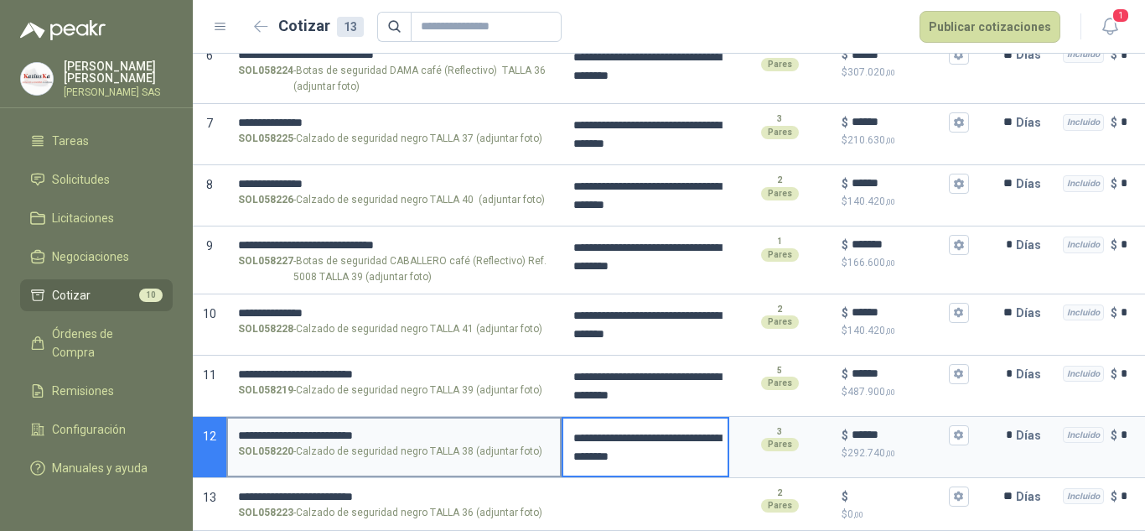
drag, startPoint x: 577, startPoint y: 428, endPoint x: 561, endPoint y: 415, distance: 20.8
click at [561, 417] on section "**********" at bounding box center [669, 447] width 952 height 61
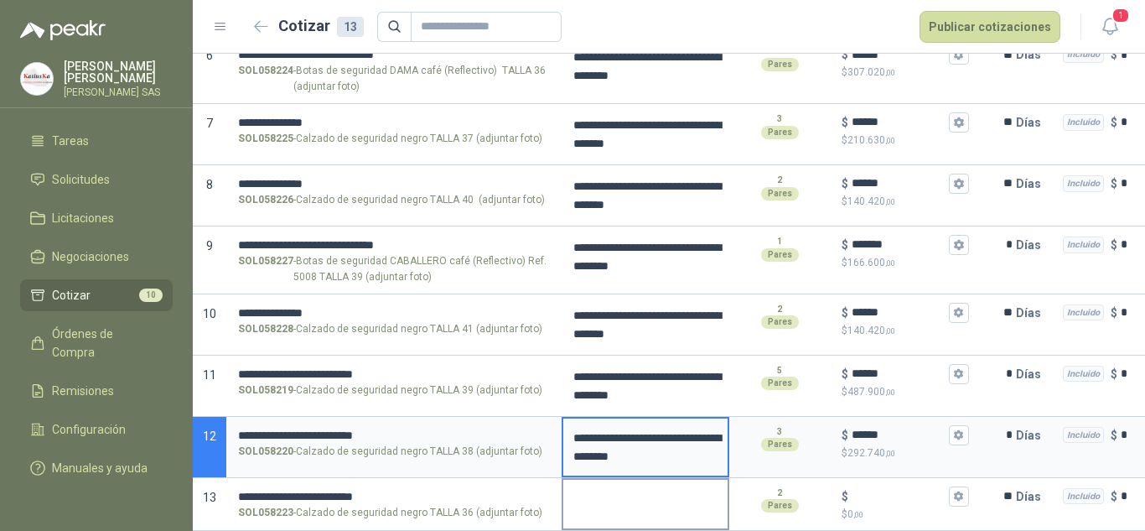
drag, startPoint x: 650, startPoint y: 482, endPoint x: 660, endPoint y: 488, distance: 10.9
click at [650, 481] on textarea at bounding box center [645, 498] width 164 height 39
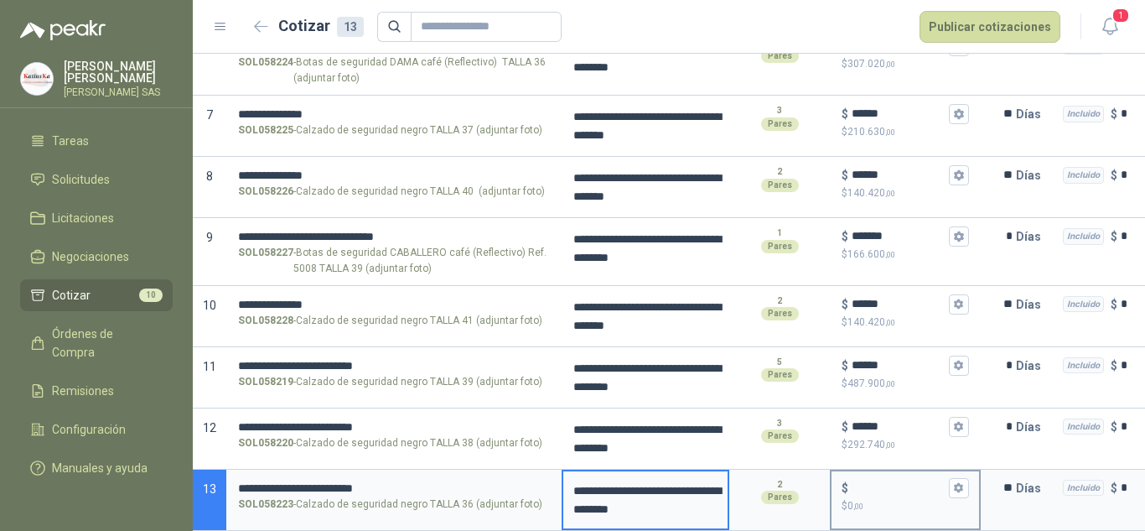
click at [868, 481] on input "$ $ 0 ,00" at bounding box center [899, 487] width 94 height 13
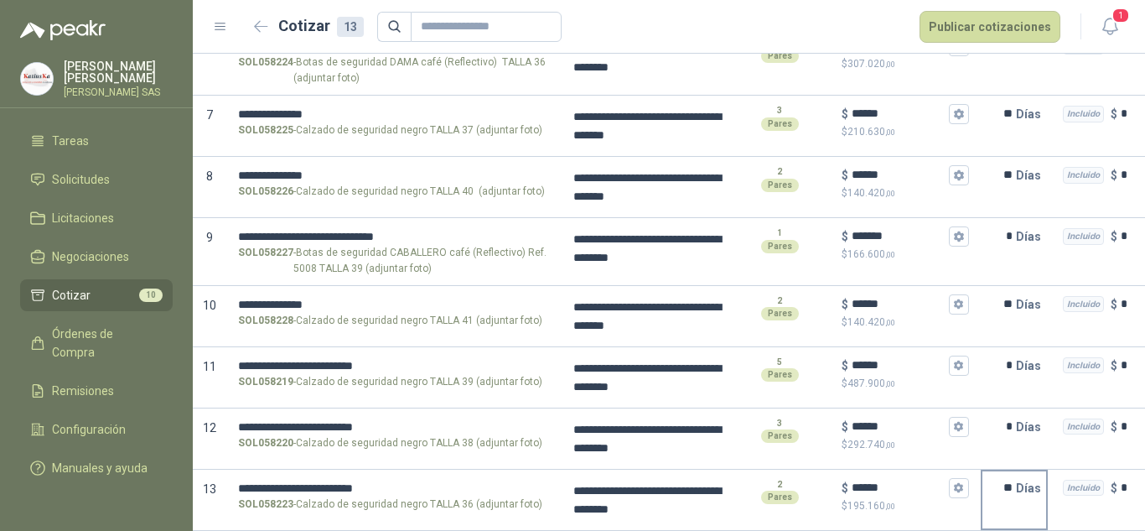
click at [1003, 488] on input "**" at bounding box center [999, 488] width 34 height 34
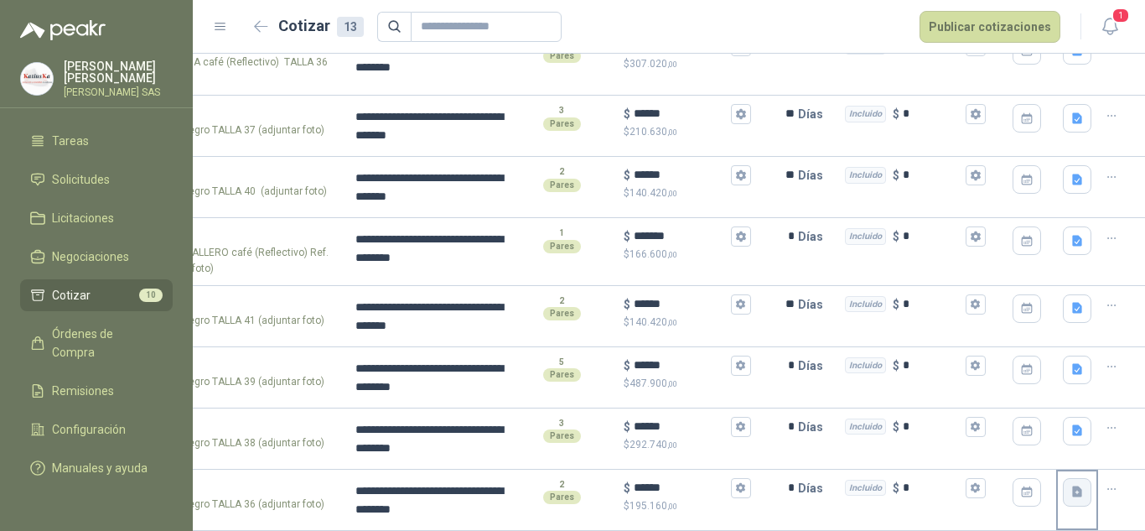
click at [1070, 492] on icon "button" at bounding box center [1077, 491] width 14 height 14
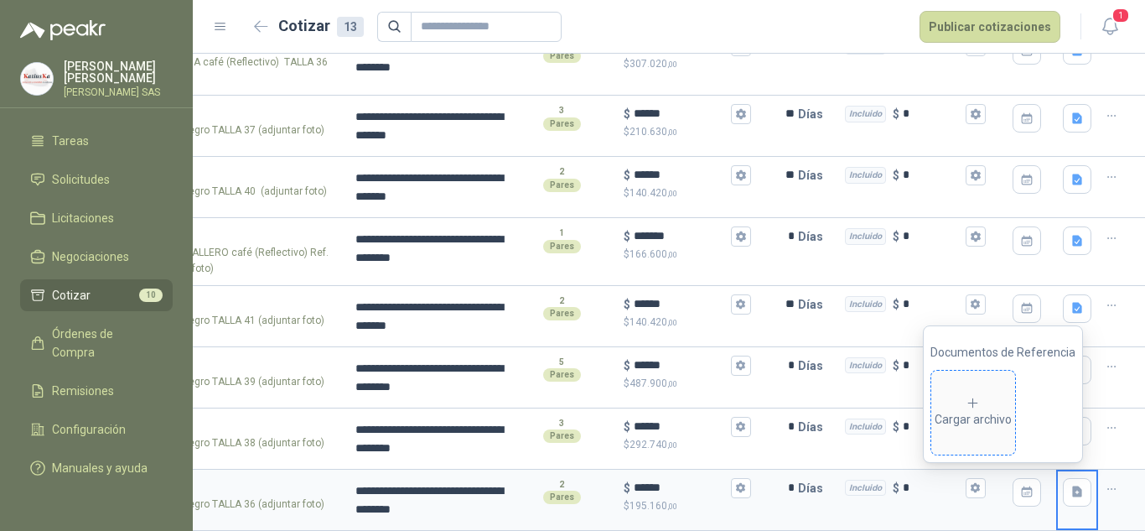
click at [968, 432] on span "Cargar archivo" at bounding box center [973, 412] width 84 height 84
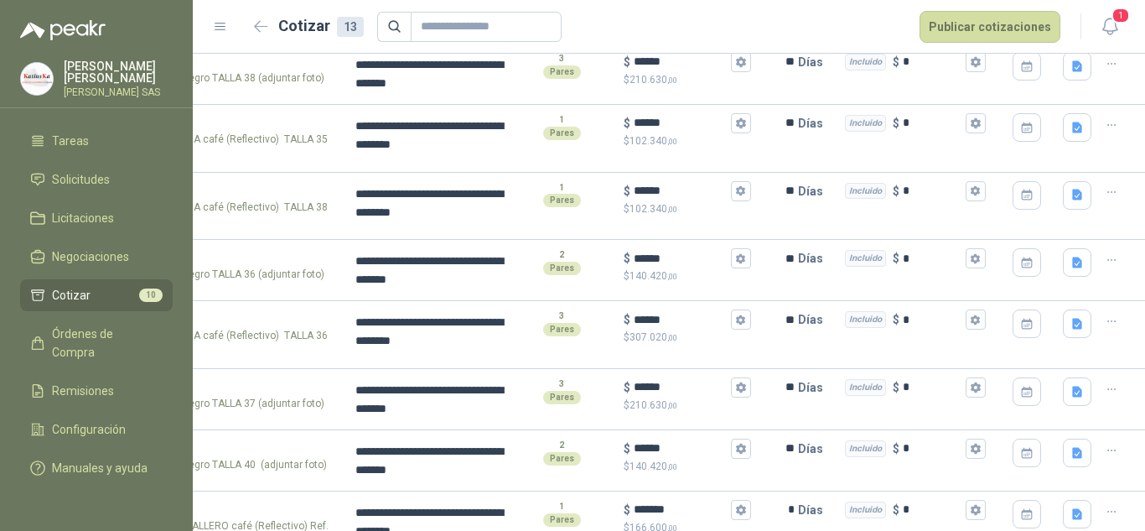
scroll to position [251, 0]
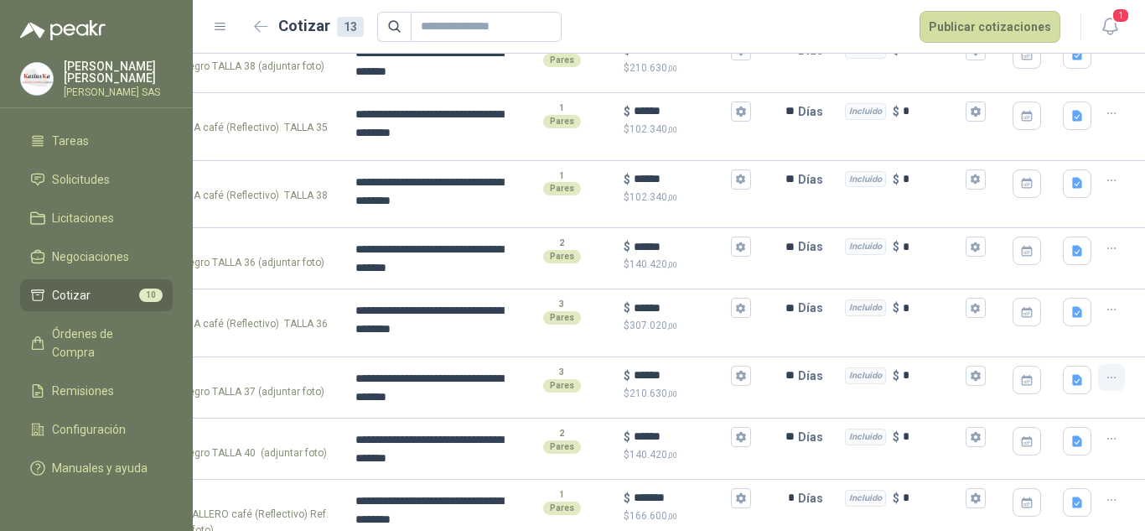
click at [1105, 381] on icon "button" at bounding box center [1112, 377] width 14 height 14
click at [1019, 300] on button "Nueva cotización" at bounding box center [1038, 310] width 127 height 27
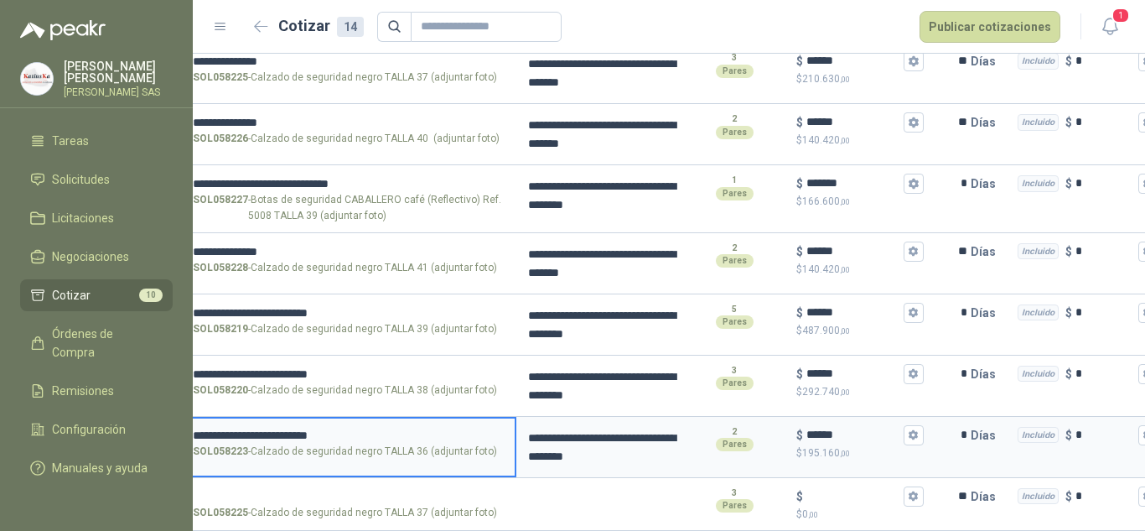
scroll to position [0, 0]
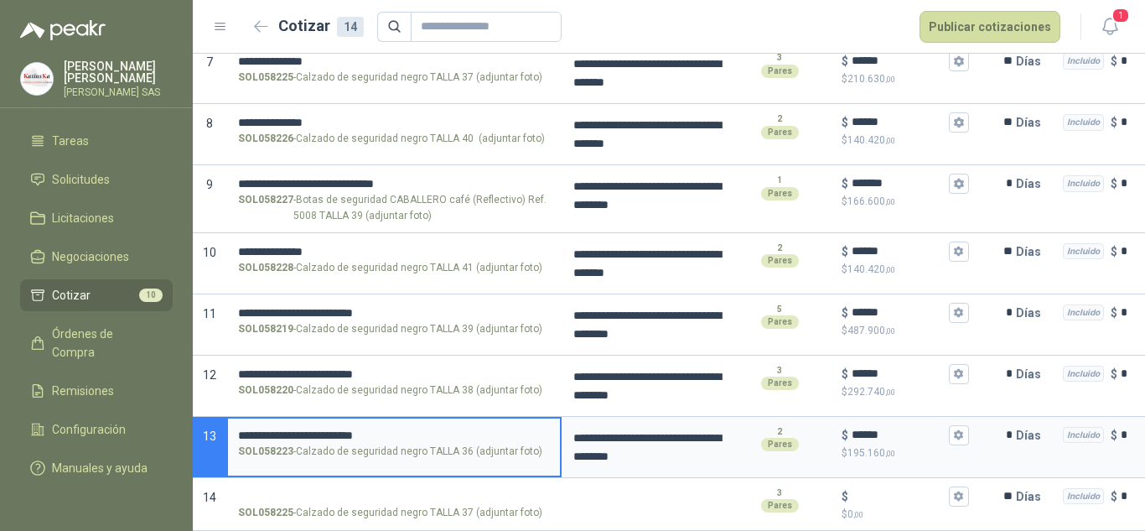
click at [171, 417] on div "**********" at bounding box center [572, 265] width 1145 height 531
click at [355, 479] on label "SOL058225 - Calzado de seguridad negro TALLA 37 (adjuntar foto)" at bounding box center [394, 503] width 332 height 48
click at [355, 490] on input "SOL058225 - Calzado de seguridad negro TALLA 37 (adjuntar foto)" at bounding box center [394, 496] width 312 height 13
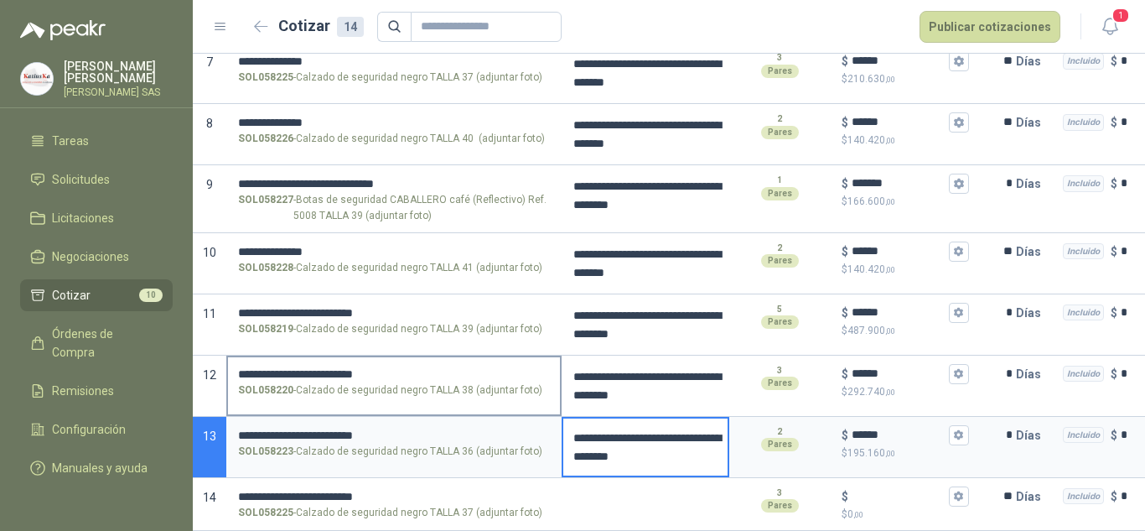
drag, startPoint x: 666, startPoint y: 445, endPoint x: 560, endPoint y: 389, distance: 120.3
click at [560, 389] on div "**********" at bounding box center [669, 77] width 952 height 909
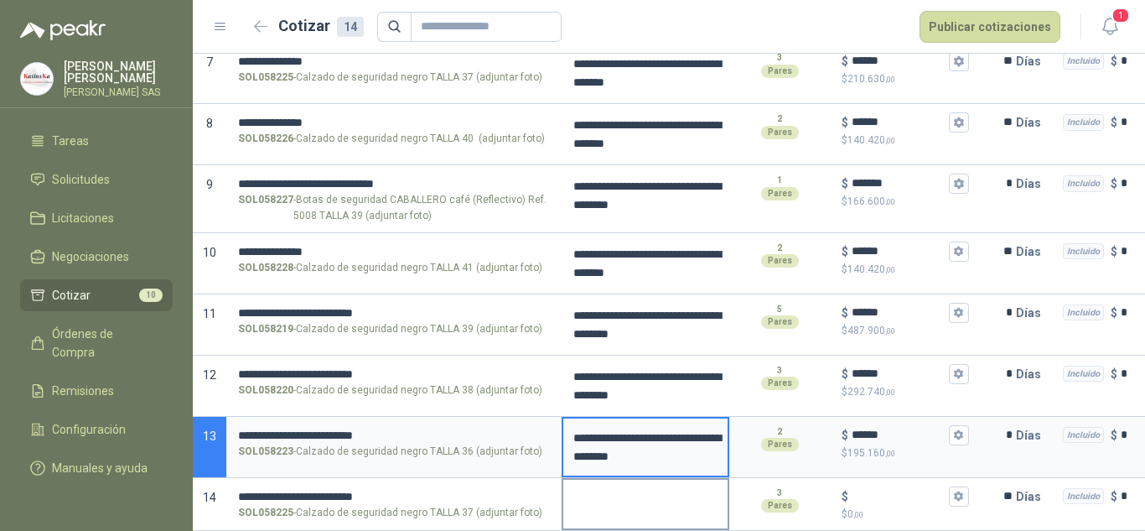
click at [597, 504] on textarea at bounding box center [645, 498] width 164 height 39
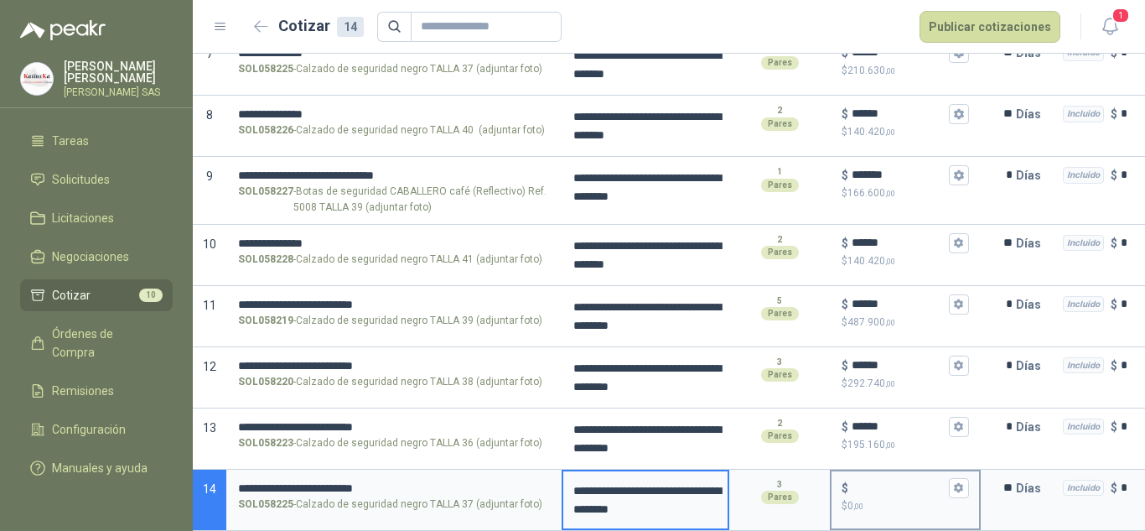
click at [874, 481] on input "$ $ 0 ,00" at bounding box center [899, 487] width 94 height 13
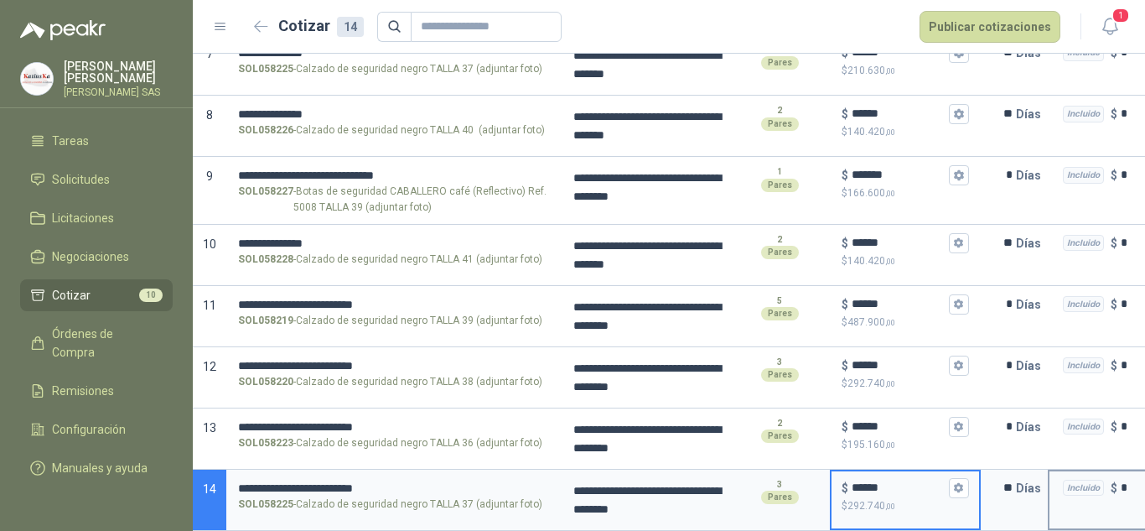
click at [1010, 480] on input "**" at bounding box center [999, 488] width 34 height 34
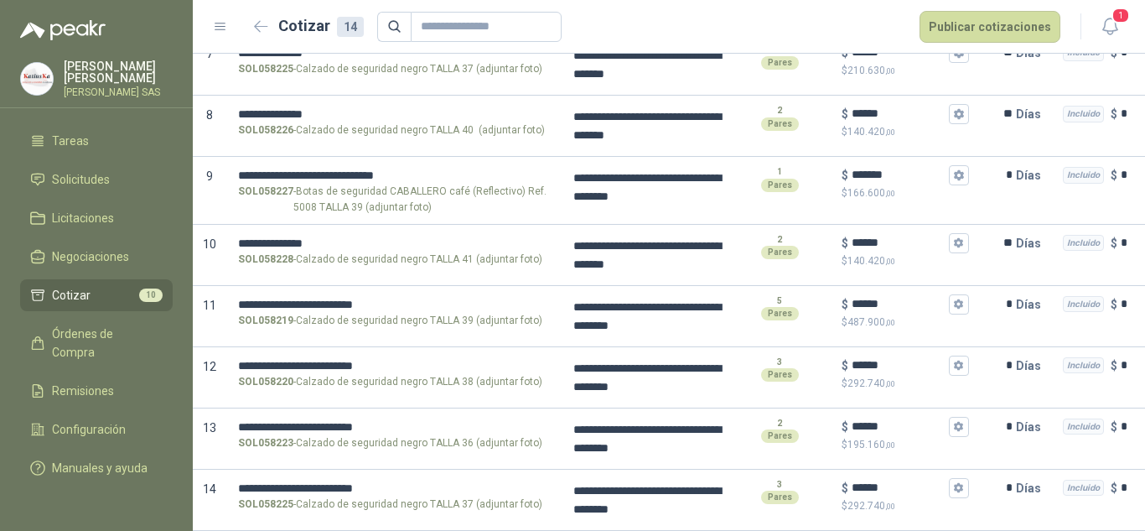
scroll to position [0, 231]
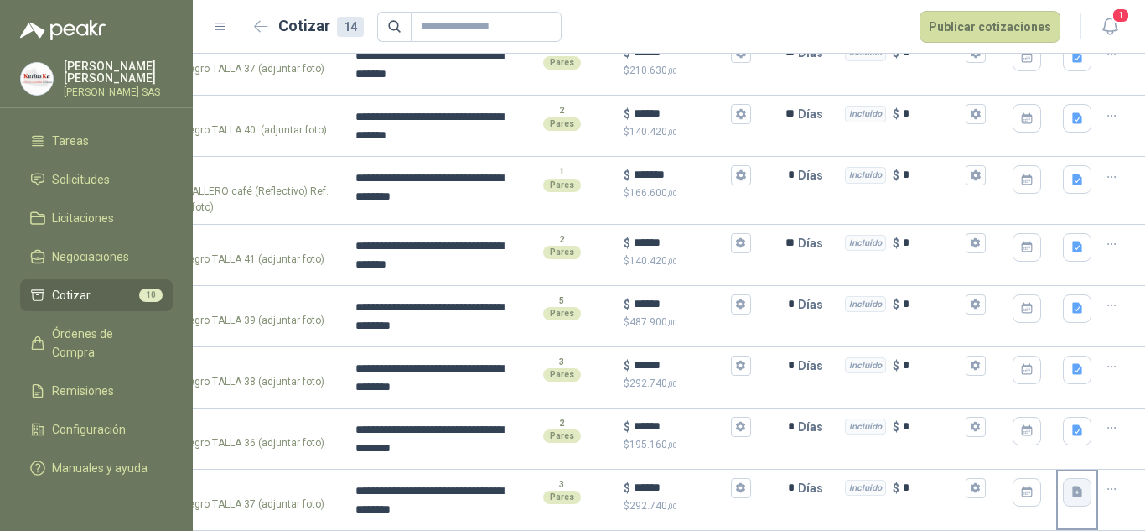
click at [1072, 486] on icon "button" at bounding box center [1077, 491] width 10 height 11
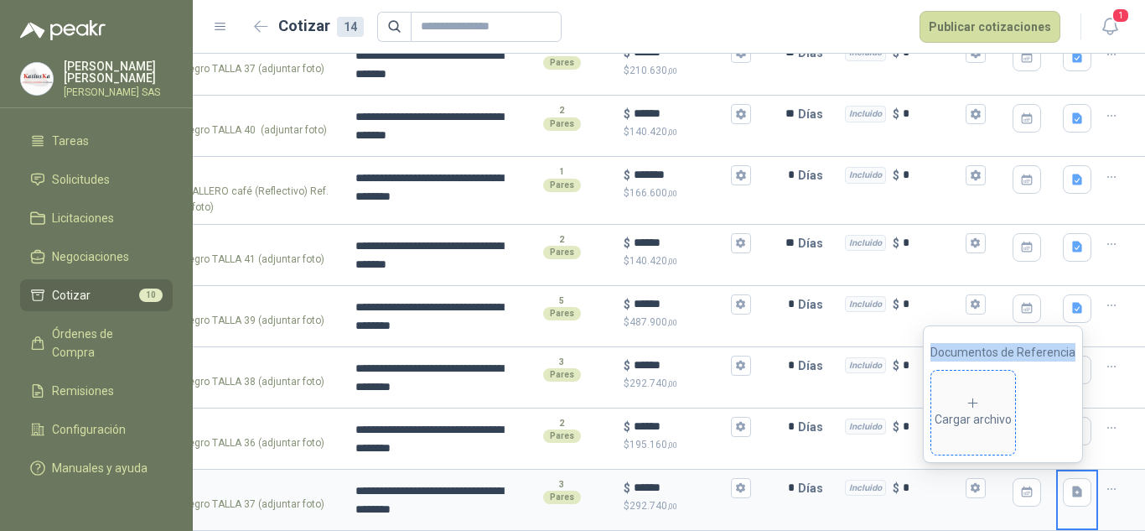
click at [988, 406] on div "Cargar archivo" at bounding box center [973, 413] width 77 height 34
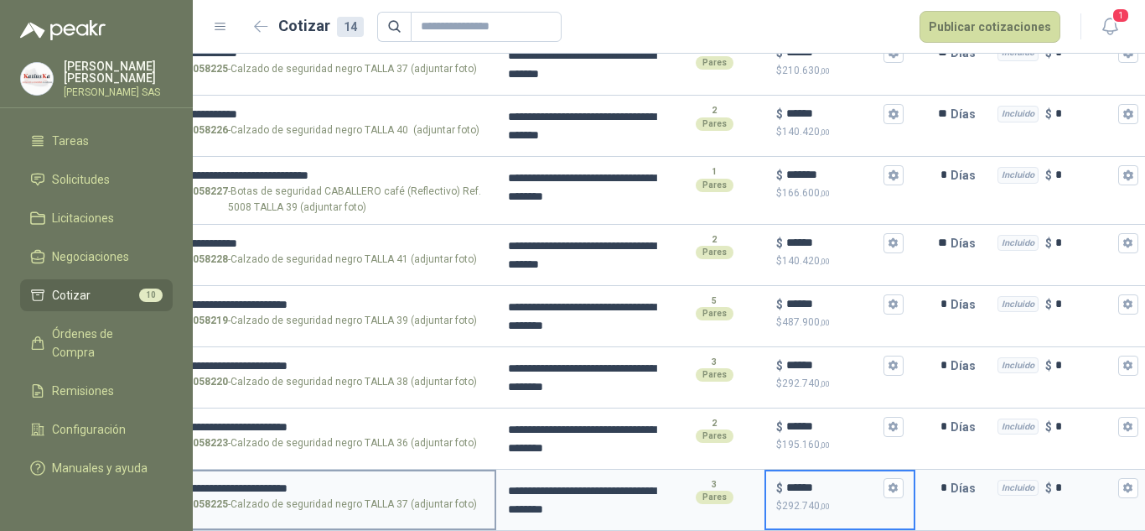
scroll to position [0, 0]
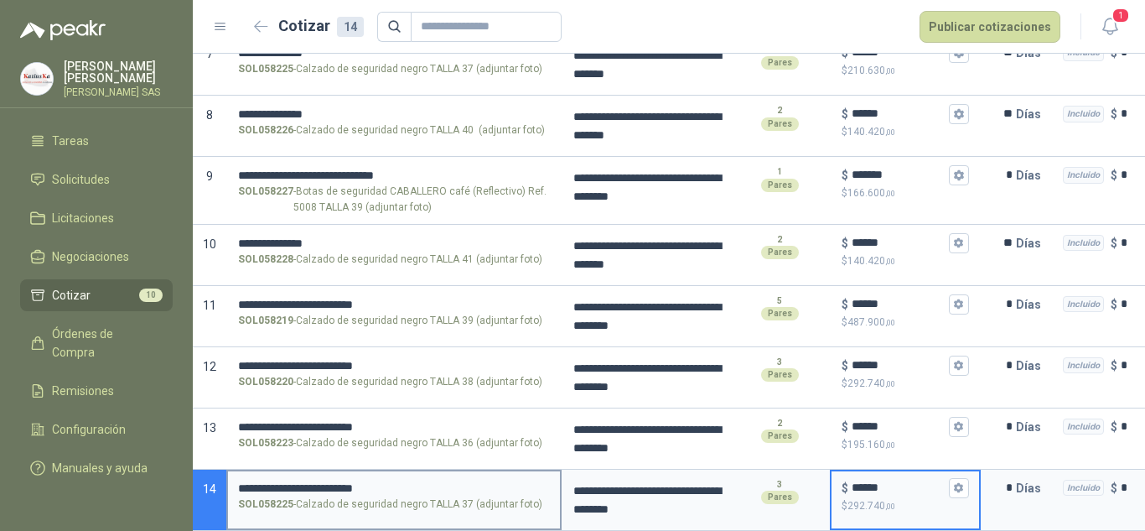
drag, startPoint x: 644, startPoint y: 484, endPoint x: 453, endPoint y: 494, distance: 190.5
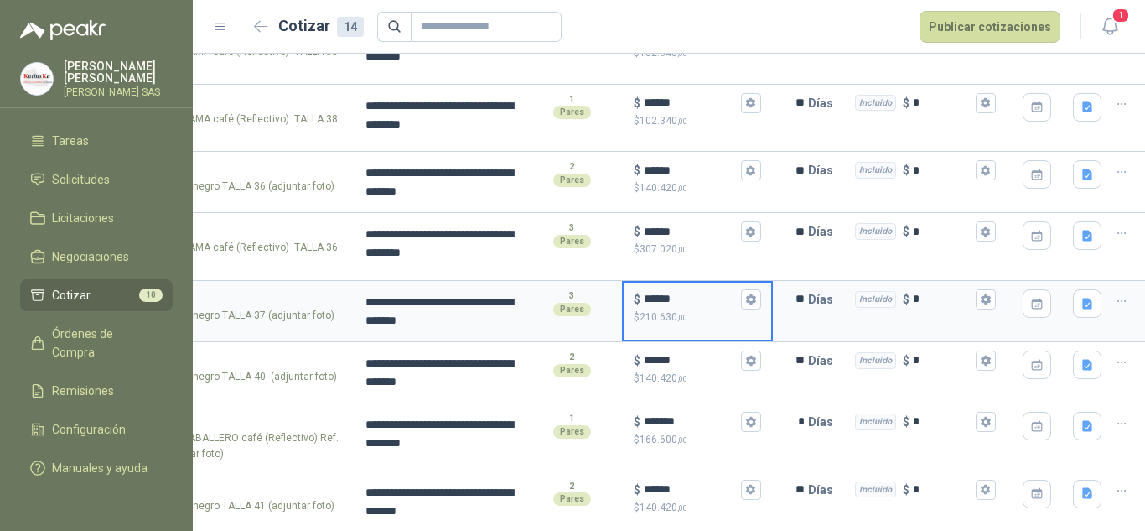
scroll to position [0, 231]
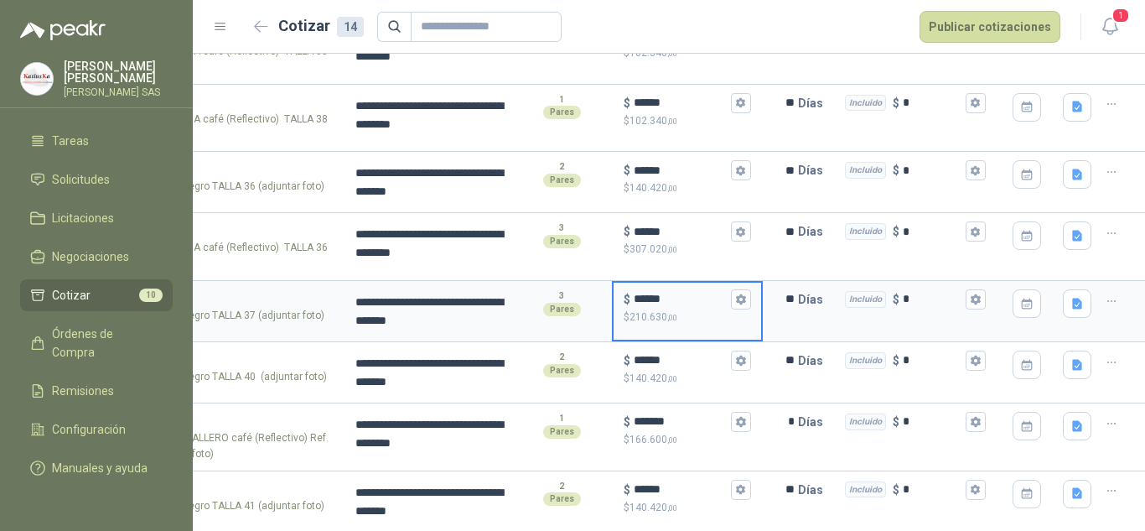
drag, startPoint x: 888, startPoint y: 294, endPoint x: 1132, endPoint y: 294, distance: 243.9
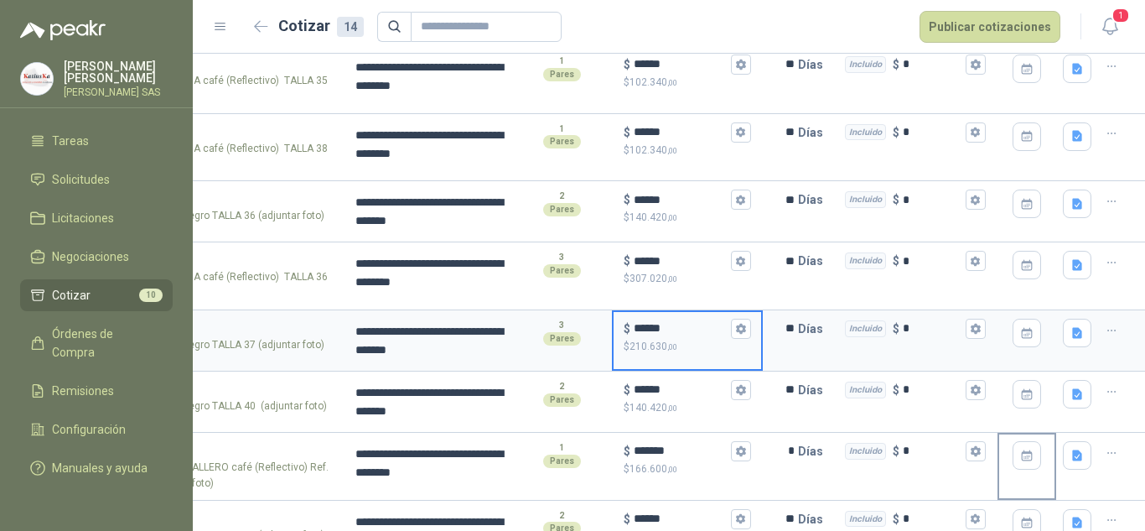
scroll to position [328, 0]
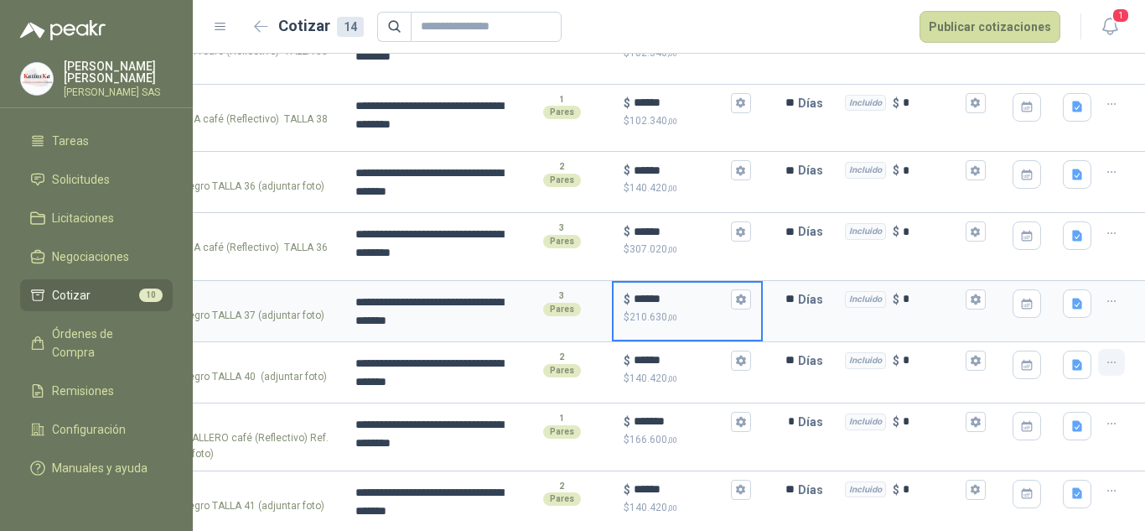
click at [1105, 368] on icon "button" at bounding box center [1112, 362] width 14 height 14
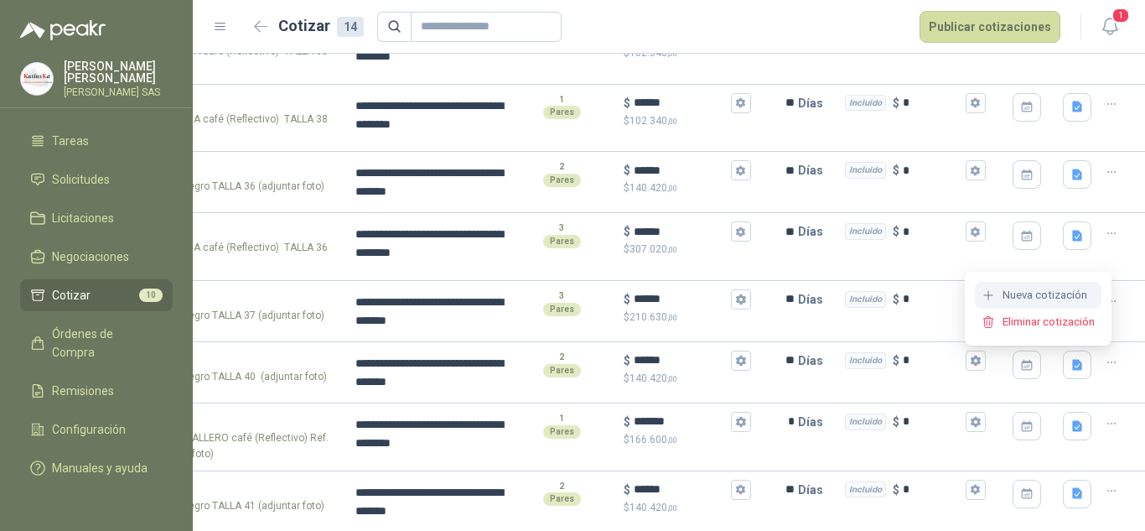
click at [1044, 299] on button "Nueva cotización" at bounding box center [1038, 295] width 127 height 27
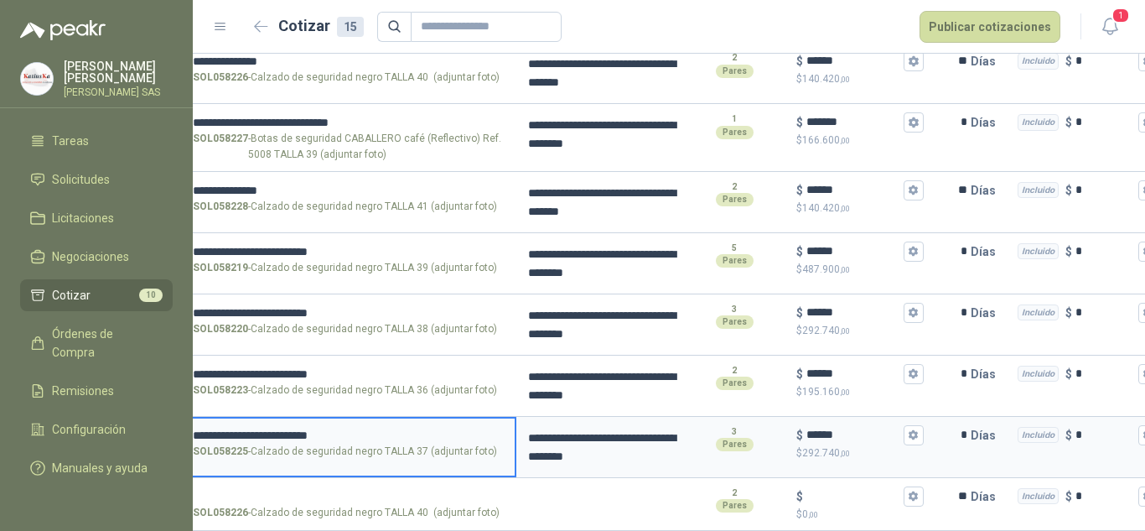
scroll to position [0, 0]
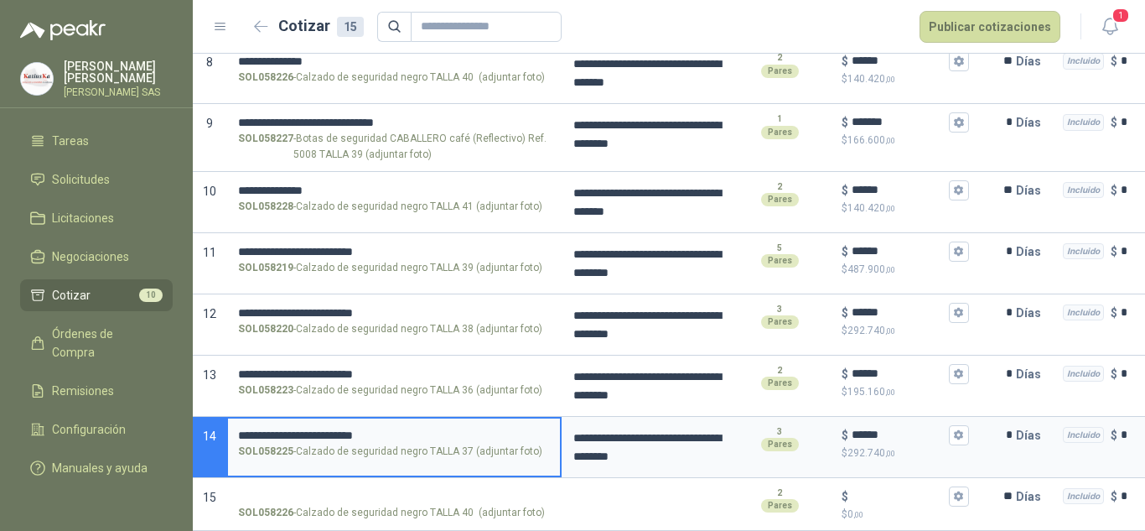
drag, startPoint x: 379, startPoint y: 420, endPoint x: 190, endPoint y: 405, distance: 189.2
click at [190, 405] on div "**********" at bounding box center [572, 265] width 1145 height 531
click at [360, 490] on input "SOL058226 - Calzado de seguridad negro TALLA 40 (adjuntar foto)" at bounding box center [394, 496] width 312 height 13
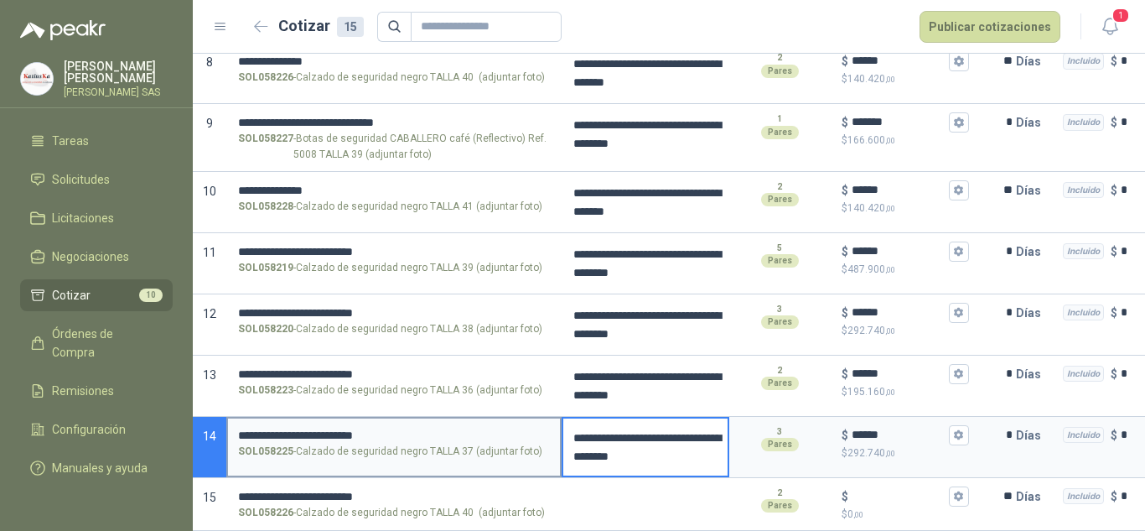
drag, startPoint x: 603, startPoint y: 430, endPoint x: 560, endPoint y: 404, distance: 50.7
click at [560, 417] on section "**********" at bounding box center [669, 447] width 952 height 61
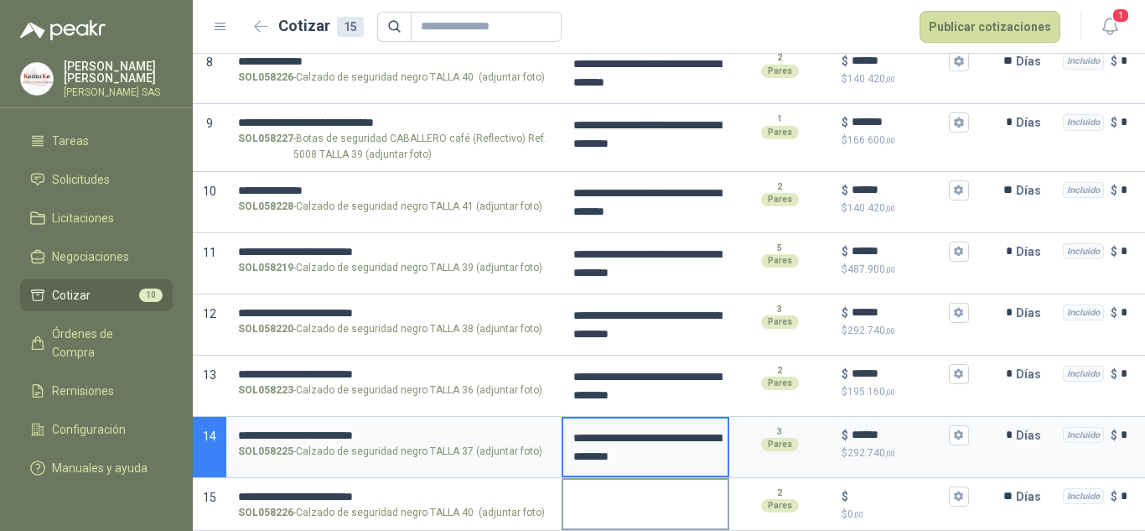
click at [594, 495] on textarea at bounding box center [645, 498] width 164 height 39
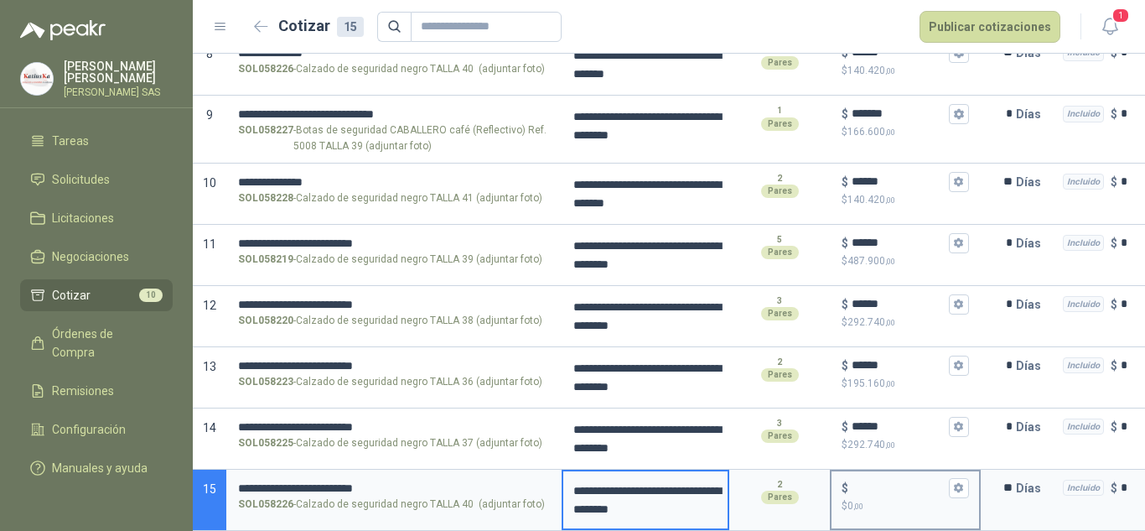
click at [852, 482] on input "$ $ 0 ,00" at bounding box center [899, 487] width 94 height 13
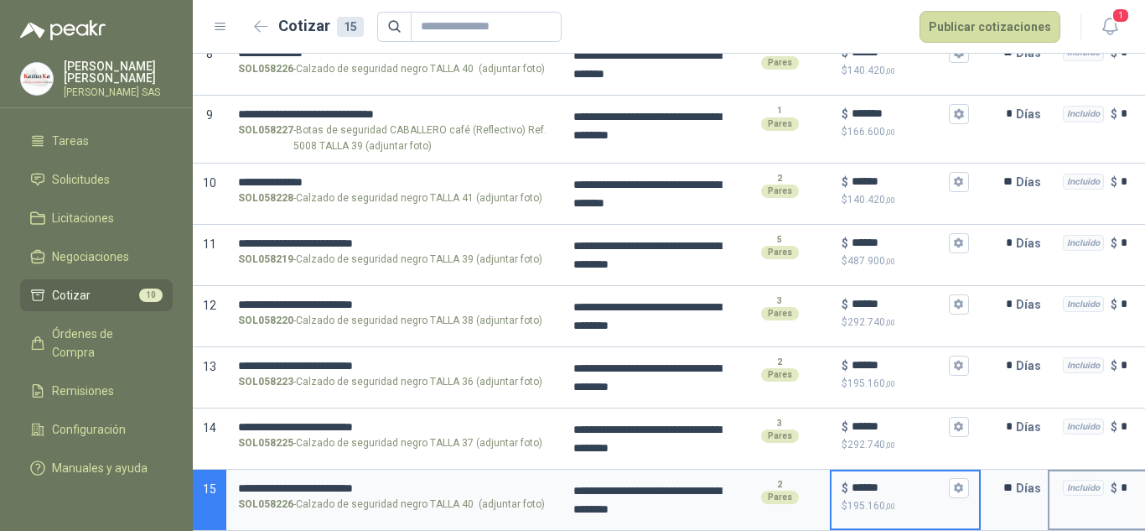
click at [1004, 480] on input "**" at bounding box center [999, 488] width 34 height 34
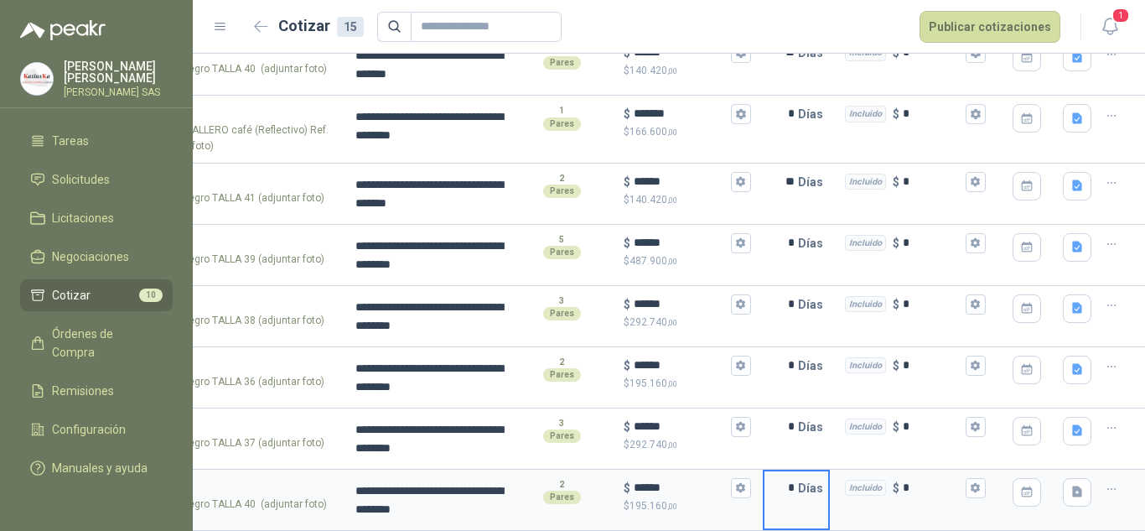
scroll to position [0, 231]
click at [1072, 491] on icon "button" at bounding box center [1077, 491] width 10 height 11
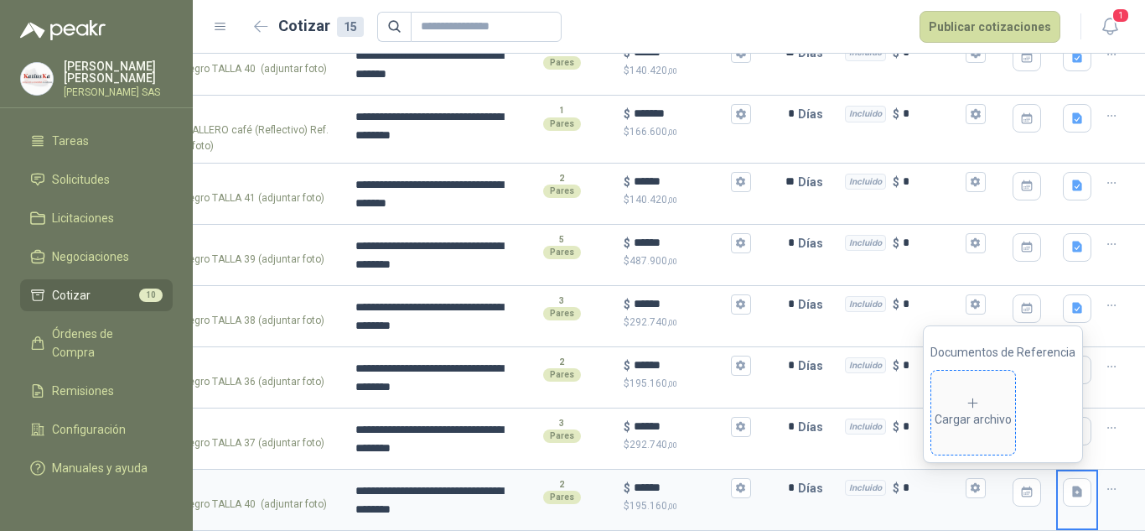
click at [971, 434] on span "Cargar archivo" at bounding box center [973, 412] width 84 height 84
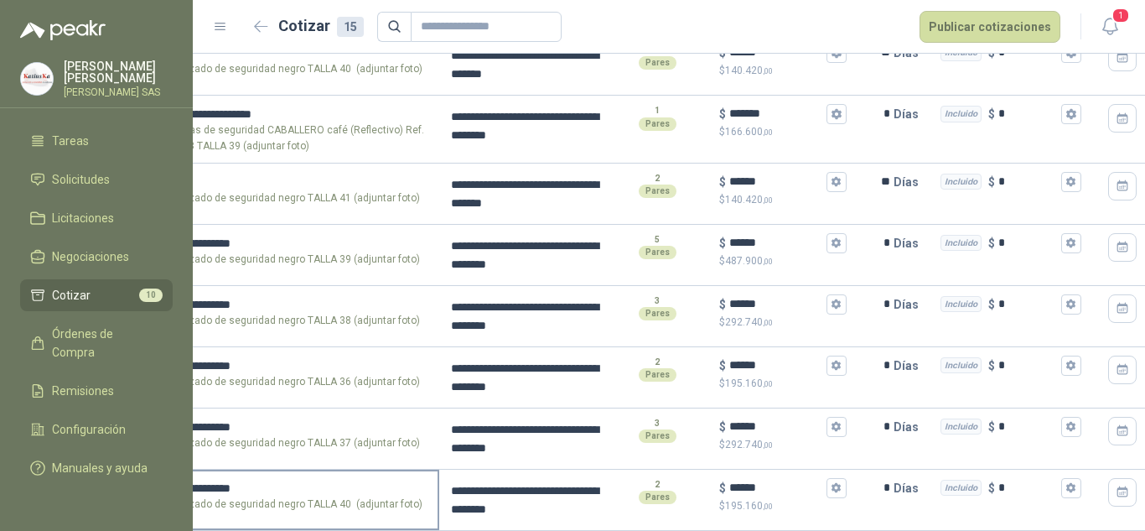
scroll to position [0, 0]
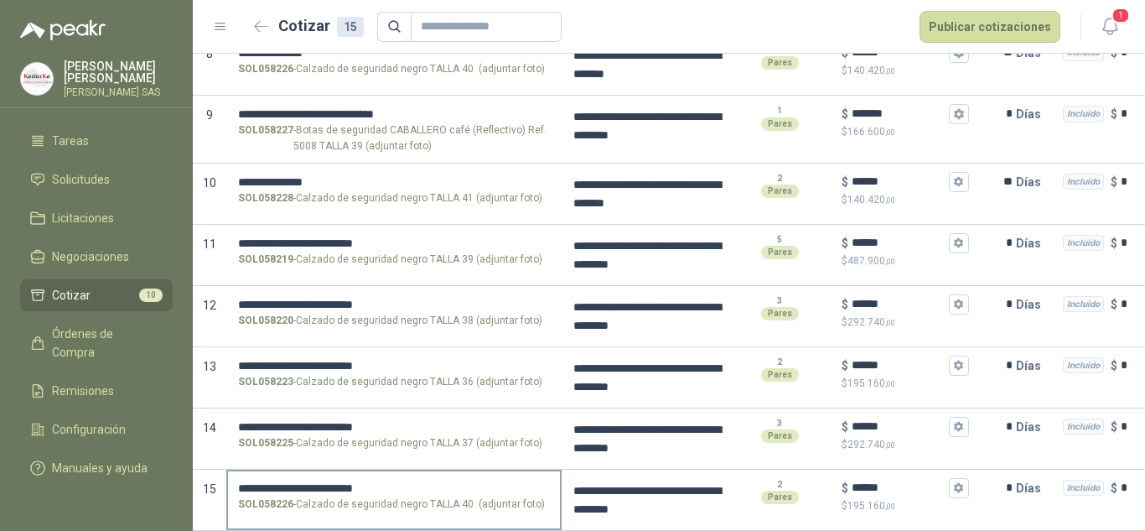
drag, startPoint x: 784, startPoint y: 505, endPoint x: 415, endPoint y: 504, distance: 369.6
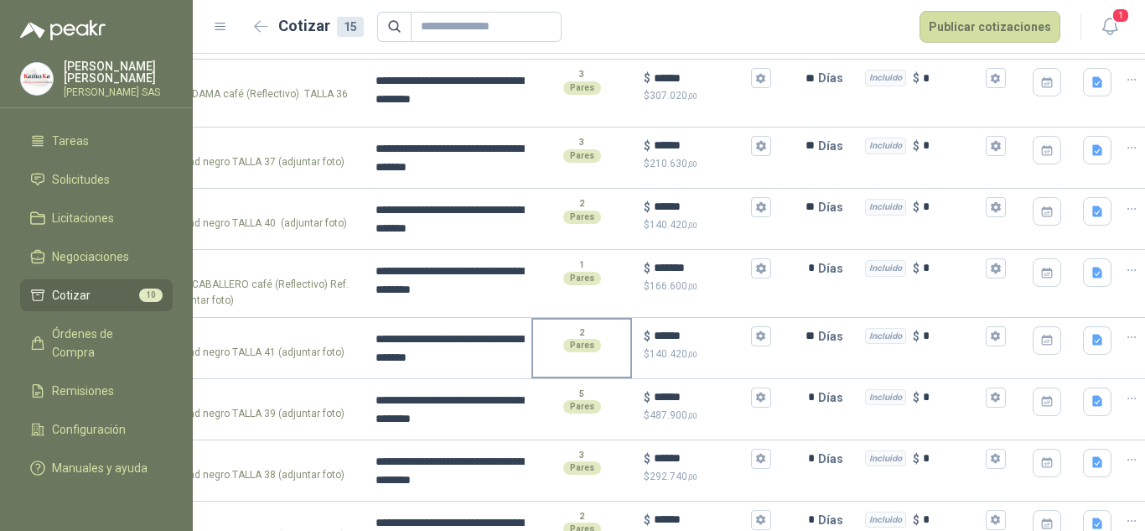
scroll to position [0, 231]
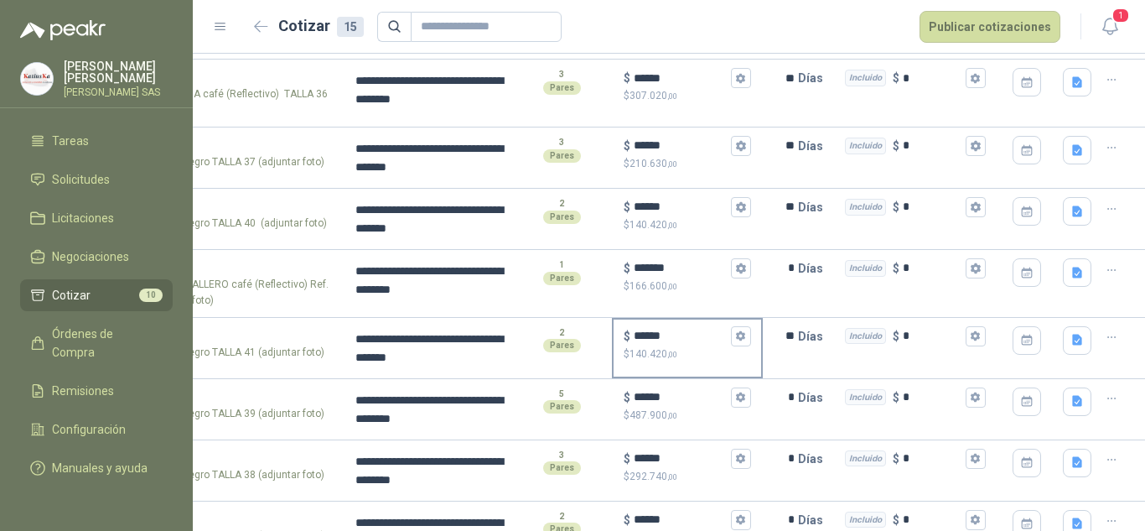
drag, startPoint x: 446, startPoint y: 348, endPoint x: 738, endPoint y: 346, distance: 291.7
click at [1105, 336] on icon "button" at bounding box center [1112, 337] width 14 height 14
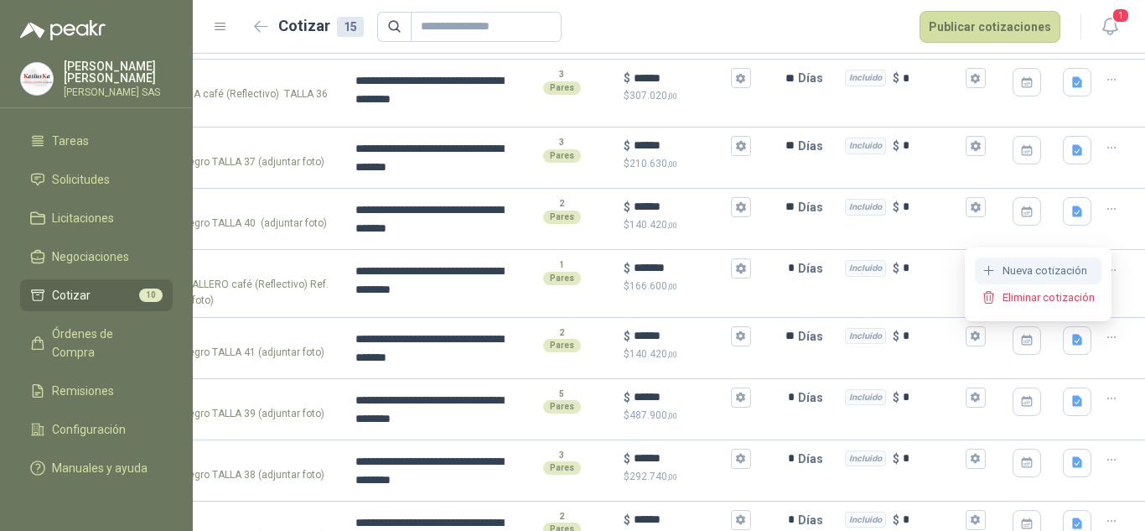
click at [1064, 267] on button "Nueva cotización" at bounding box center [1038, 270] width 127 height 27
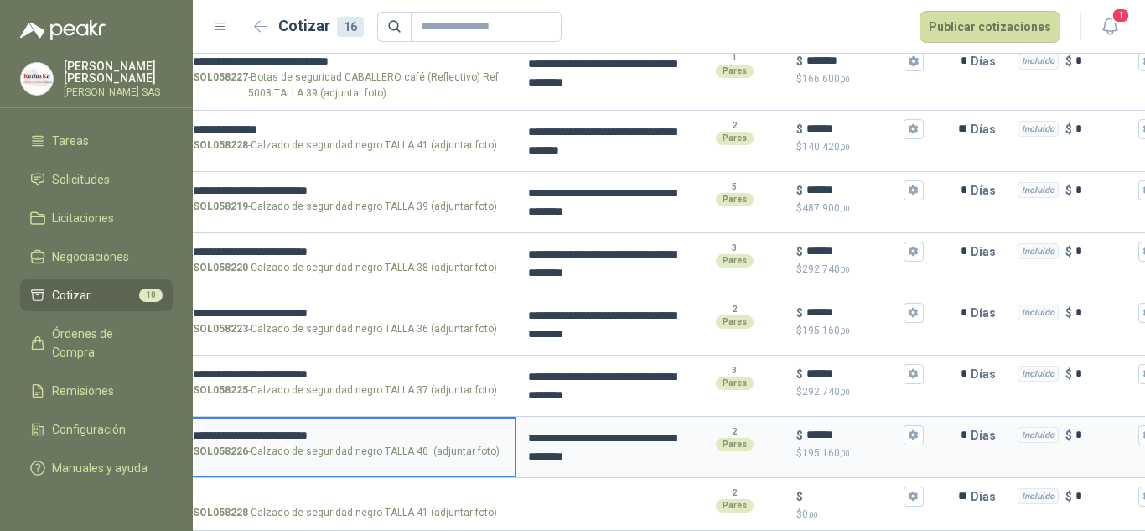
scroll to position [0, 0]
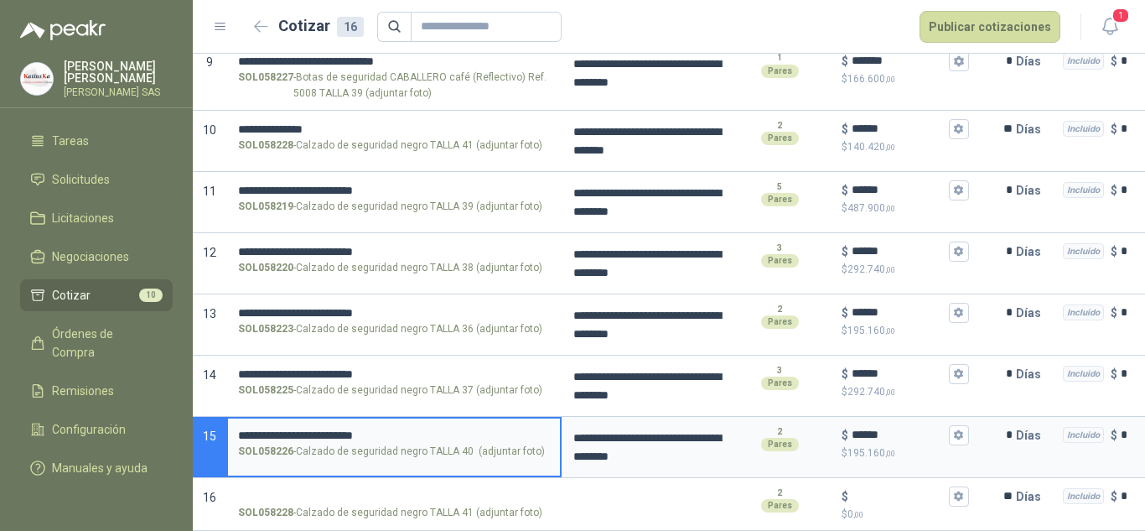
drag, startPoint x: 399, startPoint y: 421, endPoint x: 173, endPoint y: 420, distance: 226.3
click at [173, 420] on div "**********" at bounding box center [572, 265] width 1145 height 531
click at [355, 490] on input "SOL058228 - Calzado de seguridad negro TALLA 41 (adjuntar foto)" at bounding box center [394, 496] width 312 height 13
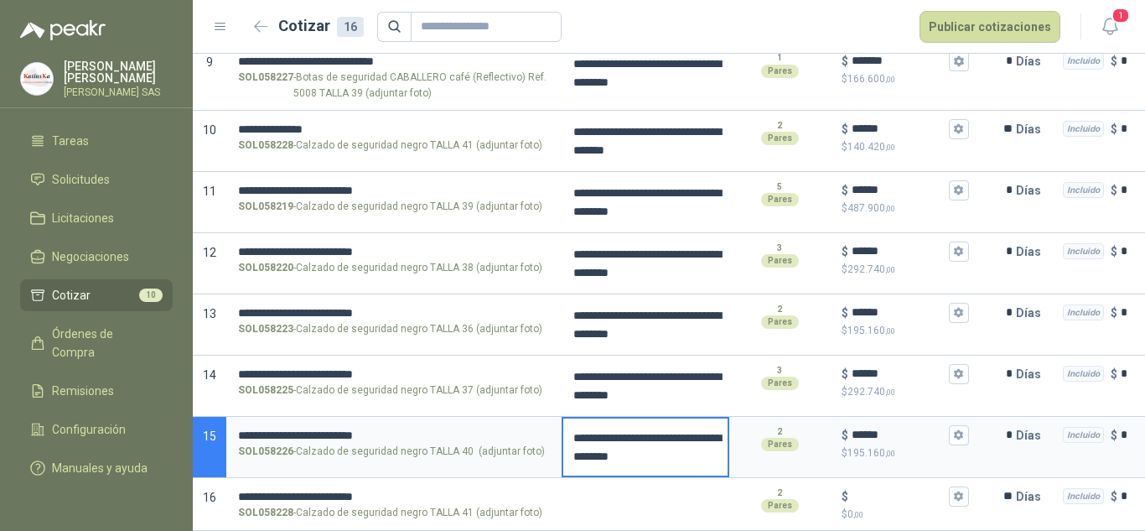
drag, startPoint x: 599, startPoint y: 427, endPoint x: 564, endPoint y: 411, distance: 38.6
click at [564, 418] on textarea "**********" at bounding box center [645, 446] width 164 height 57
click at [628, 489] on textarea at bounding box center [645, 498] width 164 height 39
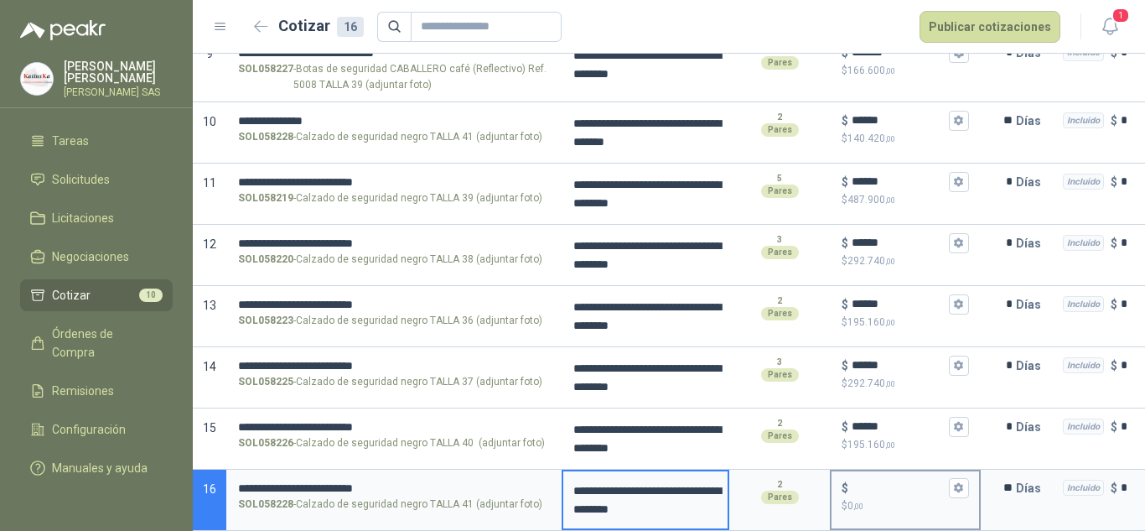
click at [854, 481] on input "$ $ 0 ,00" at bounding box center [899, 487] width 94 height 13
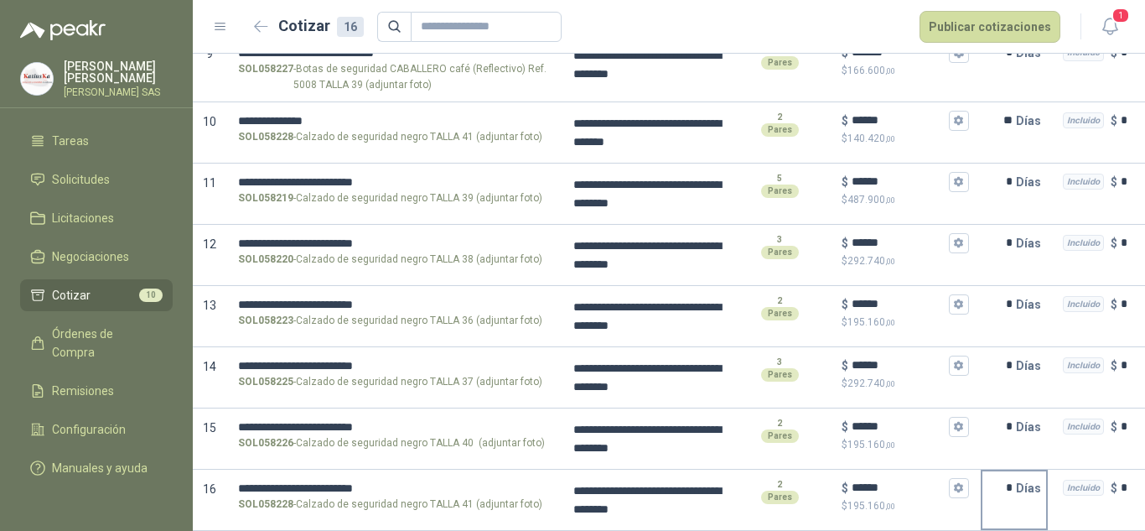
scroll to position [0, 231]
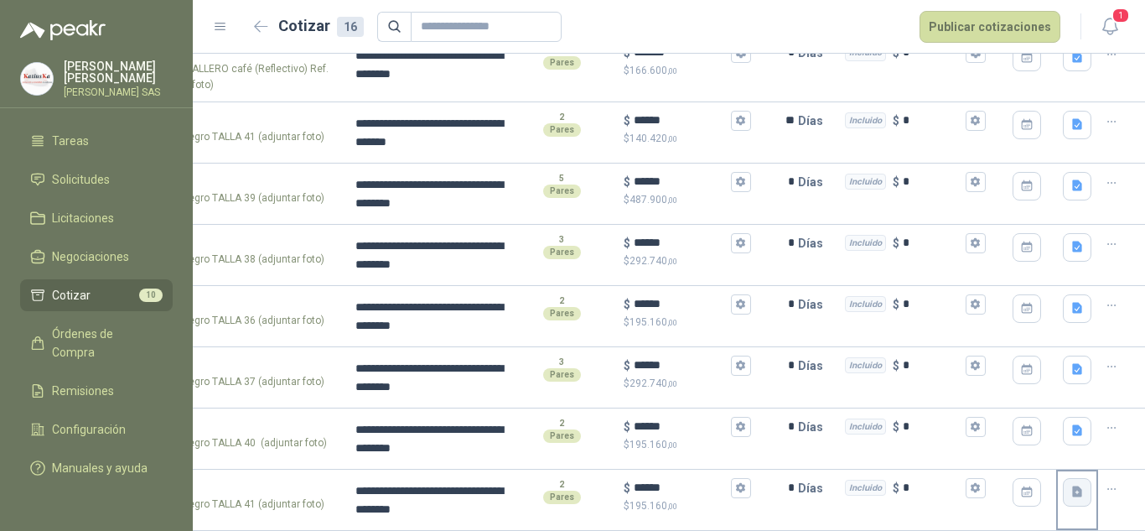
click at [1072, 489] on icon "button" at bounding box center [1077, 491] width 10 height 11
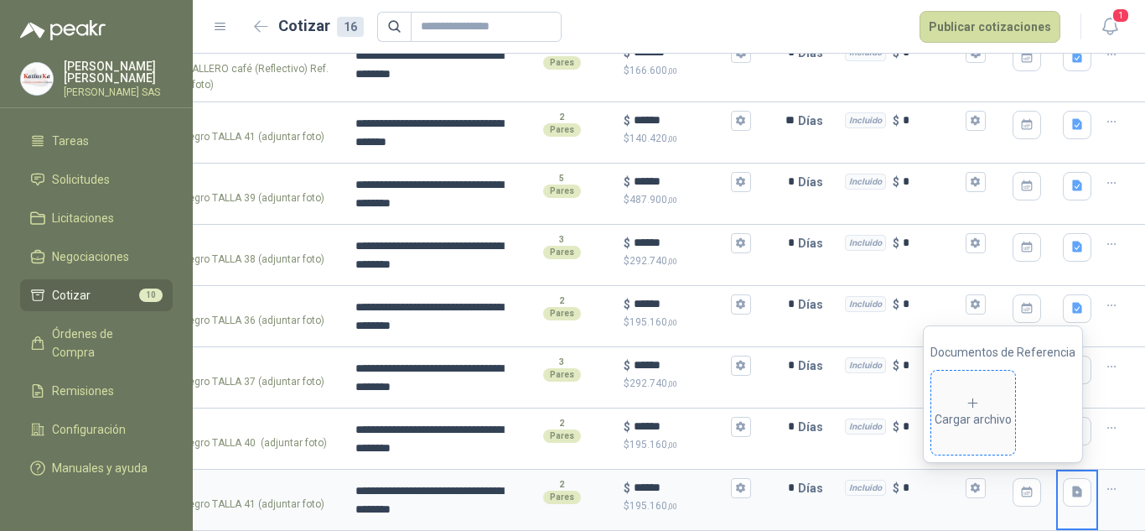
click at [983, 422] on div "Cargar archivo" at bounding box center [973, 413] width 77 height 34
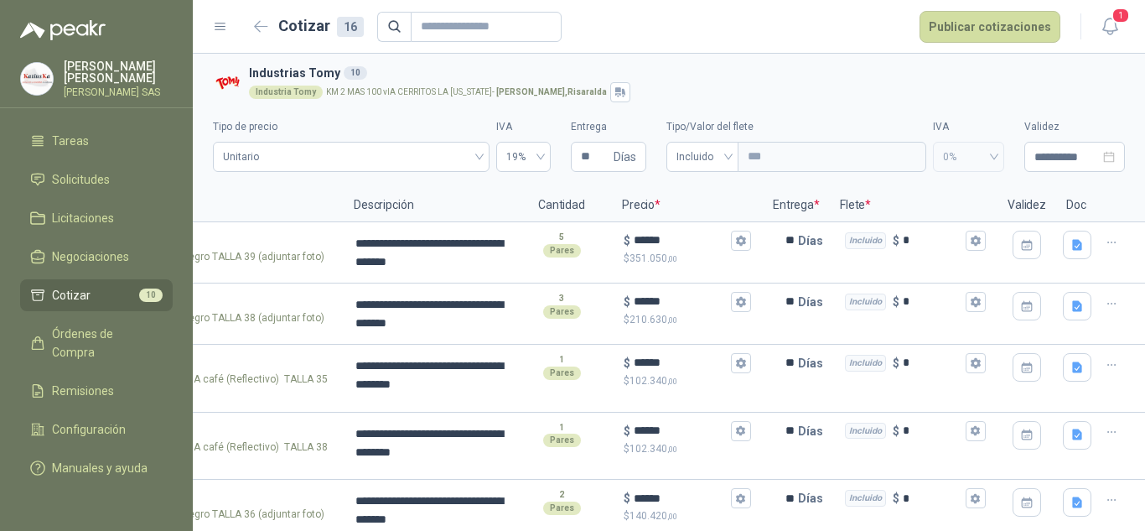
drag, startPoint x: 795, startPoint y: 198, endPoint x: 1041, endPoint y: 212, distance: 246.0
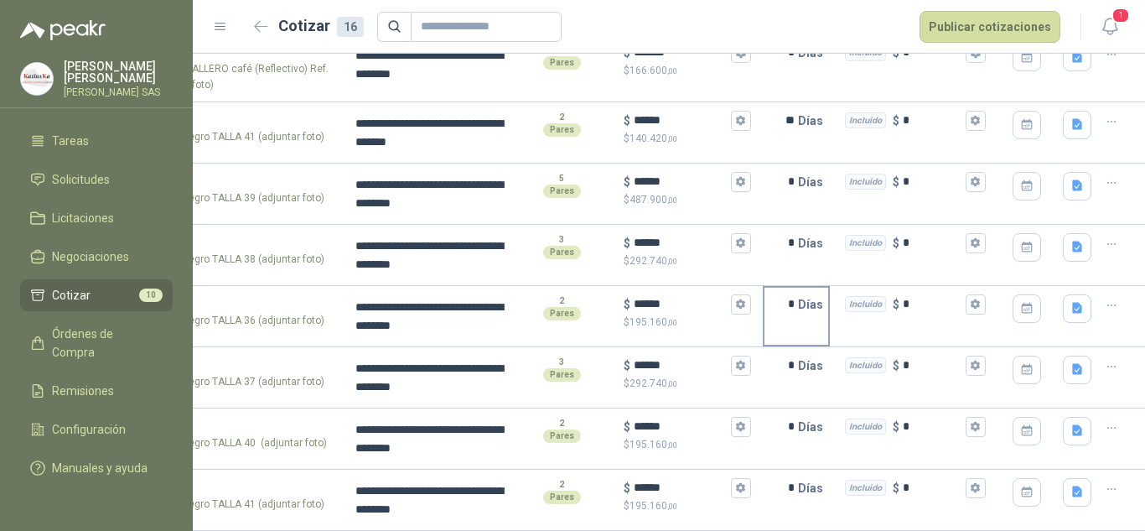
scroll to position [710, 0]
drag, startPoint x: 727, startPoint y: 342, endPoint x: 1090, endPoint y: 343, distance: 363.8
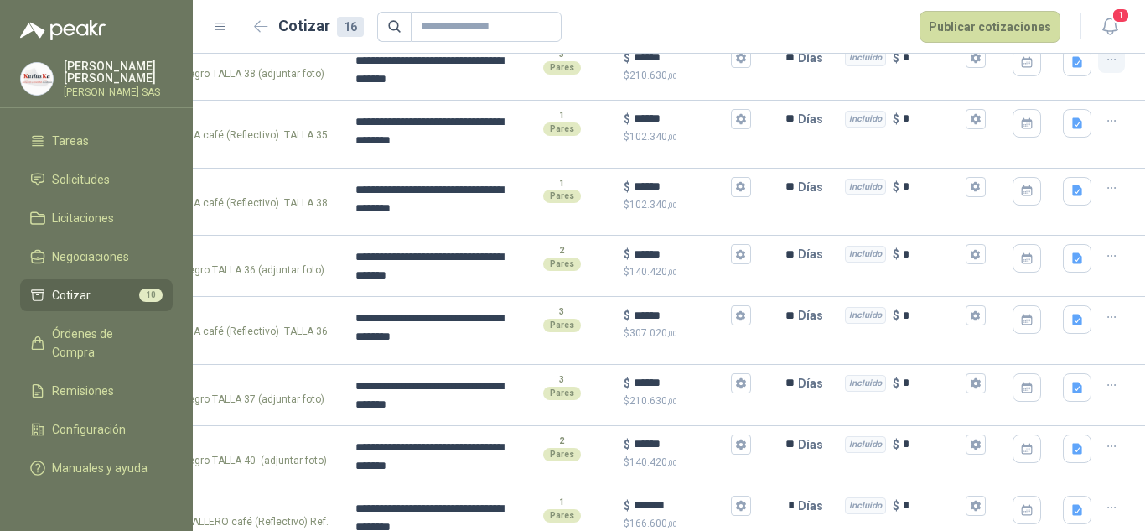
scroll to position [0, 0]
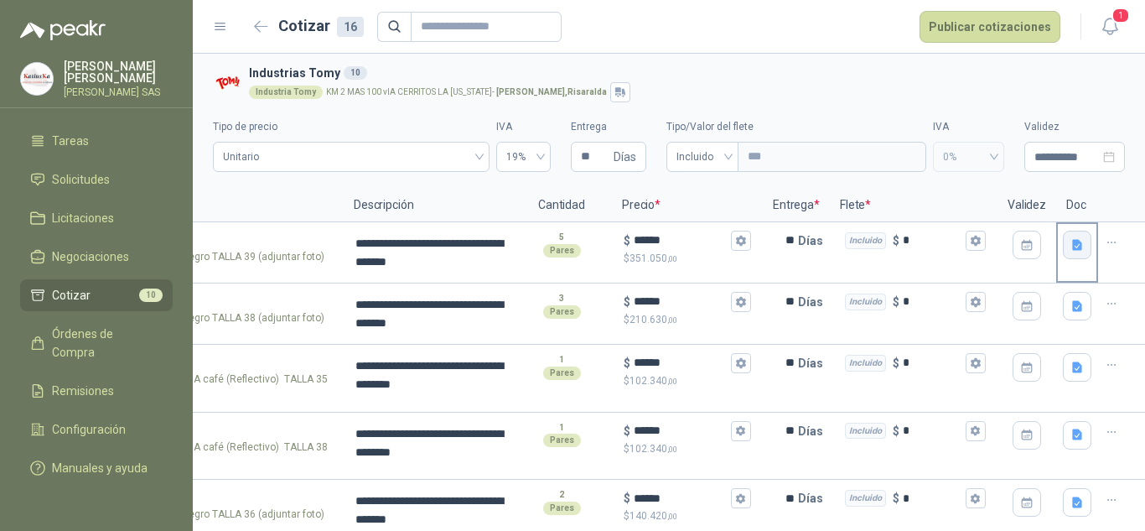
click at [1066, 254] on button "button" at bounding box center [1077, 244] width 28 height 28
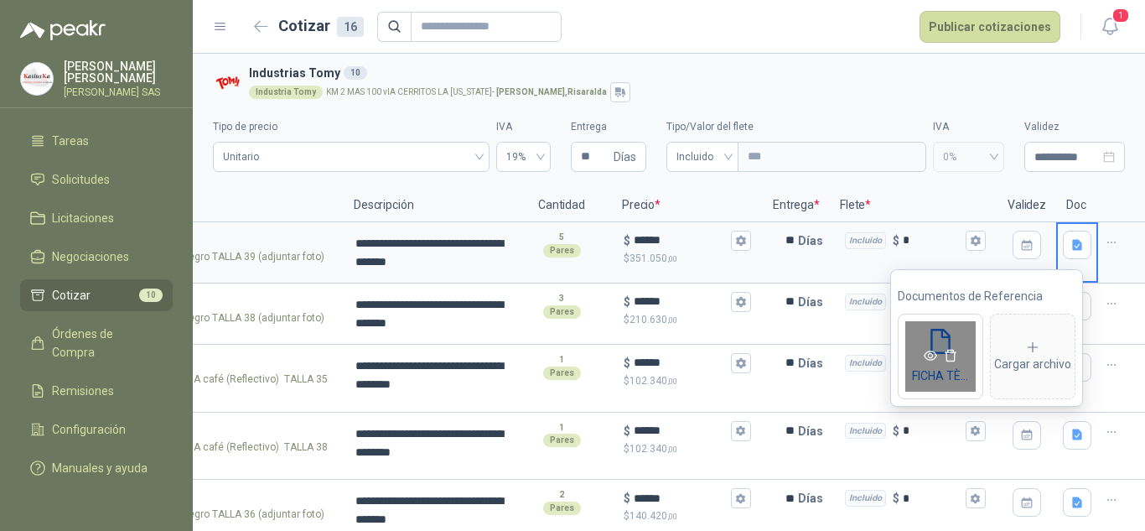
click at [926, 351] on icon "eye" at bounding box center [930, 355] width 13 height 13
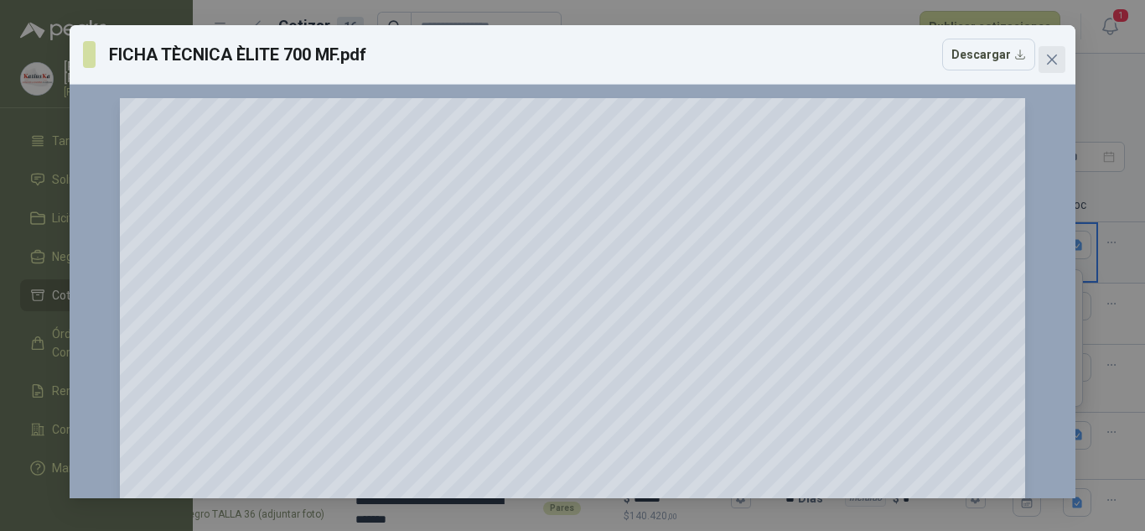
click at [1048, 58] on icon "close" at bounding box center [1051, 59] width 13 height 13
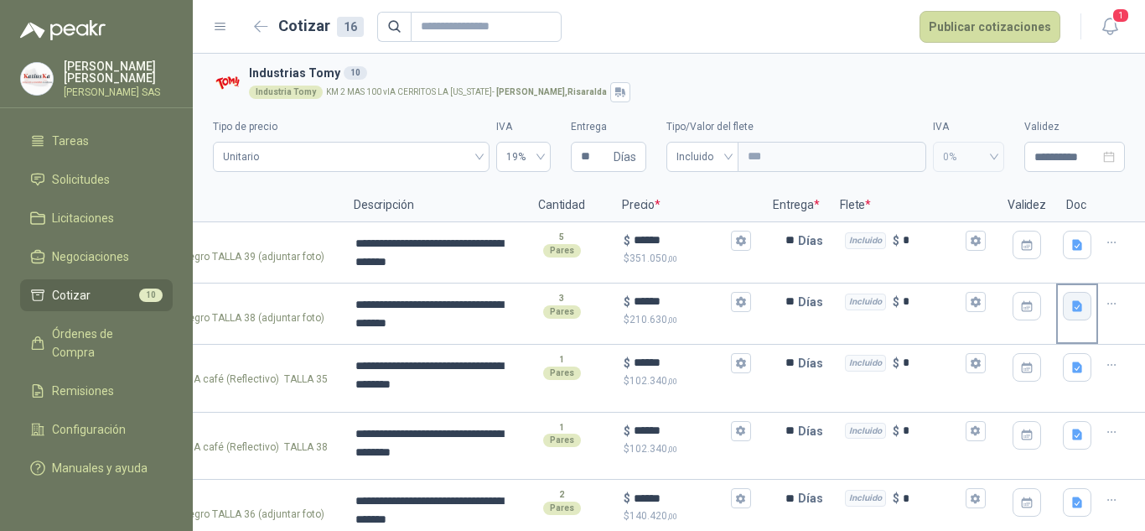
click at [1072, 309] on icon "button" at bounding box center [1077, 305] width 10 height 11
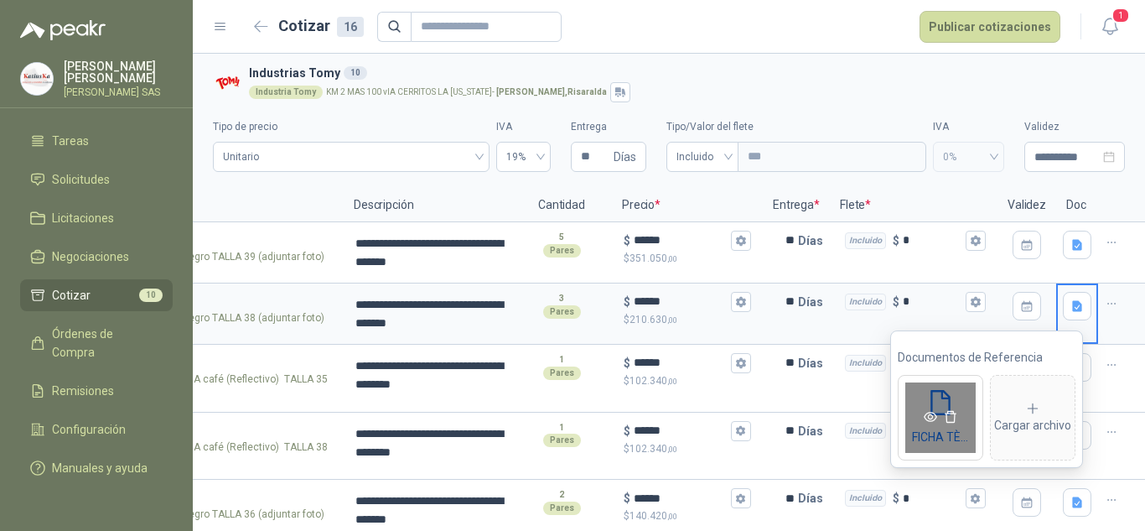
click at [932, 414] on icon "eye" at bounding box center [930, 417] width 13 height 10
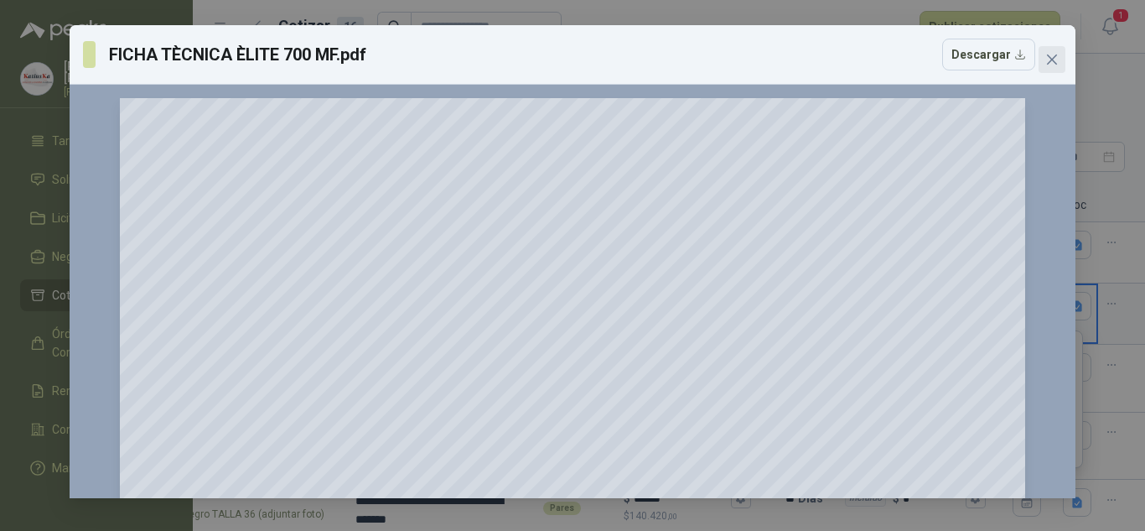
click at [1056, 60] on icon "close" at bounding box center [1051, 59] width 13 height 13
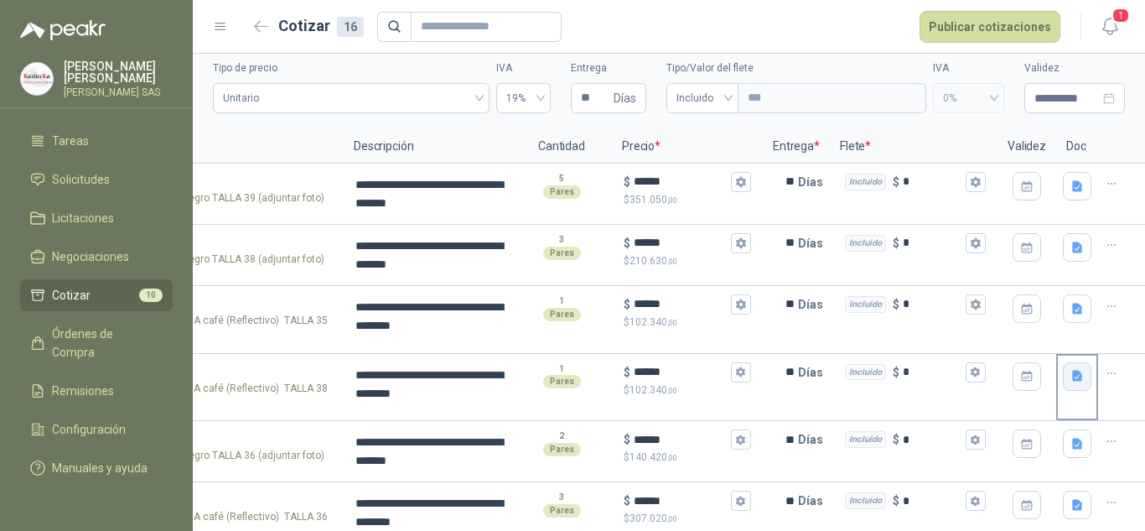
scroll to position [84, 0]
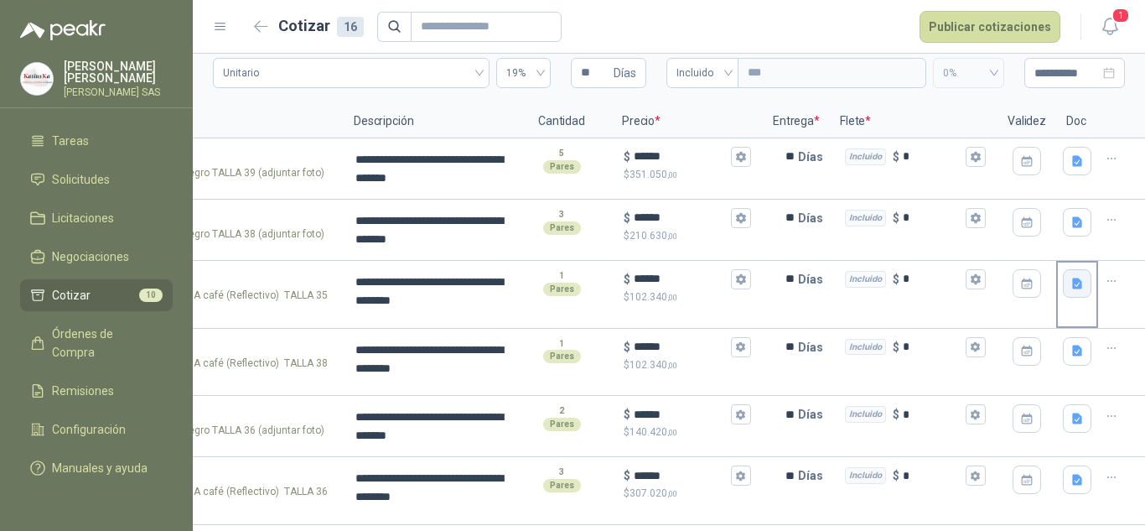
click at [1070, 284] on icon "button" at bounding box center [1077, 284] width 14 height 14
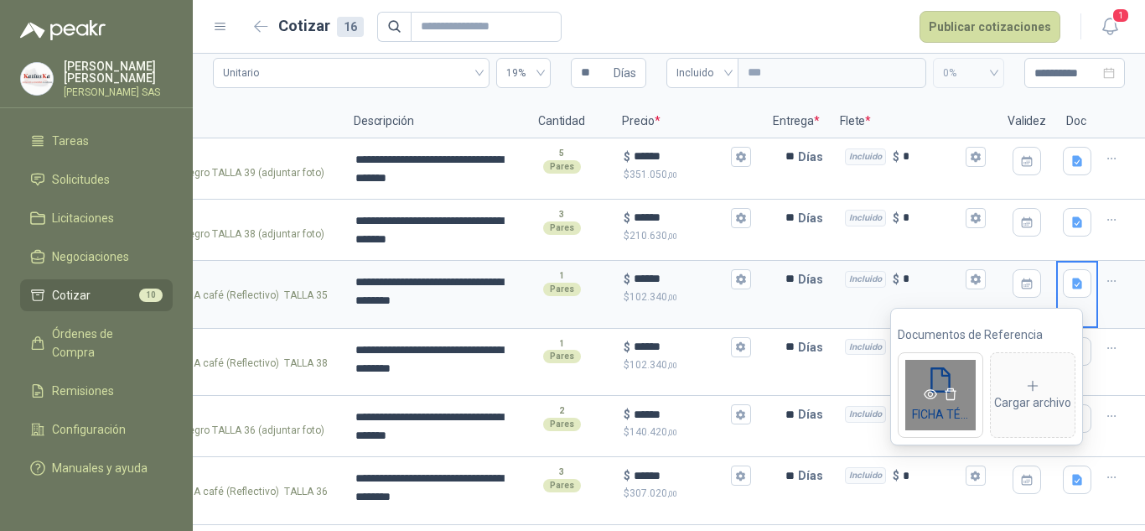
click at [930, 394] on icon "eye" at bounding box center [930, 393] width 13 height 13
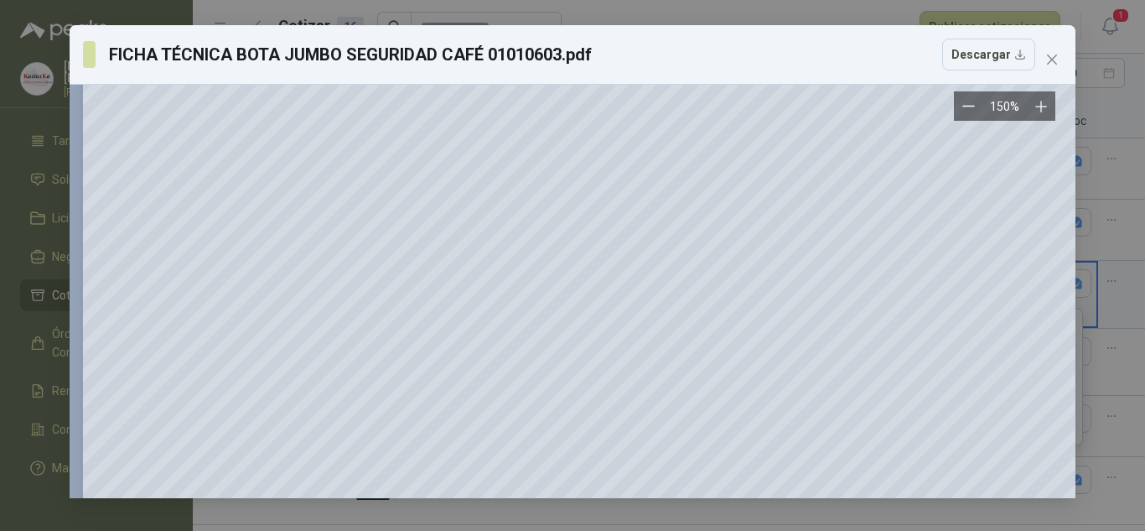
scroll to position [419, 0]
click at [1054, 56] on icon "close" at bounding box center [1051, 59] width 13 height 13
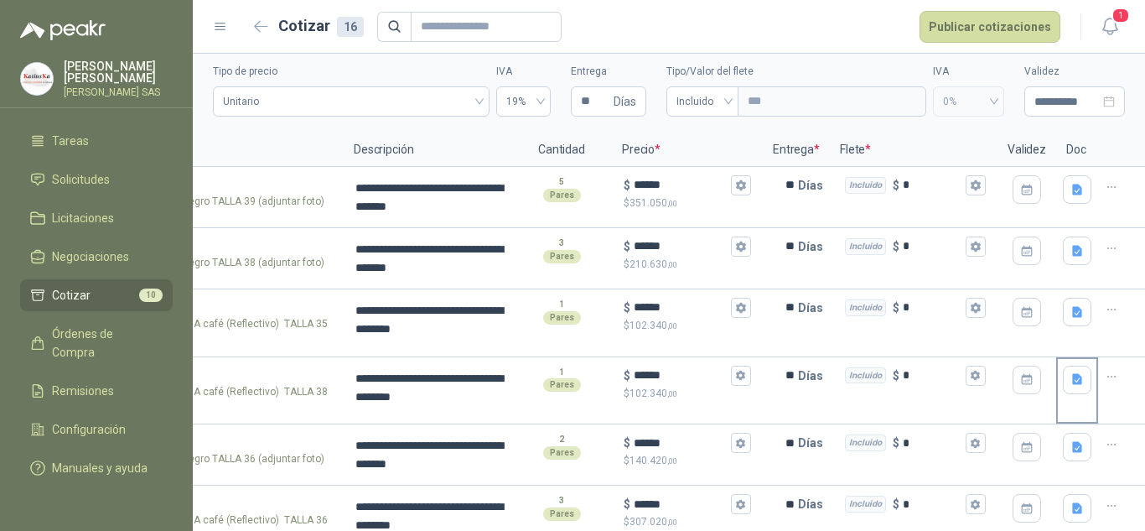
scroll to position [84, 0]
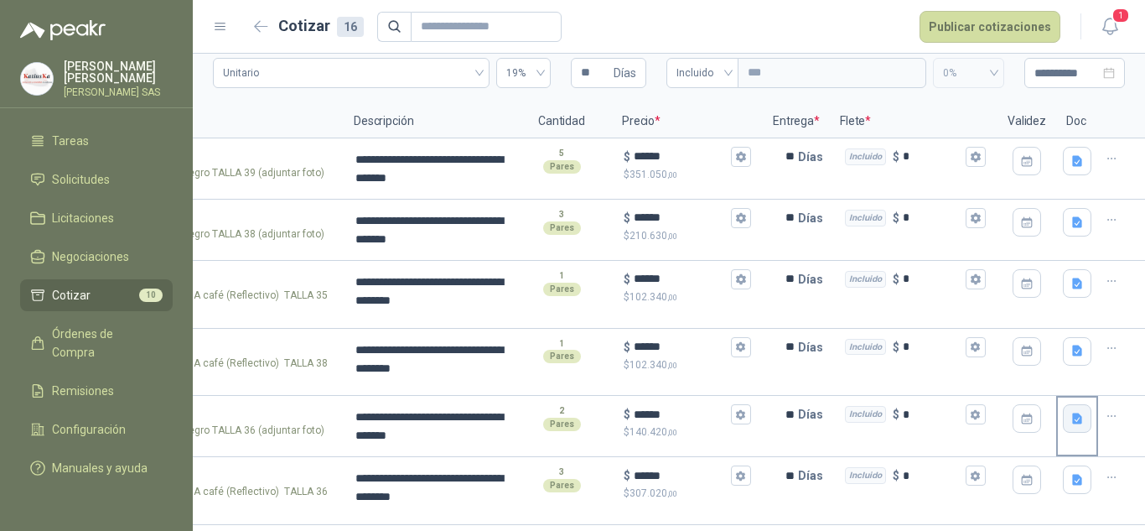
click at [1072, 422] on icon "button" at bounding box center [1077, 418] width 10 height 11
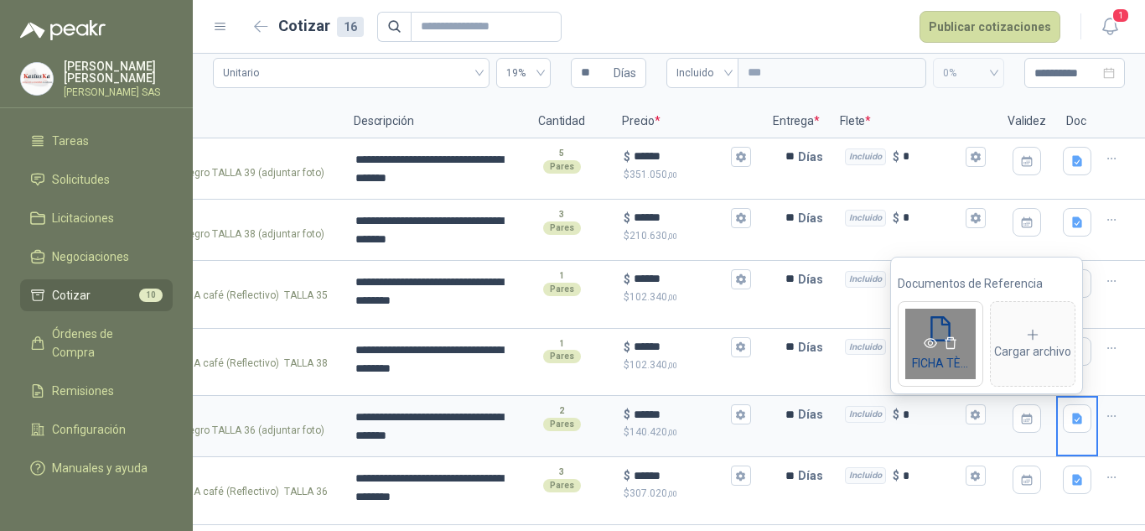
click at [929, 339] on icon "eye" at bounding box center [930, 342] width 13 height 13
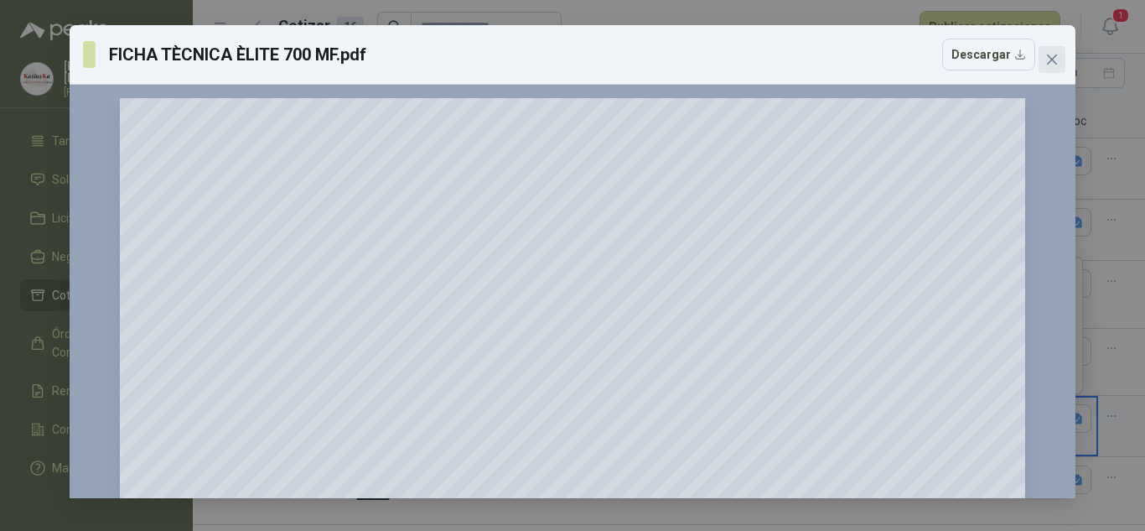
click at [1052, 59] on icon "close" at bounding box center [1052, 59] width 10 height 10
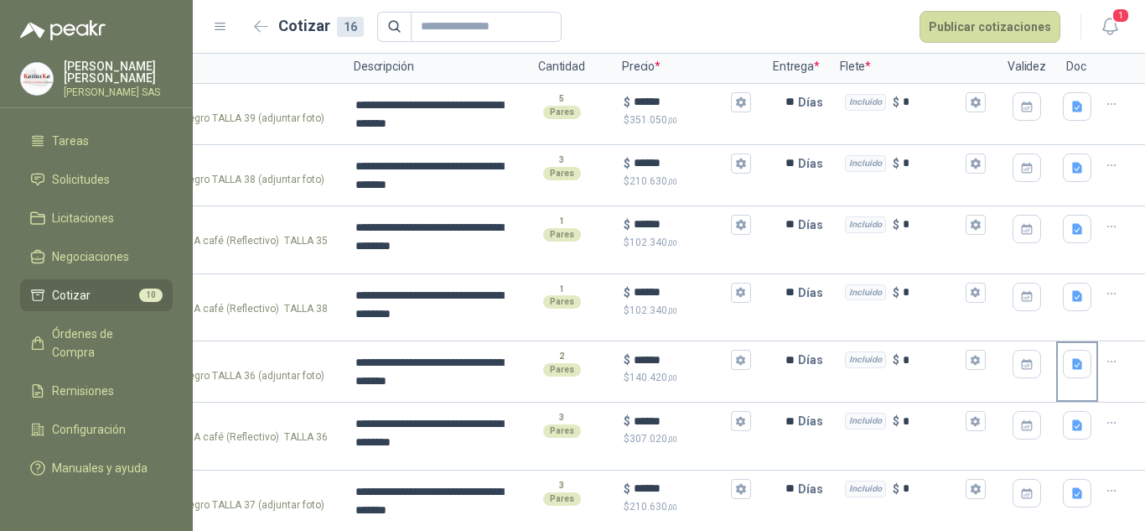
scroll to position [168, 0]
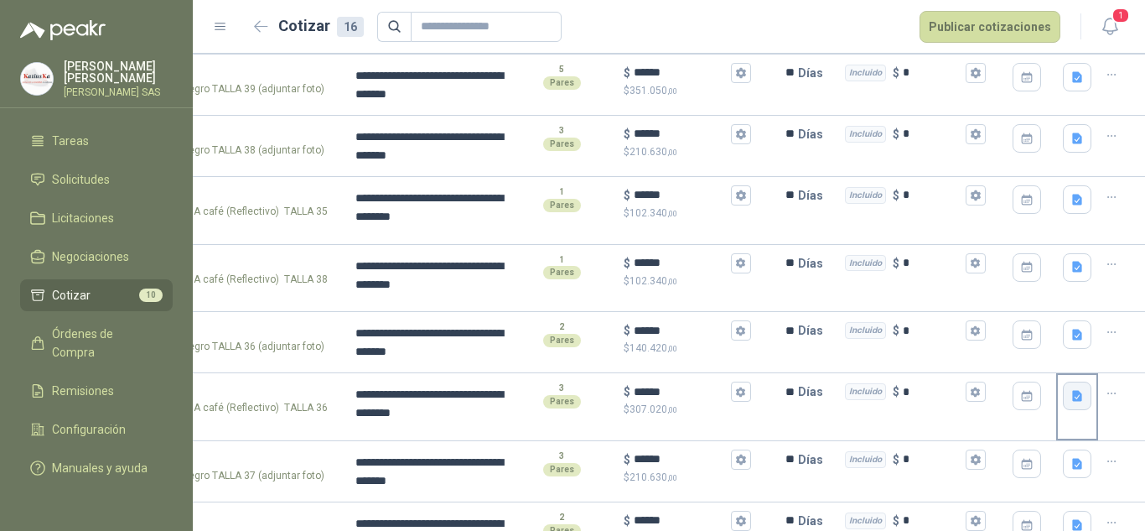
click at [1072, 396] on icon "button" at bounding box center [1077, 396] width 10 height 11
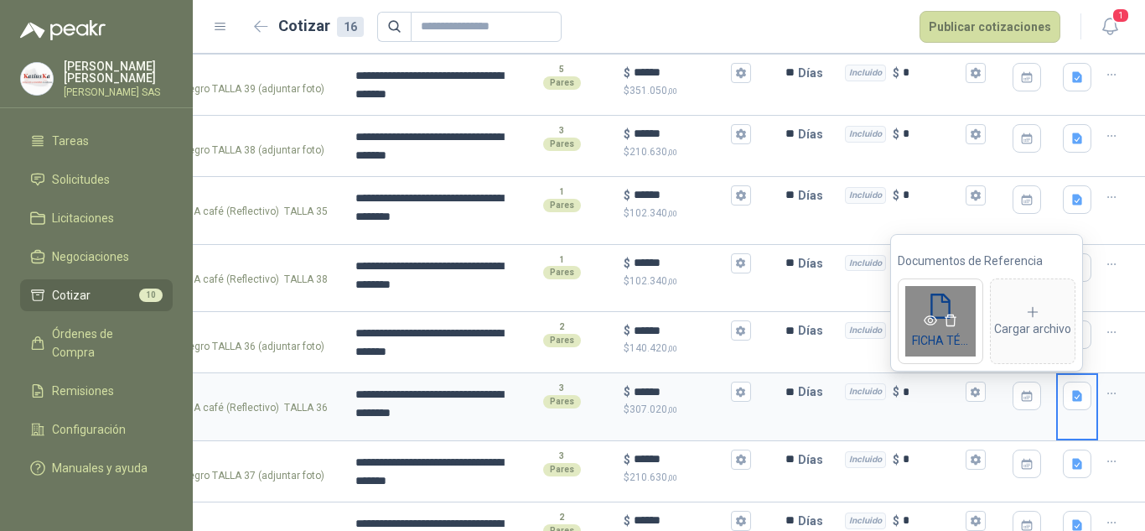
click at [929, 318] on icon "eye" at bounding box center [930, 320] width 13 height 10
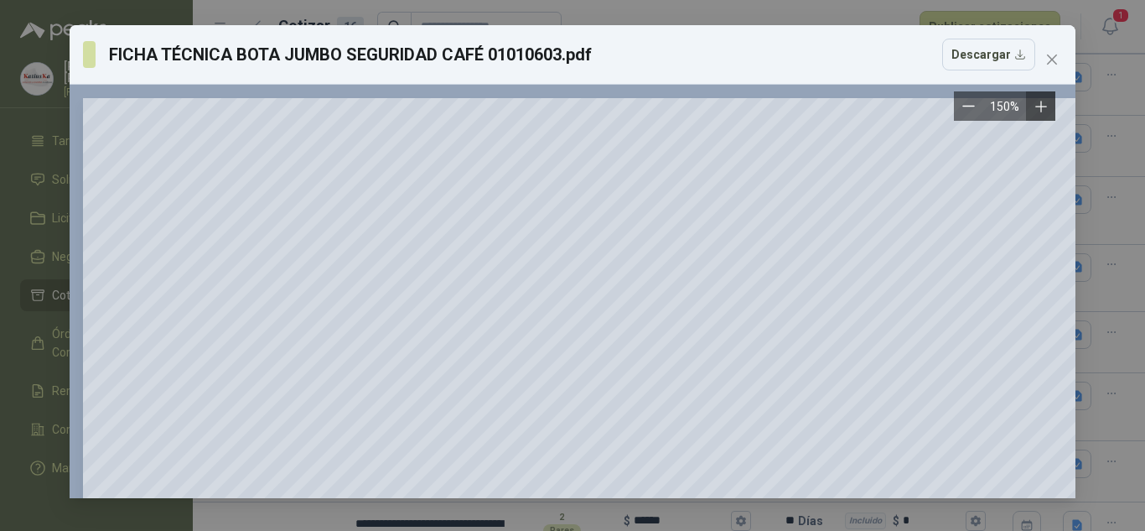
click at [935, 246] on div "FICHA TÉCNICA BOTA JUMBO SEGURIDAD CAFÉ 01010603.pdf Descargar 150 %" at bounding box center [573, 261] width 1006 height 473
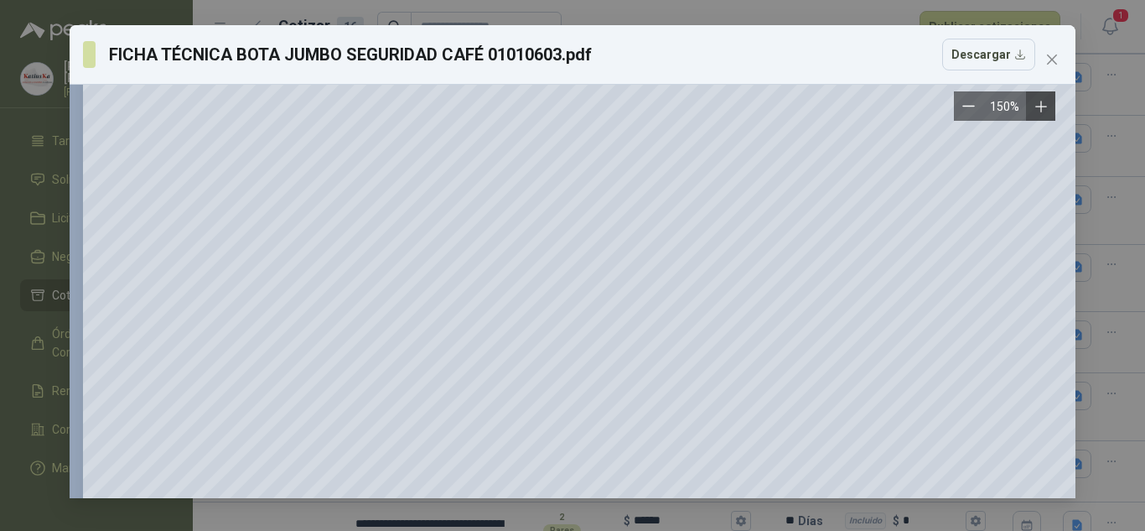
scroll to position [503, 0]
click at [1049, 61] on icon "close" at bounding box center [1052, 59] width 10 height 10
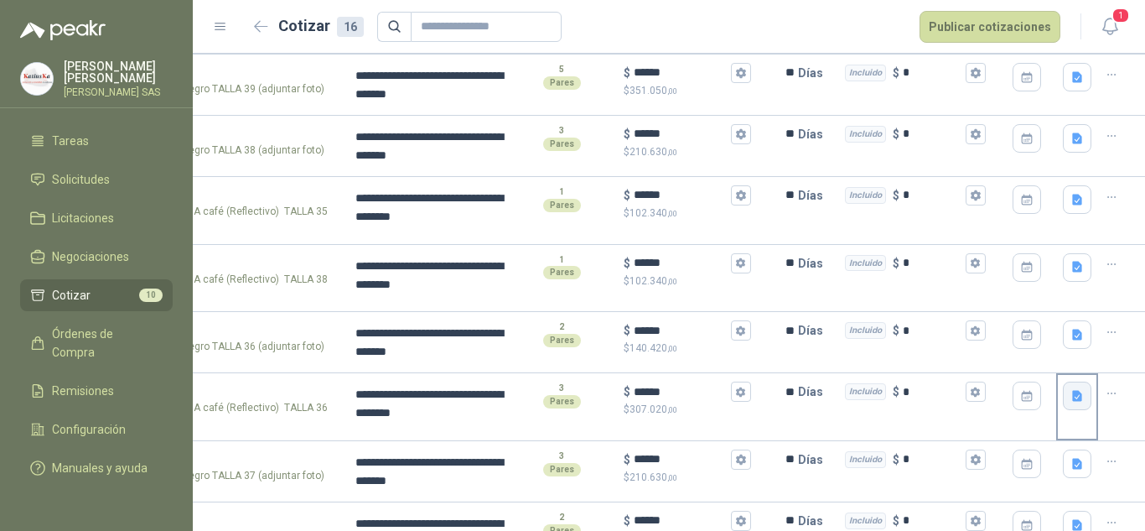
click at [1072, 400] on icon "button" at bounding box center [1077, 396] width 10 height 11
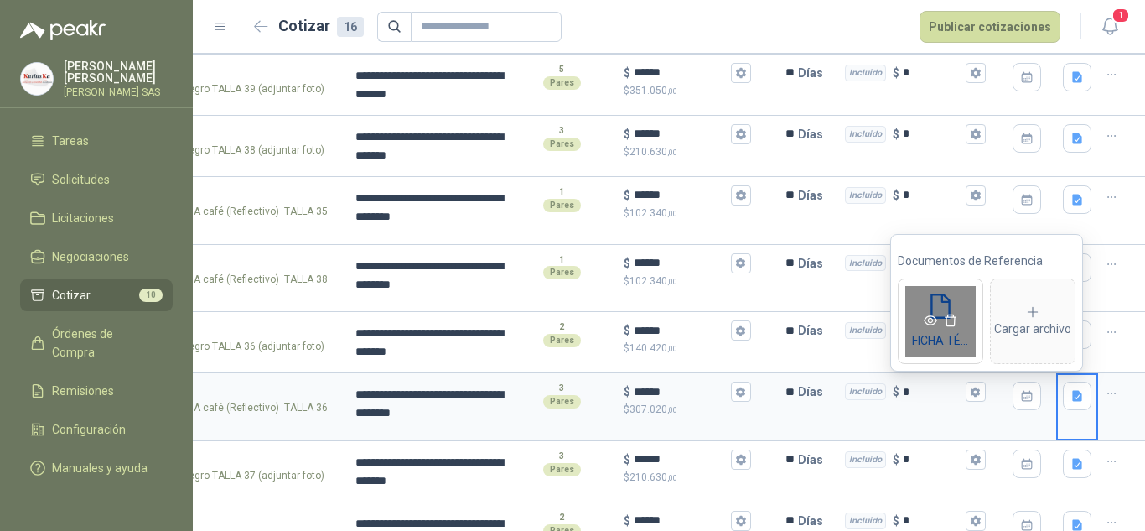
click at [927, 321] on icon "eye" at bounding box center [930, 319] width 13 height 13
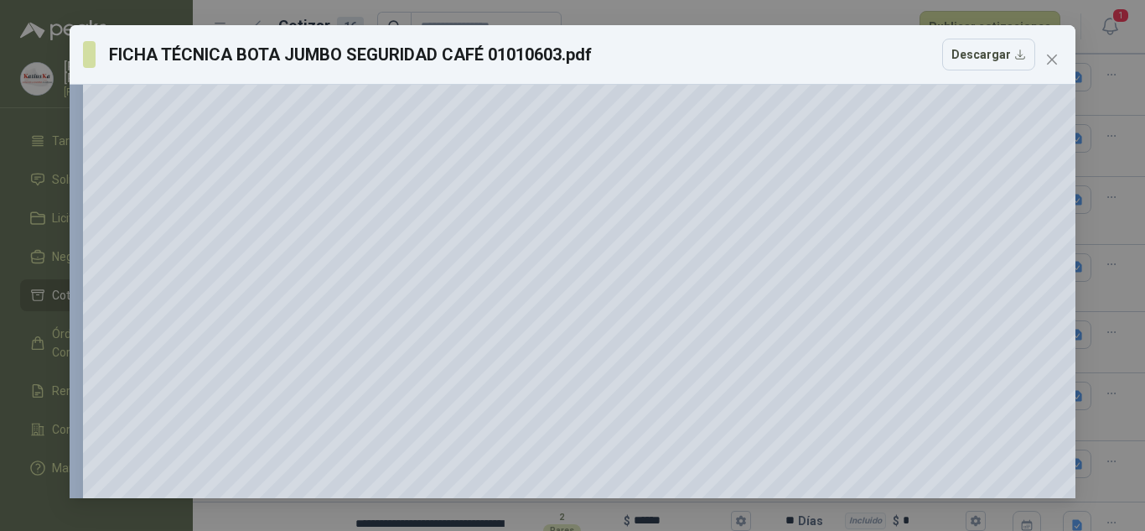
scroll to position [587, 0]
click at [1056, 60] on icon "close" at bounding box center [1051, 59] width 13 height 13
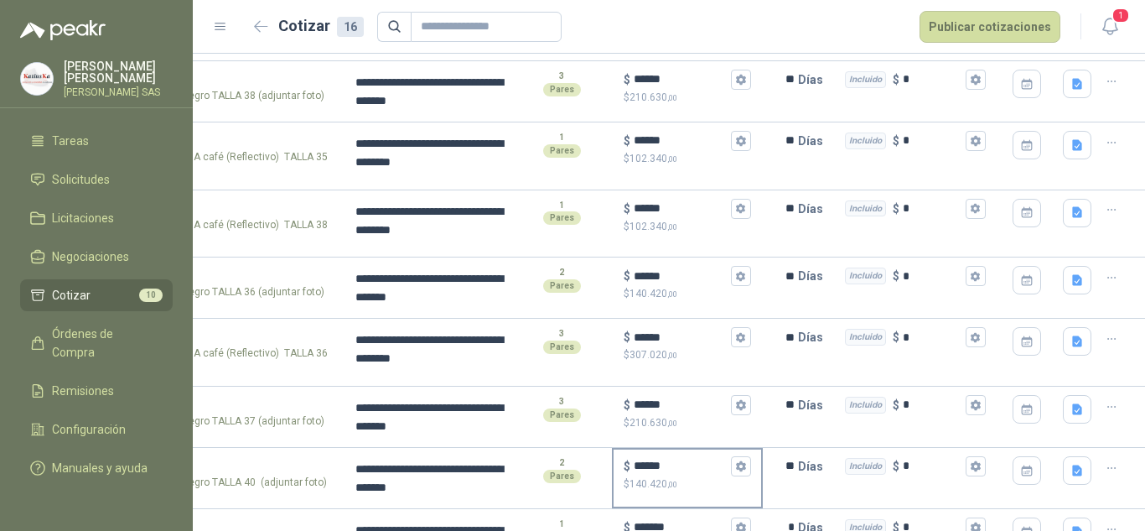
scroll to position [251, 0]
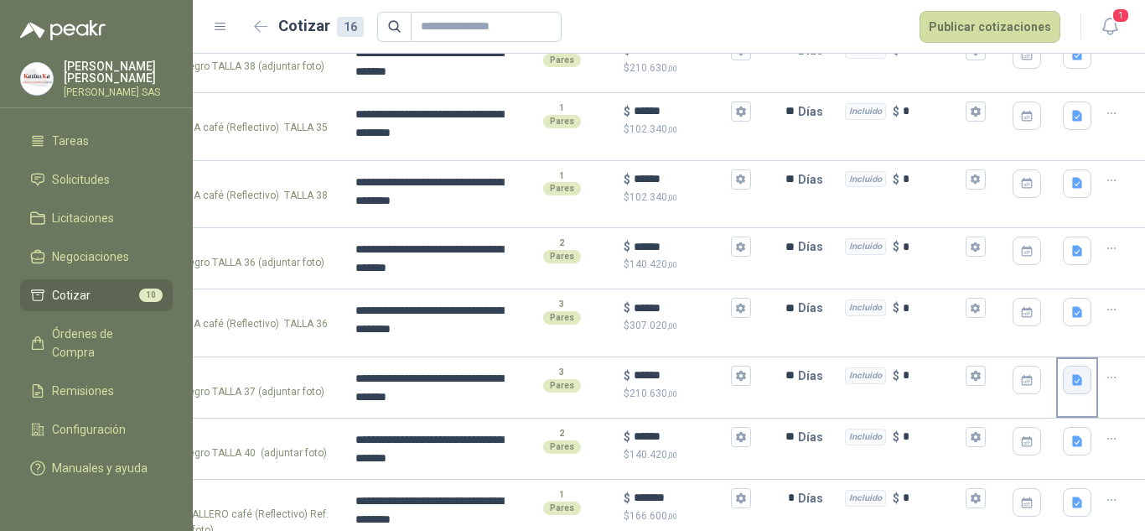
click at [1072, 381] on icon "button" at bounding box center [1077, 379] width 10 height 11
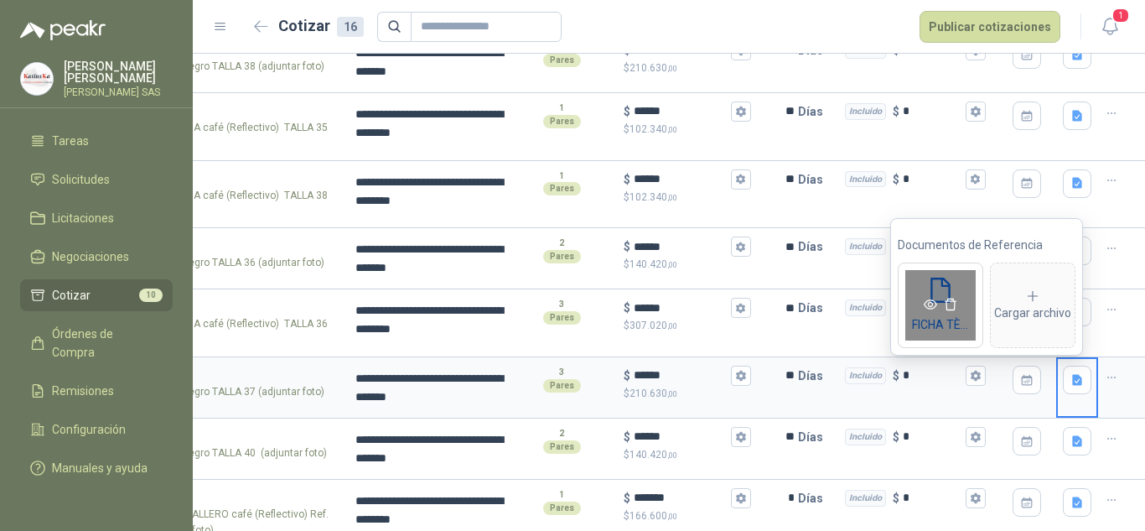
click at [929, 305] on icon "eye" at bounding box center [930, 304] width 13 height 10
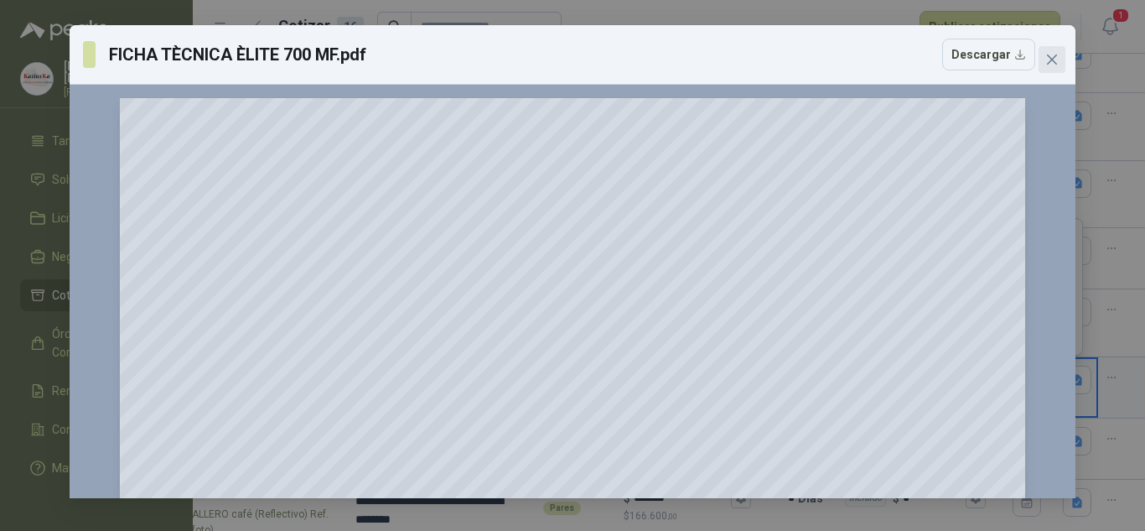
click at [1051, 60] on icon "close" at bounding box center [1052, 59] width 10 height 10
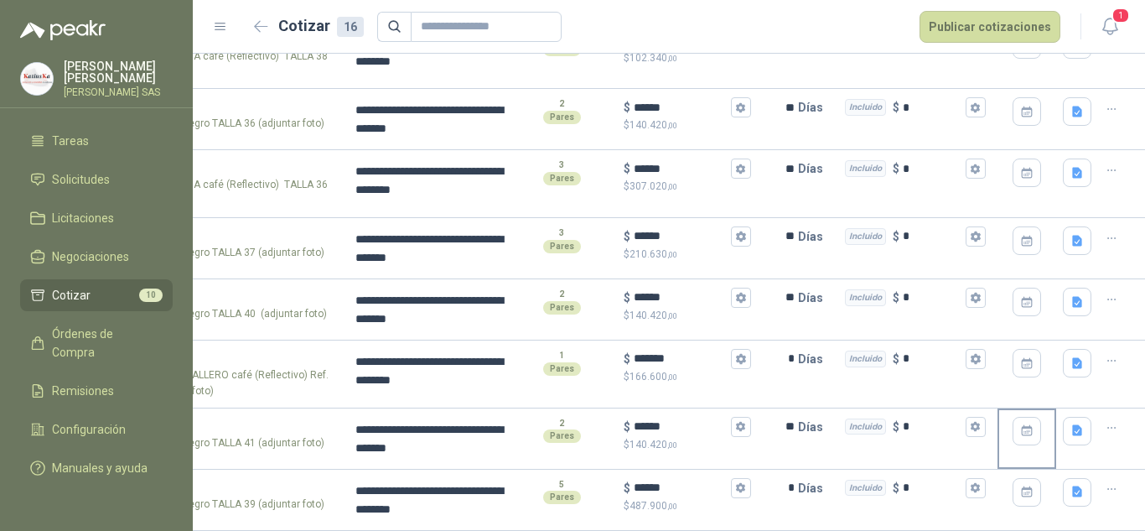
scroll to position [419, 0]
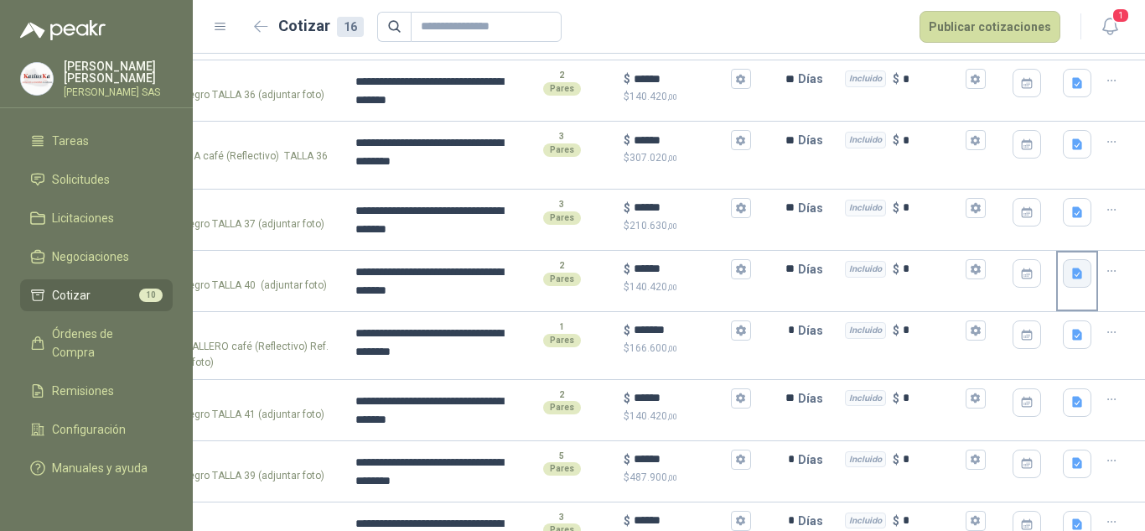
click at [1072, 268] on icon "button" at bounding box center [1077, 272] width 10 height 11
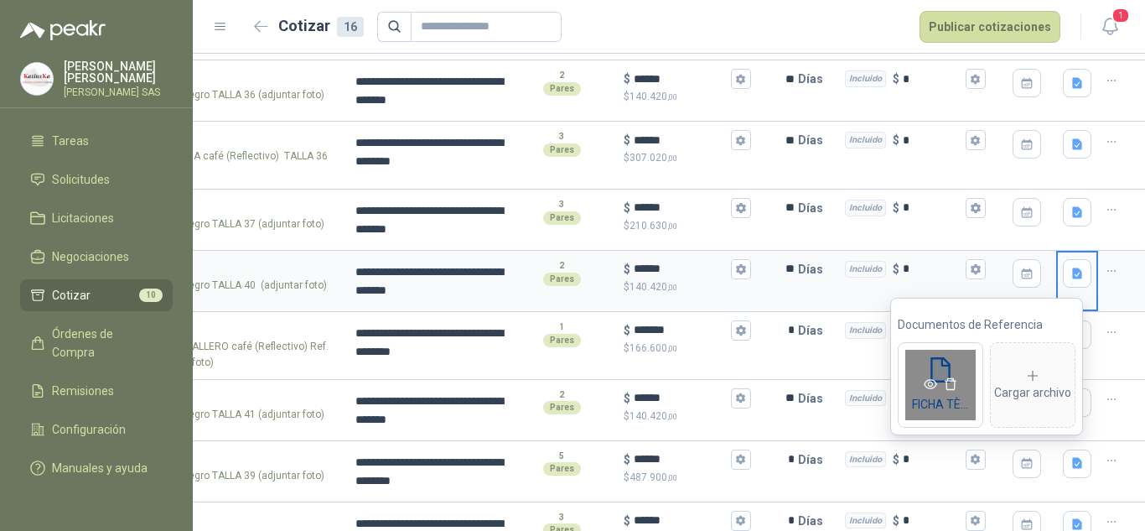
click at [930, 380] on icon "eye" at bounding box center [930, 383] width 13 height 13
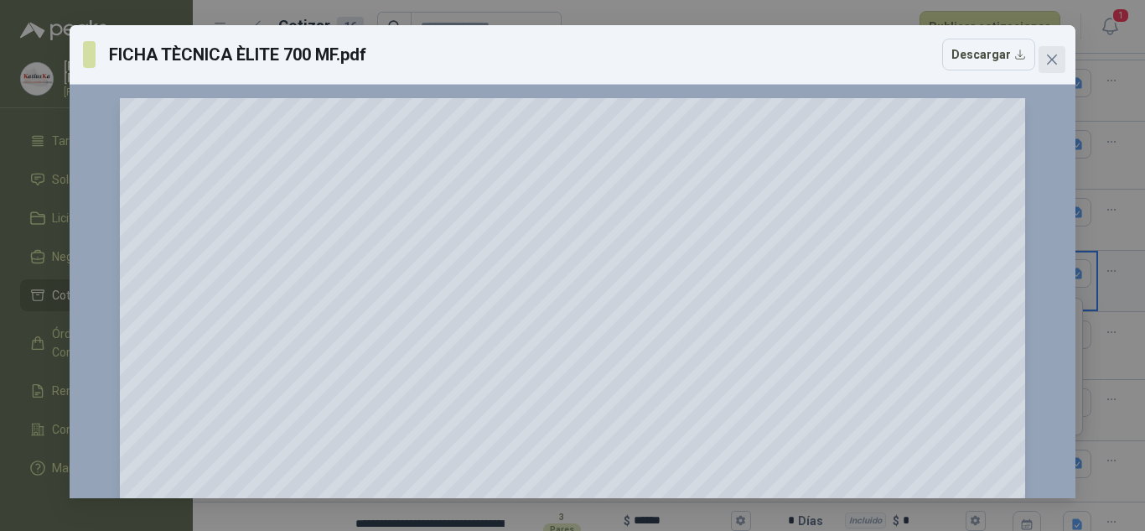
click at [1054, 55] on icon "close" at bounding box center [1051, 59] width 13 height 13
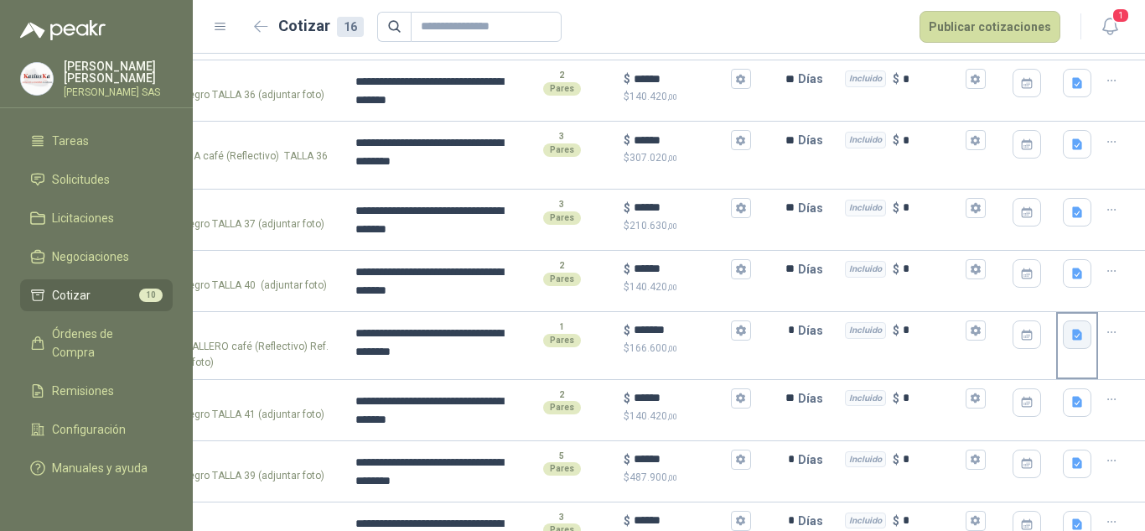
click at [1072, 334] on icon "button" at bounding box center [1077, 334] width 10 height 11
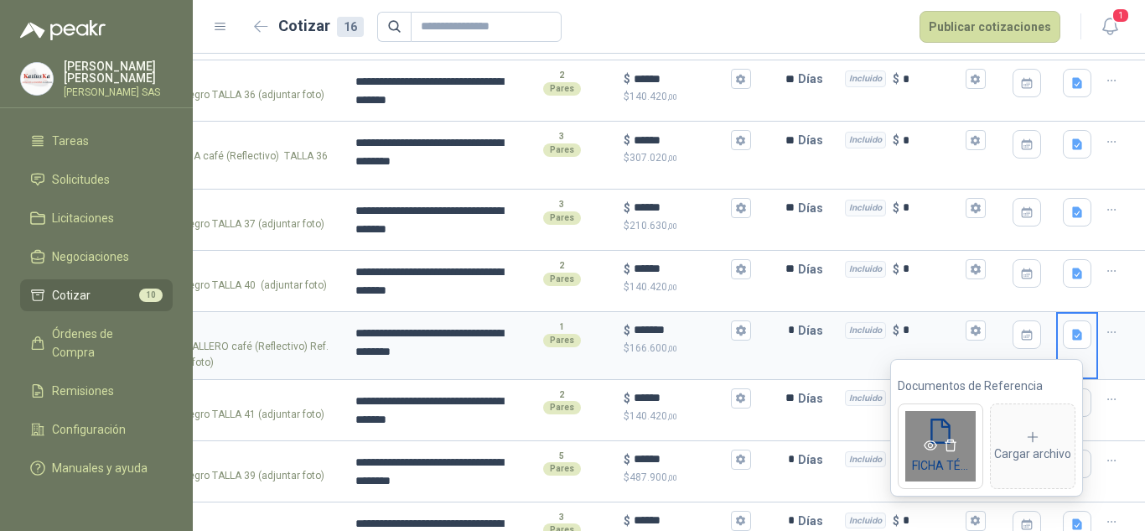
click at [928, 444] on icon "eye" at bounding box center [930, 445] width 13 height 10
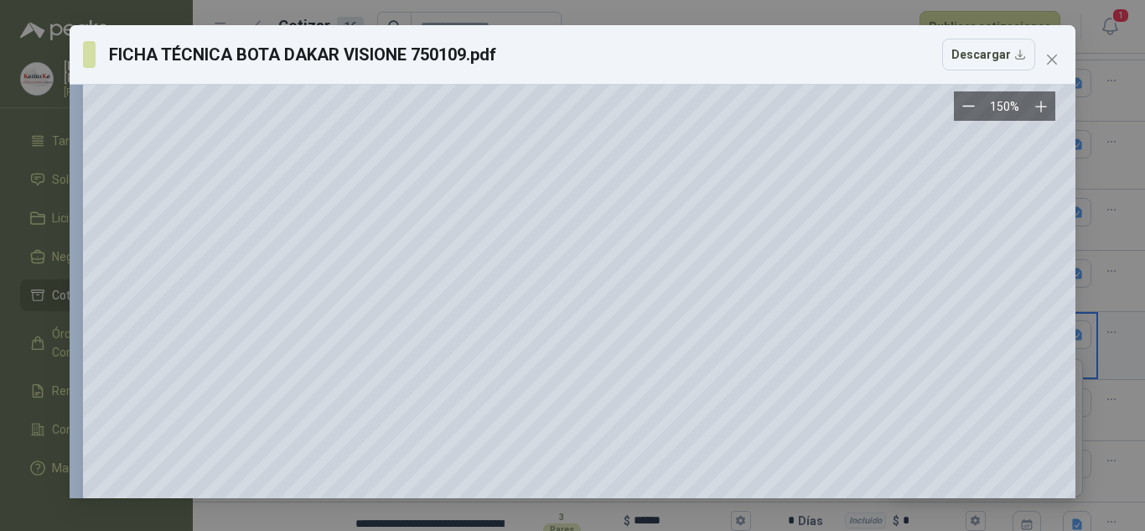
scroll to position [671, 0]
click at [1047, 57] on icon "close" at bounding box center [1051, 59] width 13 height 13
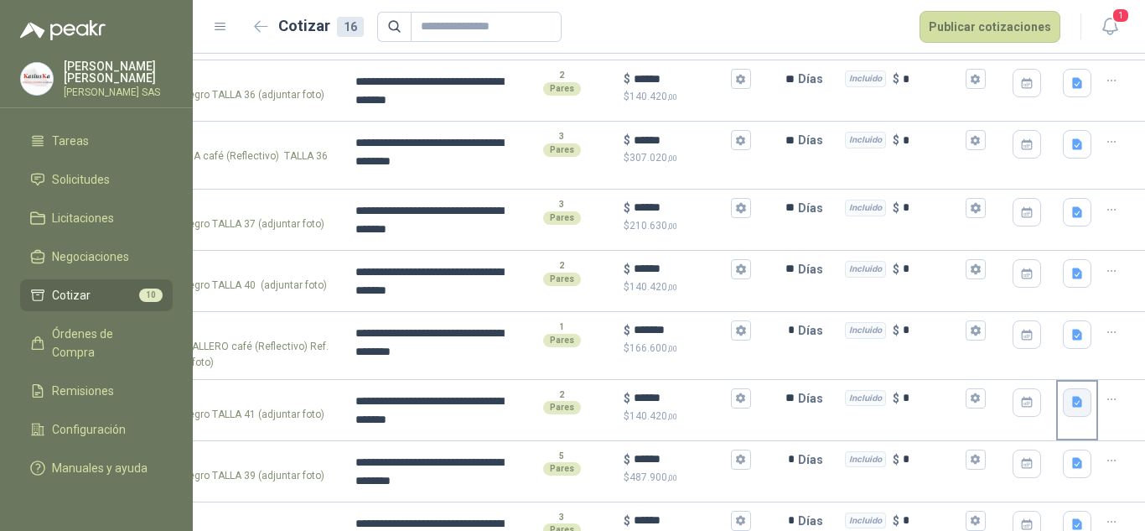
click at [1070, 404] on icon "button" at bounding box center [1077, 402] width 14 height 14
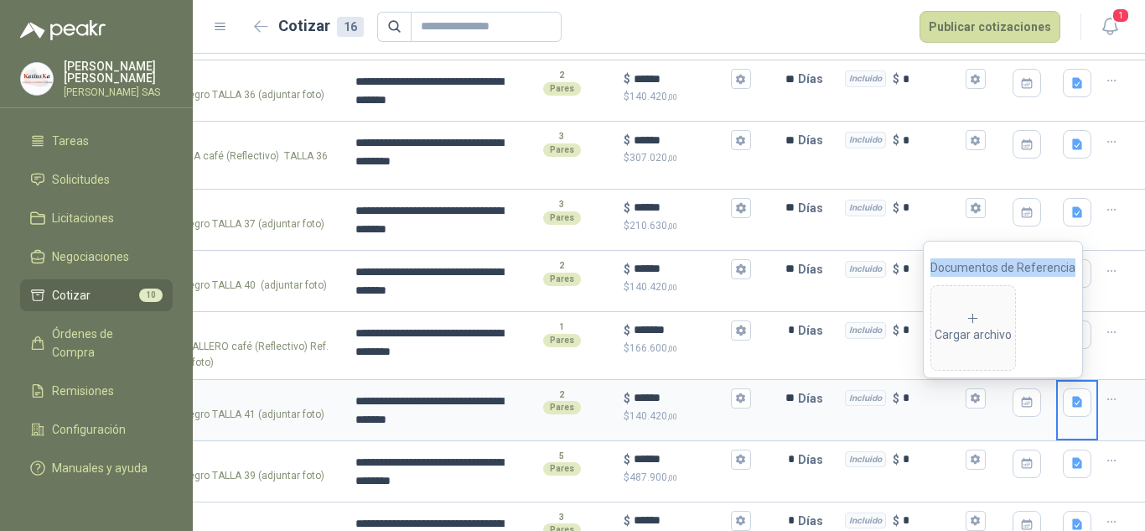
click at [1105, 354] on div at bounding box center [1121, 346] width 47 height 68
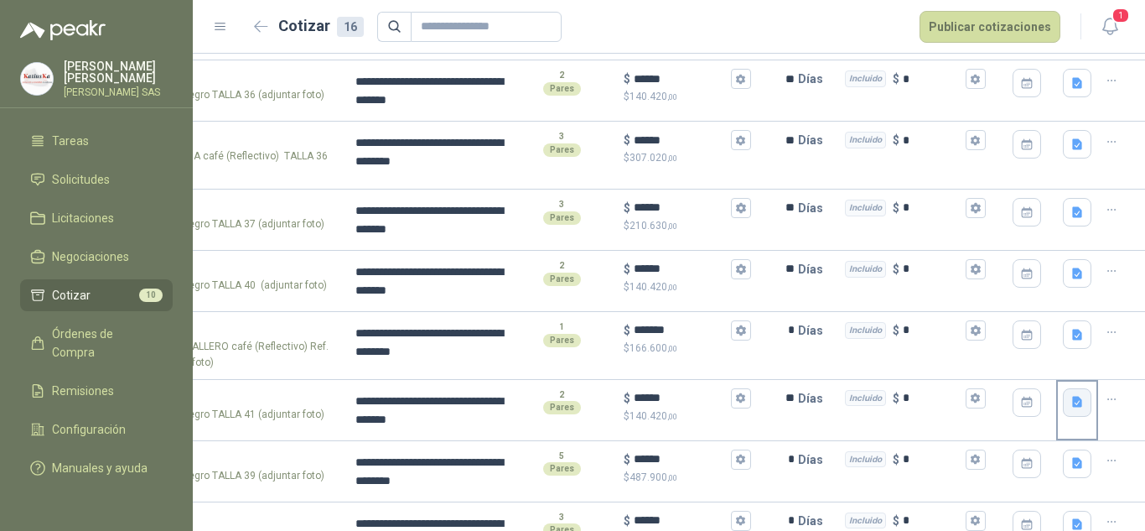
click at [1072, 404] on icon "button" at bounding box center [1077, 401] width 10 height 11
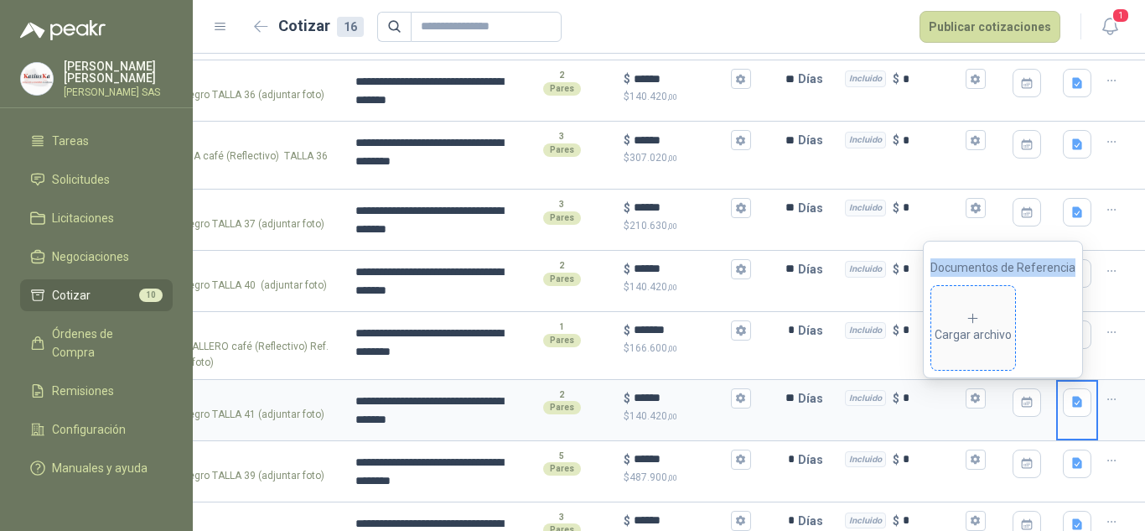
click at [975, 311] on icon at bounding box center [973, 318] width 15 height 15
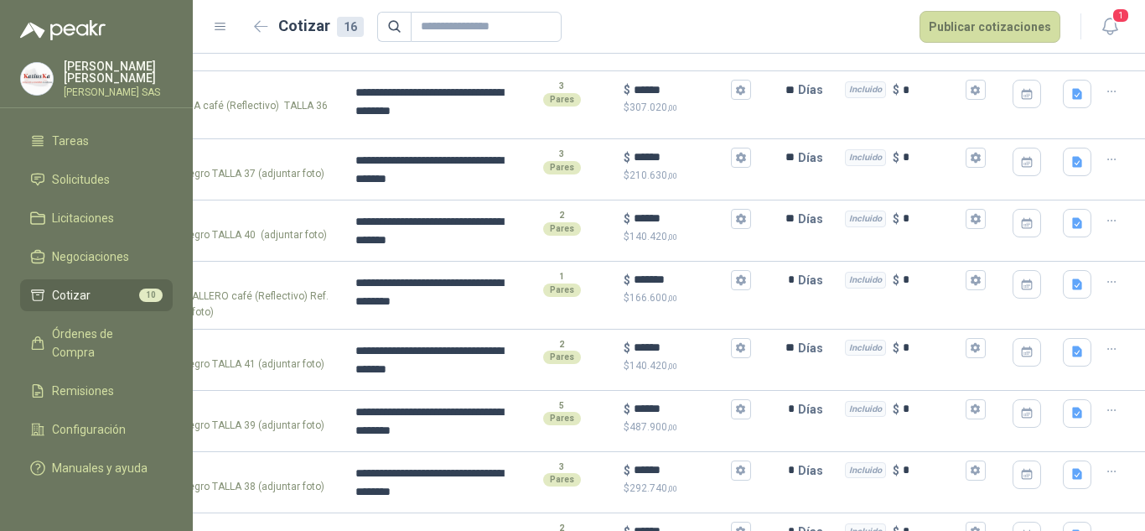
scroll to position [476, 0]
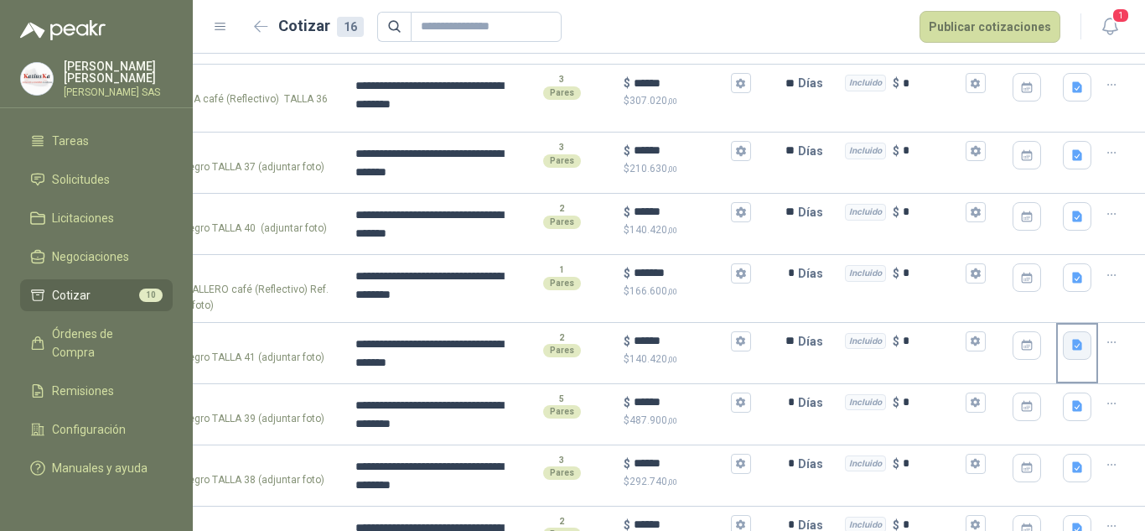
click at [1063, 343] on button "button" at bounding box center [1077, 345] width 28 height 28
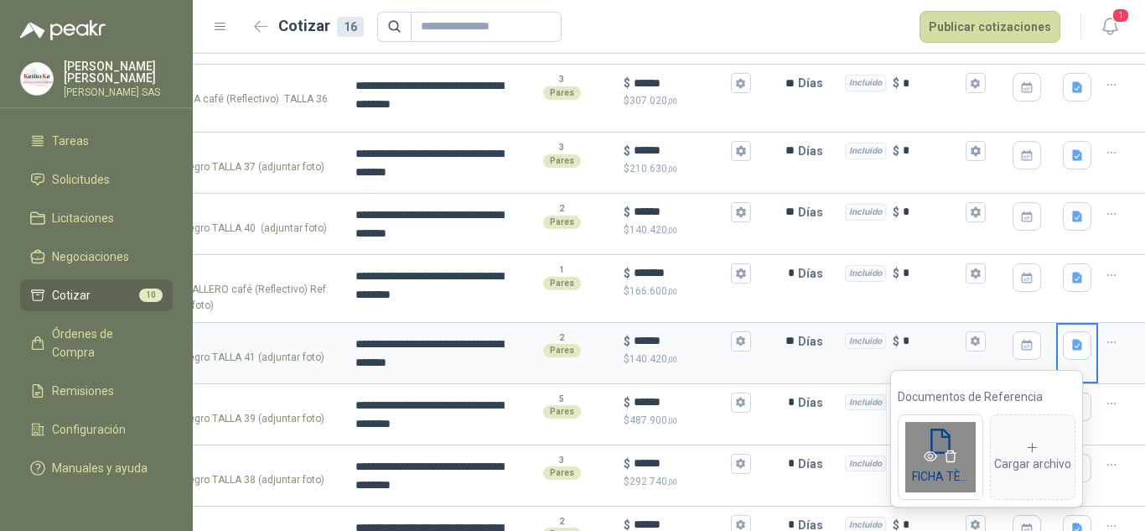
click at [930, 456] on icon "eye" at bounding box center [930, 455] width 13 height 13
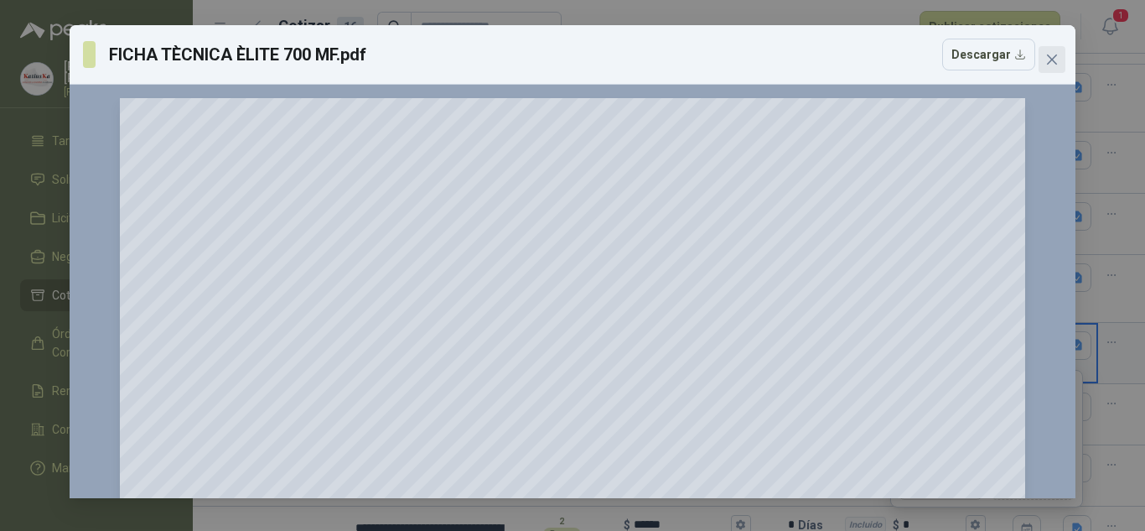
click at [1054, 61] on icon "close" at bounding box center [1052, 59] width 10 height 10
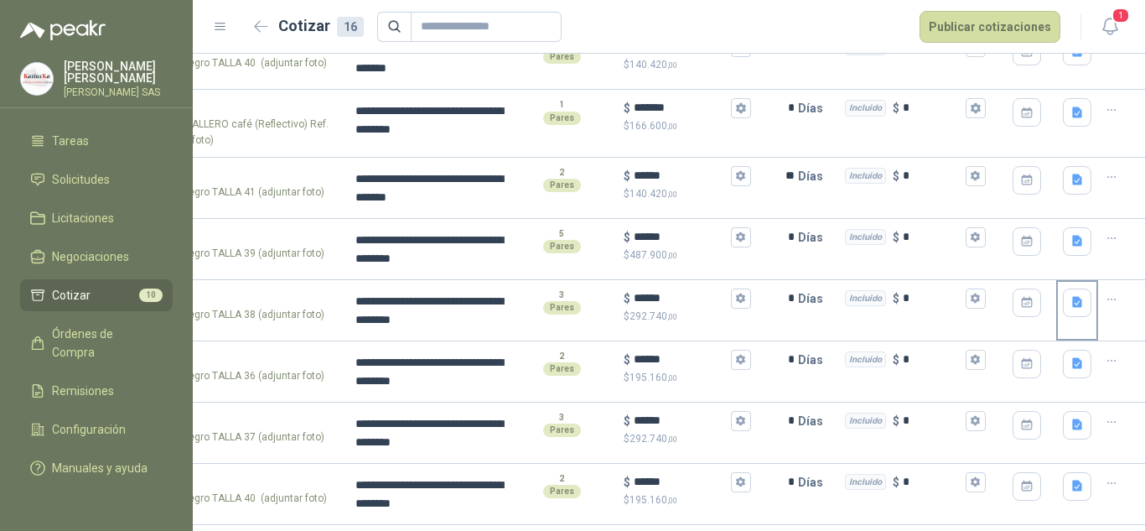
scroll to position [644, 0]
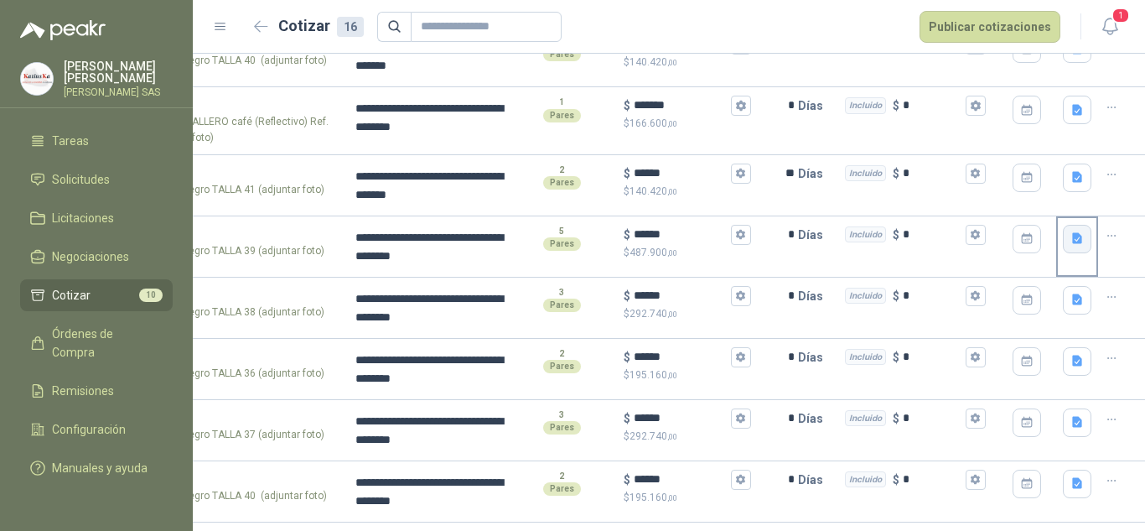
drag, startPoint x: 1064, startPoint y: 238, endPoint x: 1059, endPoint y: 247, distance: 10.9
click at [1072, 237] on icon "button" at bounding box center [1077, 238] width 10 height 11
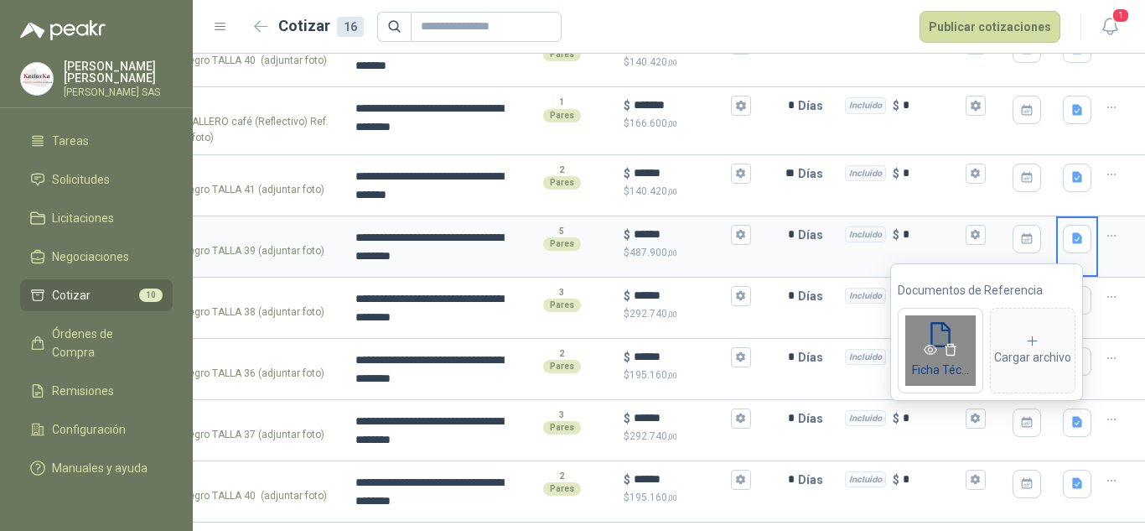
click at [931, 349] on icon "eye" at bounding box center [930, 349] width 13 height 13
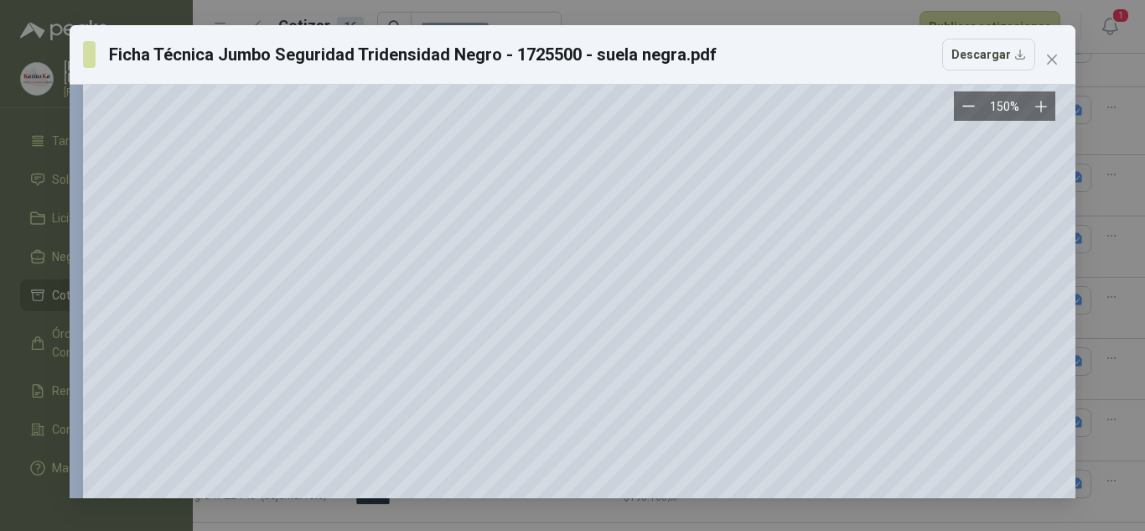
scroll to position [587, 0]
click at [1057, 63] on icon "close" at bounding box center [1051, 59] width 13 height 13
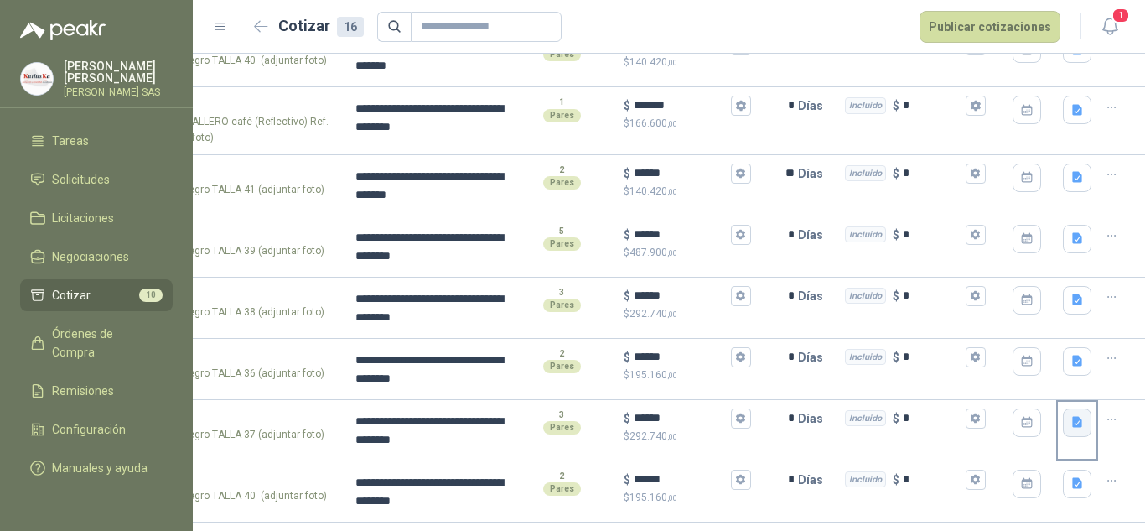
click at [1072, 422] on icon "button" at bounding box center [1077, 422] width 10 height 11
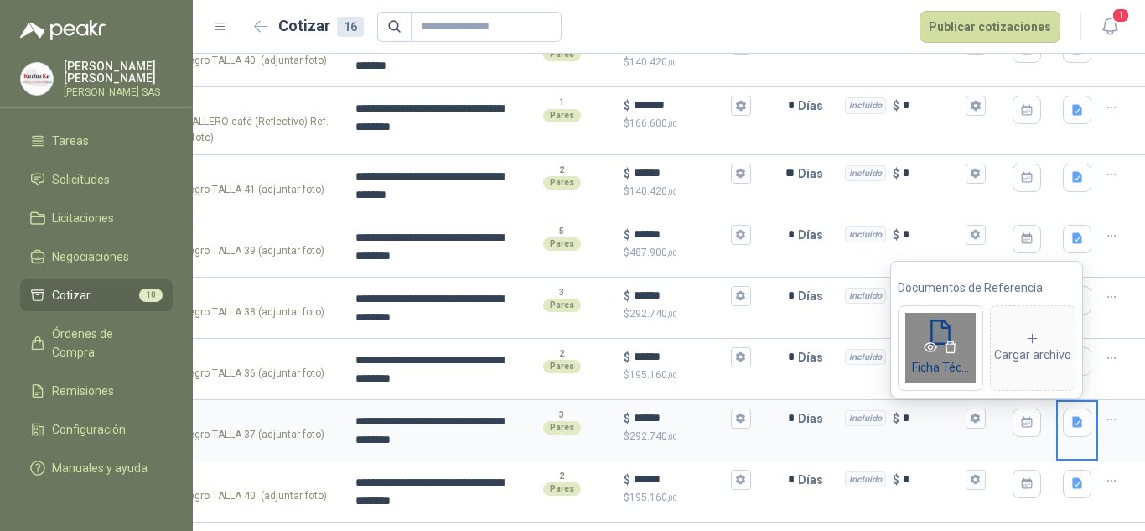
click at [929, 346] on icon "eye" at bounding box center [930, 346] width 13 height 13
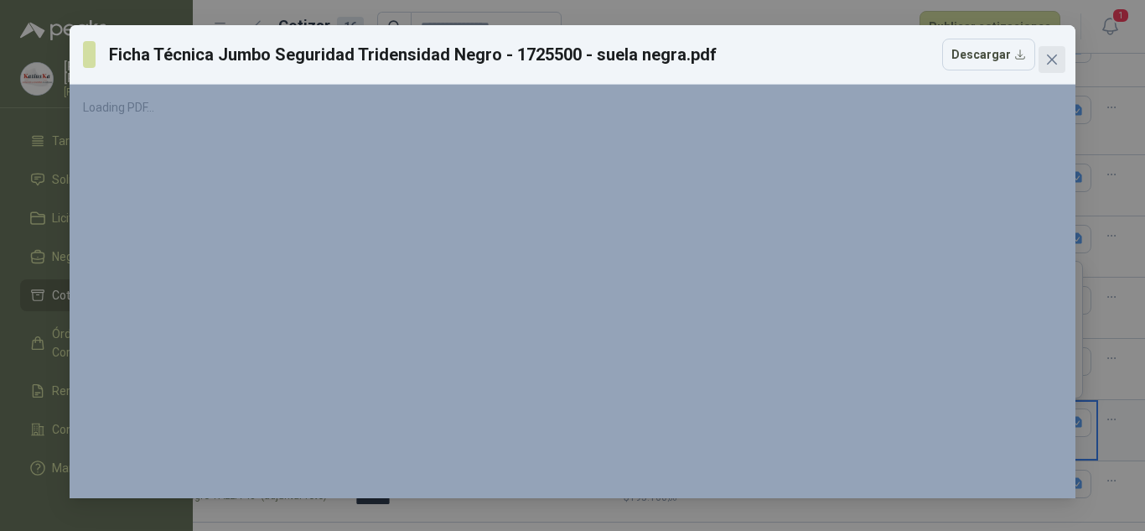
click at [1054, 60] on icon "close" at bounding box center [1052, 59] width 10 height 10
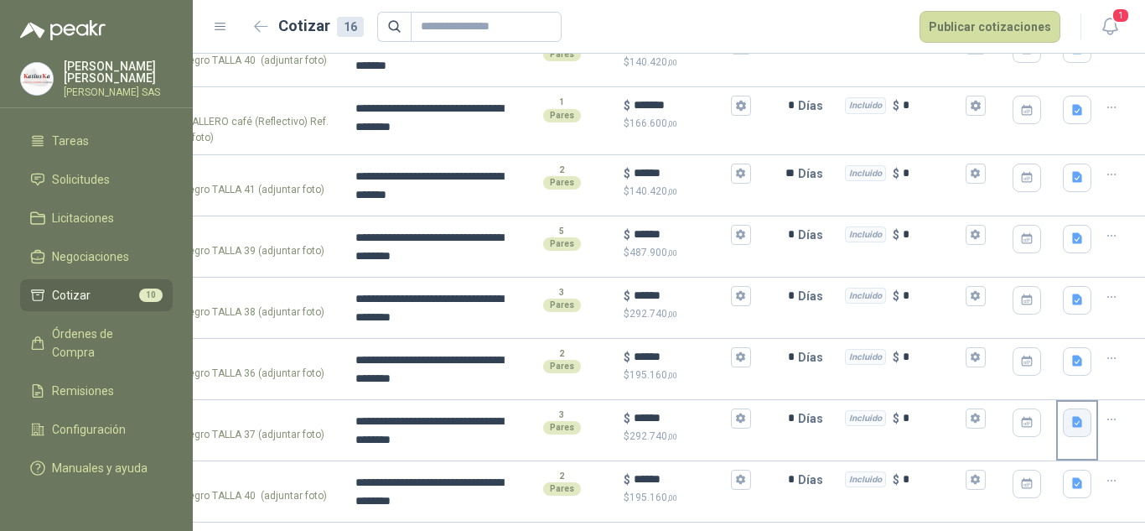
click at [1065, 414] on button "button" at bounding box center [1077, 422] width 28 height 28
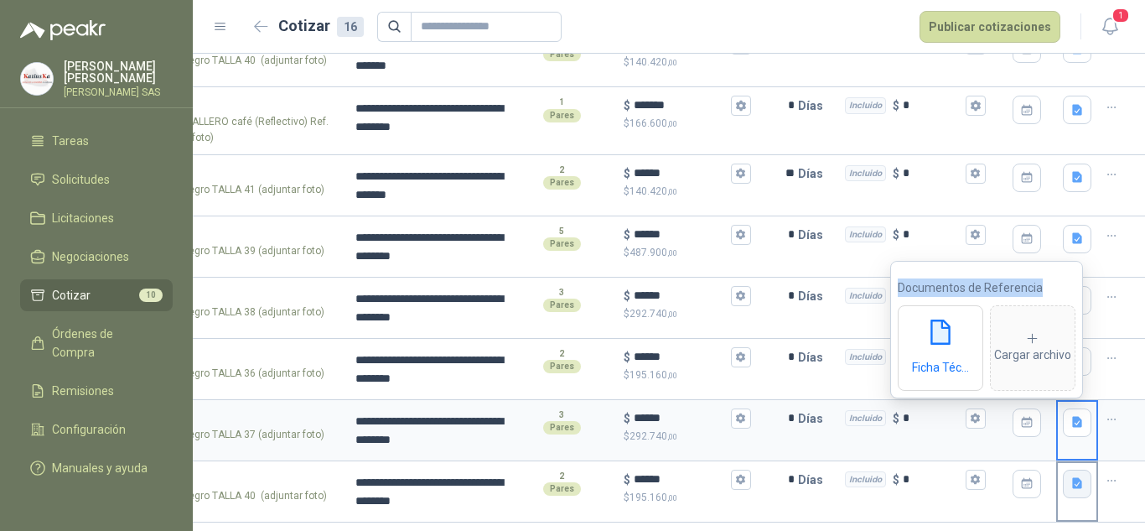
click at [1072, 482] on icon "button" at bounding box center [1077, 483] width 10 height 11
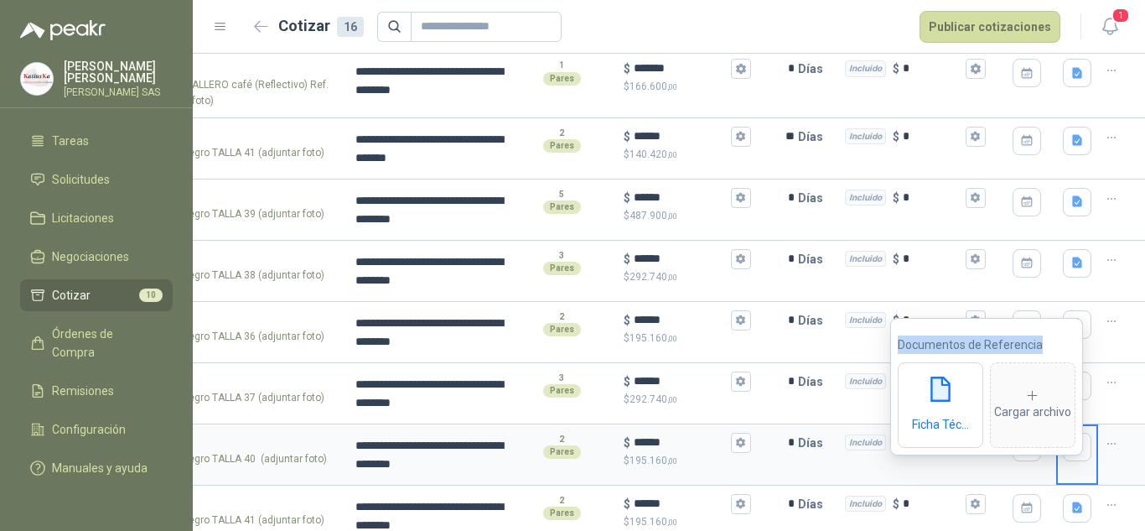
scroll to position [710, 0]
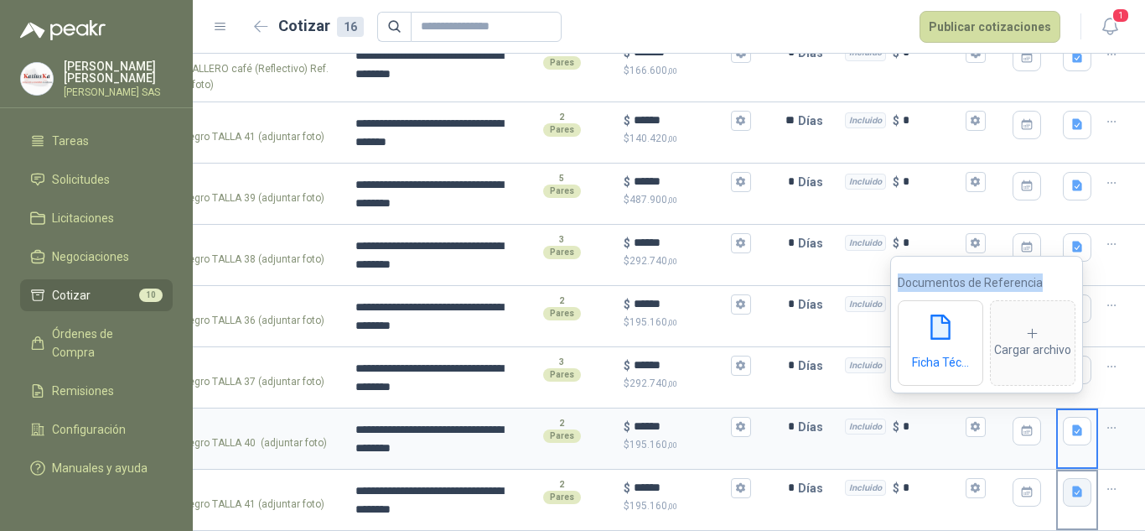
click at [1070, 484] on icon "button" at bounding box center [1077, 491] width 14 height 14
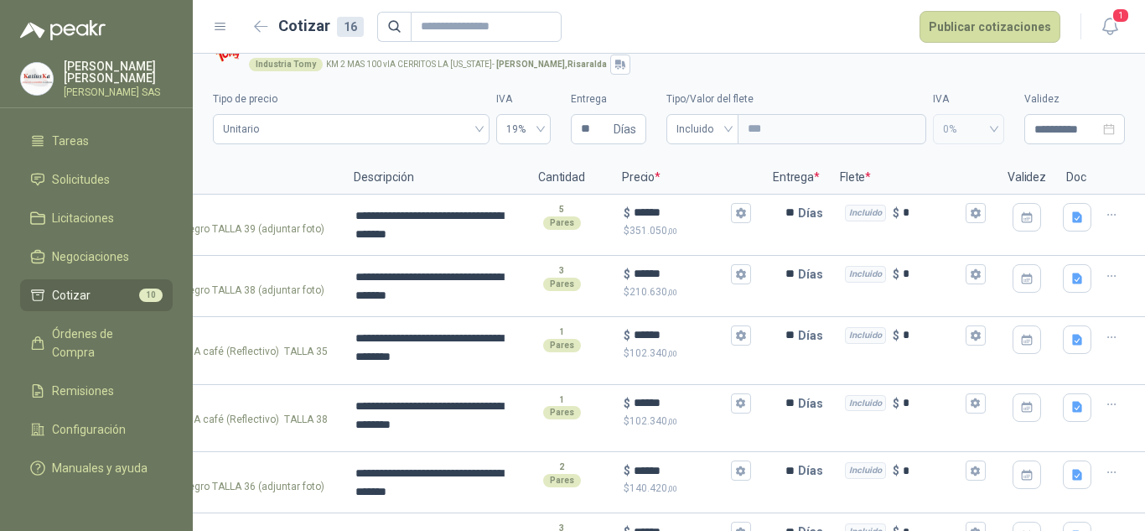
scroll to position [0, 0]
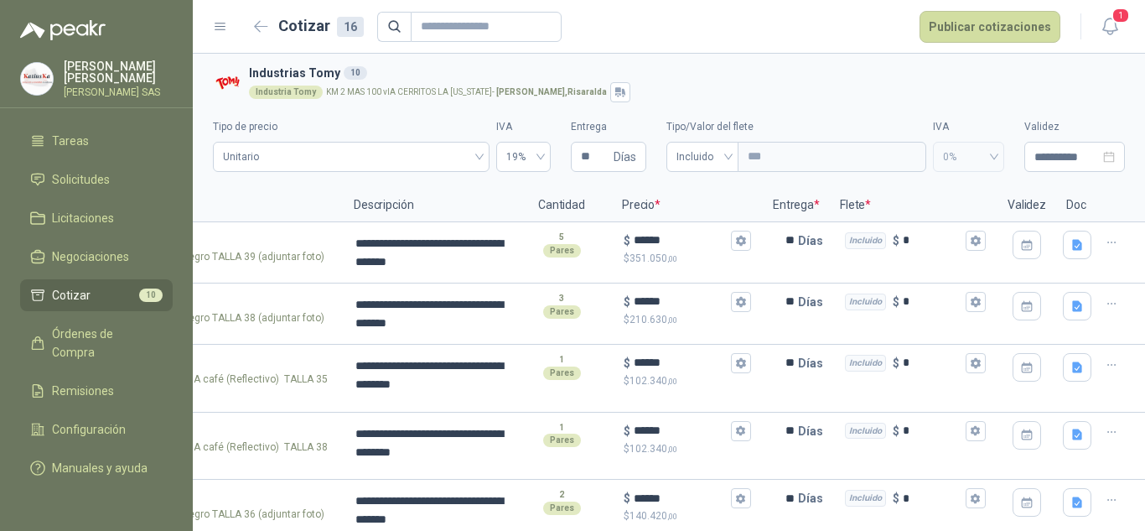
click at [995, 114] on div "**********" at bounding box center [669, 140] width 912 height 76
click at [991, 35] on button "Publicar cotizaciones" at bounding box center [989, 27] width 141 height 32
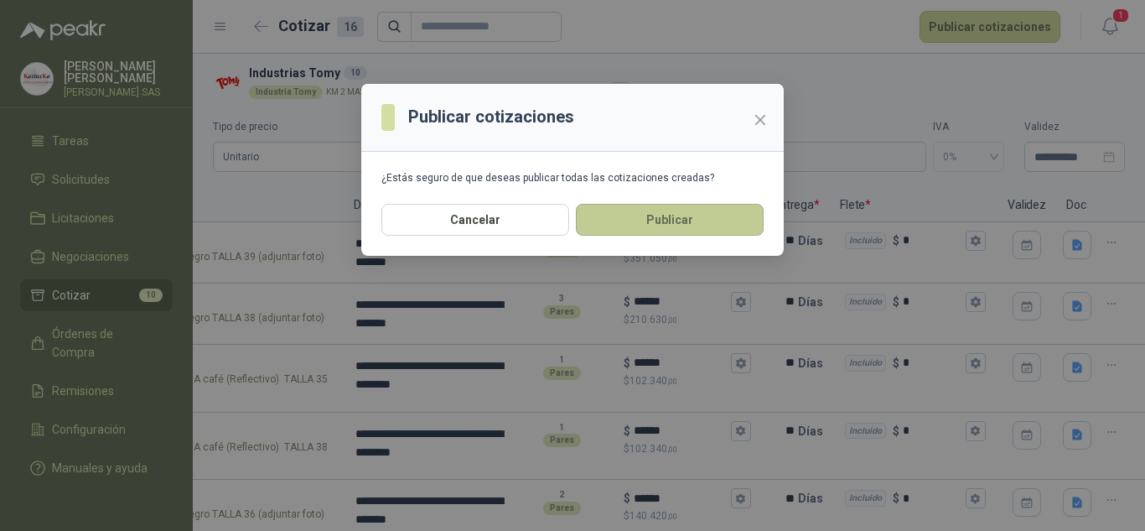
click at [690, 220] on button "Publicar" at bounding box center [670, 220] width 188 height 32
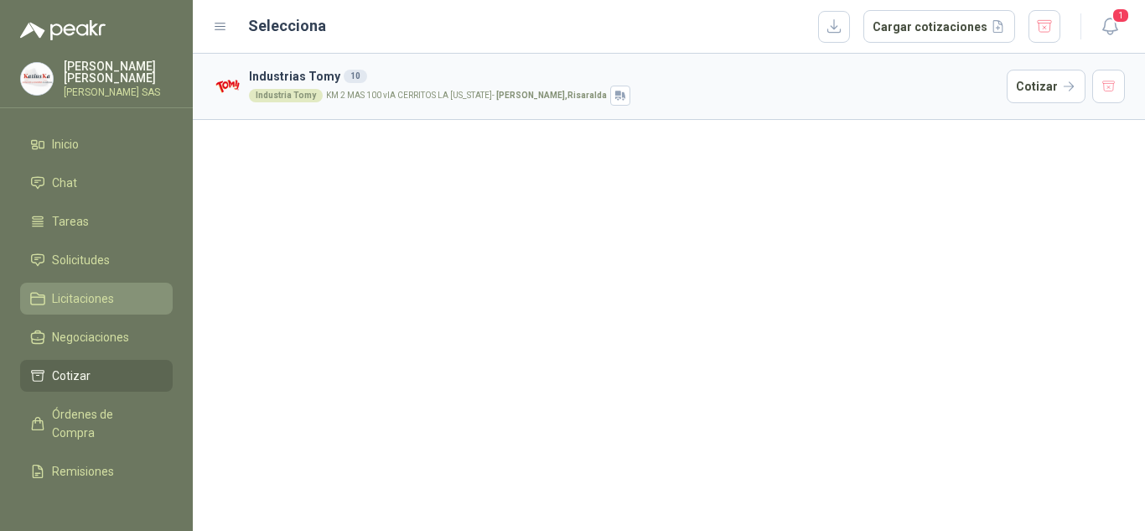
click at [72, 304] on span "Licitaciones" at bounding box center [83, 298] width 62 height 18
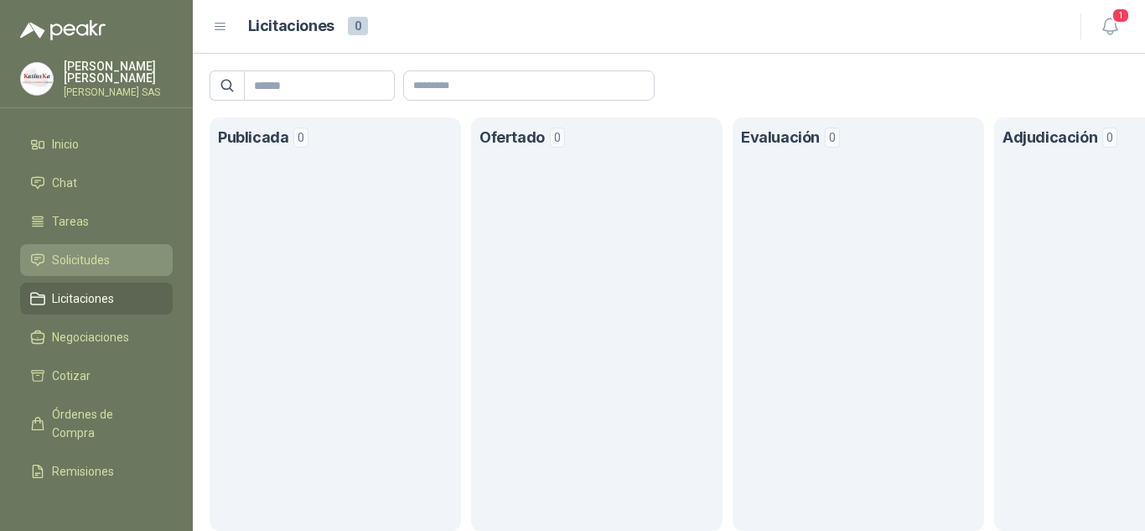
click at [71, 246] on link "Solicitudes" at bounding box center [96, 260] width 153 height 32
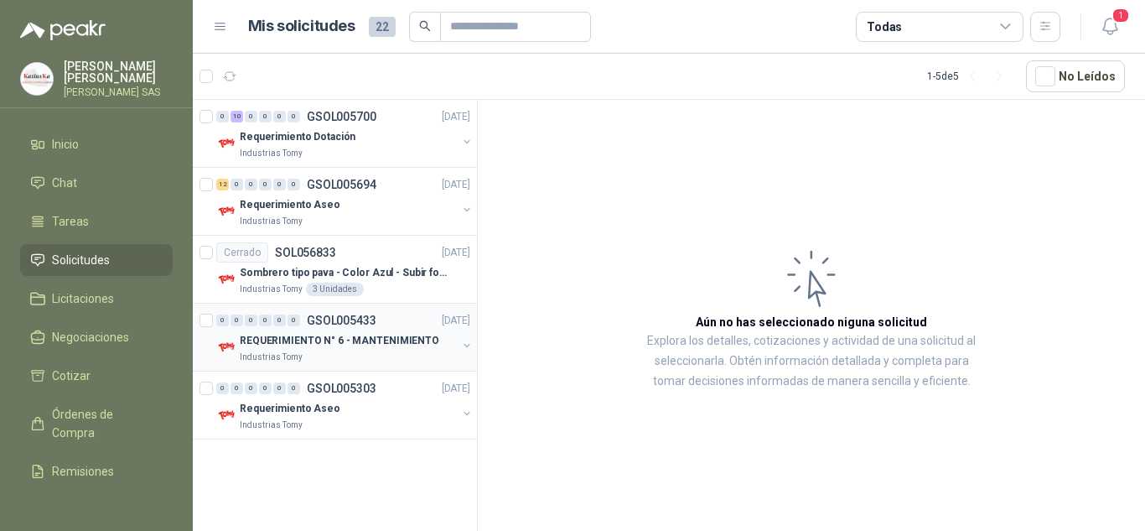
click at [302, 345] on p "REQUERIMIENTO N° 6 - MANTENIMIENTO" at bounding box center [339, 341] width 199 height 16
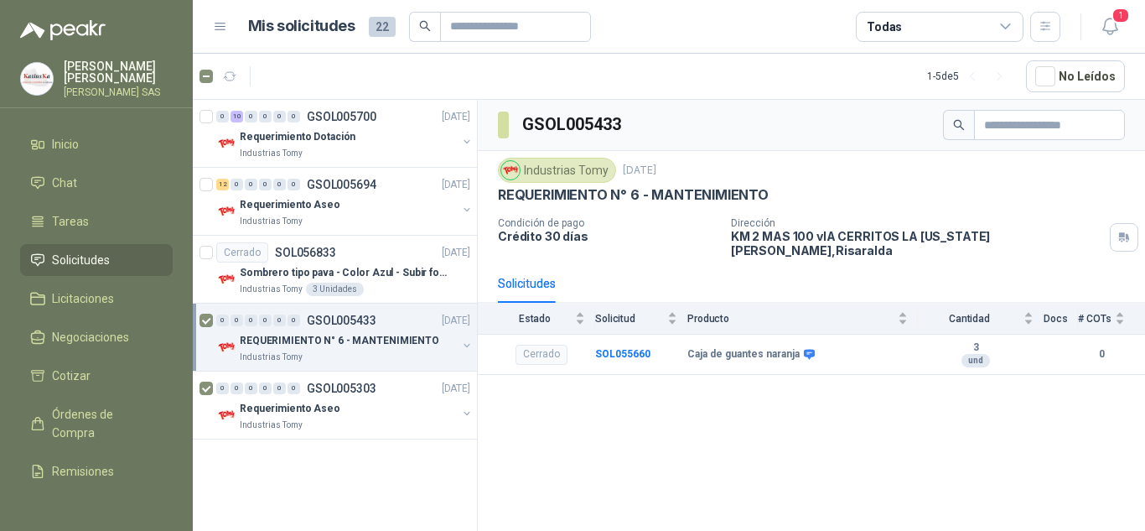
click at [707, 469] on div "GSOL005433 Industrias Tomy [DATE] REQUERIMIENTO N° 6 - MANTENIMIENTO Condición …" at bounding box center [811, 318] width 667 height 437
click at [326, 469] on div "0 10 0 0 0 0 GSOL005700 [DATE] Requerimiento Dotación Industrias Tomy 12 0 0 0 …" at bounding box center [335, 318] width 285 height 437
click at [288, 68] on article "1 - 5 de 5 No Leídos" at bounding box center [669, 76] width 952 height 45
click at [227, 78] on icon "button" at bounding box center [230, 76] width 13 height 8
click at [319, 138] on p "Requerimiento Dotación" at bounding box center [298, 137] width 116 height 16
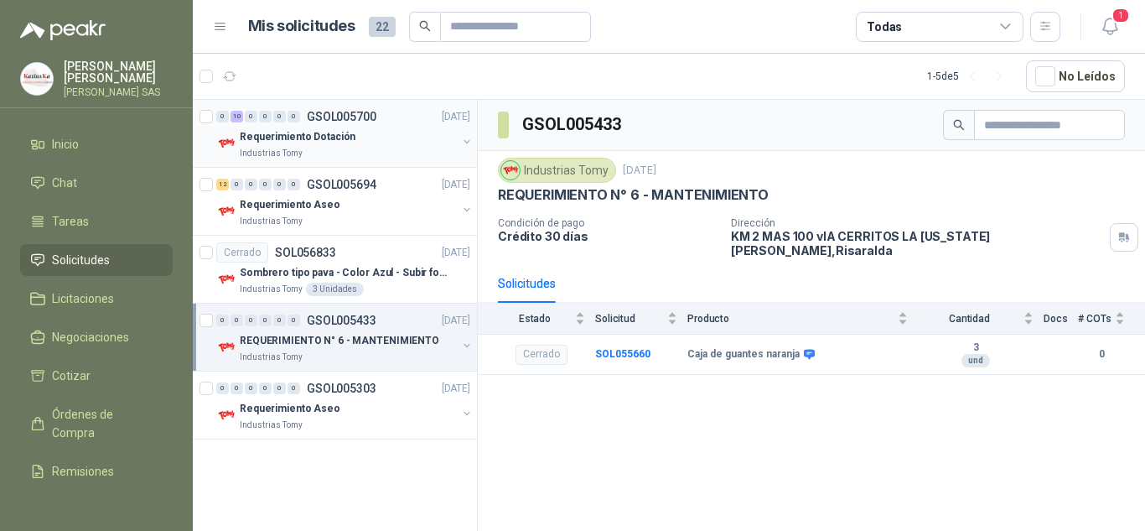
click at [319, 138] on p "Requerimiento Dotación" at bounding box center [298, 137] width 116 height 16
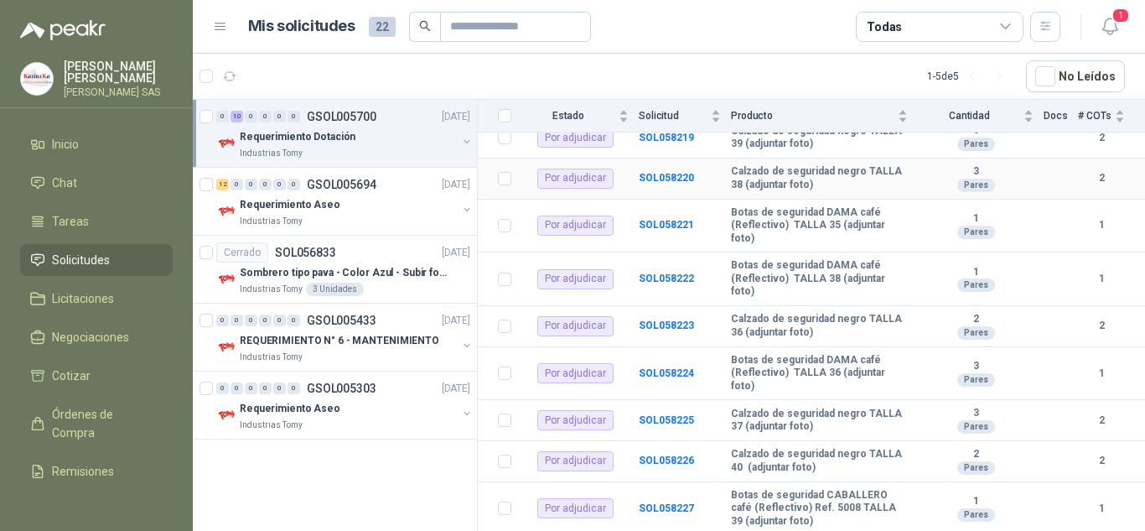
scroll to position [246, 0]
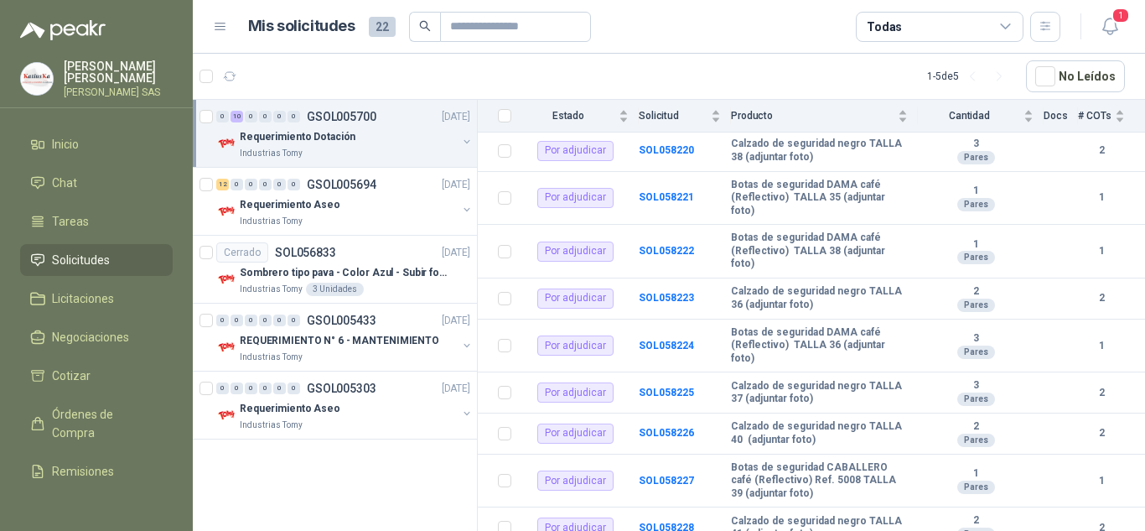
drag, startPoint x: 813, startPoint y: 263, endPoint x: 1144, endPoint y: 259, distance: 331.1
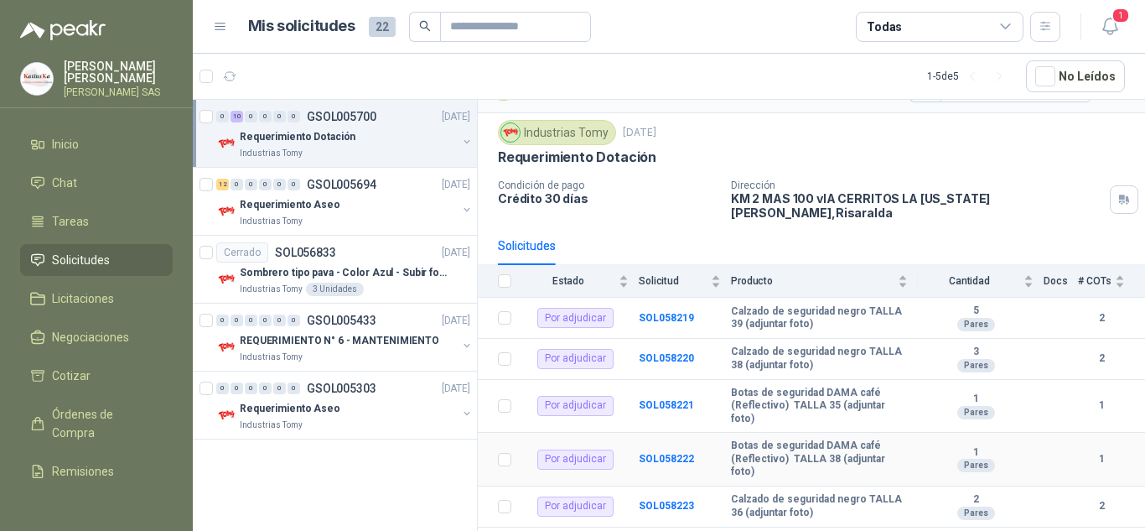
scroll to position [0, 0]
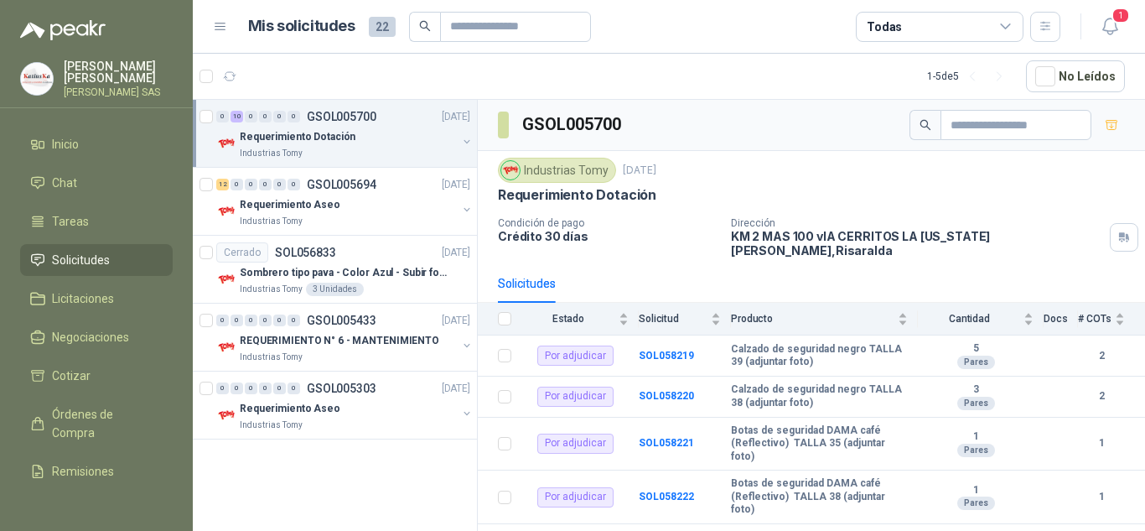
drag, startPoint x: 738, startPoint y: 228, endPoint x: 1039, endPoint y: 231, distance: 300.9
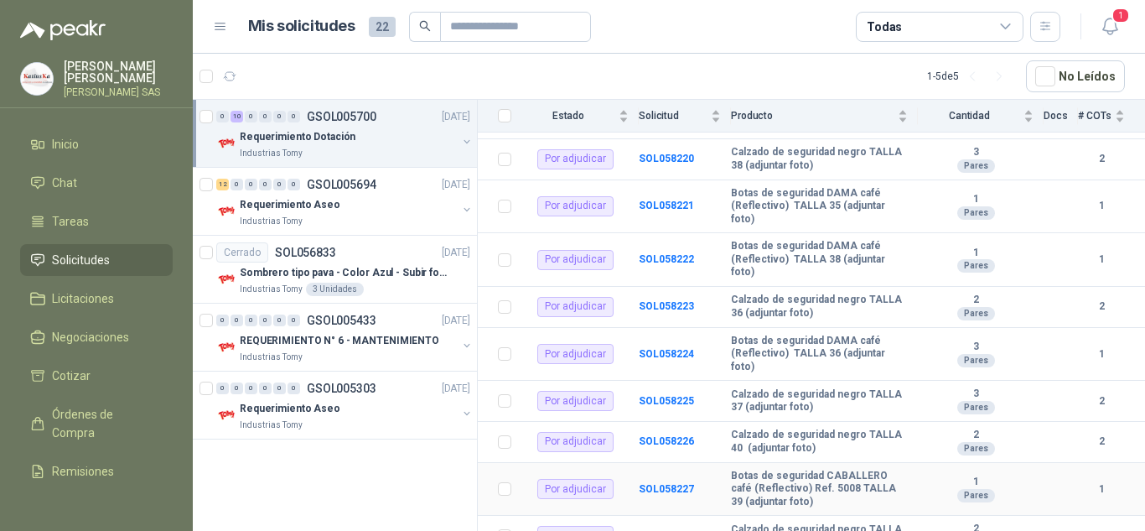
scroll to position [246, 0]
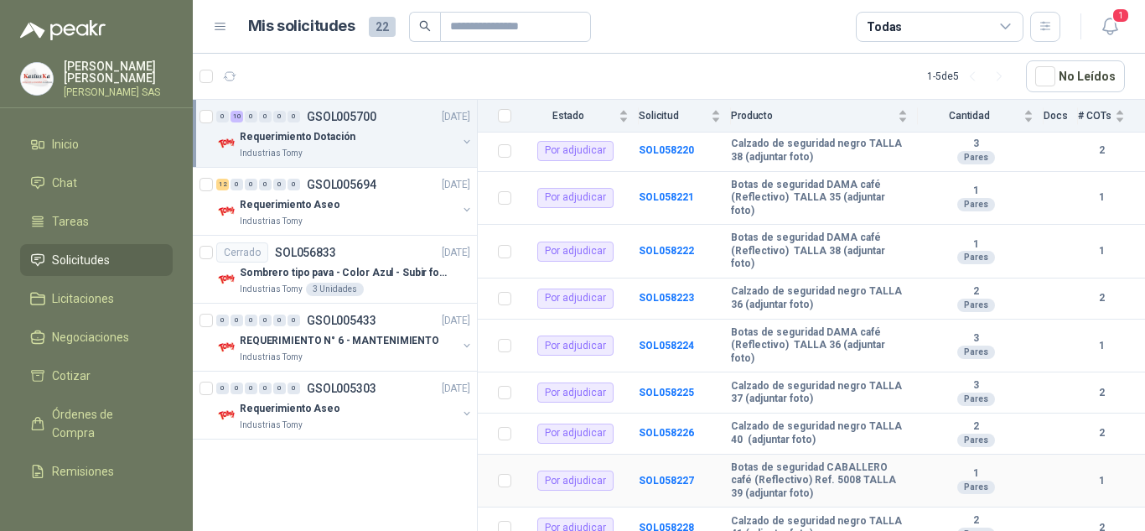
drag, startPoint x: 791, startPoint y: 475, endPoint x: 985, endPoint y: 472, distance: 193.6
click at [117, 292] on li "Licitaciones" at bounding box center [96, 298] width 132 height 18
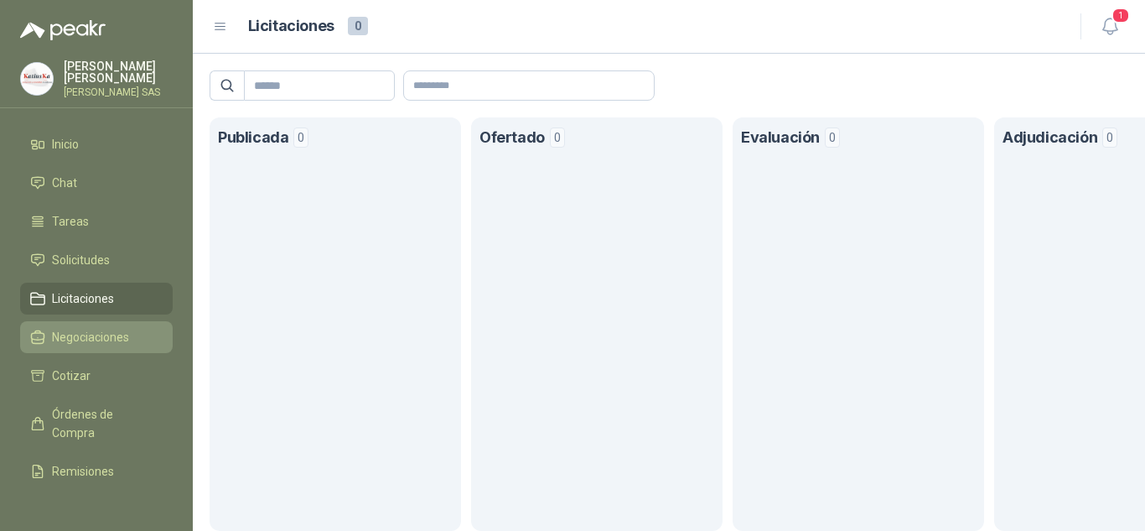
click at [45, 349] on link "Negociaciones" at bounding box center [96, 337] width 153 height 32
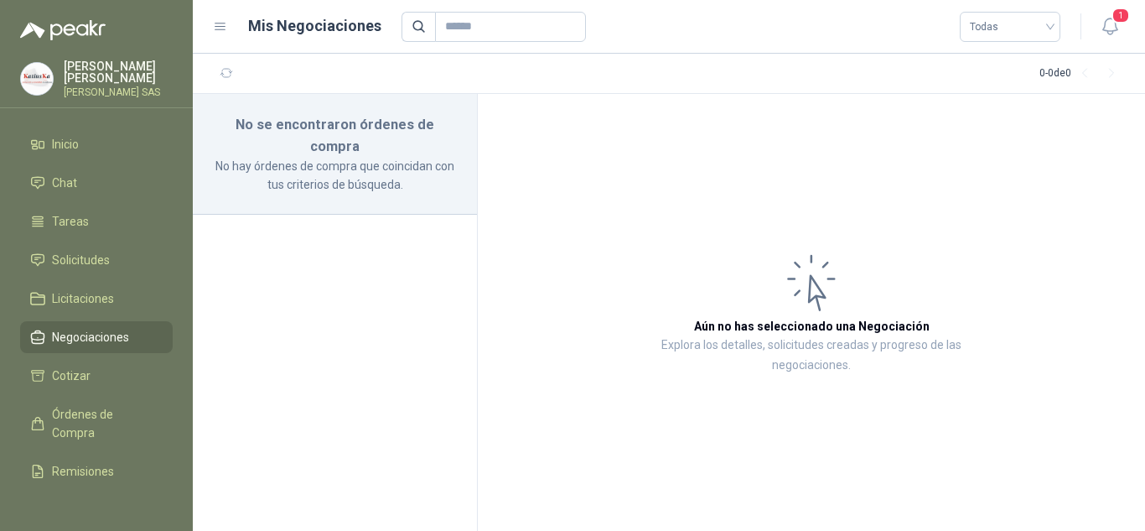
click at [333, 210] on section "No se encontraron órdenes de compra No hay órdenes de compra que coincidan con …" at bounding box center [335, 312] width 285 height 437
click at [227, 77] on icon "button" at bounding box center [227, 73] width 14 height 14
click at [96, 378] on li "Cotizar" at bounding box center [96, 375] width 132 height 18
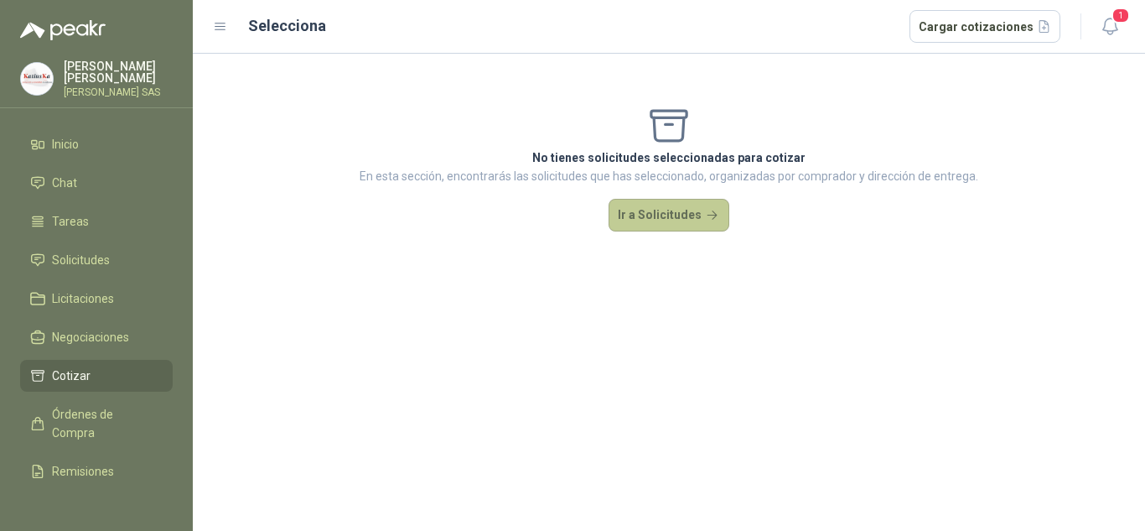
click at [671, 215] on button "Ir a Solicitudes" at bounding box center [668, 216] width 121 height 34
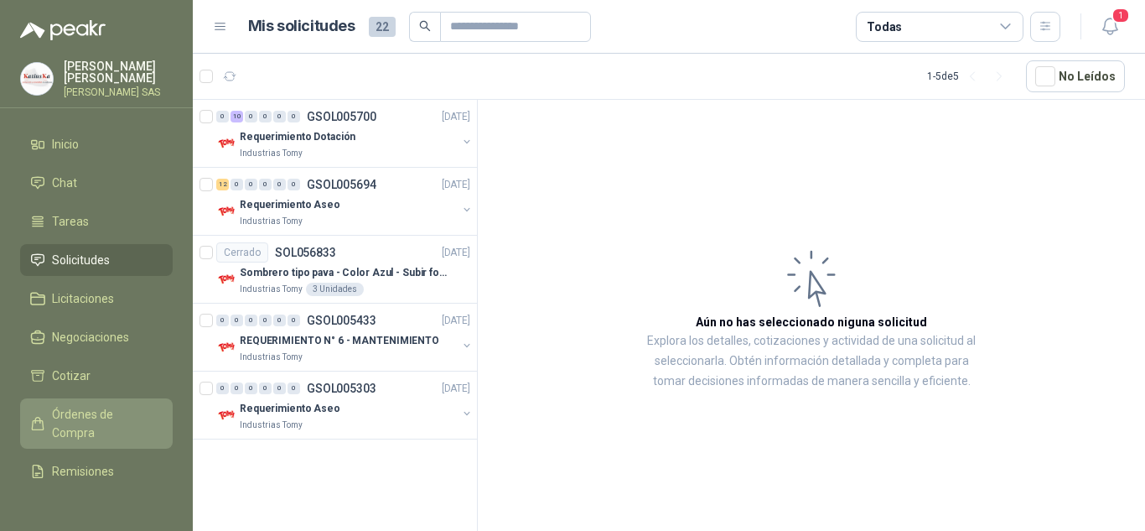
click at [70, 406] on span "Órdenes de Compra" at bounding box center [104, 423] width 105 height 37
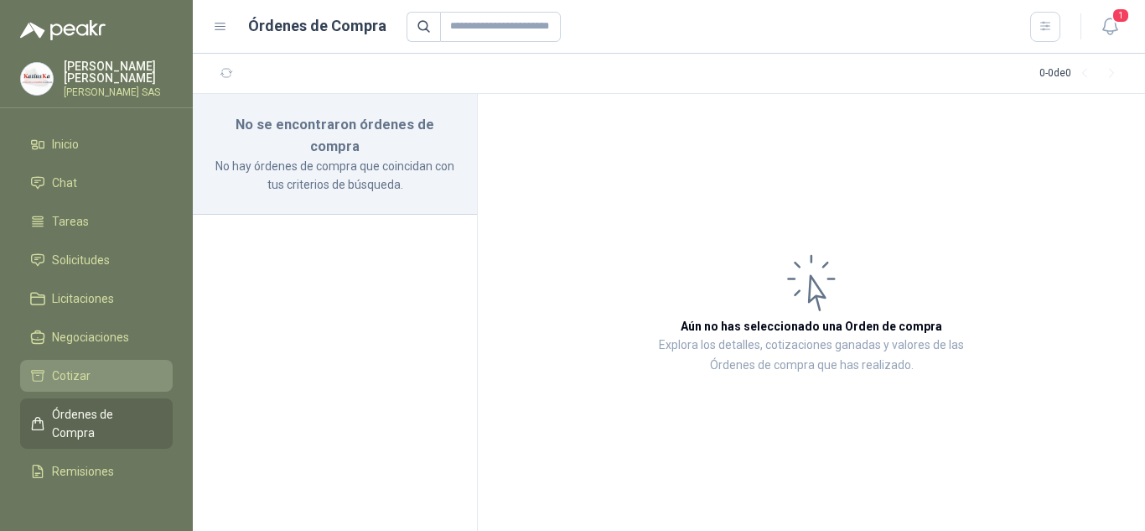
scroll to position [99, 0]
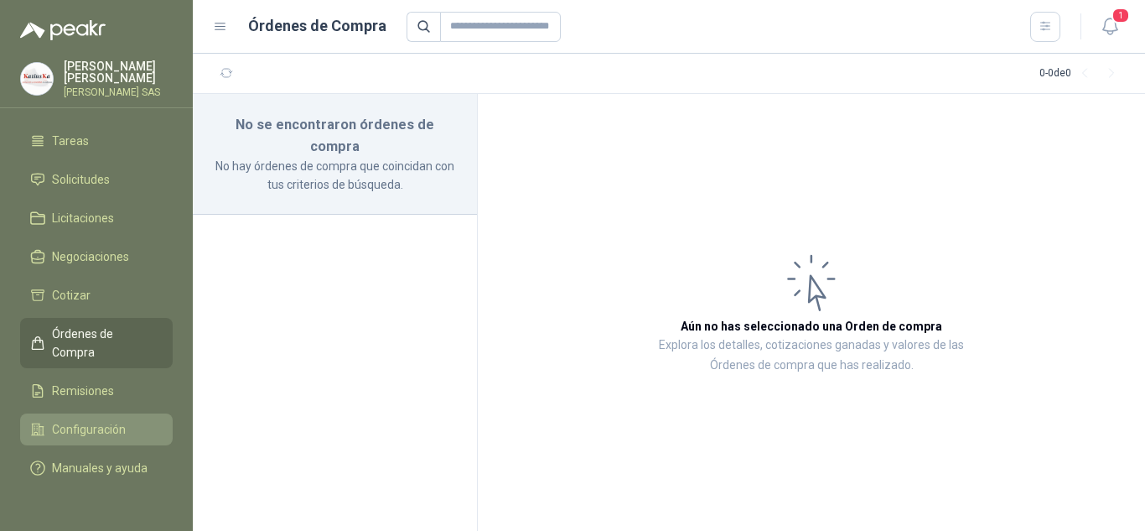
click at [76, 420] on span "Configuración" at bounding box center [89, 429] width 74 height 18
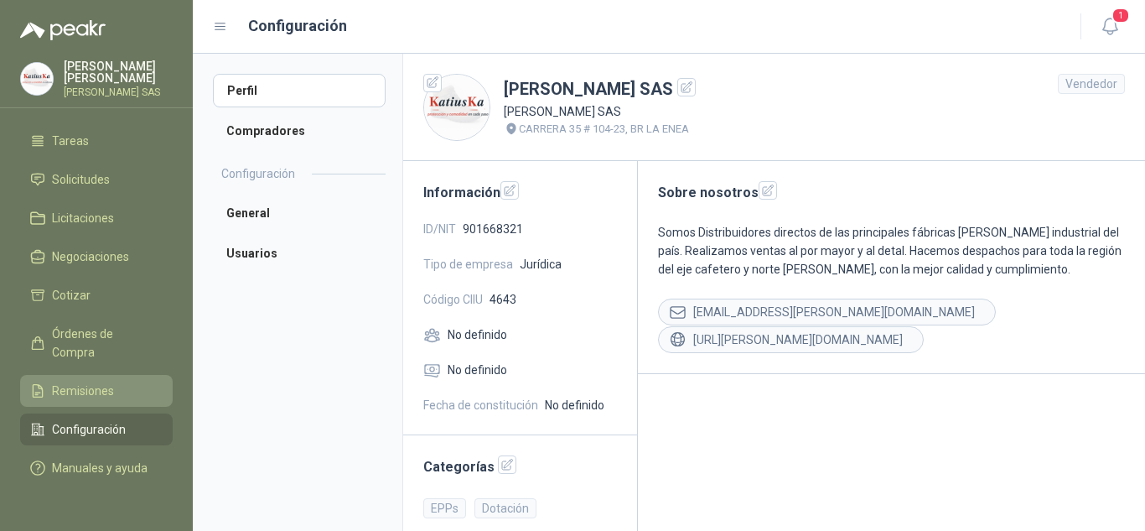
click at [77, 381] on link "Remisiones" at bounding box center [96, 391] width 153 height 32
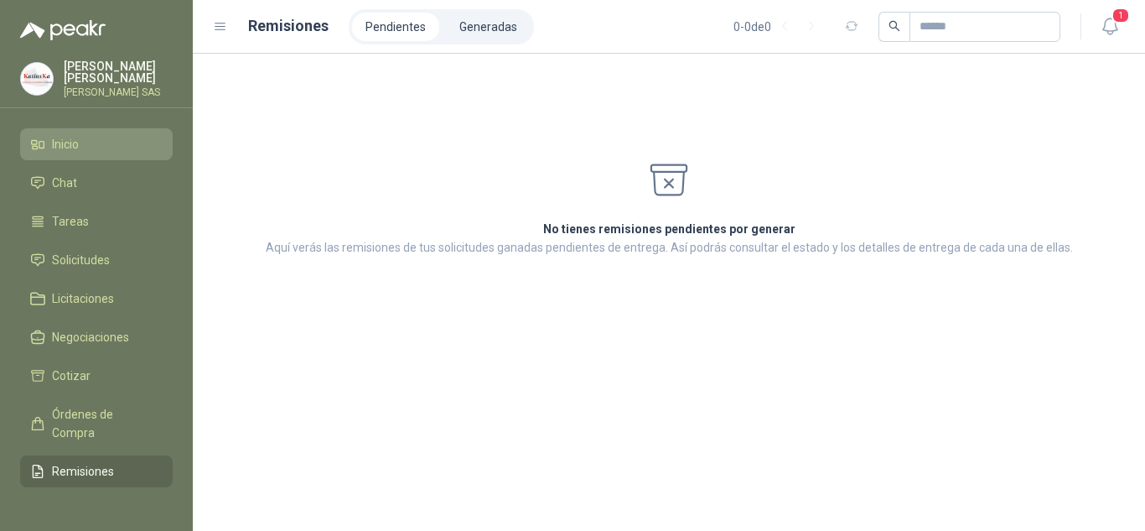
click at [72, 152] on span "Inicio" at bounding box center [65, 144] width 27 height 18
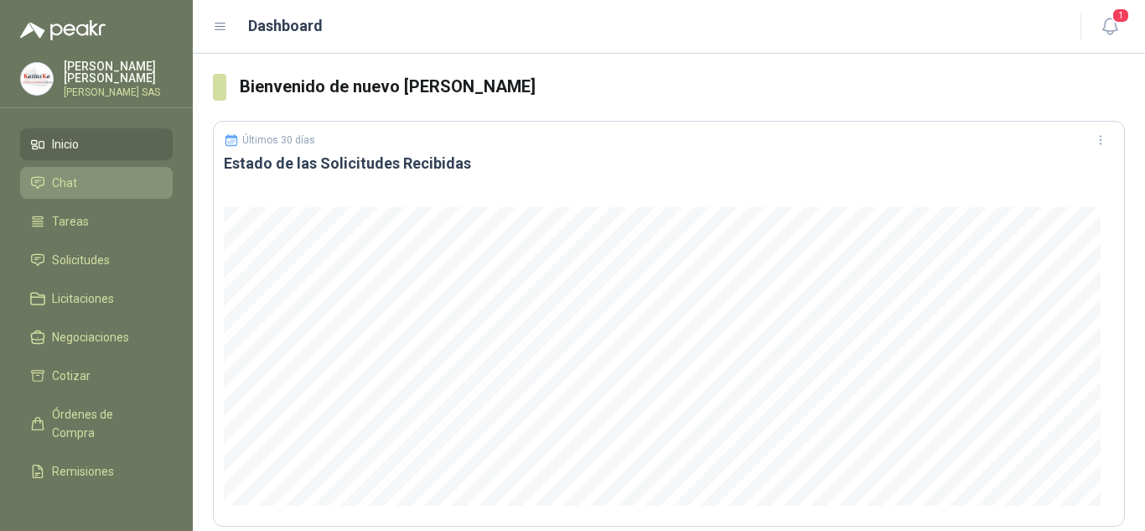
click at [114, 197] on link "Chat" at bounding box center [96, 183] width 153 height 32
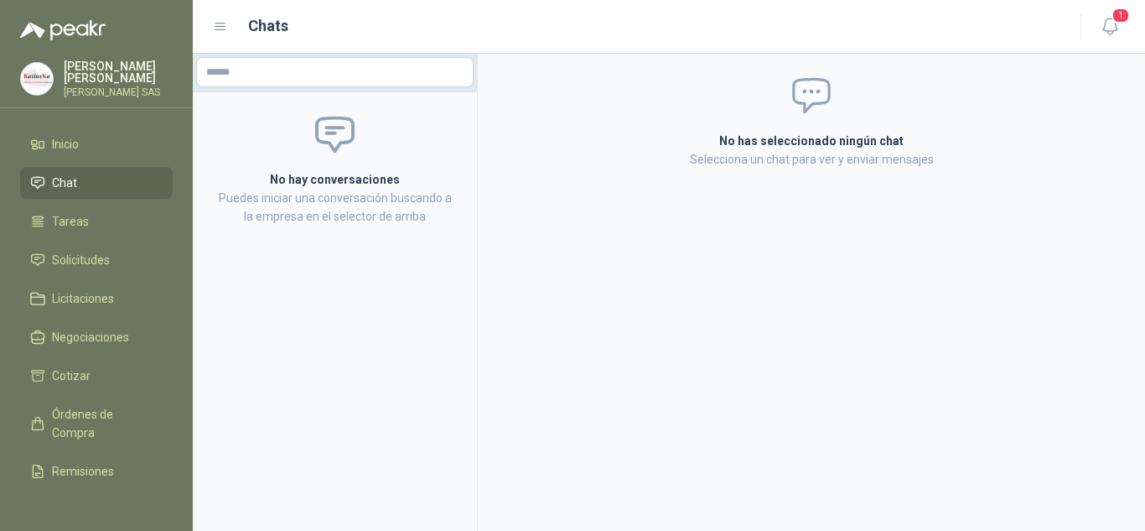
click at [113, 197] on link "Chat" at bounding box center [96, 183] width 153 height 32
click at [88, 249] on link "Solicitudes" at bounding box center [96, 260] width 153 height 32
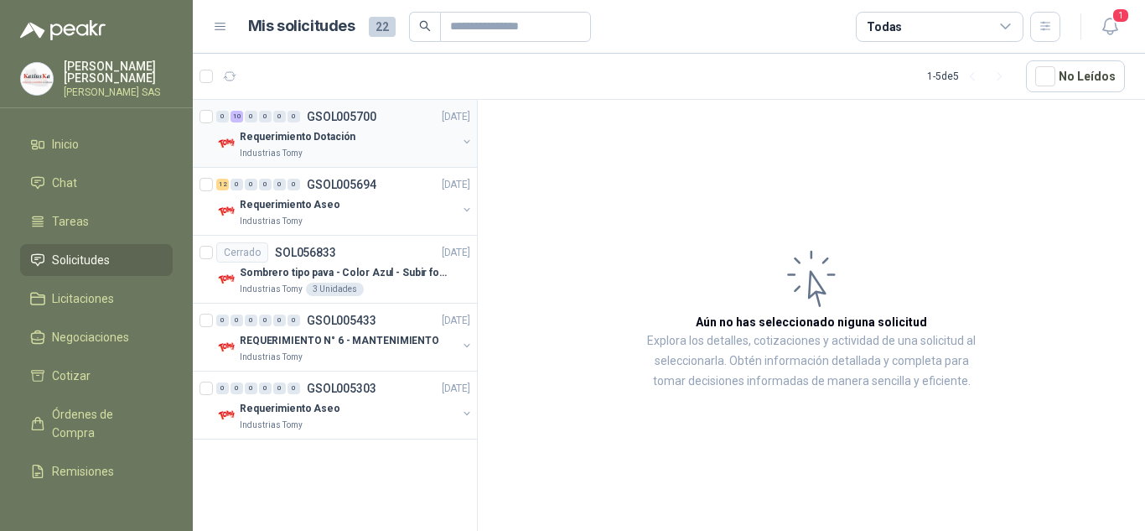
click at [351, 145] on div "Requerimiento Dotación" at bounding box center [348, 137] width 217 height 20
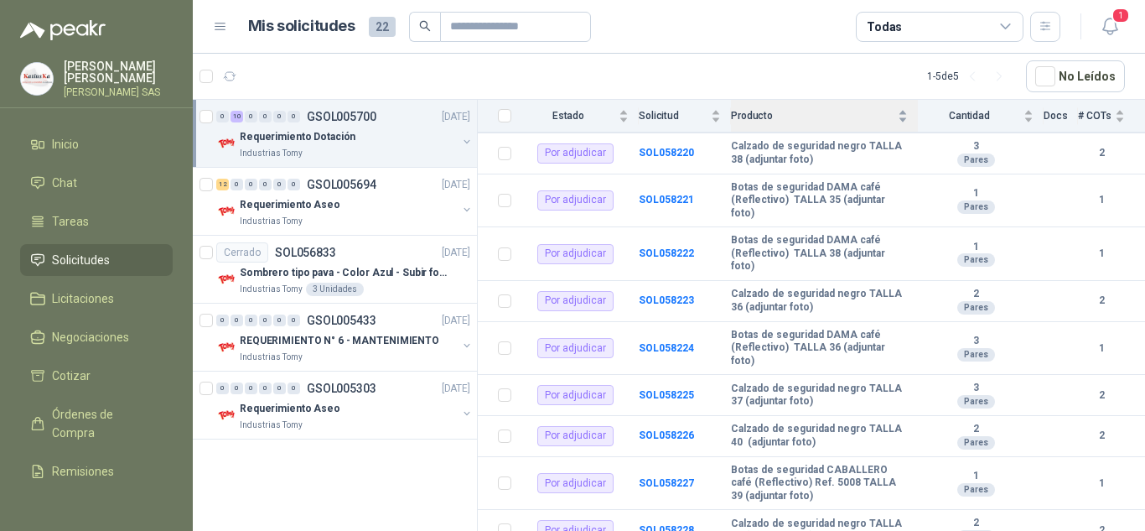
scroll to position [246, 0]
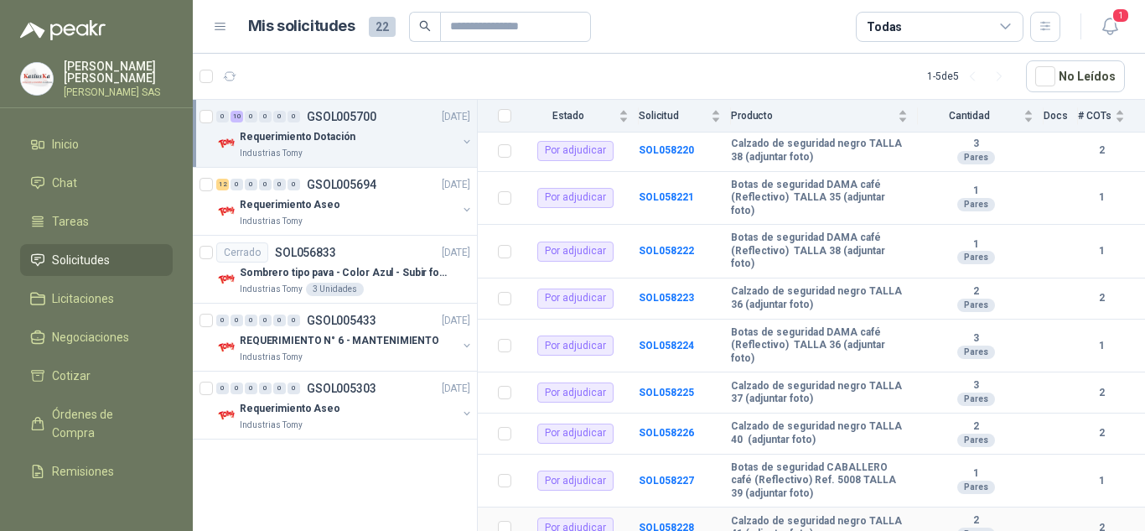
drag, startPoint x: 756, startPoint y: 521, endPoint x: 1106, endPoint y: 479, distance: 352.9
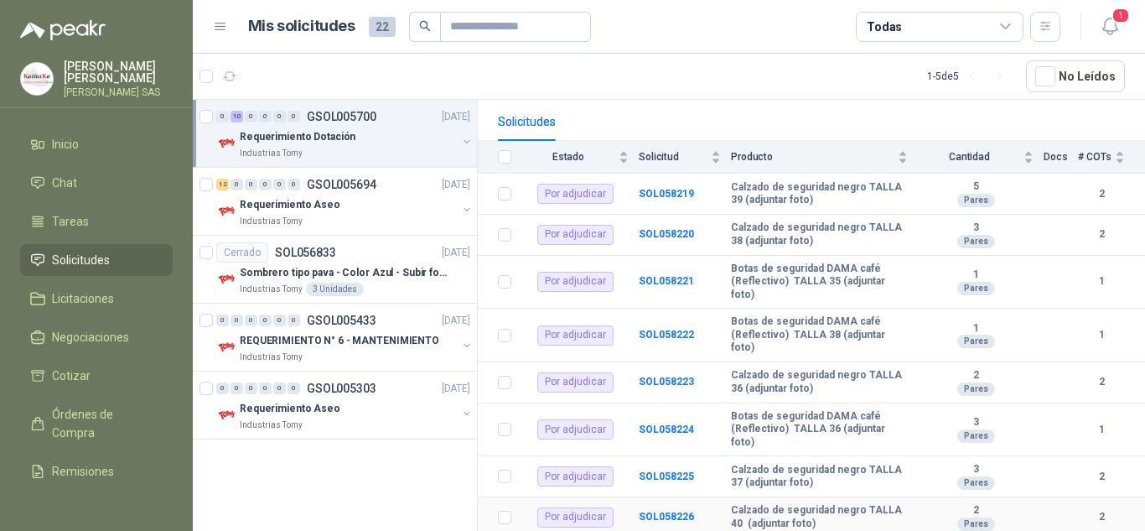
scroll to position [0, 0]
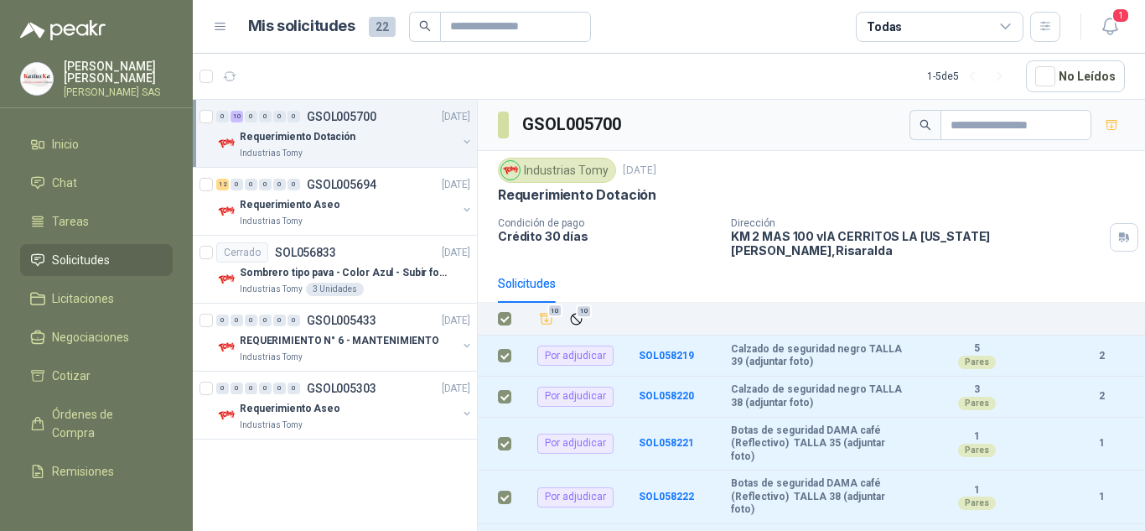
click at [644, 268] on div "Solicitudes" at bounding box center [811, 283] width 627 height 39
click at [609, 265] on div "Solicitudes" at bounding box center [811, 283] width 627 height 39
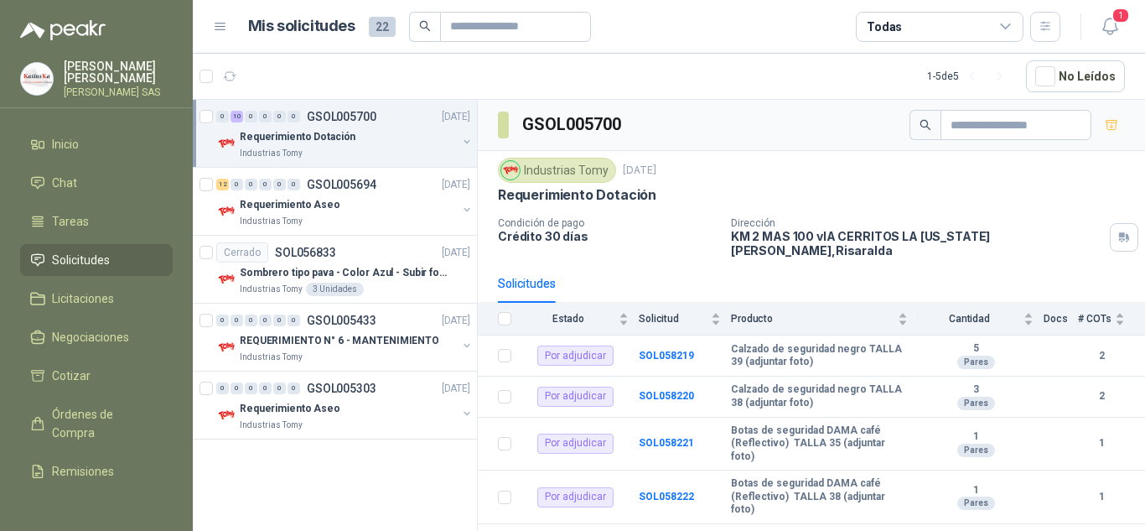
click at [397, 25] on div "Mis solicitudes 22" at bounding box center [419, 27] width 343 height 30
click at [381, 31] on span "22" at bounding box center [382, 27] width 27 height 20
click at [99, 295] on span "Licitaciones" at bounding box center [83, 298] width 62 height 18
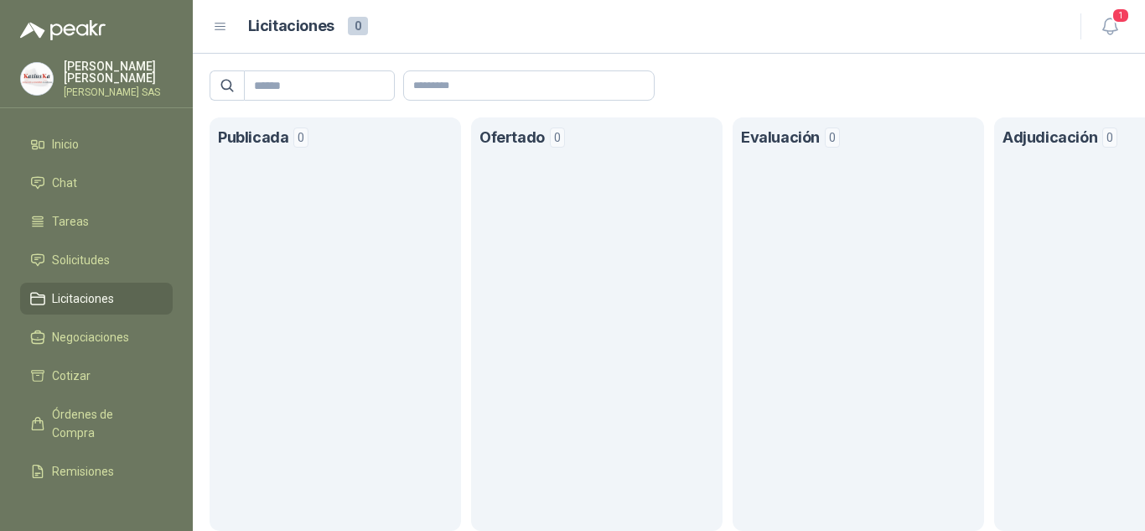
click at [103, 295] on span "Licitaciones" at bounding box center [83, 298] width 62 height 18
click at [372, 231] on section "Publicada 0" at bounding box center [335, 323] width 251 height 413
click at [86, 319] on ul "Inicio Chat Tareas Solicitudes Licitaciones Negociaciones Cotizar Órdenes de Co…" at bounding box center [96, 309] width 193 height 362
click at [86, 329] on span "Negociaciones" at bounding box center [90, 337] width 77 height 18
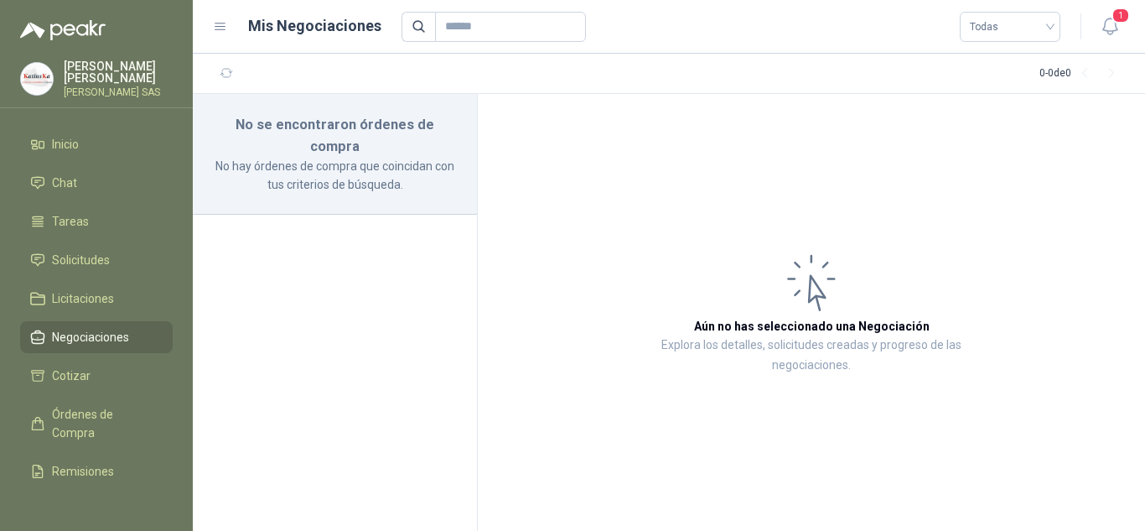
click at [311, 157] on p "No hay órdenes de compra que coincidan con tus criterios de búsqueda." at bounding box center [335, 175] width 244 height 37
click at [122, 377] on li "Cotizar" at bounding box center [96, 375] width 132 height 18
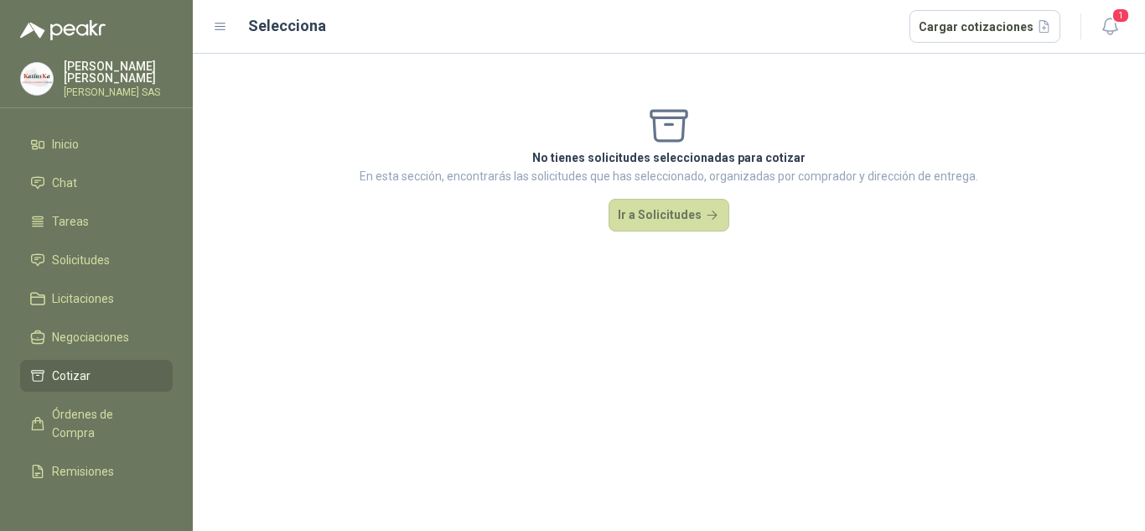
click at [821, 312] on div "No tienes solicitudes seleccionadas para cotizar En esta sección, encontrarás l…" at bounding box center [669, 292] width 952 height 477
click at [91, 143] on li "Inicio" at bounding box center [96, 144] width 132 height 18
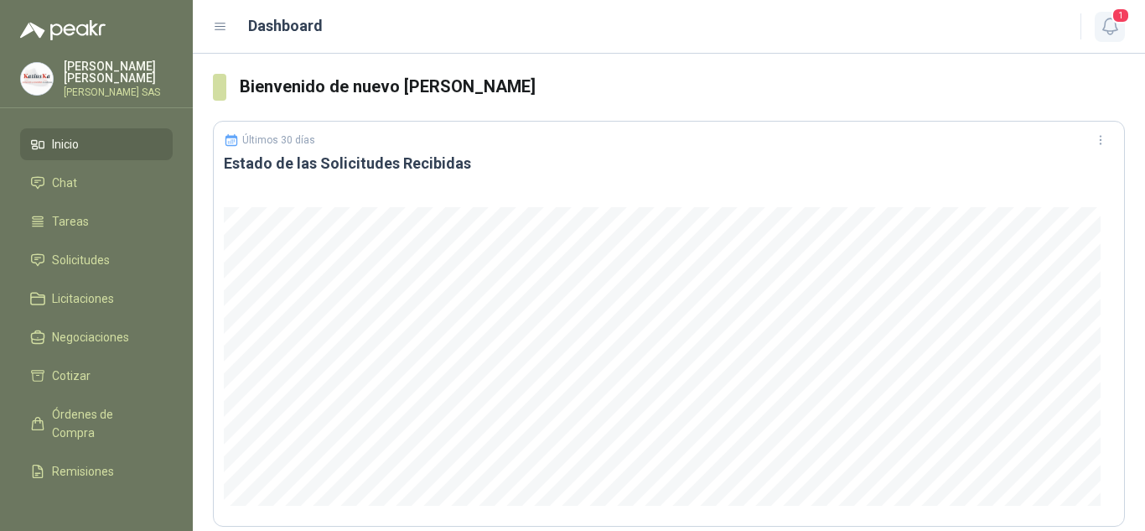
click at [1115, 31] on icon "button" at bounding box center [1110, 26] width 21 height 21
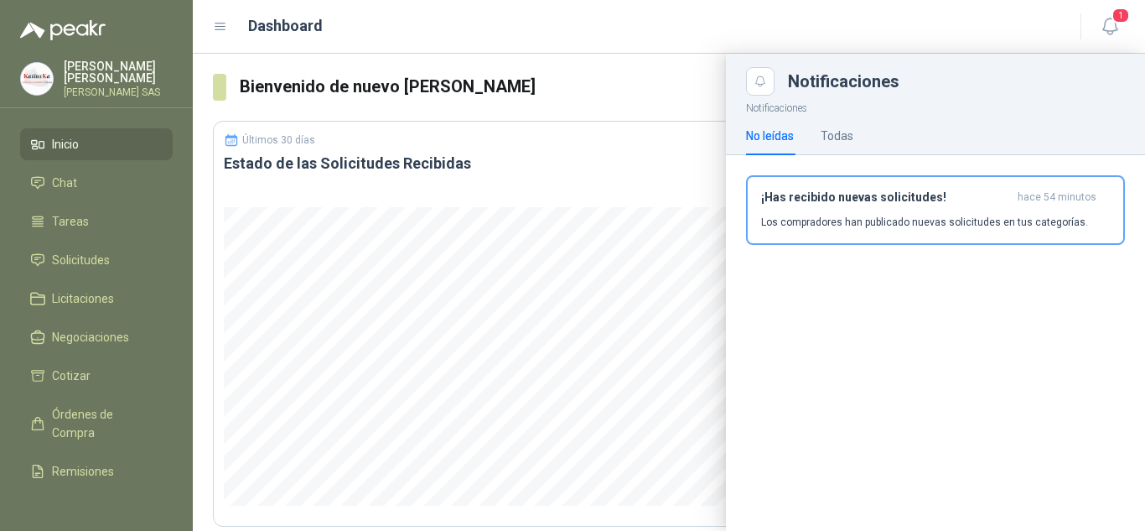
click at [583, 56] on div at bounding box center [669, 292] width 952 height 477
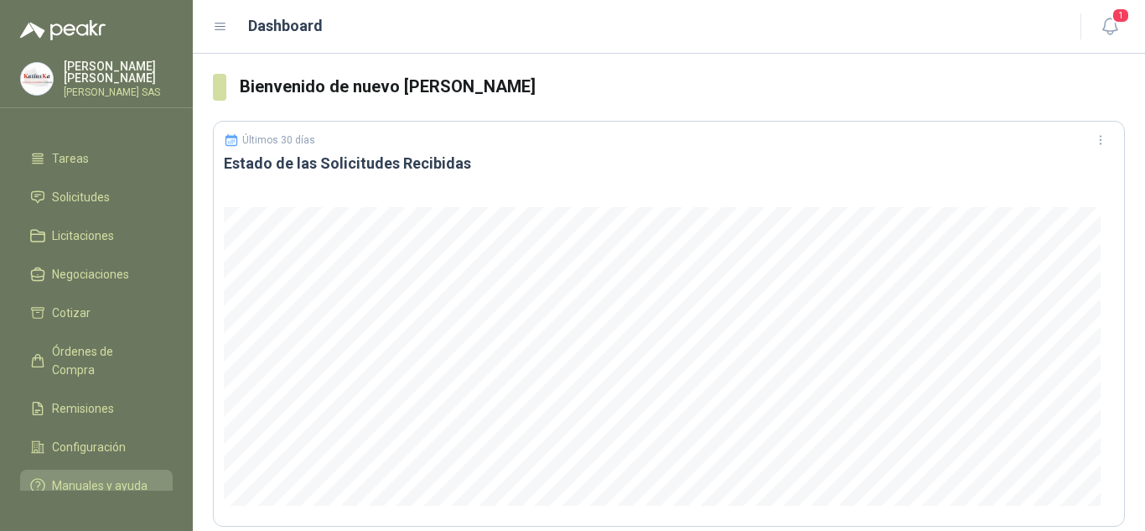
scroll to position [99, 0]
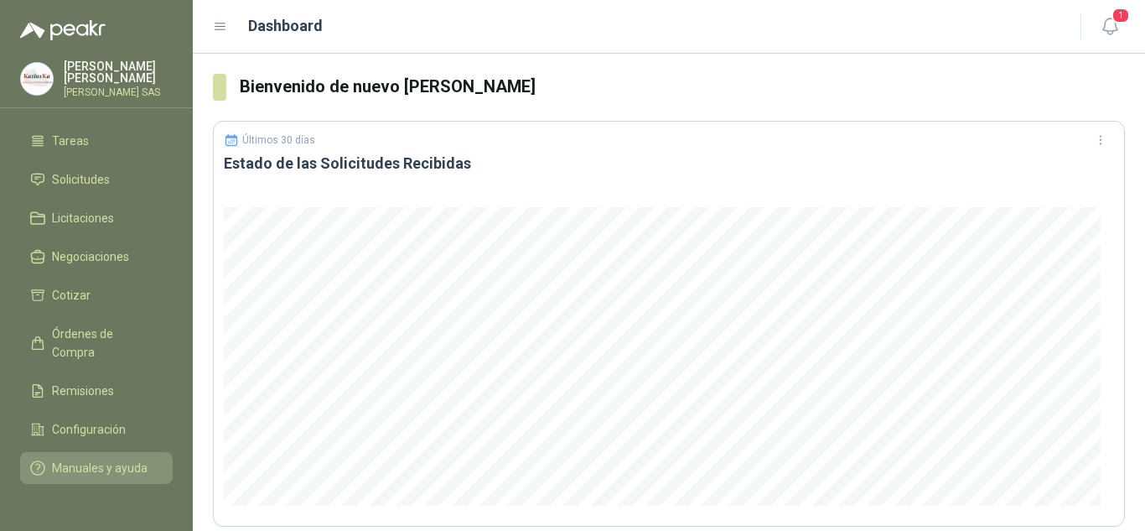
click at [79, 458] on span "Manuales y ayuda" at bounding box center [100, 467] width 96 height 18
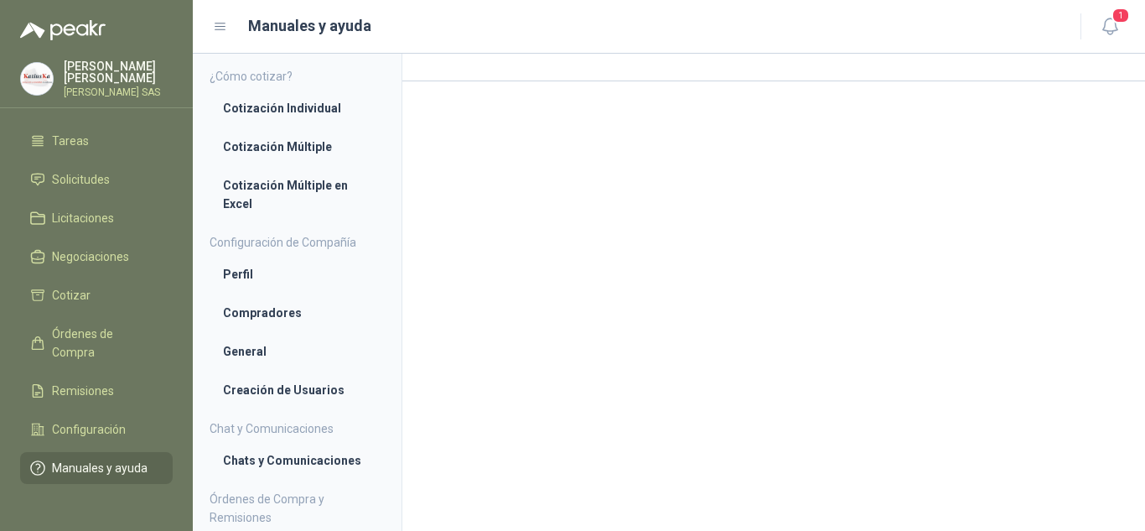
click at [45, 88] on img at bounding box center [37, 79] width 32 height 32
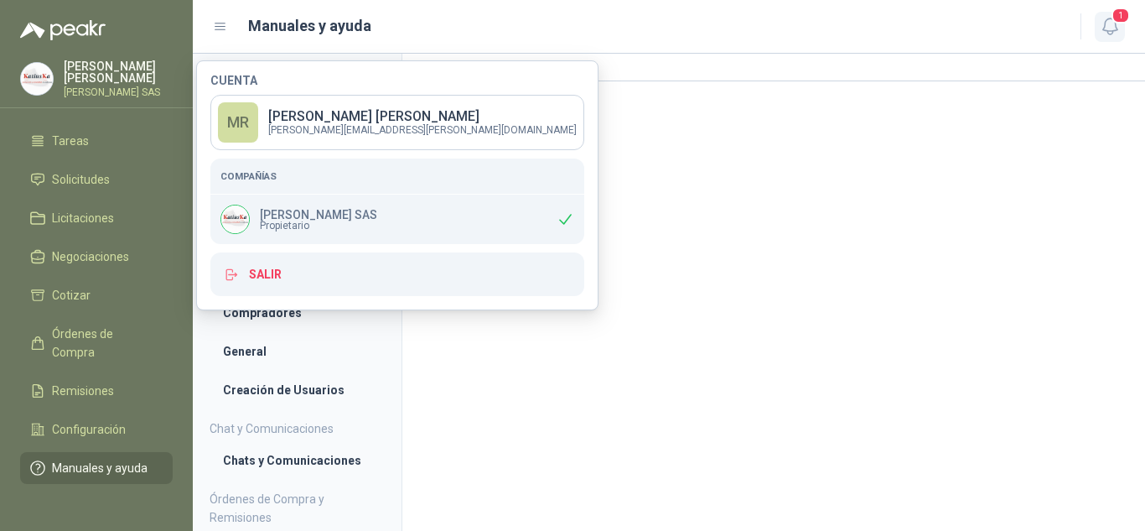
click at [1113, 28] on icon "button" at bounding box center [1110, 26] width 21 height 21
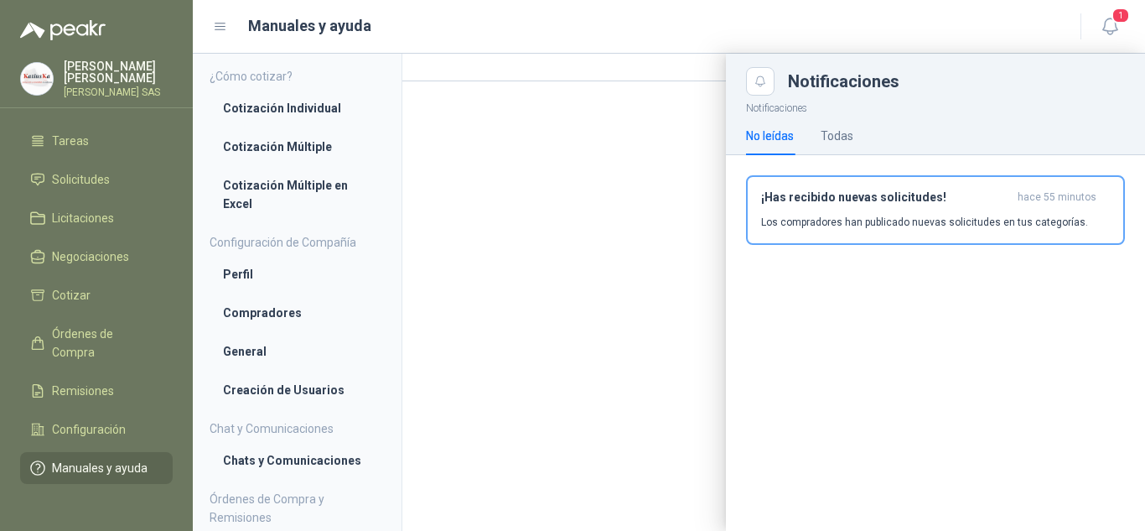
click at [893, 216] on p "Los compradores han publicado nuevas solicitudes en tus categorías." at bounding box center [924, 222] width 327 height 15
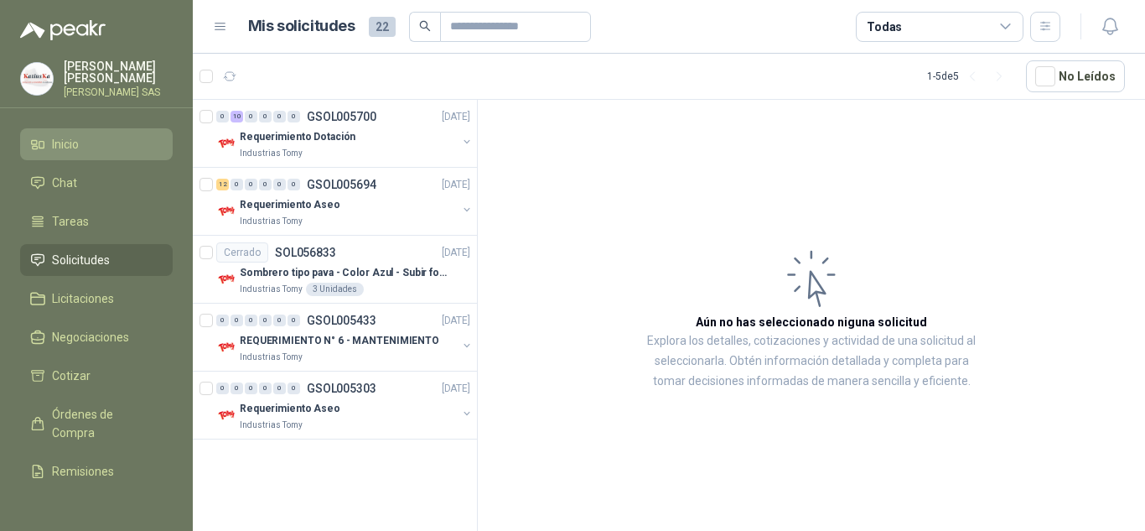
click at [86, 143] on li "Inicio" at bounding box center [96, 144] width 132 height 18
